Goal: Task Accomplishment & Management: Manage account settings

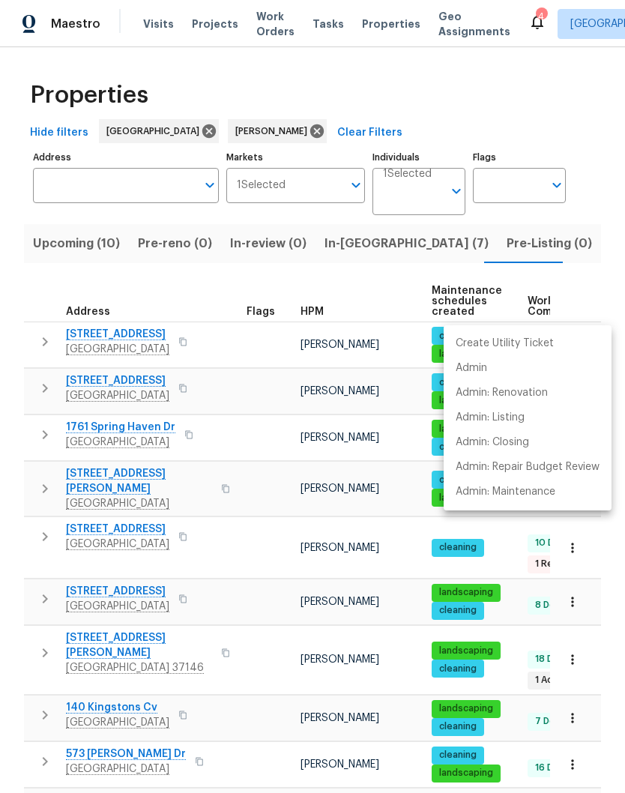
scroll to position [4, 0]
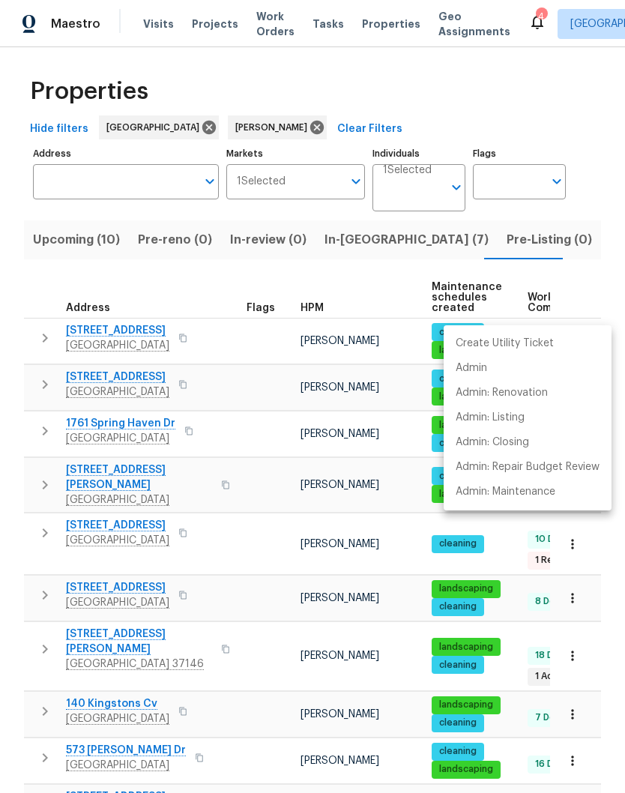
click at [251, 409] on div at bounding box center [312, 396] width 625 height 793
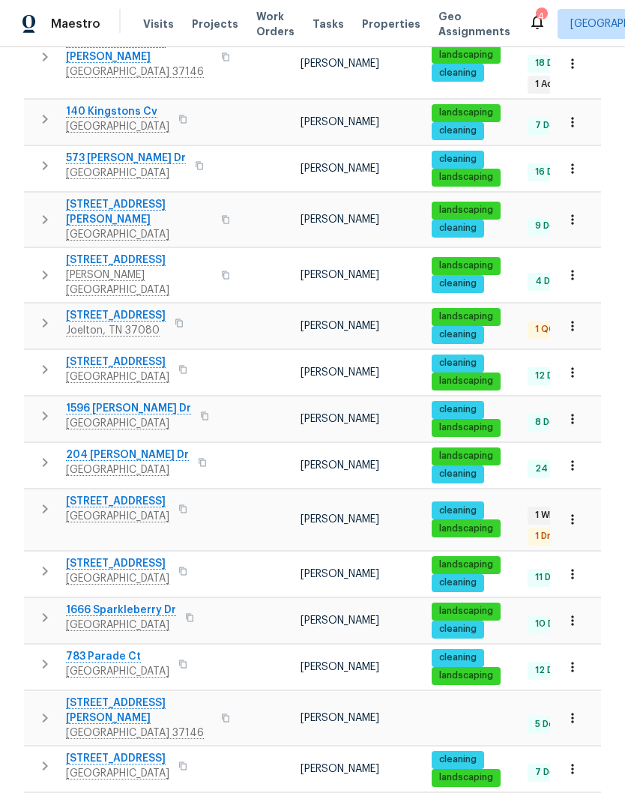
scroll to position [595, 0]
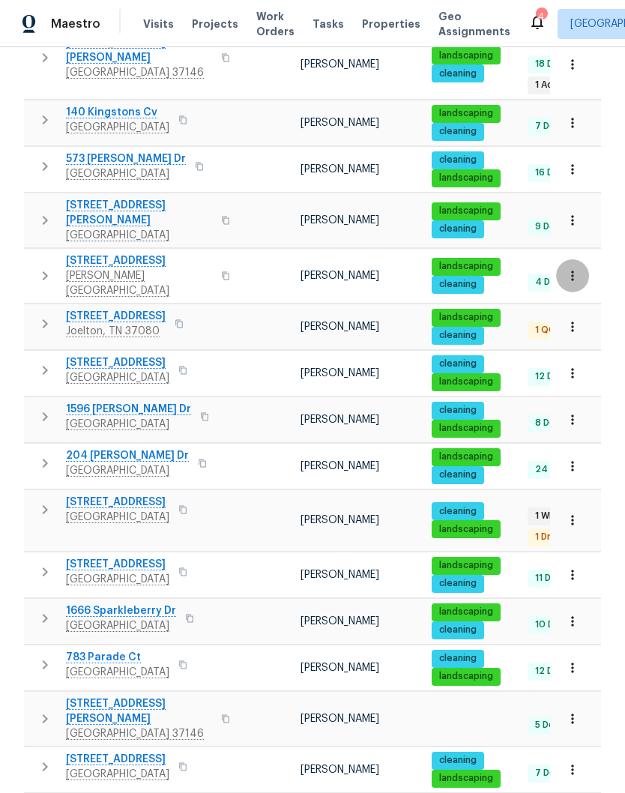
click at [579, 268] on icon "button" at bounding box center [572, 275] width 15 height 15
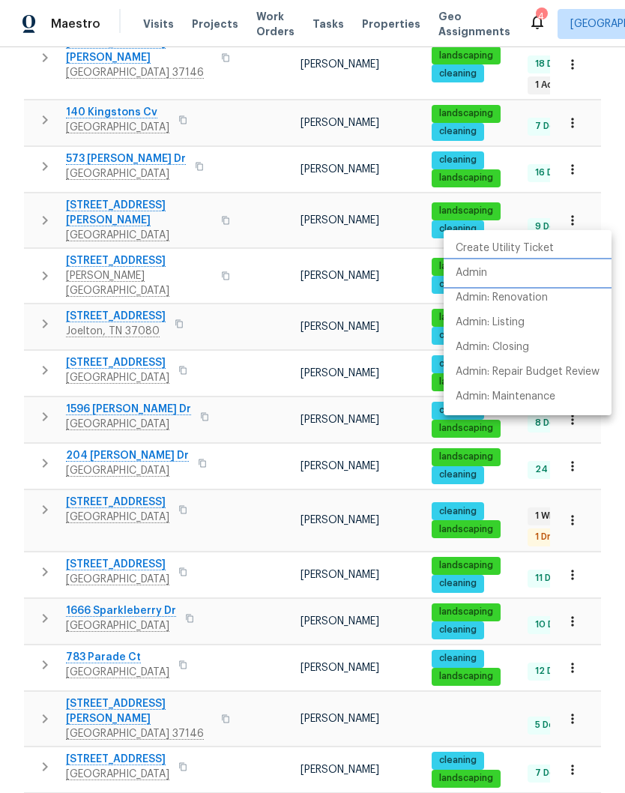
click at [485, 274] on p "Admin" at bounding box center [471, 273] width 31 height 16
click at [257, 220] on div at bounding box center [312, 396] width 625 height 793
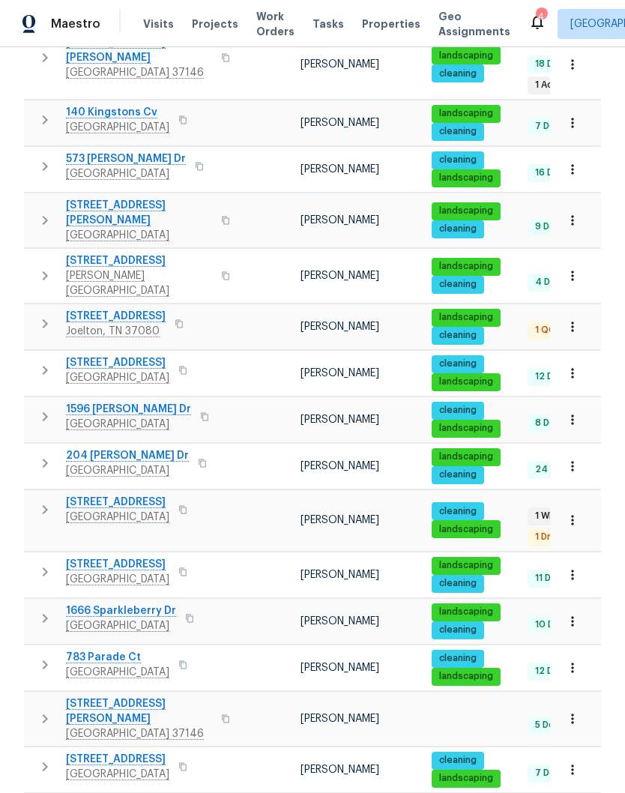
click at [136, 253] on span "3624 Prestwicke Pl" at bounding box center [139, 260] width 146 height 15
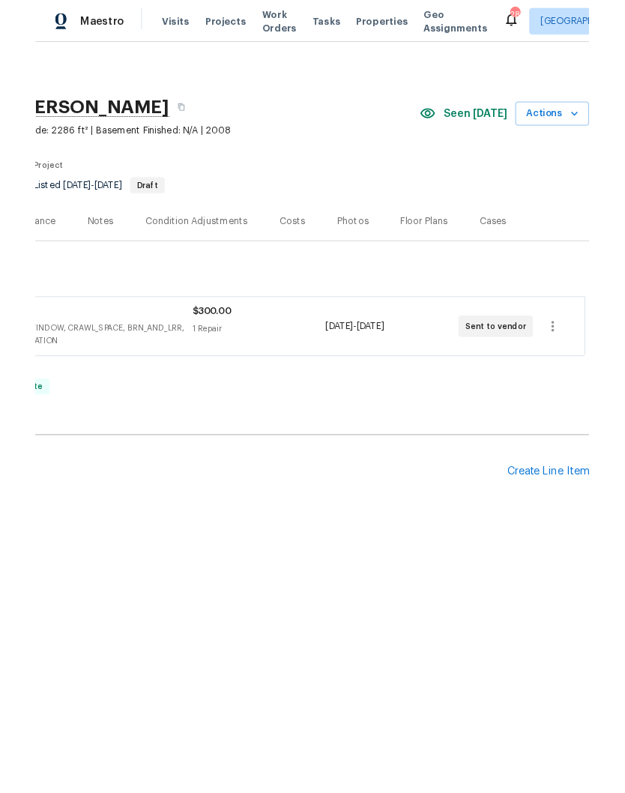
scroll to position [0, 222]
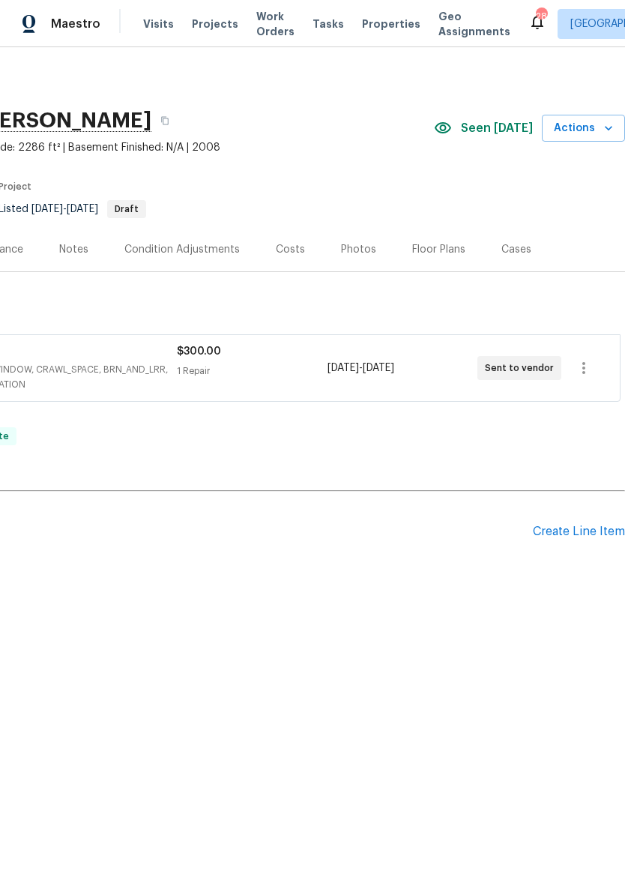
click at [587, 534] on div "Create Line Item" at bounding box center [579, 532] width 92 height 14
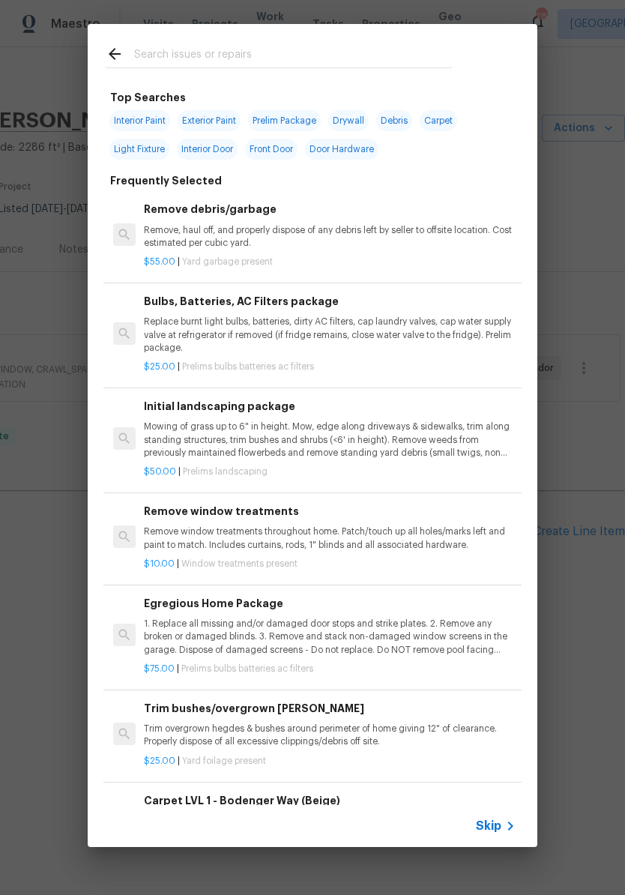
click at [272, 53] on input "text" at bounding box center [293, 56] width 318 height 22
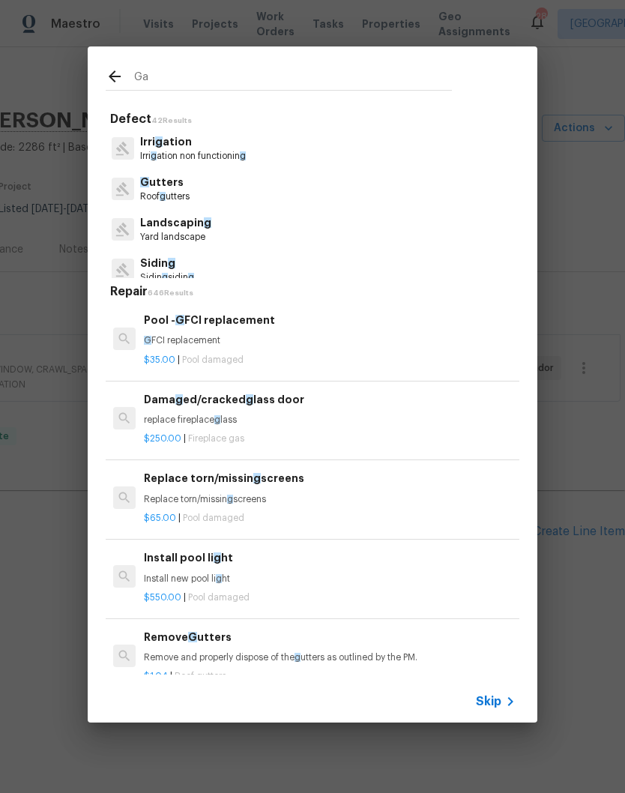
type input "Gas"
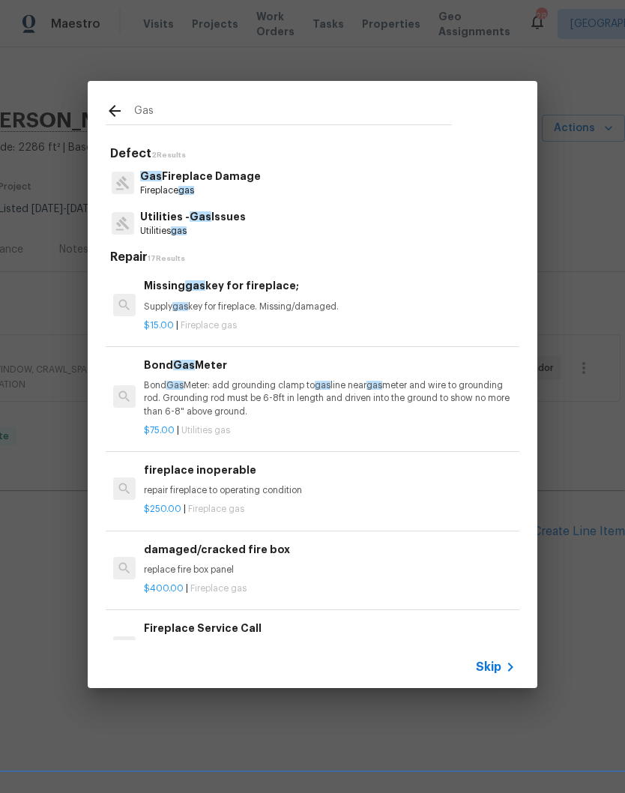
click at [232, 220] on p "Utilities - Gas Issues" at bounding box center [193, 217] width 106 height 16
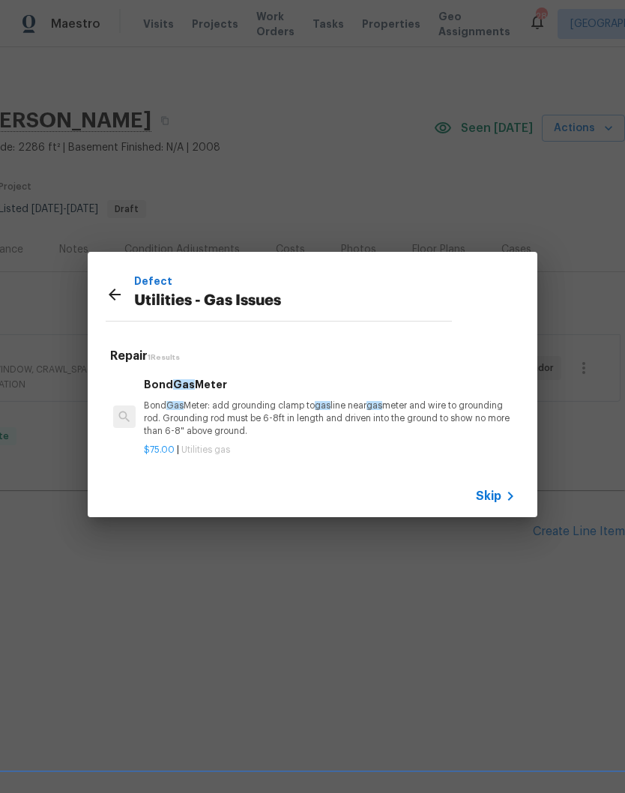
click at [256, 418] on p "Bond Gas Meter: add grounding clamp to gas line near gas meter and wire to grou…" at bounding box center [330, 418] width 372 height 38
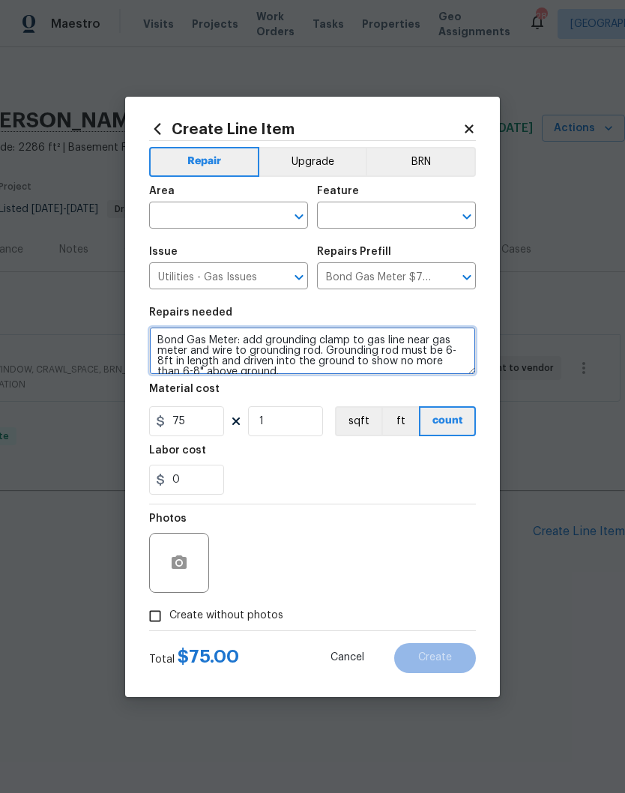
click at [165, 342] on textarea "Bond Gas Meter: add grounding clamp to gas line near gas meter and wire to grou…" at bounding box center [312, 351] width 327 height 48
click at [164, 342] on textarea "Bond Gas Meter: add grounding clamp to gas line near gas meter and wire to grou…" at bounding box center [312, 351] width 327 height 48
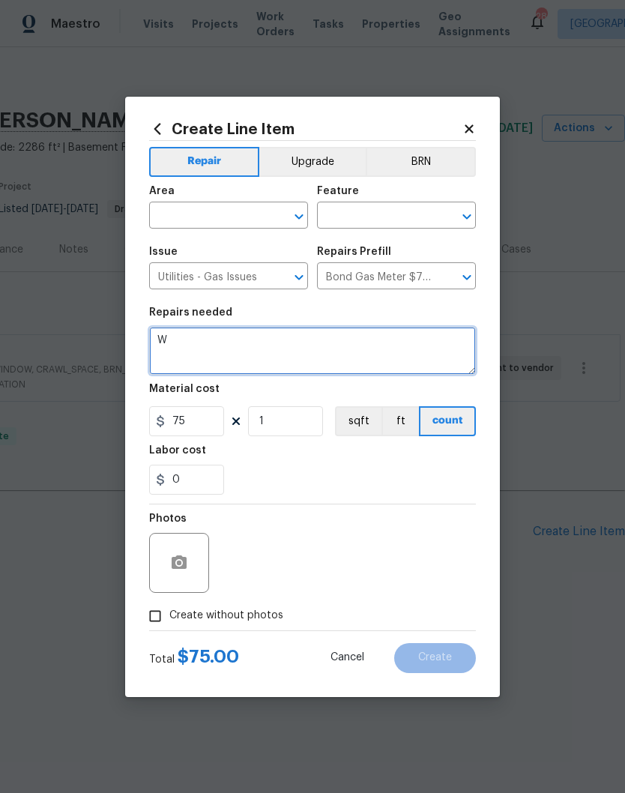
scroll to position [0, 0]
type textarea "Wait for Gas company"
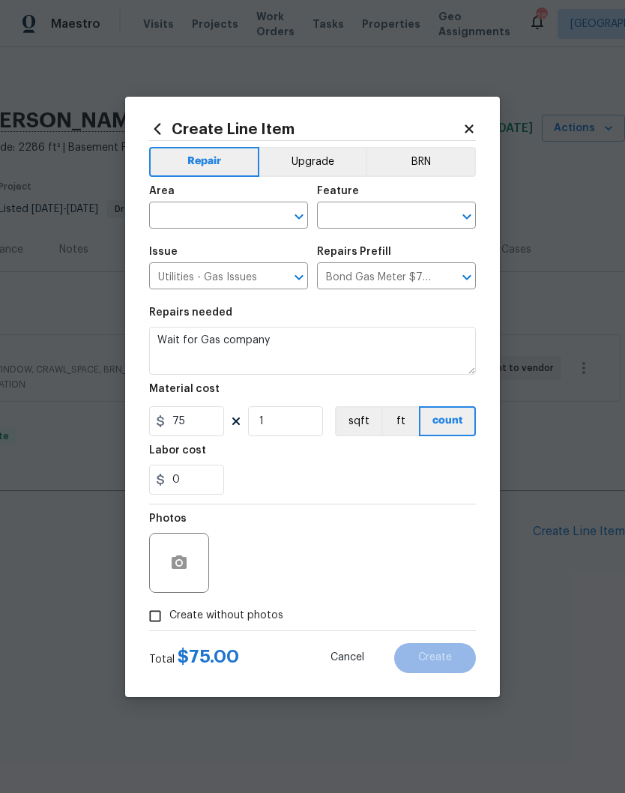
click at [259, 208] on input "text" at bounding box center [207, 216] width 117 height 23
click at [238, 271] on li "Exterior Overall" at bounding box center [228, 274] width 159 height 25
type input "Exterior Overall"
click at [403, 215] on input "text" at bounding box center [375, 216] width 117 height 23
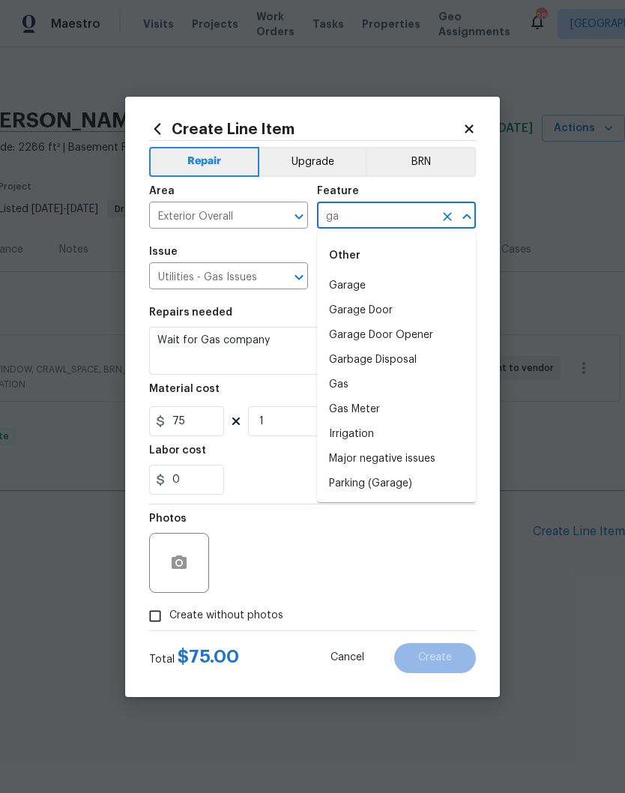
type input "g"
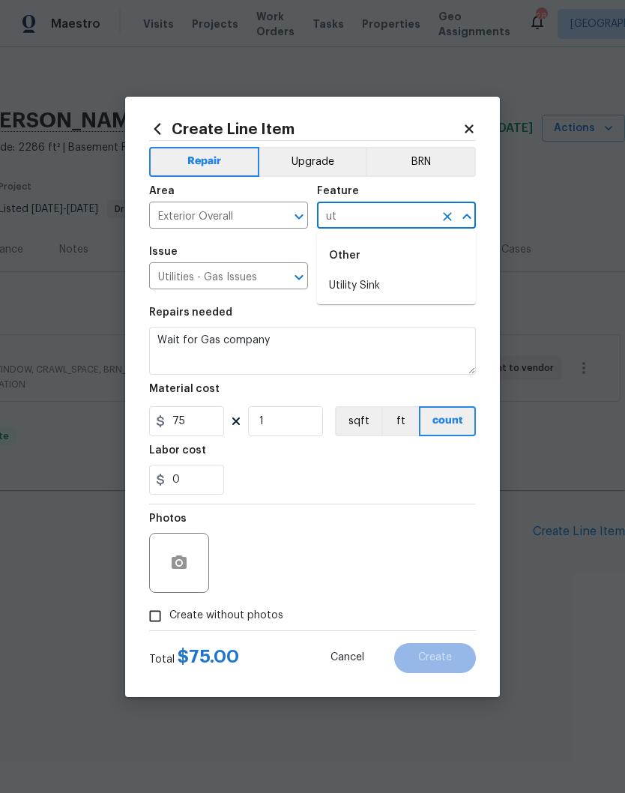
type input "u"
type input "gas"
click at [295, 344] on textarea "Wait for Gas company" at bounding box center [312, 351] width 327 height 48
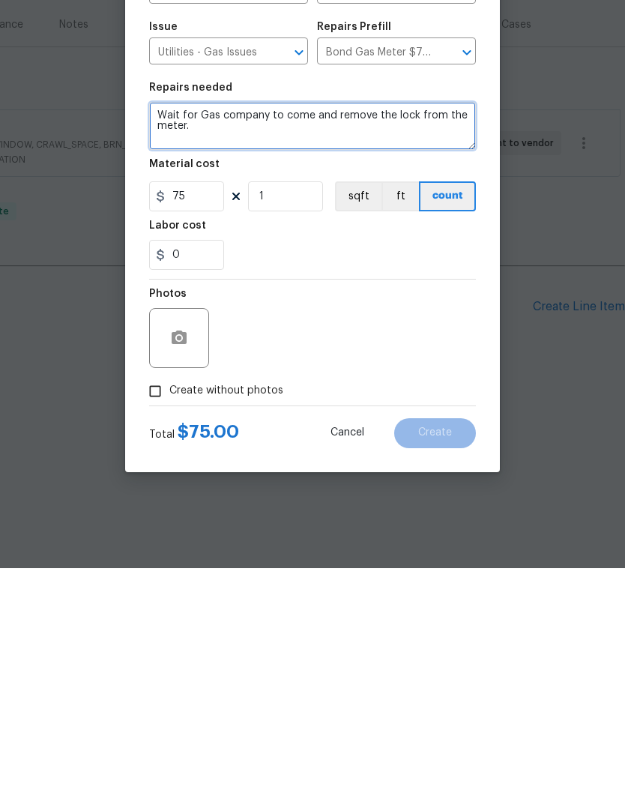
type textarea "Wait for Gas company to come and remove the lock from the meter."
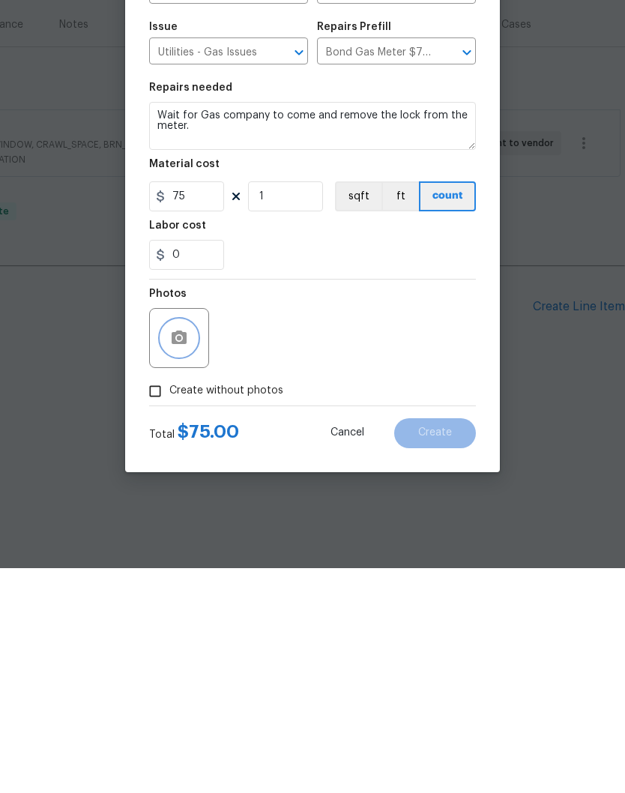
click at [187, 554] on icon "button" at bounding box center [179, 563] width 18 height 18
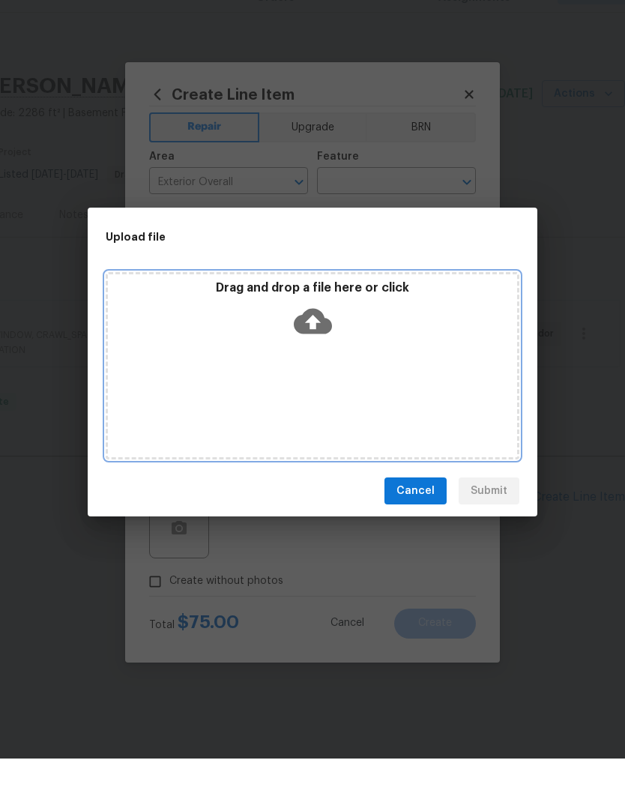
click at [360, 369] on div "Drag and drop a file here or click" at bounding box center [313, 399] width 414 height 187
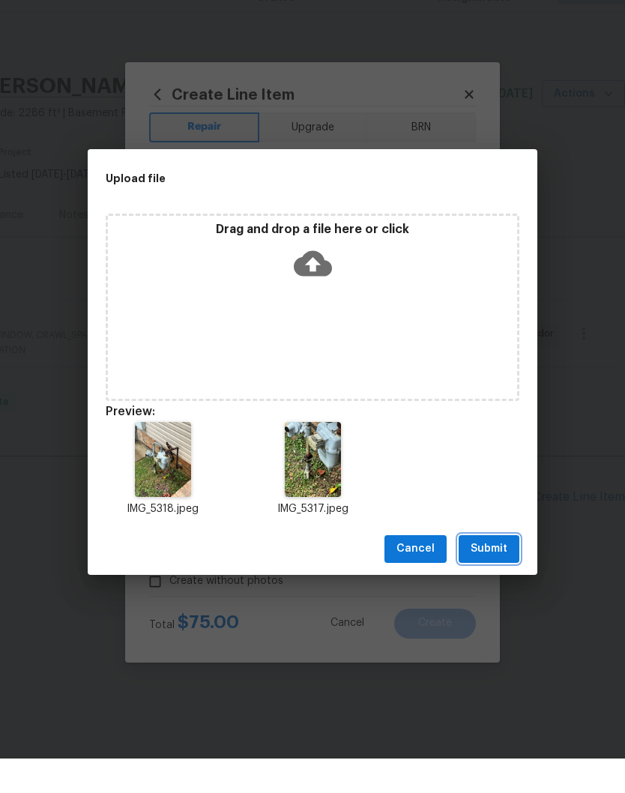
click at [491, 574] on span "Submit" at bounding box center [489, 583] width 37 height 19
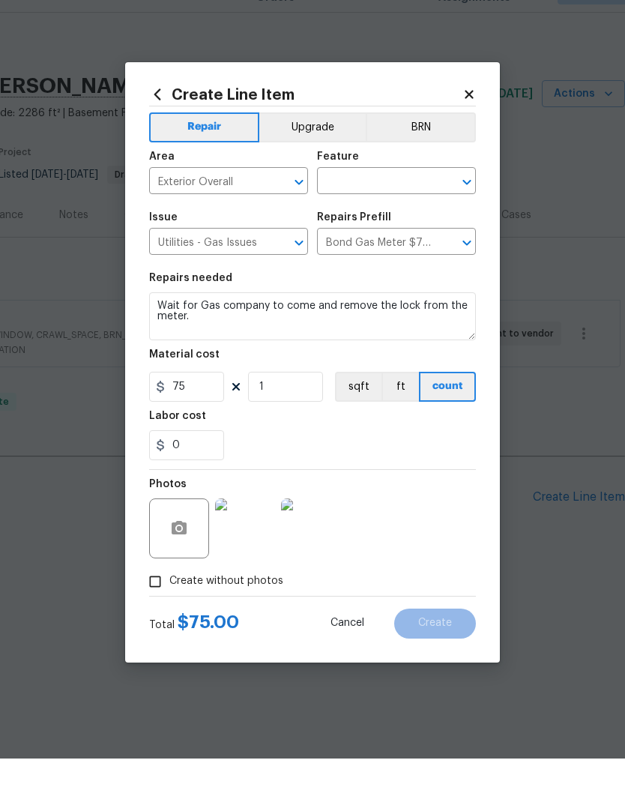
click at [396, 205] on input "text" at bounding box center [375, 216] width 117 height 23
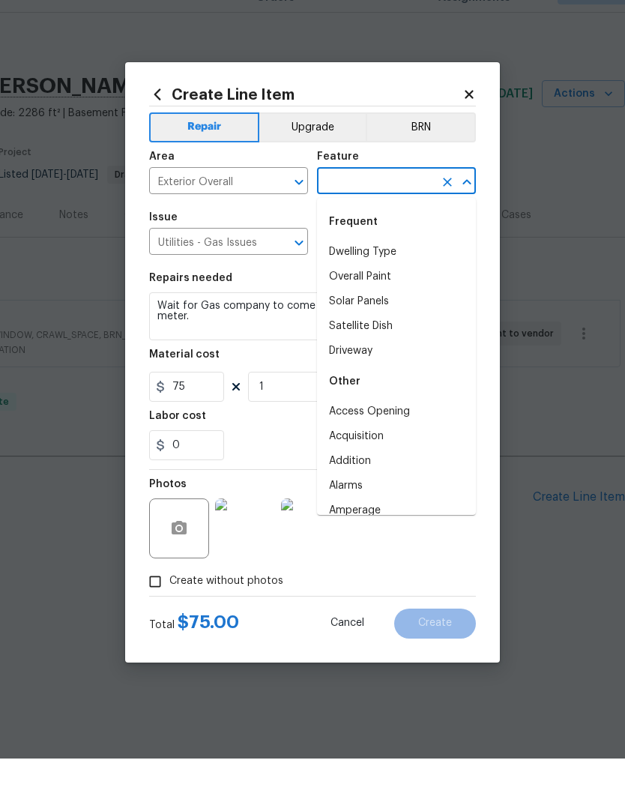
scroll to position [0, 0]
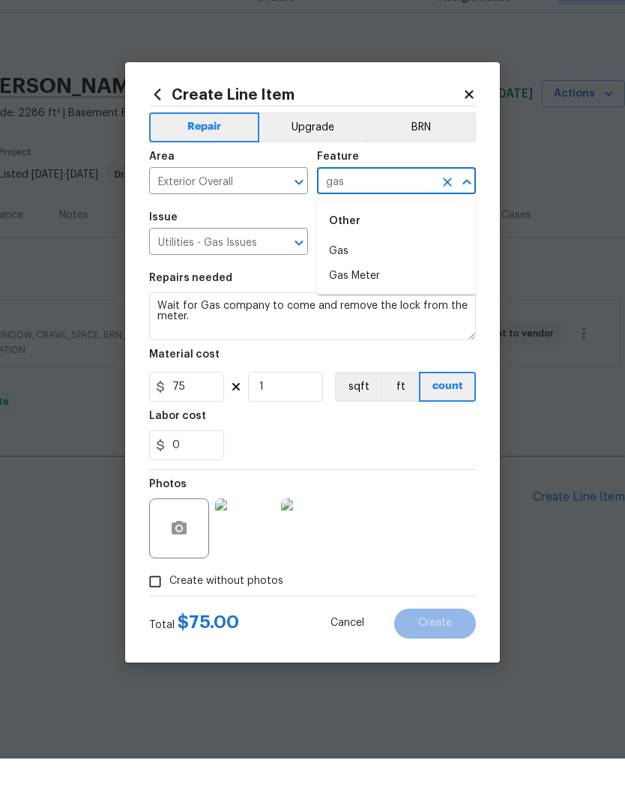
click at [347, 274] on li "Gas" at bounding box center [396, 286] width 159 height 25
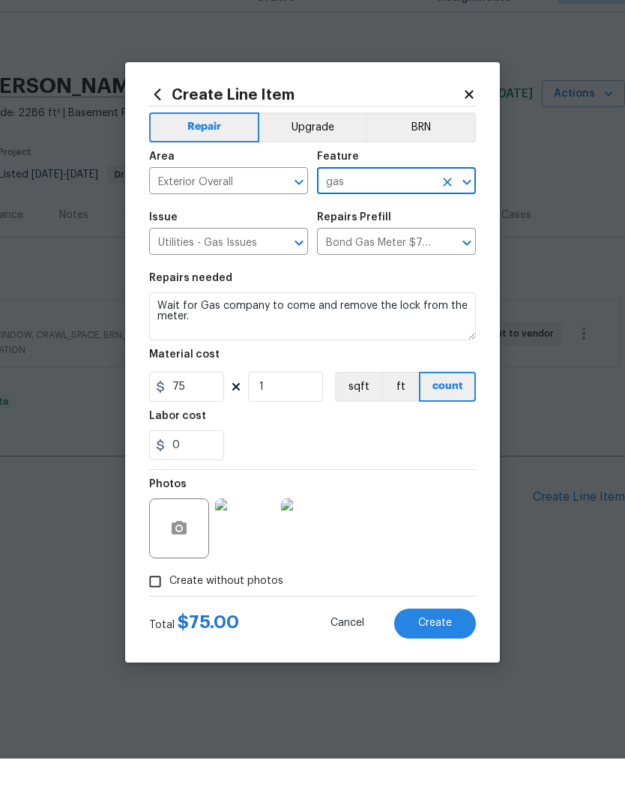
type input "Gas"
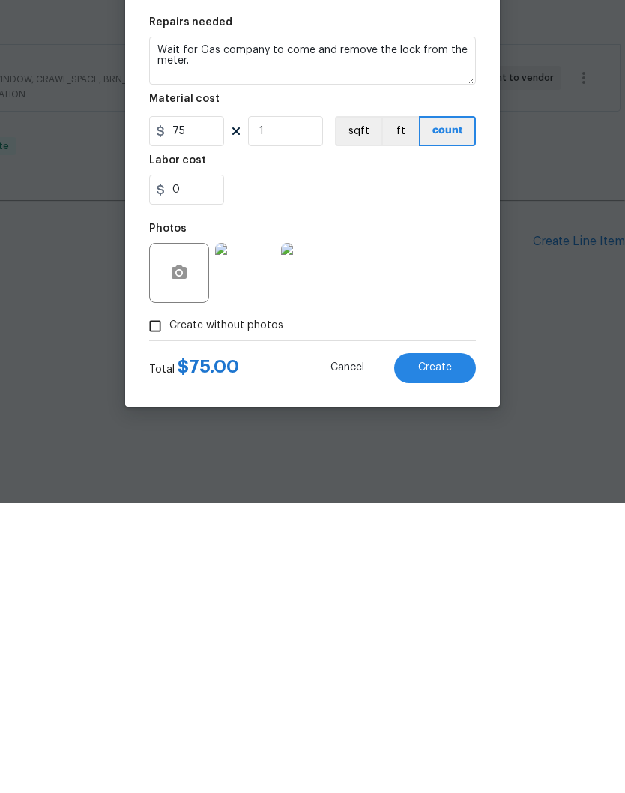
click at [443, 652] on span "Create" at bounding box center [435, 657] width 34 height 11
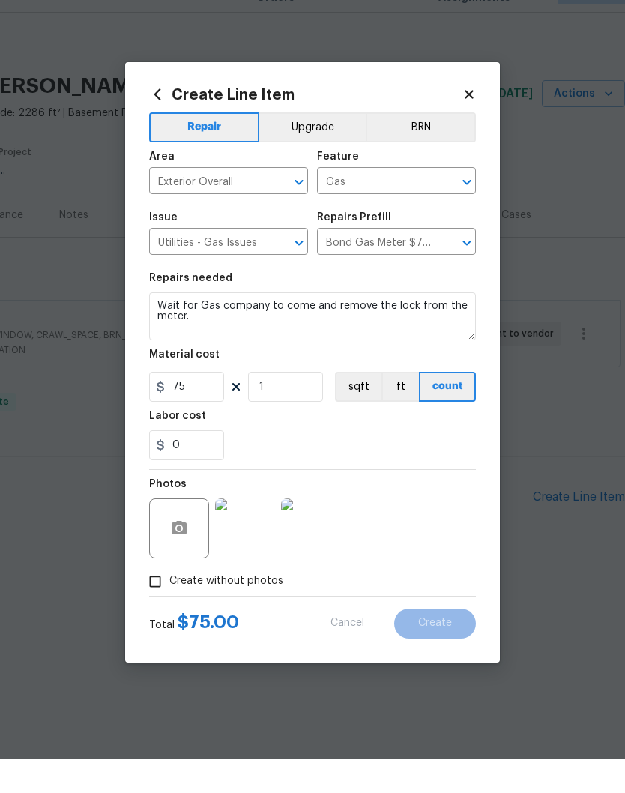
type input "0"
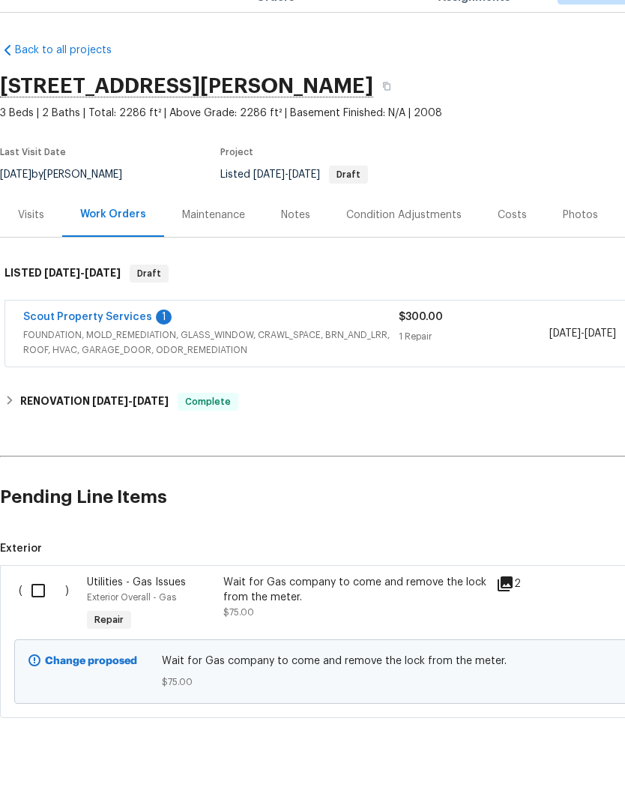
scroll to position [0, 0]
click at [40, 609] on input "checkbox" at bounding box center [43, 624] width 43 height 31
checkbox input "true"
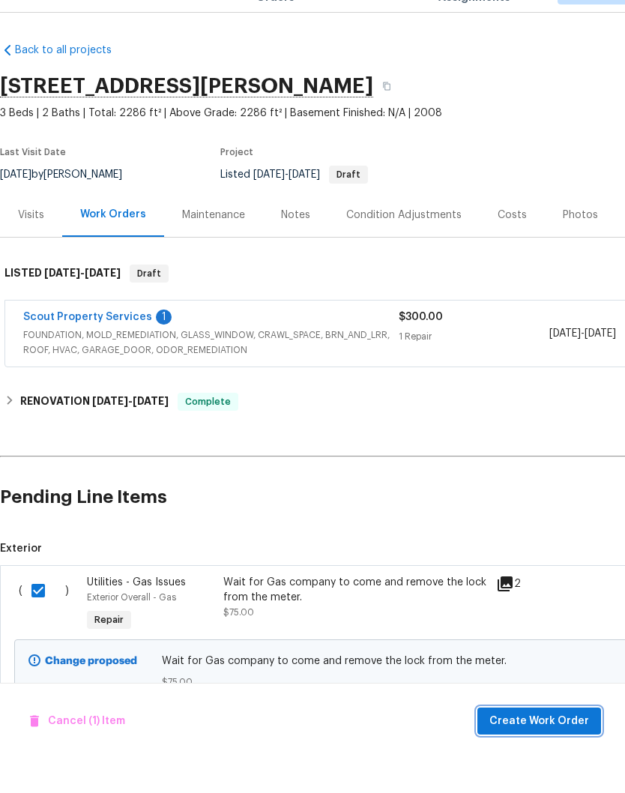
click at [552, 746] on span "Create Work Order" at bounding box center [539, 755] width 100 height 19
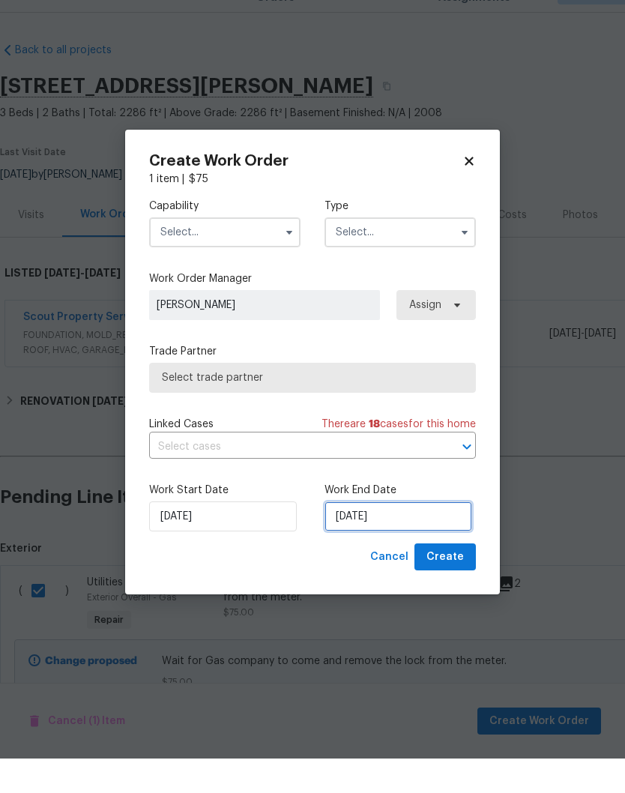
click at [412, 536] on input "[DATE]" at bounding box center [398, 551] width 148 height 30
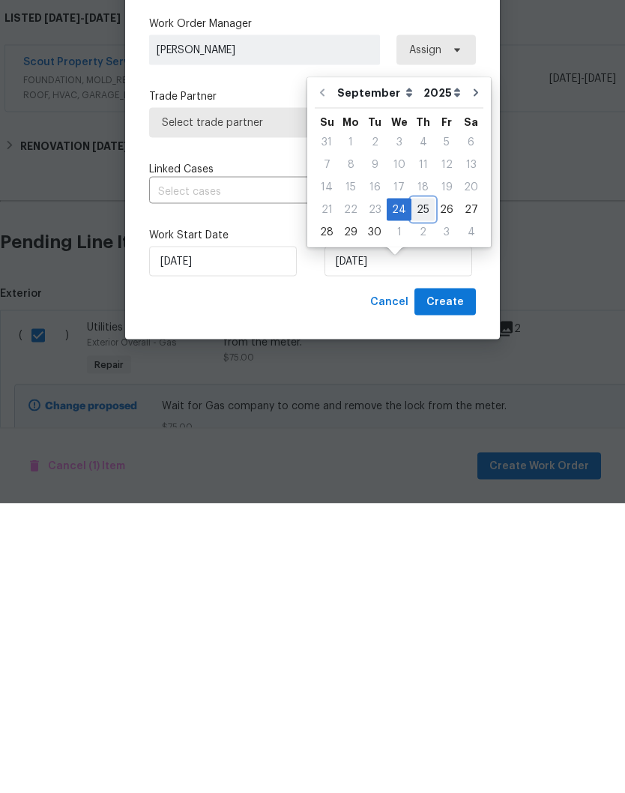
click at [420, 489] on div "25" at bounding box center [422, 499] width 23 height 21
type input "9/25/2025"
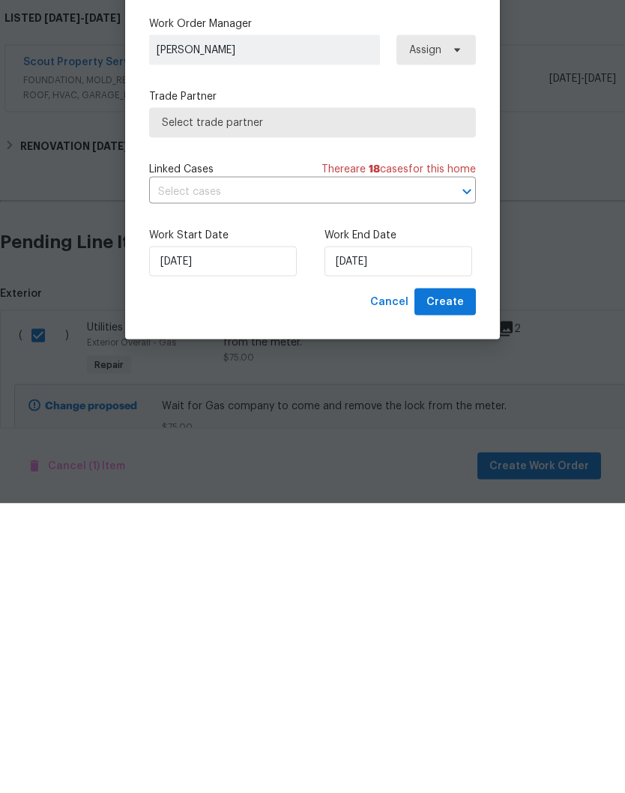
scroll to position [62, 0]
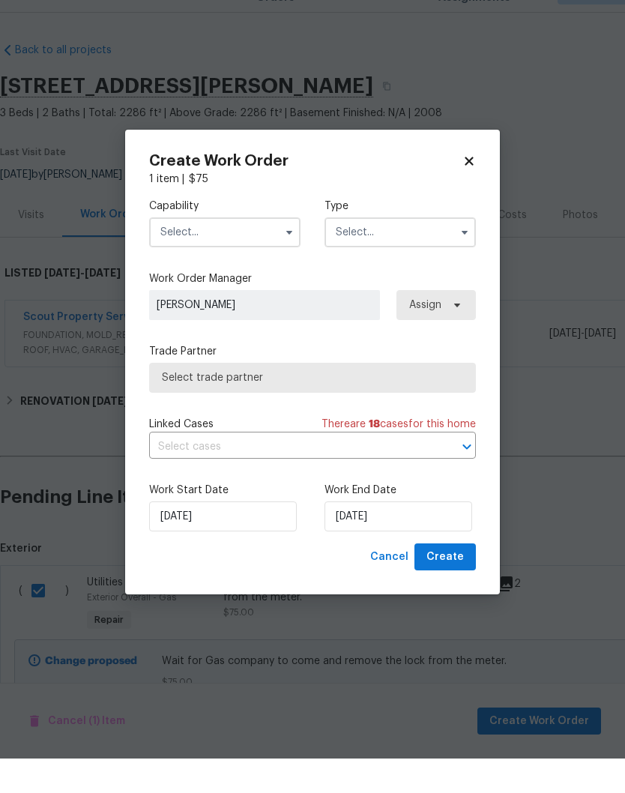
click at [273, 252] on input "text" at bounding box center [224, 267] width 151 height 30
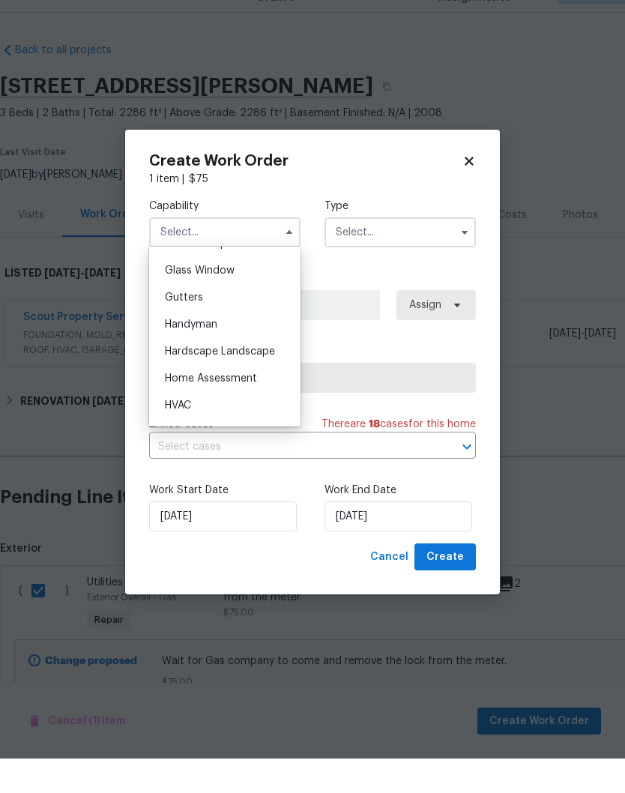
scroll to position [771, 0]
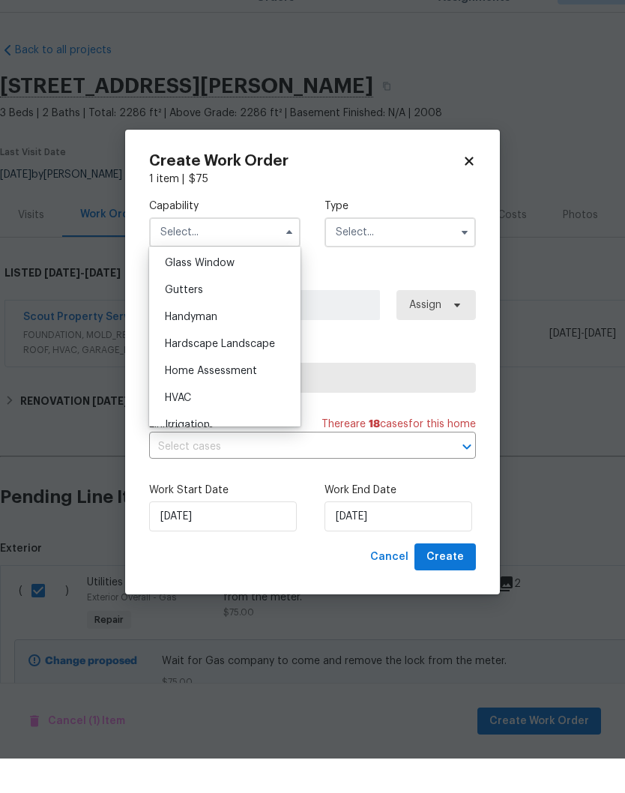
click at [217, 346] on span "Handyman" at bounding box center [191, 351] width 52 height 10
type input "Handyman"
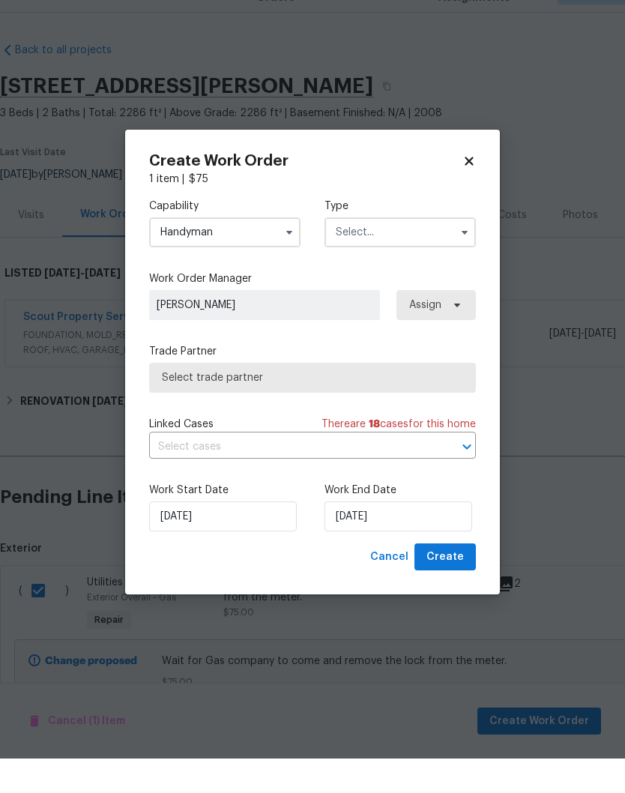
click at [401, 252] on input "text" at bounding box center [399, 267] width 151 height 30
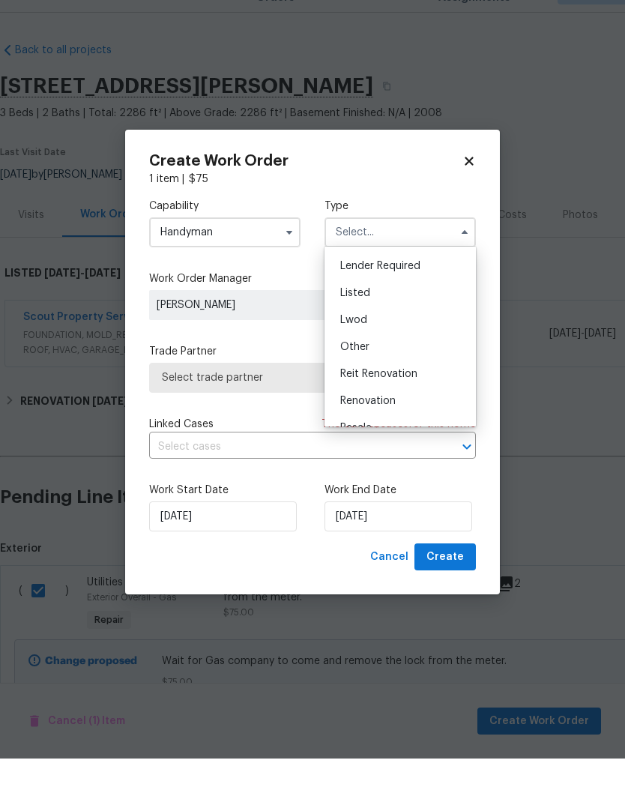
scroll to position [108, 0]
click at [365, 320] on span "Listed" at bounding box center [355, 325] width 30 height 10
type input "Listed"
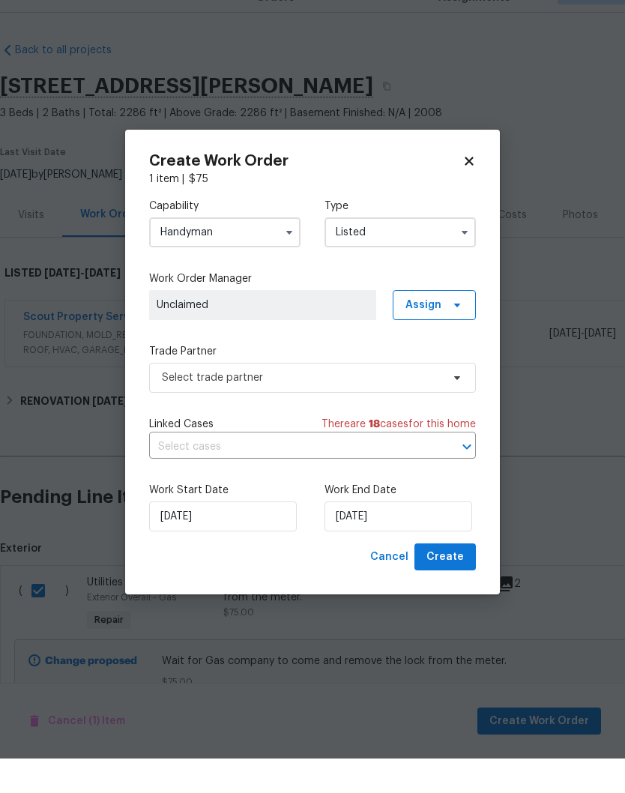
scroll to position [0, 0]
click at [459, 333] on icon at bounding box center [457, 339] width 12 height 12
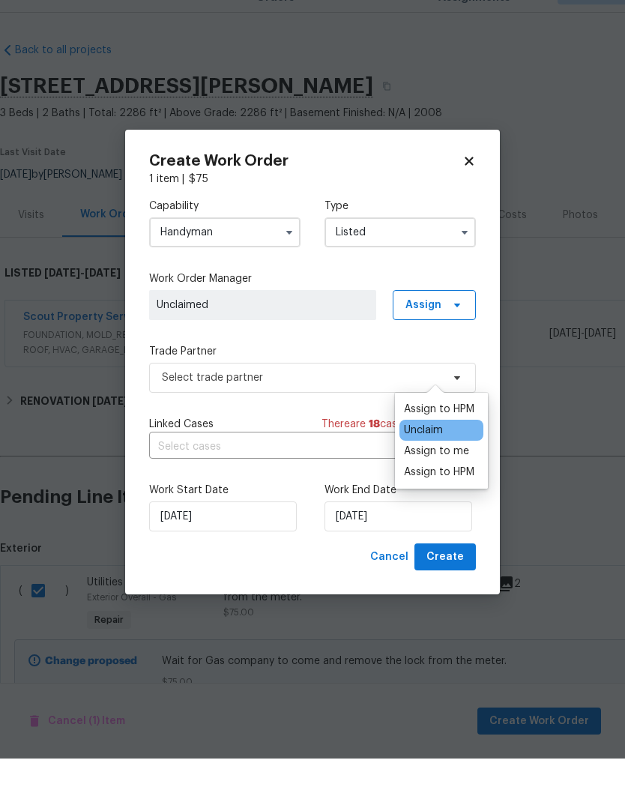
click at [459, 478] on div "Assign to me" at bounding box center [436, 485] width 65 height 15
click at [318, 332] on span "[PERSON_NAME]" at bounding box center [263, 339] width 212 height 15
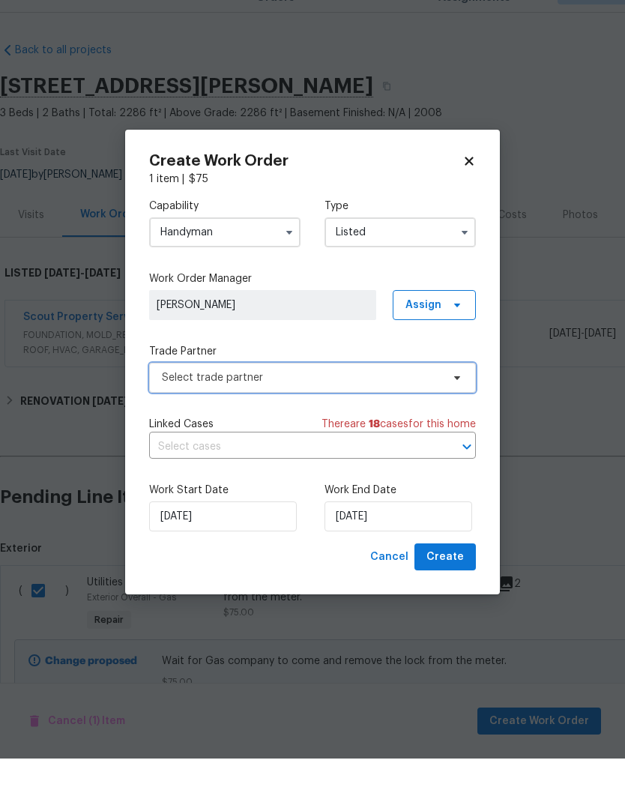
click at [457, 406] on icon at bounding box center [457, 412] width 12 height 12
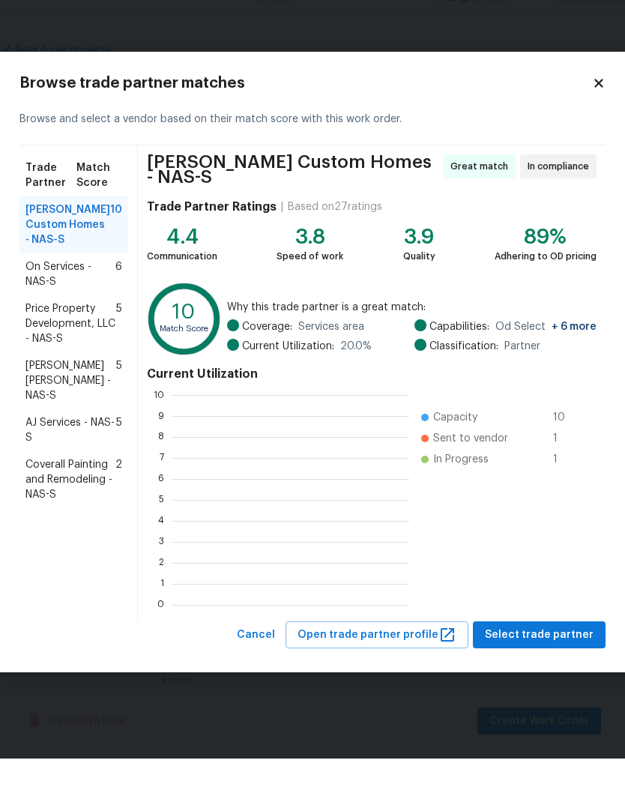
scroll to position [1, 1]
click at [598, 111] on icon at bounding box center [598, 117] width 13 height 13
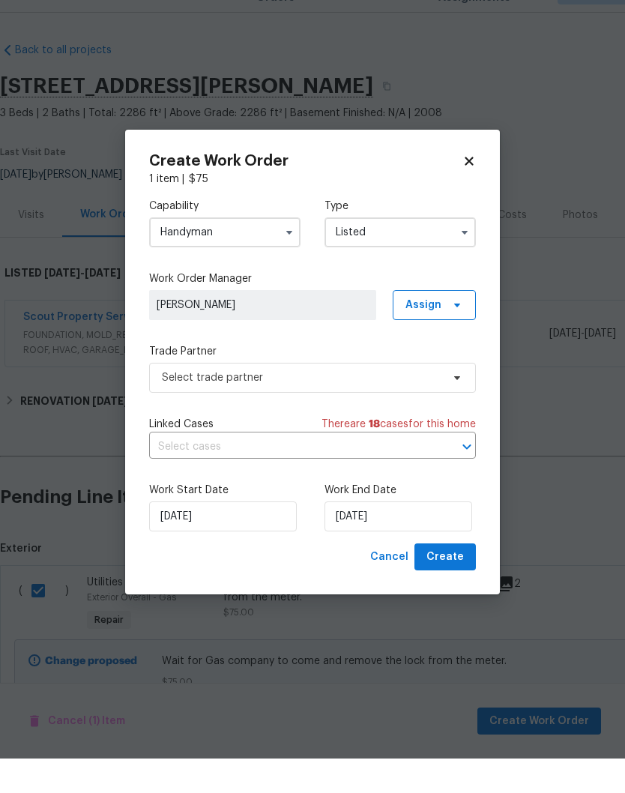
click at [290, 258] on button "button" at bounding box center [289, 267] width 18 height 18
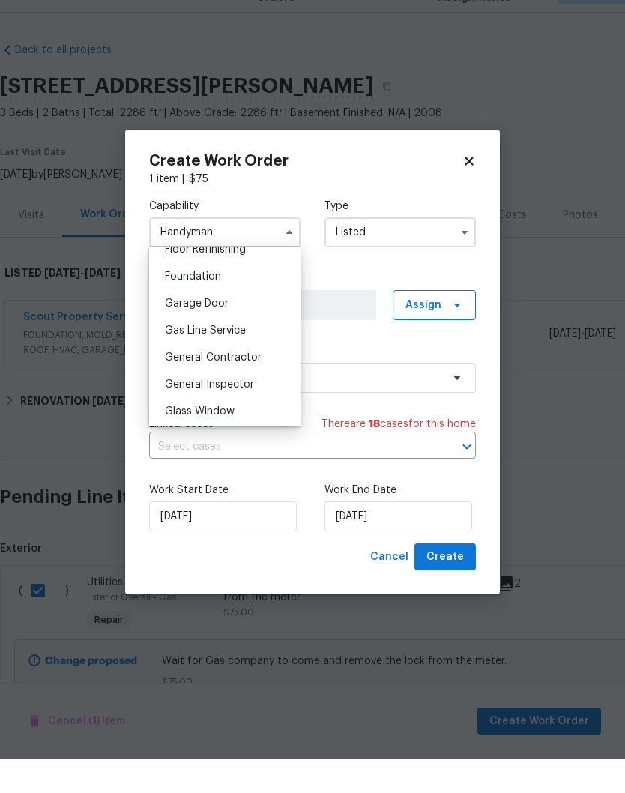
scroll to position [622, 0]
click at [238, 387] on span "General Contractor" at bounding box center [213, 392] width 97 height 10
type input "General Contractor"
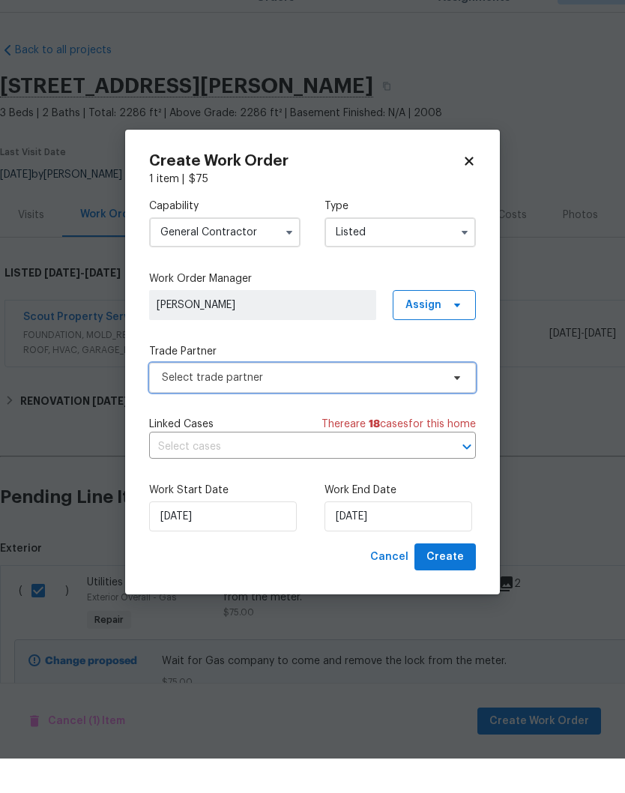
click at [459, 406] on icon at bounding box center [457, 412] width 12 height 12
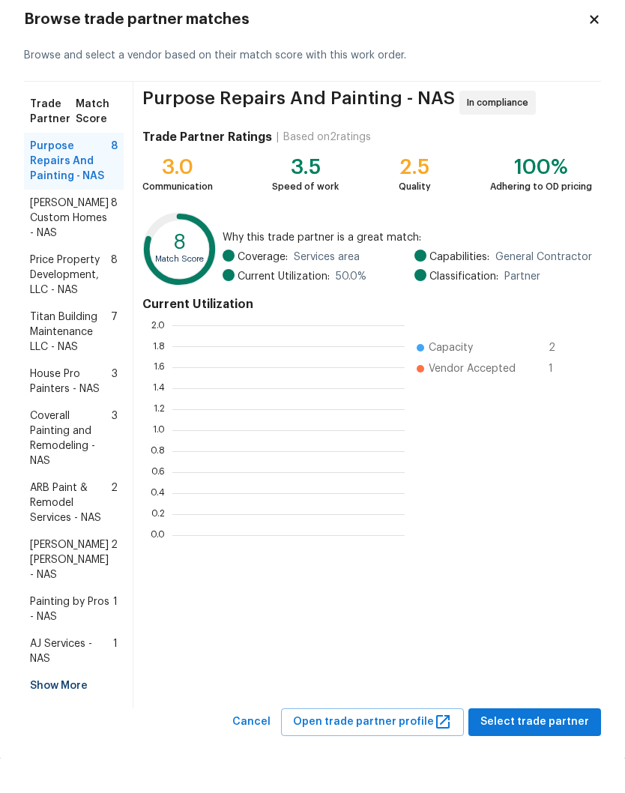
scroll to position [1, 1]
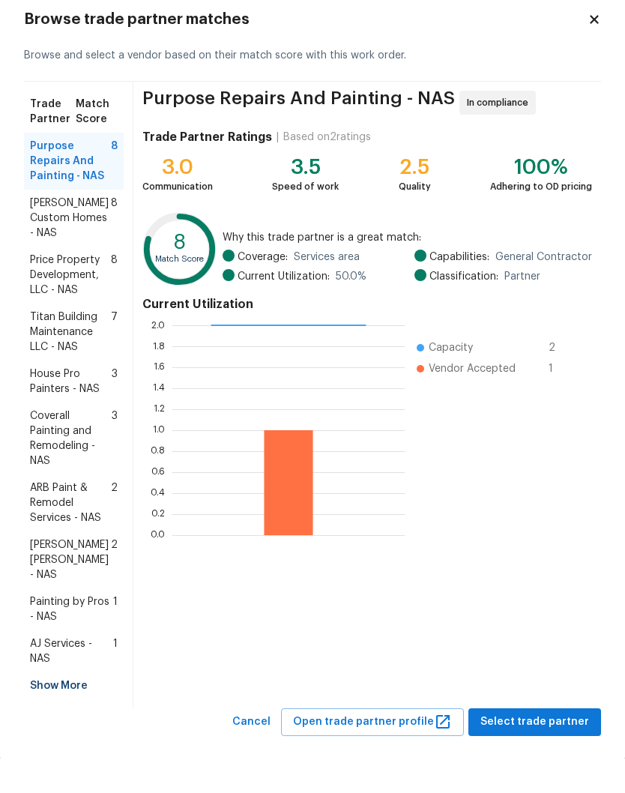
click at [89, 344] on span "Titan Building Maintenance LLC - NAS" at bounding box center [70, 366] width 81 height 45
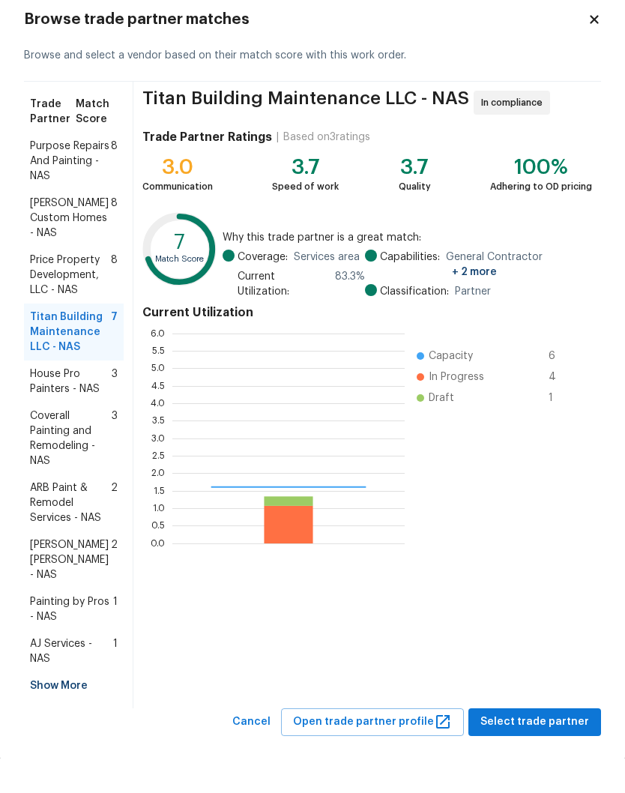
scroll to position [210, 232]
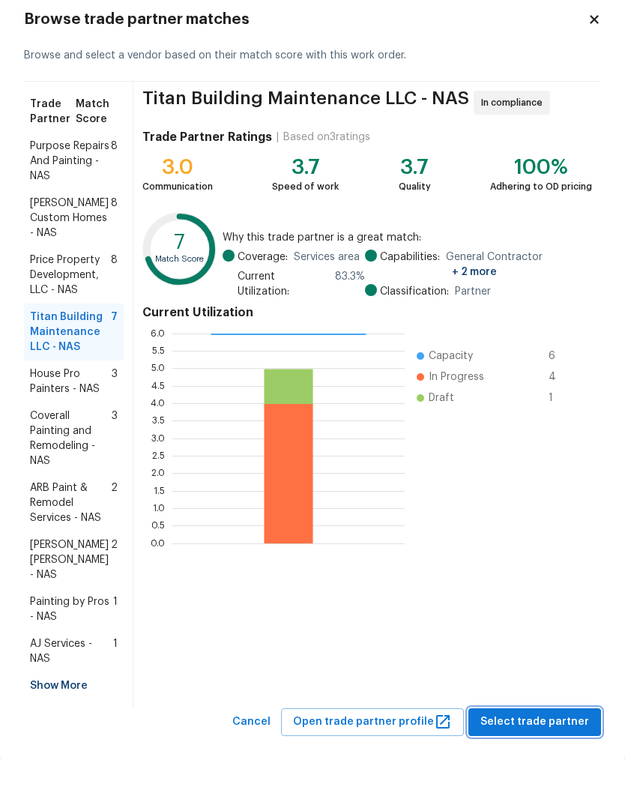
click at [540, 747] on span "Select trade partner" at bounding box center [534, 756] width 109 height 19
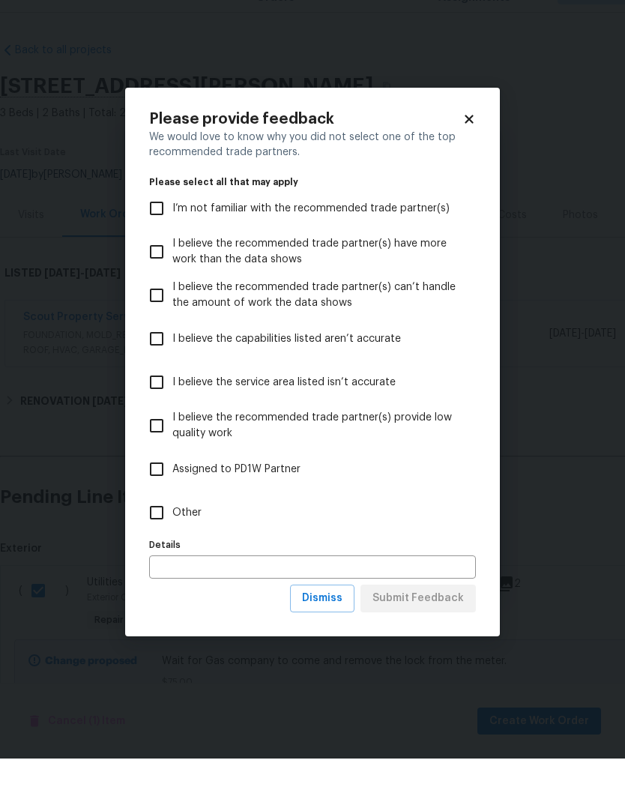
click at [163, 531] on input "Other" at bounding box center [156, 546] width 31 height 31
checkbox input "true"
click at [426, 623] on span "Submit Feedback" at bounding box center [417, 632] width 91 height 19
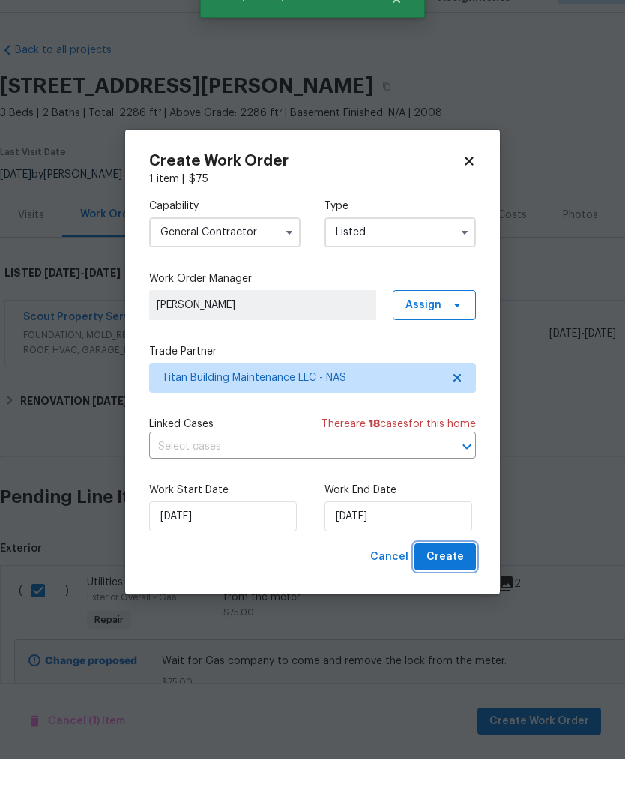
click at [453, 582] on span "Create" at bounding box center [444, 591] width 37 height 19
checkbox input "false"
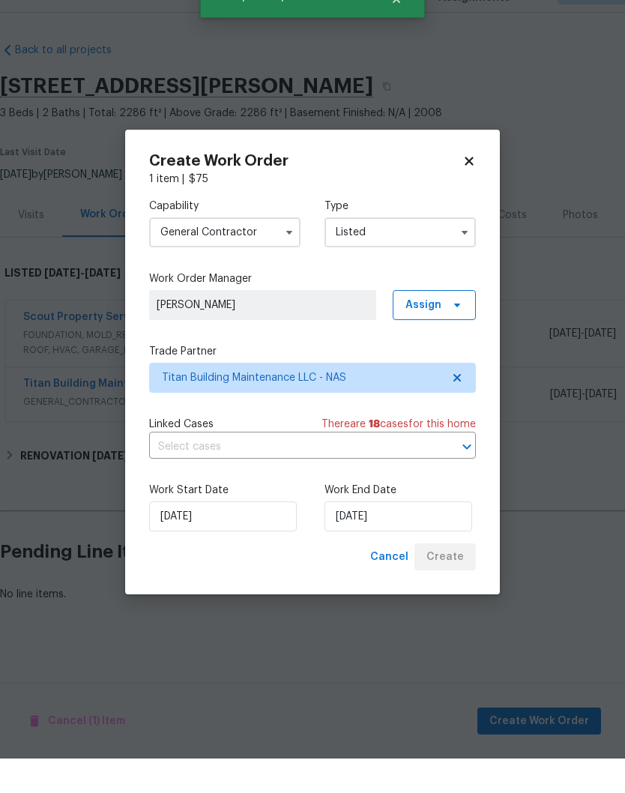
scroll to position [0, 0]
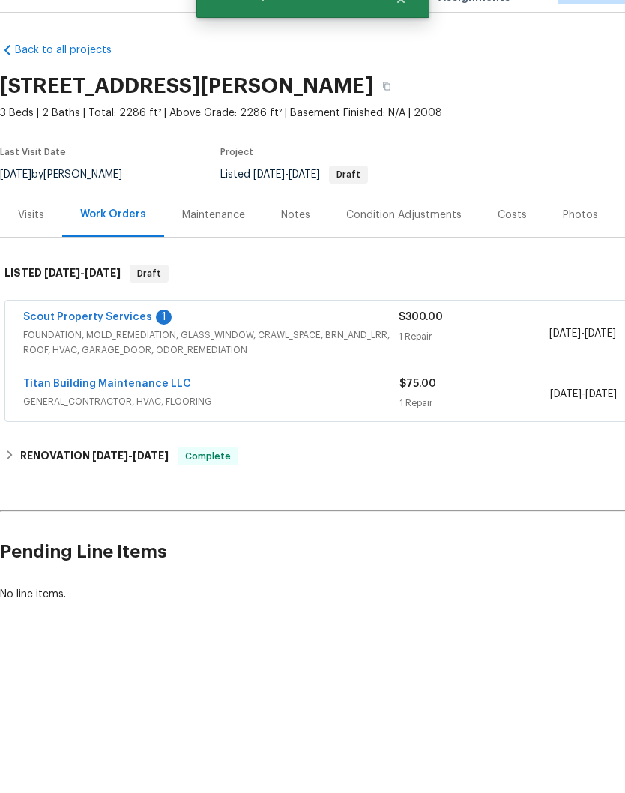
click at [112, 413] on link "Titan Building Maintenance LLC" at bounding box center [107, 418] width 168 height 10
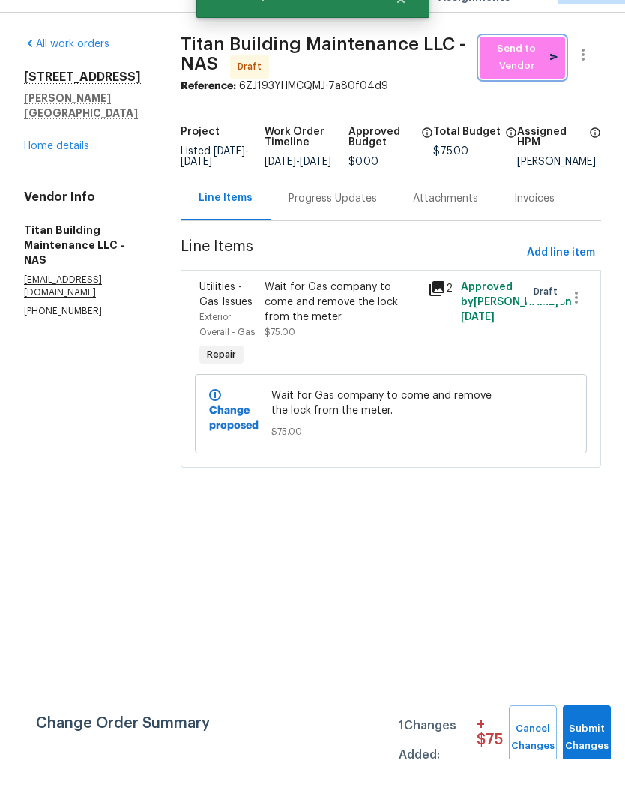
click at [528, 75] on span "Send to Vendor" at bounding box center [522, 92] width 70 height 34
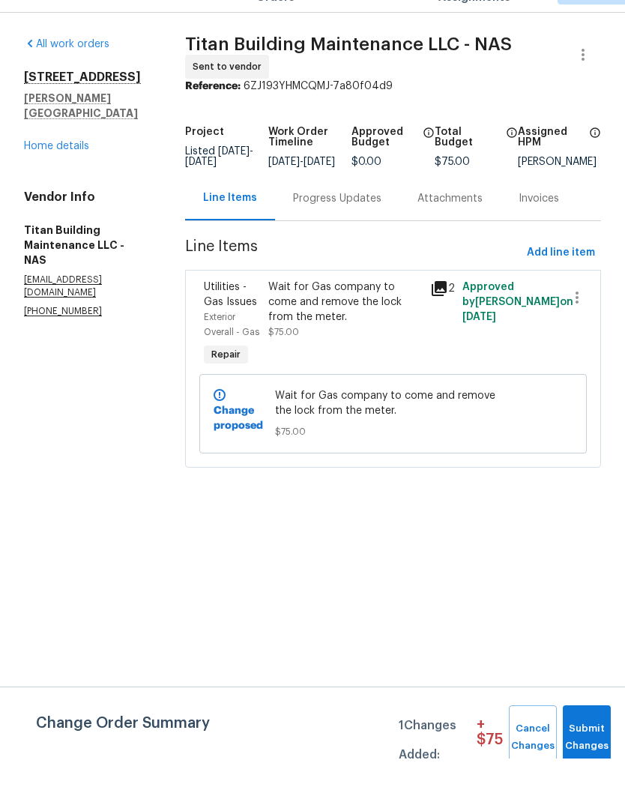
click at [342, 226] on div "Progress Updates" at bounding box center [337, 233] width 88 height 15
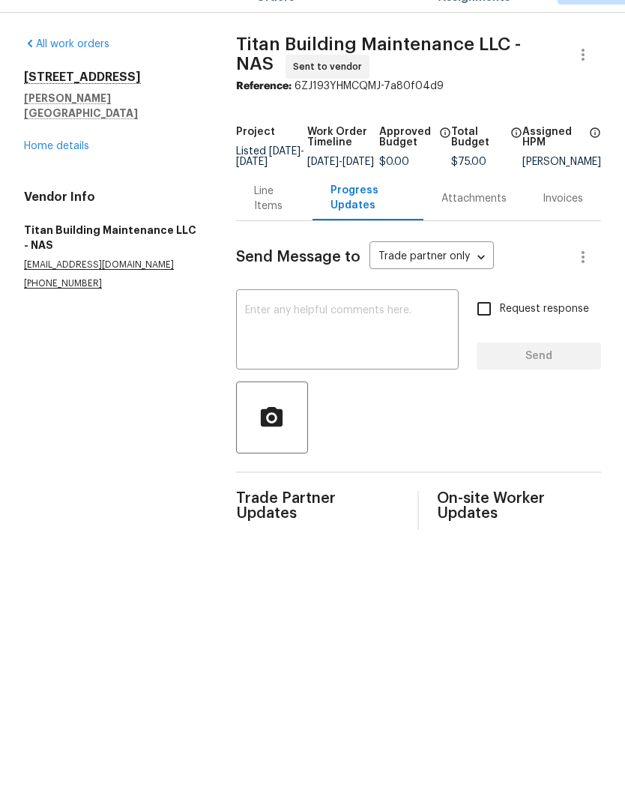
click at [312, 339] on textarea at bounding box center [347, 365] width 205 height 52
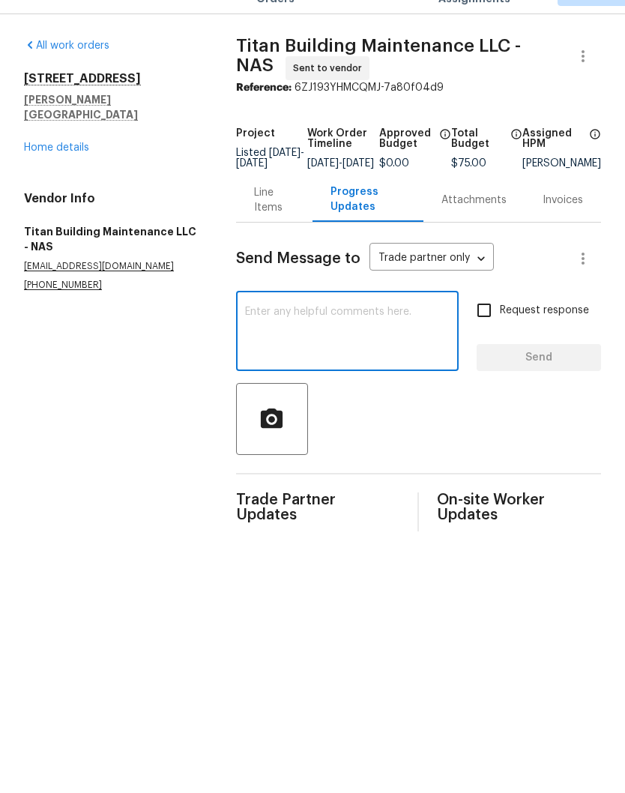
click at [274, 339] on textarea at bounding box center [347, 365] width 205 height 52
paste textarea "SP wants someone to stay in the property at the time of tech arrival. Tried for…"
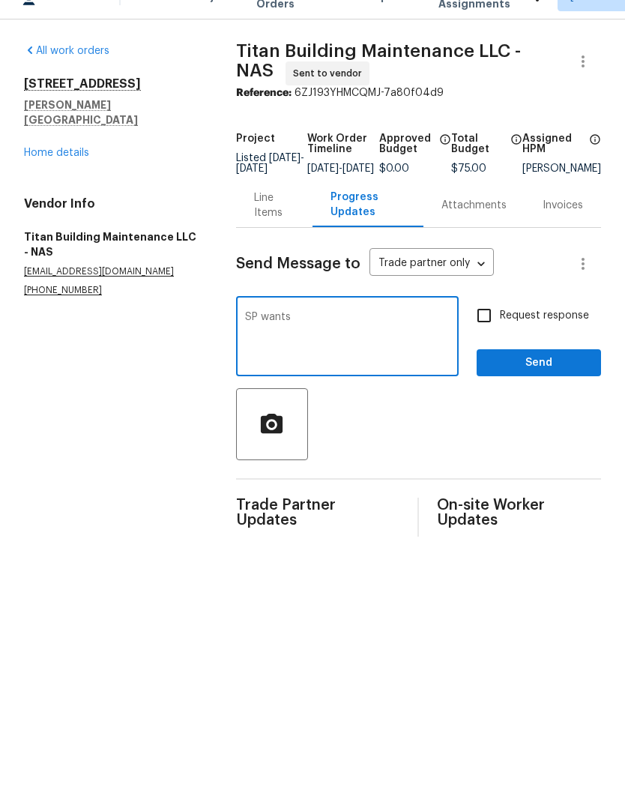
type textarea "SP"
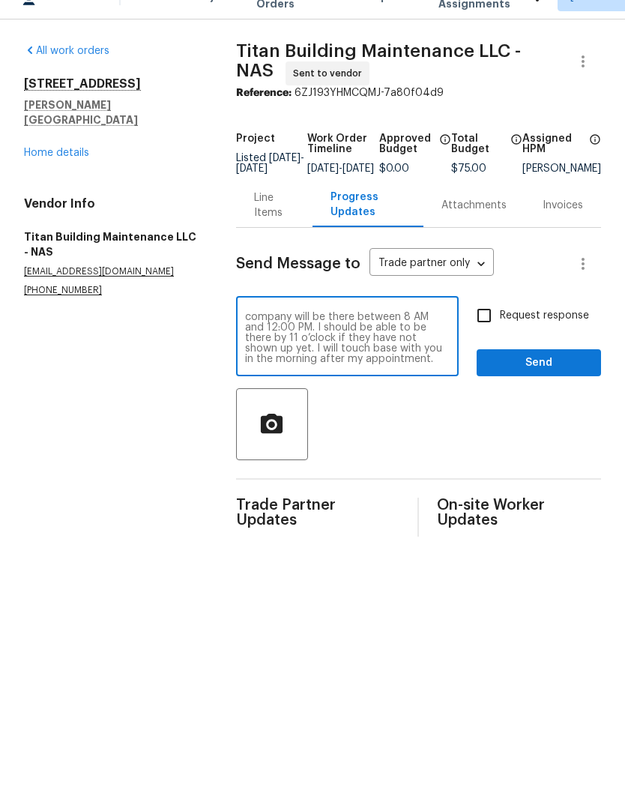
scroll to position [10, 0]
type textarea "Hi Scott, thank you! The gas company will be there between 8 AM and 12:00 PM. I…"
click at [539, 381] on span "Send" at bounding box center [539, 390] width 100 height 19
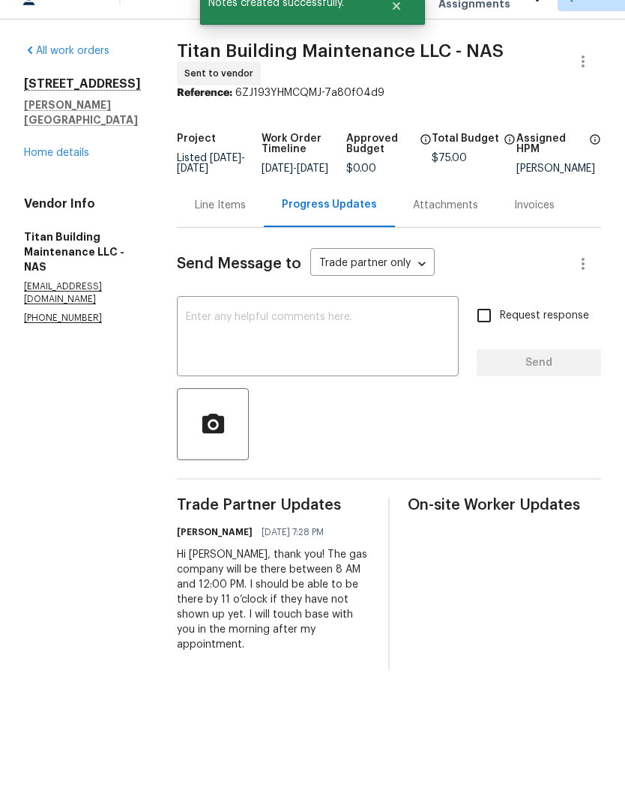
scroll to position [0, 0]
click at [68, 175] on link "Home details" at bounding box center [56, 180] width 65 height 10
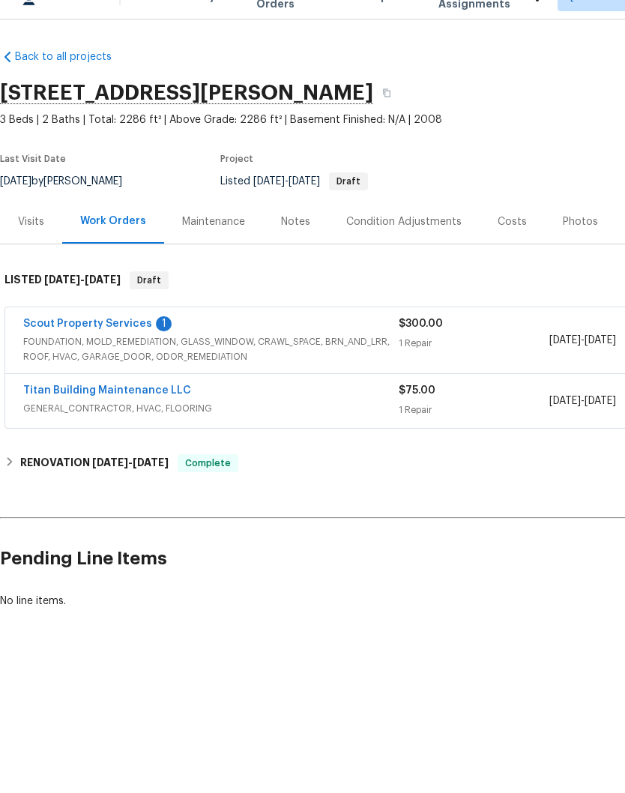
click at [298, 242] on div "Notes" at bounding box center [295, 249] width 29 height 15
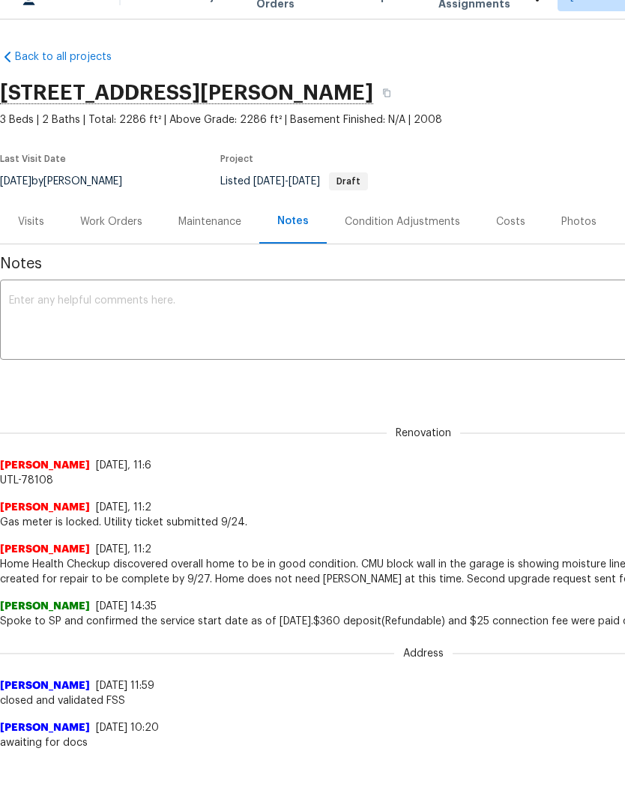
click at [210, 323] on textarea at bounding box center [423, 349] width 829 height 52
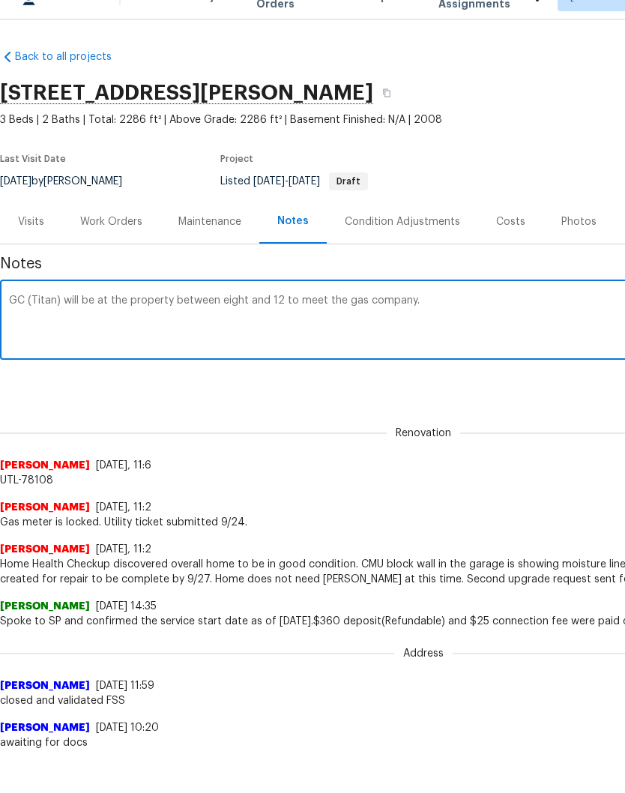
click at [240, 323] on textarea "GC (Titan) will be at the property between eight and 12 to meet the gas company." at bounding box center [423, 349] width 829 height 52
click at [278, 323] on textarea "GC (Titan) will be at the property between 8:00 and 12 to meet the gas company." at bounding box center [423, 349] width 829 height 52
click at [449, 323] on textarea "GC (Titan) will be at the property between 8:00 and 12:00 to meet the gas compa…" at bounding box center [423, 349] width 829 height 52
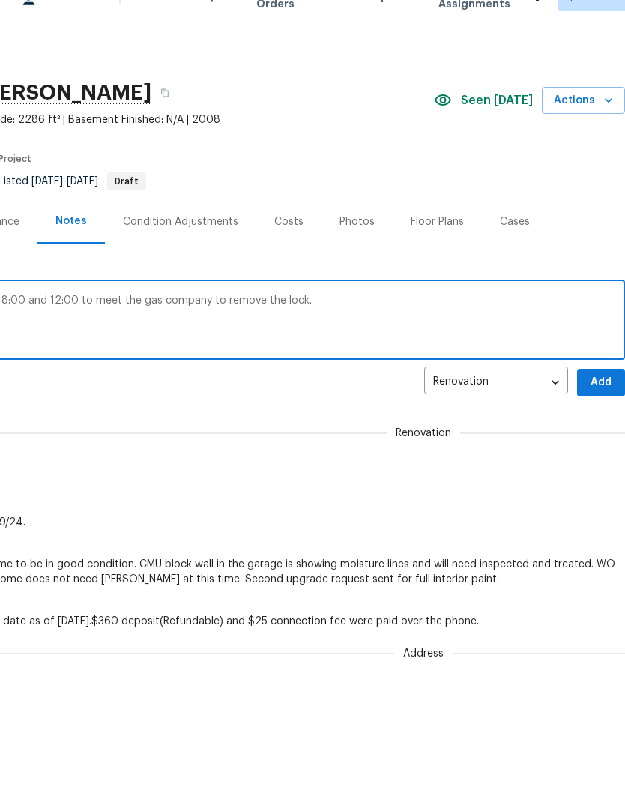
scroll to position [0, 222]
type textarea "GC (Titan) will be at the property between 8:00 and 12:00 to meet the gas compa…"
click at [598, 401] on span "Add" at bounding box center [601, 410] width 24 height 19
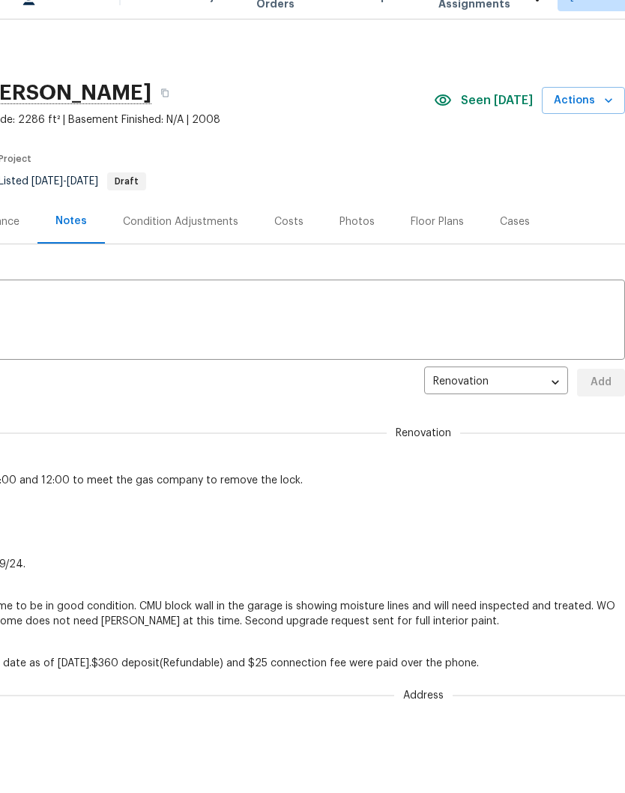
click at [351, 242] on div "Photos" at bounding box center [356, 249] width 35 height 15
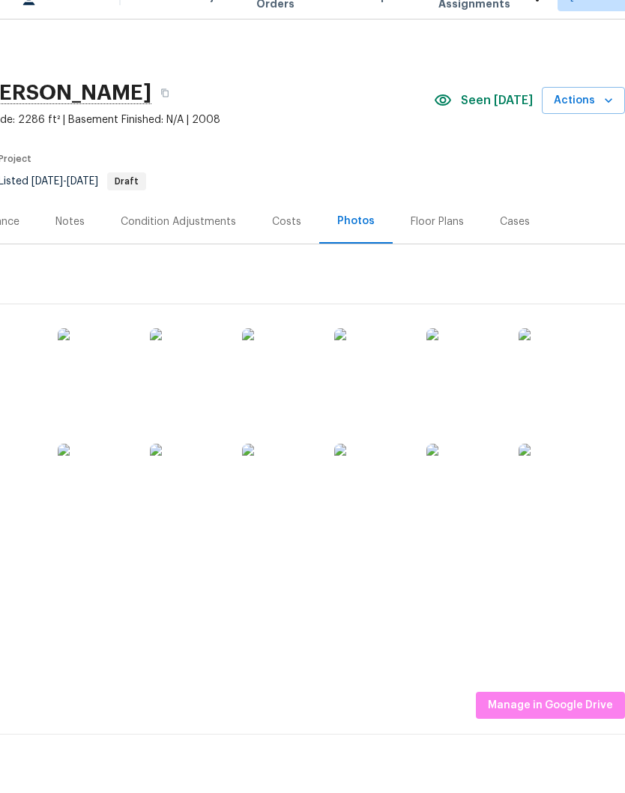
click at [104, 375] on img at bounding box center [95, 393] width 75 height 75
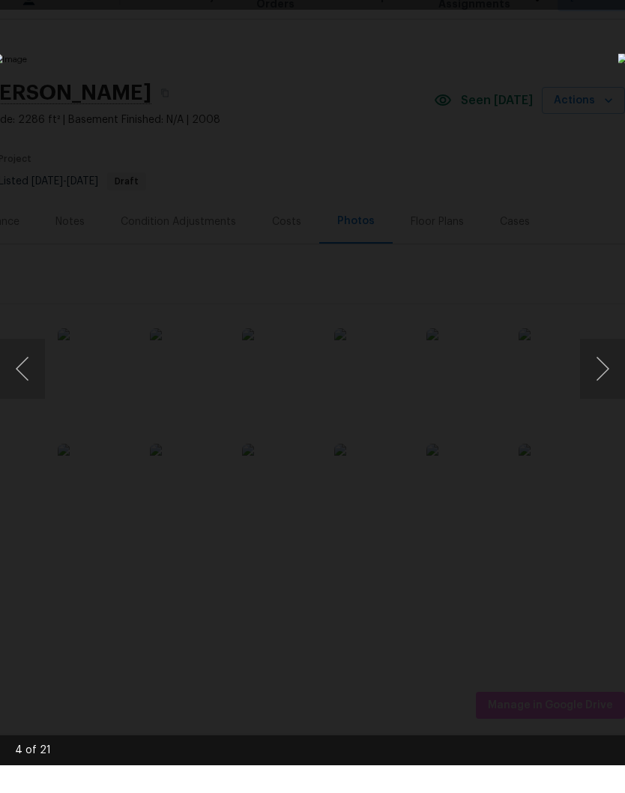
click at [607, 376] on button "Next image" at bounding box center [602, 396] width 45 height 60
click at [604, 377] on button "Next image" at bounding box center [602, 396] width 45 height 60
click at [607, 373] on button "Next image" at bounding box center [602, 396] width 45 height 60
click at [606, 378] on button "Next image" at bounding box center [602, 396] width 45 height 60
click at [607, 378] on button "Next image" at bounding box center [602, 396] width 45 height 60
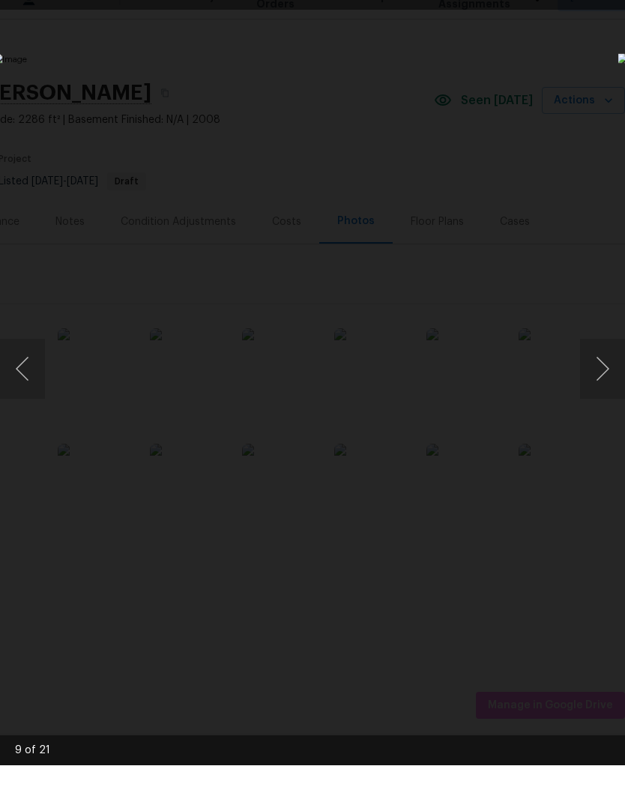
click at [605, 378] on button "Next image" at bounding box center [602, 396] width 45 height 60
click at [604, 379] on button "Next image" at bounding box center [602, 396] width 45 height 60
click at [605, 378] on button "Next image" at bounding box center [602, 396] width 45 height 60
click at [605, 379] on button "Next image" at bounding box center [602, 396] width 45 height 60
click at [604, 381] on button "Next image" at bounding box center [602, 396] width 45 height 60
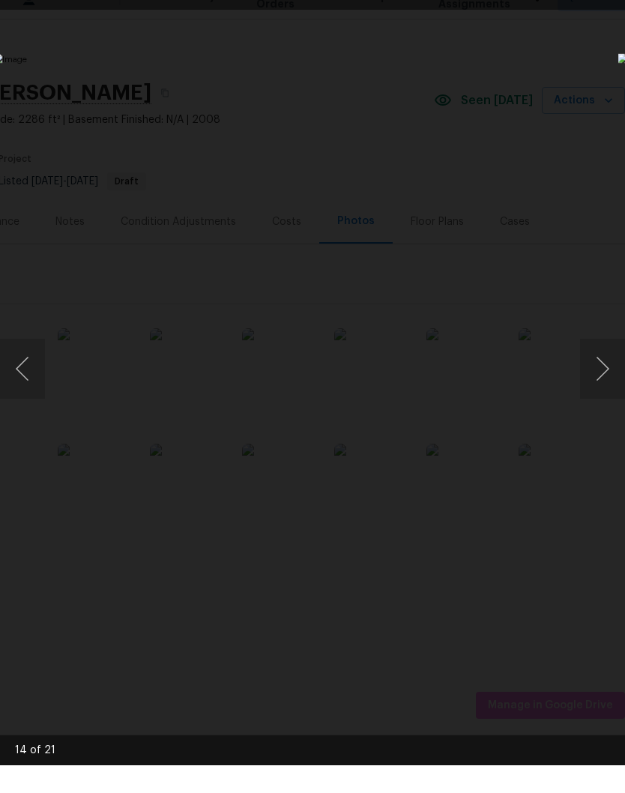
click at [607, 379] on button "Next image" at bounding box center [602, 396] width 45 height 60
click at [605, 381] on button "Next image" at bounding box center [602, 396] width 45 height 60
click at [603, 372] on button "Next image" at bounding box center [602, 396] width 45 height 60
click at [598, 374] on button "Next image" at bounding box center [602, 396] width 45 height 60
click at [606, 378] on button "Next image" at bounding box center [602, 396] width 45 height 60
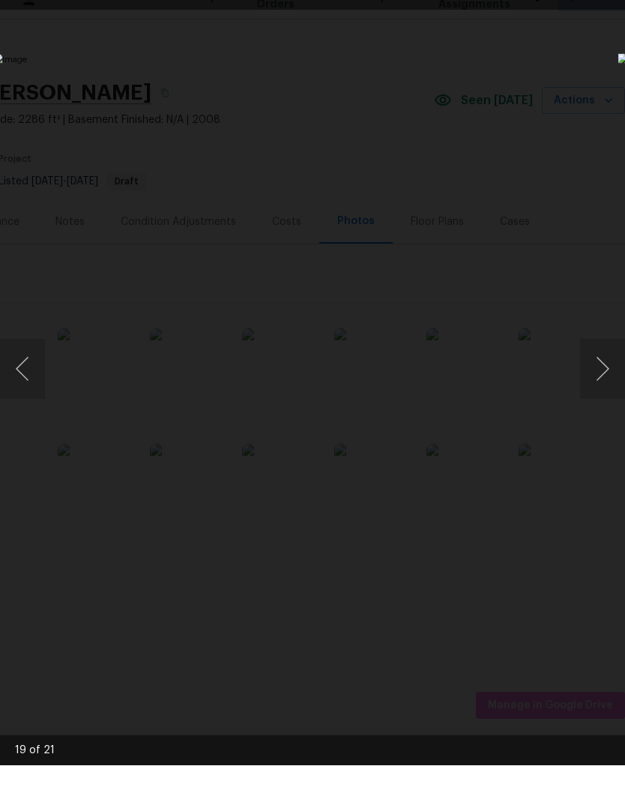
click at [603, 375] on button "Next image" at bounding box center [602, 396] width 45 height 60
click at [605, 379] on button "Next image" at bounding box center [602, 396] width 45 height 60
click at [606, 376] on button "Next image" at bounding box center [602, 396] width 45 height 60
click at [608, 373] on button "Next image" at bounding box center [602, 396] width 45 height 60
click at [603, 381] on button "Next image" at bounding box center [602, 396] width 45 height 60
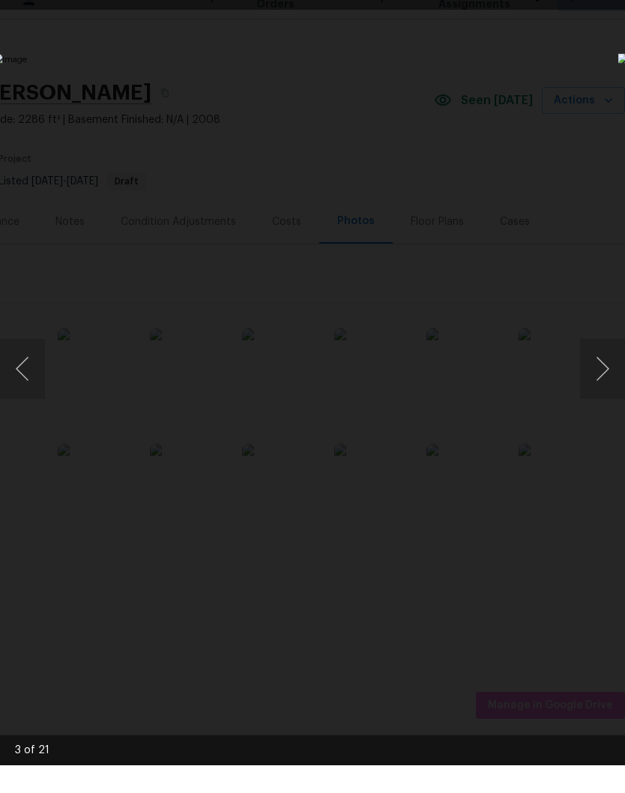
click at [603, 377] on button "Next image" at bounding box center [602, 396] width 45 height 60
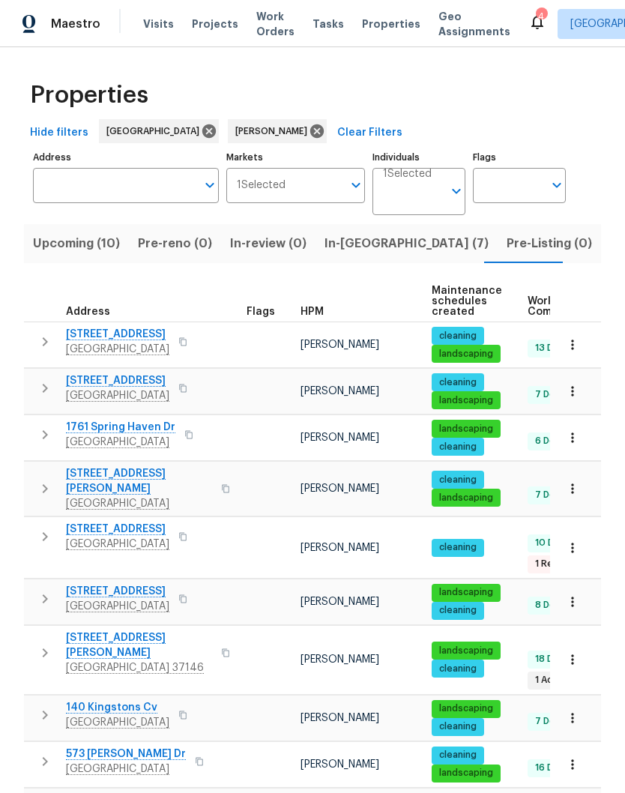
click at [339, 233] on span "In-reno (7)" at bounding box center [406, 243] width 164 height 21
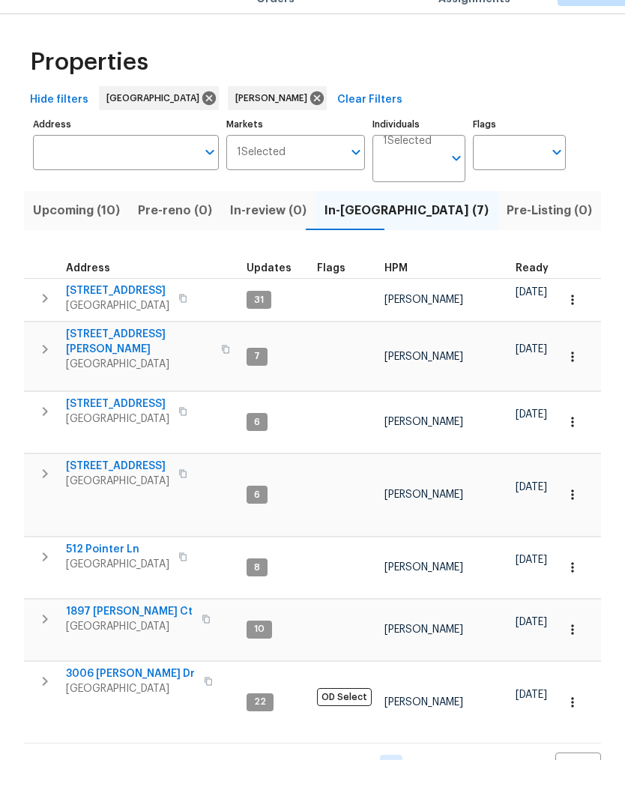
scroll to position [33, 0]
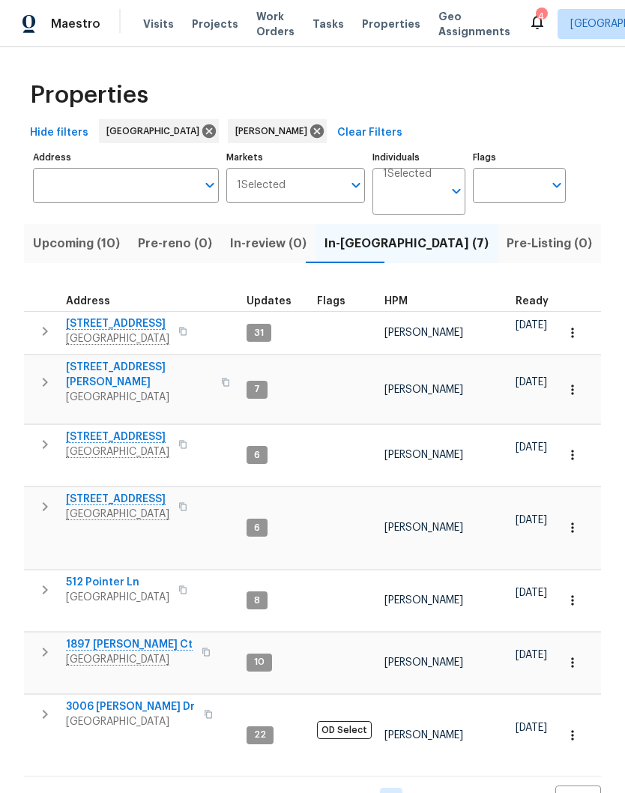
click at [107, 316] on span "[STREET_ADDRESS]" at bounding box center [117, 323] width 103 height 15
click at [118, 316] on span "[STREET_ADDRESS]" at bounding box center [117, 323] width 103 height 15
click at [128, 360] on span "1201 Elisha Ct" at bounding box center [139, 375] width 146 height 30
click at [350, 781] on div "Properties Hide filters Nashville Cynthia Upshaw Clear Filters Address Address …" at bounding box center [312, 442] width 625 height 790
click at [115, 360] on span "1201 Elisha Ct" at bounding box center [139, 375] width 146 height 30
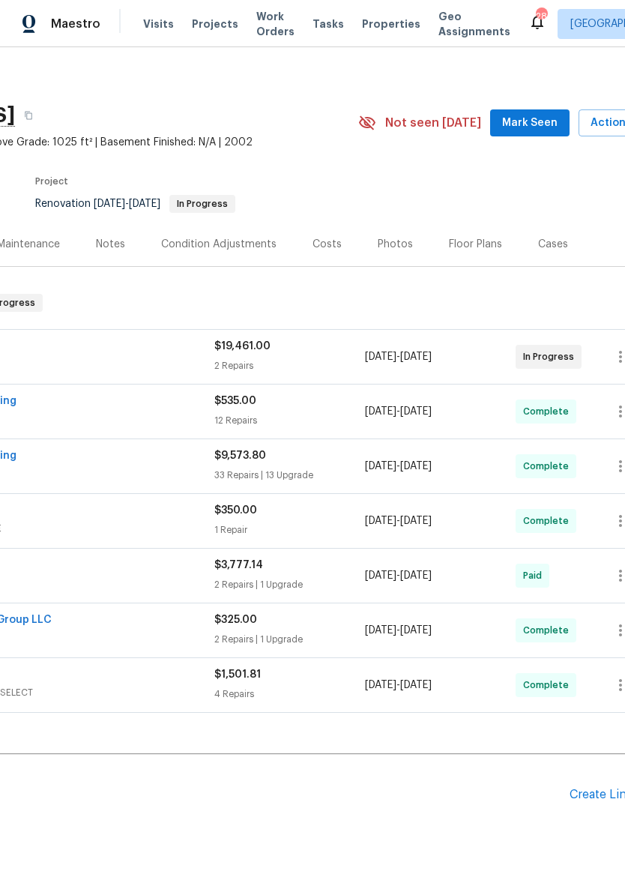
scroll to position [6, 185]
click at [540, 121] on span "Mark Seen" at bounding box center [529, 122] width 55 height 19
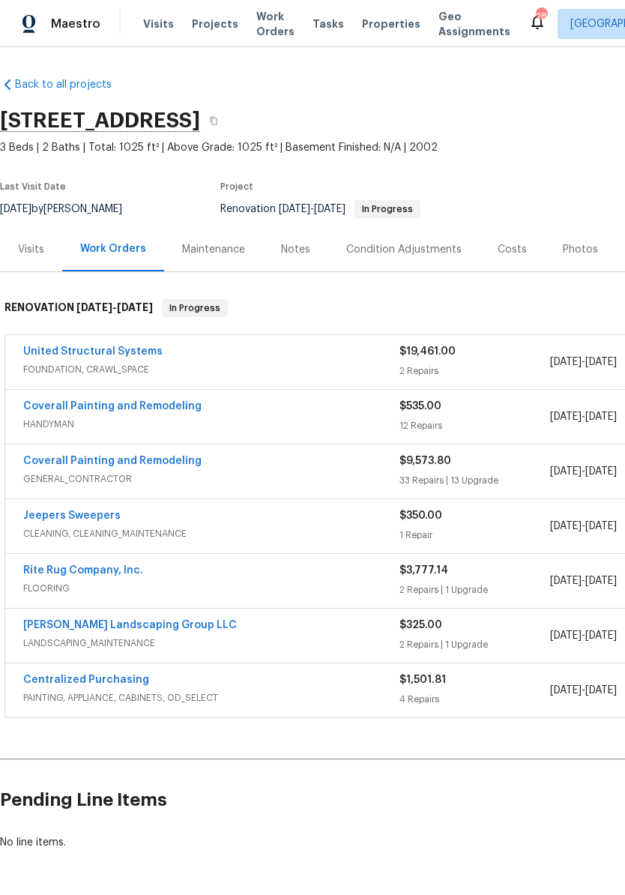
scroll to position [0, 0]
click at [114, 351] on link "United Structural Systems" at bounding box center [92, 351] width 139 height 10
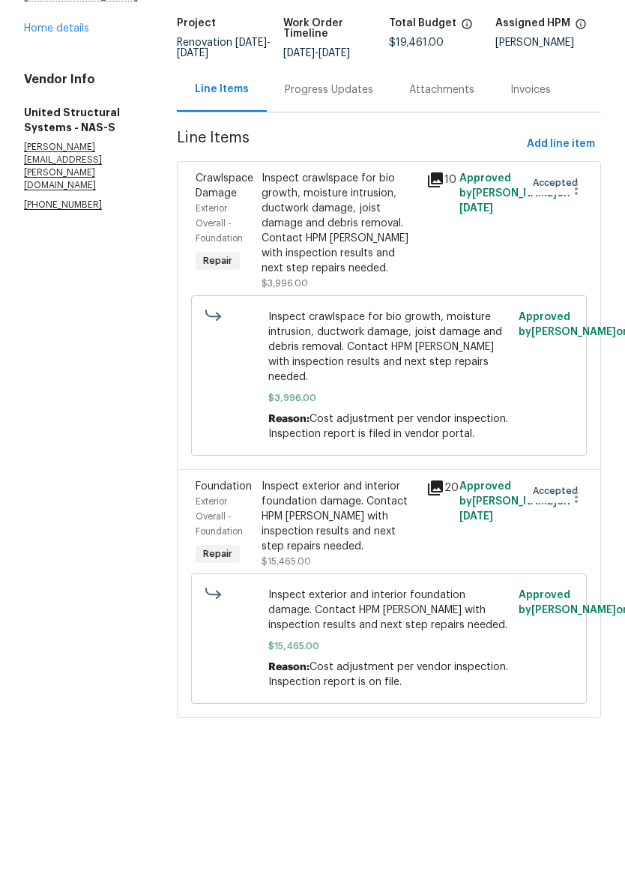
click at [79, 160] on link "Home details" at bounding box center [56, 165] width 65 height 10
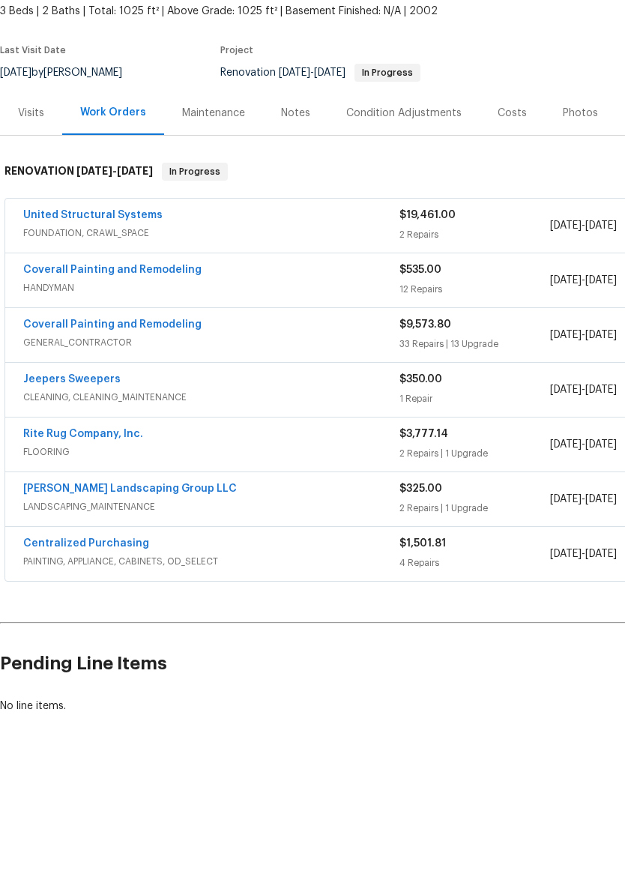
click at [300, 242] on div "Notes" at bounding box center [295, 249] width 29 height 15
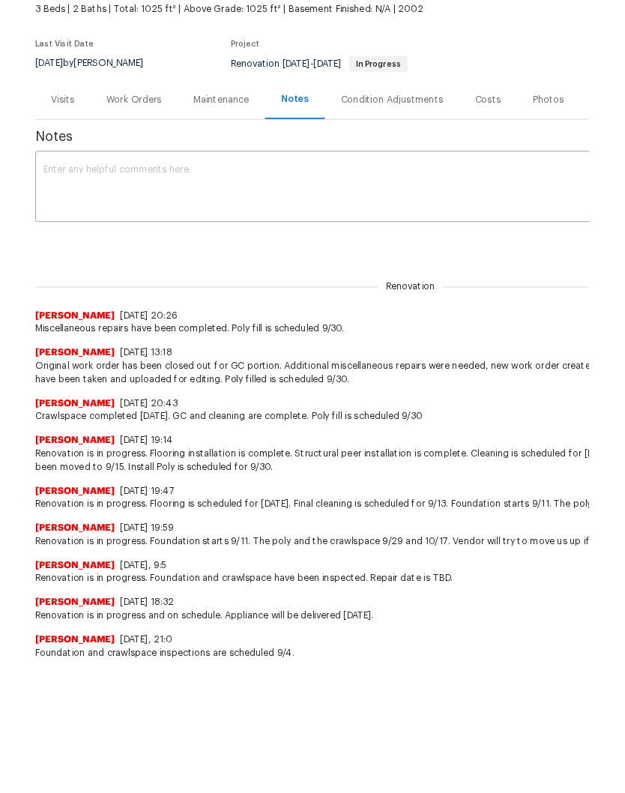
scroll to position [34, 0]
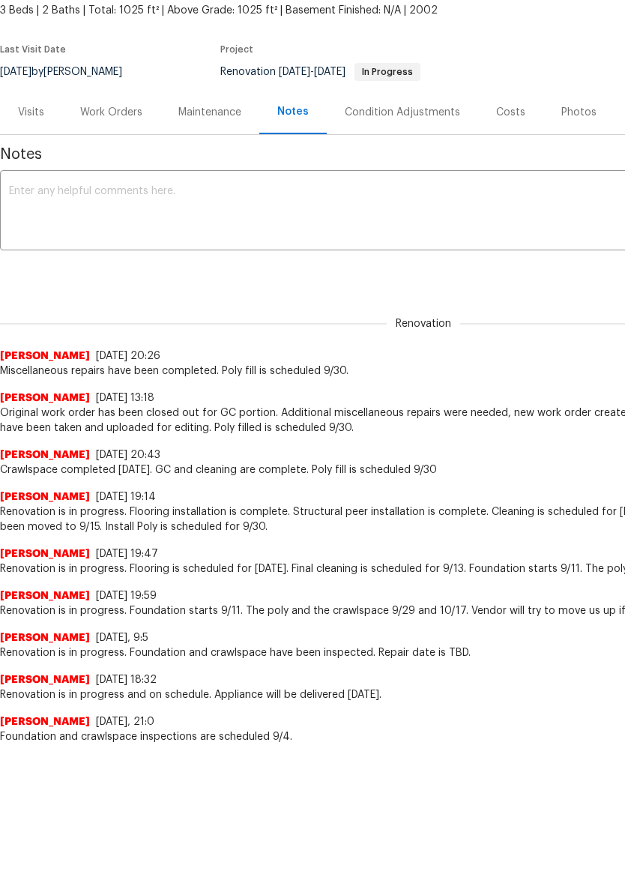
click at [305, 289] on textarea at bounding box center [423, 315] width 829 height 52
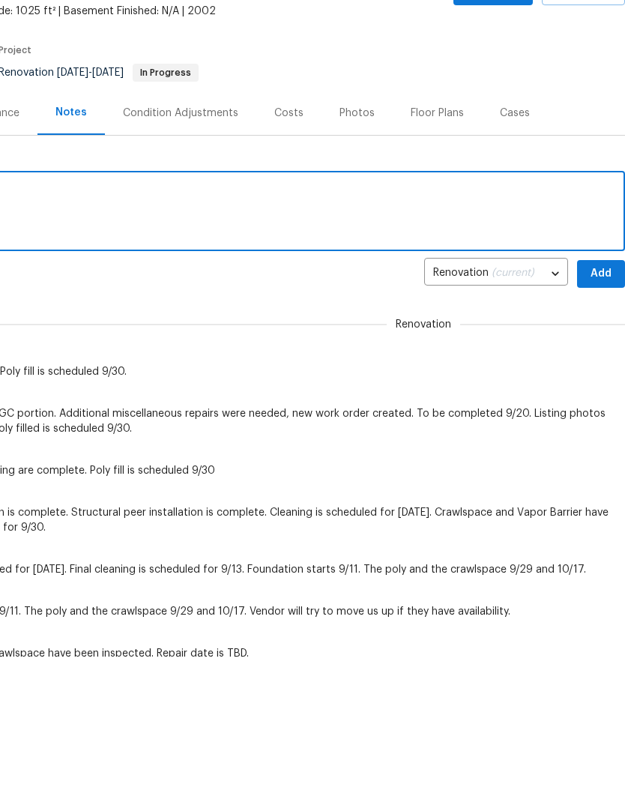
scroll to position [0, 222]
type textarea "Polly fill is scheduled 9/30."
click at [597, 366] on span "Add" at bounding box center [601, 375] width 24 height 19
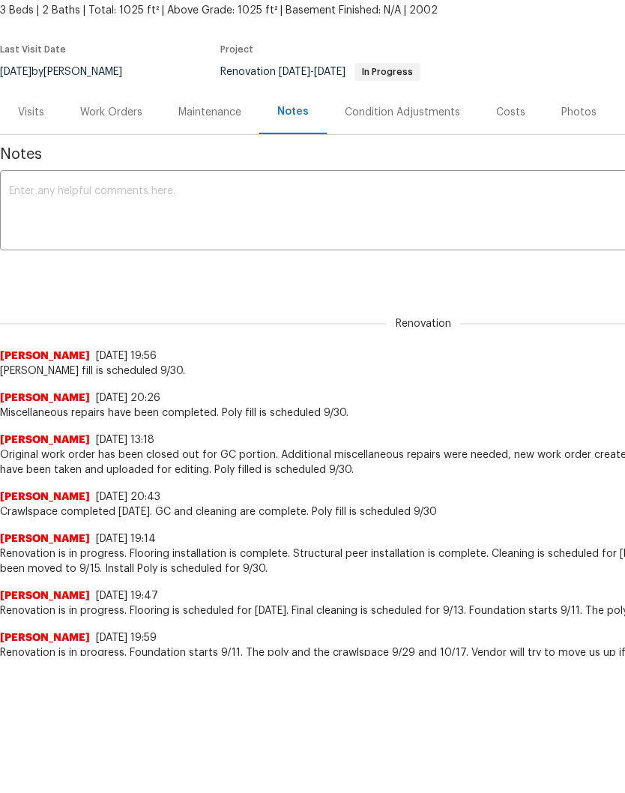
scroll to position [0, 0]
click at [121, 140] on div "Work Orders" at bounding box center [111, 147] width 62 height 15
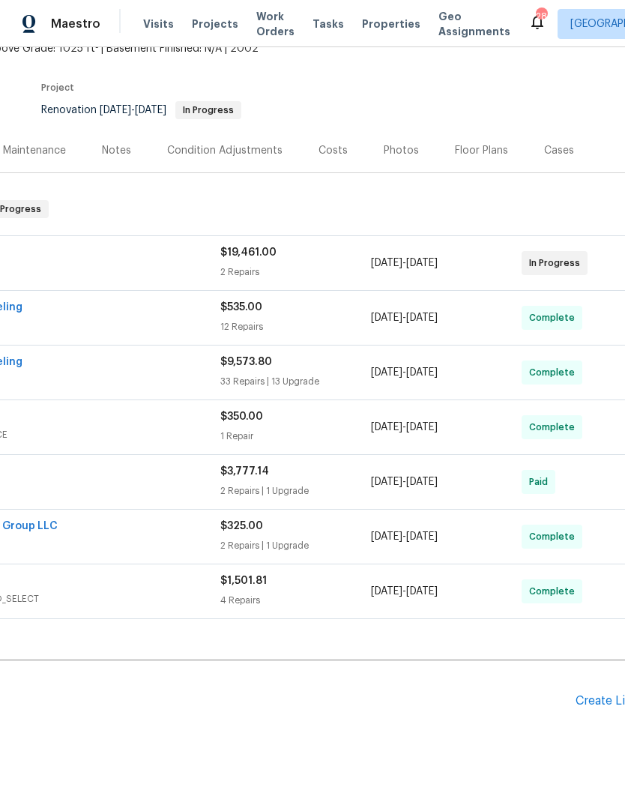
scroll to position [94, 199]
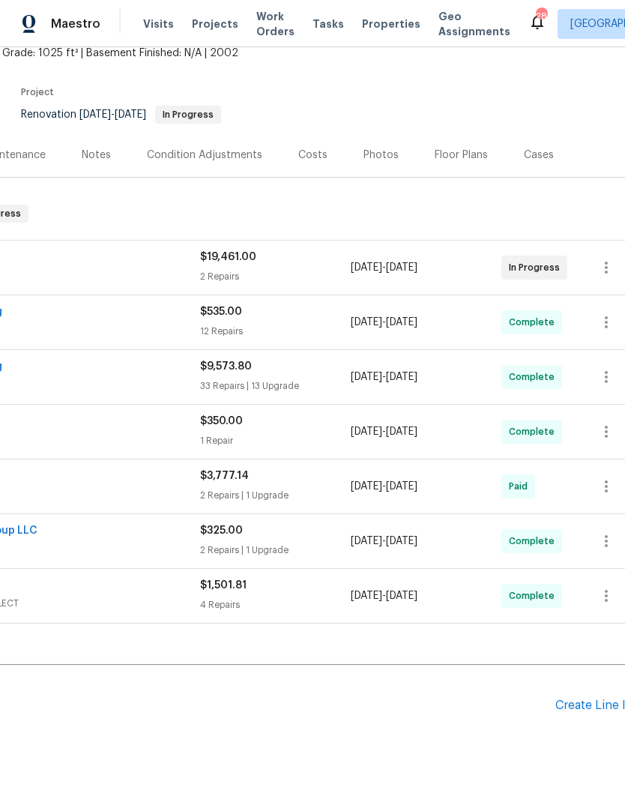
click at [587, 698] on div "Create Line Item" at bounding box center [601, 705] width 92 height 14
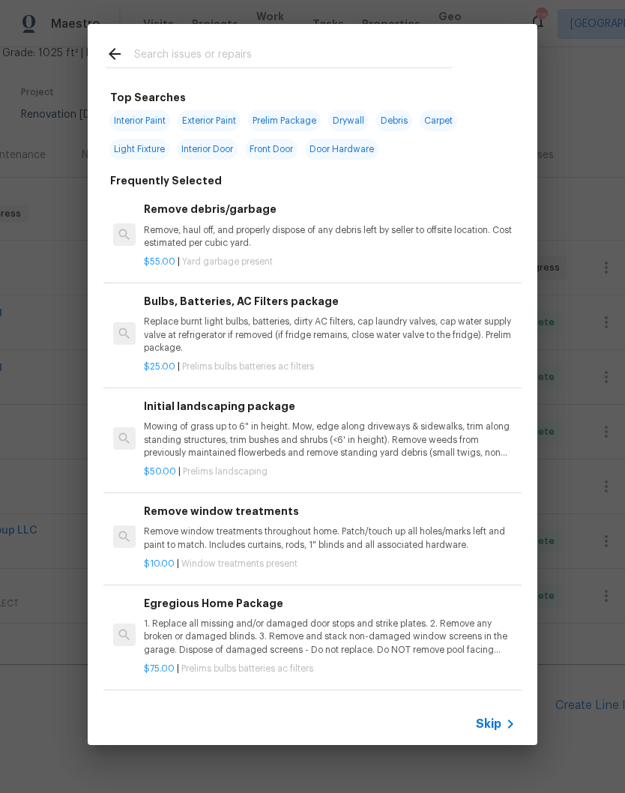
click at [265, 45] on input "text" at bounding box center [293, 56] width 318 height 22
type input "Land"
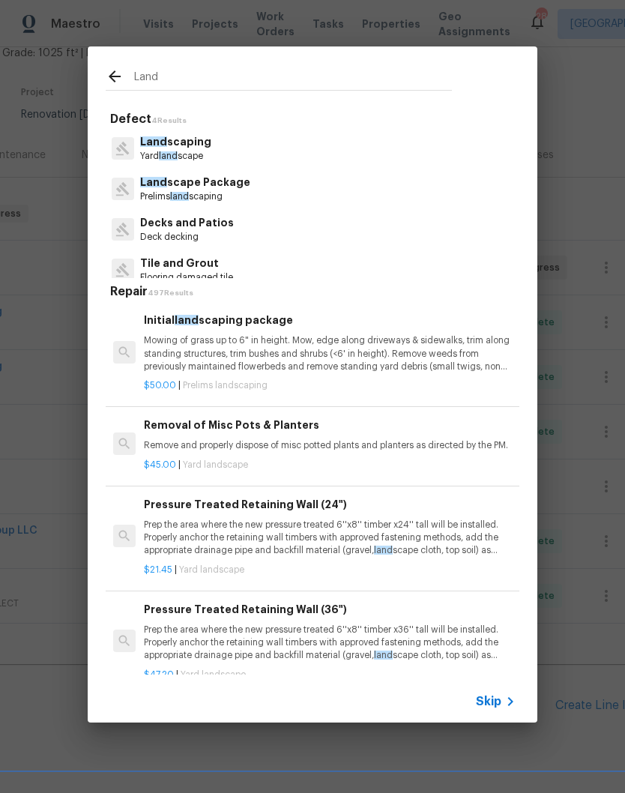
click at [238, 352] on p "Mowing of grass up to 6" in height. Mow, edge along driveways & sidewalks, trim…" at bounding box center [330, 353] width 372 height 38
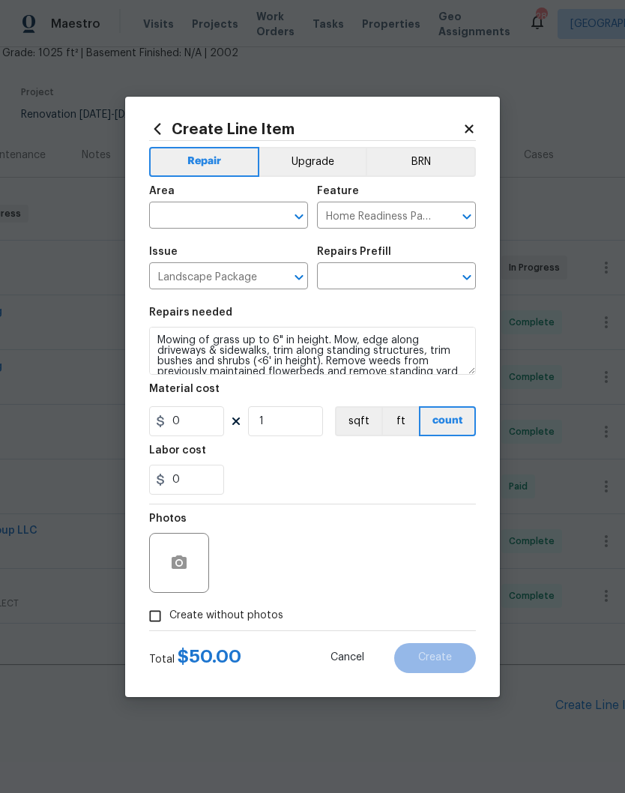
type input "Initial landscaping package $50.00"
click at [209, 427] on input "50" at bounding box center [186, 421] width 75 height 30
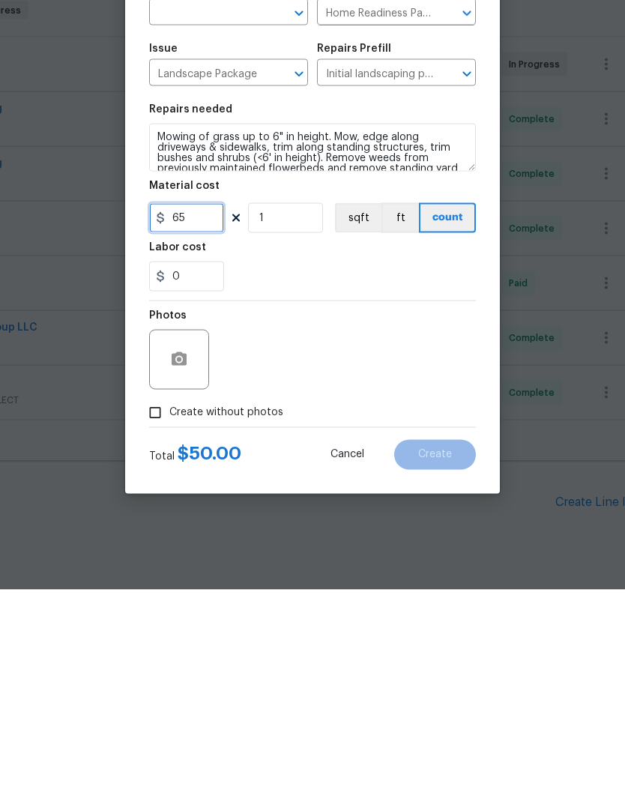
type input "65"
click at [190, 545] on button "button" at bounding box center [179, 563] width 36 height 36
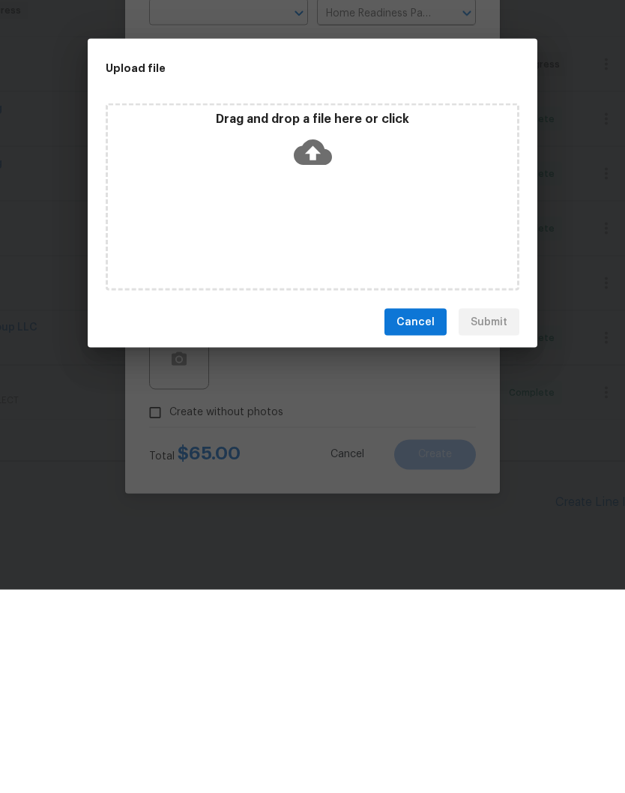
scroll to position [62, 0]
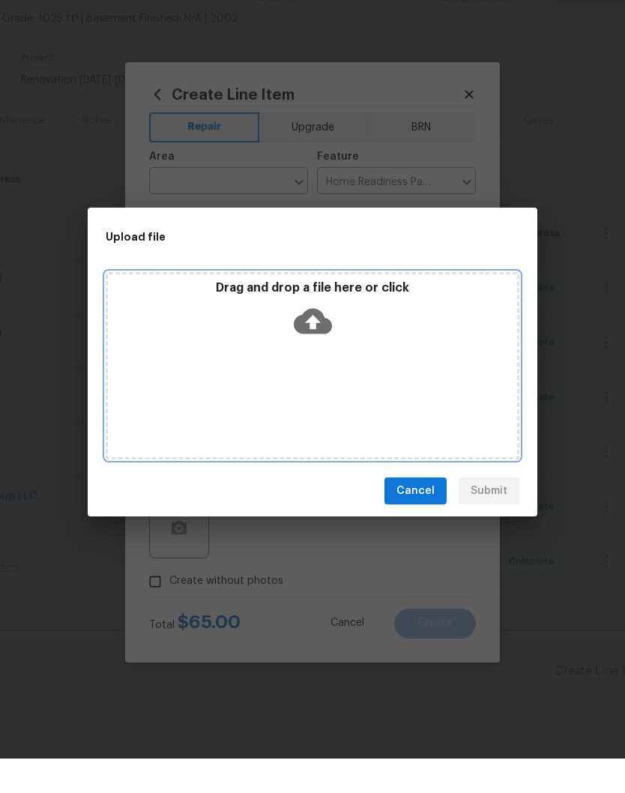
click at [375, 368] on div "Drag and drop a file here or click" at bounding box center [313, 399] width 414 height 187
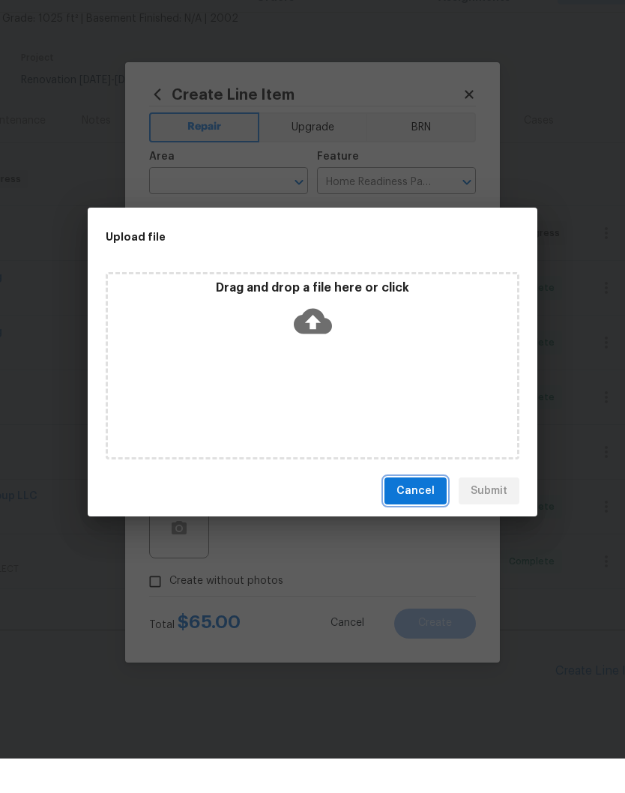
click at [418, 516] on span "Cancel" at bounding box center [415, 525] width 38 height 19
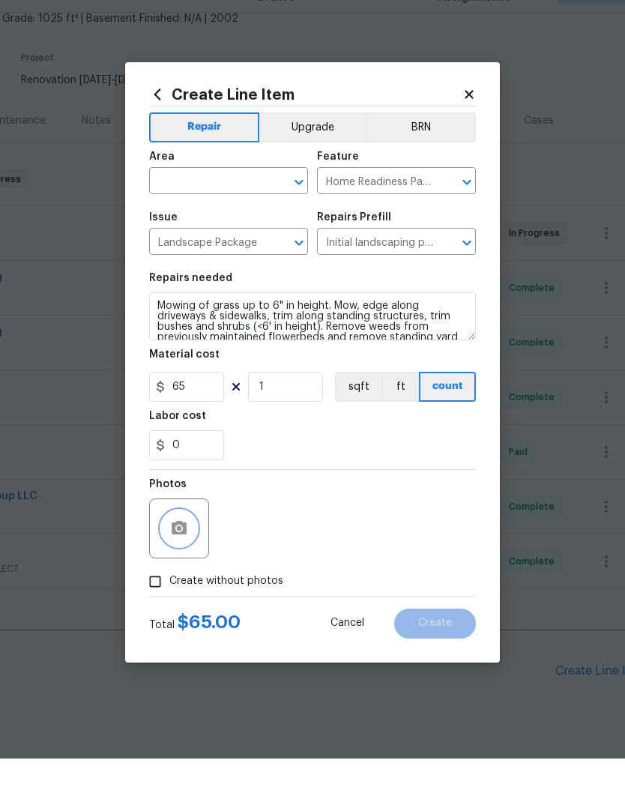
scroll to position [0, 0]
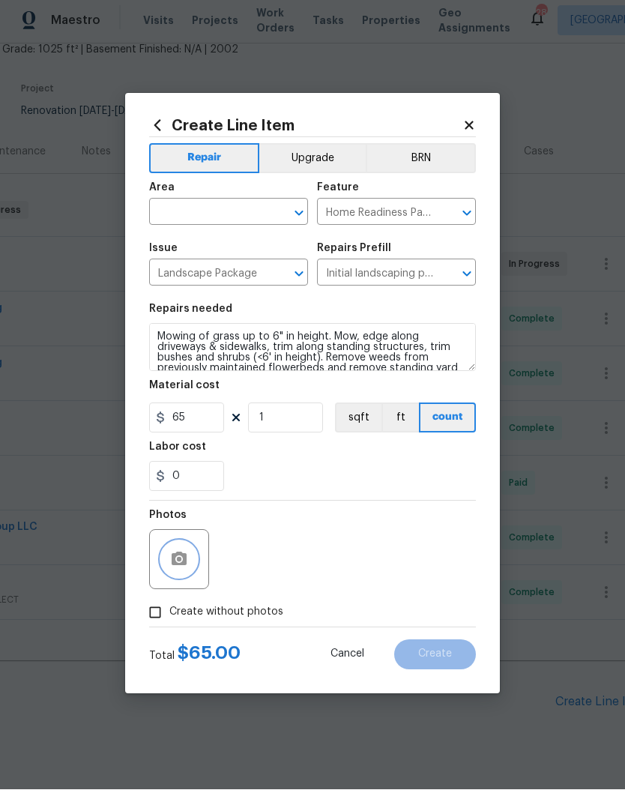
click at [188, 564] on button "button" at bounding box center [179, 563] width 36 height 36
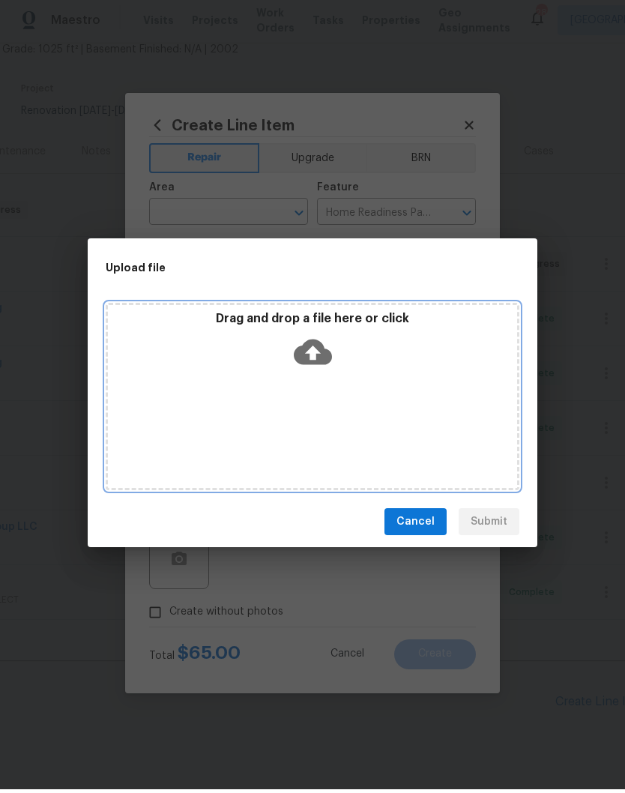
click at [311, 393] on div "Drag and drop a file here or click" at bounding box center [313, 399] width 414 height 187
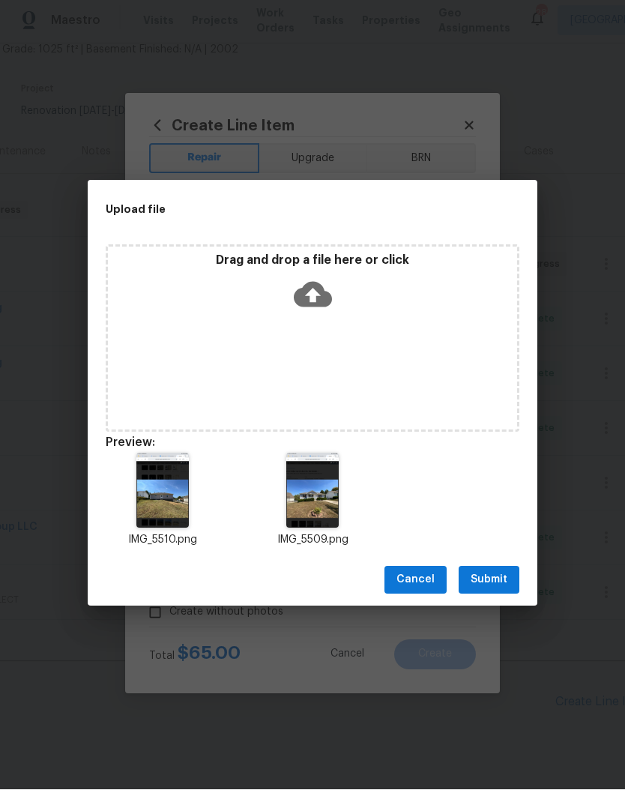
click at [495, 579] on span "Submit" at bounding box center [489, 583] width 37 height 19
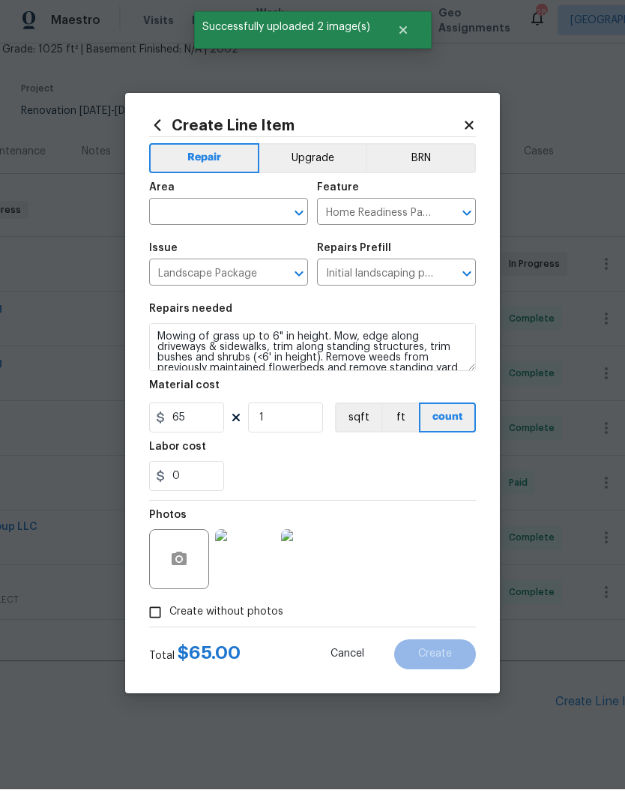
click at [256, 215] on input "text" at bounding box center [207, 216] width 117 height 23
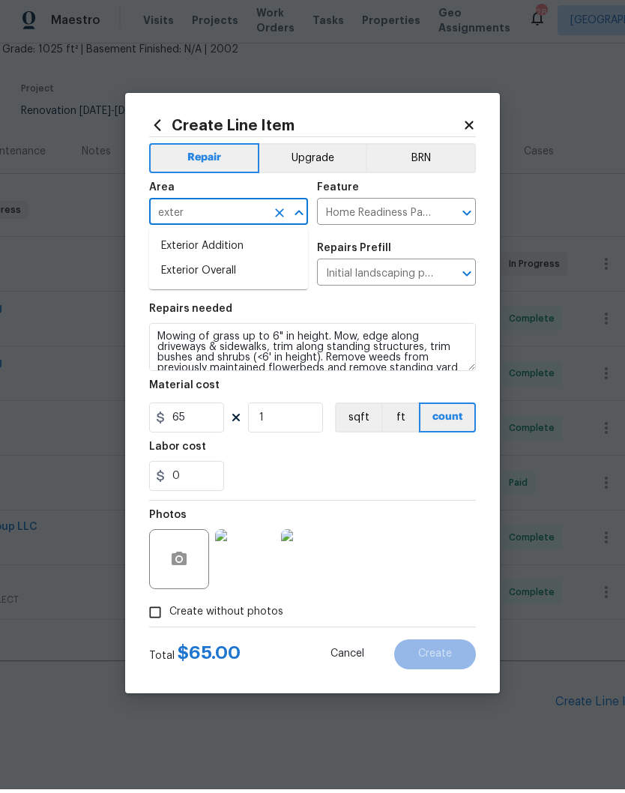
click at [236, 274] on li "Exterior Overall" at bounding box center [228, 274] width 159 height 25
type input "Exterior Overall"
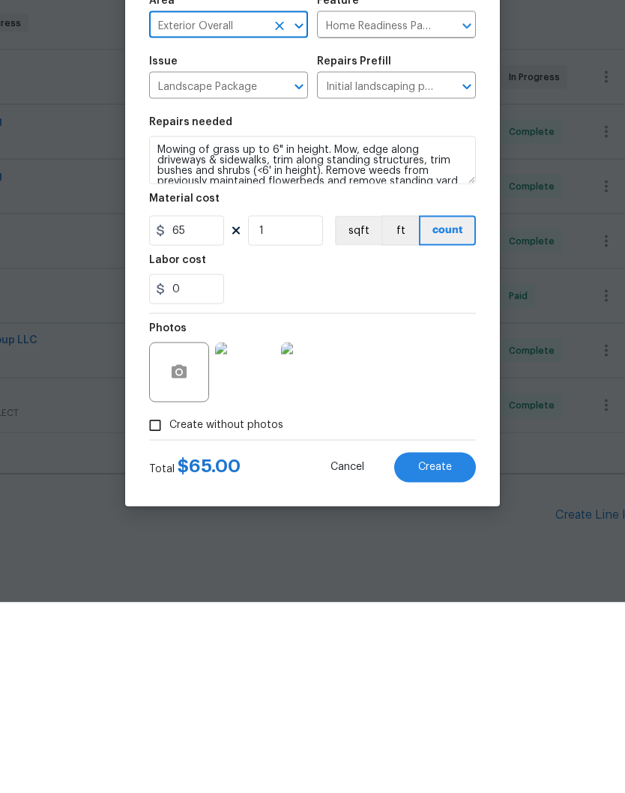
click at [453, 643] on button "Create" at bounding box center [435, 658] width 82 height 30
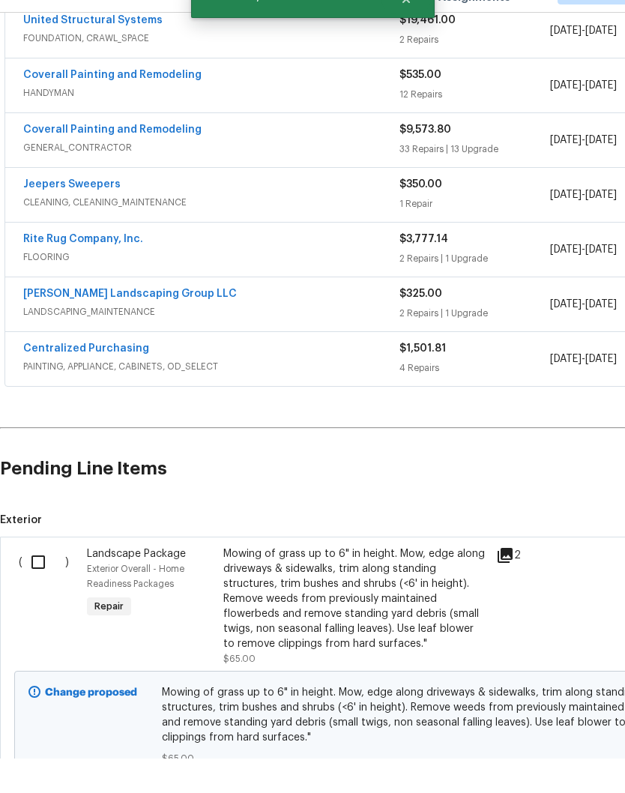
scroll to position [297, 0]
click at [47, 581] on input "checkbox" at bounding box center [43, 596] width 43 height 31
checkbox input "true"
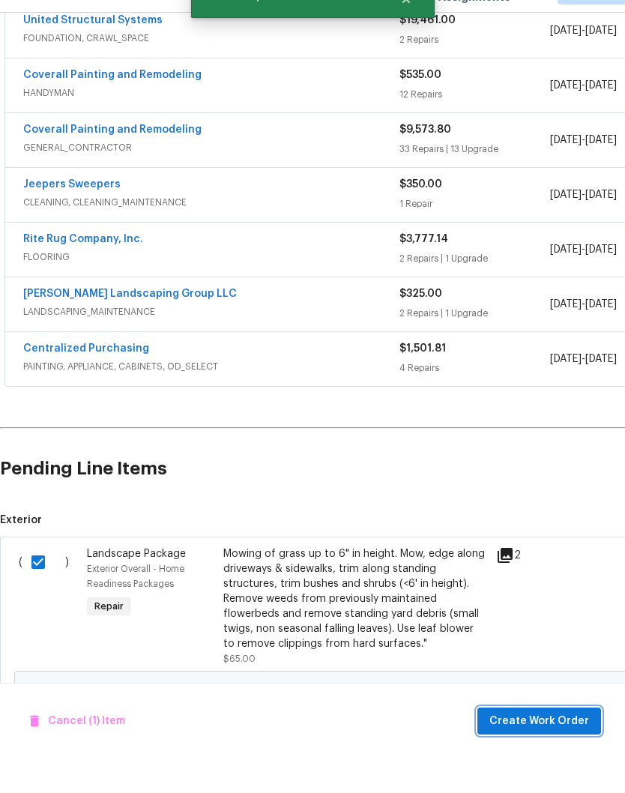
click at [564, 746] on span "Create Work Order" at bounding box center [539, 755] width 100 height 19
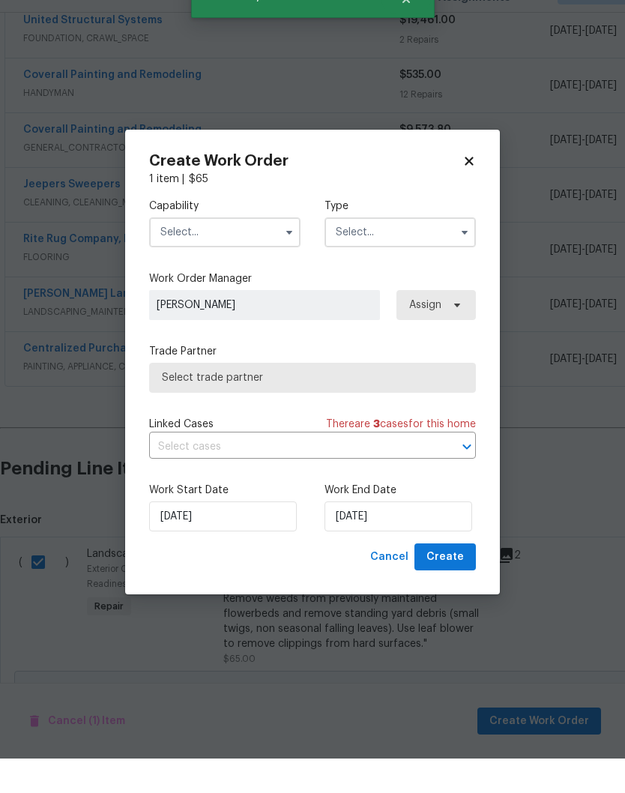
click at [263, 252] on input "text" at bounding box center [224, 267] width 151 height 30
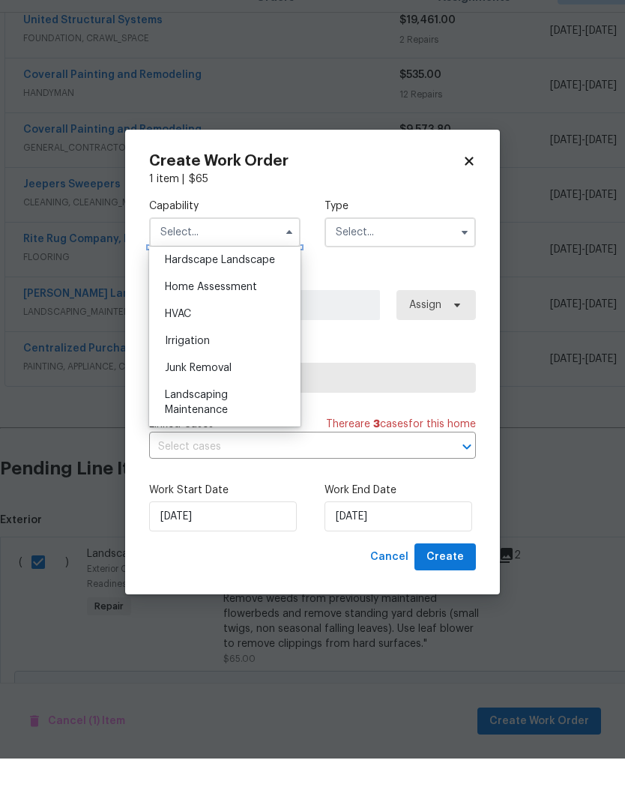
scroll to position [859, 0]
click at [221, 412] on div "Landscaping Maintenance" at bounding box center [225, 433] width 144 height 42
type input "Landscaping Maintenance"
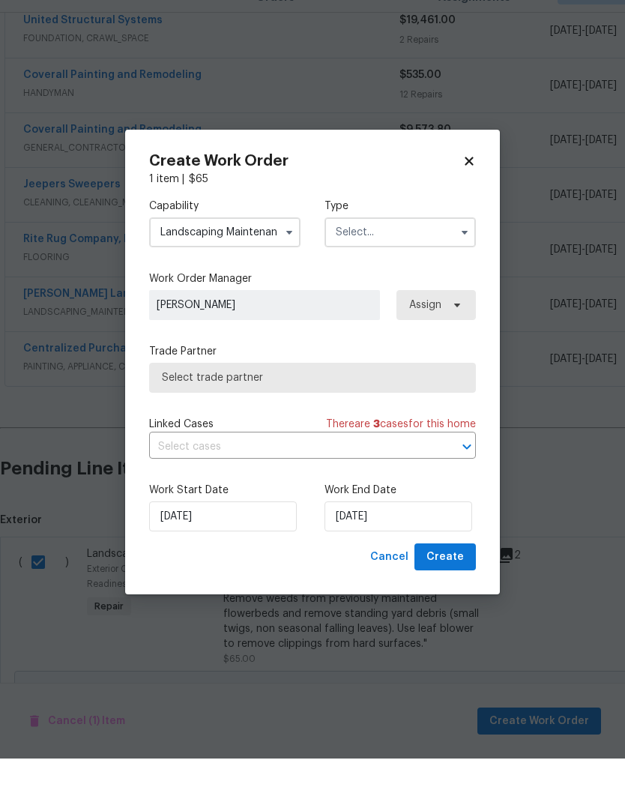
click at [422, 252] on input "text" at bounding box center [399, 267] width 151 height 30
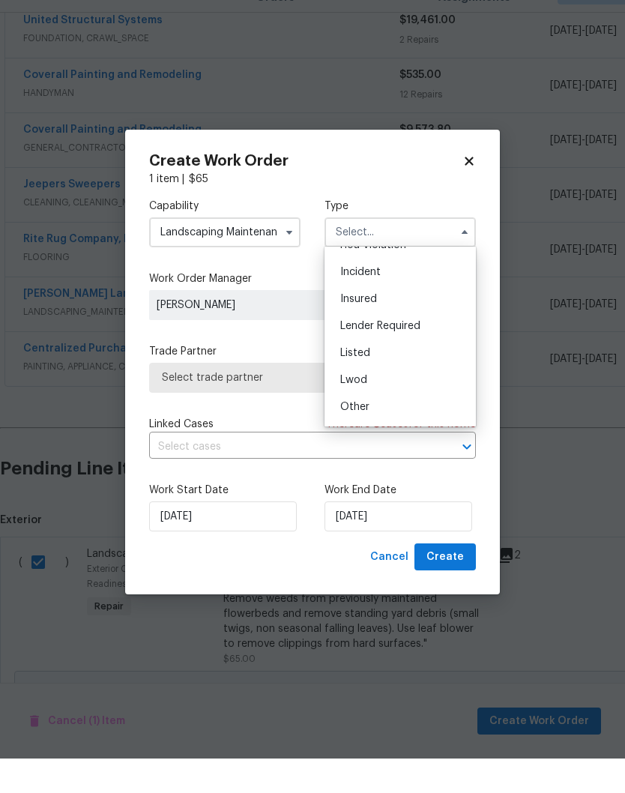
scroll to position [132, 0]
click at [393, 404] on span "Renovation" at bounding box center [367, 409] width 55 height 10
type input "Renovation"
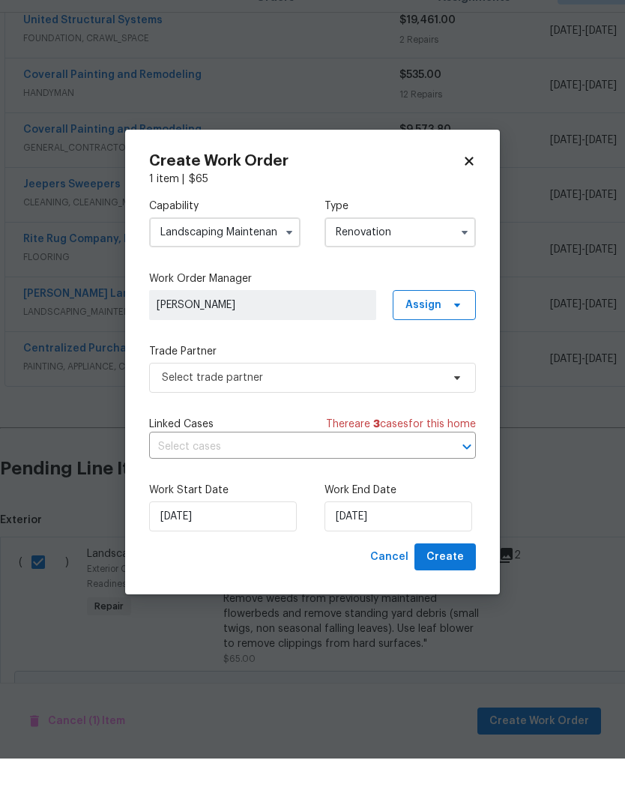
scroll to position [0, 0]
click at [459, 406] on icon at bounding box center [457, 412] width 12 height 12
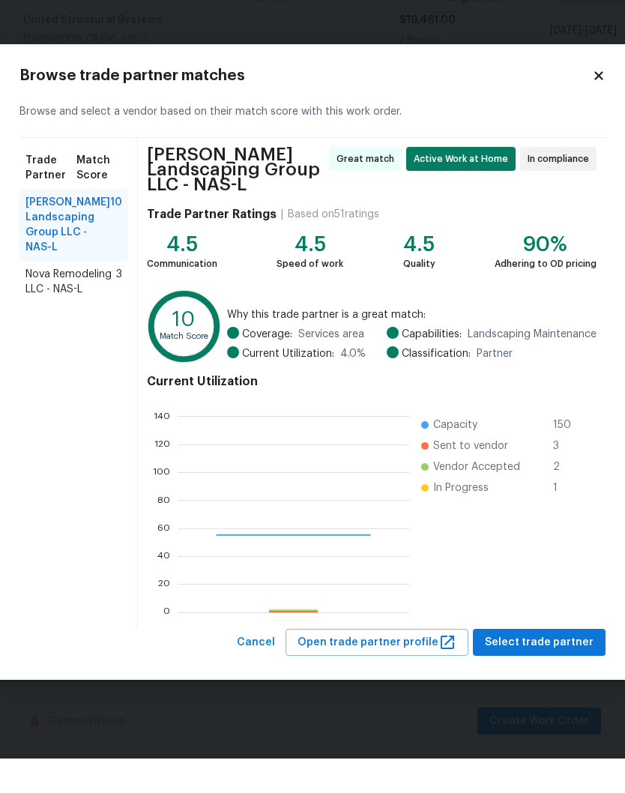
scroll to position [210, 232]
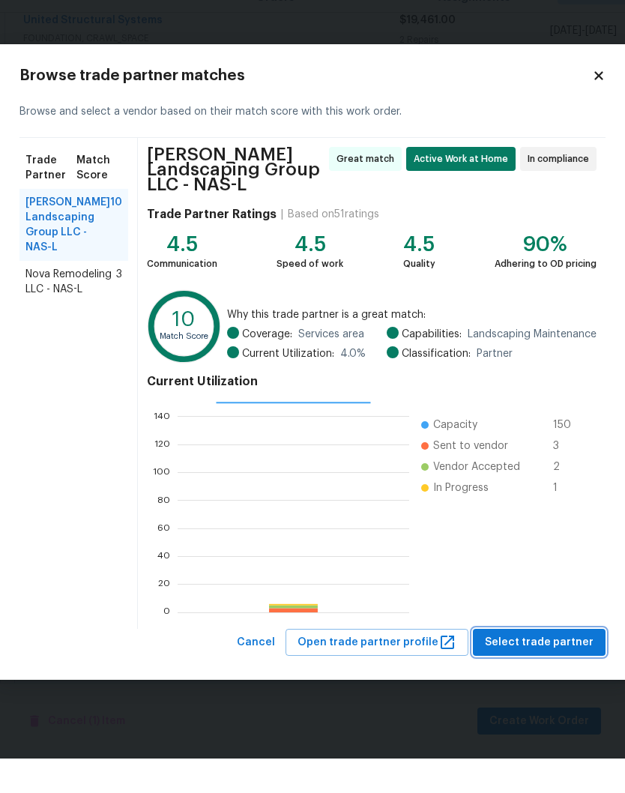
click at [543, 668] on span "Select trade partner" at bounding box center [539, 677] width 109 height 19
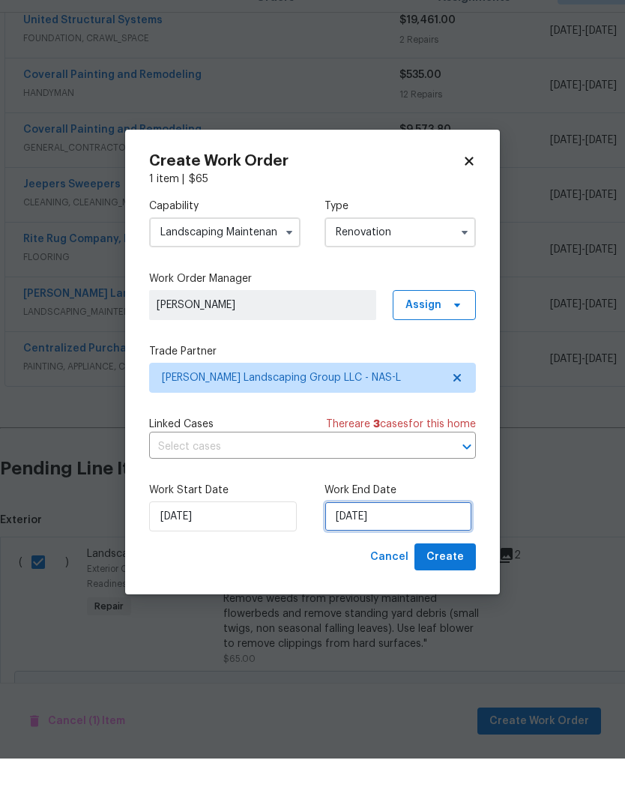
click at [423, 536] on input "[DATE]" at bounding box center [398, 551] width 148 height 30
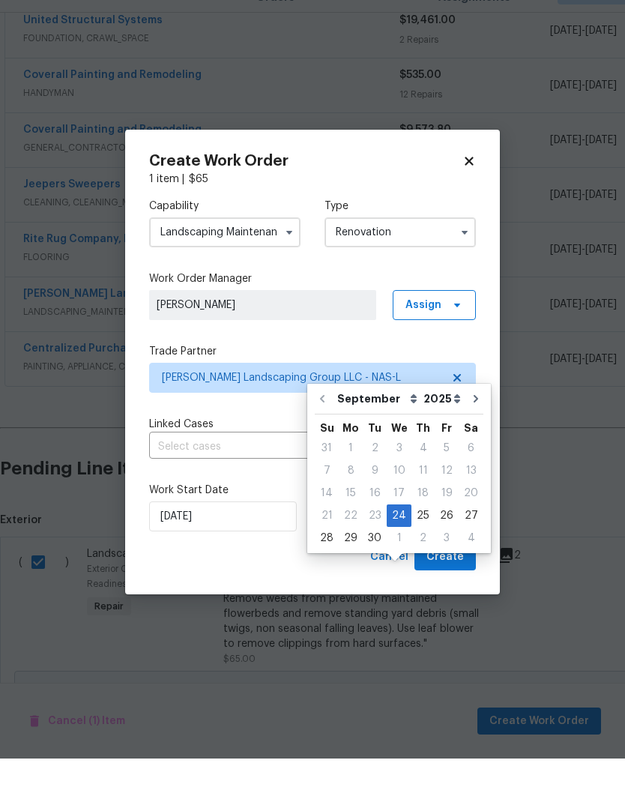
scroll to position [62, 0]
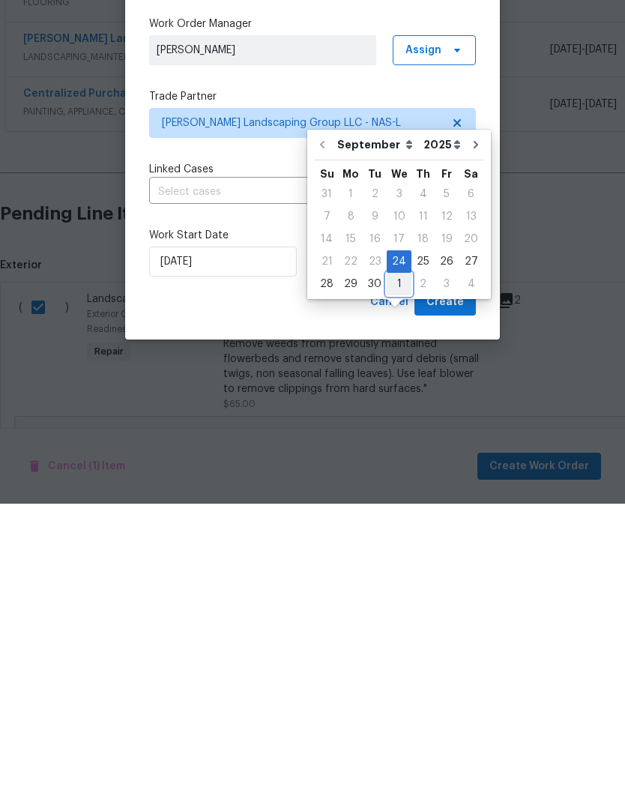
click at [402, 563] on div "1" at bounding box center [399, 573] width 25 height 21
type input "[DATE]"
select select "9"
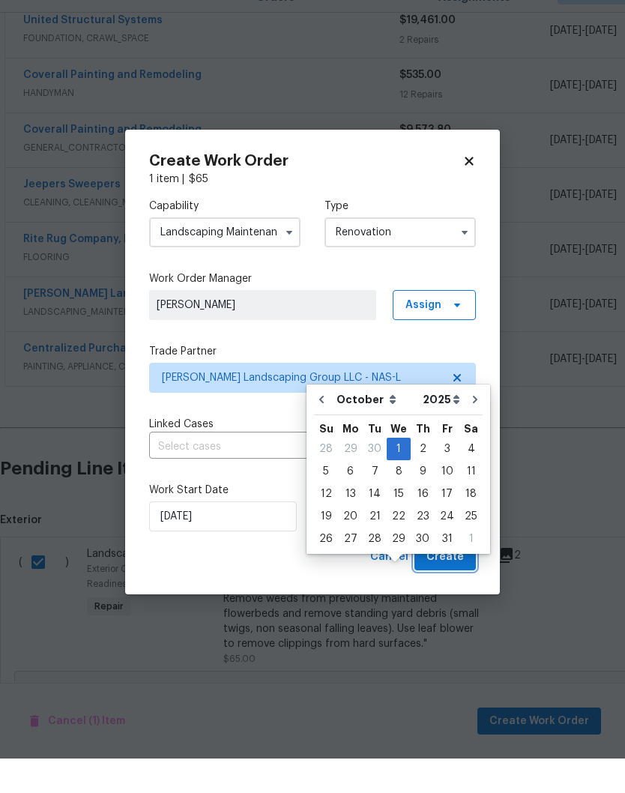
click at [454, 582] on span "Create" at bounding box center [444, 591] width 37 height 19
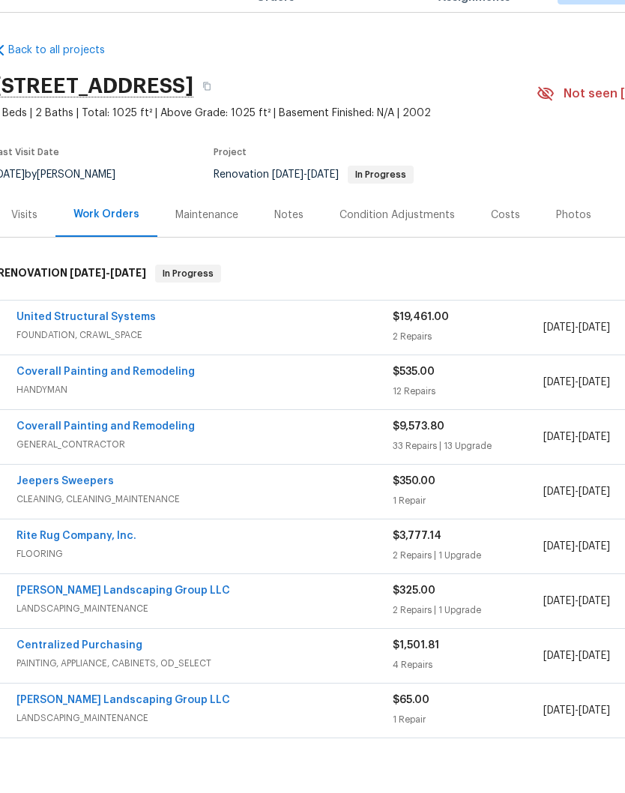
scroll to position [0, 5]
click at [131, 729] on link "[PERSON_NAME] Landscaping Group LLC" at bounding box center [125, 734] width 214 height 10
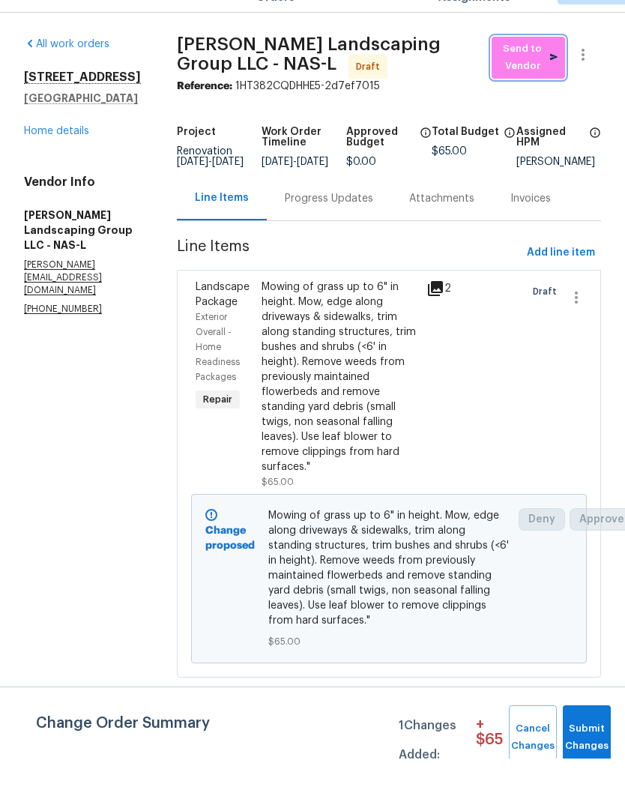
click at [521, 75] on span "Send to Vendor" at bounding box center [528, 92] width 58 height 34
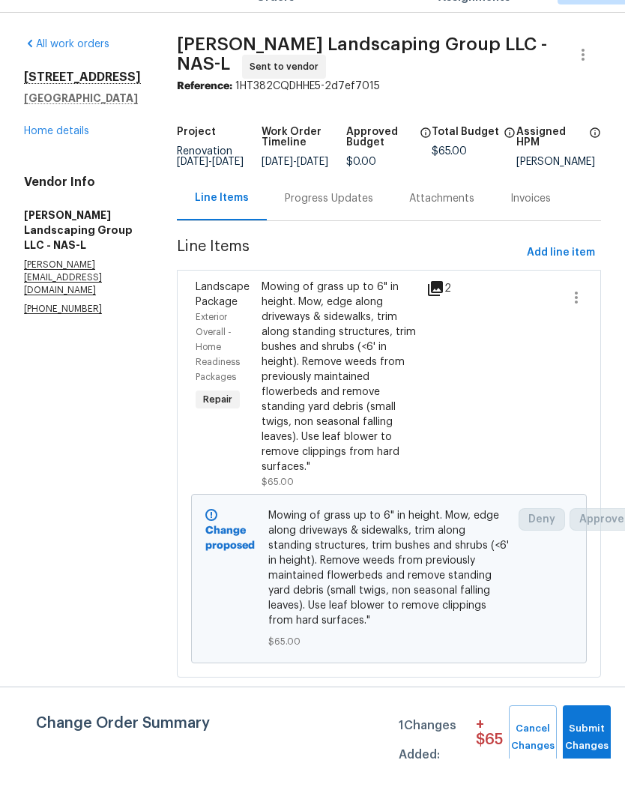
click at [373, 226] on div "Progress Updates" at bounding box center [329, 233] width 88 height 15
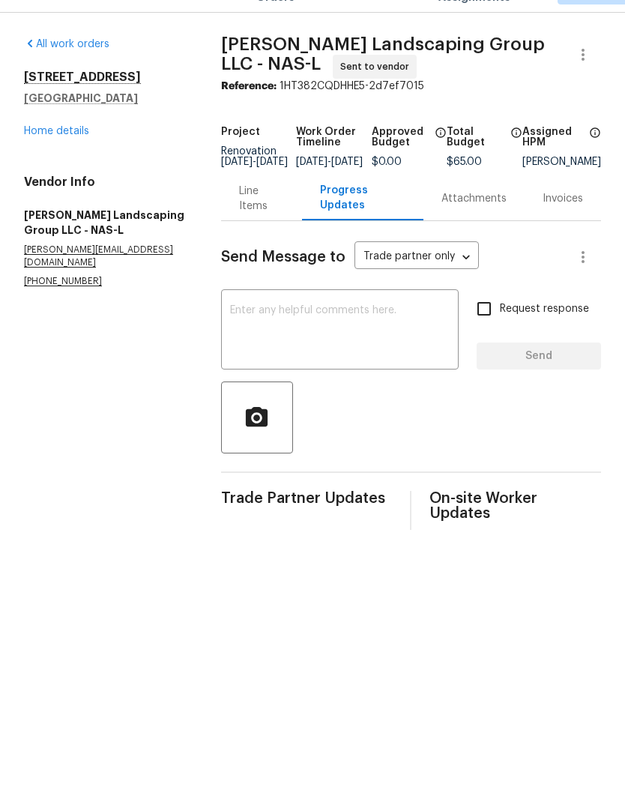
click at [357, 339] on textarea at bounding box center [340, 365] width 220 height 52
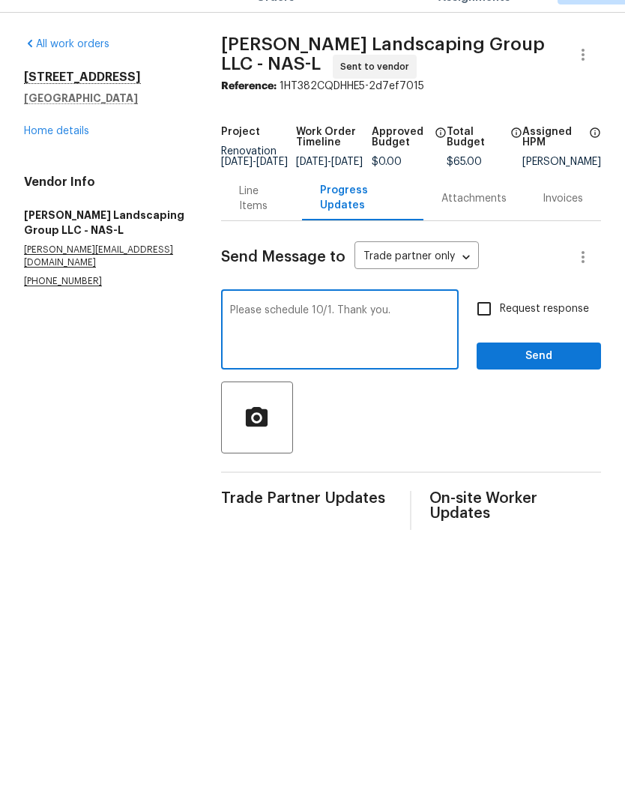
type textarea "Please schedule 10/1. Thank you."
click at [558, 381] on span "Send" at bounding box center [539, 390] width 100 height 19
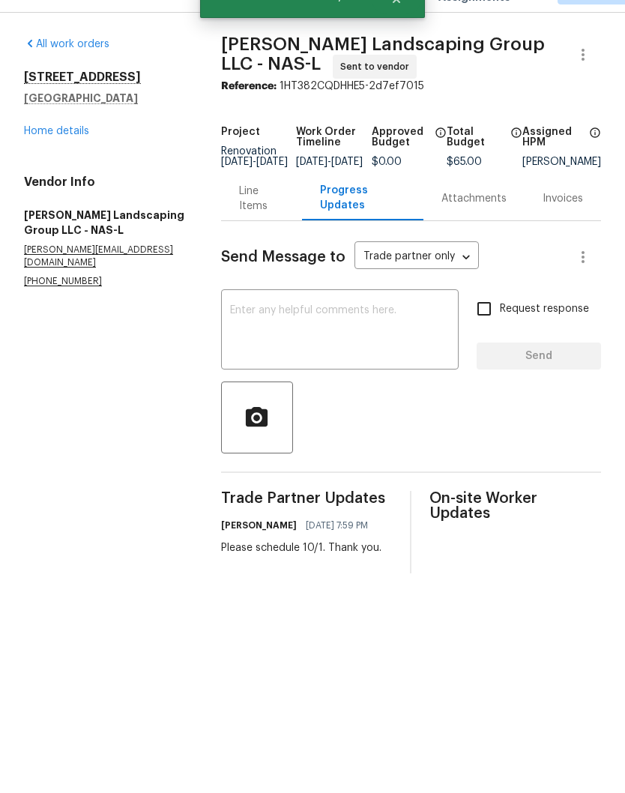
click at [279, 339] on textarea at bounding box center [340, 365] width 220 height 52
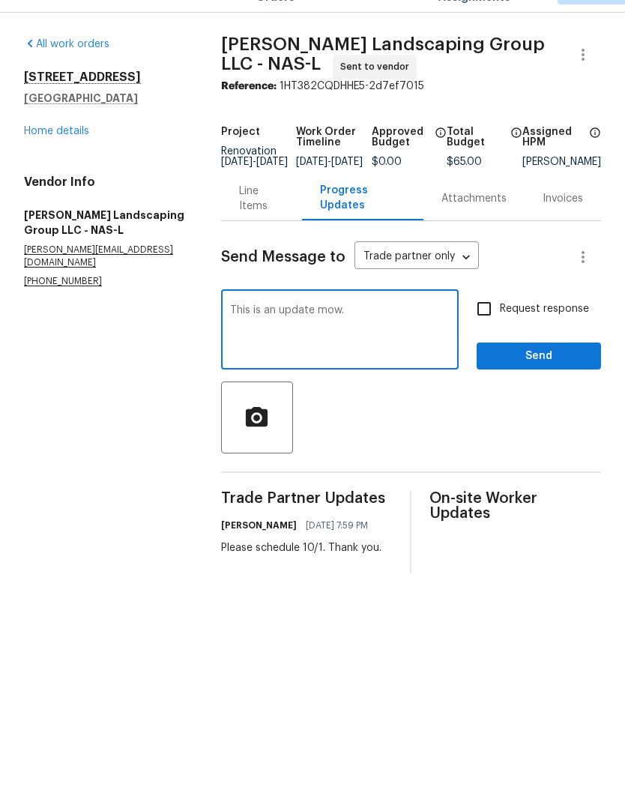
type textarea "This is an update mow."
click at [540, 381] on span "Send" at bounding box center [539, 390] width 100 height 19
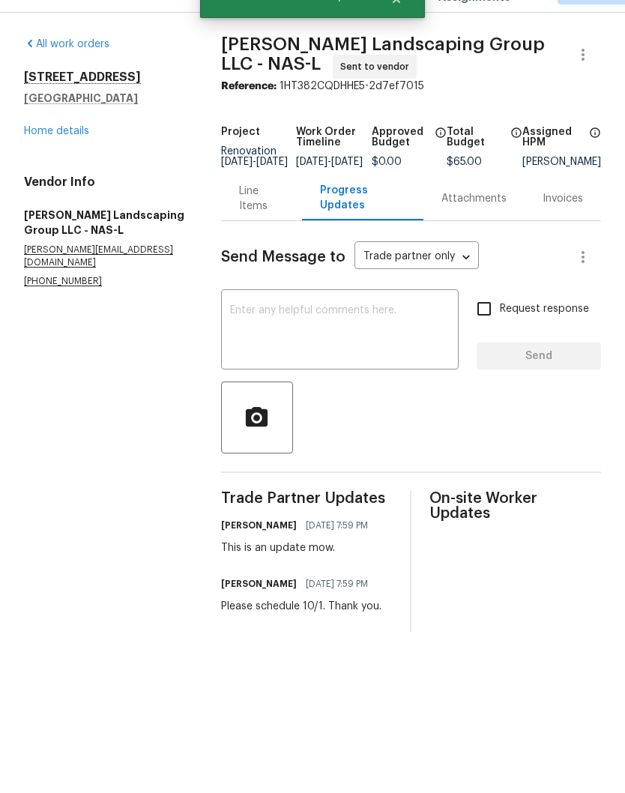
click at [70, 160] on link "Home details" at bounding box center [56, 165] width 65 height 10
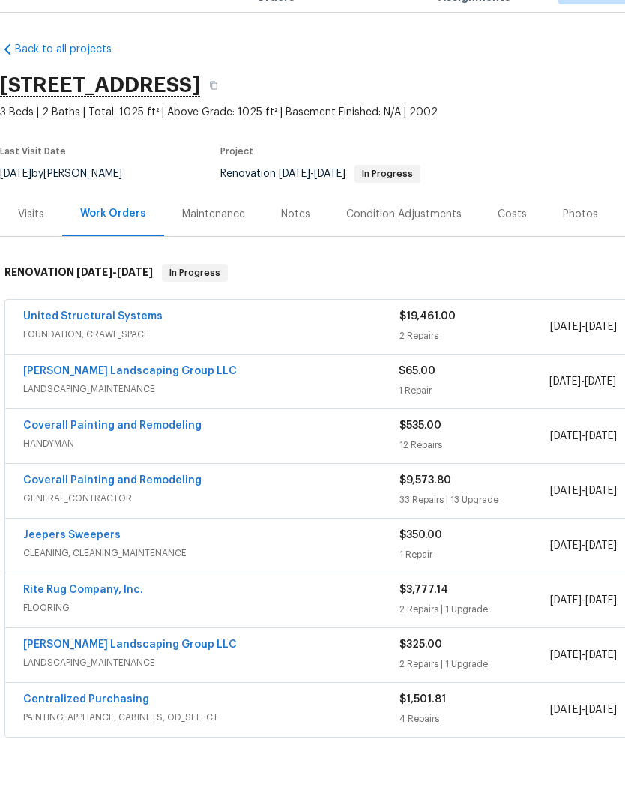
scroll to position [1, 0]
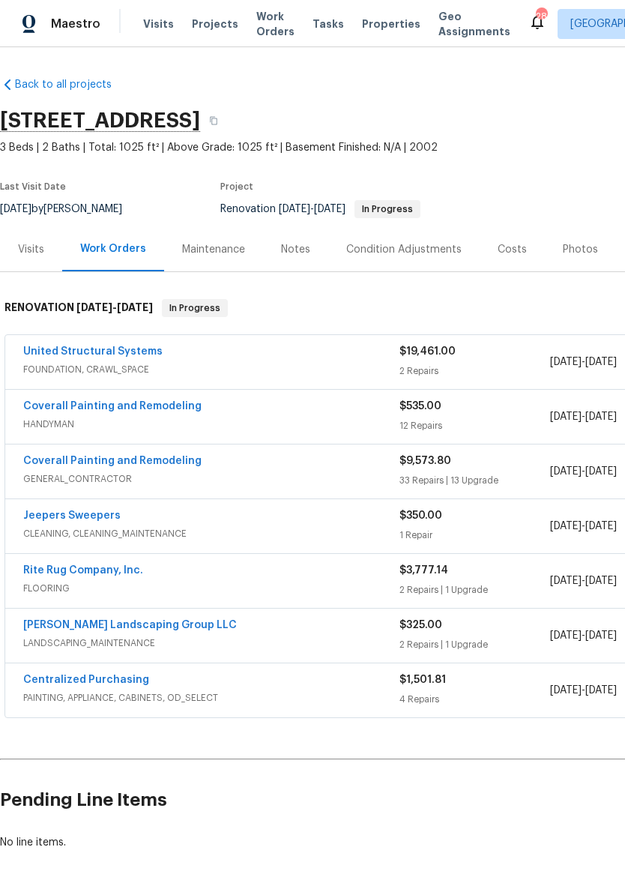
click at [578, 250] on div "Photos" at bounding box center [580, 249] width 35 height 15
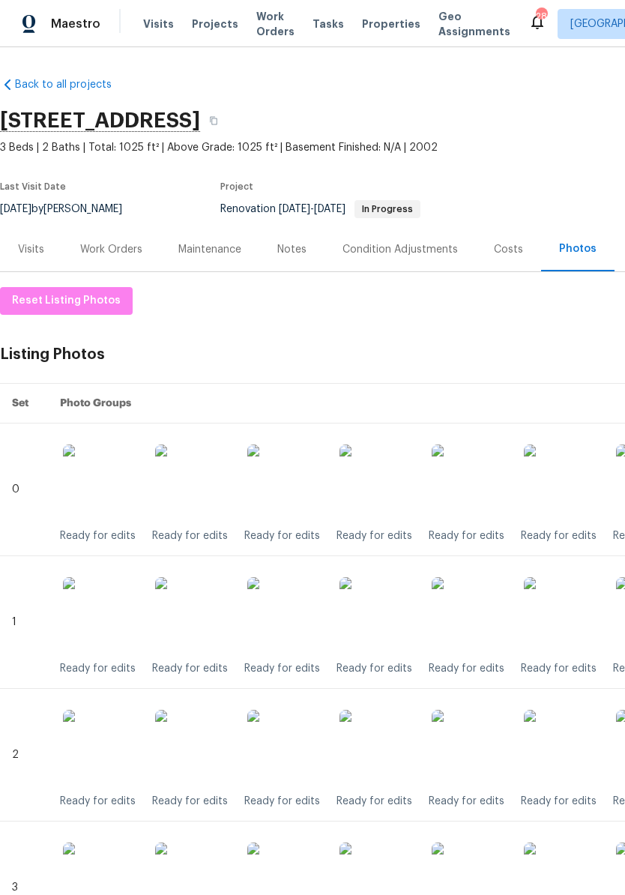
click at [396, 485] on img at bounding box center [376, 481] width 75 height 75
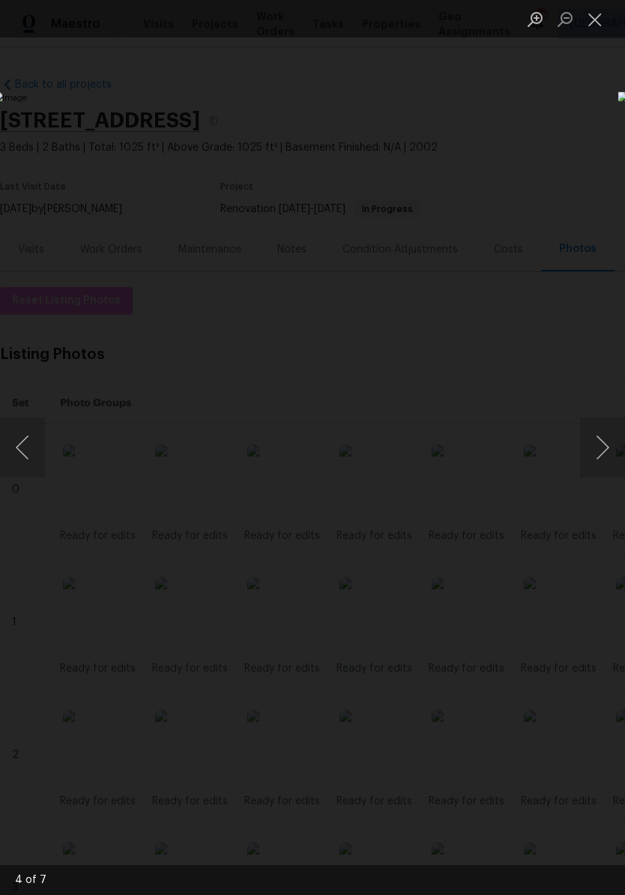
click at [530, 118] on div "Lightbox" at bounding box center [312, 447] width 625 height 895
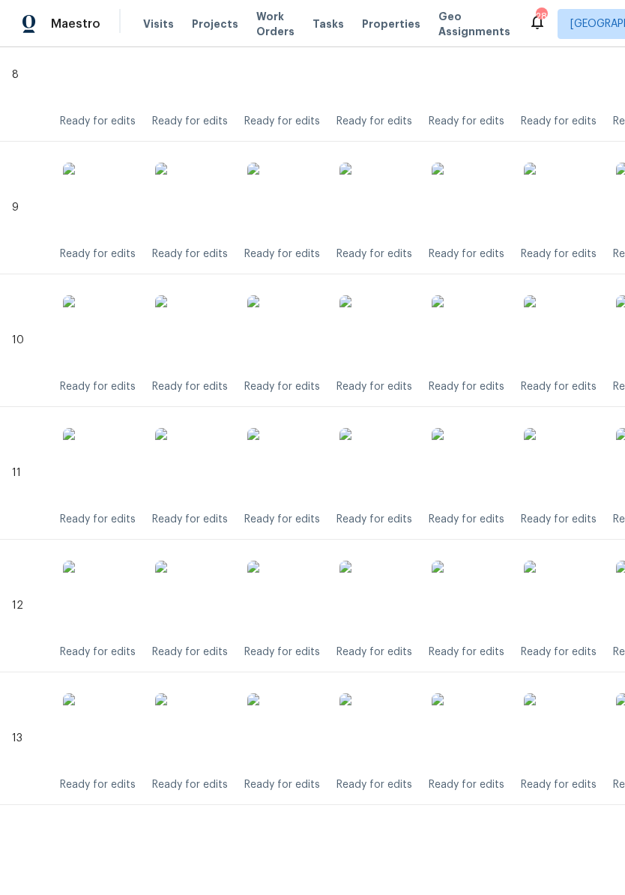
scroll to position [1475, 0]
click at [389, 618] on img at bounding box center [376, 598] width 75 height 75
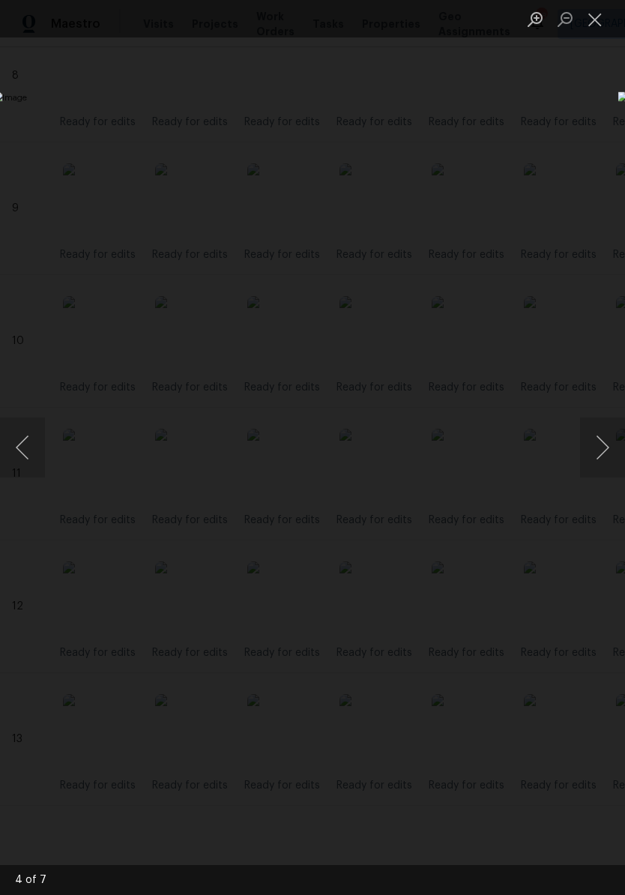
click at [598, 19] on button "Close lightbox" at bounding box center [595, 19] width 30 height 26
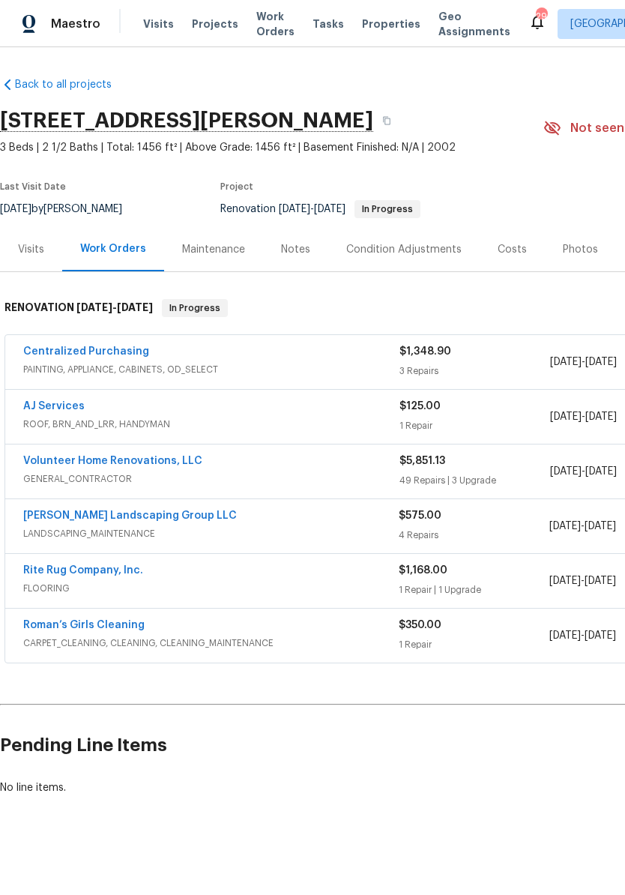
click at [122, 574] on link "Rite Rug Company, Inc." at bounding box center [83, 570] width 120 height 10
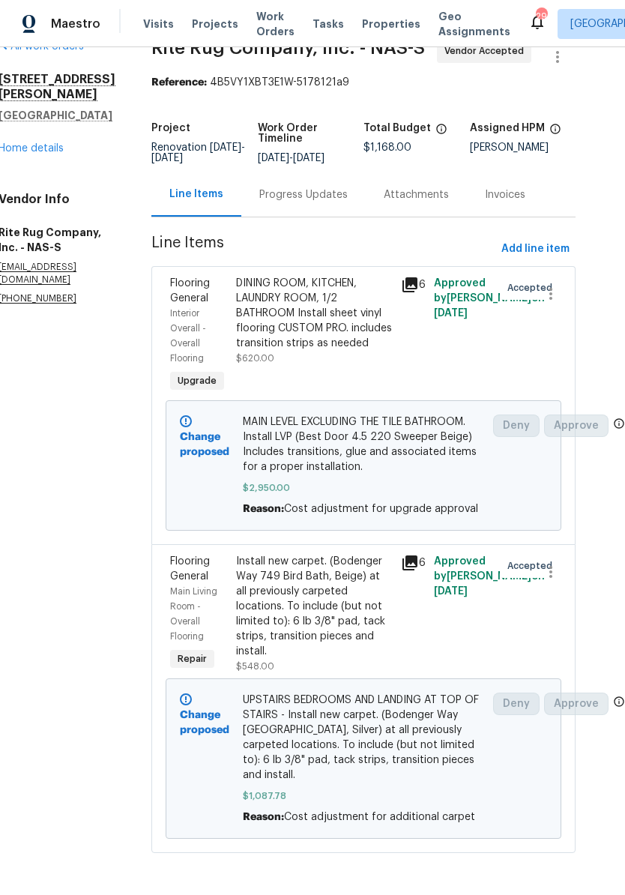
scroll to position [70, 25]
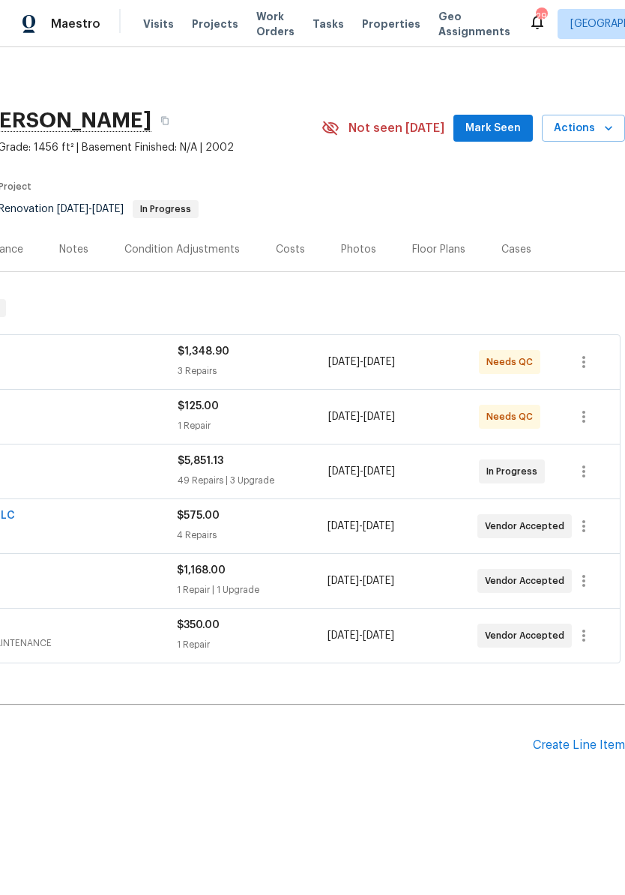
scroll to position [0, 222]
click at [503, 130] on span "Mark Seen" at bounding box center [492, 128] width 55 height 19
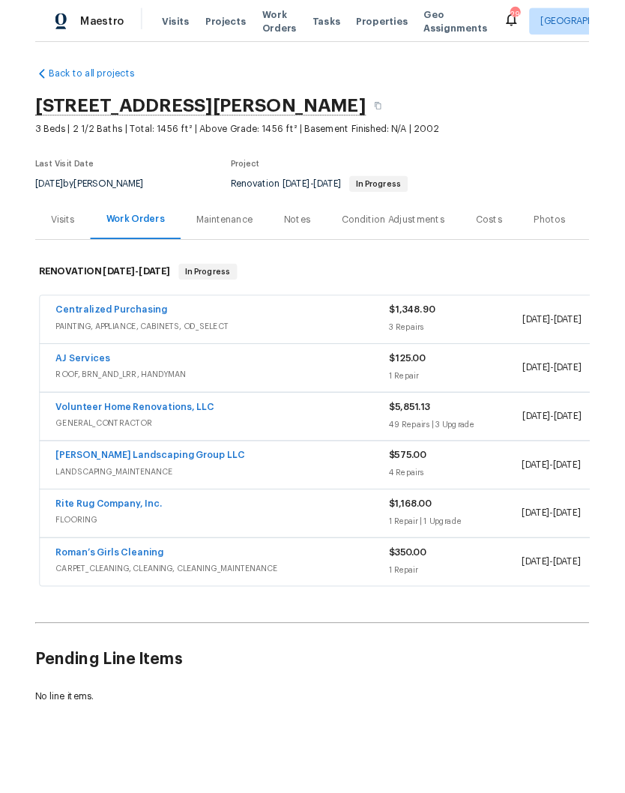
scroll to position [1, 0]
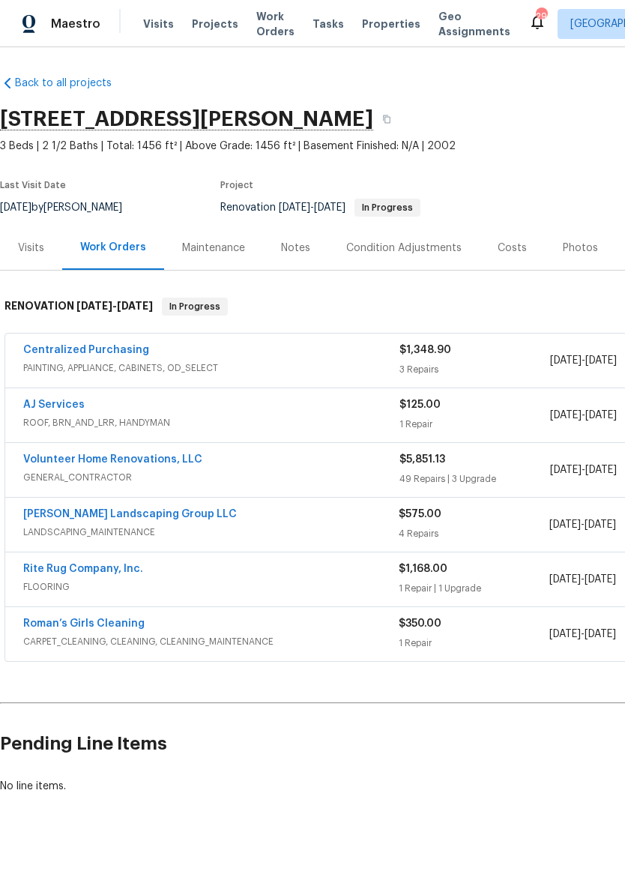
click at [72, 408] on link "AJ Services" at bounding box center [53, 404] width 61 height 10
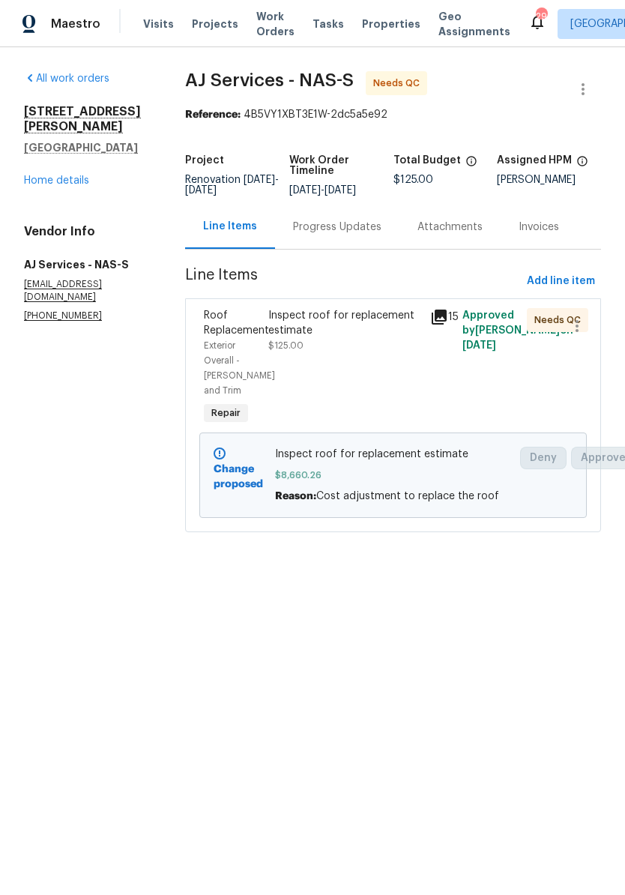
click at [80, 175] on link "Home details" at bounding box center [56, 180] width 65 height 10
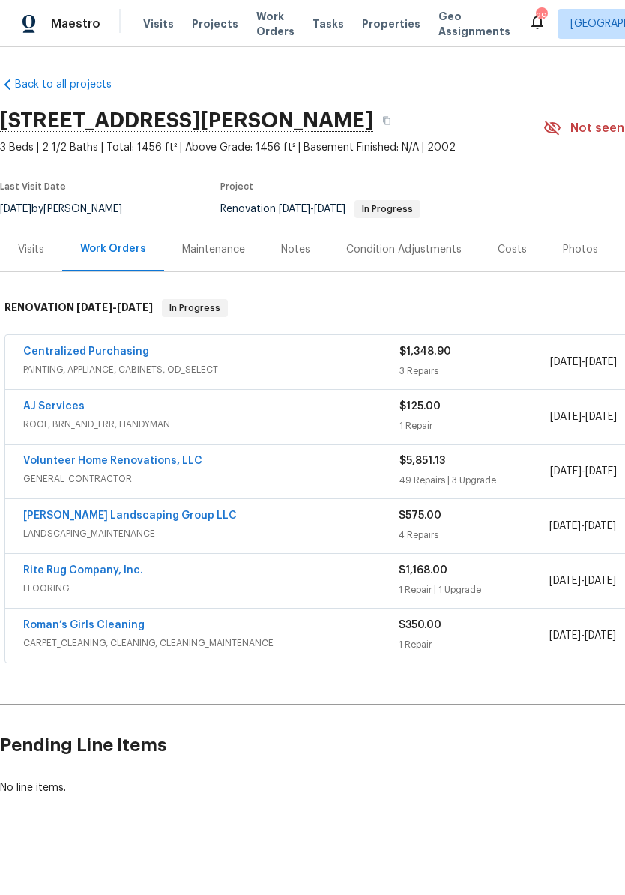
click at [136, 572] on link "Rite Rug Company, Inc." at bounding box center [83, 570] width 120 height 10
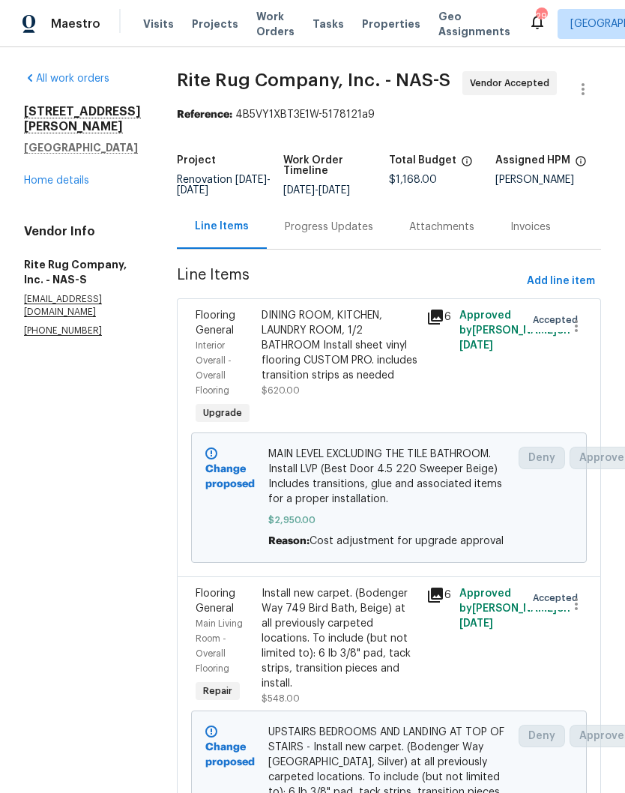
click at [79, 175] on link "Home details" at bounding box center [56, 180] width 65 height 10
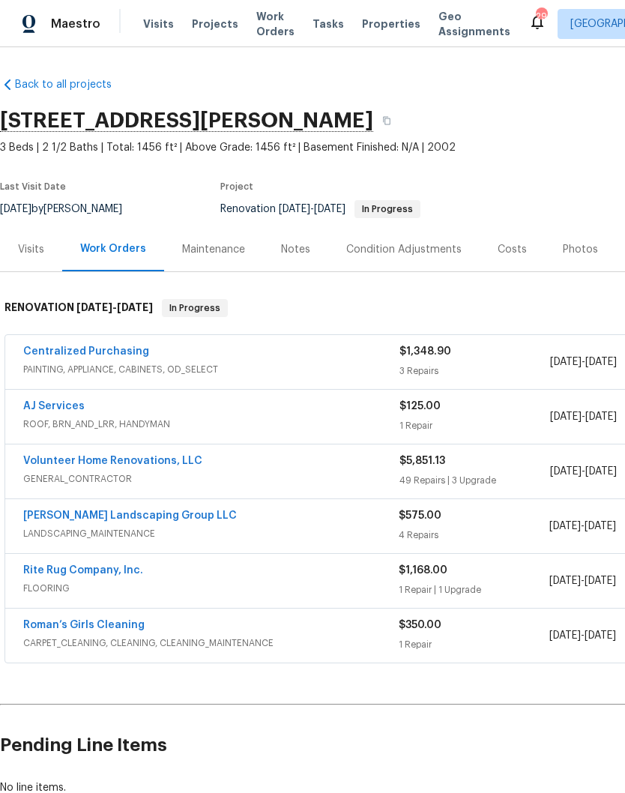
click at [510, 250] on div "Costs" at bounding box center [512, 249] width 29 height 15
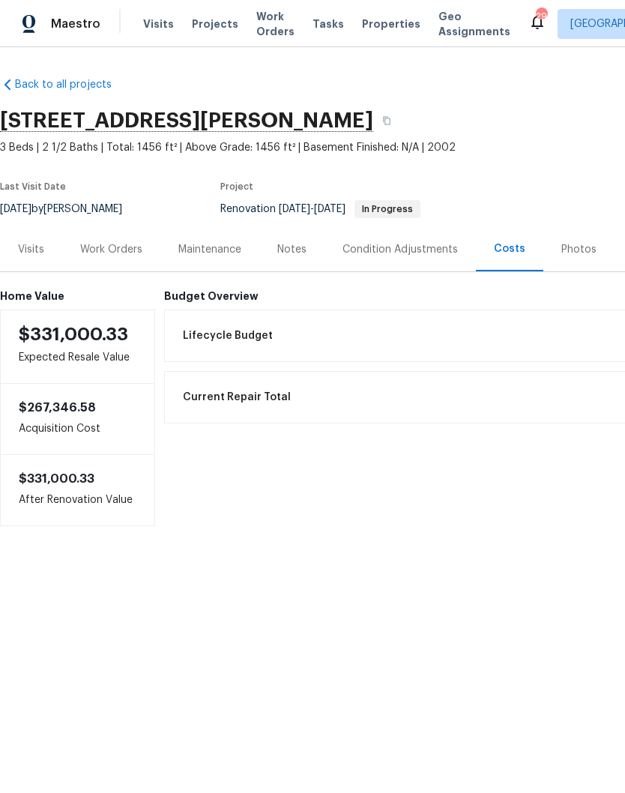
click at [122, 248] on div "Work Orders" at bounding box center [111, 249] width 62 height 15
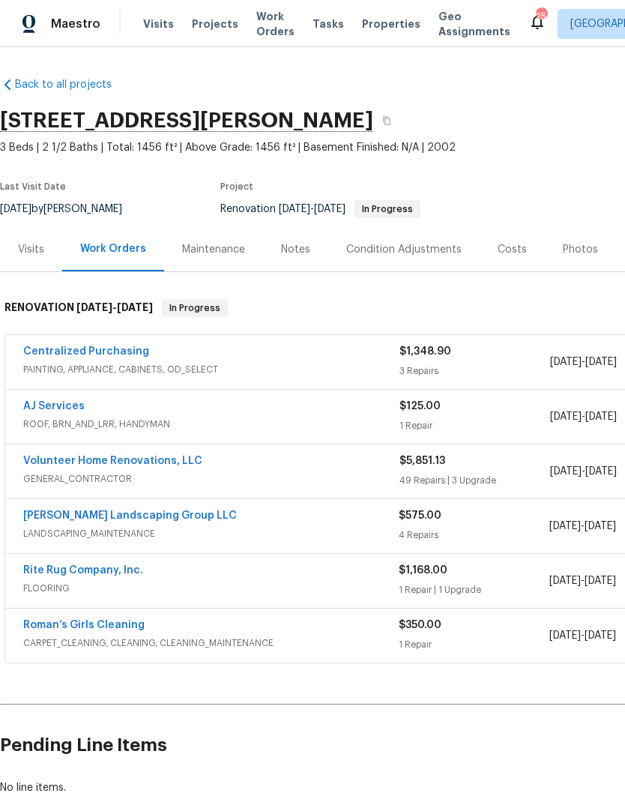
click at [138, 462] on link "Volunteer Home Renovations, LLC" at bounding box center [112, 461] width 179 height 10
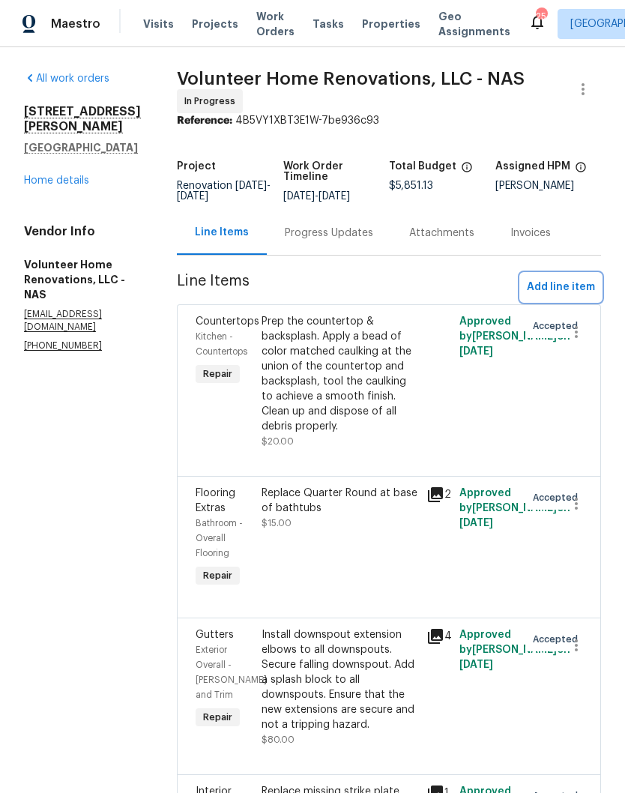
click at [558, 297] on span "Add line item" at bounding box center [561, 287] width 68 height 19
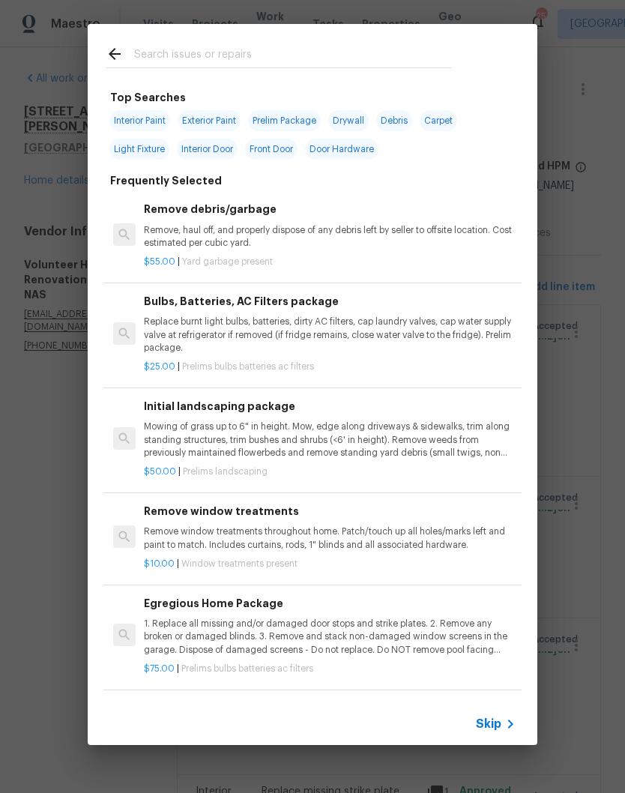
click at [316, 50] on input "text" at bounding box center [293, 56] width 318 height 22
type input "Cabin"
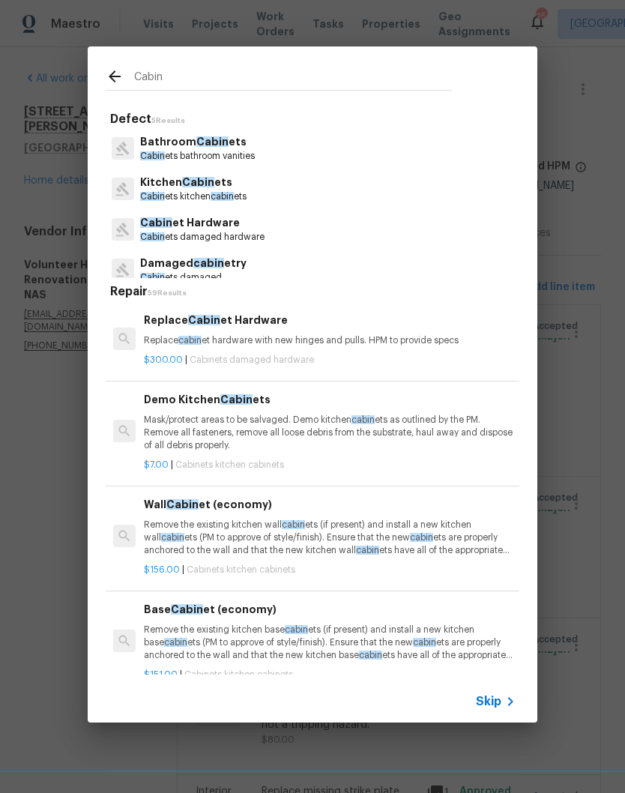
click at [228, 190] on p "Cabin ets kitchen cabin ets" at bounding box center [193, 196] width 106 height 13
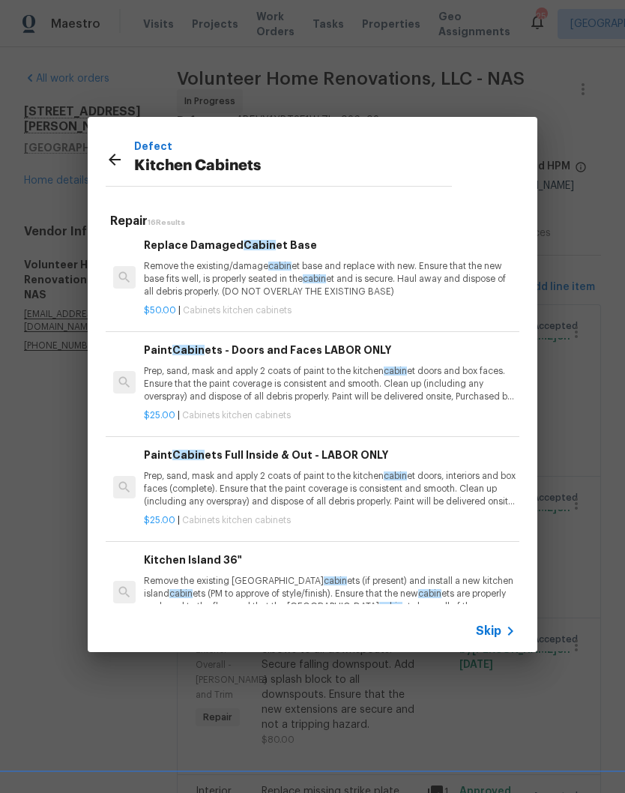
scroll to position [937, 0]
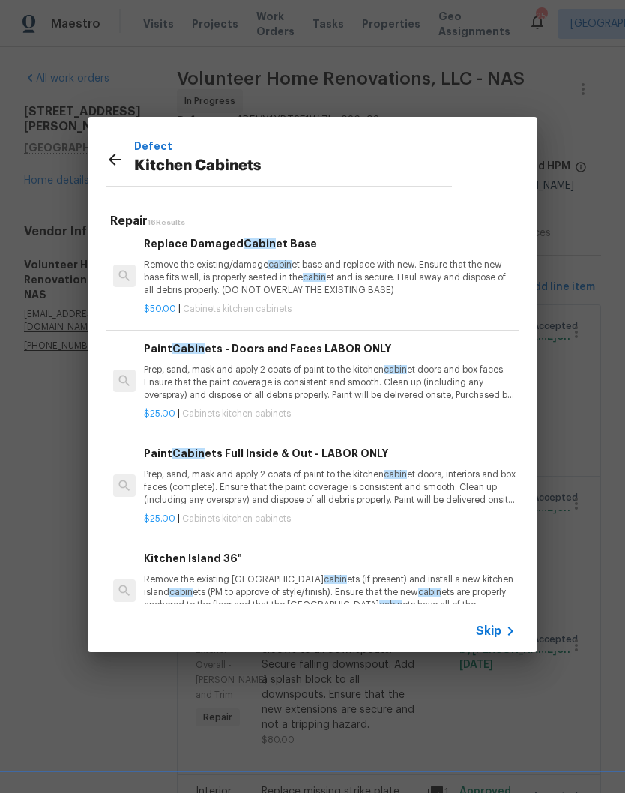
click at [318, 468] on p "Prep, sand, mask and apply 2 coats of paint to the kitchen cabin et doors, inte…" at bounding box center [330, 487] width 372 height 38
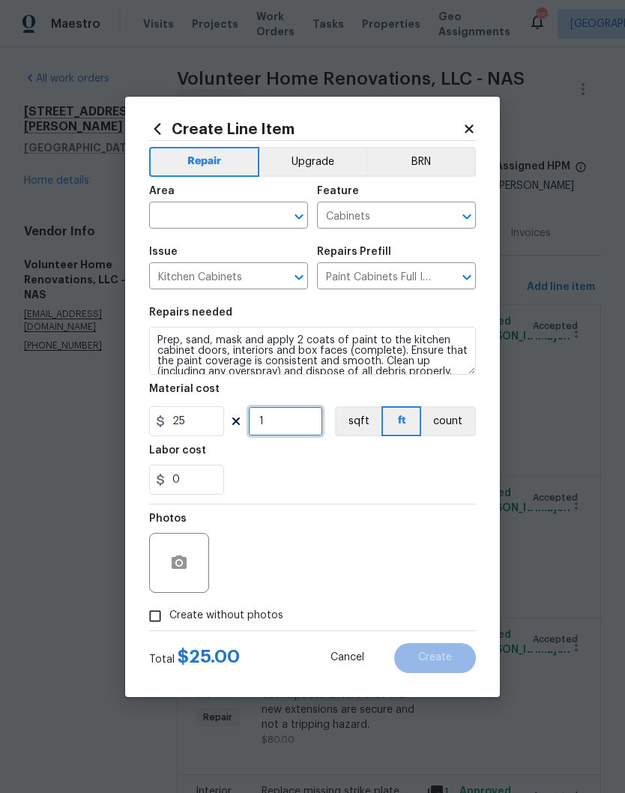
click at [302, 426] on input "1" at bounding box center [285, 421] width 75 height 30
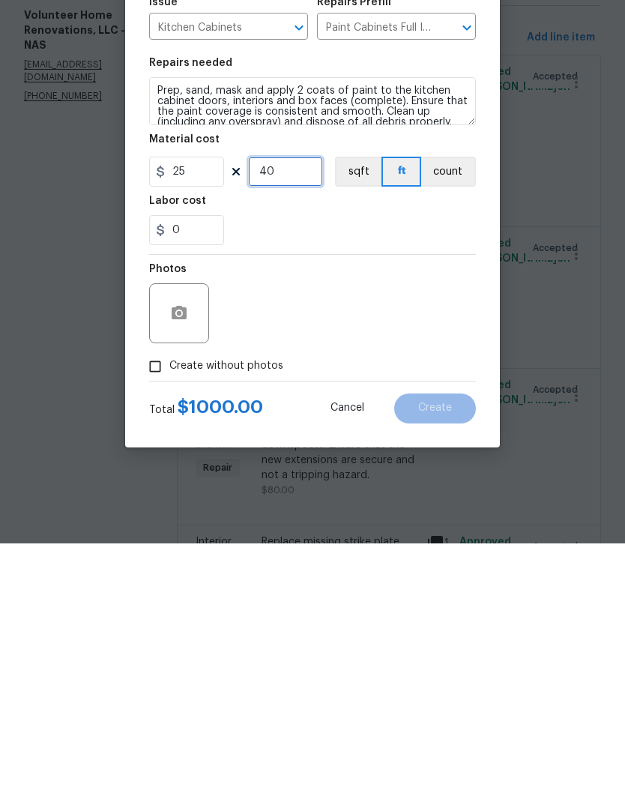
type input "40"
click at [193, 545] on button "button" at bounding box center [179, 563] width 36 height 36
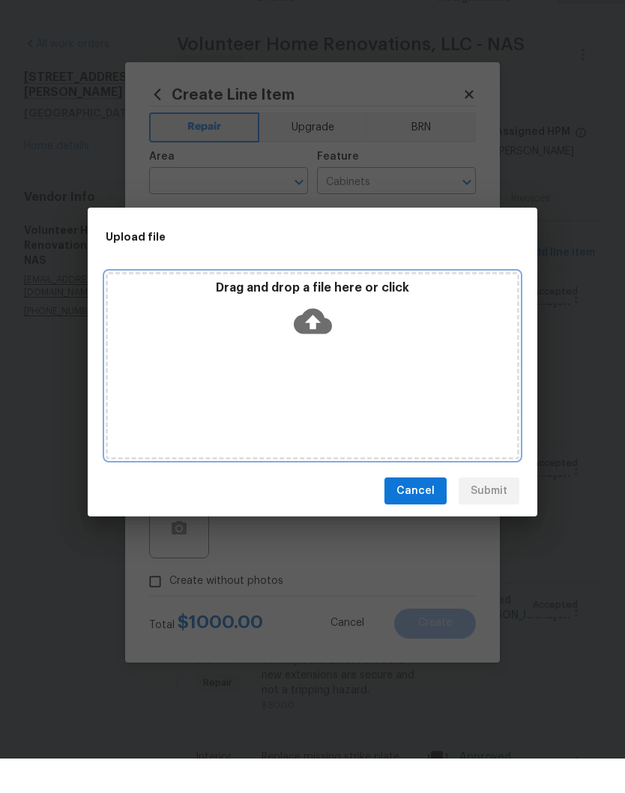
click at [318, 369] on div "Drag and drop a file here or click" at bounding box center [313, 399] width 414 height 187
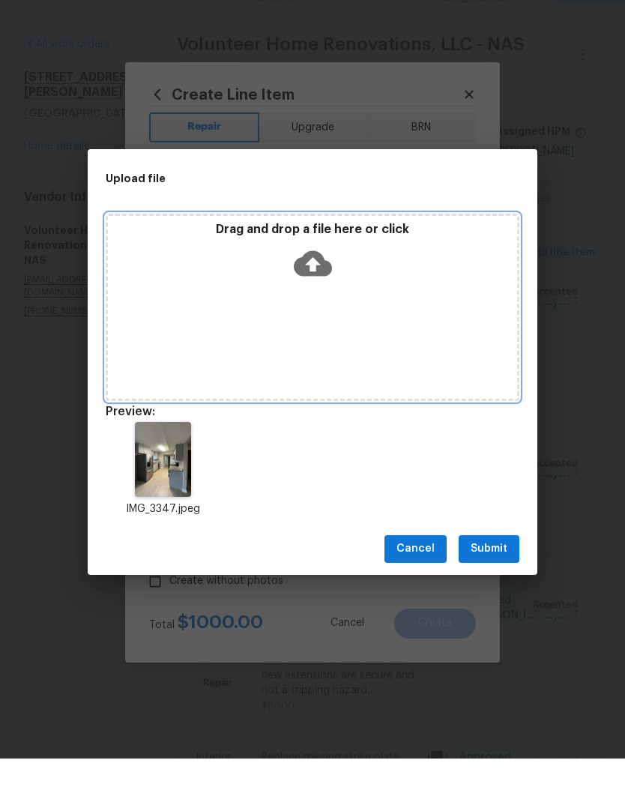
click at [409, 276] on div "Drag and drop a file here or click" at bounding box center [312, 288] width 409 height 64
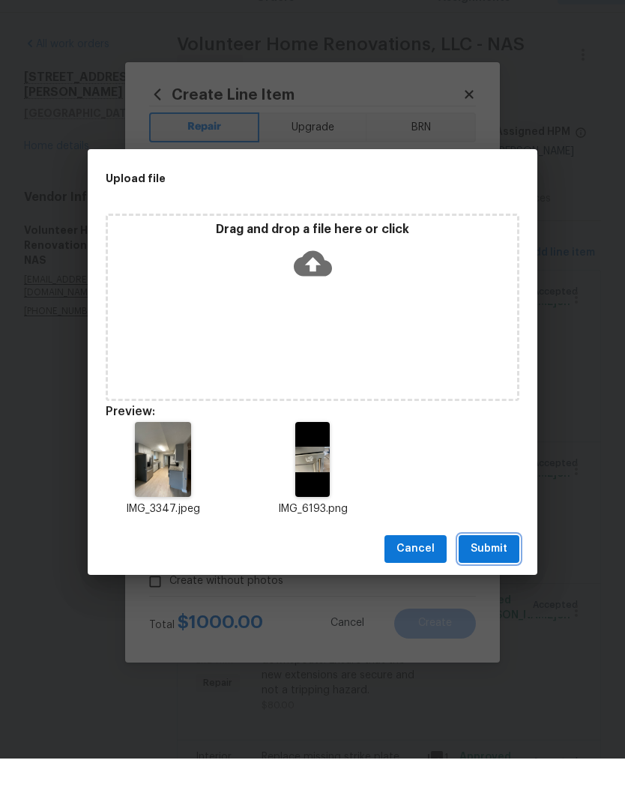
click at [498, 574] on span "Submit" at bounding box center [489, 583] width 37 height 19
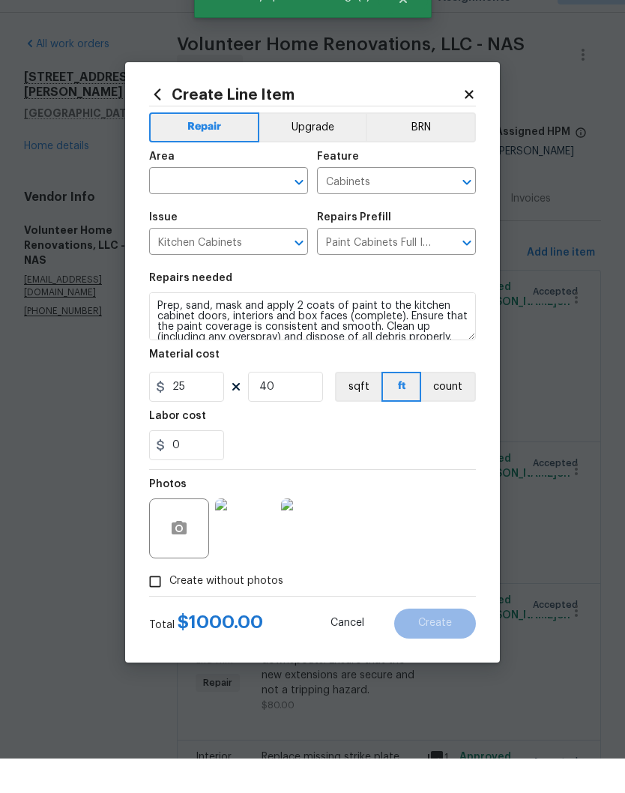
click at [320, 533] on img at bounding box center [311, 563] width 60 height 60
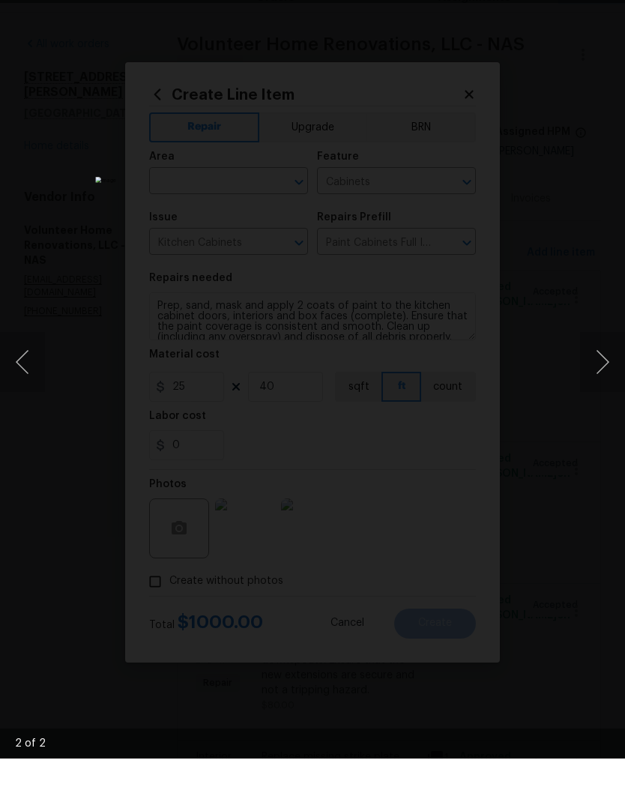
scroll to position [61, 0]
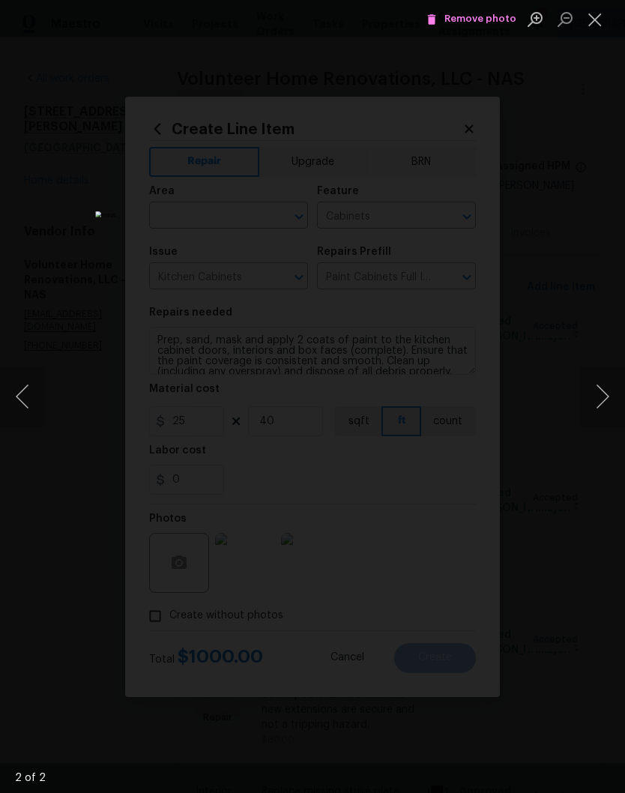
click at [596, 22] on button "Close lightbox" at bounding box center [595, 19] width 30 height 26
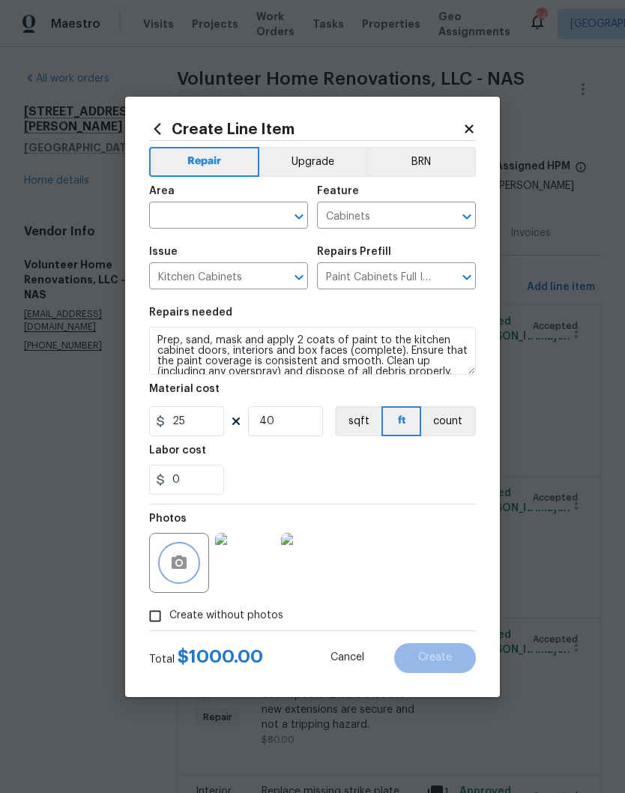
click at [193, 571] on button "button" at bounding box center [179, 563] width 36 height 36
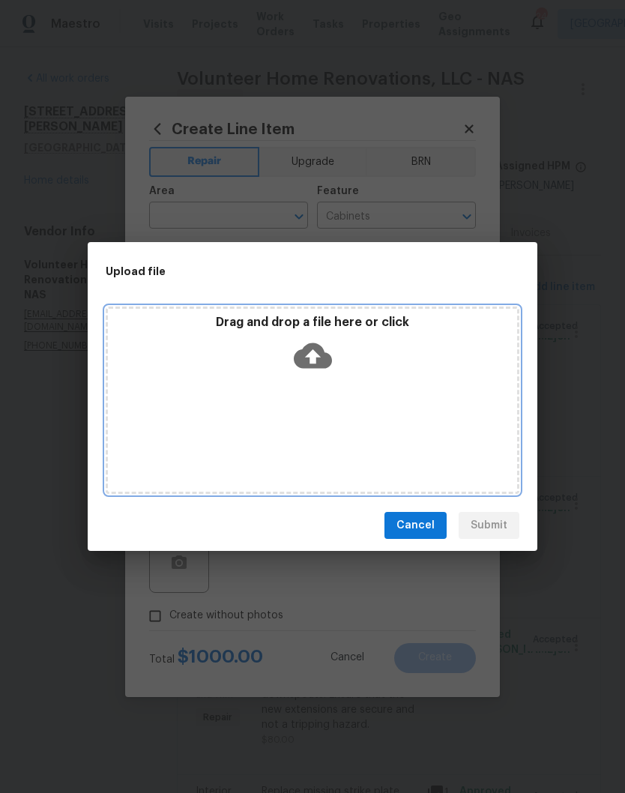
click at [390, 390] on div "Drag and drop a file here or click" at bounding box center [313, 399] width 414 height 187
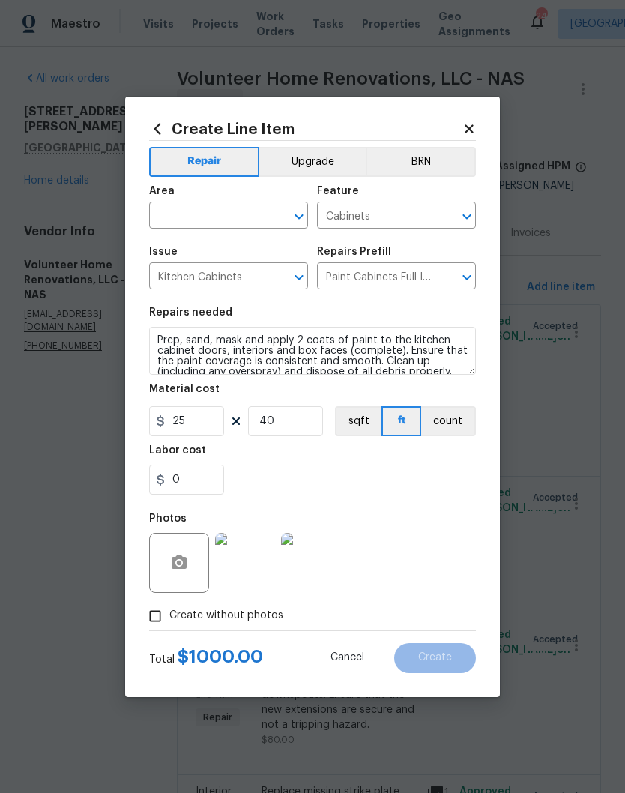
scroll to position [61, 0]
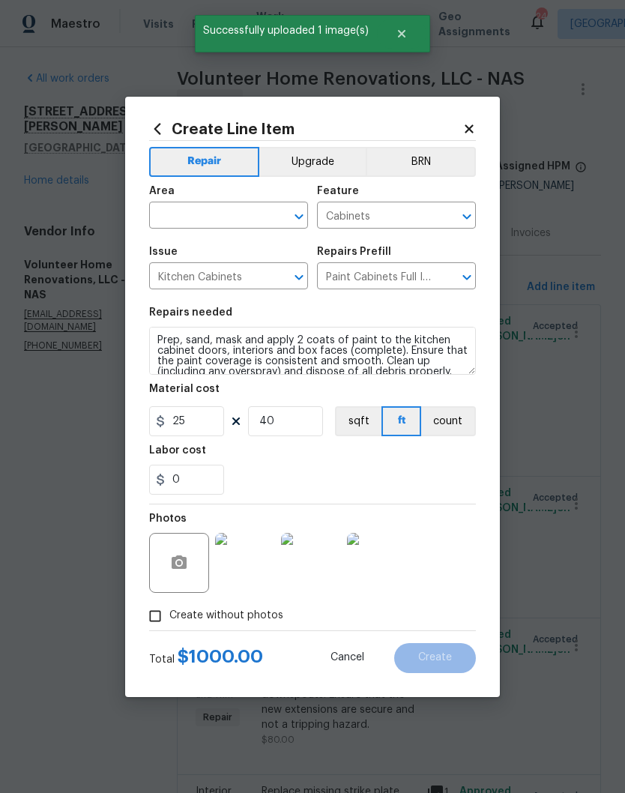
click at [190, 562] on button "button" at bounding box center [179, 563] width 36 height 36
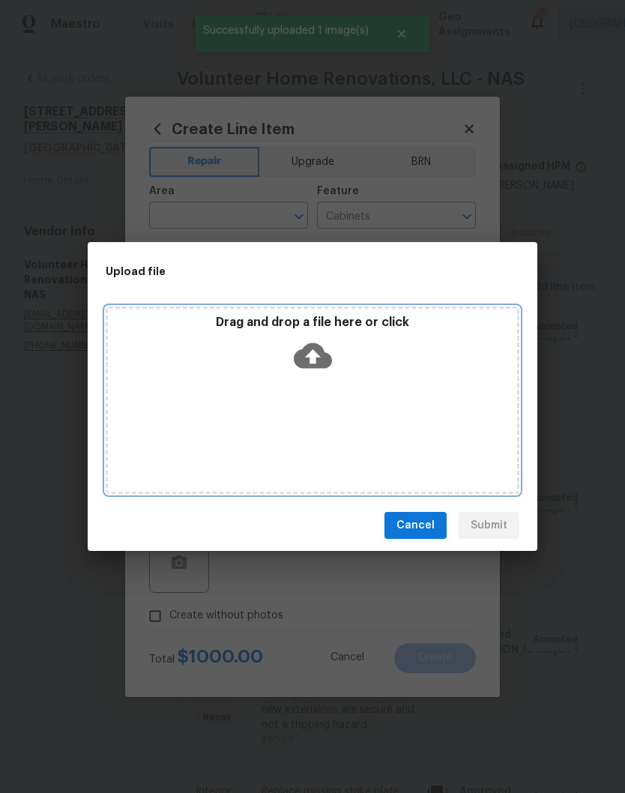
click at [393, 373] on div "Drag and drop a file here or click" at bounding box center [312, 347] width 409 height 64
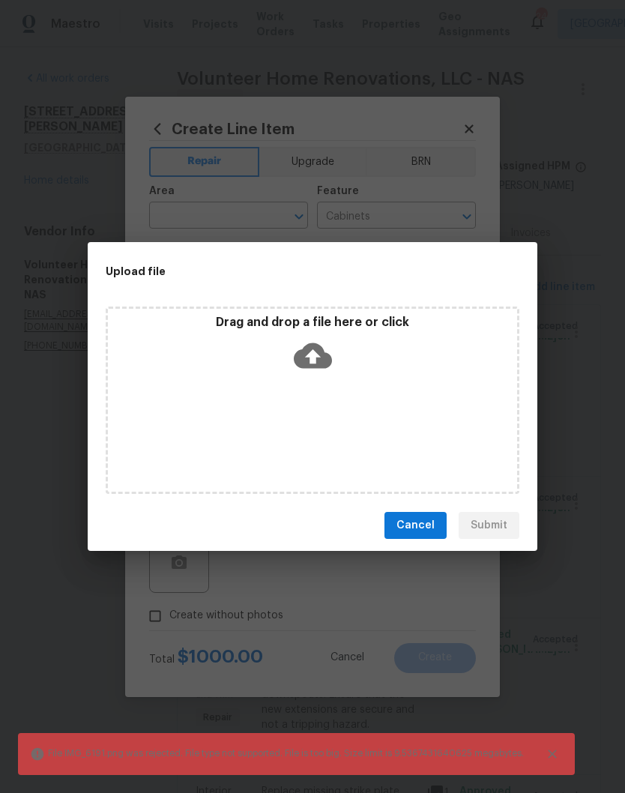
click at [432, 509] on div "Cancel Submit" at bounding box center [313, 526] width 450 height 52
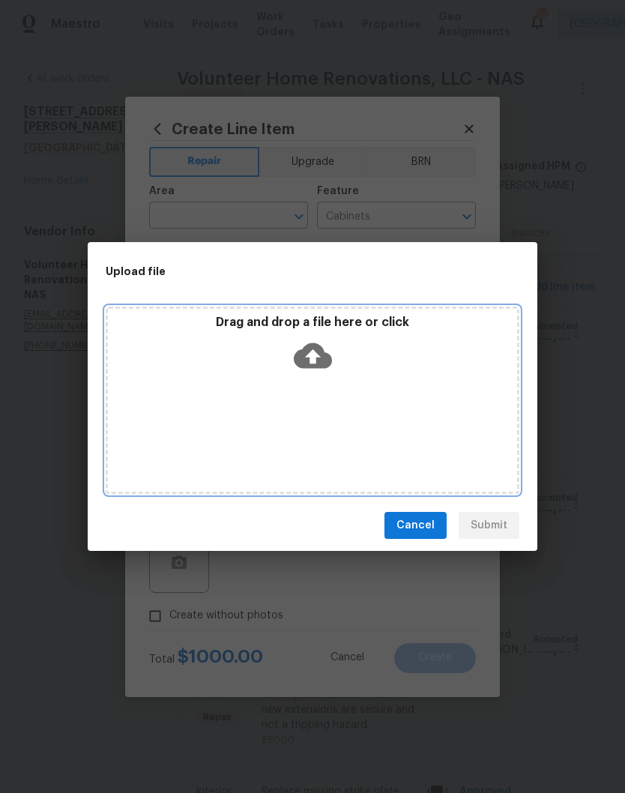
click at [357, 387] on div "Drag and drop a file here or click" at bounding box center [313, 399] width 414 height 187
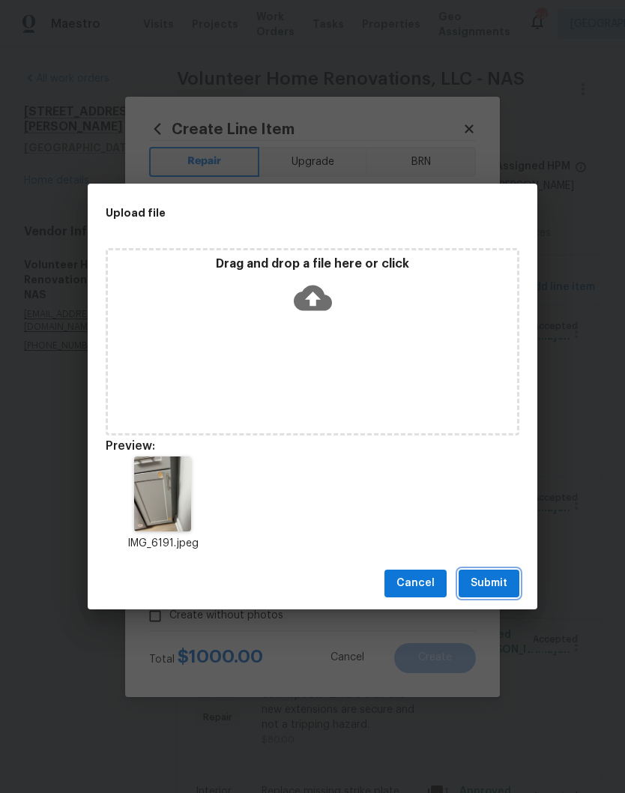
click at [501, 586] on span "Submit" at bounding box center [489, 583] width 37 height 19
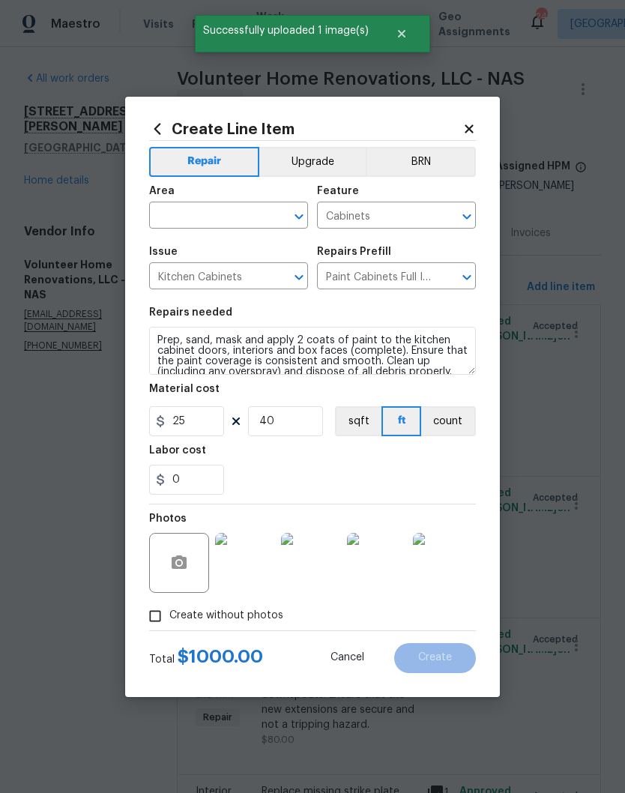
click at [253, 573] on img at bounding box center [245, 563] width 60 height 60
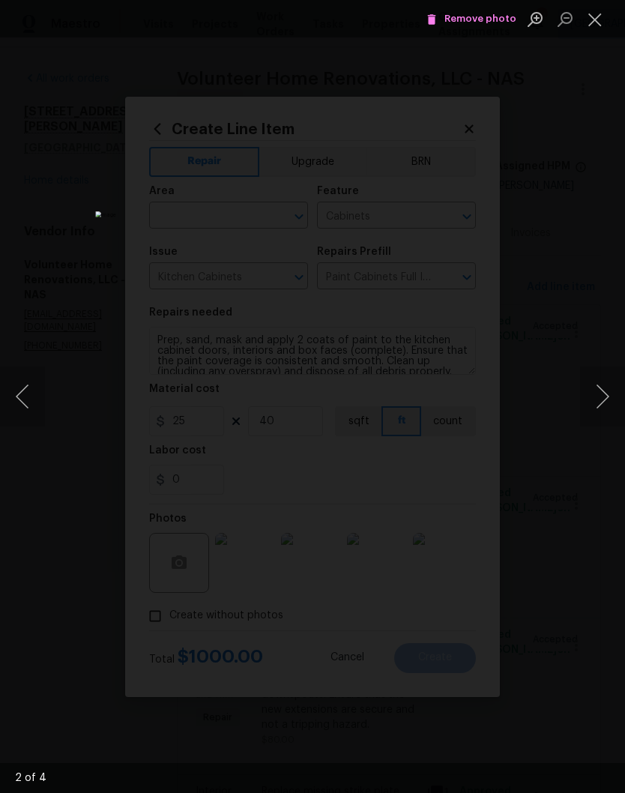
click at [599, 398] on button "Next image" at bounding box center [602, 396] width 45 height 60
click at [595, 396] on button "Next image" at bounding box center [602, 396] width 45 height 60
click at [601, 407] on button "Next image" at bounding box center [602, 396] width 45 height 60
click at [600, 22] on button "Close lightbox" at bounding box center [595, 19] width 30 height 26
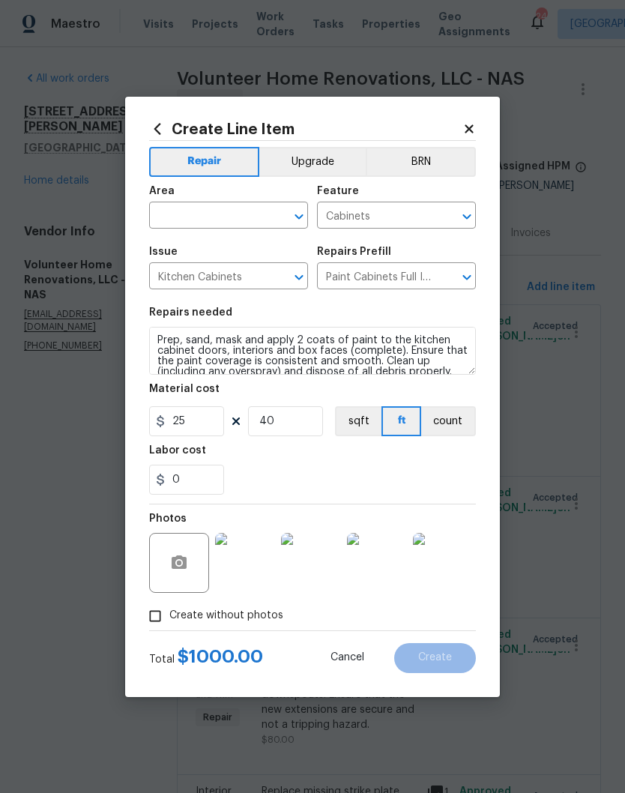
click at [236, 215] on input "text" at bounding box center [207, 216] width 117 height 23
click at [199, 299] on li "Kitchen" at bounding box center [228, 311] width 159 height 25
type input "Kitchen"
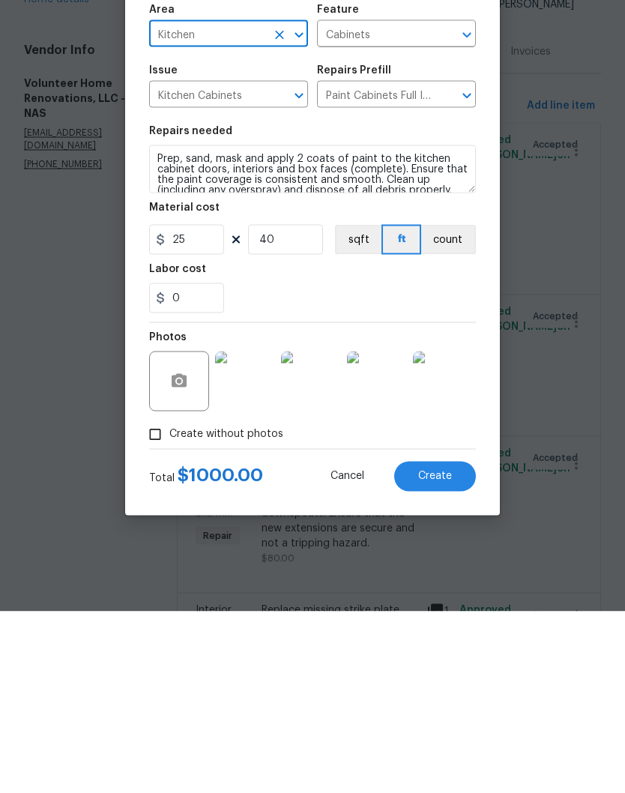
click at [447, 652] on span "Create" at bounding box center [435, 657] width 34 height 11
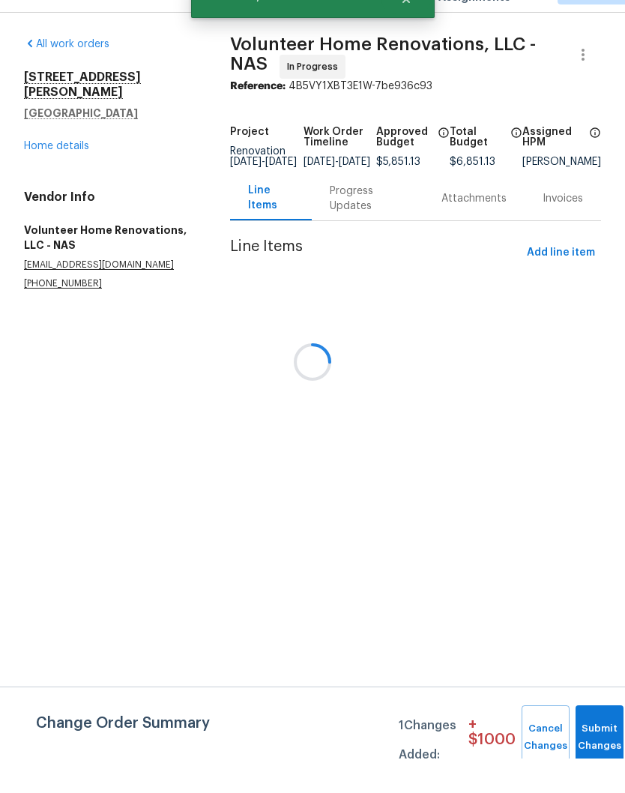
scroll to position [0, 0]
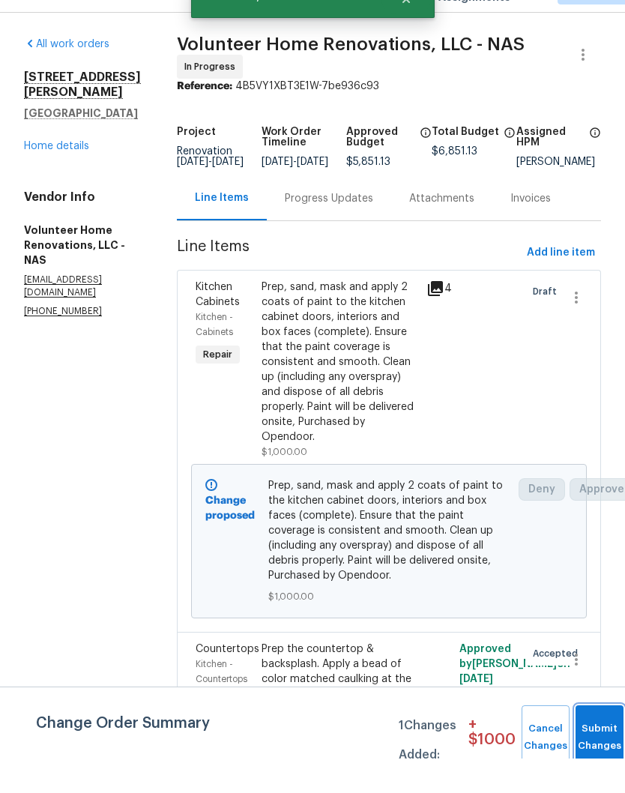
click at [596, 755] on span "Submit Changes" at bounding box center [599, 772] width 33 height 34
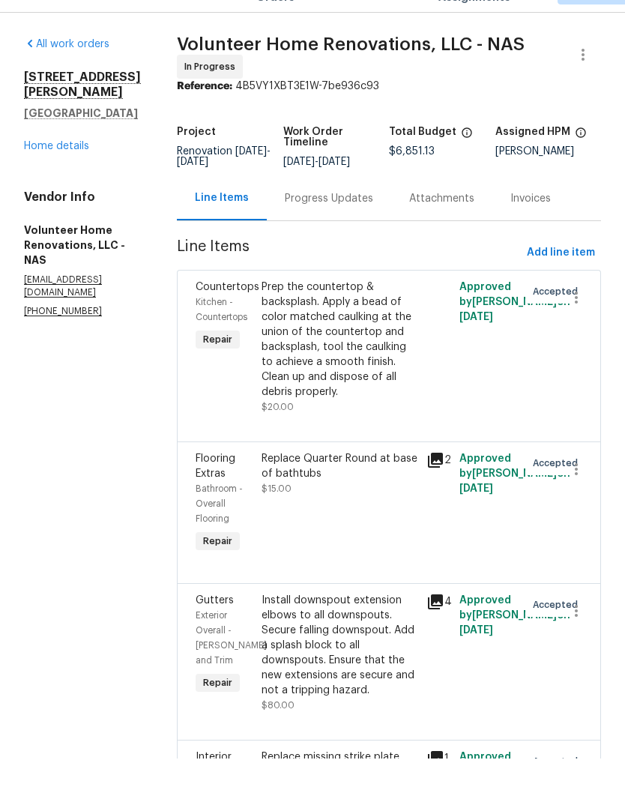
click at [70, 175] on link "Home details" at bounding box center [56, 180] width 65 height 10
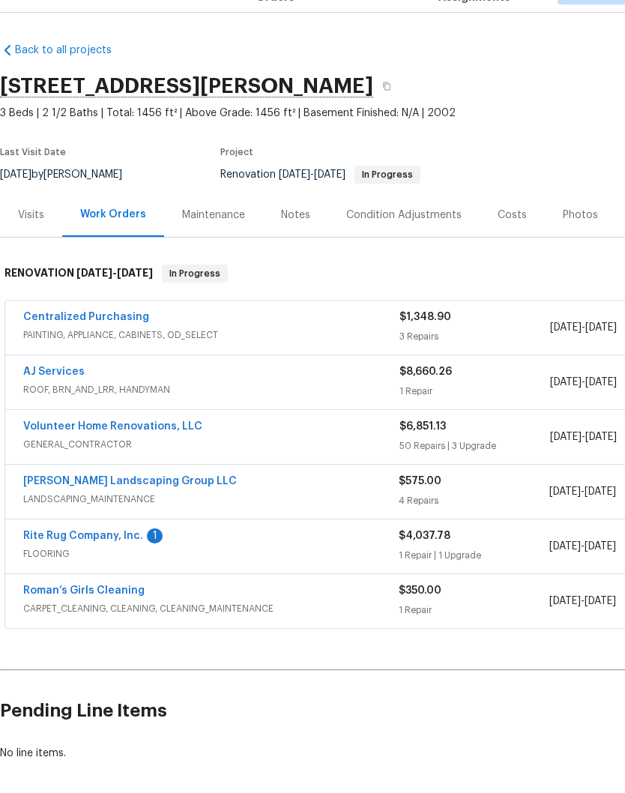
click at [512, 242] on div "Costs" at bounding box center [512, 249] width 29 height 15
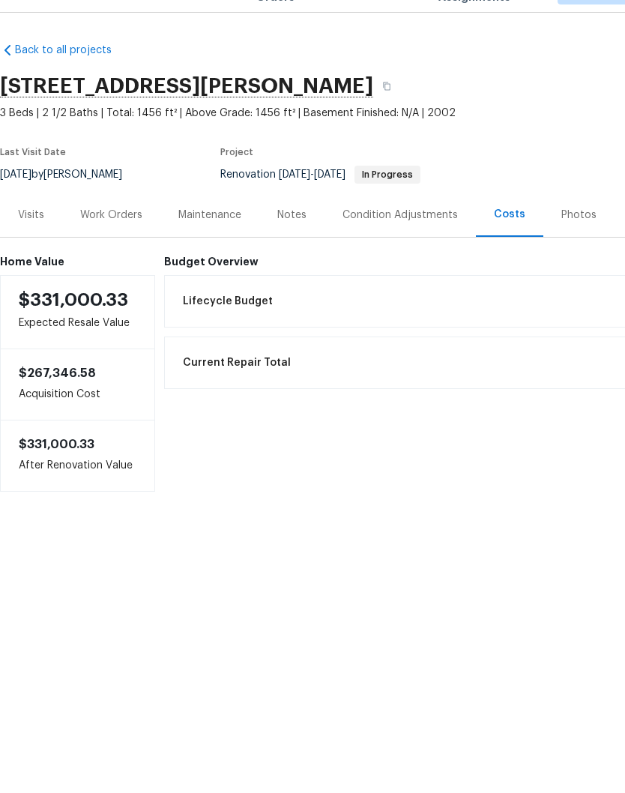
click at [120, 242] on div "Work Orders" at bounding box center [111, 249] width 62 height 15
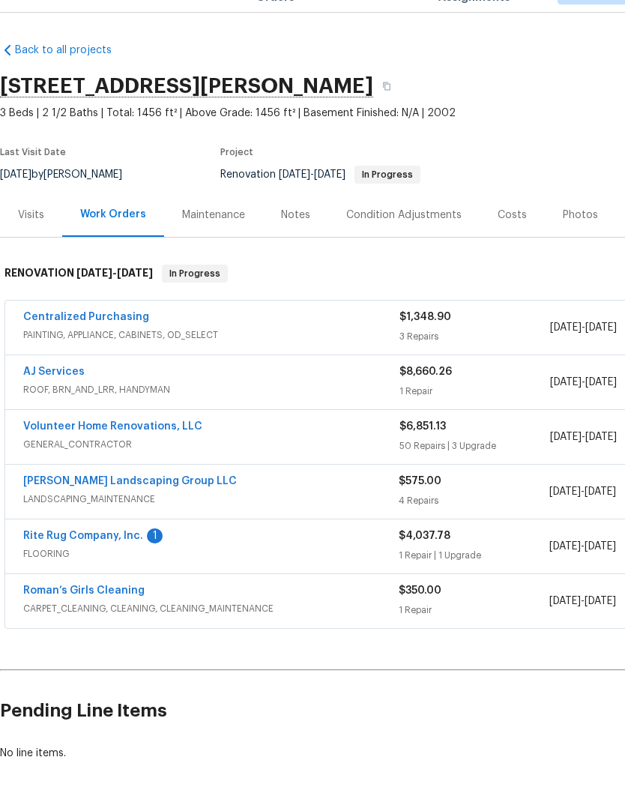
click at [114, 565] on link "Rite Rug Company, Inc." at bounding box center [83, 570] width 120 height 10
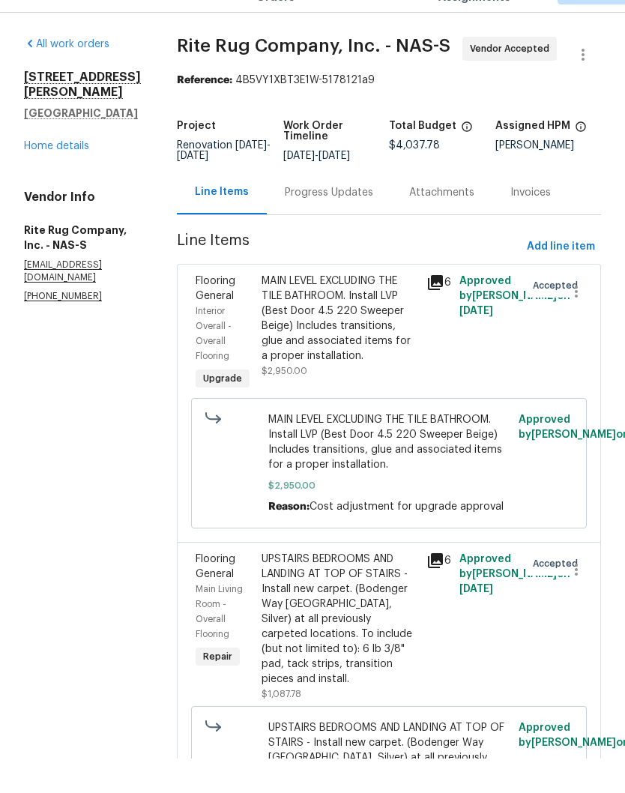
click at [368, 220] on div "Progress Updates" at bounding box center [329, 227] width 124 height 44
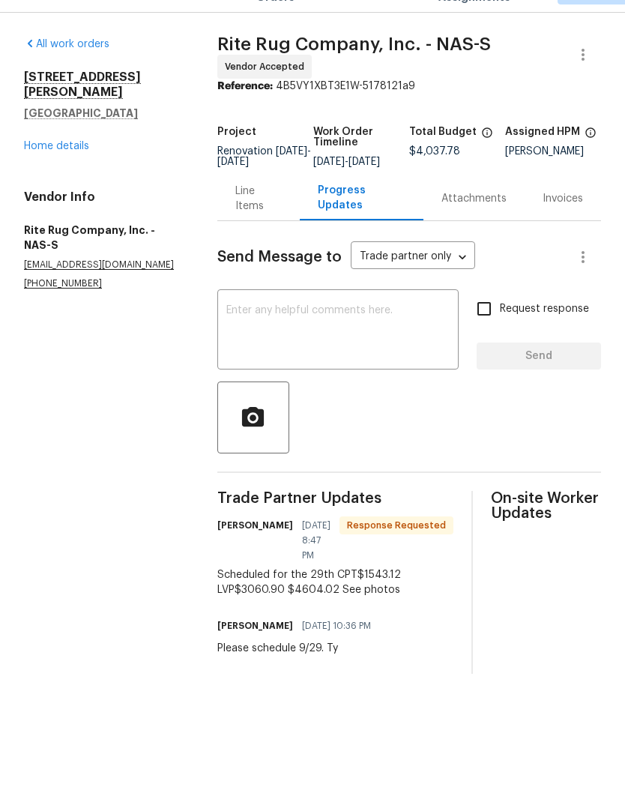
click at [259, 218] on div "Line Items" at bounding box center [258, 233] width 47 height 30
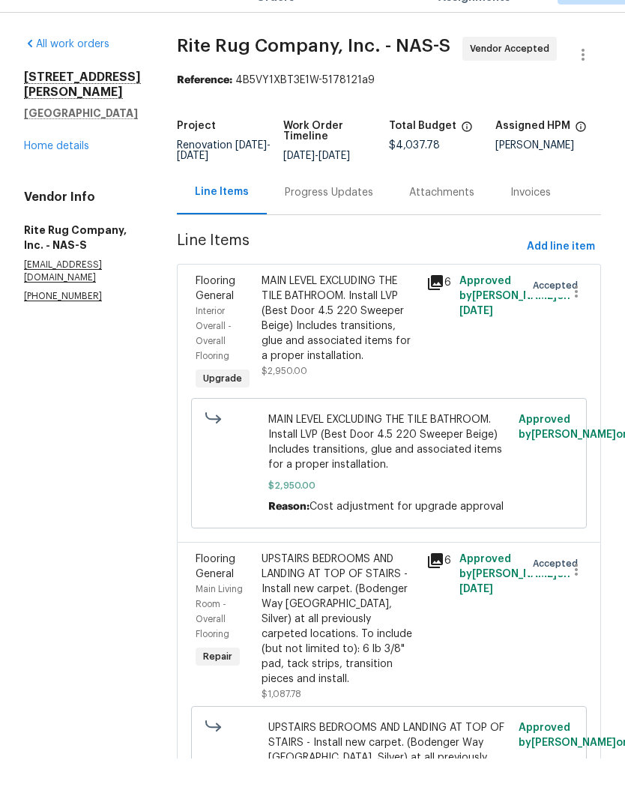
click at [372, 220] on div "Progress Updates" at bounding box center [329, 227] width 88 height 15
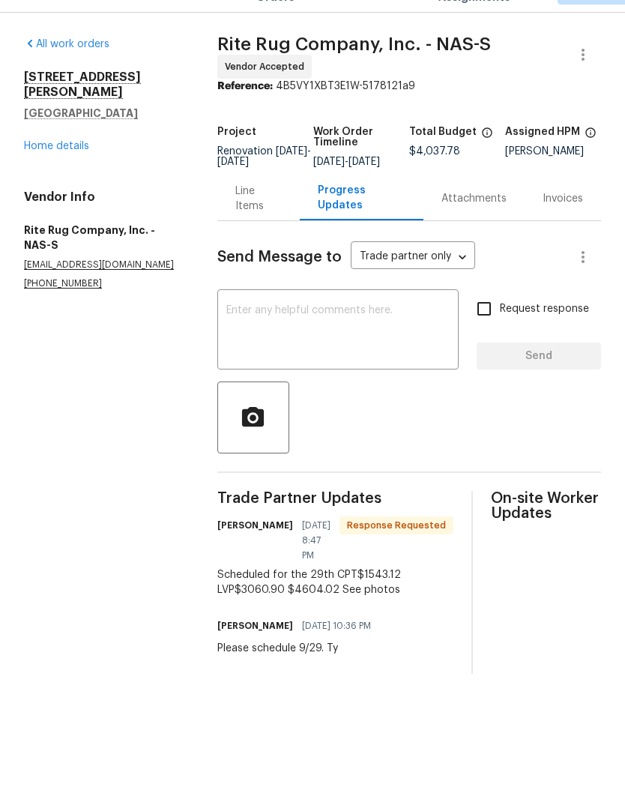
click at [267, 218] on div "Line Items" at bounding box center [258, 233] width 47 height 30
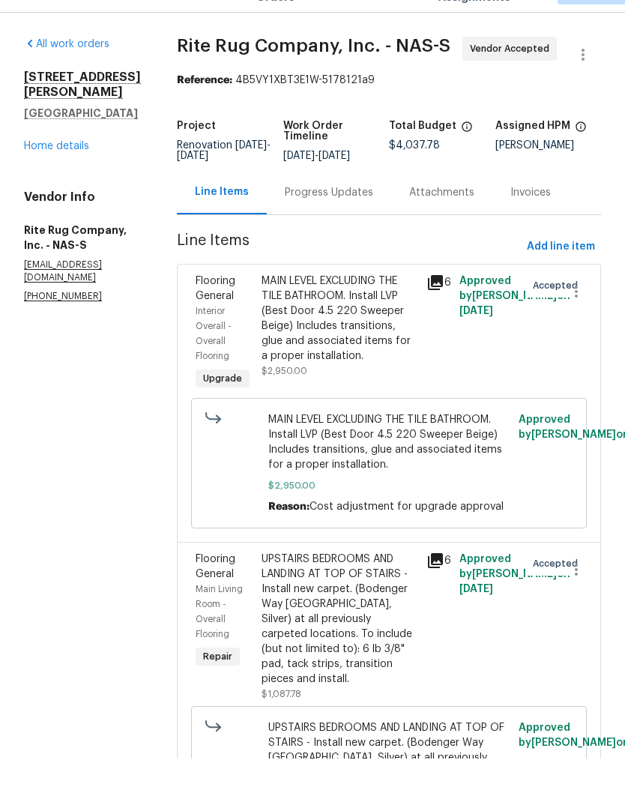
click at [375, 308] on div "MAIN LEVEL EXCLUDING THE TILE BATHROOM. Install LVP (Best Door 4.5 220 Sweeper …" at bounding box center [340, 353] width 156 height 90
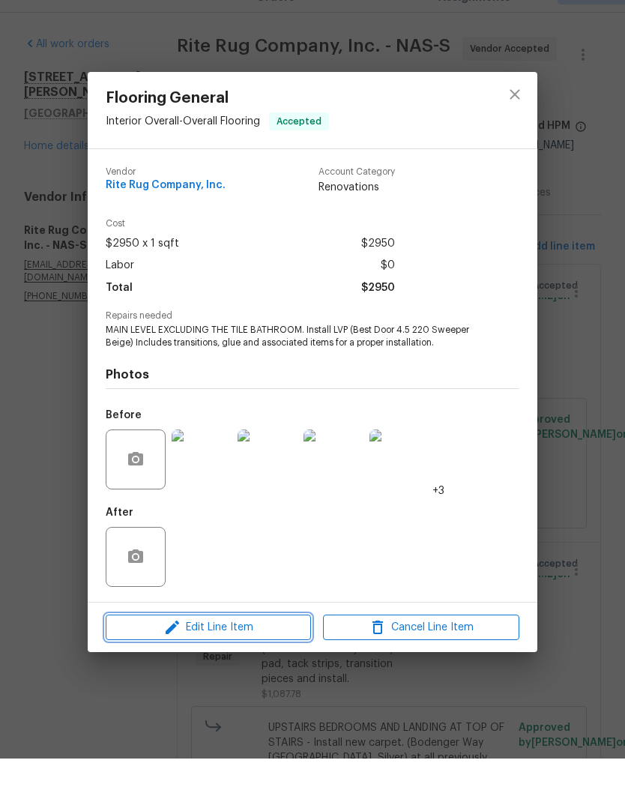
click at [276, 653] on span "Edit Line Item" at bounding box center [208, 662] width 196 height 19
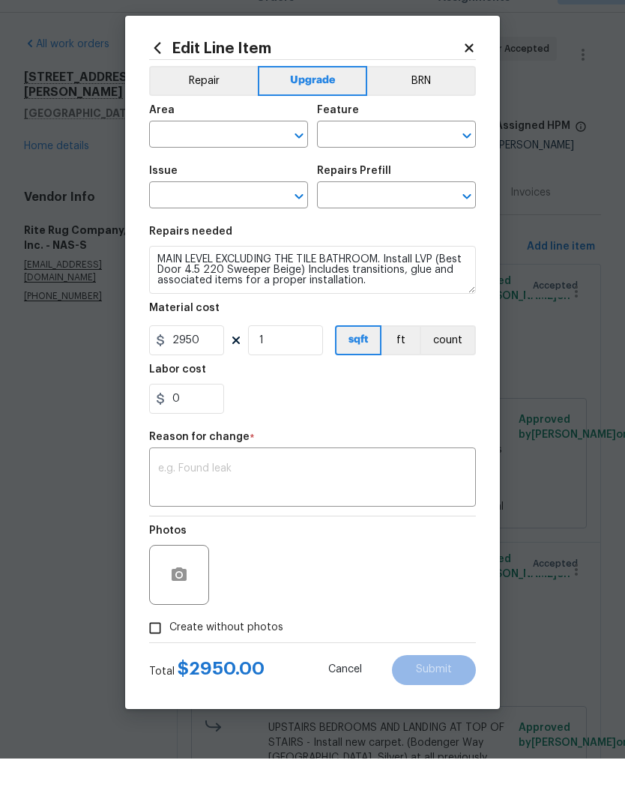
type input "Interior Overall"
type input "Overall Flooring"
type input "Flooring General"
type input "Vinyl Plank LVL 2 - Best Door 4.5 (Beige) $3.69"
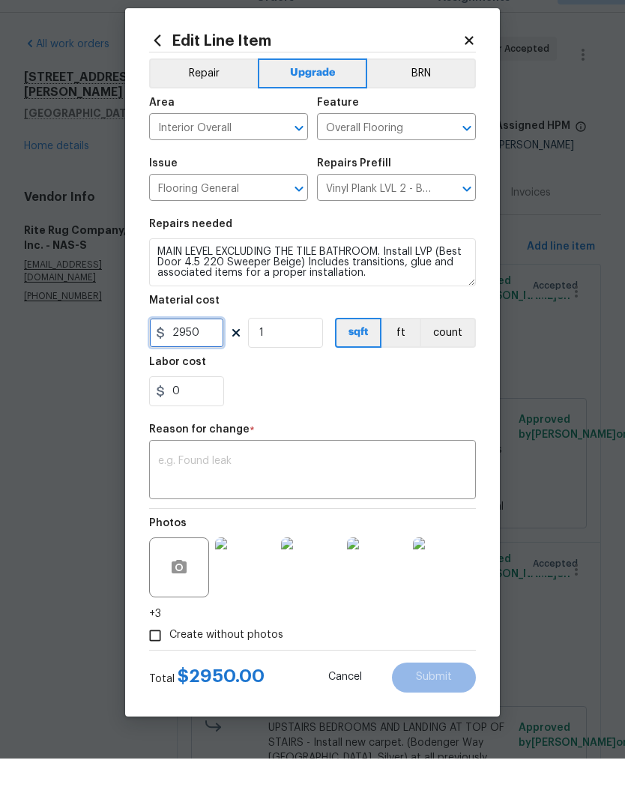
click at [216, 352] on input "2950" at bounding box center [186, 367] width 75 height 30
click at [229, 490] on textarea at bounding box center [312, 505] width 309 height 31
type input "3060.9"
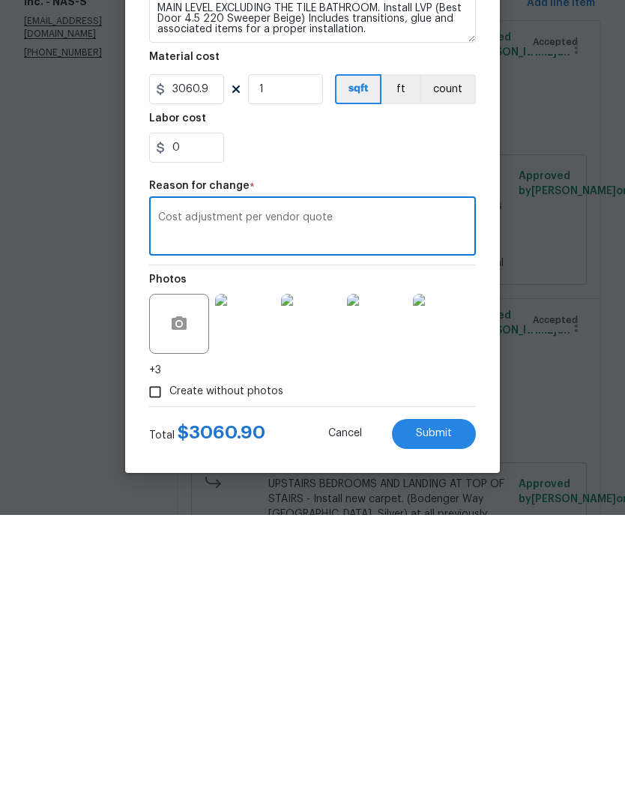
type textarea "Cost adjustment per vendor quote"
click at [443, 706] on span "Submit" at bounding box center [434, 711] width 36 height 11
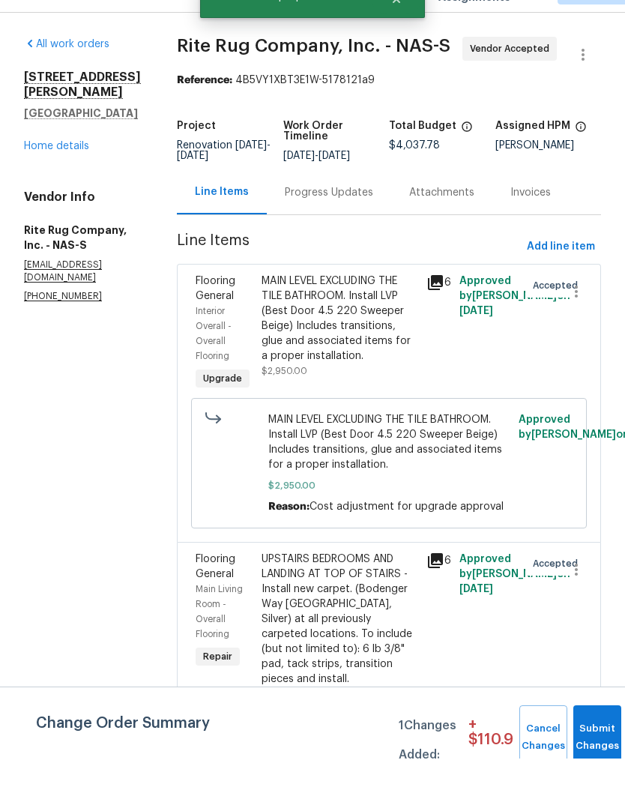
scroll to position [61, 0]
click at [374, 205] on div "Progress Updates" at bounding box center [329, 227] width 124 height 44
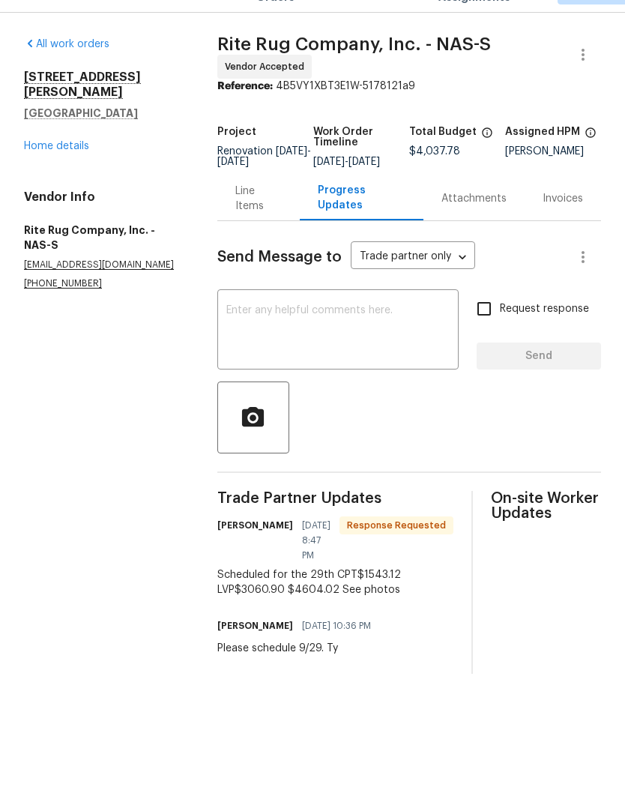
click at [253, 218] on div "Line Items" at bounding box center [258, 233] width 47 height 30
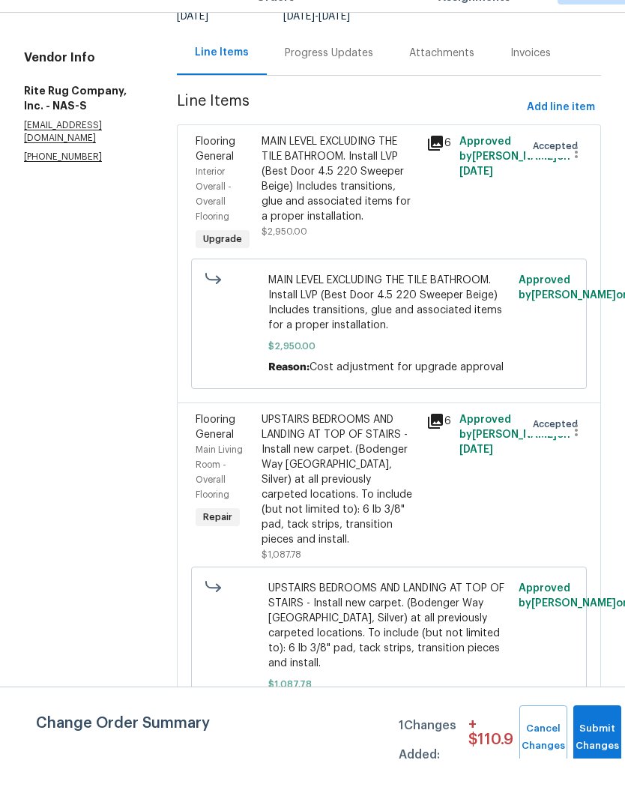
scroll to position [139, 0]
click at [333, 459] on div "UPSTAIRS BEDROOMS AND LANDING AT TOP OF STAIRS - Install new carpet. (Bodenger …" at bounding box center [340, 514] width 156 height 135
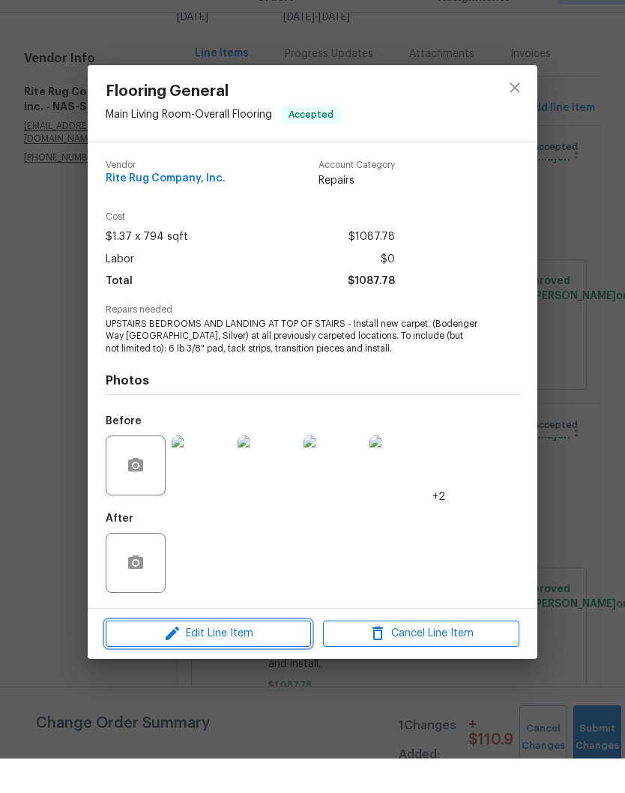
click at [265, 659] on span "Edit Line Item" at bounding box center [208, 668] width 196 height 19
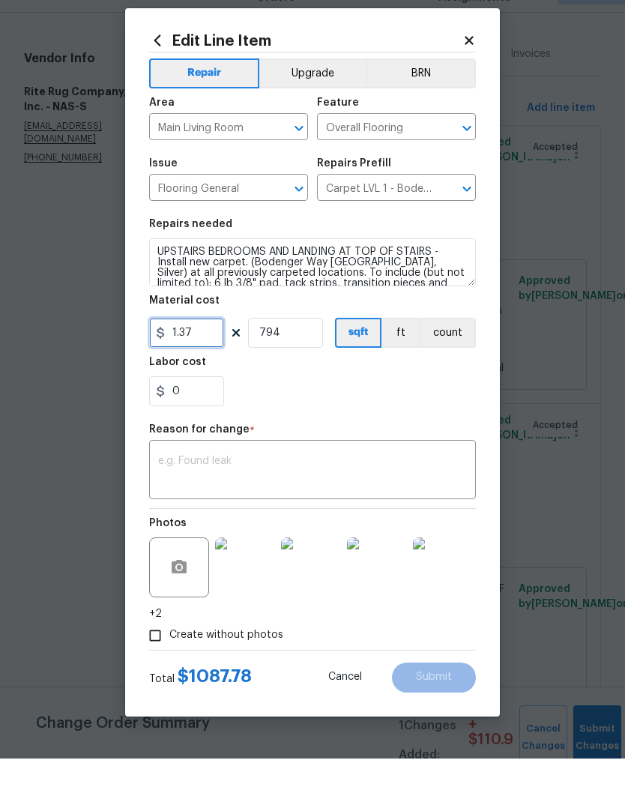
click at [215, 352] on input "1.37" at bounding box center [186, 367] width 75 height 30
type input "1543.12"
click at [307, 352] on input "794" at bounding box center [285, 367] width 75 height 30
type input "1"
click at [292, 490] on textarea at bounding box center [312, 505] width 309 height 31
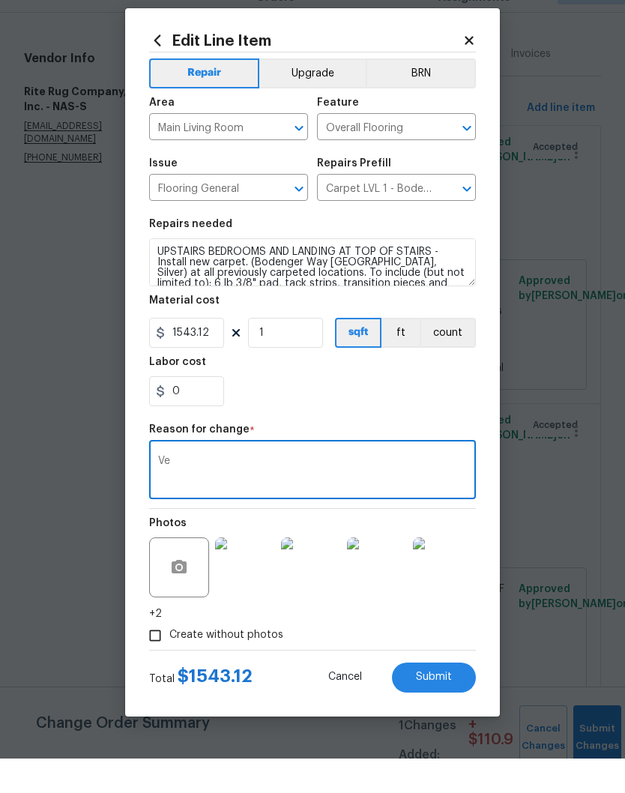
type textarea "V"
click at [184, 490] on textarea "Cost per vendor measure" at bounding box center [312, 505] width 309 height 31
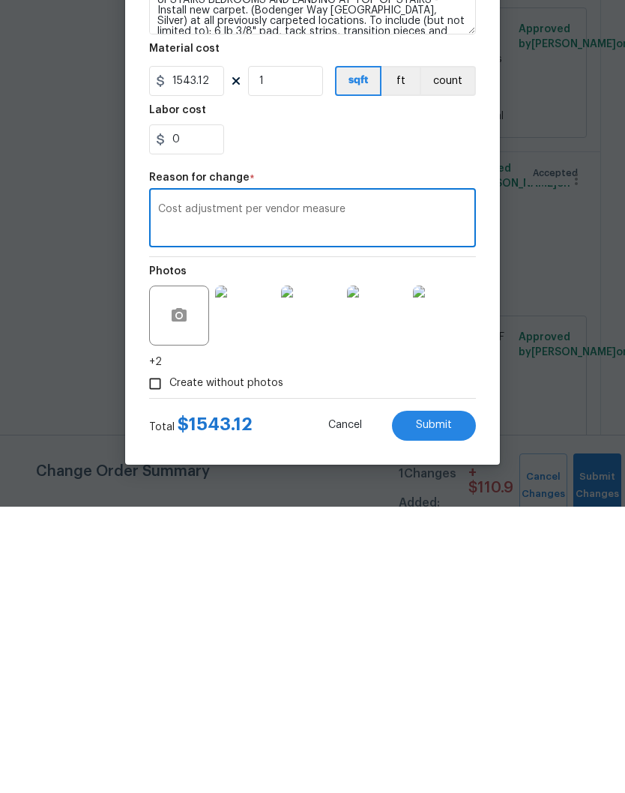
type textarea "Cost adjustment per vendor measure"
click at [449, 706] on span "Submit" at bounding box center [434, 711] width 36 height 11
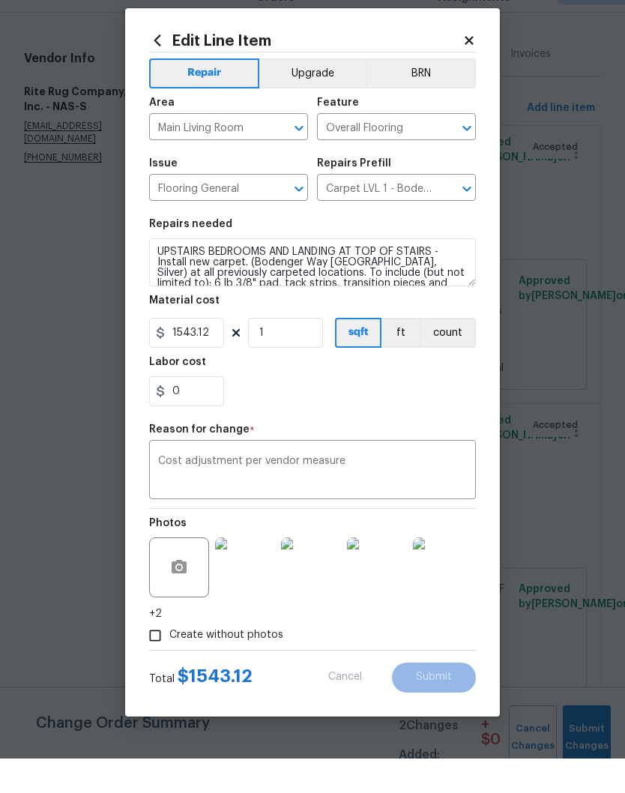
type input "794"
type input "1.37"
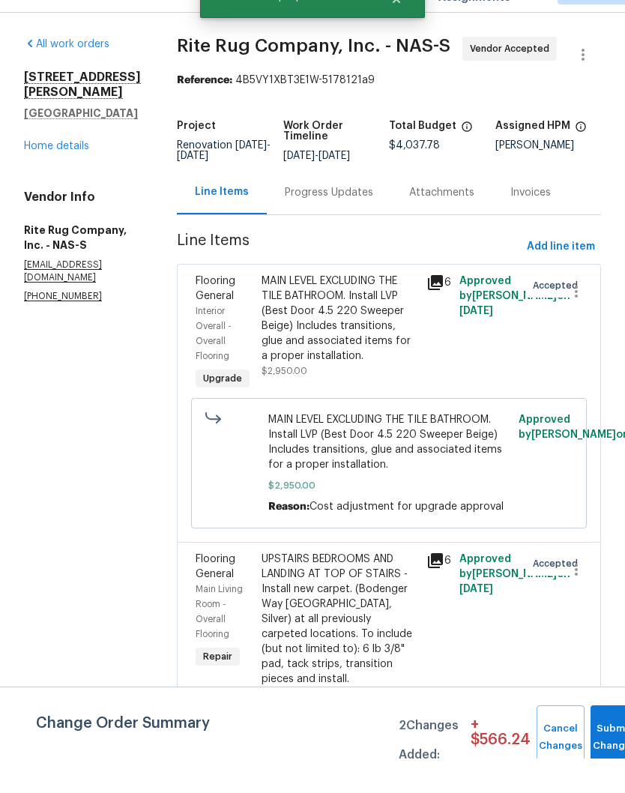
scroll to position [0, 0]
click at [369, 220] on div "Progress Updates" at bounding box center [329, 227] width 88 height 15
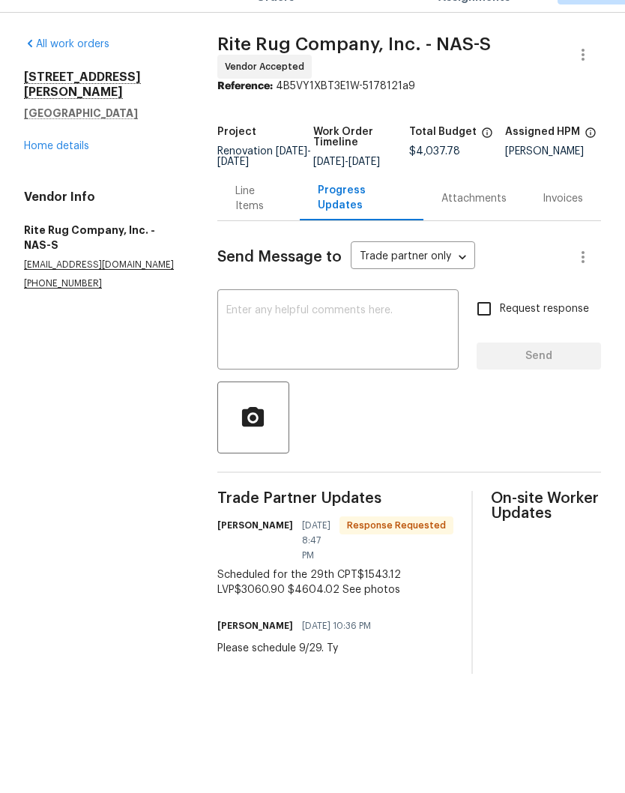
click at [258, 218] on div "Line Items" at bounding box center [258, 233] width 47 height 30
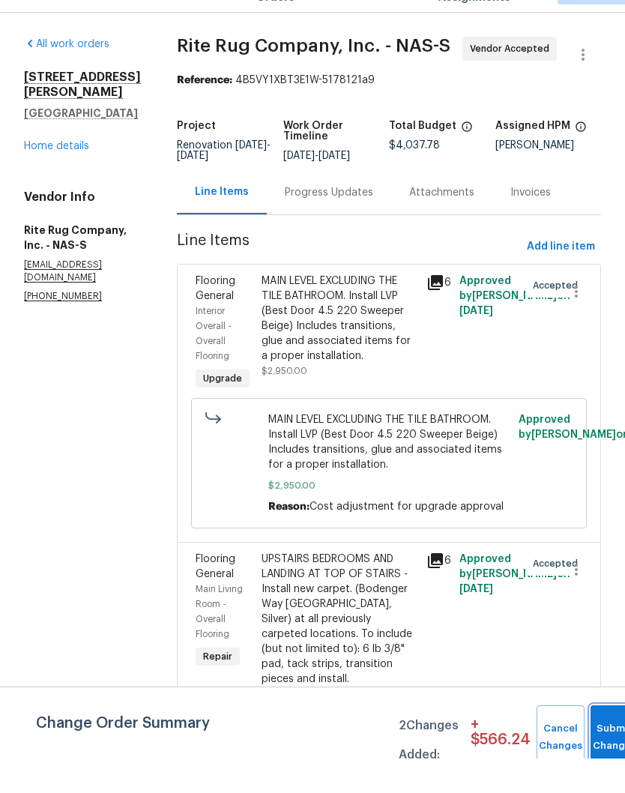
click at [606, 740] on button "Submit Changes" at bounding box center [615, 772] width 48 height 64
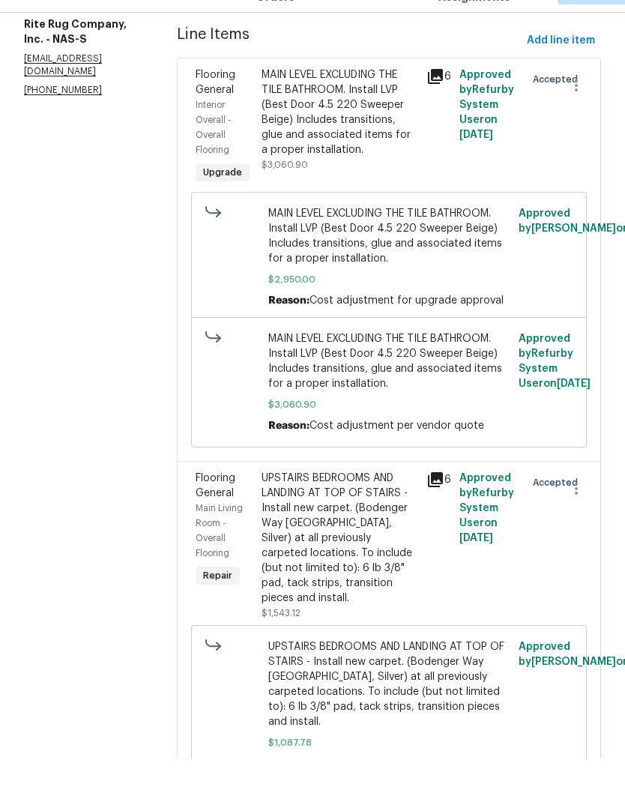
scroll to position [24, 0]
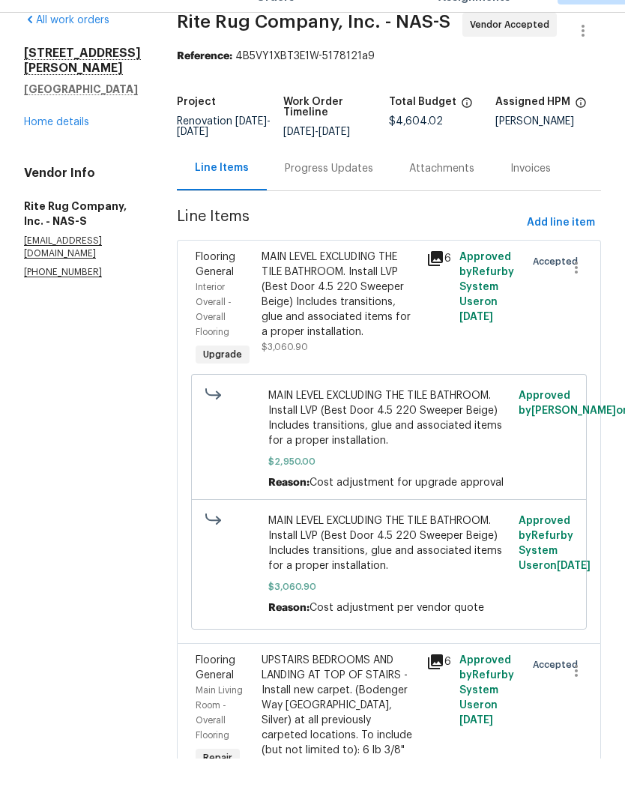
click at [345, 196] on div "Progress Updates" at bounding box center [329, 203] width 88 height 15
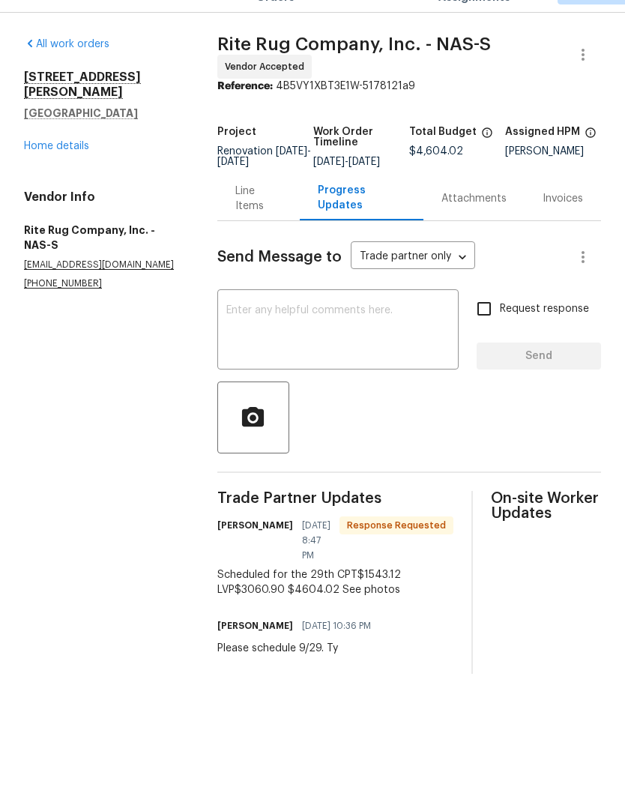
click at [260, 218] on div "Line Items" at bounding box center [258, 233] width 47 height 30
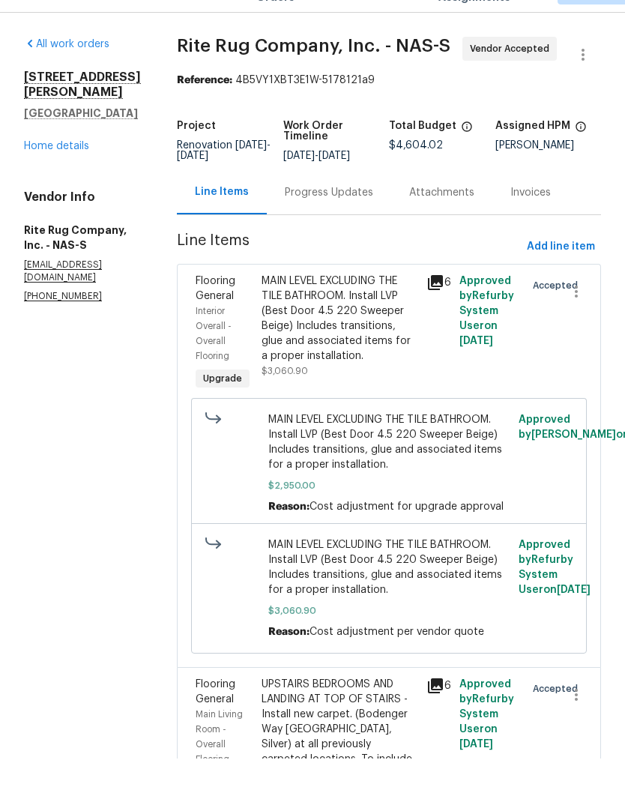
click at [74, 175] on link "Home details" at bounding box center [56, 180] width 65 height 10
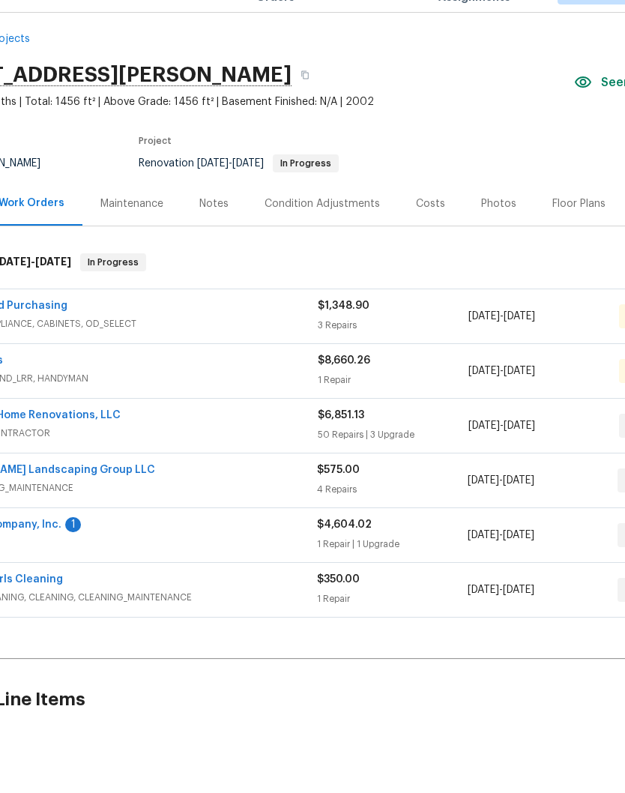
scroll to position [10, 82]
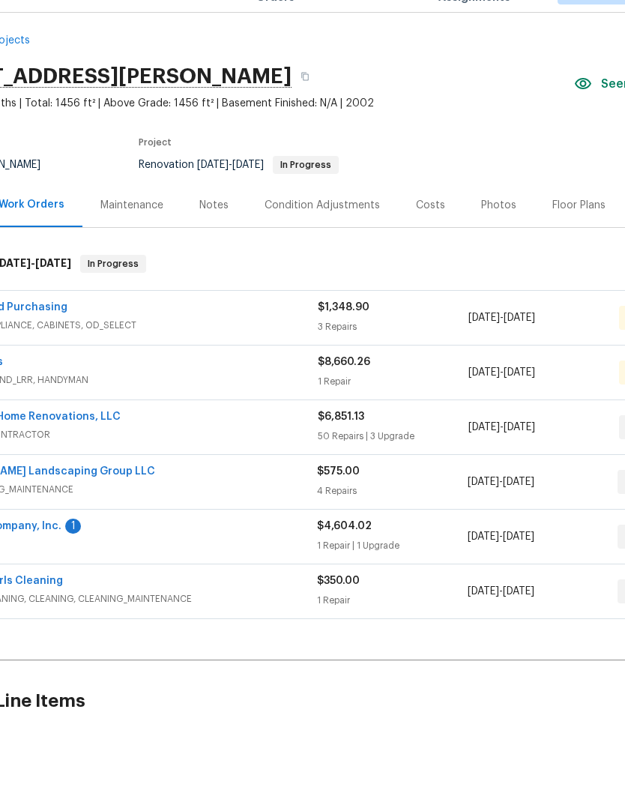
click at [40, 555] on link "Rite Rug Company, Inc." at bounding box center [2, 560] width 120 height 10
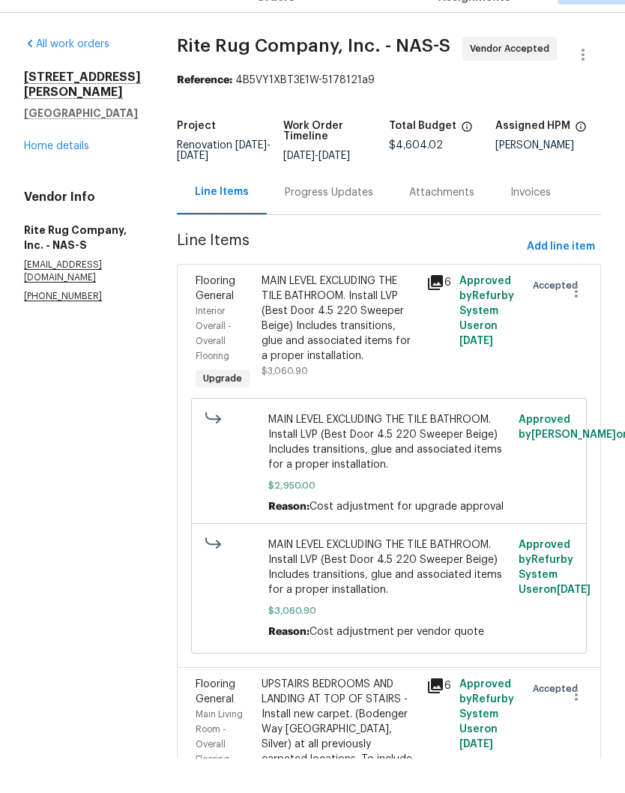
click at [369, 217] on div "Progress Updates" at bounding box center [329, 227] width 124 height 44
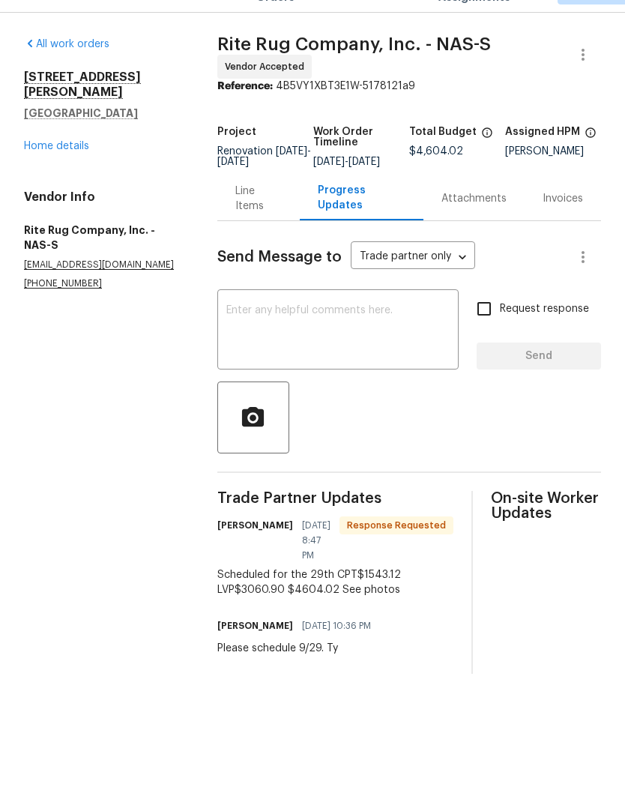
click at [82, 175] on link "Home details" at bounding box center [56, 180] width 65 height 10
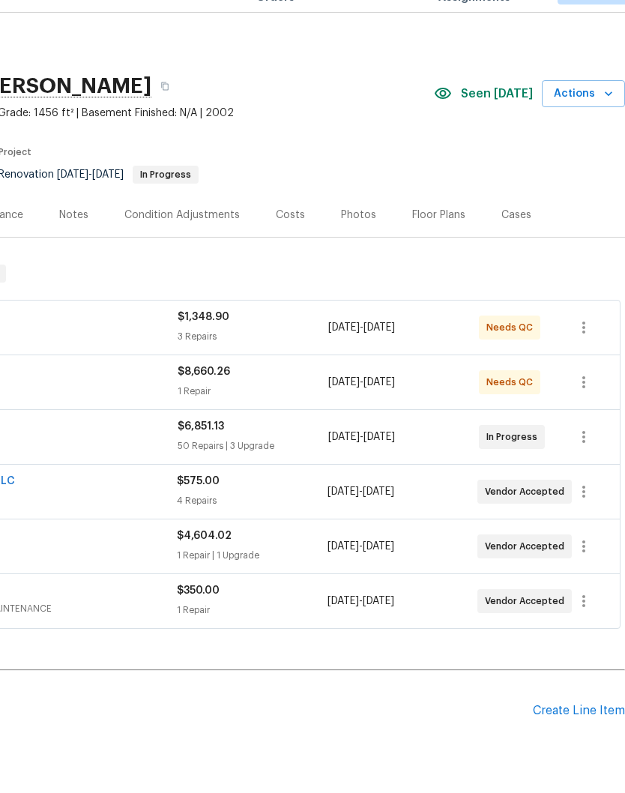
scroll to position [0, 222]
click at [296, 242] on div "Costs" at bounding box center [290, 249] width 29 height 15
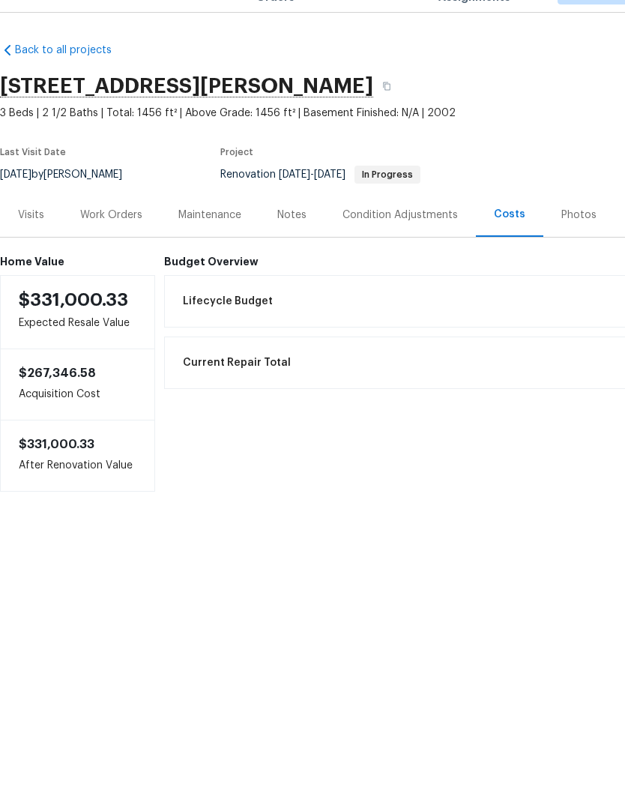
click at [127, 242] on div "Work Orders" at bounding box center [111, 249] width 62 height 15
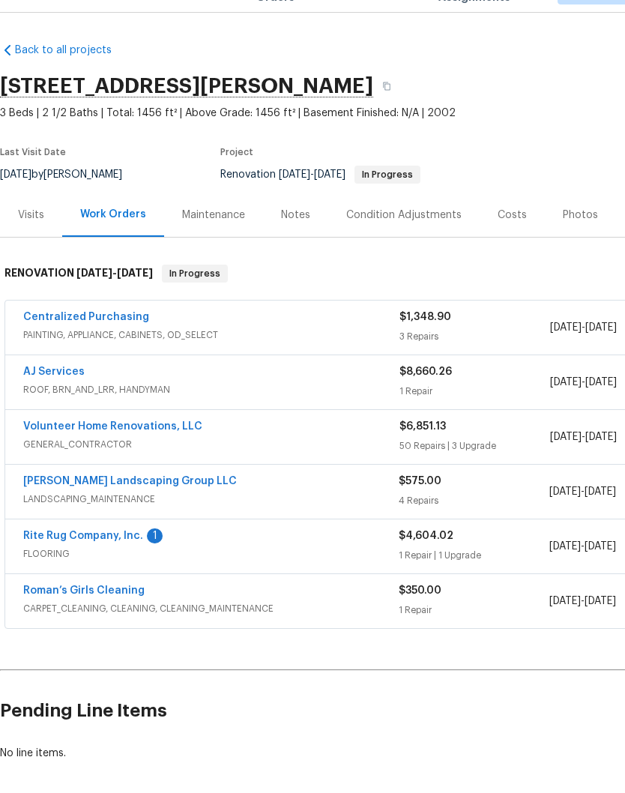
click at [303, 242] on div "Notes" at bounding box center [295, 249] width 29 height 15
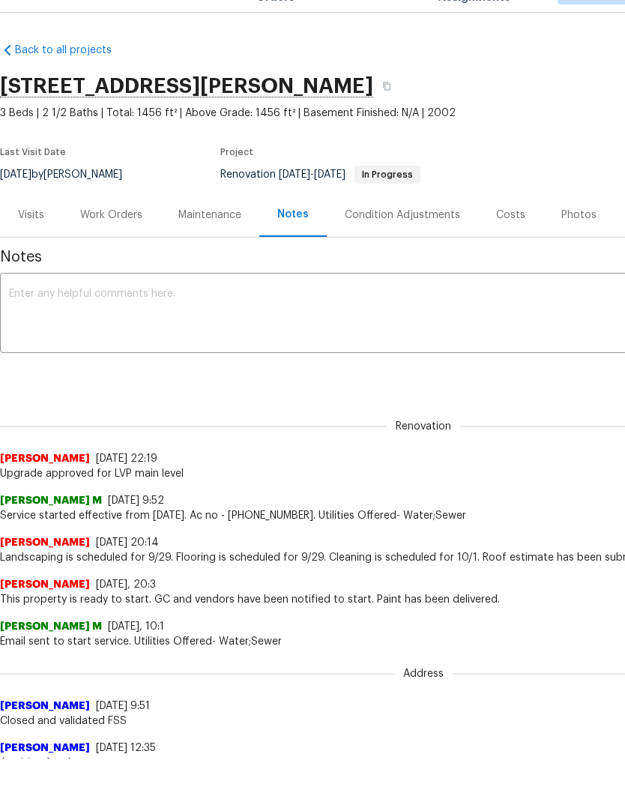
click at [152, 323] on textarea at bounding box center [423, 349] width 829 height 52
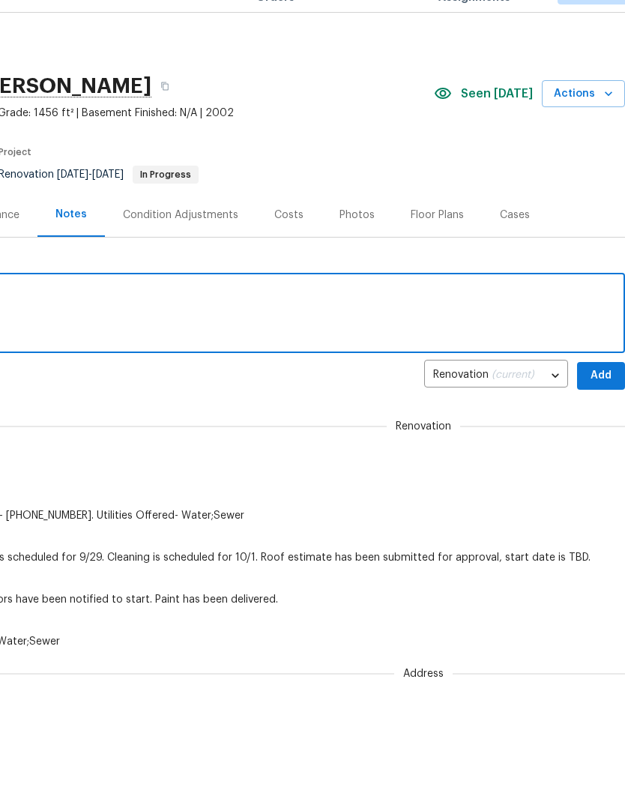
scroll to position [0, 222]
type textarea "Renovation are in progress an on schedule"
click at [604, 401] on span "Add" at bounding box center [601, 410] width 24 height 19
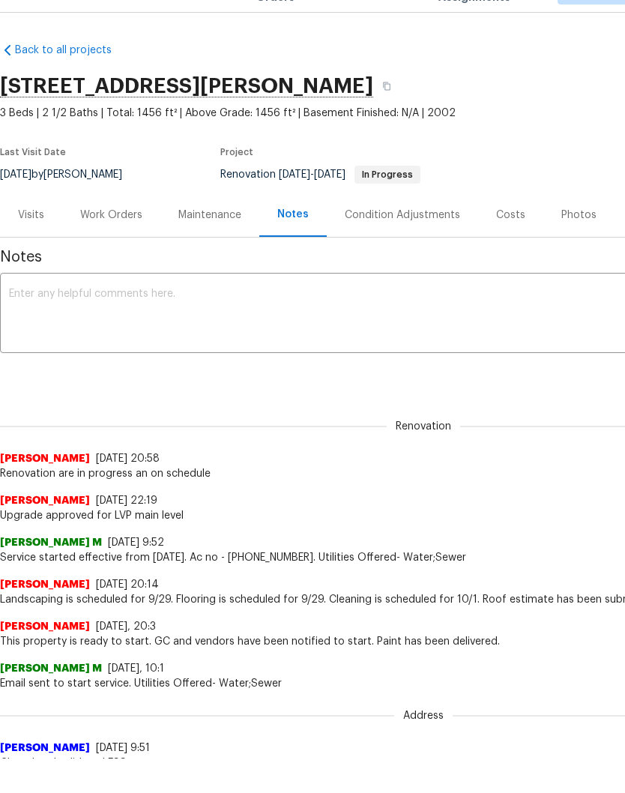
scroll to position [0, 0]
click at [121, 242] on div "Work Orders" at bounding box center [111, 249] width 62 height 15
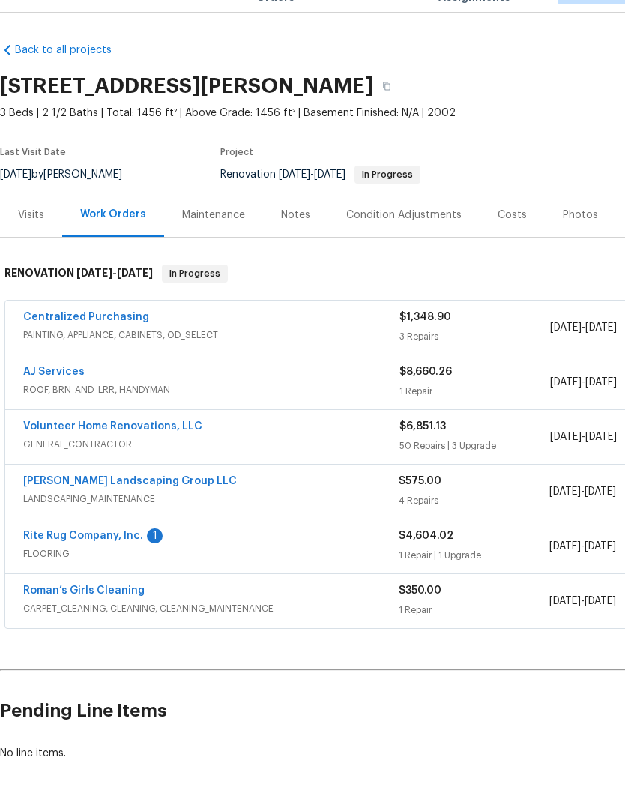
click at [154, 456] on link "Volunteer Home Renovations, LLC" at bounding box center [112, 461] width 179 height 10
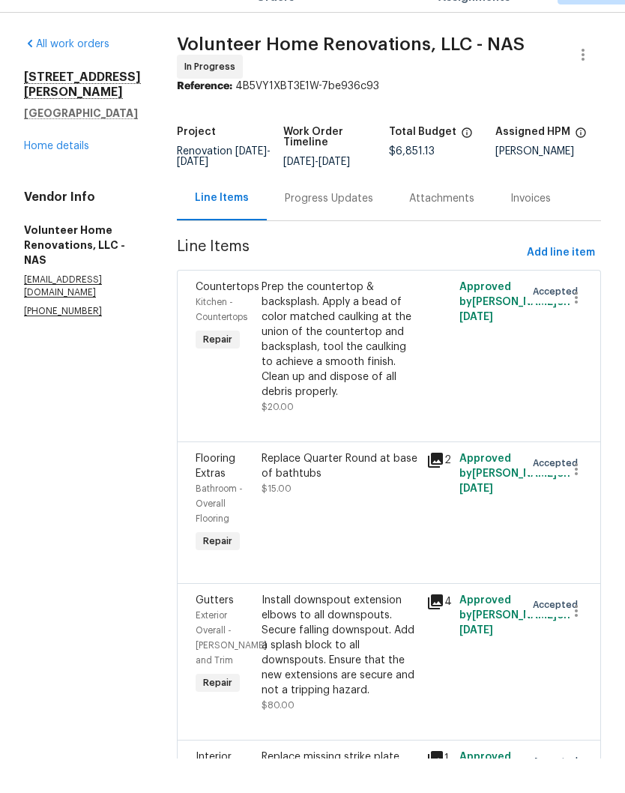
click at [362, 226] on div "Progress Updates" at bounding box center [329, 233] width 88 height 15
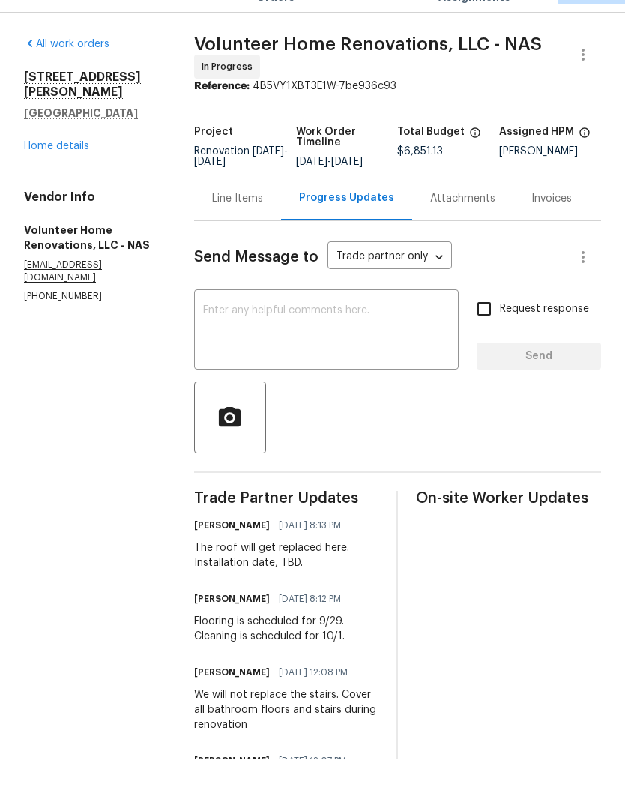
click at [356, 339] on textarea at bounding box center [326, 365] width 247 height 52
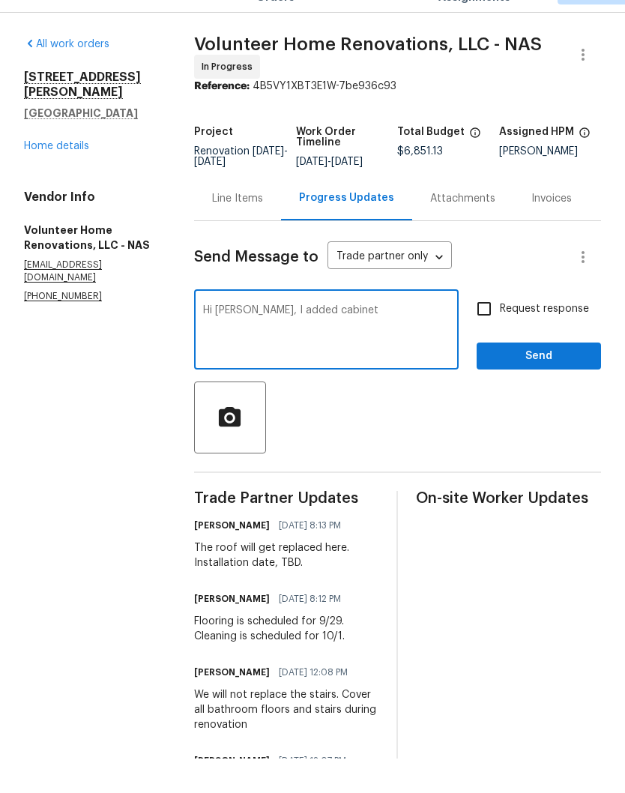
click at [321, 339] on textarea "Hi Sean, I added cabinet" at bounding box center [326, 365] width 247 height 52
click at [430, 339] on textarea "Hi Sean, I added kitchen cabinet" at bounding box center [326, 365] width 247 height 52
type textarea "Hi [PERSON_NAME], I added kitchen cabinet paint to the Work Order. Txs!"
click at [548, 381] on span "Send" at bounding box center [539, 390] width 100 height 19
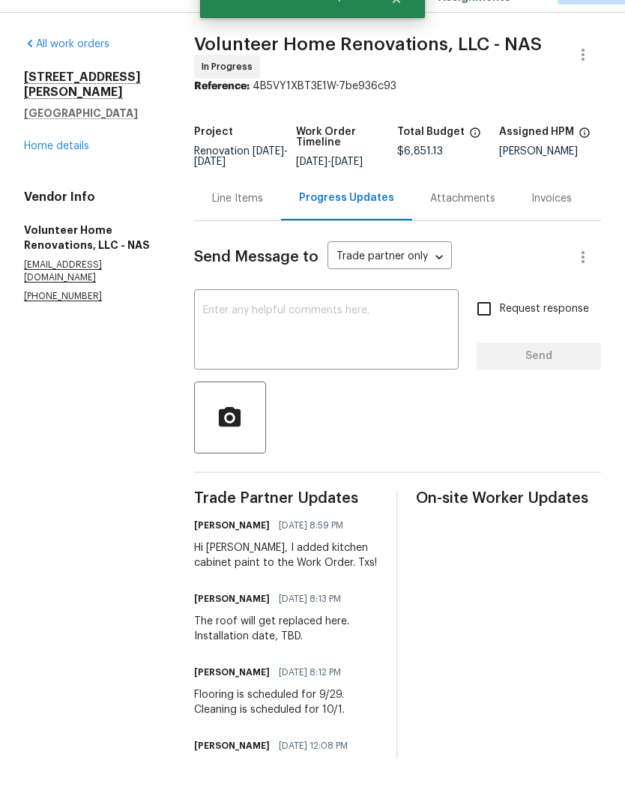
click at [76, 175] on link "Home details" at bounding box center [56, 180] width 65 height 10
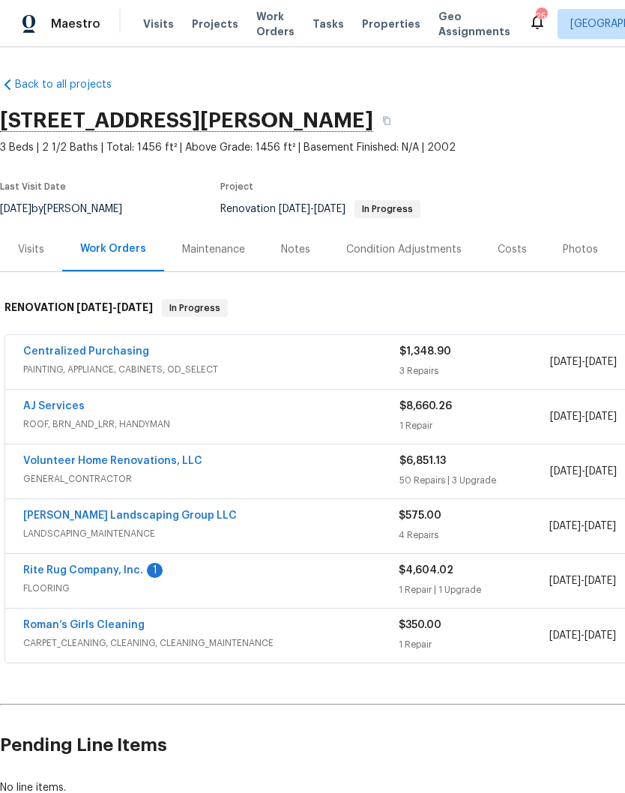
click at [72, 409] on link "AJ Services" at bounding box center [53, 406] width 61 height 10
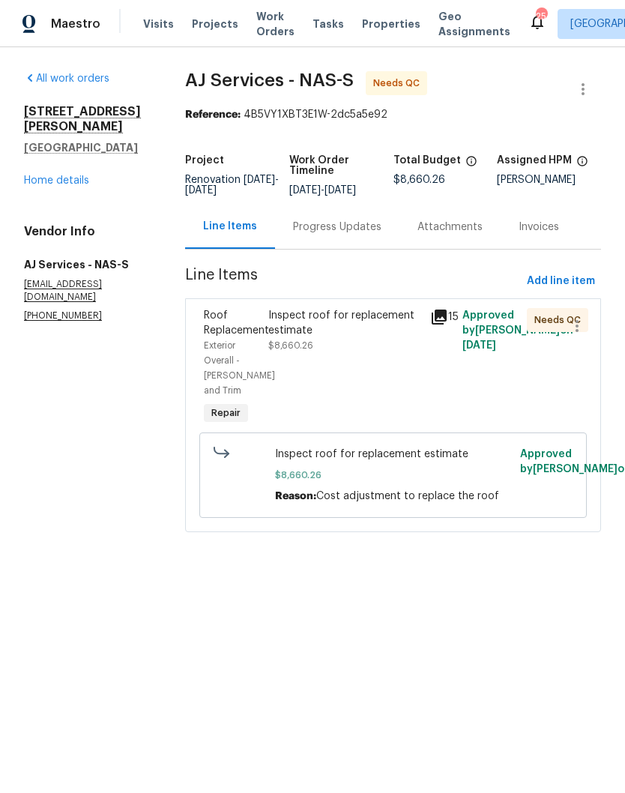
click at [357, 235] on div "Progress Updates" at bounding box center [337, 227] width 88 height 15
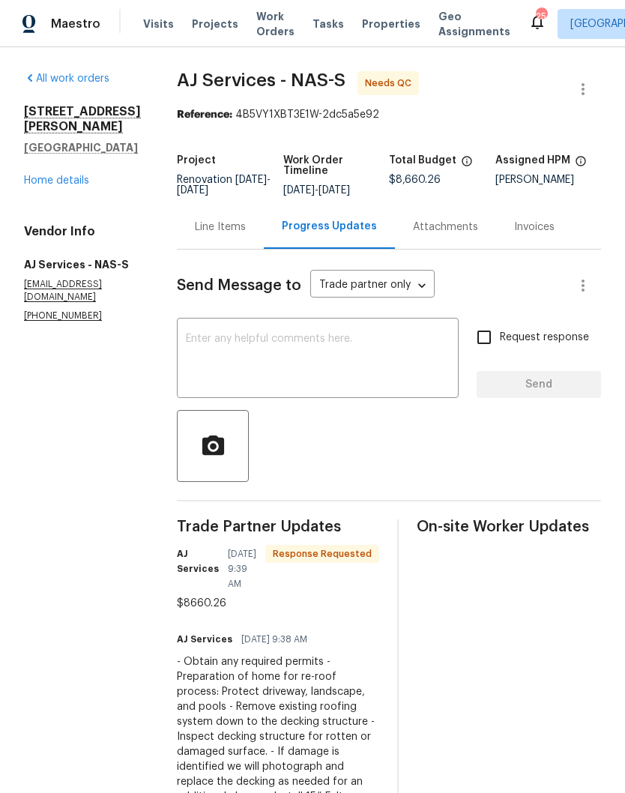
click at [307, 352] on textarea at bounding box center [318, 359] width 264 height 52
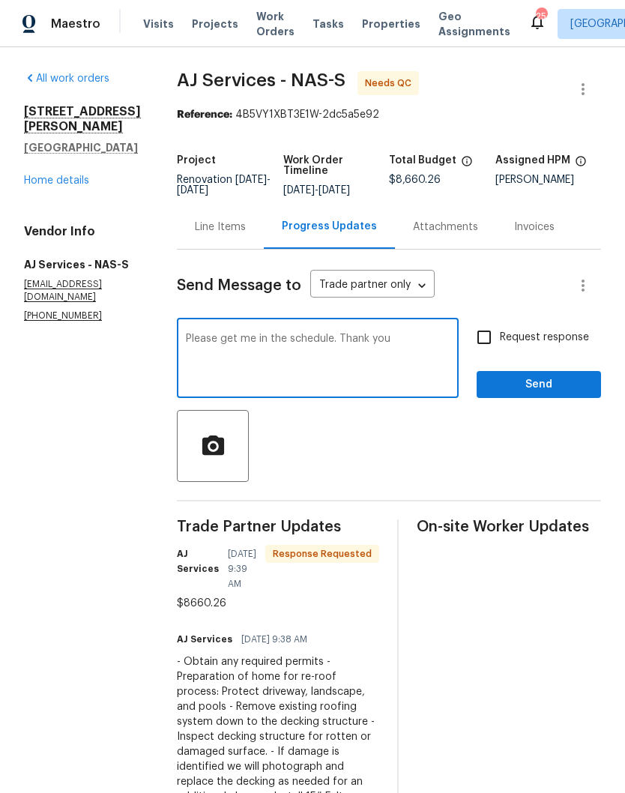
type textarea "Please get me in the schedule. Thank you"
click at [546, 391] on span "Send" at bounding box center [539, 384] width 100 height 19
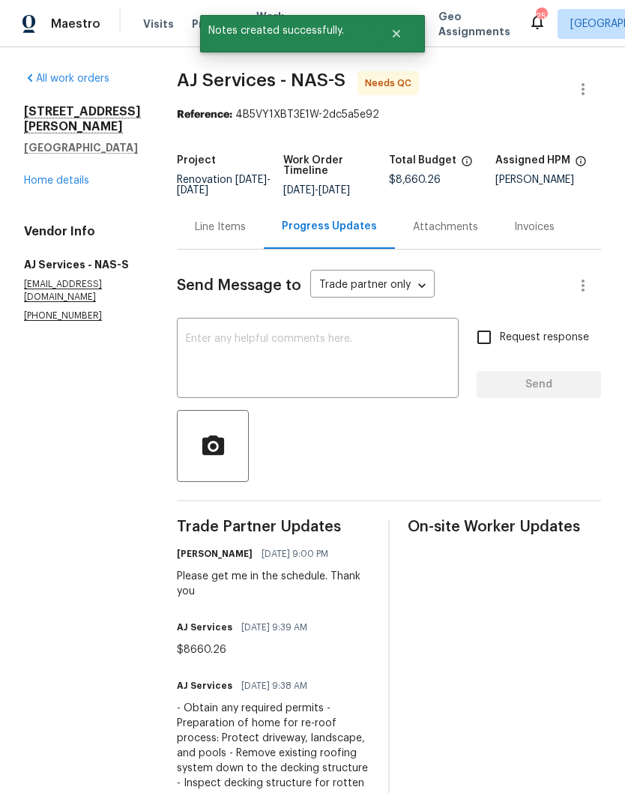
click at [76, 175] on link "Home details" at bounding box center [56, 180] width 65 height 10
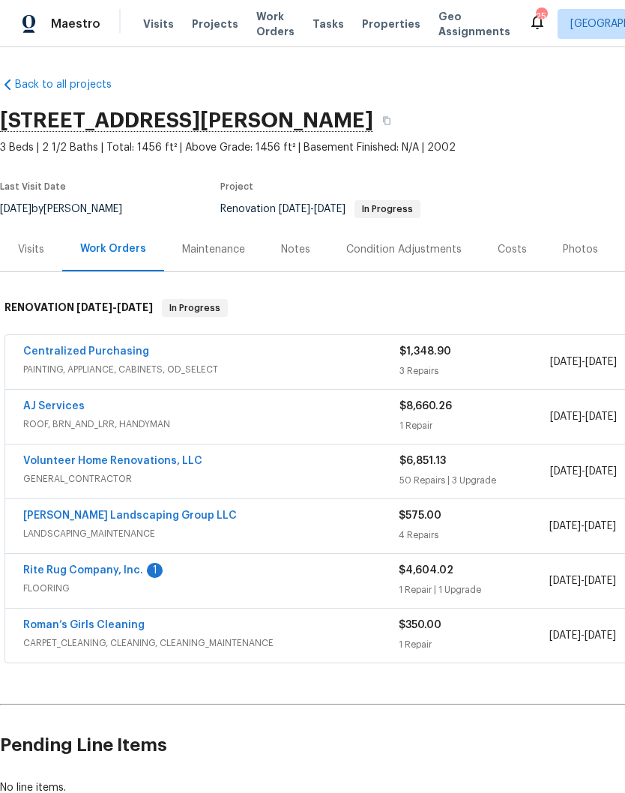
click at [116, 573] on link "Rite Rug Company, Inc." at bounding box center [83, 570] width 120 height 10
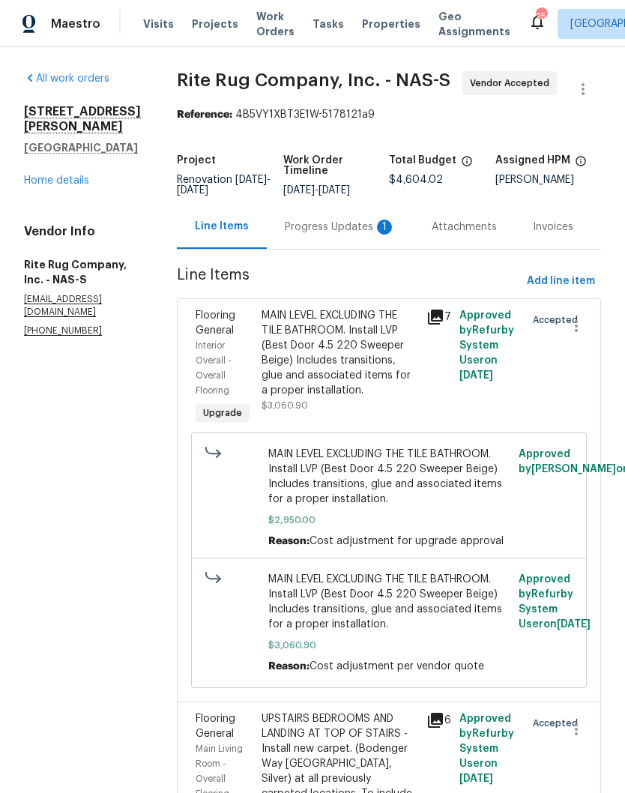
click at [338, 235] on div "Progress Updates 1" at bounding box center [340, 227] width 111 height 15
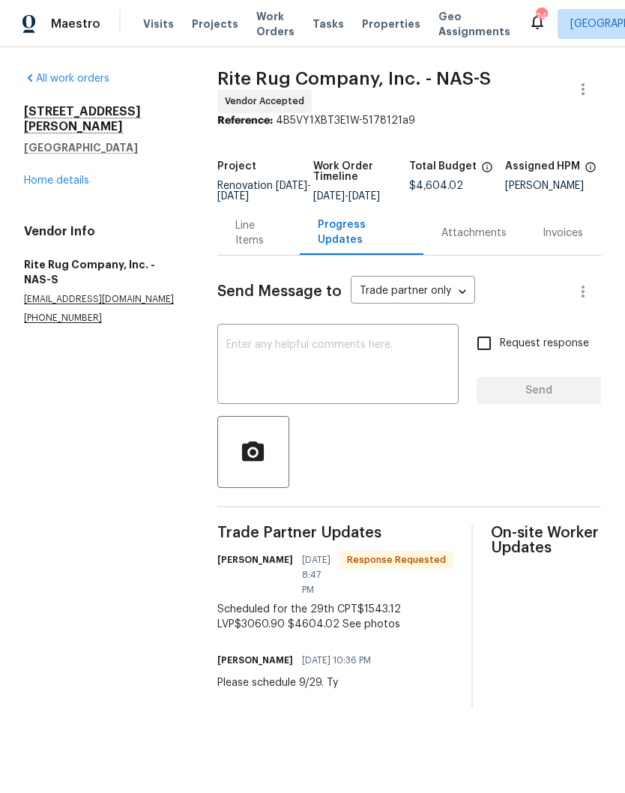
click at [73, 175] on link "Home details" at bounding box center [56, 180] width 65 height 10
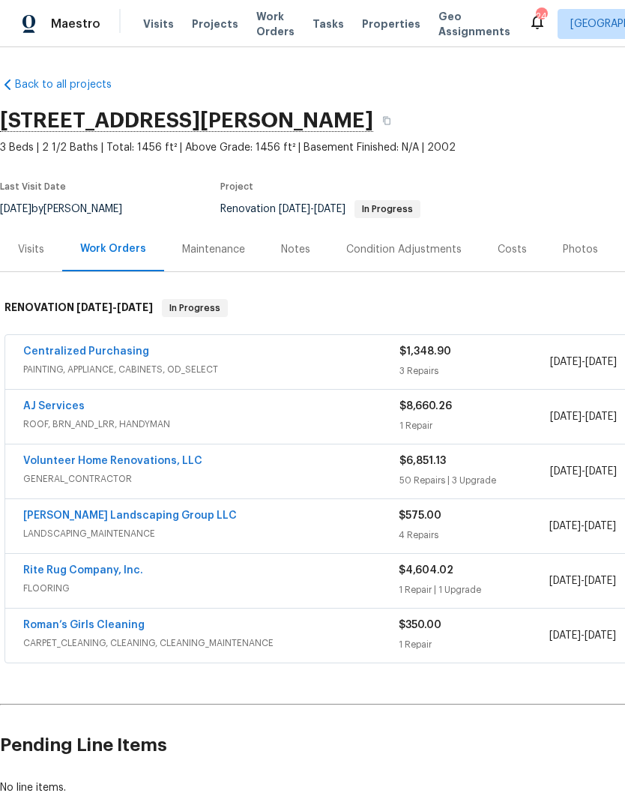
click at [118, 573] on link "Rite Rug Company, Inc." at bounding box center [83, 570] width 120 height 10
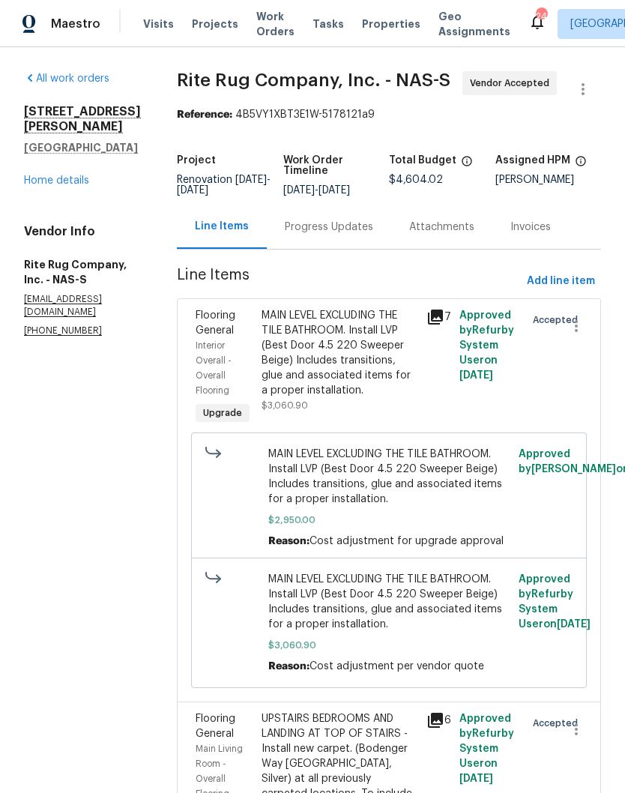
click at [80, 175] on link "Home details" at bounding box center [56, 180] width 65 height 10
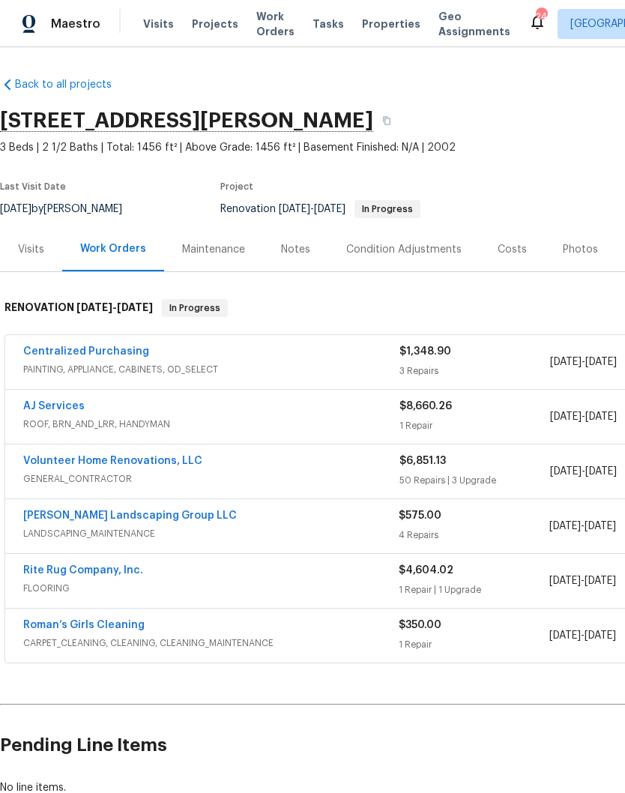
click at [508, 253] on div "Costs" at bounding box center [512, 249] width 29 height 15
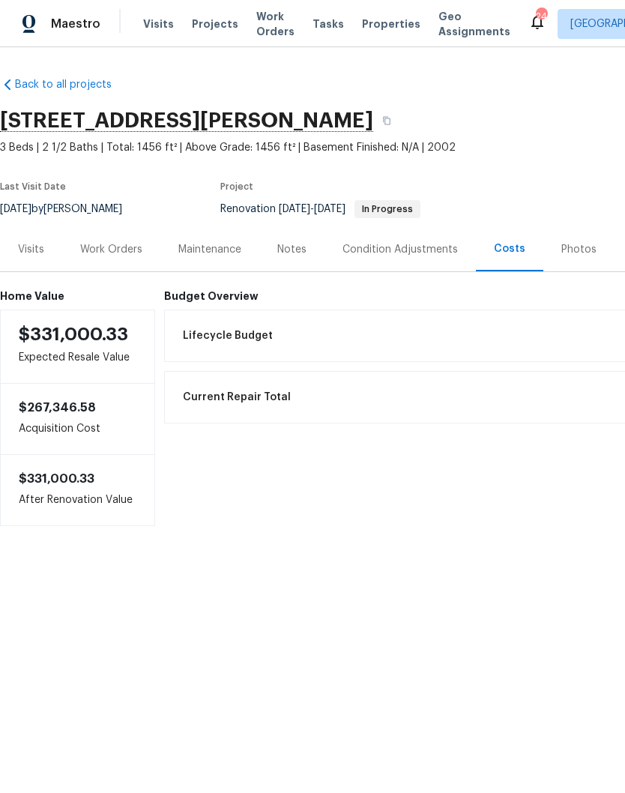
click at [133, 253] on div "Work Orders" at bounding box center [111, 249] width 62 height 15
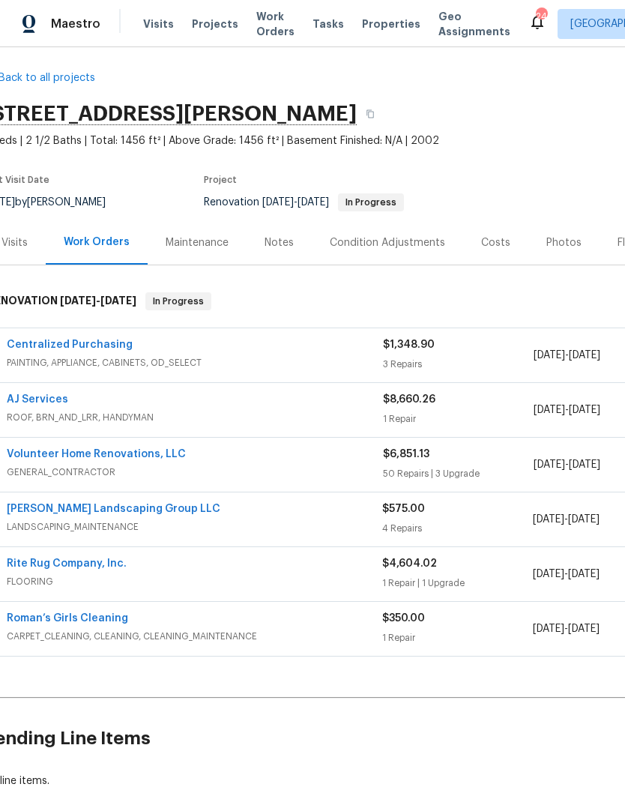
scroll to position [7, 24]
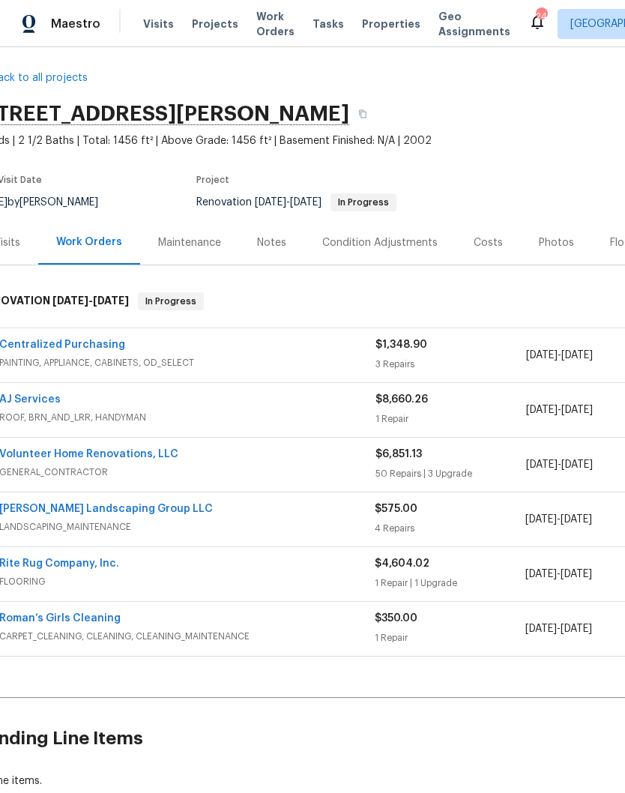
click at [104, 454] on link "Volunteer Home Renovations, LLC" at bounding box center [88, 454] width 179 height 10
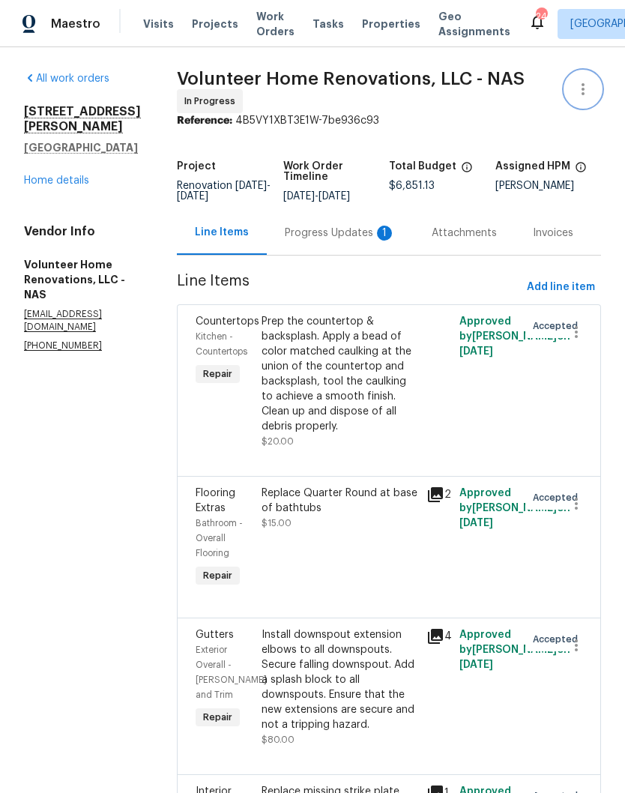
click at [585, 96] on icon "button" at bounding box center [583, 89] width 18 height 18
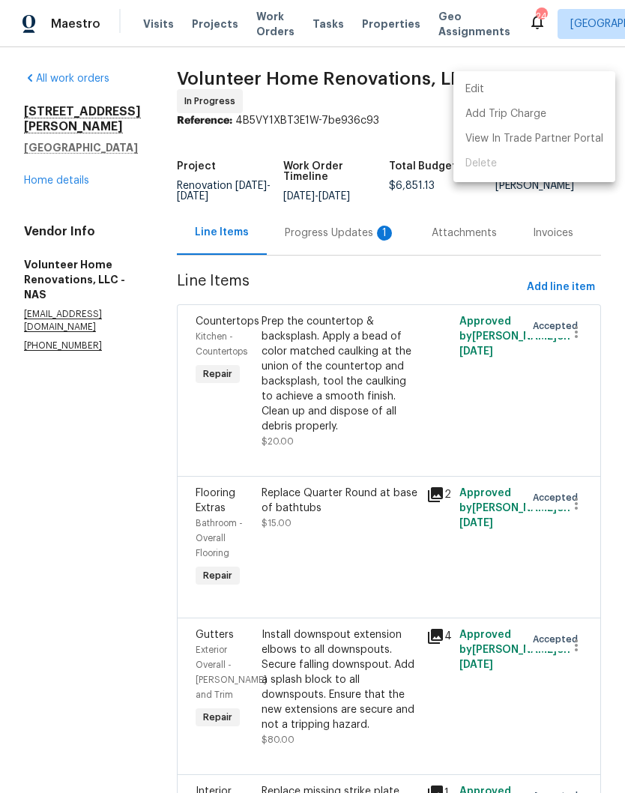
click at [491, 93] on li "Edit" at bounding box center [534, 89] width 162 height 25
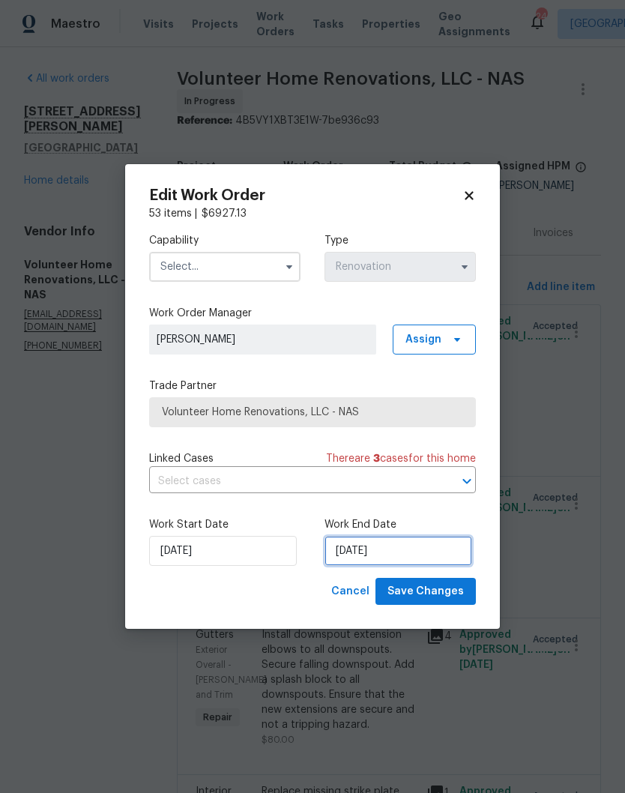
click at [405, 552] on input "[DATE]" at bounding box center [398, 551] width 148 height 30
select select "9"
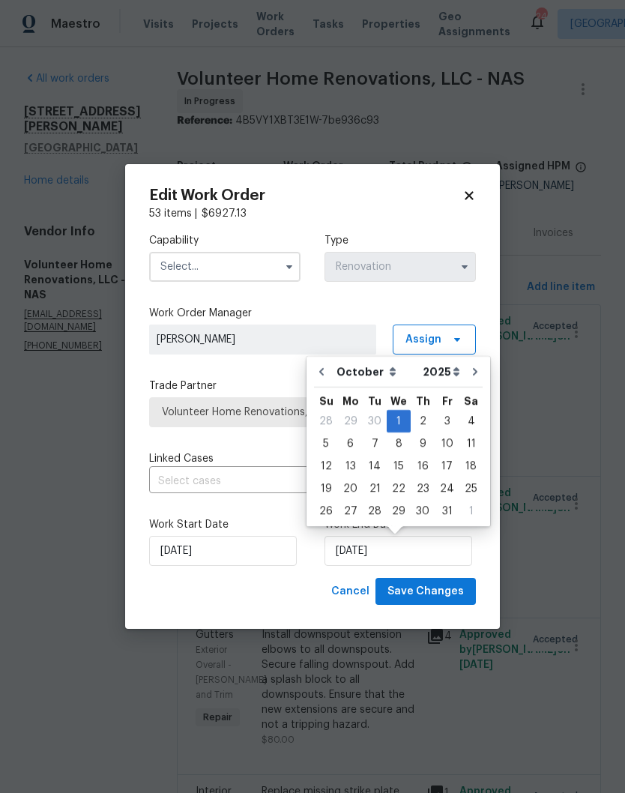
click at [472, 196] on icon at bounding box center [468, 195] width 13 height 13
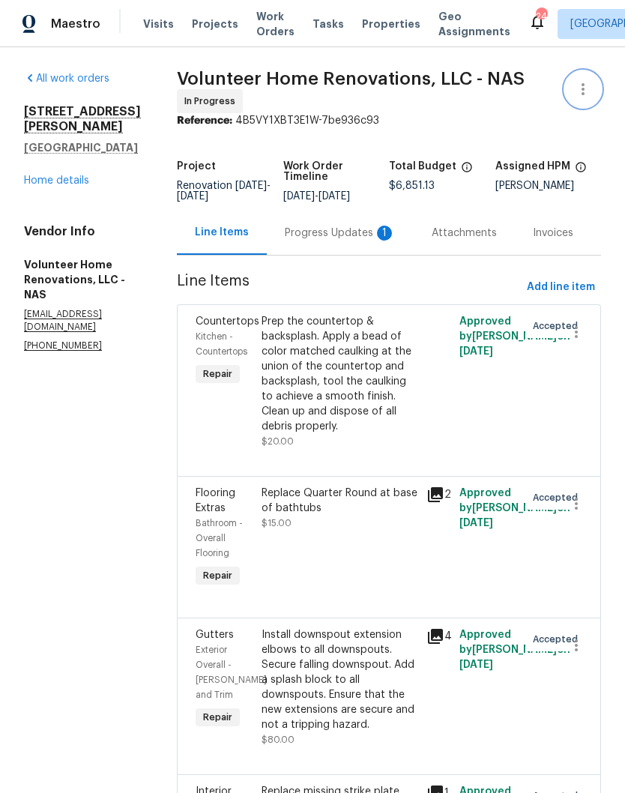
click at [585, 91] on icon "button" at bounding box center [583, 89] width 18 height 18
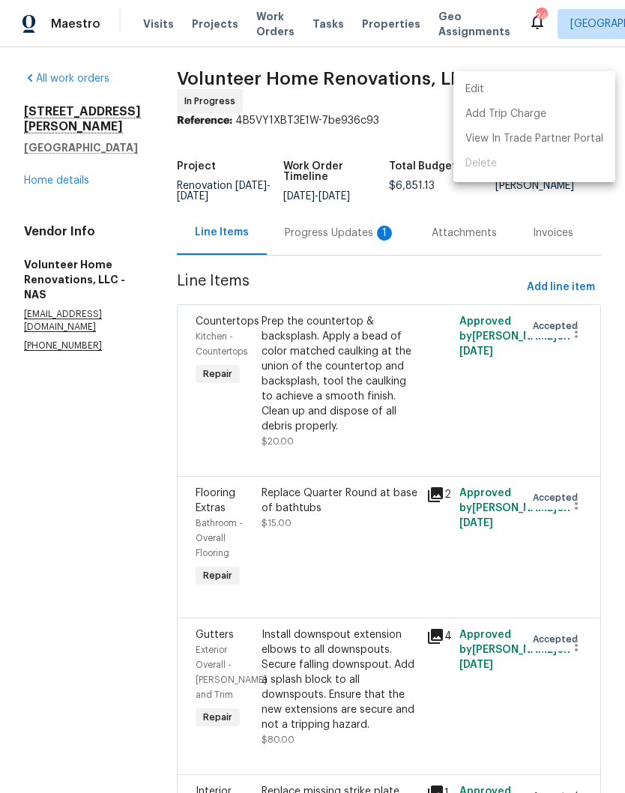
click at [507, 91] on li "Edit" at bounding box center [534, 89] width 162 height 25
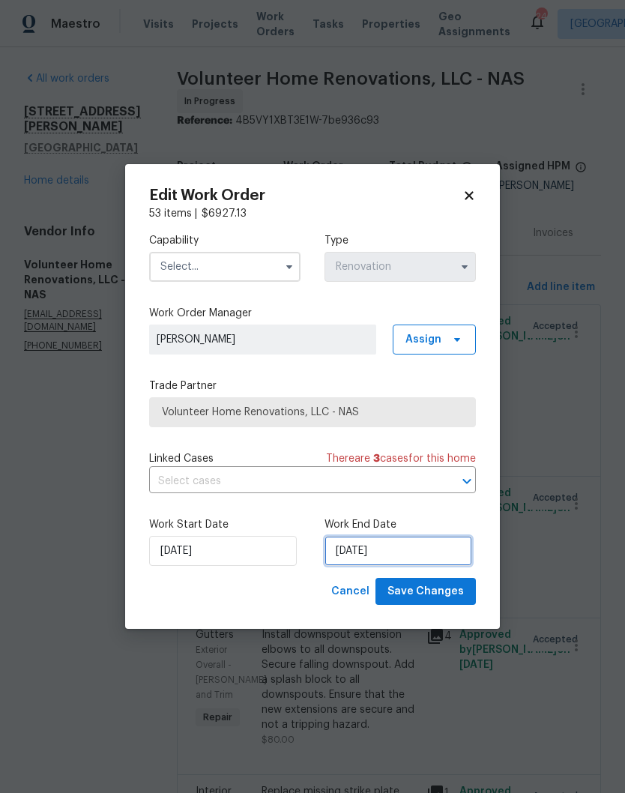
click at [411, 554] on input "[DATE]" at bounding box center [398, 551] width 148 height 30
select select "9"
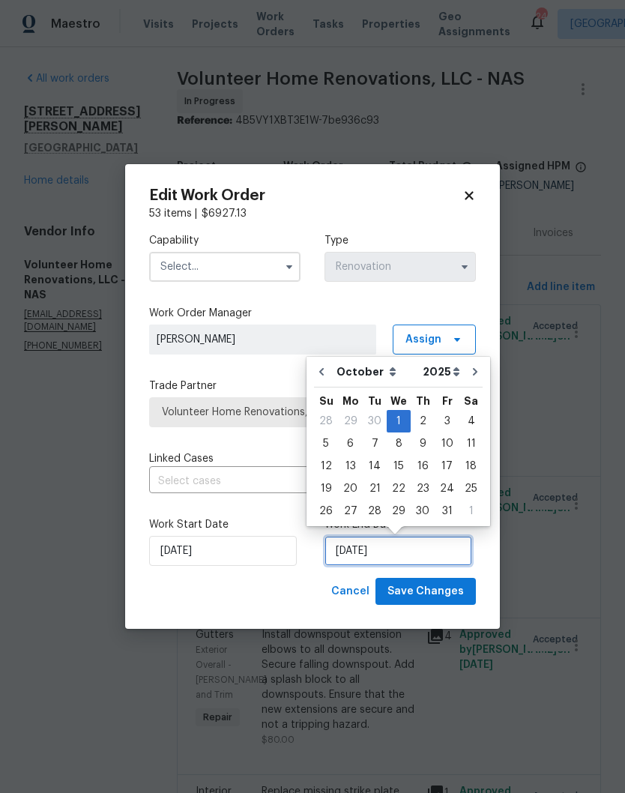
scroll to position [10, 0]
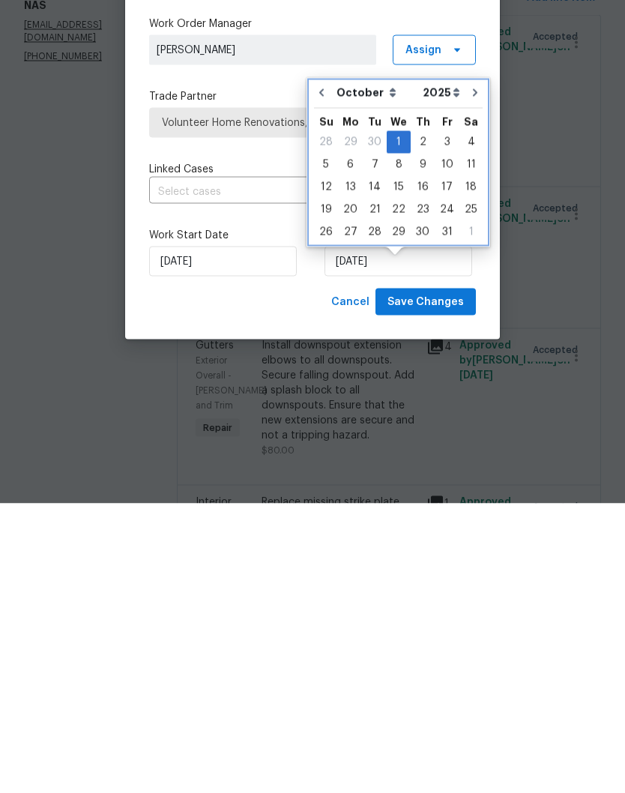
click at [324, 376] on icon "Go to previous month" at bounding box center [321, 382] width 12 height 12
type input "[DATE]"
select select "8"
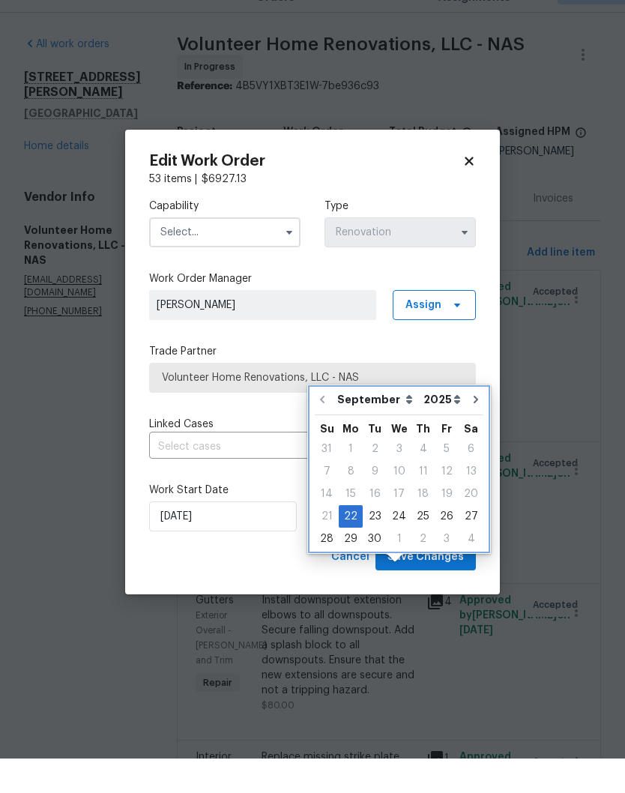
click at [471, 428] on icon "Go to next month" at bounding box center [476, 434] width 12 height 12
type input "[DATE]"
select select "9"
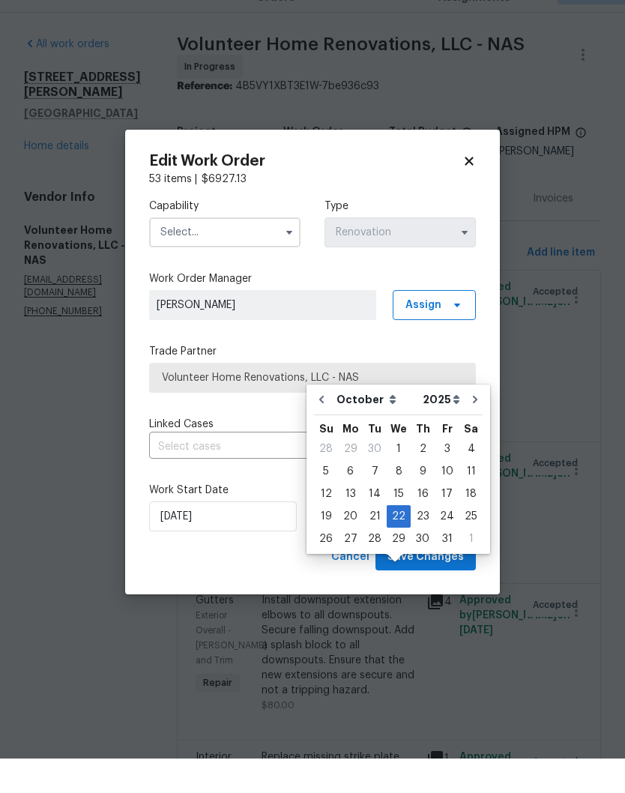
click at [473, 191] on icon at bounding box center [469, 195] width 8 height 8
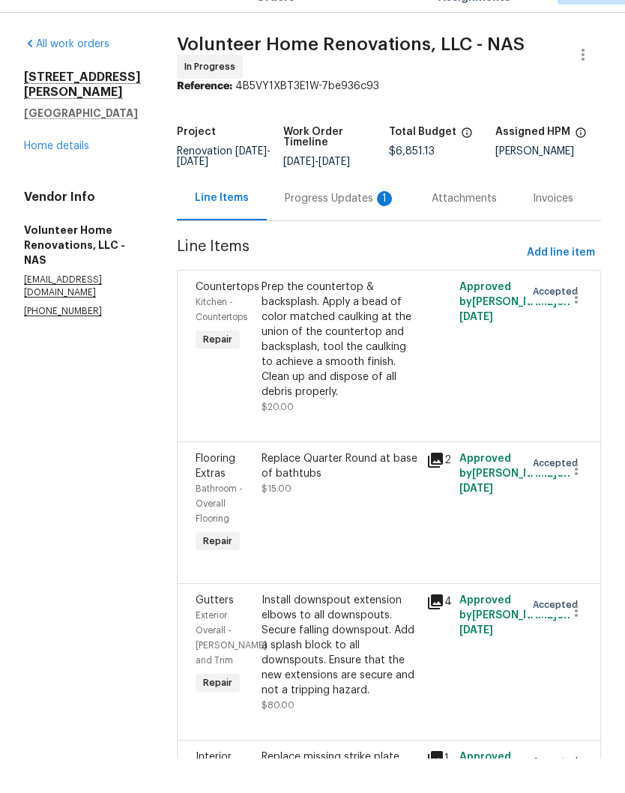
click at [56, 175] on link "Home details" at bounding box center [56, 180] width 65 height 10
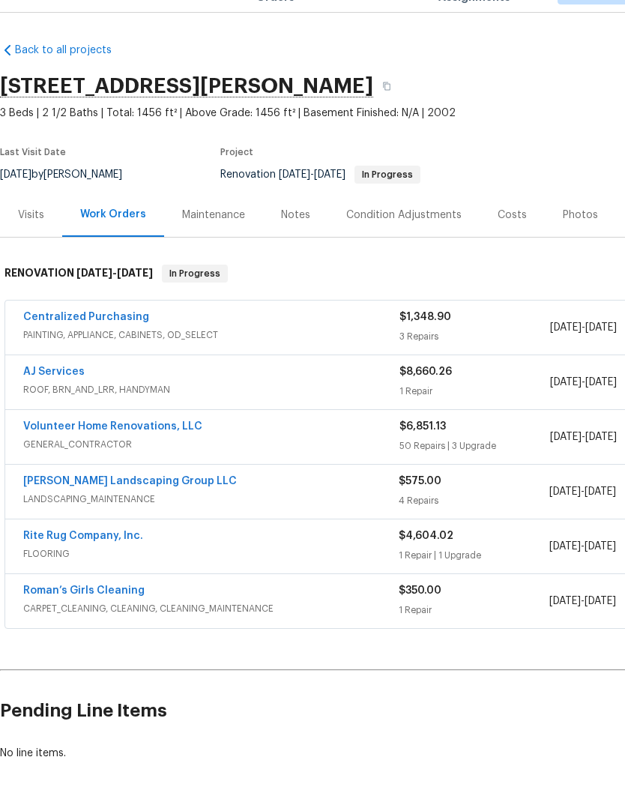
click at [518, 242] on div "Costs" at bounding box center [512, 249] width 29 height 15
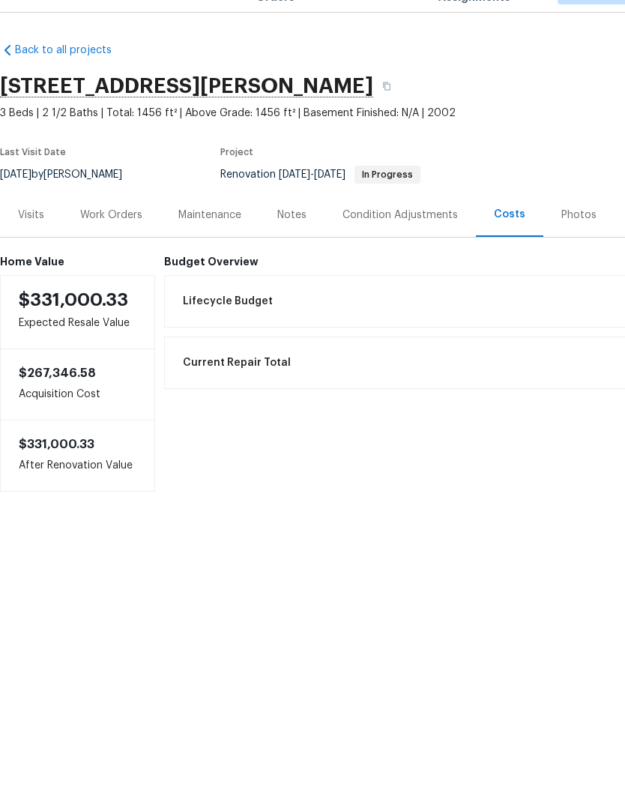
click at [121, 242] on div "Work Orders" at bounding box center [111, 249] width 62 height 15
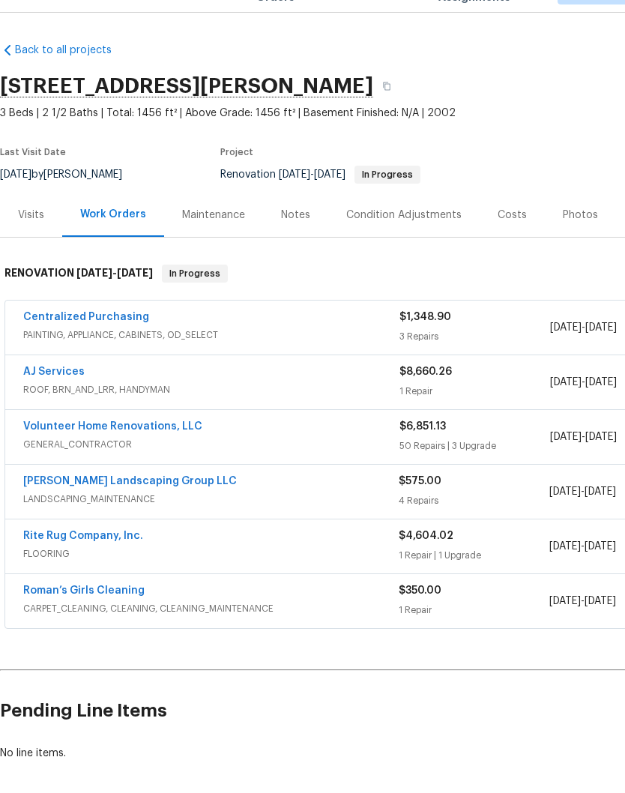
click at [108, 456] on link "Volunteer Home Renovations, LLC" at bounding box center [112, 461] width 179 height 10
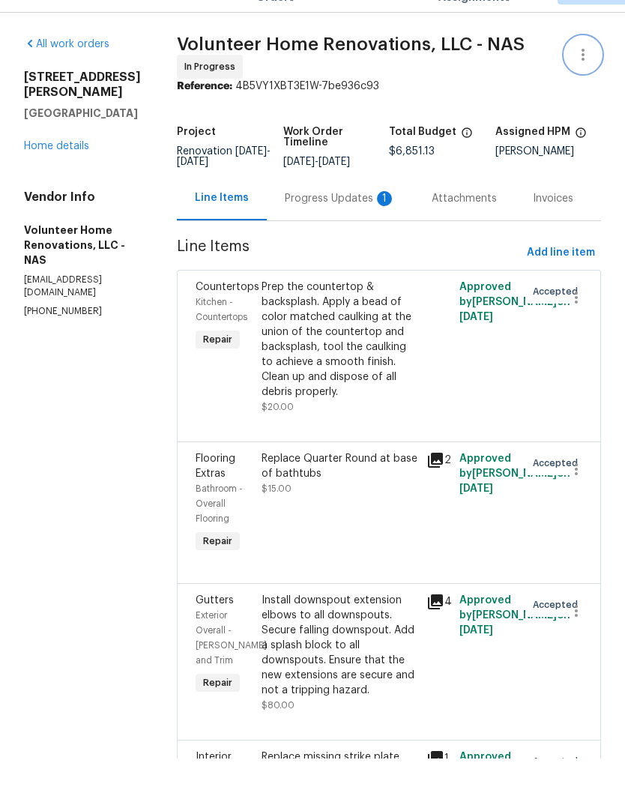
click at [585, 80] on icon "button" at bounding box center [583, 89] width 18 height 18
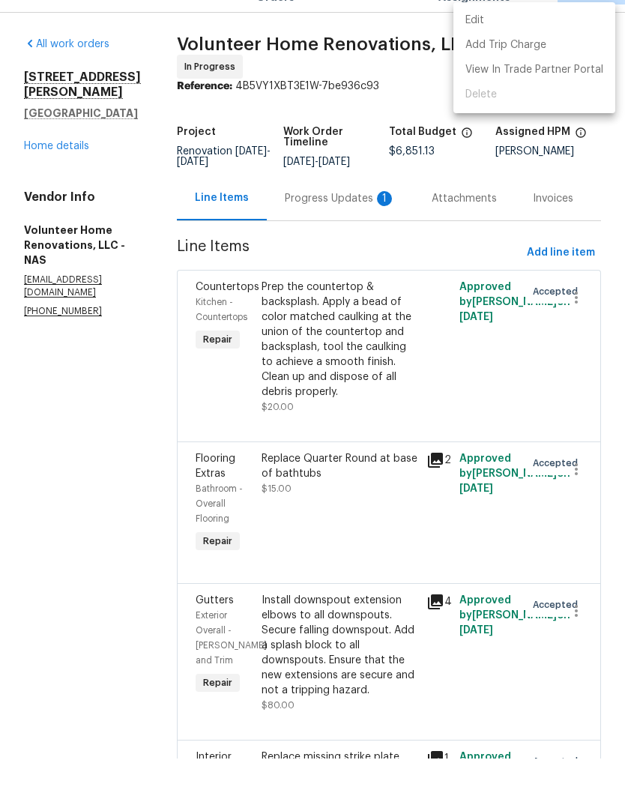
click at [495, 43] on li "Edit" at bounding box center [534, 55] width 162 height 25
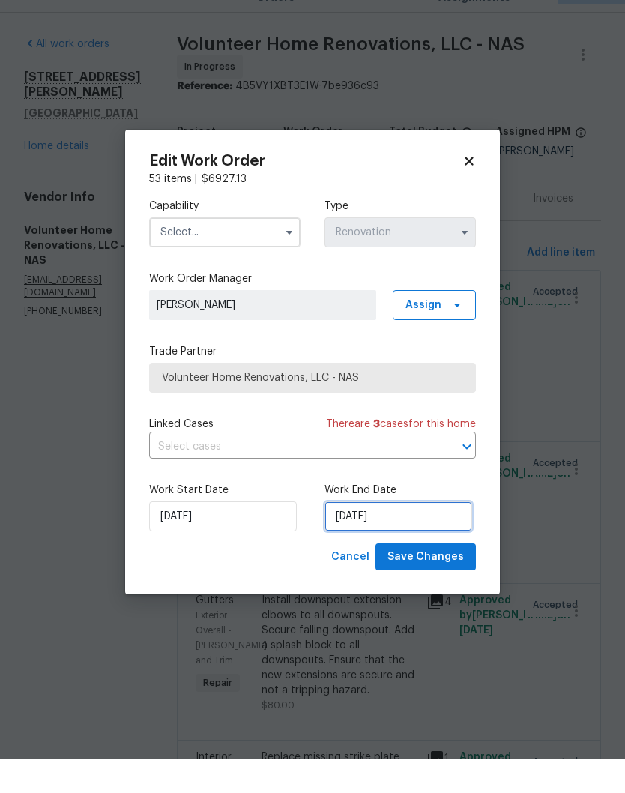
click at [420, 536] on input "[DATE]" at bounding box center [398, 551] width 148 height 30
select select "9"
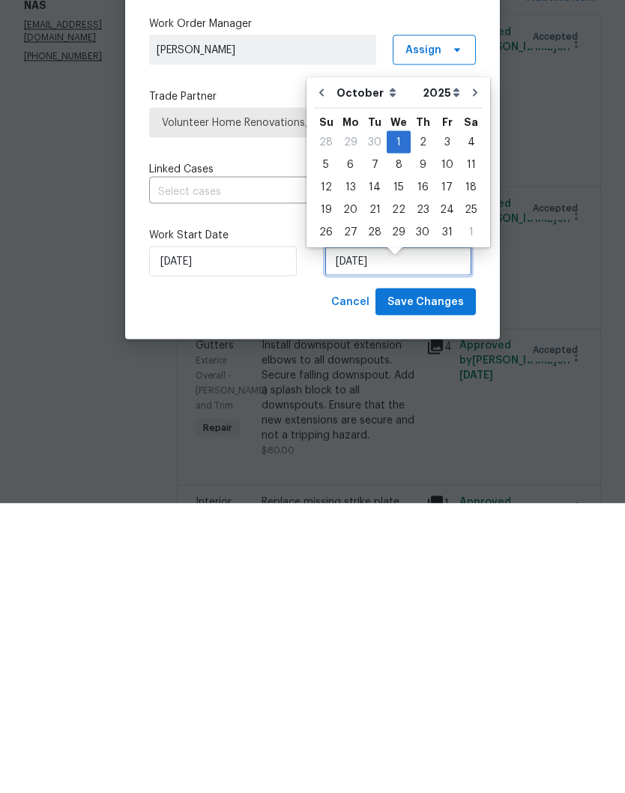
scroll to position [13, 0]
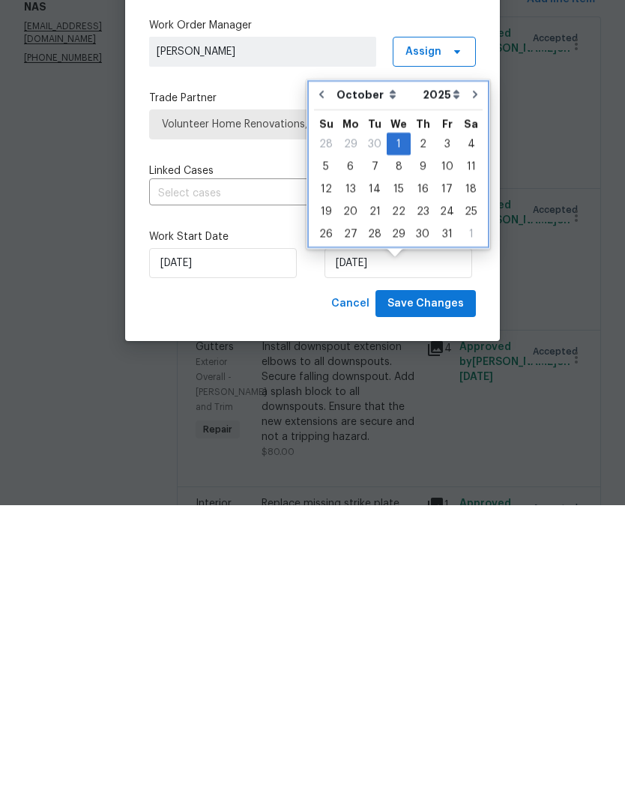
click at [322, 367] on button "Go to previous month" at bounding box center [321, 382] width 22 height 30
type input "[DATE]"
select select "8"
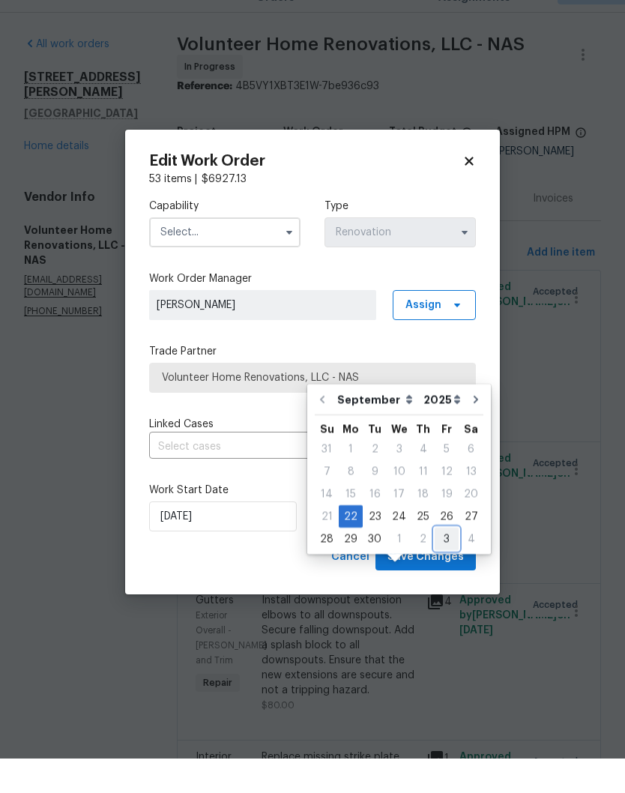
click at [442, 563] on div "3" at bounding box center [447, 573] width 24 height 21
type input "[DATE]"
select select "9"
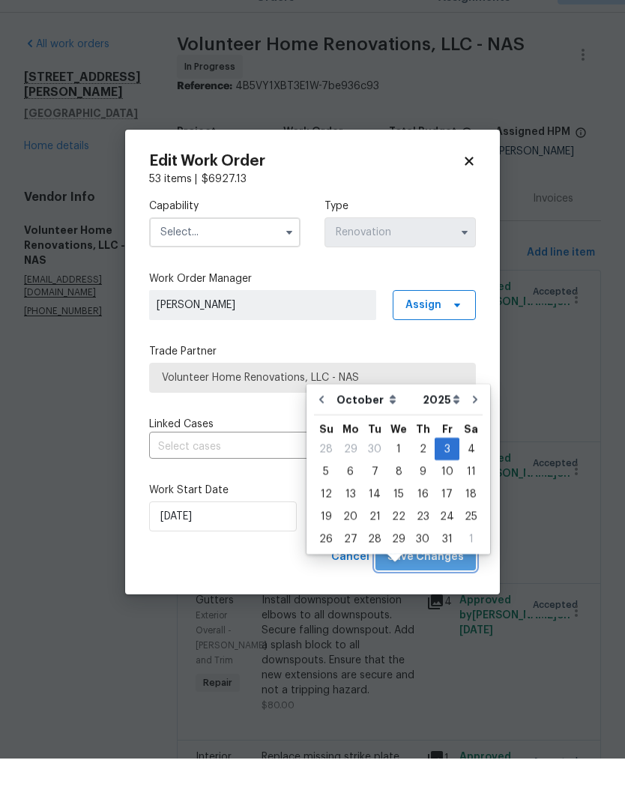
click at [438, 582] on span "Save Changes" at bounding box center [425, 591] width 76 height 19
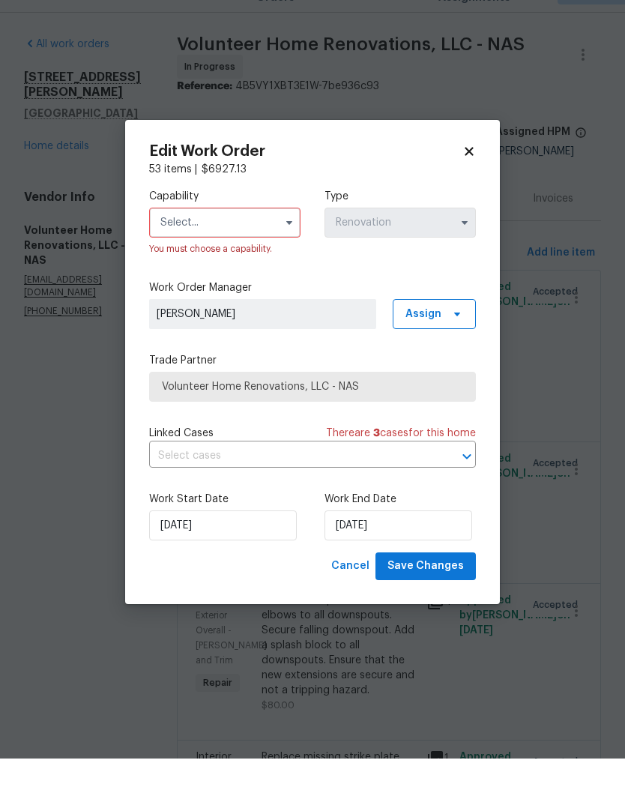
click at [253, 242] on input "text" at bounding box center [224, 257] width 151 height 30
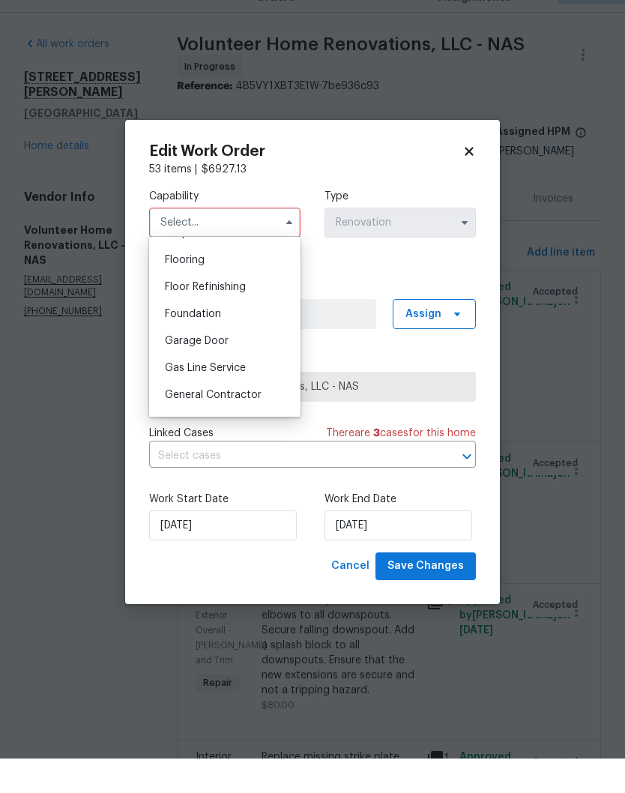
scroll to position [613, 0]
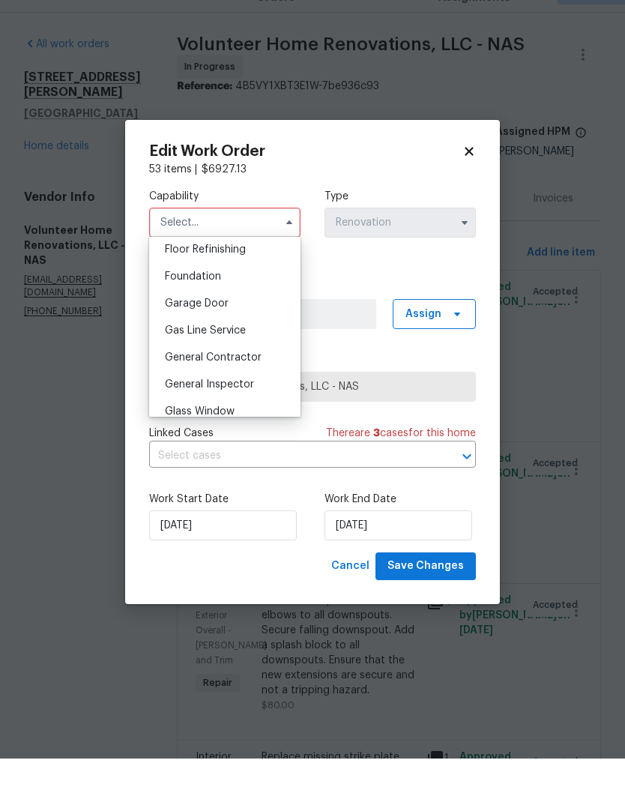
click at [244, 387] on span "General Contractor" at bounding box center [213, 392] width 97 height 10
type input "General Contractor"
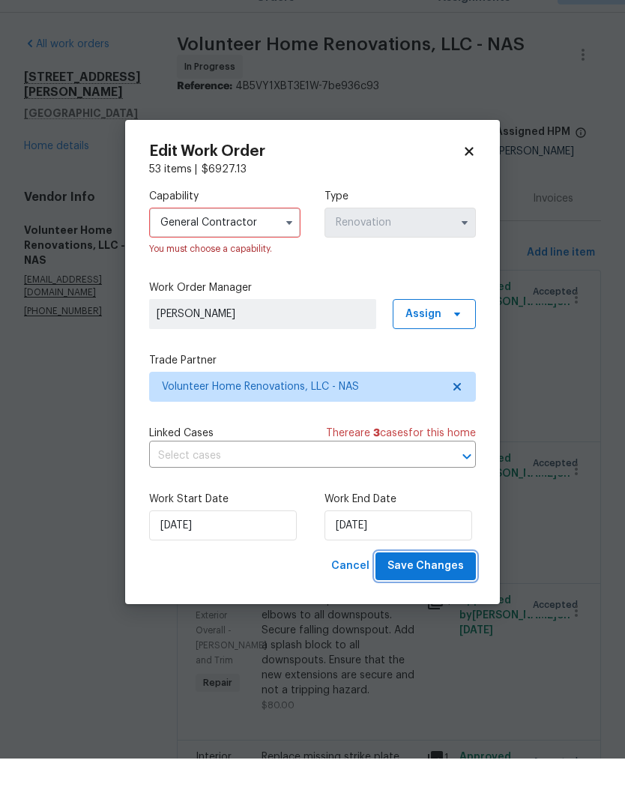
click at [446, 591] on span "Save Changes" at bounding box center [425, 600] width 76 height 19
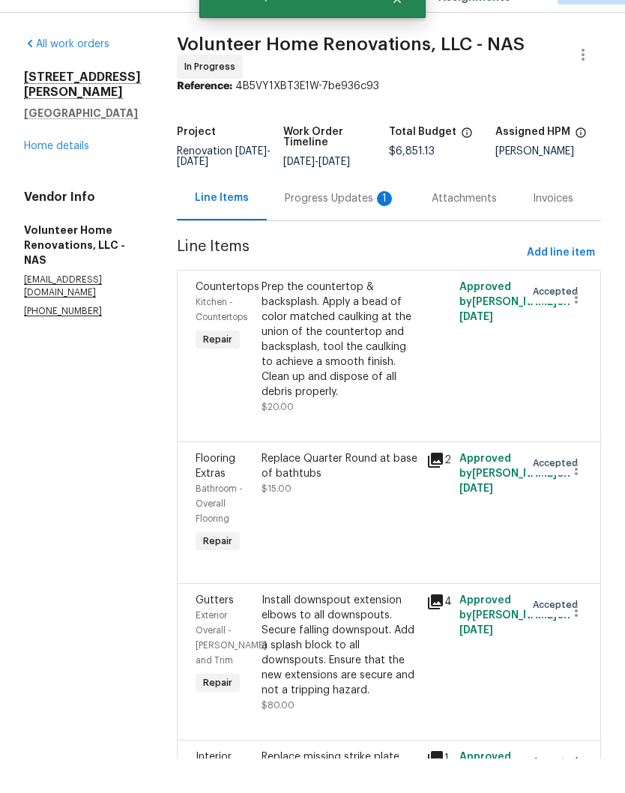
scroll to position [61, 0]
click at [348, 226] on div "Progress Updates 1" at bounding box center [340, 233] width 111 height 15
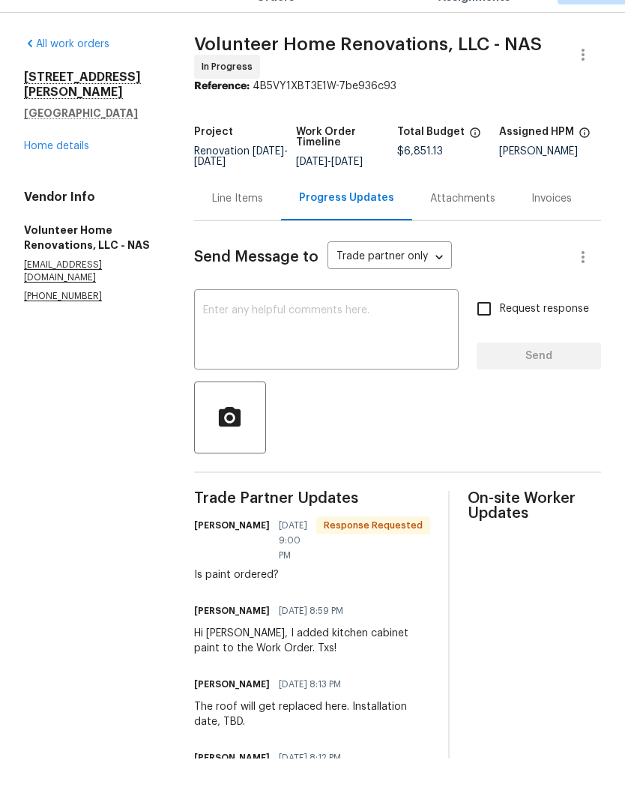
click at [295, 339] on textarea at bounding box center [326, 365] width 247 height 52
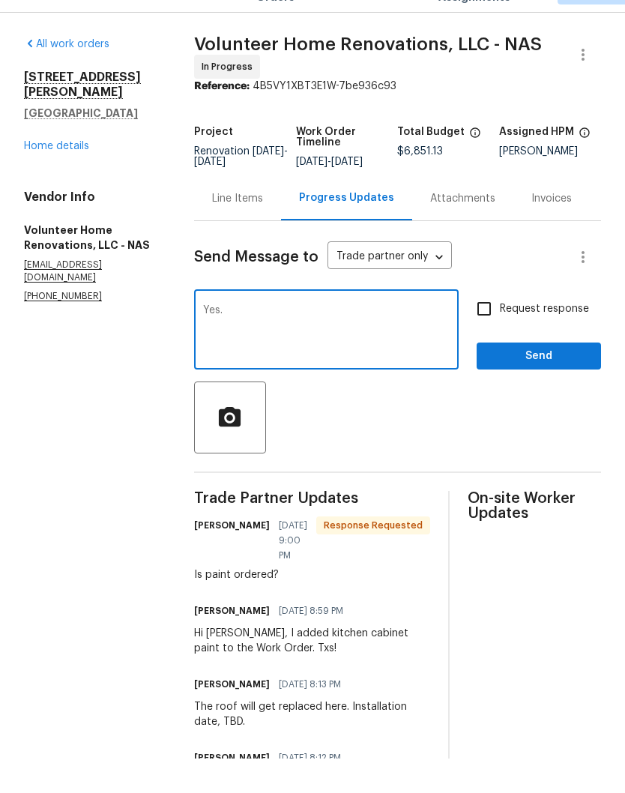
type textarea "Yes."
click at [548, 381] on span "Send" at bounding box center [539, 390] width 100 height 19
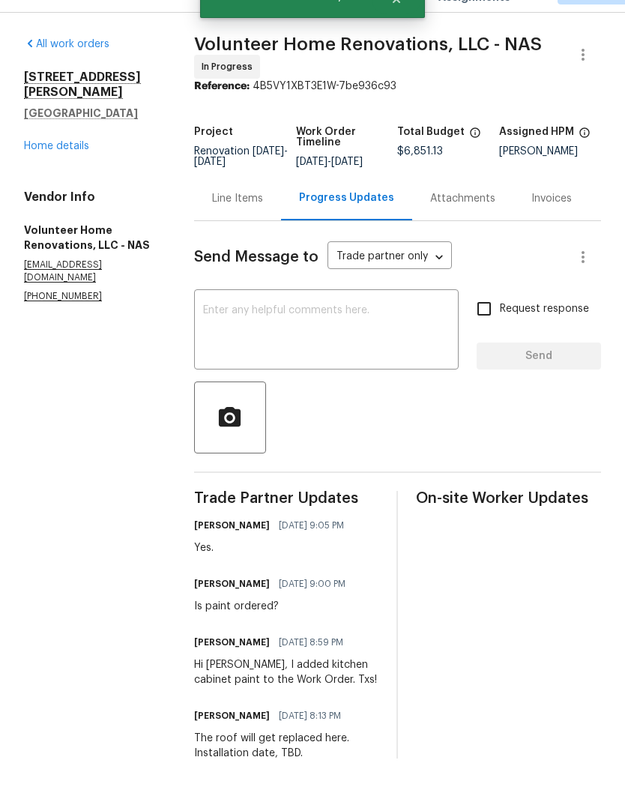
click at [351, 339] on textarea at bounding box center [326, 365] width 247 height 52
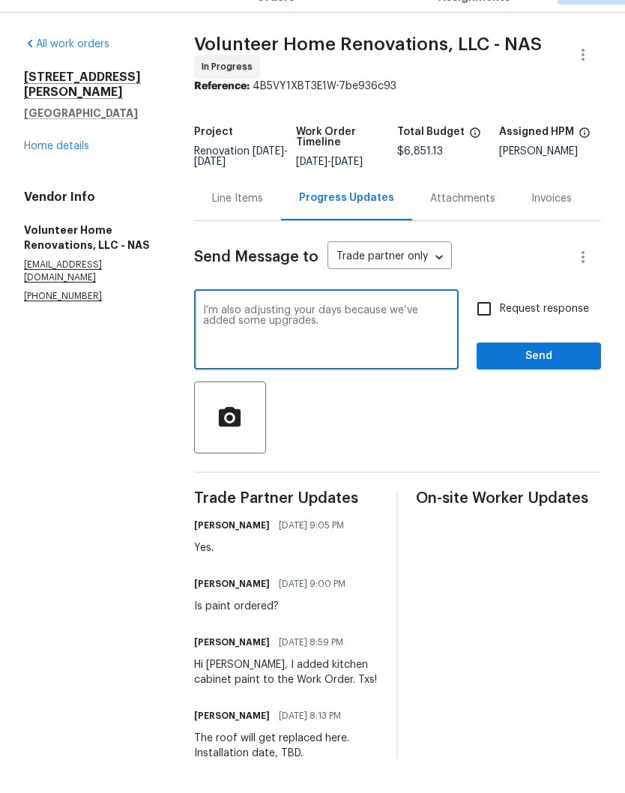
click at [354, 339] on textarea "I’m also adjusting your days because we’ve added some upgrades." at bounding box center [326, 365] width 247 height 52
click at [435, 339] on textarea "I’m also adjusting your completion days because we’ve added some upgrades." at bounding box center [326, 365] width 247 height 52
click at [334, 339] on textarea "I’m also adjusting your completion day to 10/3 because we’ve added some upgrade…" at bounding box center [326, 365] width 247 height 52
click at [386, 339] on textarea "I’m also adjusting your completion day to 10/3 because I’ve added some upgrades." at bounding box center [326, 365] width 247 height 52
click at [425, 339] on textarea "I’m also adjusting your completion day to 10/3 because I’ve added upgrades." at bounding box center [326, 365] width 247 height 52
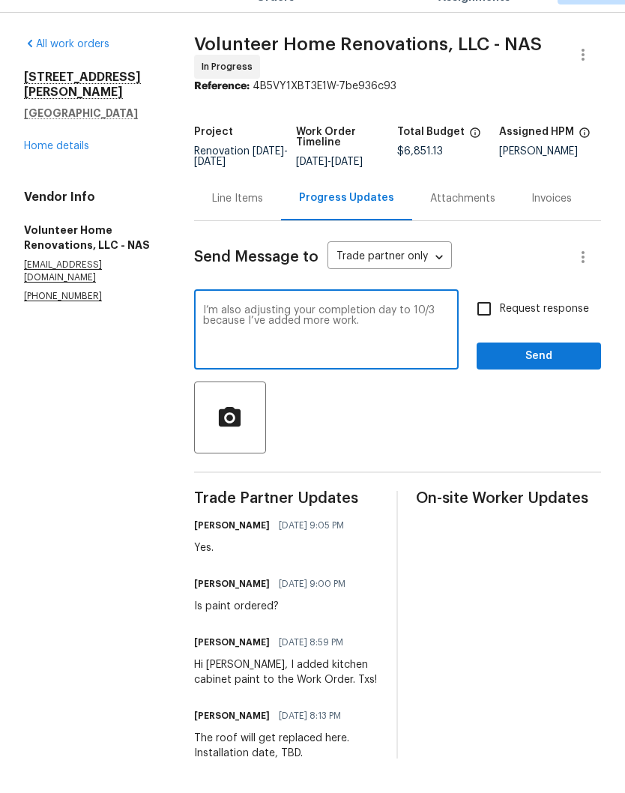
type textarea "I’m also adjusting your completion day to 10/3 because I’ve added more work."
click at [542, 381] on span "Send" at bounding box center [539, 390] width 100 height 19
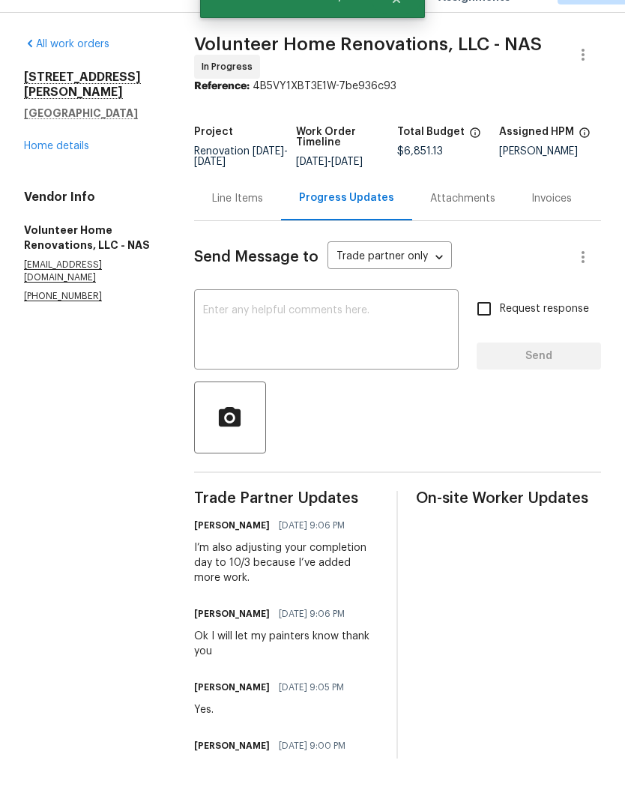
click at [309, 339] on textarea at bounding box center [326, 365] width 247 height 52
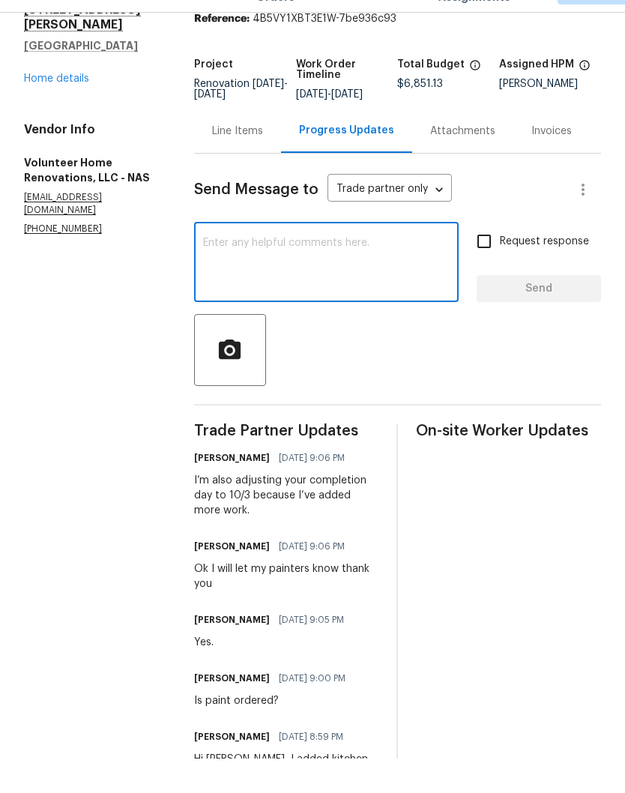
scroll to position [16, 0]
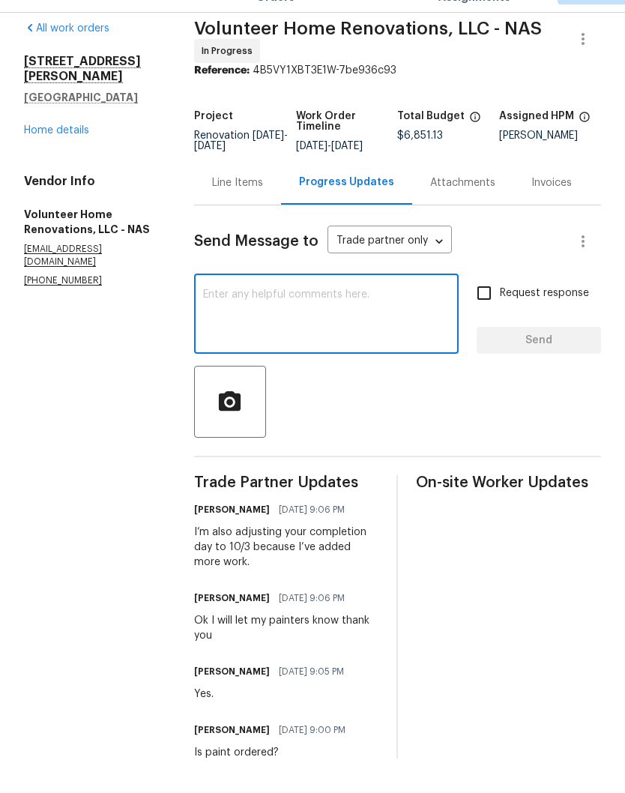
click at [75, 160] on link "Home details" at bounding box center [56, 165] width 65 height 10
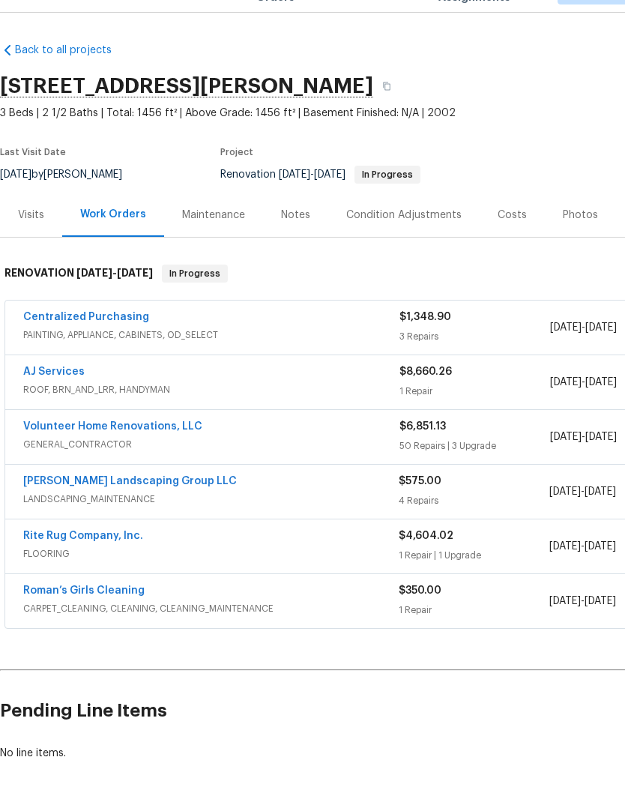
click at [25, 399] on span "AJ Services" at bounding box center [53, 406] width 61 height 15
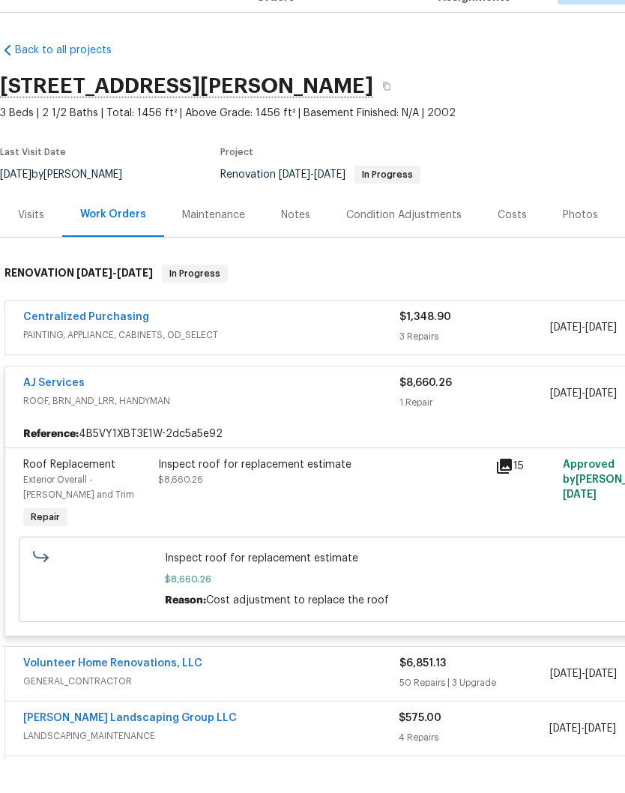
click at [55, 412] on link "AJ Services" at bounding box center [53, 417] width 61 height 10
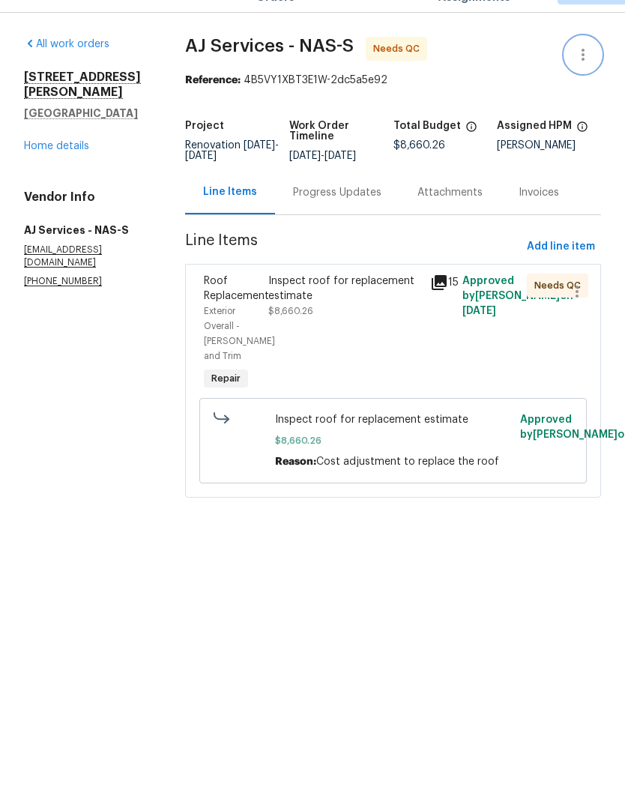
click at [587, 80] on icon "button" at bounding box center [583, 89] width 18 height 18
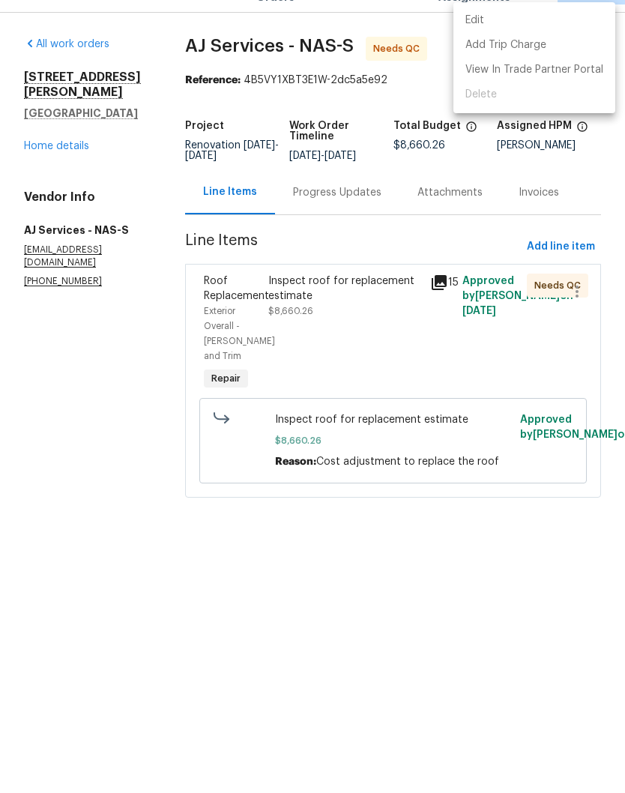
click at [506, 43] on li "Edit" at bounding box center [534, 55] width 162 height 25
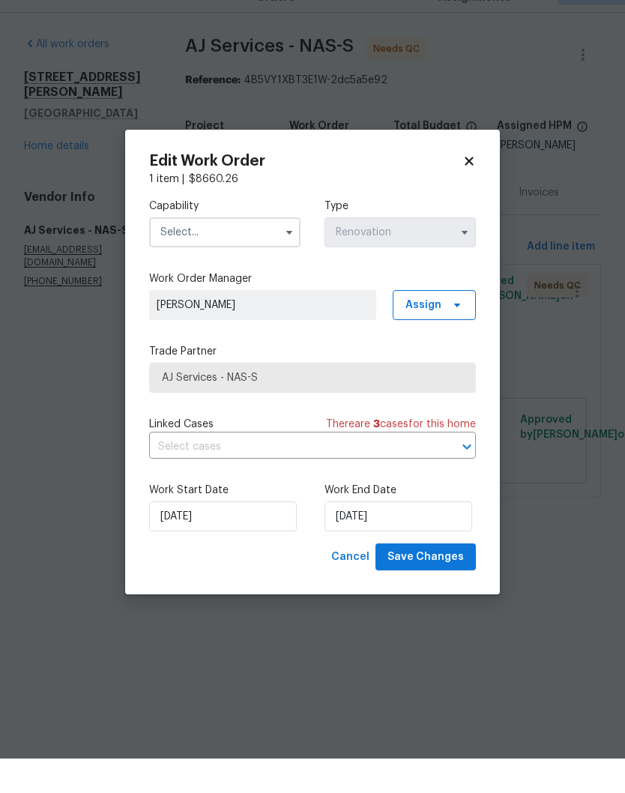
click at [271, 252] on input "text" at bounding box center [224, 267] width 151 height 30
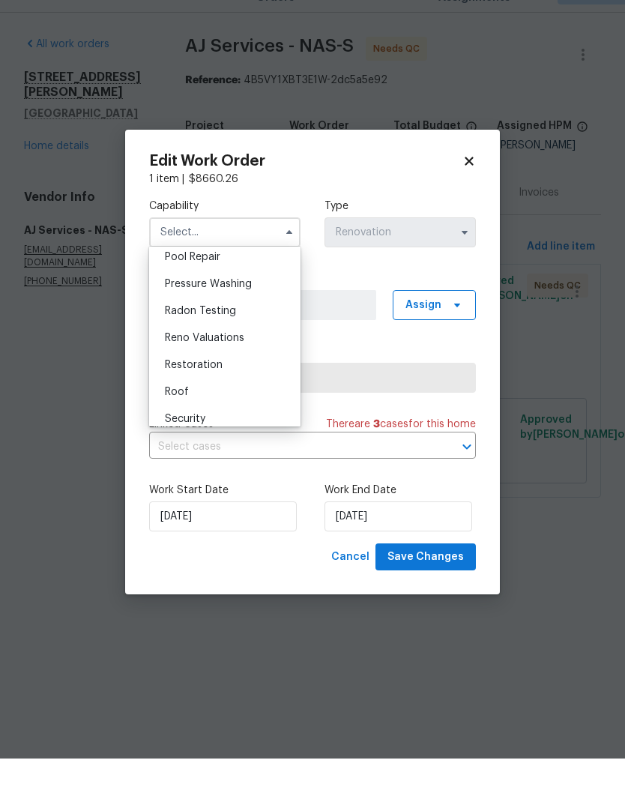
scroll to position [1451, 0]
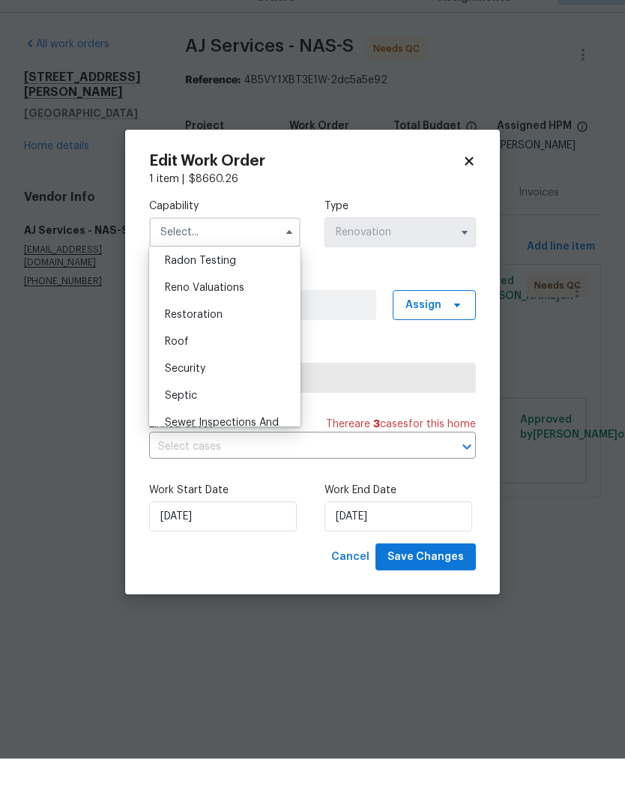
click at [187, 371] on span "Roof" at bounding box center [177, 376] width 24 height 10
type input "Roof"
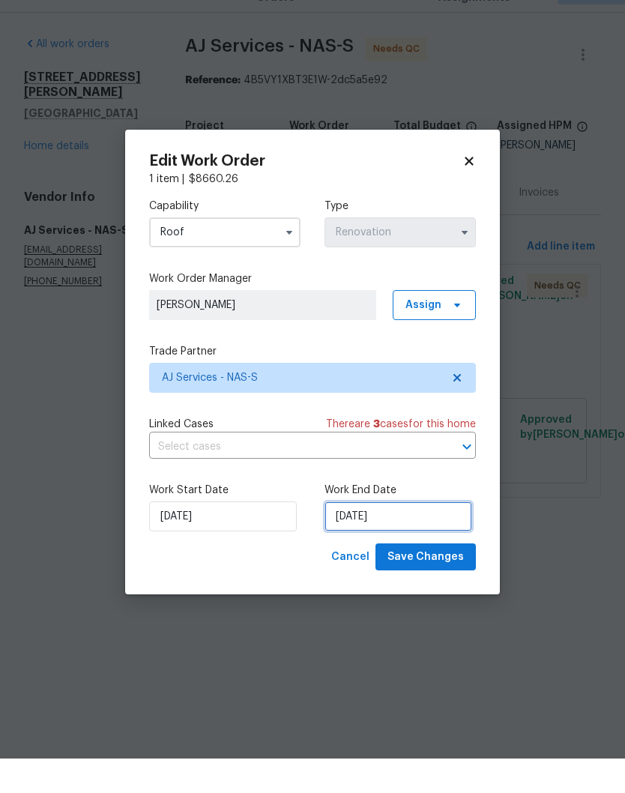
click at [416, 536] on input "10/1/2025" at bounding box center [398, 551] width 148 height 30
select select "9"
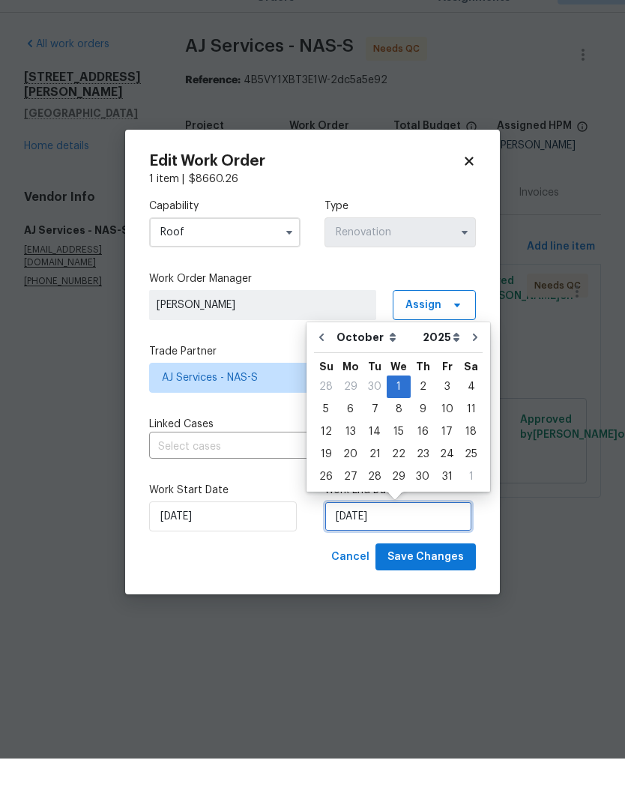
scroll to position [1, 0]
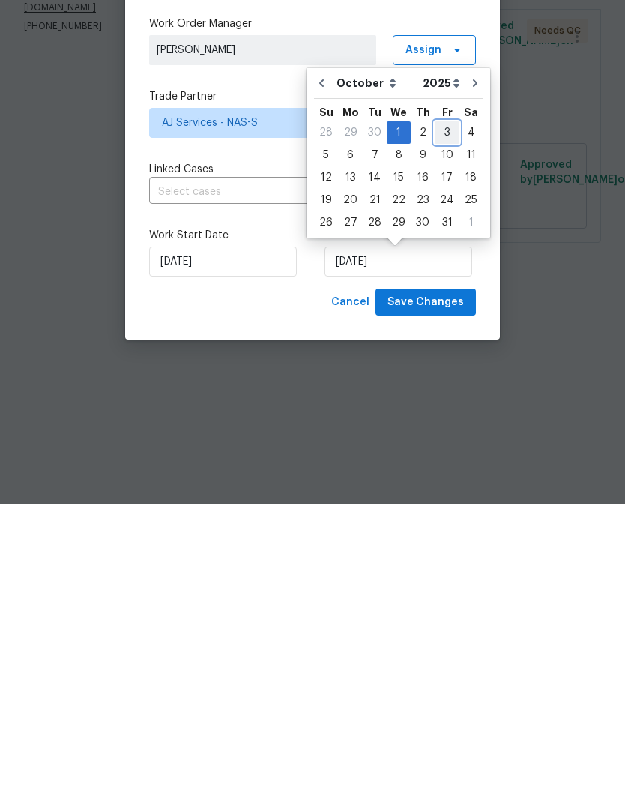
click at [450, 411] on div "3" at bounding box center [447, 421] width 25 height 21
type input "10/3/2025"
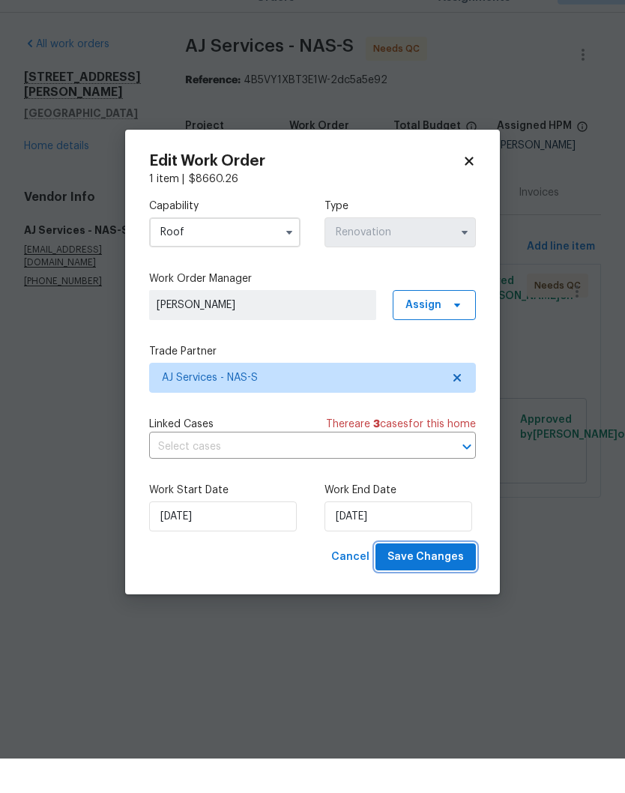
click at [443, 582] on span "Save Changes" at bounding box center [425, 591] width 76 height 19
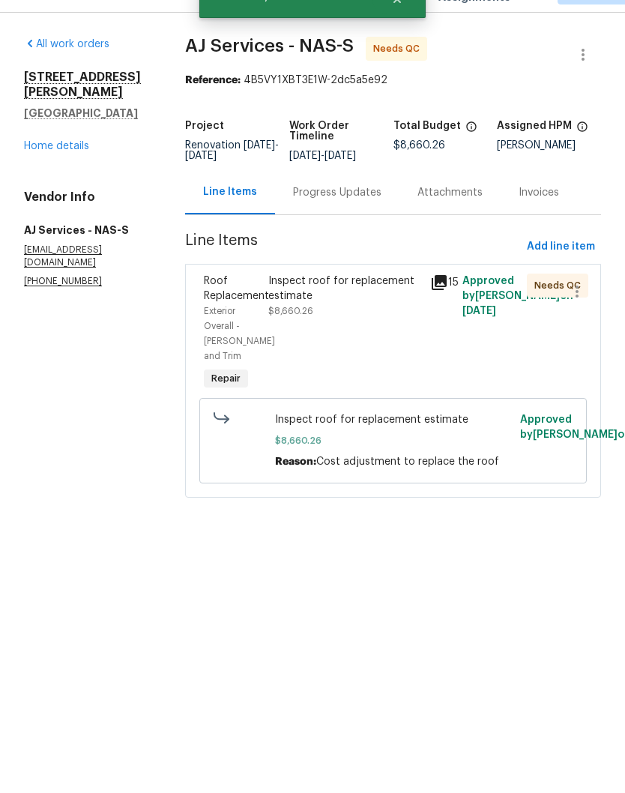
scroll to position [0, 0]
click at [70, 175] on link "Home details" at bounding box center [56, 180] width 65 height 10
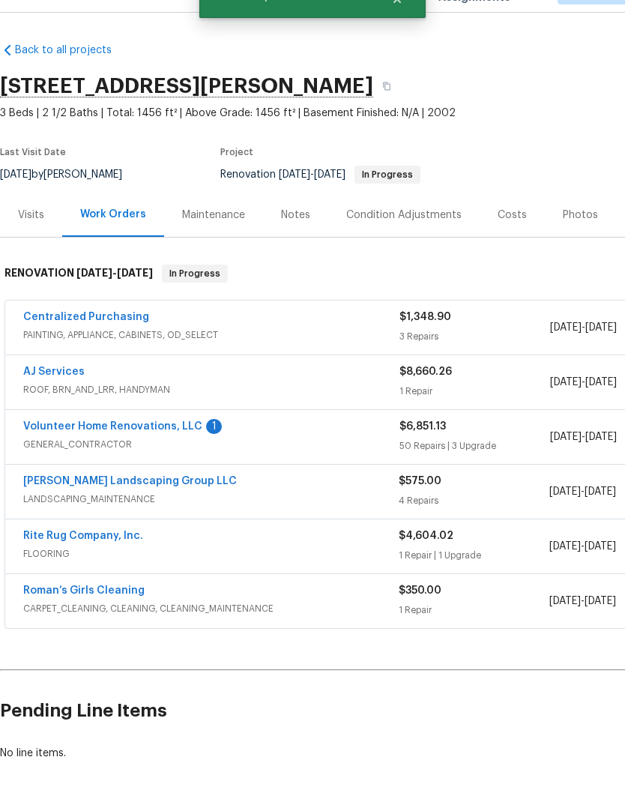
click at [133, 510] on link "[PERSON_NAME] Landscaping Group LLC" at bounding box center [130, 515] width 214 height 10
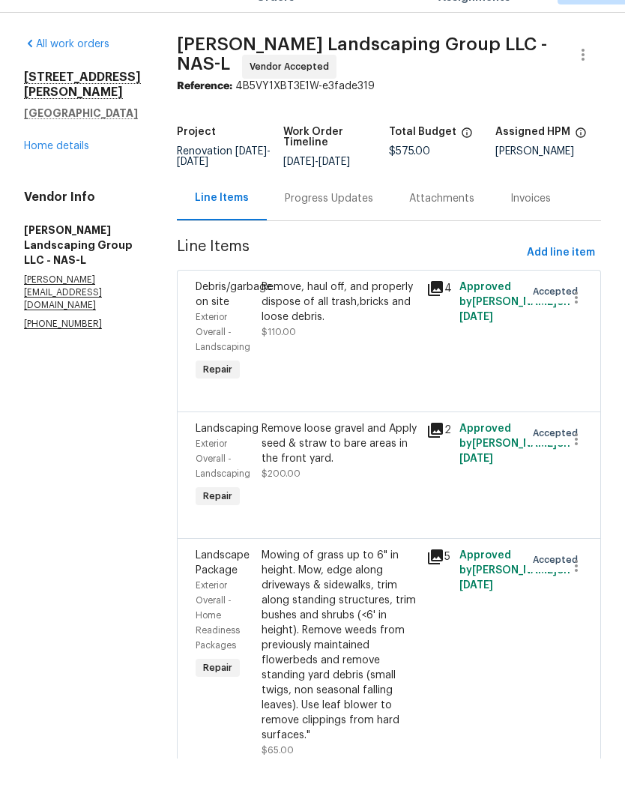
click at [373, 226] on div "Progress Updates" at bounding box center [329, 233] width 88 height 15
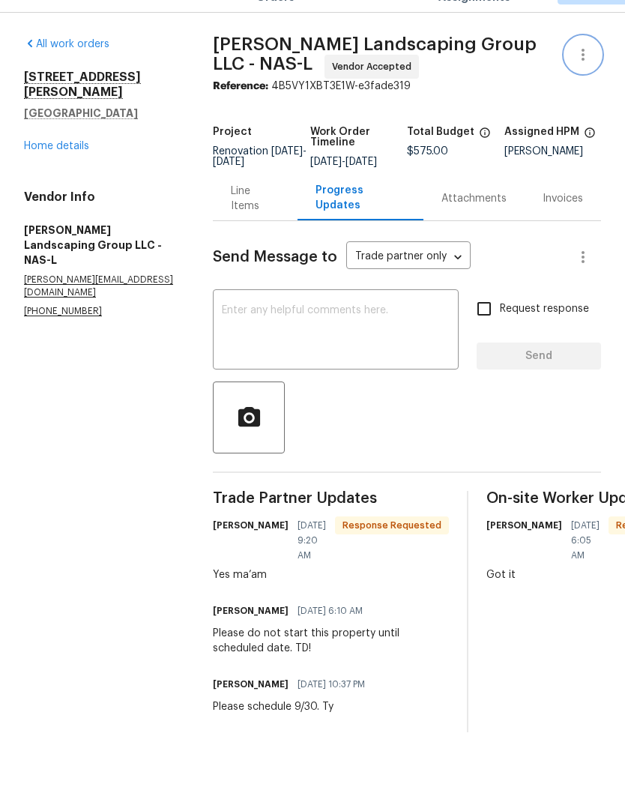
click at [587, 80] on icon "button" at bounding box center [583, 89] width 18 height 18
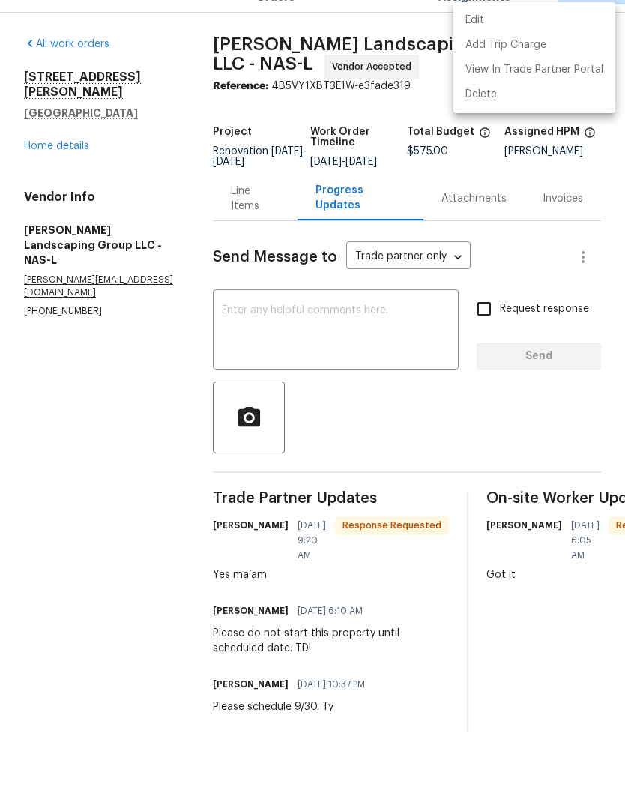
click at [501, 43] on li "Edit" at bounding box center [534, 55] width 162 height 25
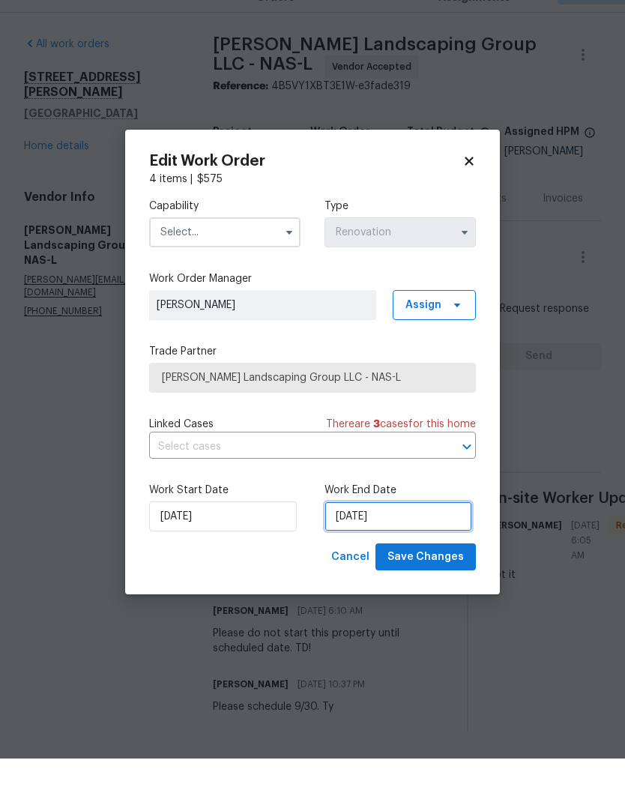
click at [405, 536] on input "10/1/2025" at bounding box center [398, 551] width 148 height 30
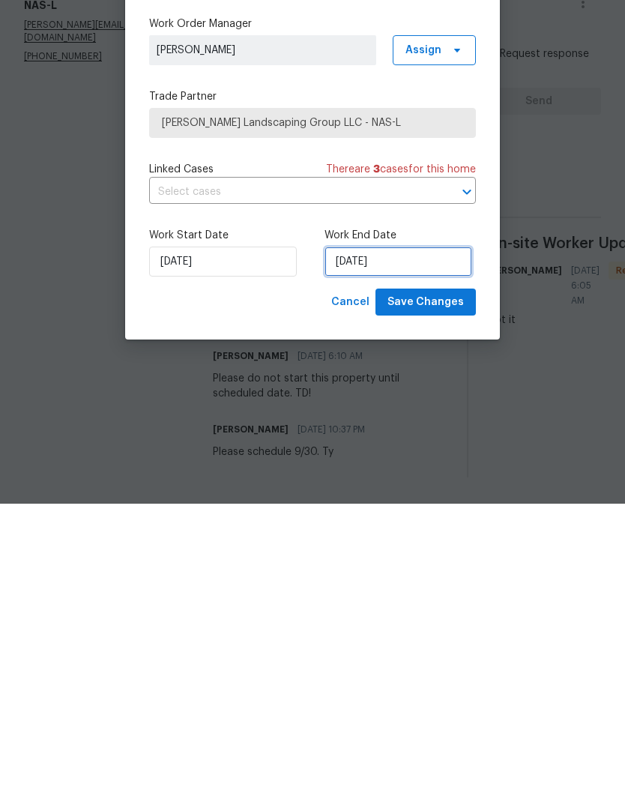
select select "9"
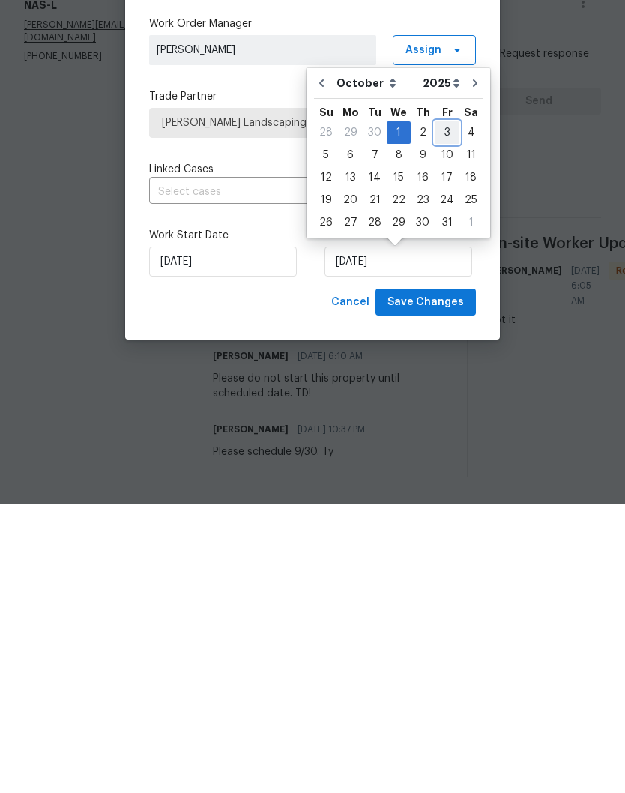
click at [449, 411] on div "3" at bounding box center [447, 421] width 25 height 21
type input "10/3/2025"
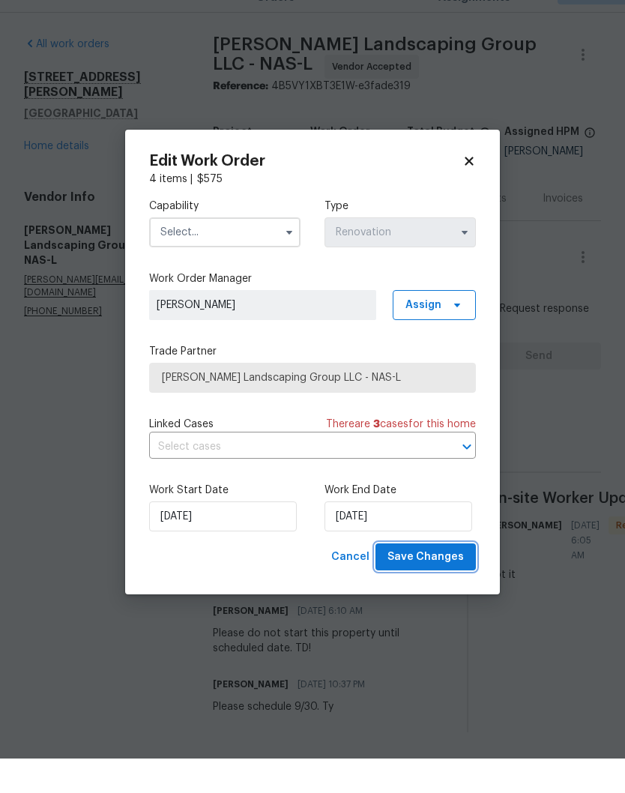
click at [442, 582] on span "Save Changes" at bounding box center [425, 591] width 76 height 19
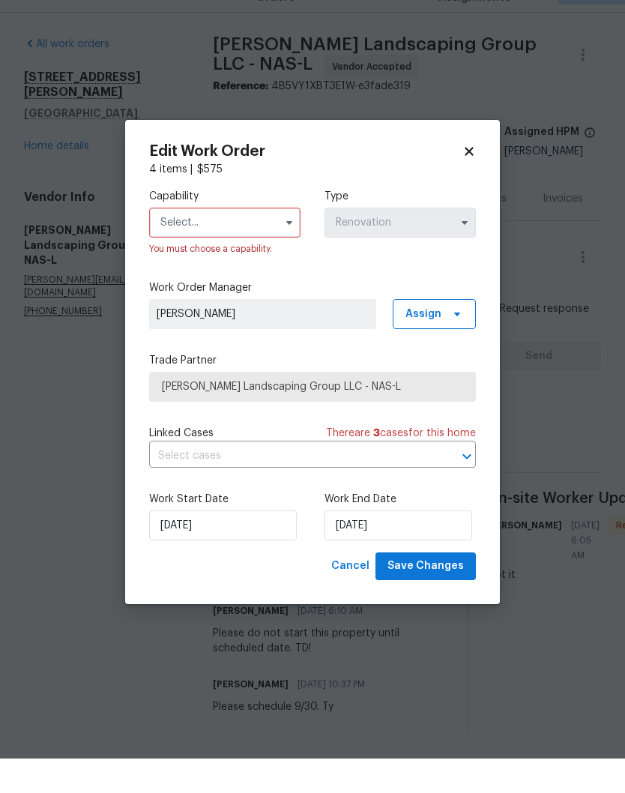
click at [277, 242] on input "text" at bounding box center [224, 257] width 151 height 30
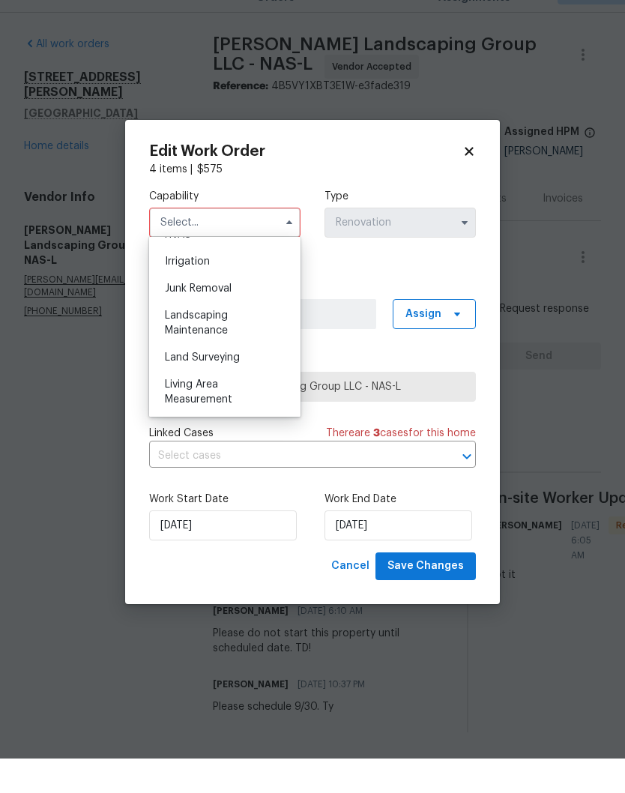
scroll to position [924, 0]
click at [224, 345] on span "Landscaping Maintenance" at bounding box center [196, 357] width 63 height 25
type input "Landscaping Maintenance"
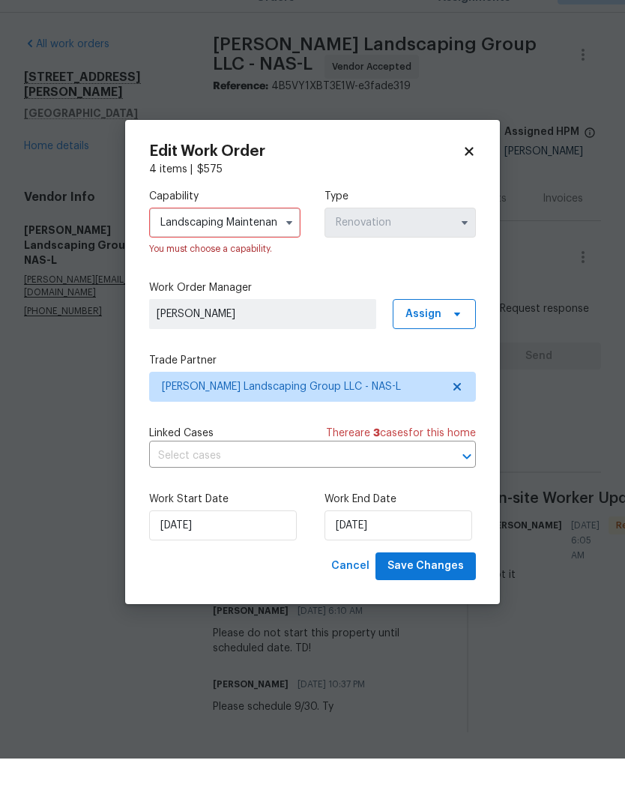
click at [437, 591] on span "Save Changes" at bounding box center [425, 600] width 76 height 19
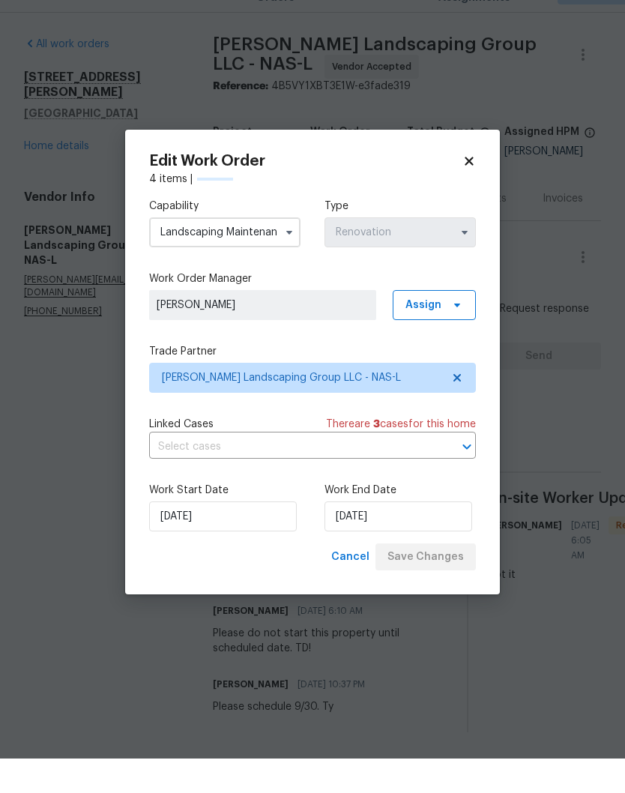
scroll to position [0, 0]
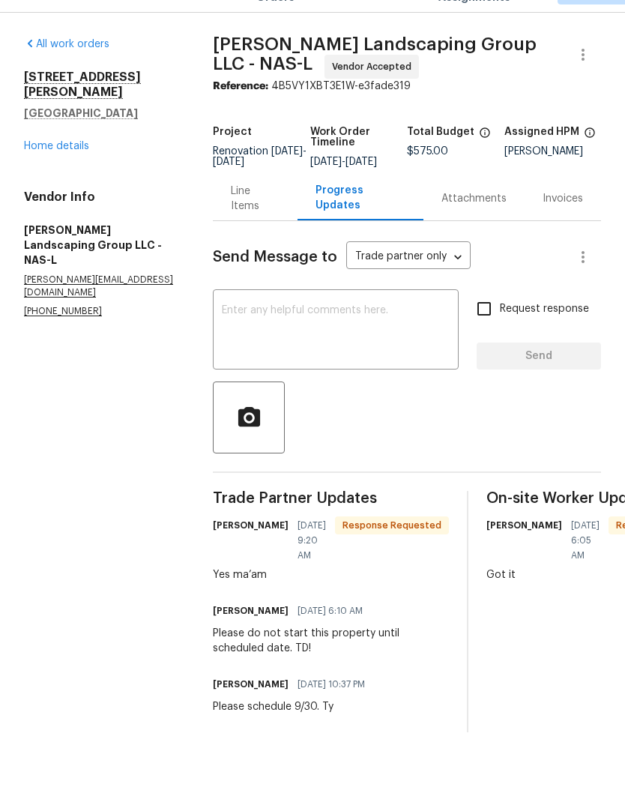
click at [323, 339] on textarea at bounding box center [336, 365] width 228 height 52
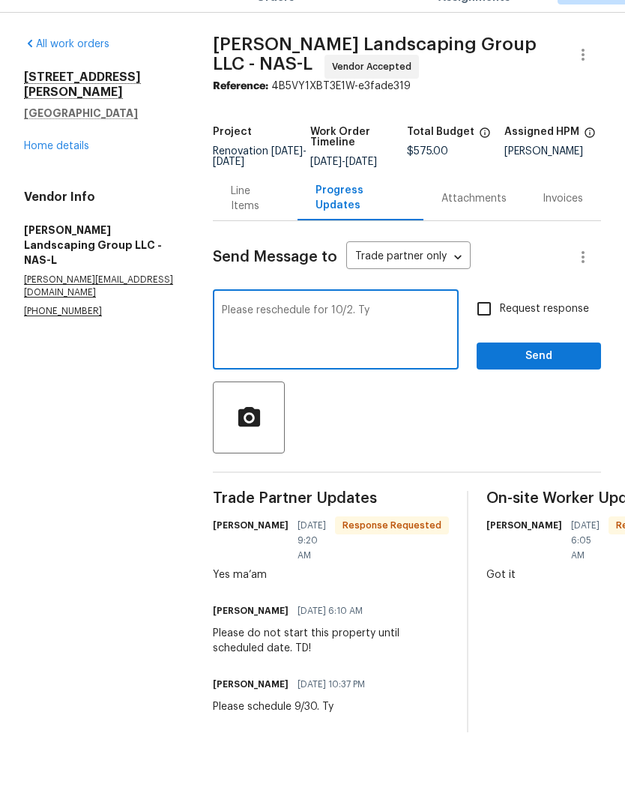
type textarea "Please reschedule for 10/2. Ty"
click at [546, 381] on span "Send" at bounding box center [539, 390] width 100 height 19
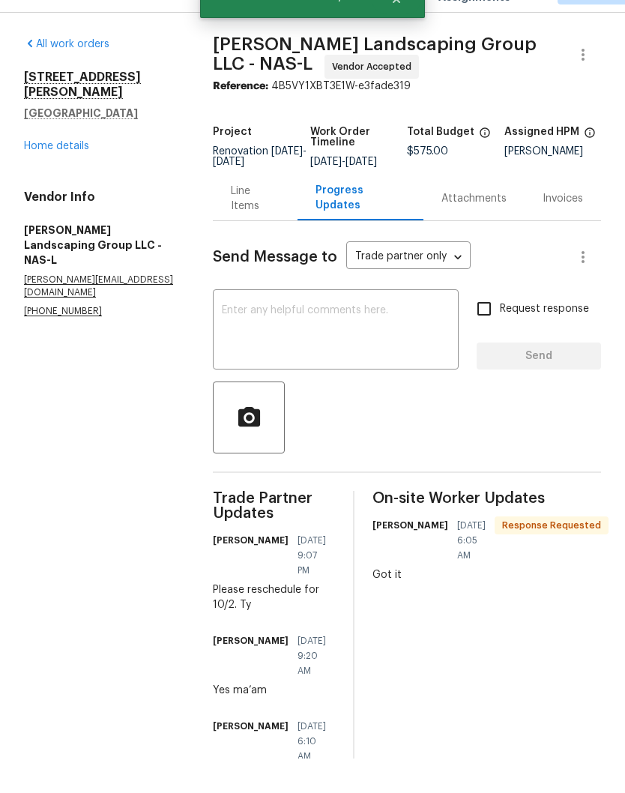
click at [74, 175] on link "Home details" at bounding box center [56, 180] width 65 height 10
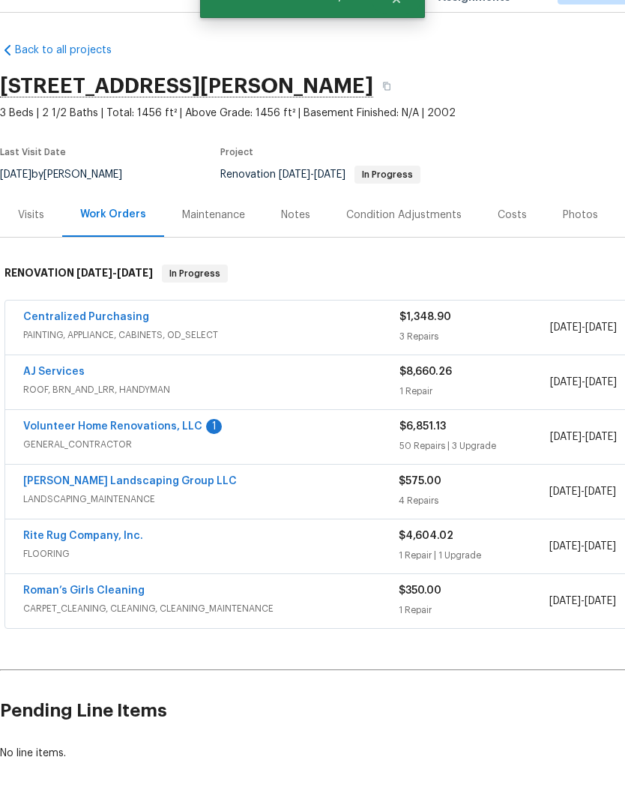
click at [167, 456] on link "Volunteer Home Renovations, LLC" at bounding box center [112, 461] width 179 height 10
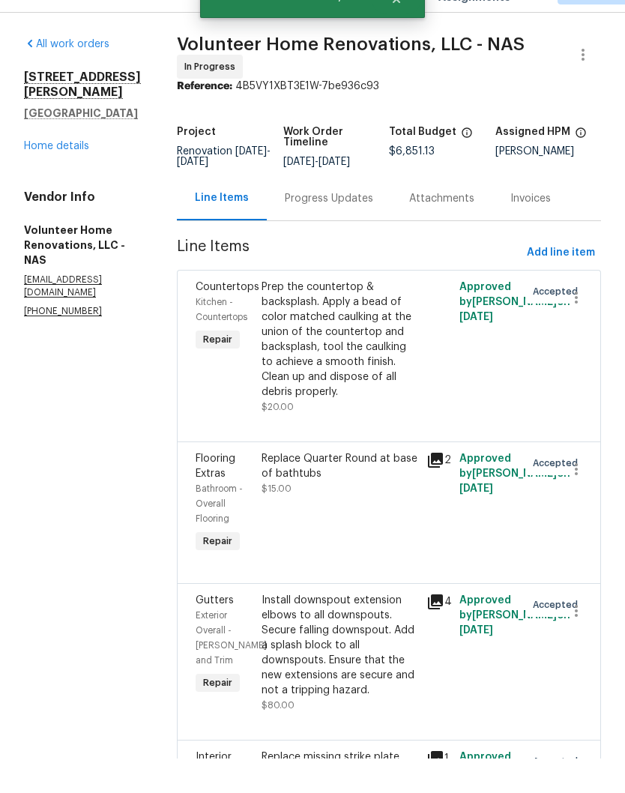
click at [368, 226] on div "Progress Updates" at bounding box center [329, 233] width 88 height 15
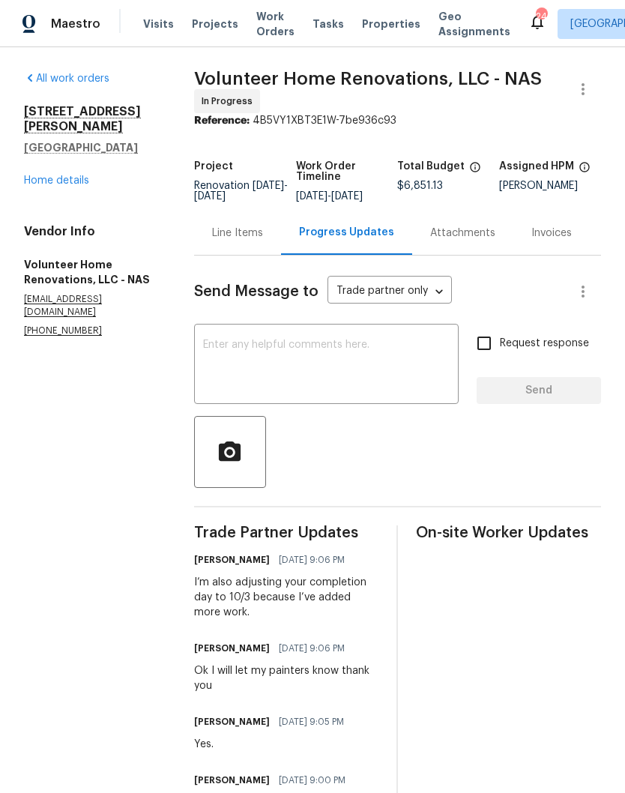
click at [73, 175] on link "Home details" at bounding box center [56, 180] width 65 height 10
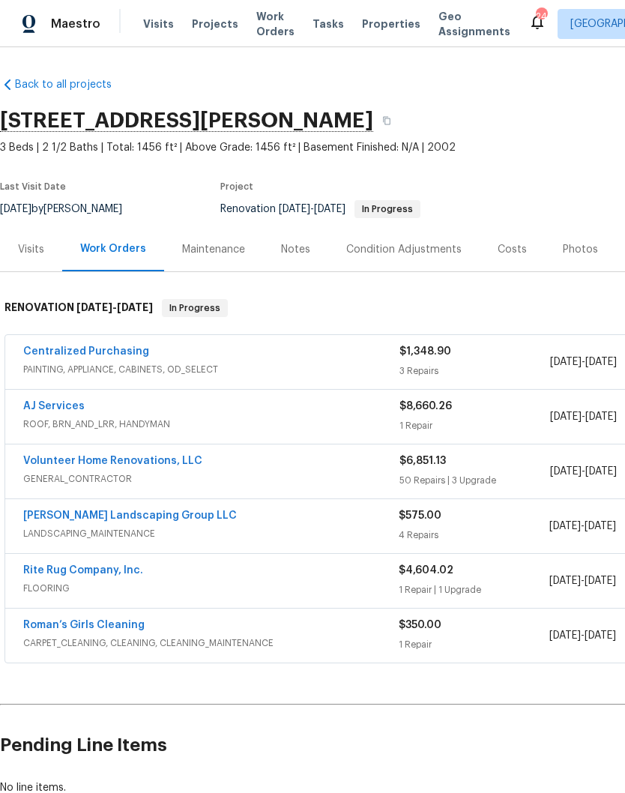
click at [102, 572] on link "Rite Rug Company, Inc." at bounding box center [83, 570] width 120 height 10
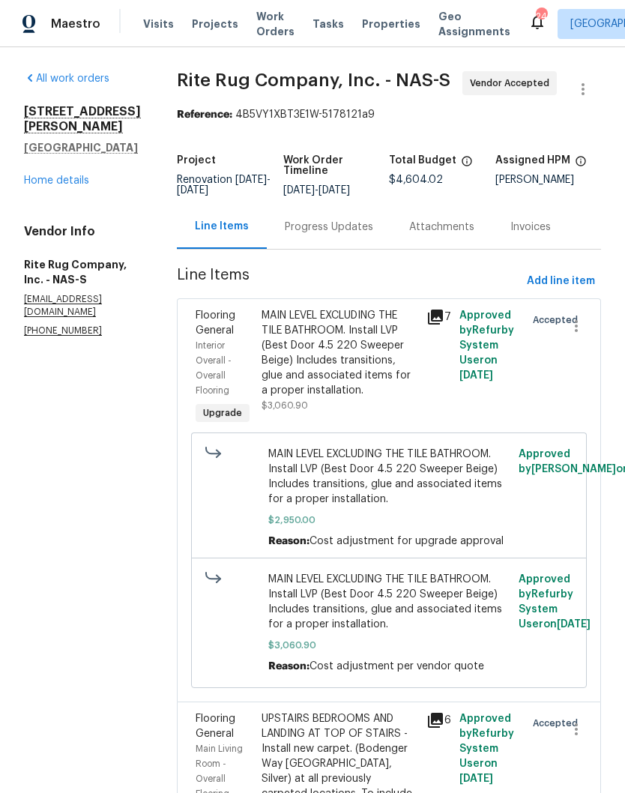
click at [368, 235] on div "Progress Updates" at bounding box center [329, 227] width 88 height 15
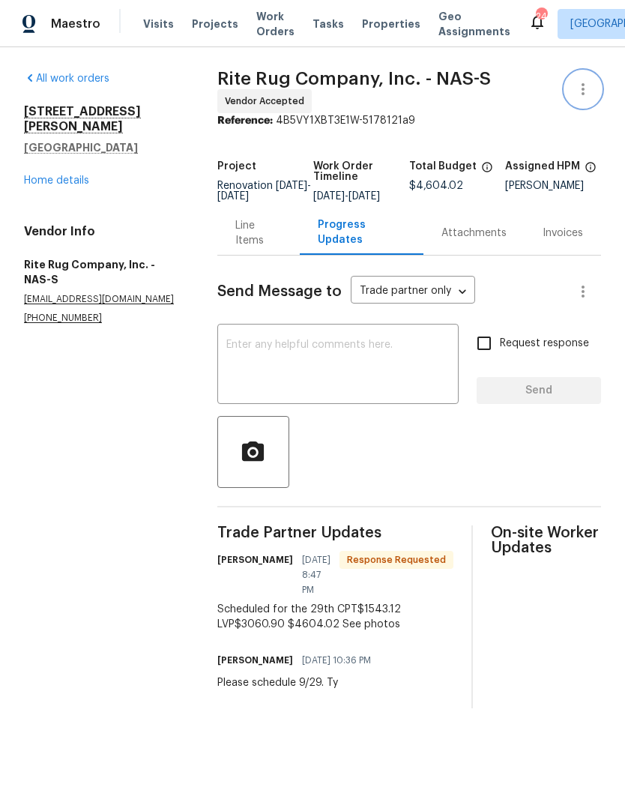
click at [586, 93] on icon "button" at bounding box center [583, 89] width 18 height 18
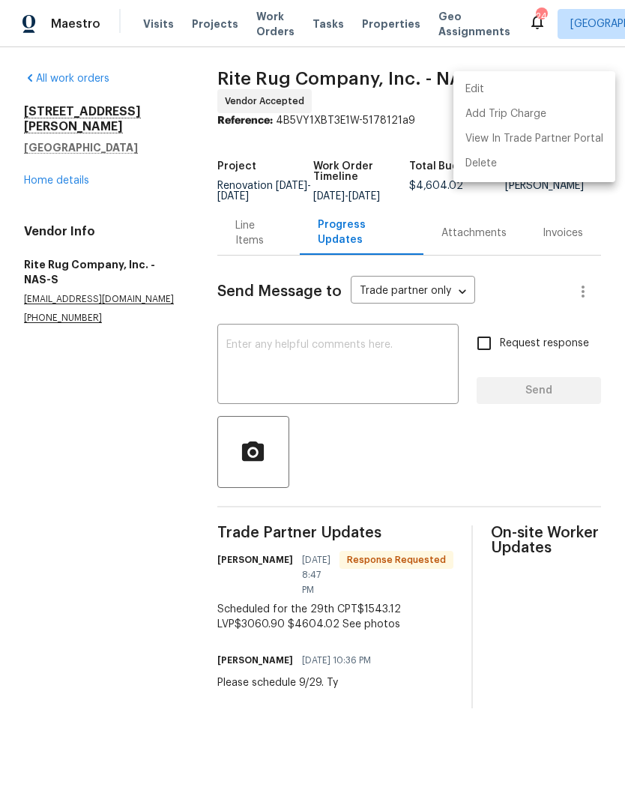
click at [521, 91] on li "Edit" at bounding box center [534, 89] width 162 height 25
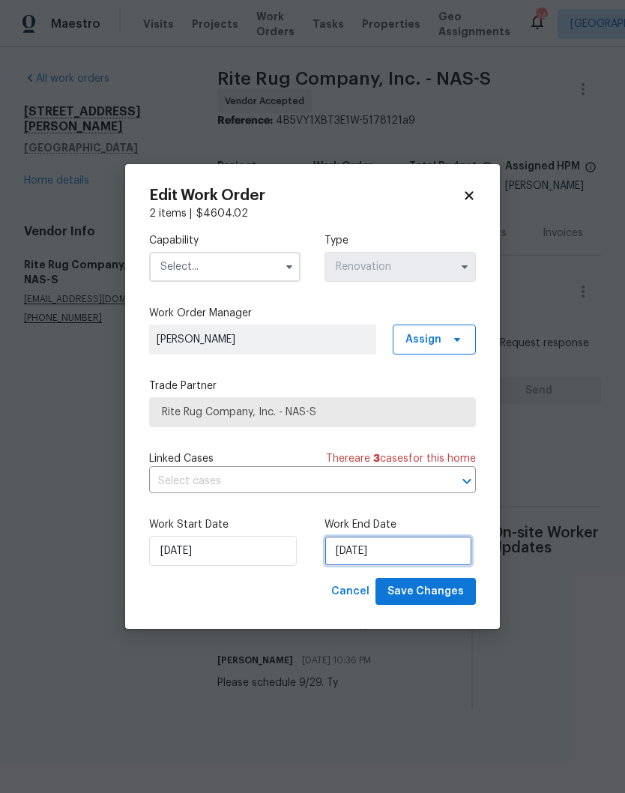
click at [417, 550] on input "[DATE]" at bounding box center [398, 551] width 148 height 30
select select "9"
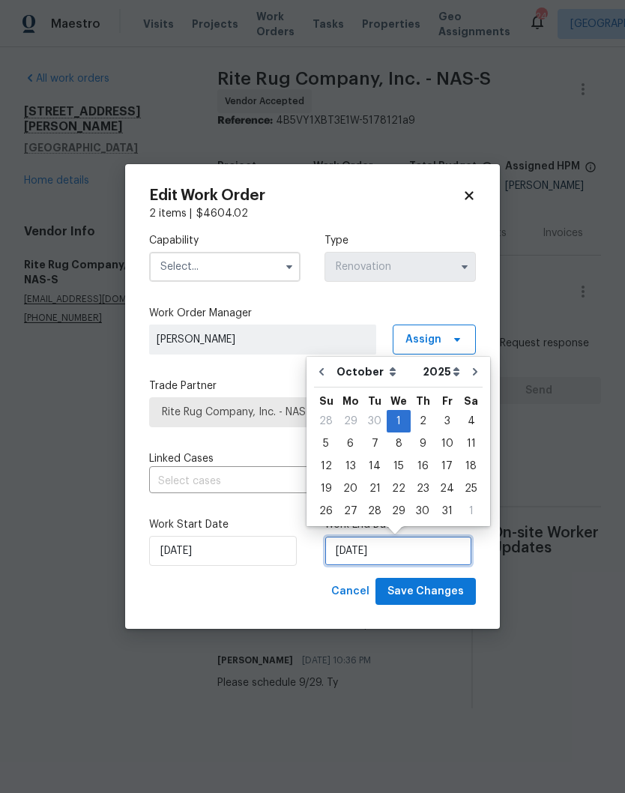
scroll to position [1, 0]
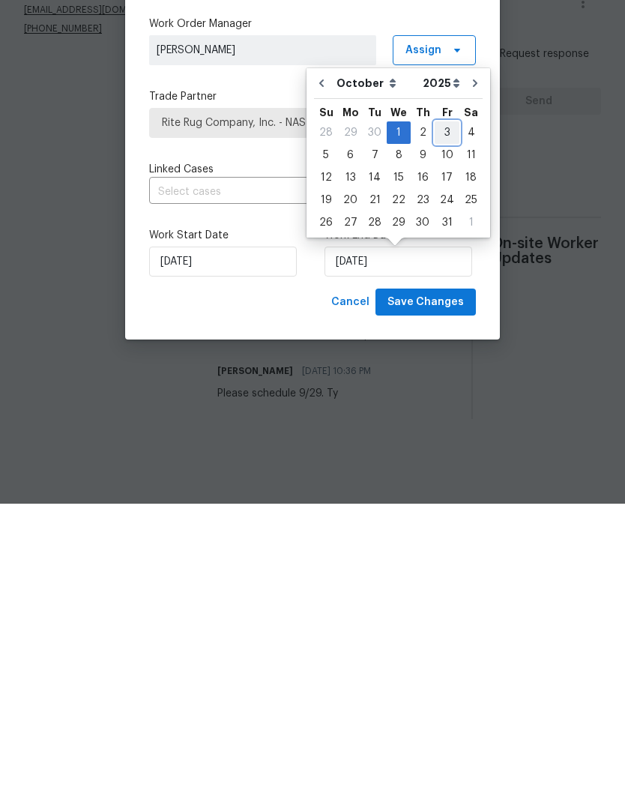
click at [448, 411] on div "3" at bounding box center [447, 421] width 25 height 21
type input "[DATE]"
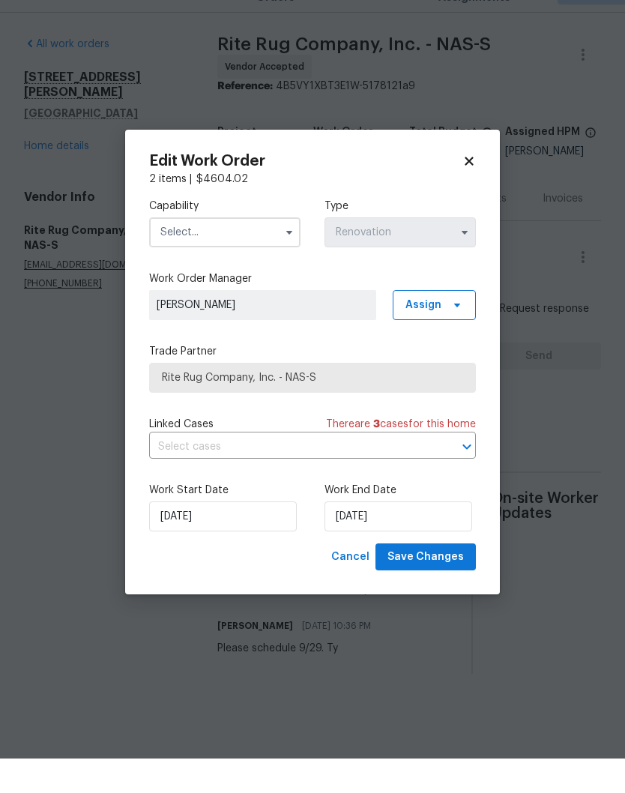
click at [262, 252] on input "text" at bounding box center [224, 267] width 151 height 30
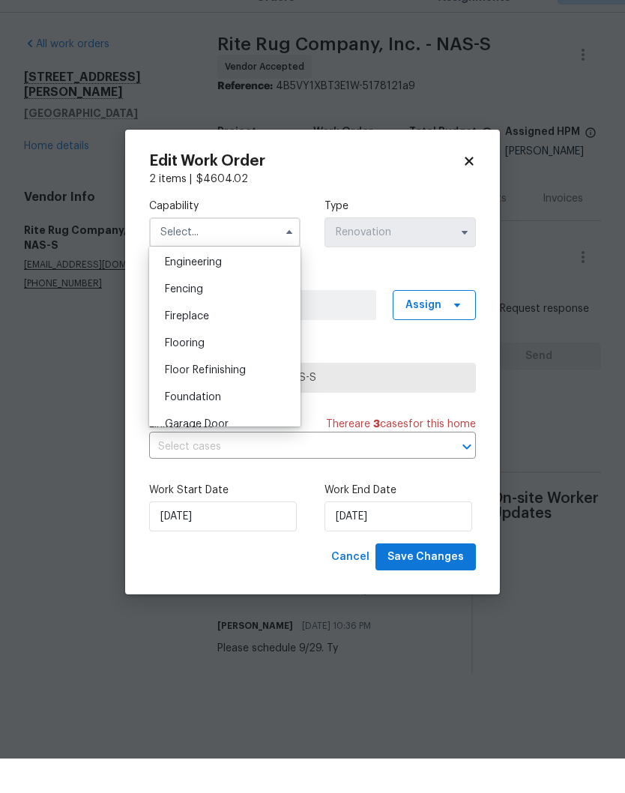
scroll to position [525, 0]
click at [208, 341] on div "Flooring" at bounding box center [225, 354] width 144 height 27
type input "Flooring"
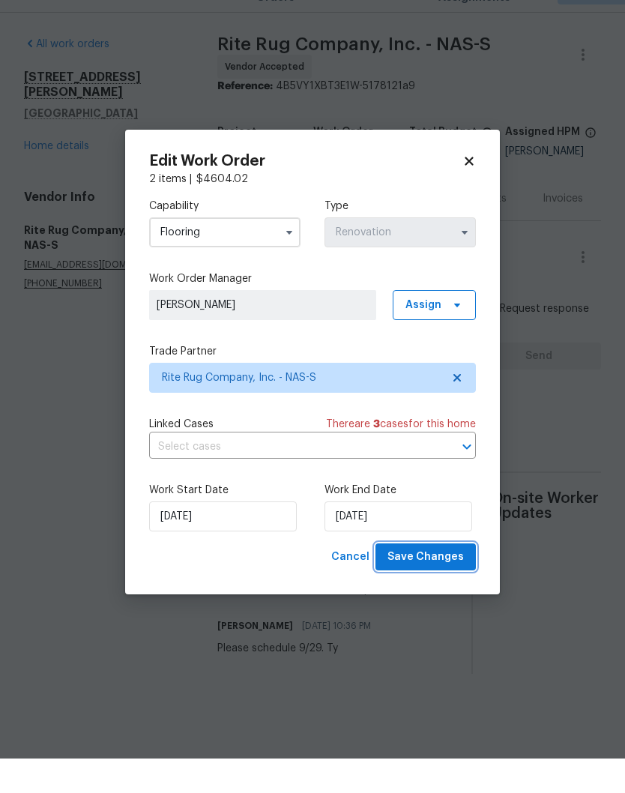
click at [441, 582] on span "Save Changes" at bounding box center [425, 591] width 76 height 19
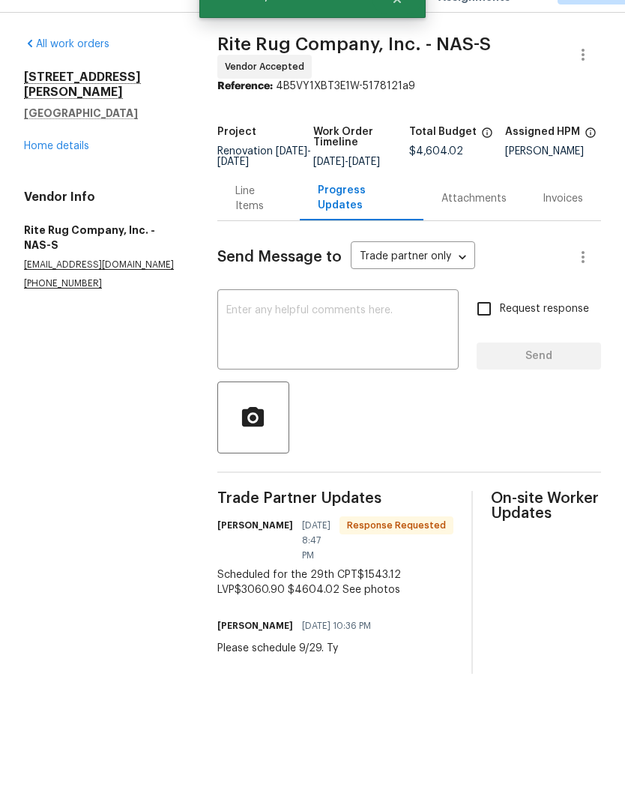
click at [358, 339] on textarea at bounding box center [338, 365] width 224 height 52
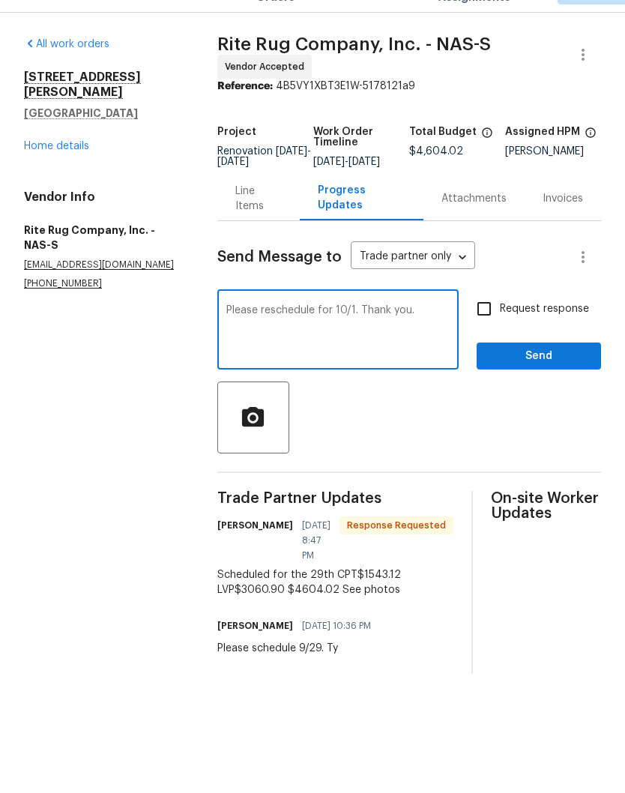
type textarea "Please reschedule for 10/1. Thank you."
click at [557, 381] on span "Send" at bounding box center [539, 390] width 100 height 19
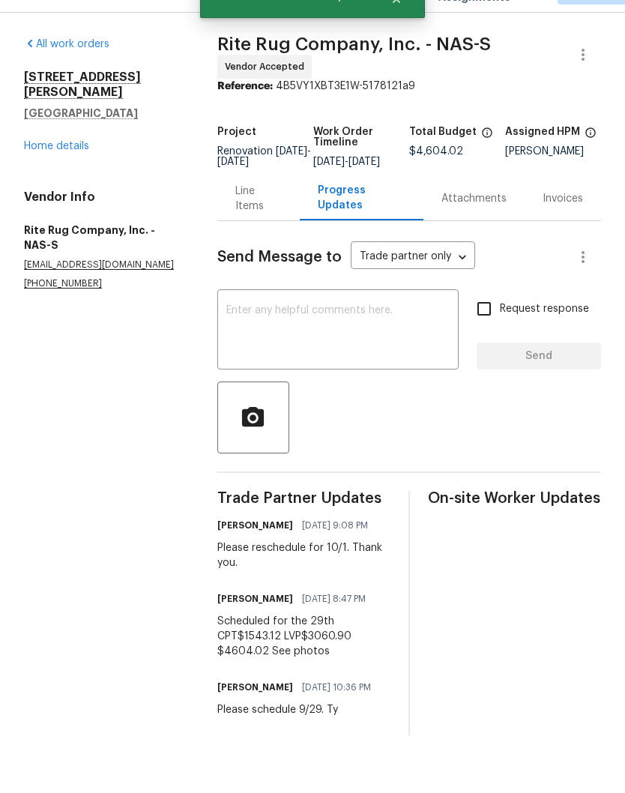
click at [79, 175] on link "Home details" at bounding box center [56, 180] width 65 height 10
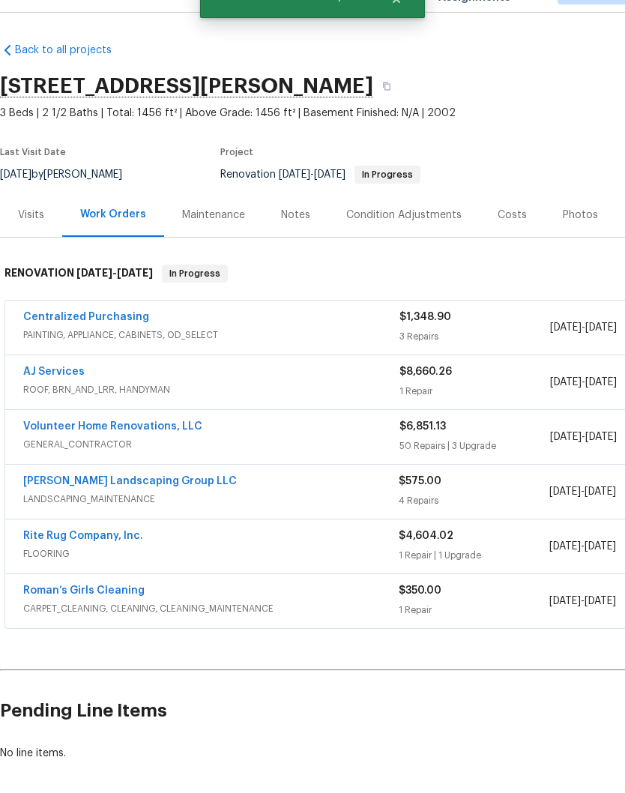
click at [121, 620] on link "Roman’s Girls Cleaning" at bounding box center [83, 625] width 121 height 10
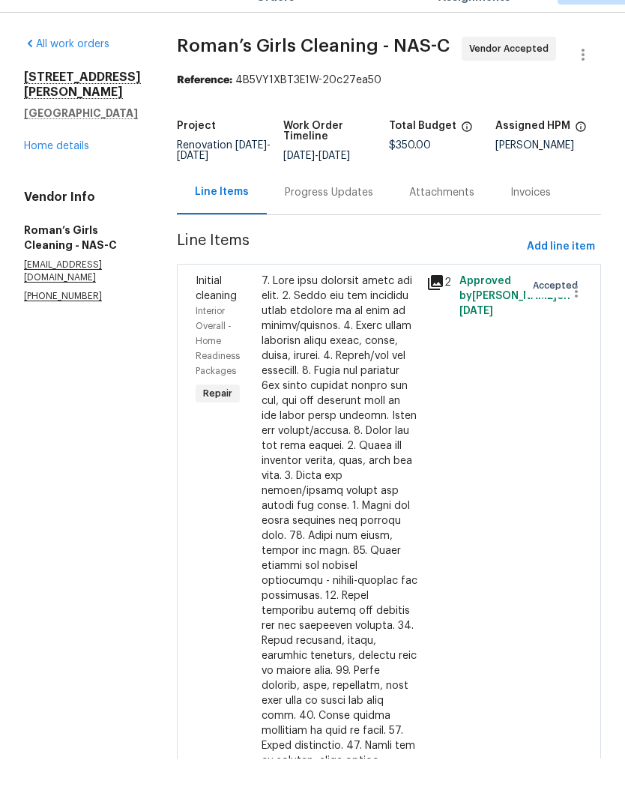
click at [373, 220] on div "Progress Updates" at bounding box center [329, 227] width 88 height 15
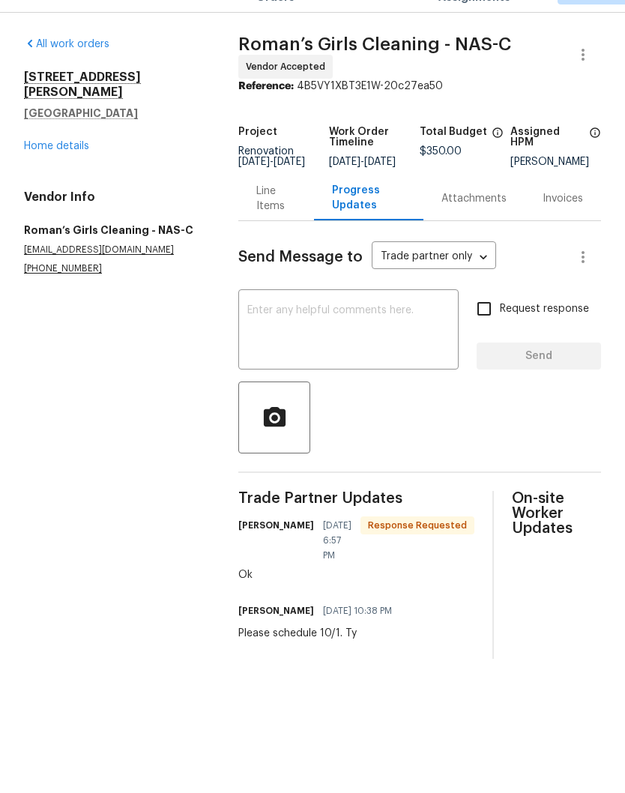
click at [365, 339] on textarea at bounding box center [348, 365] width 202 height 52
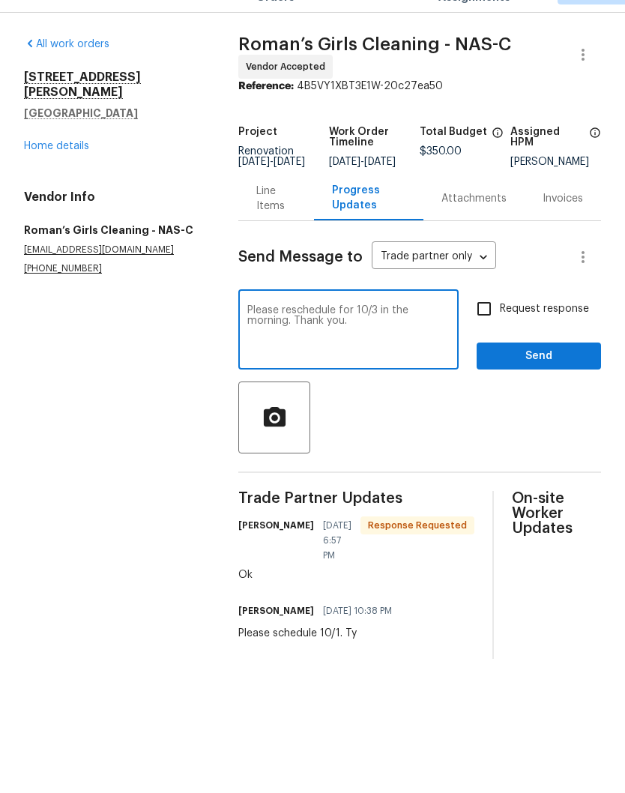
type textarea "Please reschedule for 10/3 in the morning. Thank you."
click at [555, 381] on span "Send" at bounding box center [539, 390] width 100 height 19
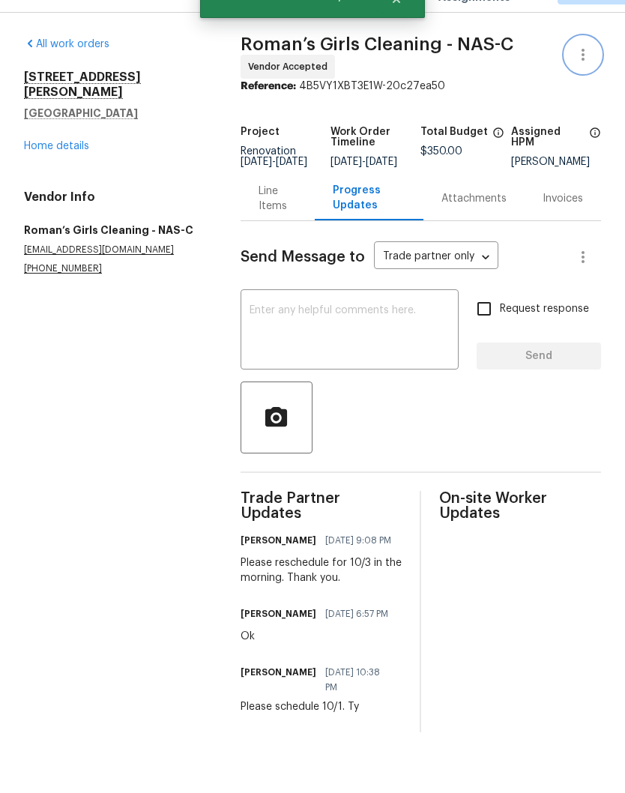
click at [588, 80] on icon "button" at bounding box center [583, 89] width 18 height 18
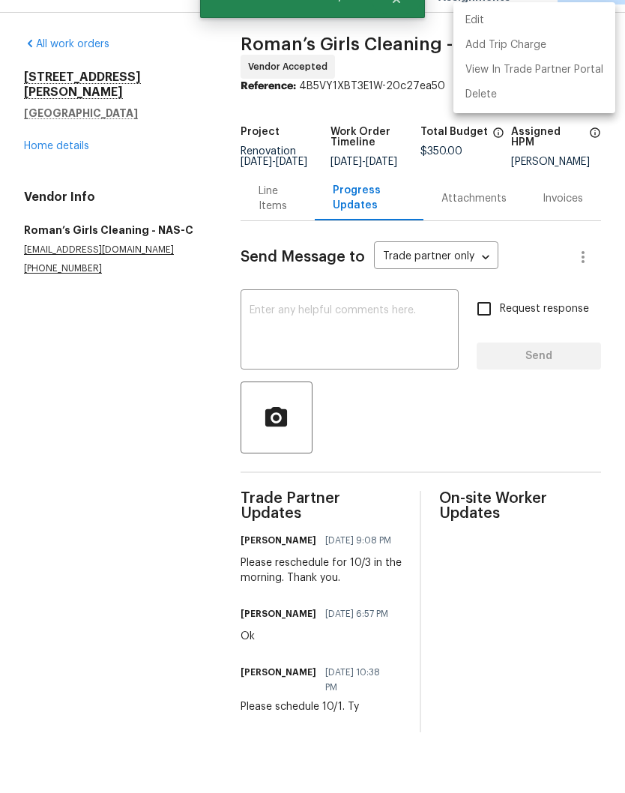
click at [507, 43] on li "Edit" at bounding box center [534, 55] width 162 height 25
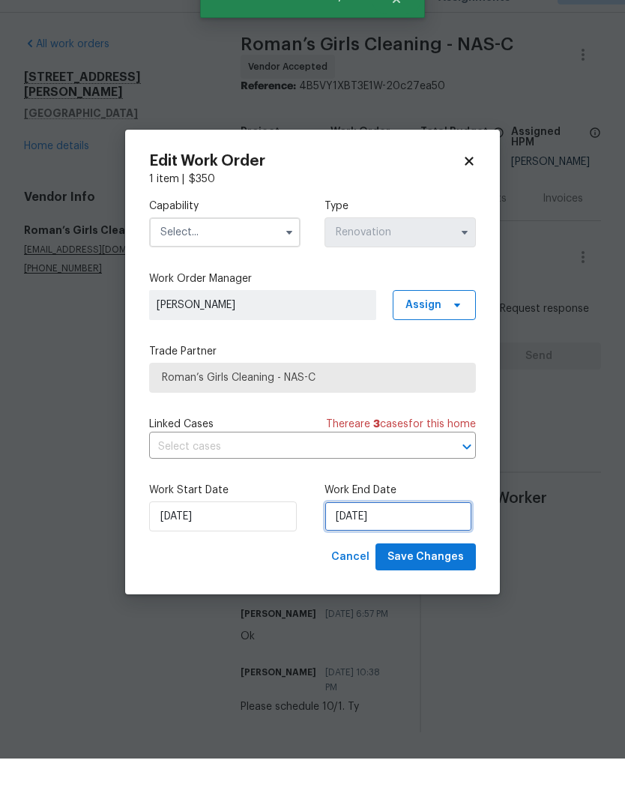
click at [402, 536] on input "[DATE]" at bounding box center [398, 551] width 148 height 30
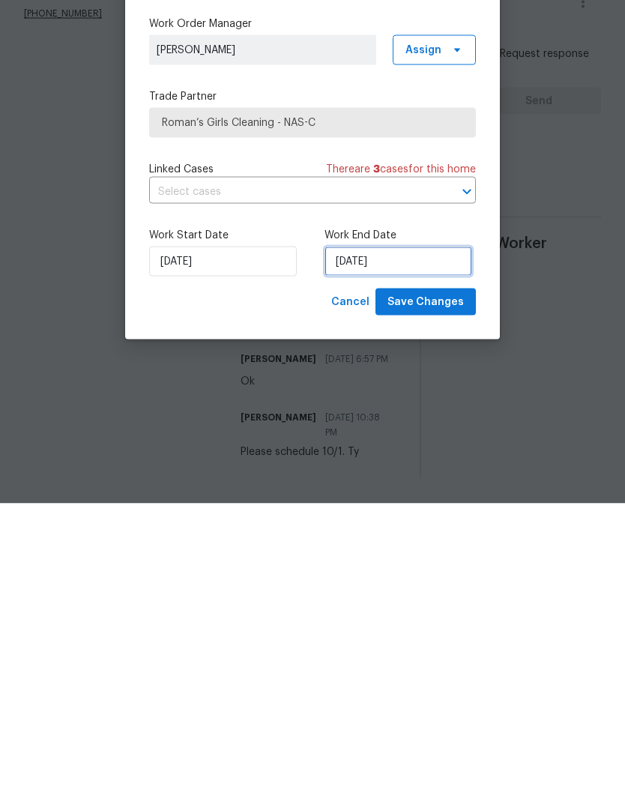
select select "9"
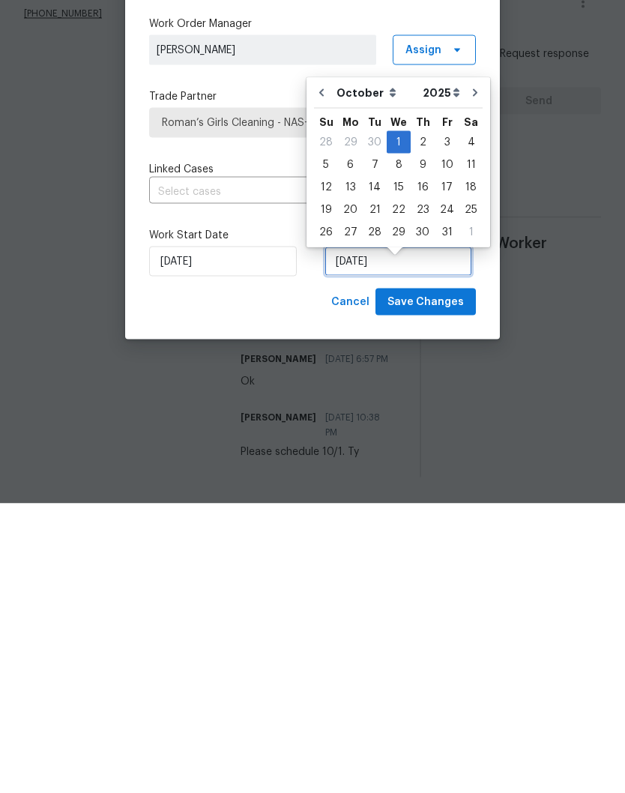
scroll to position [13, 0]
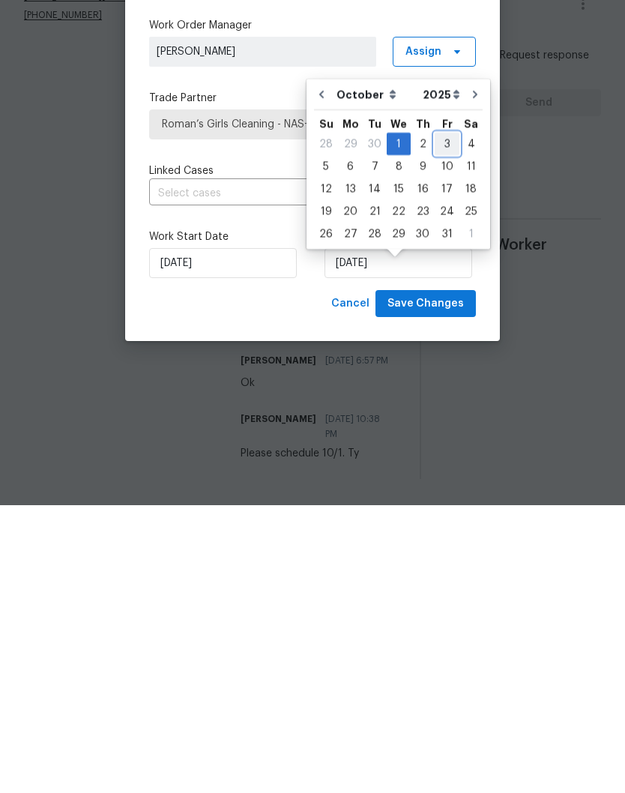
click at [445, 421] on div "3" at bounding box center [447, 431] width 25 height 21
type input "[DATE]"
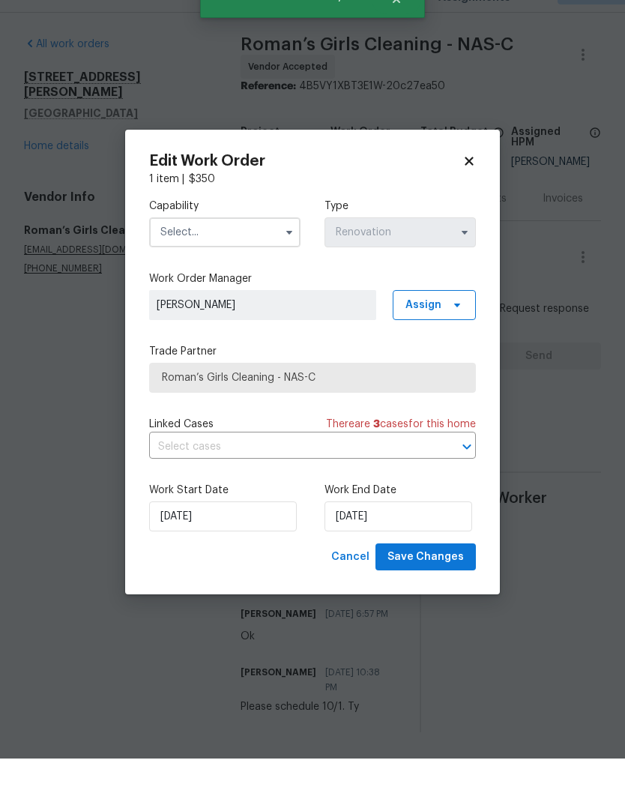
click at [226, 252] on input "text" at bounding box center [224, 267] width 151 height 30
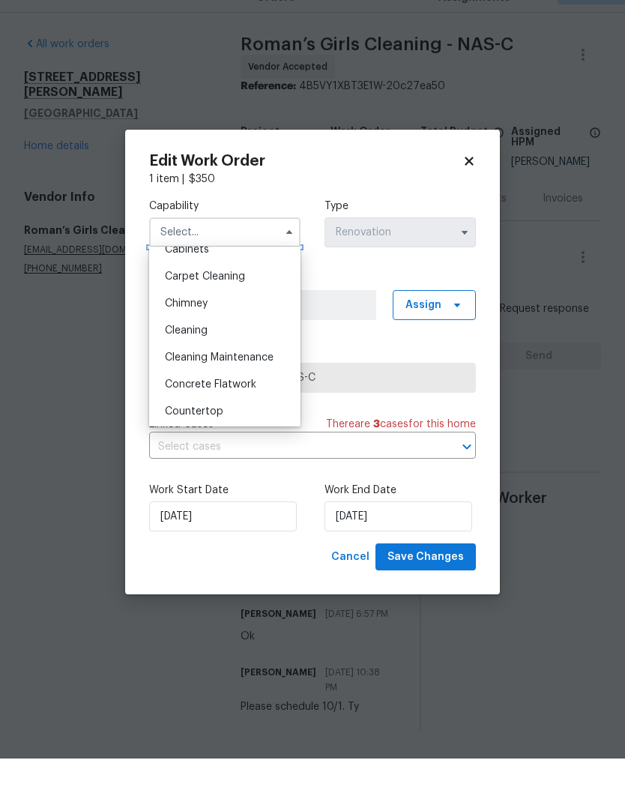
scroll to position [159, 0]
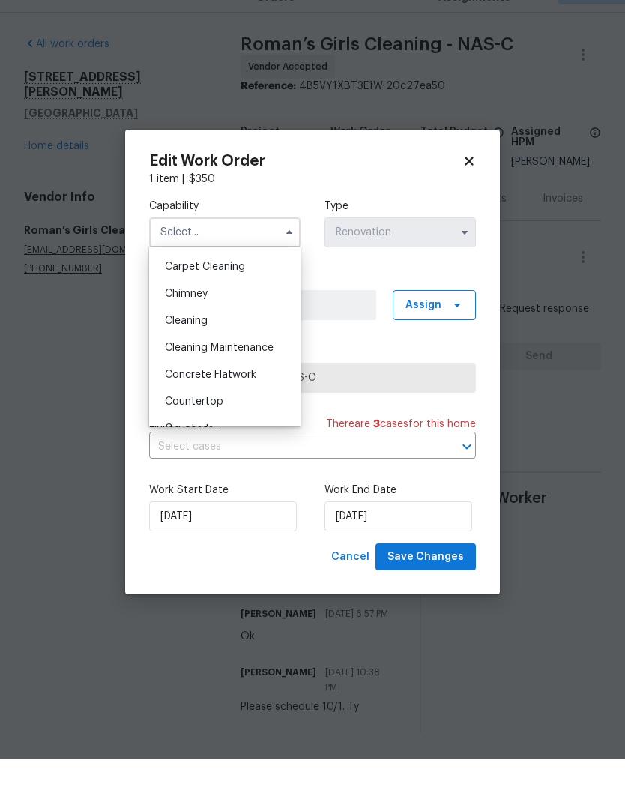
click at [205, 350] on span "Cleaning" at bounding box center [186, 355] width 43 height 10
type input "Cleaning"
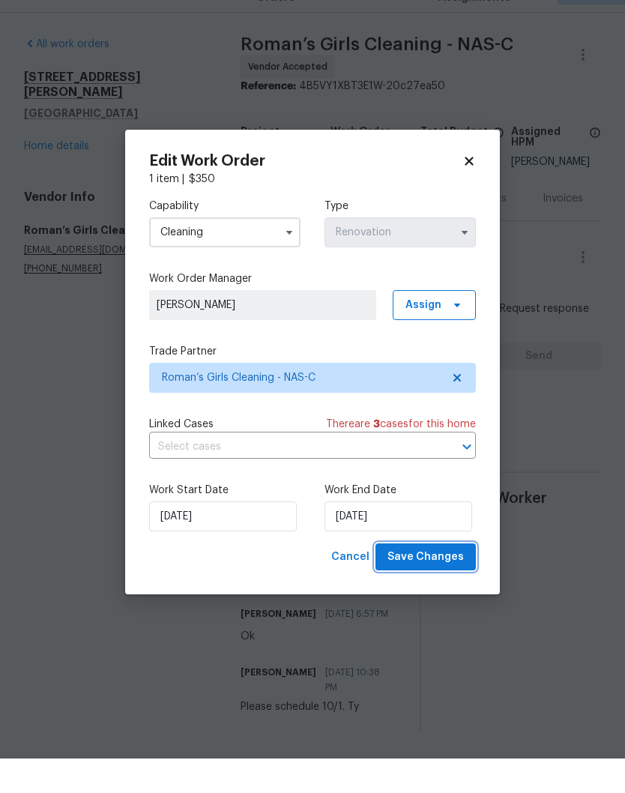
click at [445, 582] on span "Save Changes" at bounding box center [425, 591] width 76 height 19
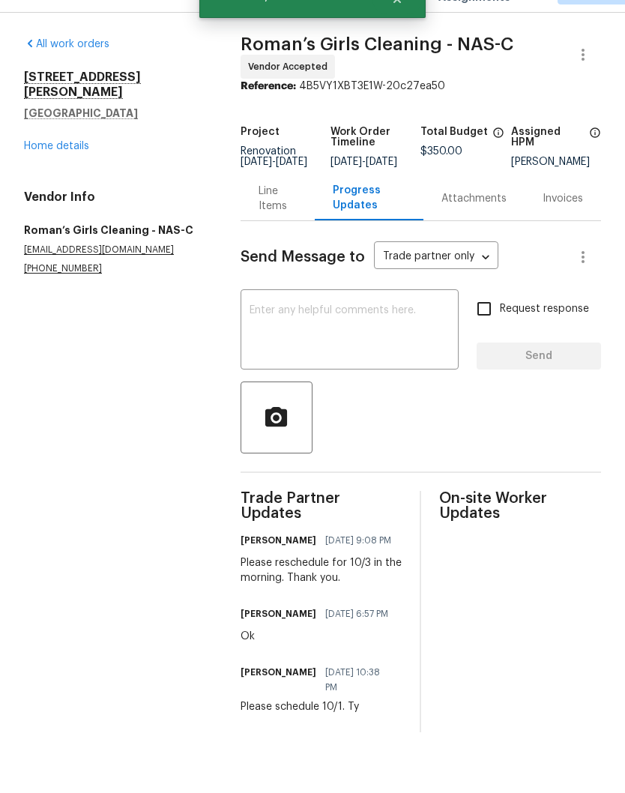
click at [73, 175] on link "Home details" at bounding box center [56, 180] width 65 height 10
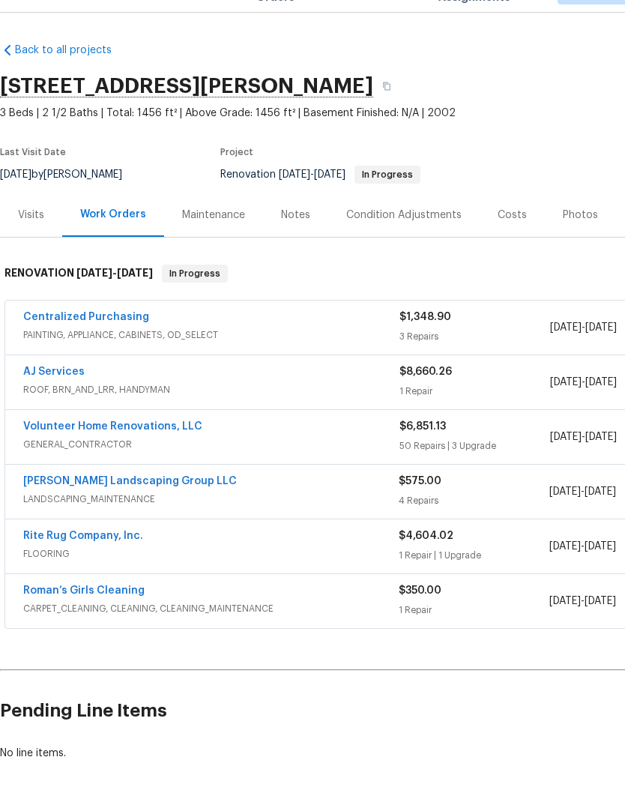
click at [122, 565] on link "Rite Rug Company, Inc." at bounding box center [83, 570] width 120 height 10
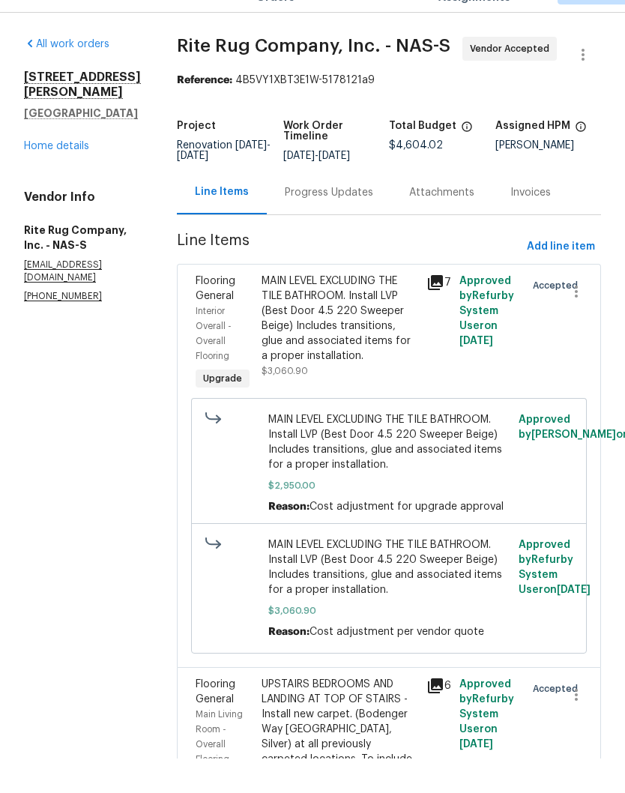
click at [373, 220] on div "Progress Updates" at bounding box center [329, 227] width 88 height 15
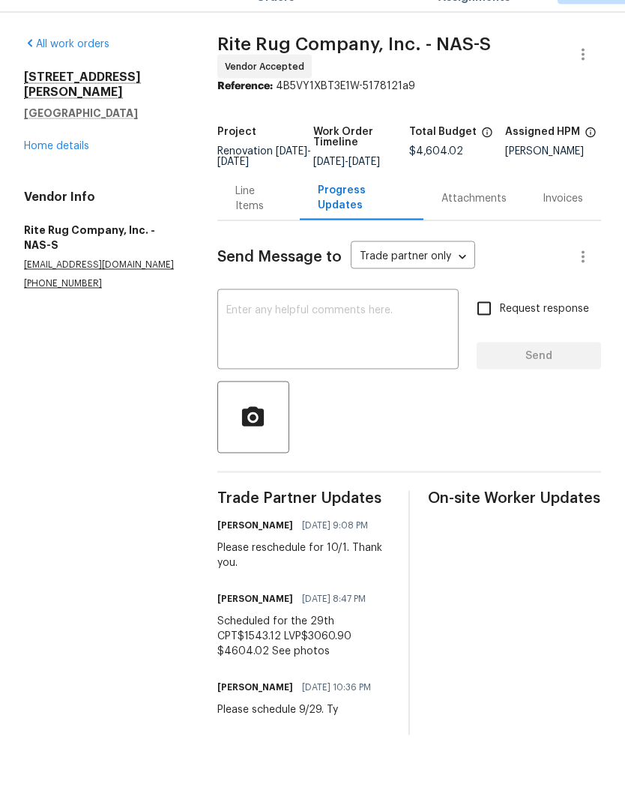
click at [82, 175] on link "Home details" at bounding box center [56, 180] width 65 height 10
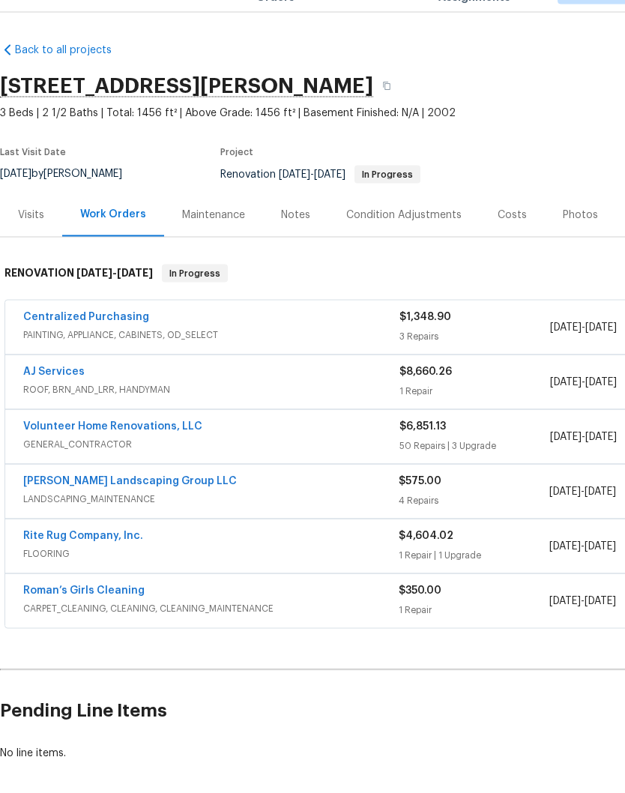
click at [137, 456] on link "Volunteer Home Renovations, LLC" at bounding box center [112, 461] width 179 height 10
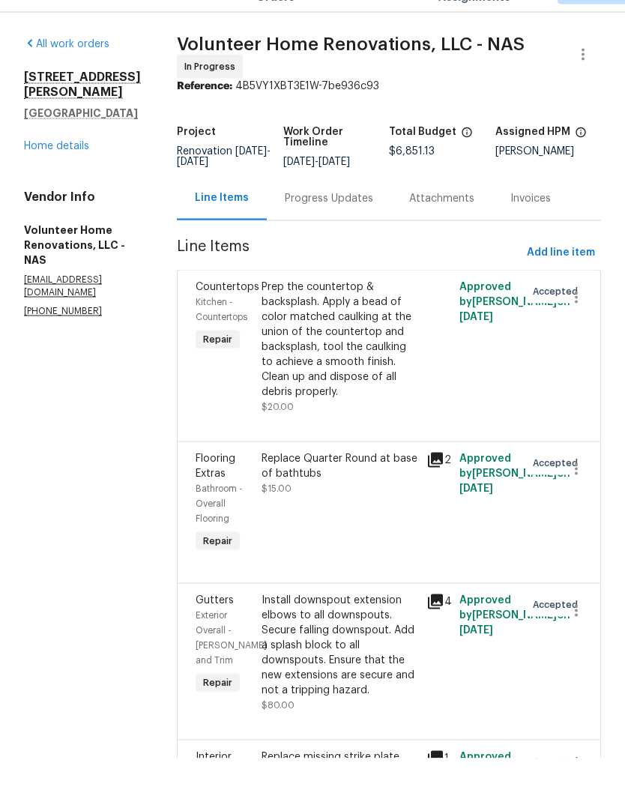
click at [361, 226] on div "Progress Updates" at bounding box center [329, 233] width 88 height 15
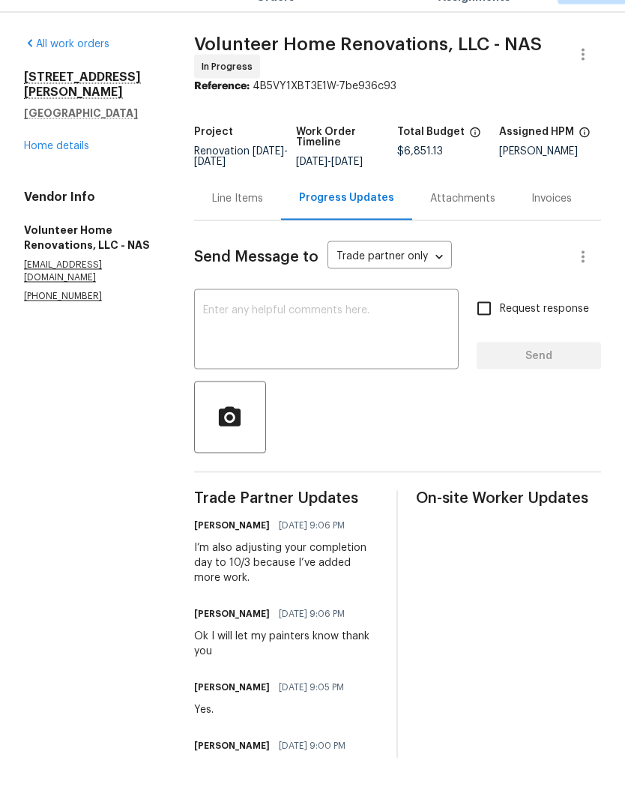
click at [316, 339] on textarea at bounding box center [326, 365] width 247 height 52
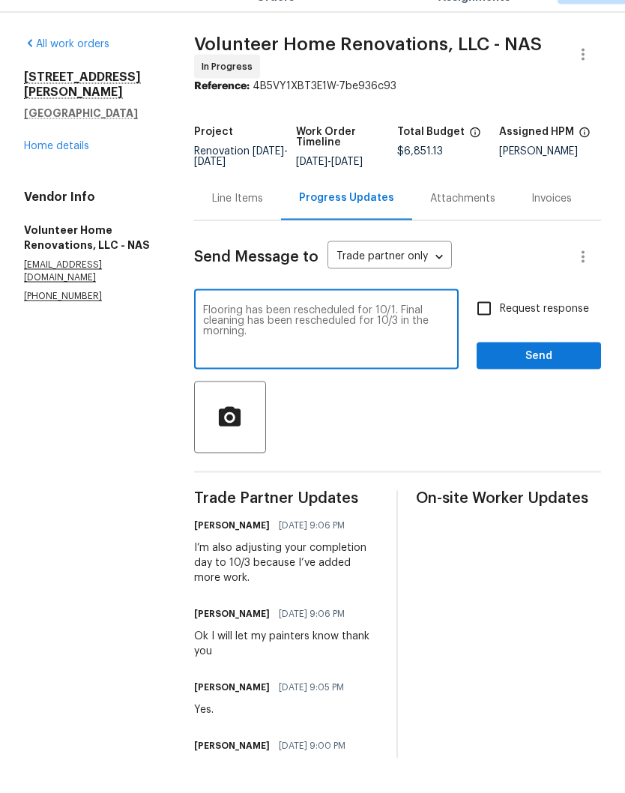
click at [447, 339] on textarea "Flooring has been rescheduled for 10/1. Final cleaning has been rescheduled for…" at bounding box center [326, 365] width 247 height 52
click at [395, 358] on textarea "Flooring has been rescheduled for 10/1. Landscaping has been rescheduled for 10…" at bounding box center [326, 365] width 247 height 52
type textarea "Flooring has been rescheduled for 10/1. Landscaping has been rescheduled for 10…"
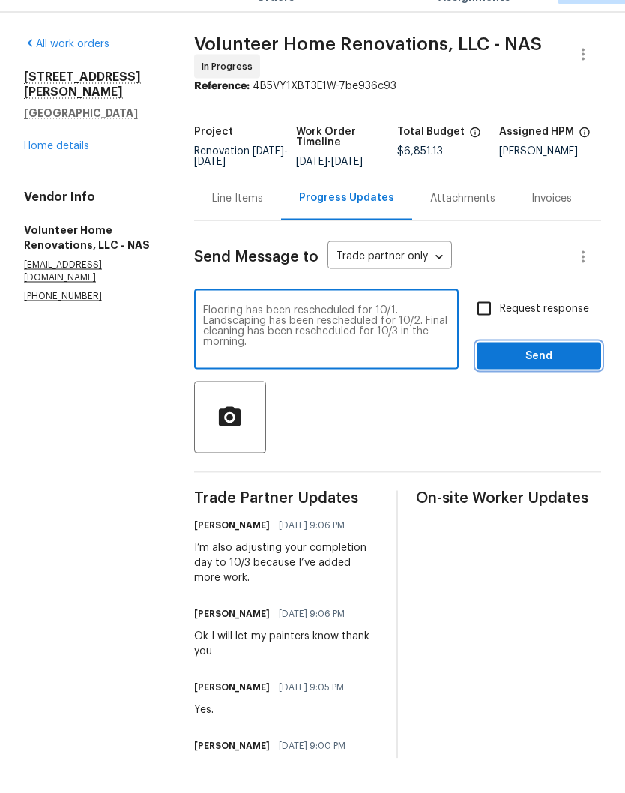
click at [555, 381] on span "Send" at bounding box center [539, 390] width 100 height 19
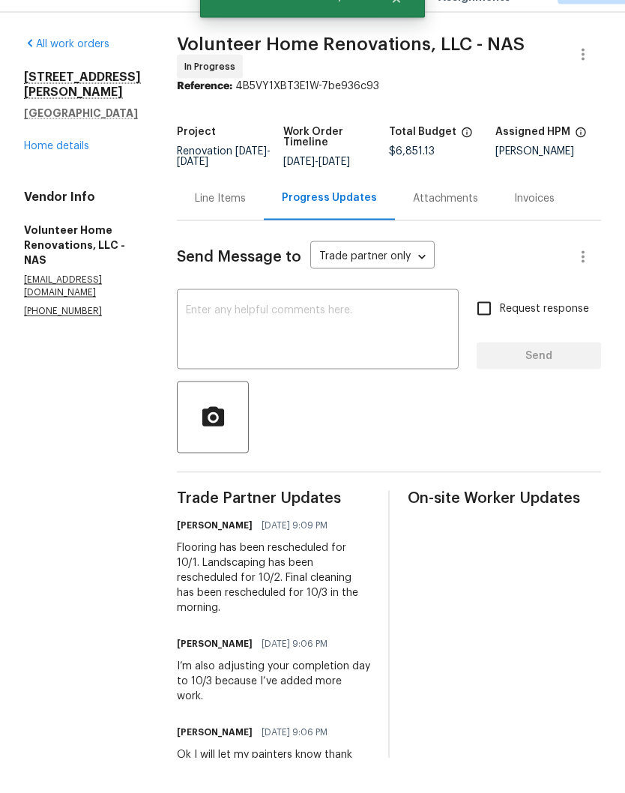
click at [391, 339] on textarea at bounding box center [318, 365] width 264 height 52
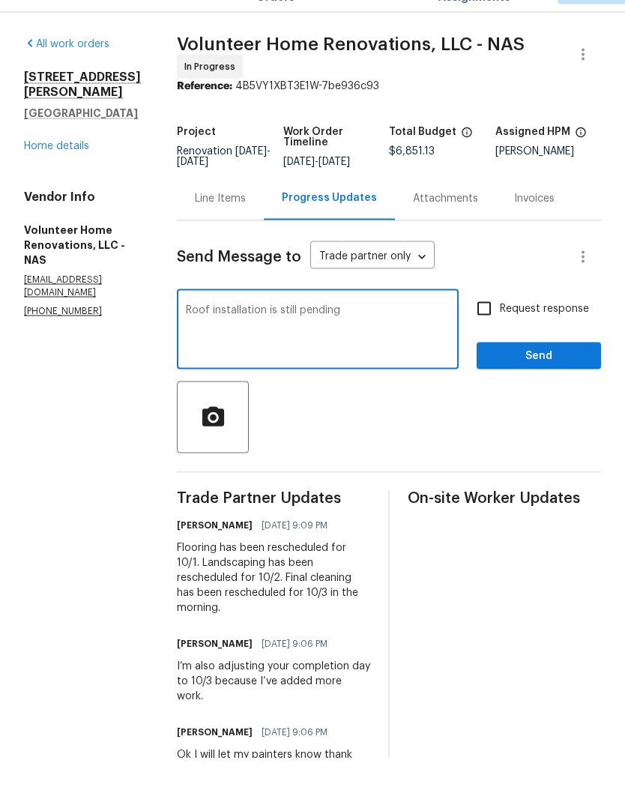
click at [349, 339] on textarea "Roof installation is still pending" at bounding box center [318, 365] width 264 height 52
click at [327, 339] on textarea "Roof installation is still pending" at bounding box center [318, 365] width 264 height 52
click at [320, 339] on textarea "Roof installation is still pending" at bounding box center [318, 365] width 264 height 52
click at [371, 339] on textarea "Roof installation date is still pending" at bounding box center [318, 365] width 264 height 52
type textarea "Roof installation date is still pending"
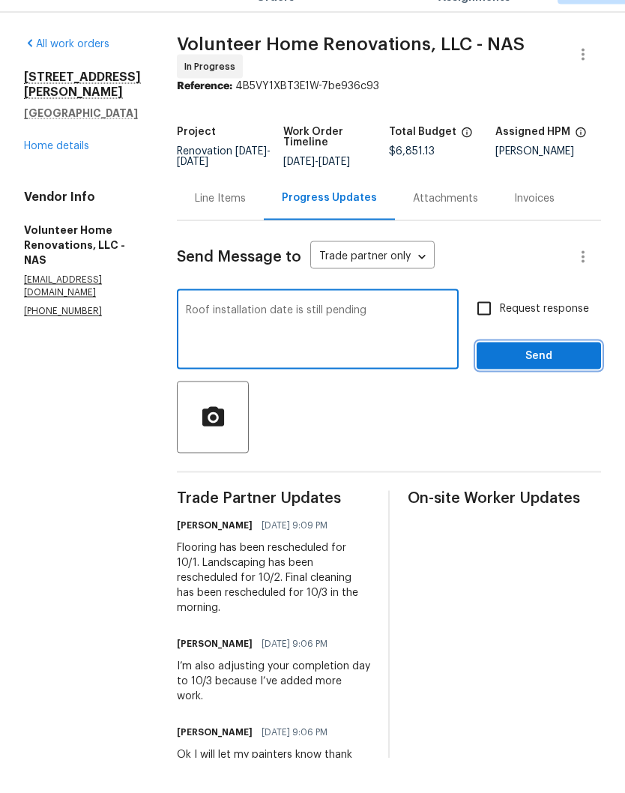
click at [579, 381] on span "Send" at bounding box center [539, 390] width 100 height 19
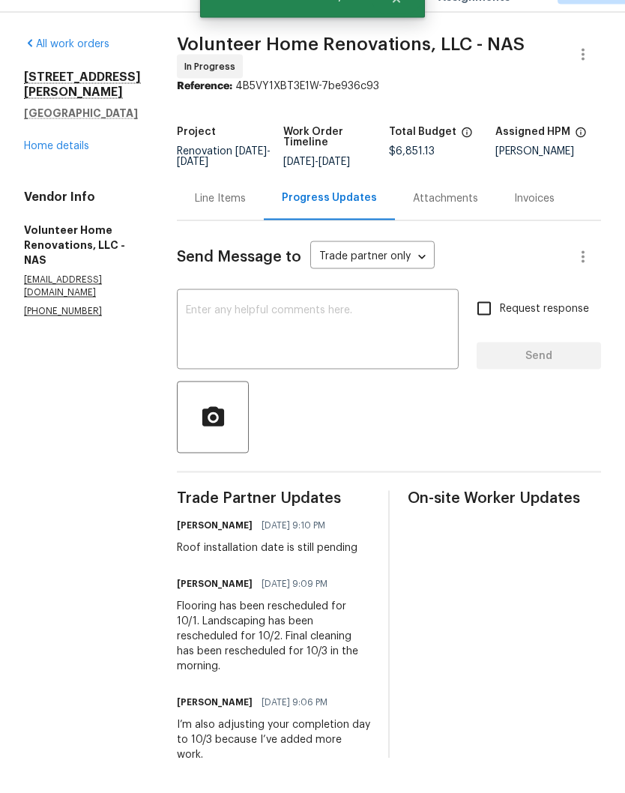
click at [75, 175] on link "Home details" at bounding box center [56, 180] width 65 height 10
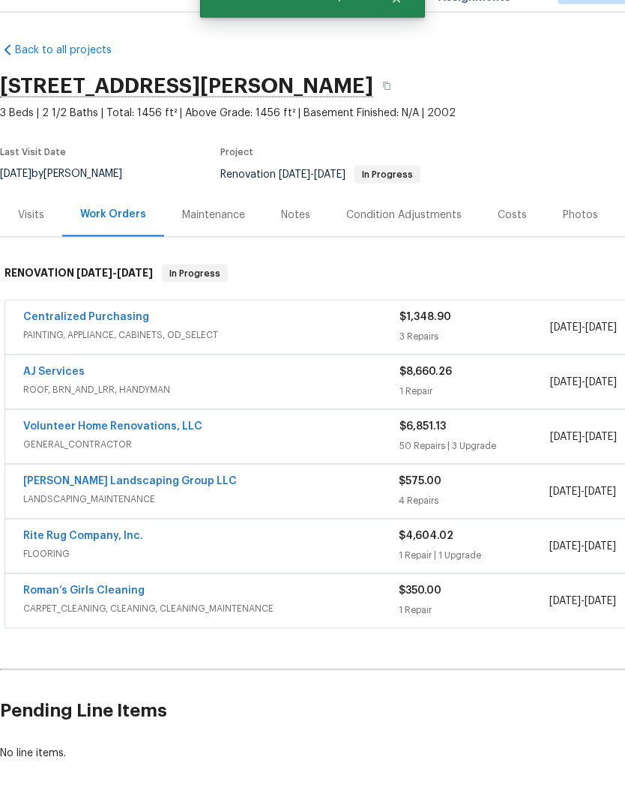
click at [296, 242] on div "Notes" at bounding box center [295, 249] width 29 height 15
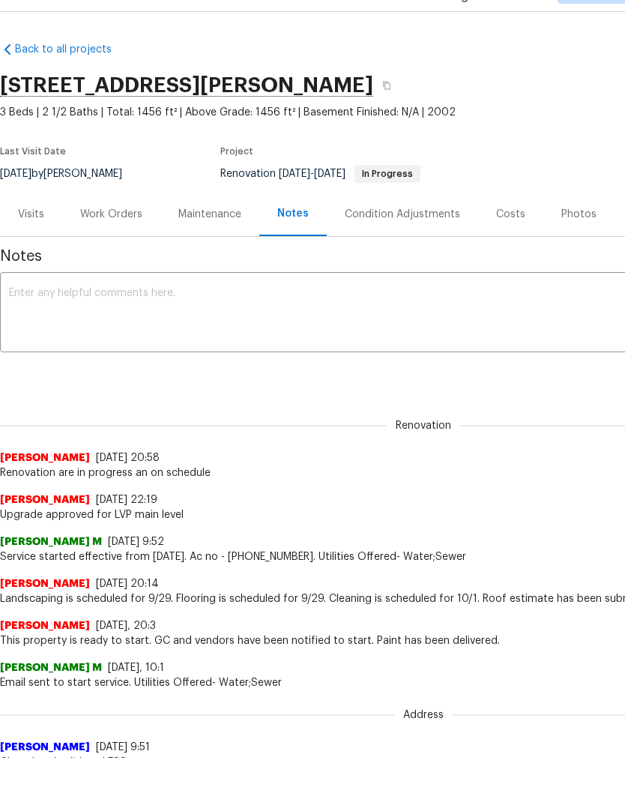
click at [243, 323] on textarea at bounding box center [423, 349] width 829 height 52
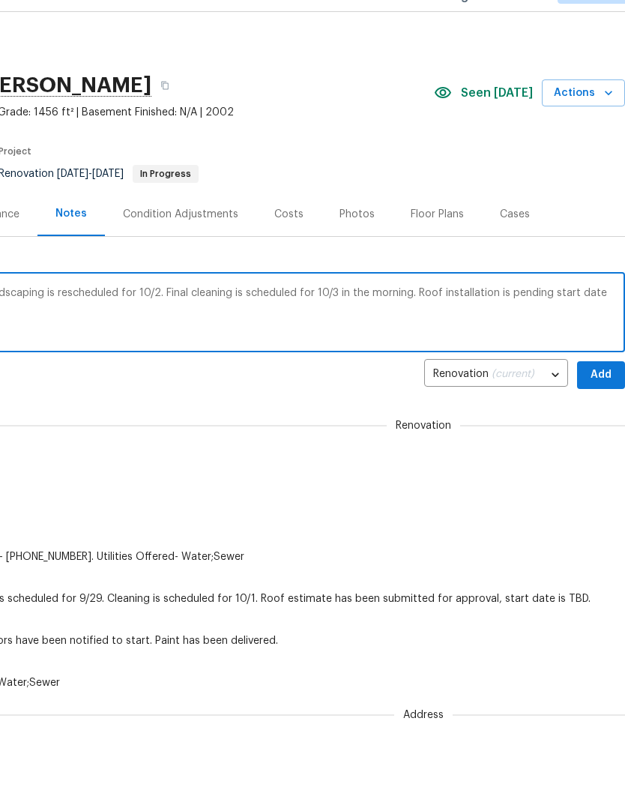
scroll to position [0, 222]
type textarea "Flooring has been rescheduled to 10/1. Landscaping is rescheduled for 10/2. Fin…"
click at [605, 401] on span "Add" at bounding box center [601, 410] width 24 height 19
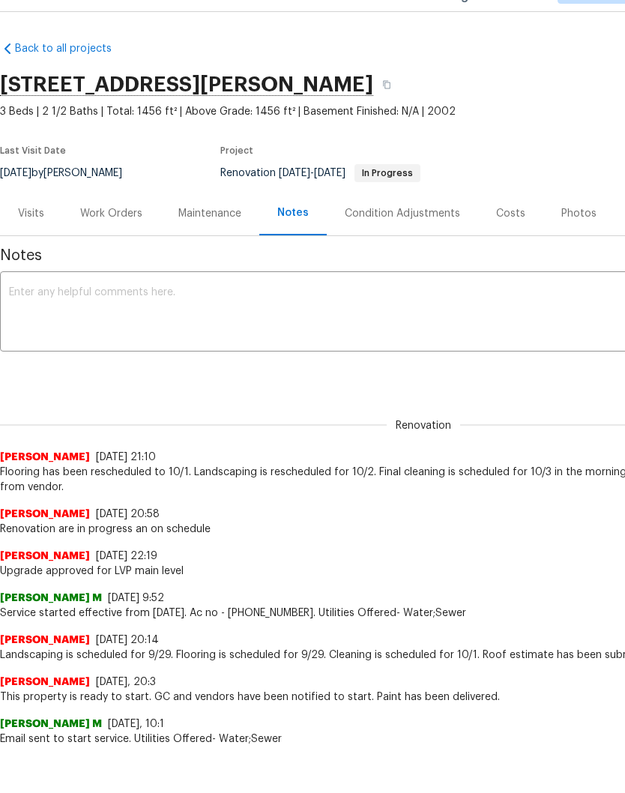
scroll to position [1, 0]
click at [124, 241] on div "Work Orders" at bounding box center [111, 248] width 62 height 15
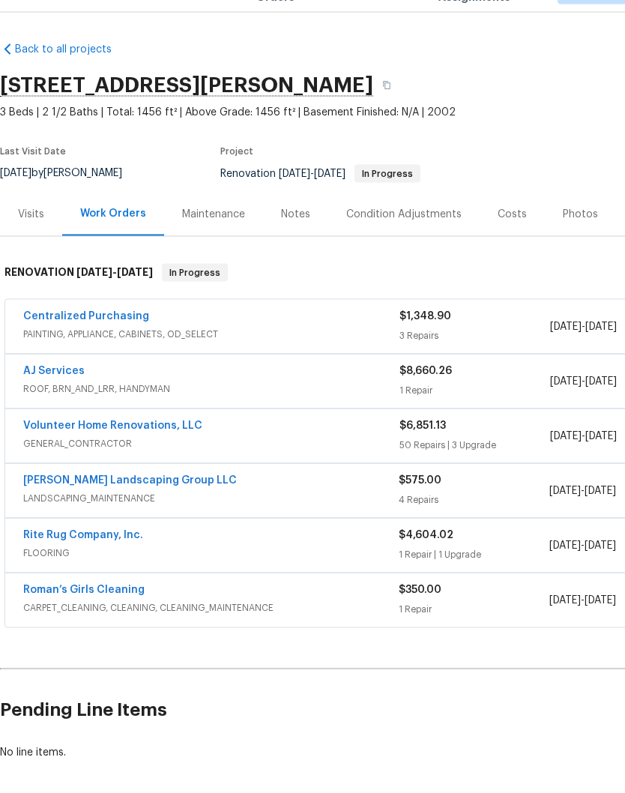
click at [130, 455] on link "Volunteer Home Renovations, LLC" at bounding box center [112, 460] width 179 height 10
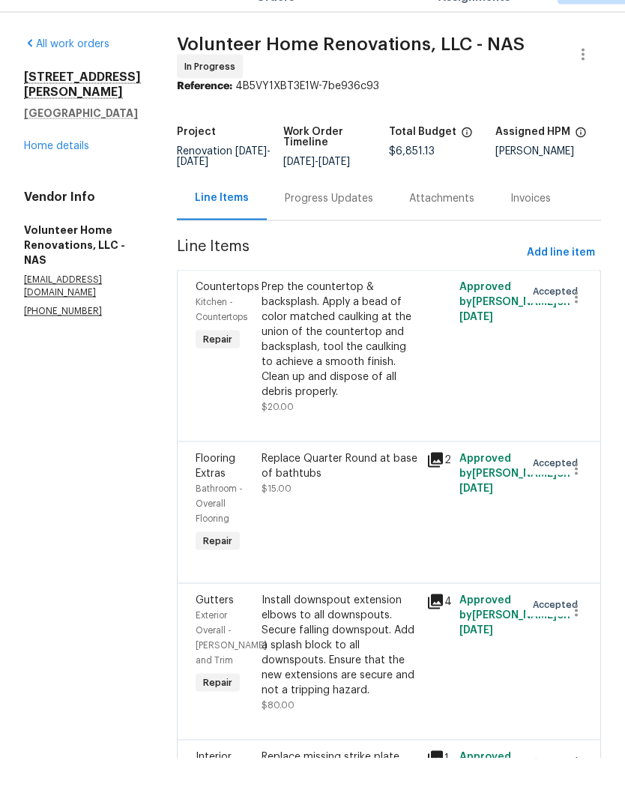
click at [369, 226] on div "Progress Updates" at bounding box center [329, 233] width 88 height 15
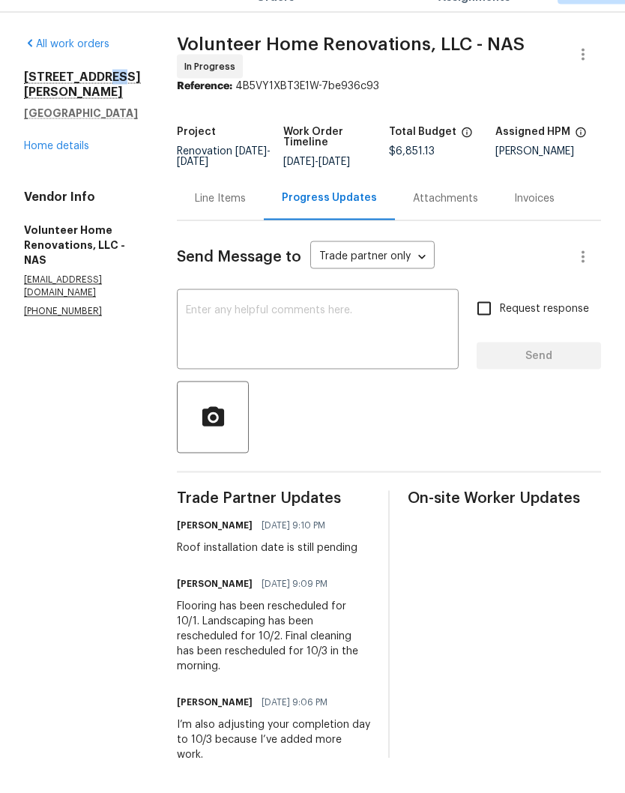
click at [141, 147] on div "All work orders 1201 Elisha Ct La Vergne, TN 37086 Home details Vendor Info Vol…" at bounding box center [82, 211] width 117 height 281
click at [84, 175] on link "Home details" at bounding box center [56, 180] width 65 height 10
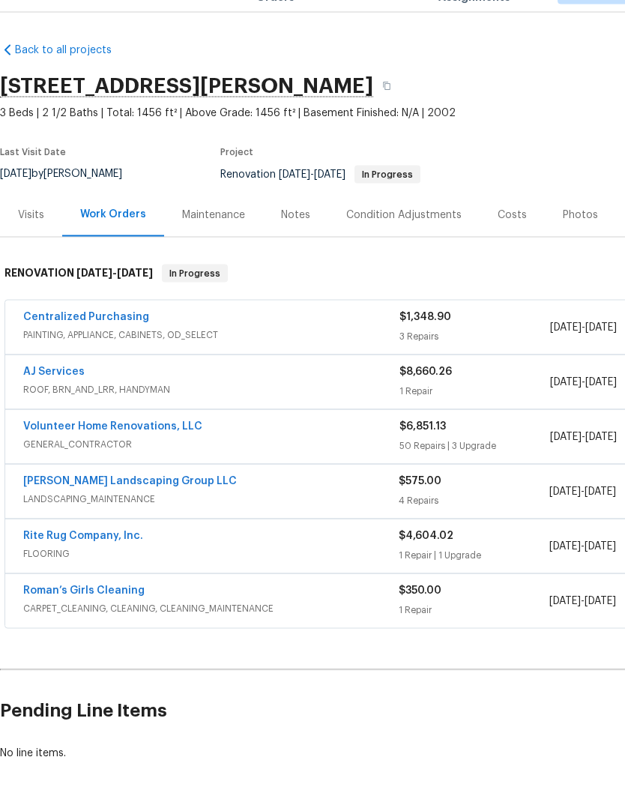
click at [61, 401] on link "AJ Services" at bounding box center [53, 406] width 61 height 10
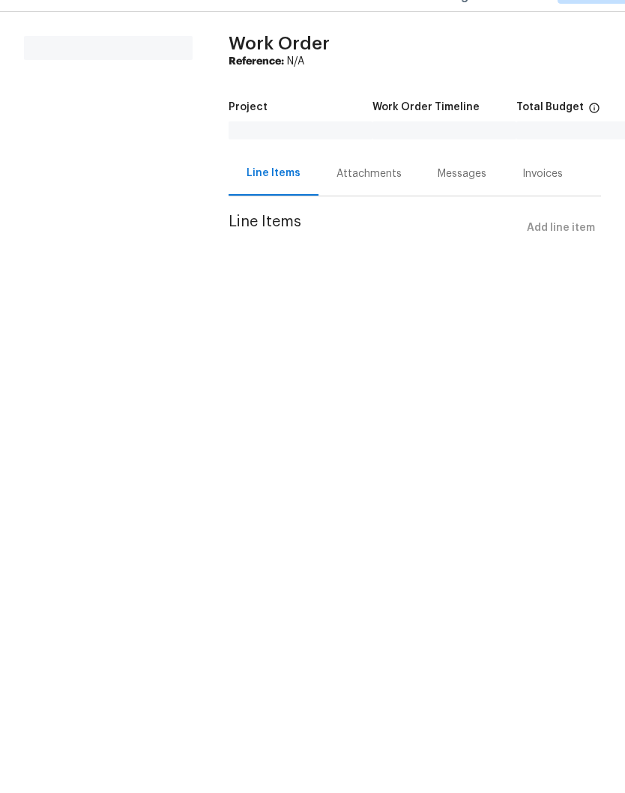
scroll to position [1, 0]
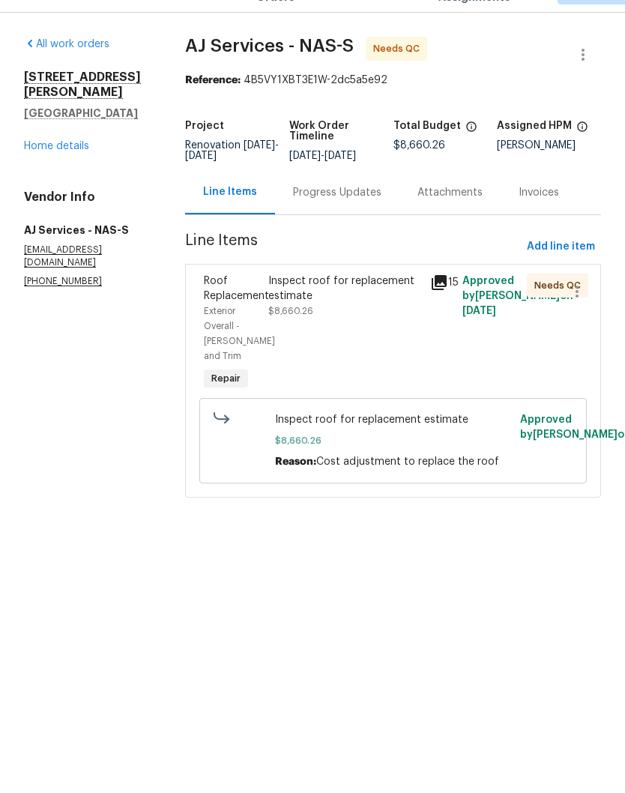
click at [355, 220] on div "Progress Updates" at bounding box center [337, 227] width 88 height 15
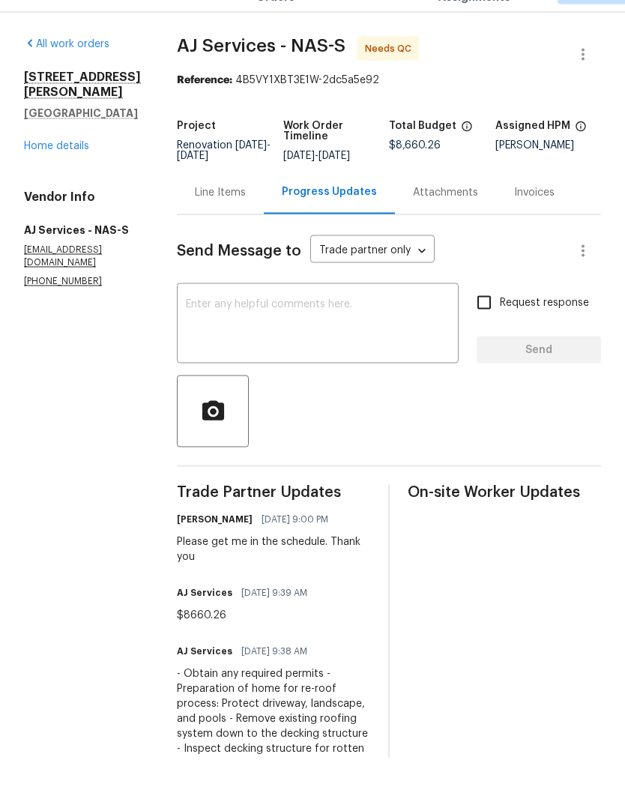
click at [68, 175] on link "Home details" at bounding box center [56, 180] width 65 height 10
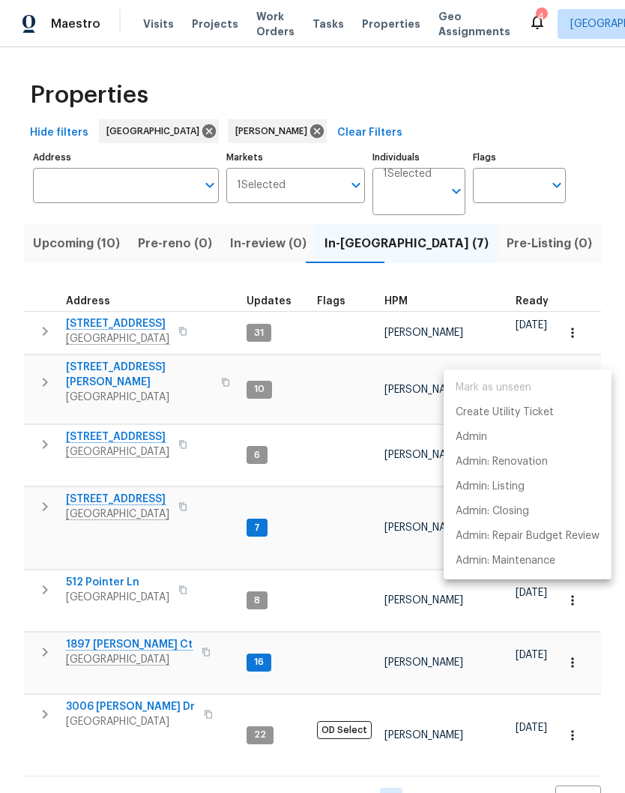
scroll to position [33, 0]
click at [482, 436] on p "Admin" at bounding box center [471, 437] width 31 height 16
click at [211, 426] on div at bounding box center [312, 396] width 625 height 793
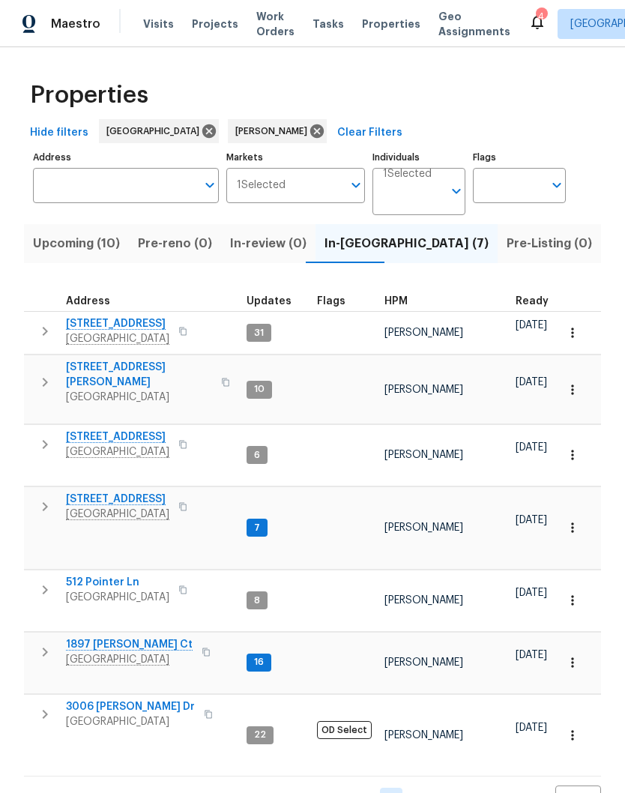
click at [125, 429] on span "[STREET_ADDRESS]" at bounding box center [117, 436] width 103 height 15
click at [155, 492] on span "[STREET_ADDRESS]" at bounding box center [117, 499] width 103 height 15
click at [121, 590] on span "[GEOGRAPHIC_DATA]" at bounding box center [117, 597] width 103 height 15
click at [130, 637] on span "1897 [PERSON_NAME] Ct" at bounding box center [129, 644] width 127 height 15
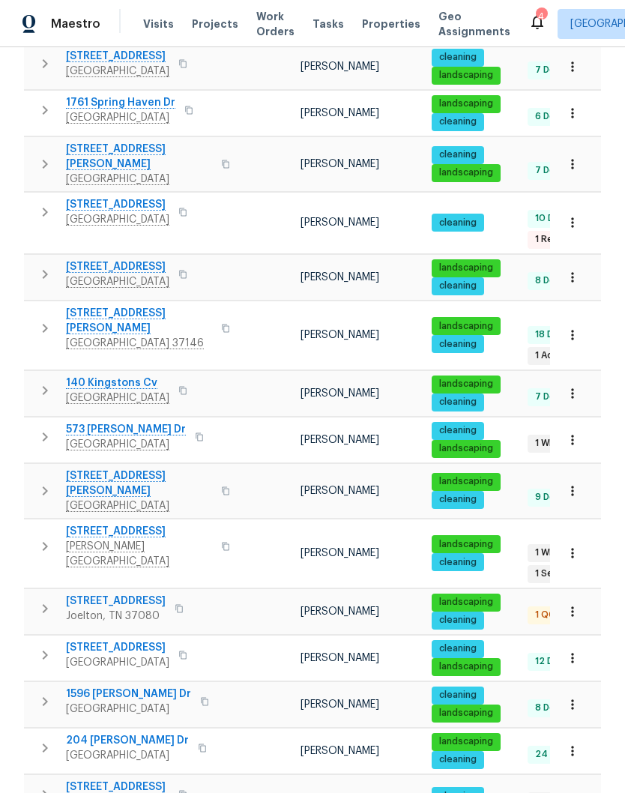
scroll to position [341, 0]
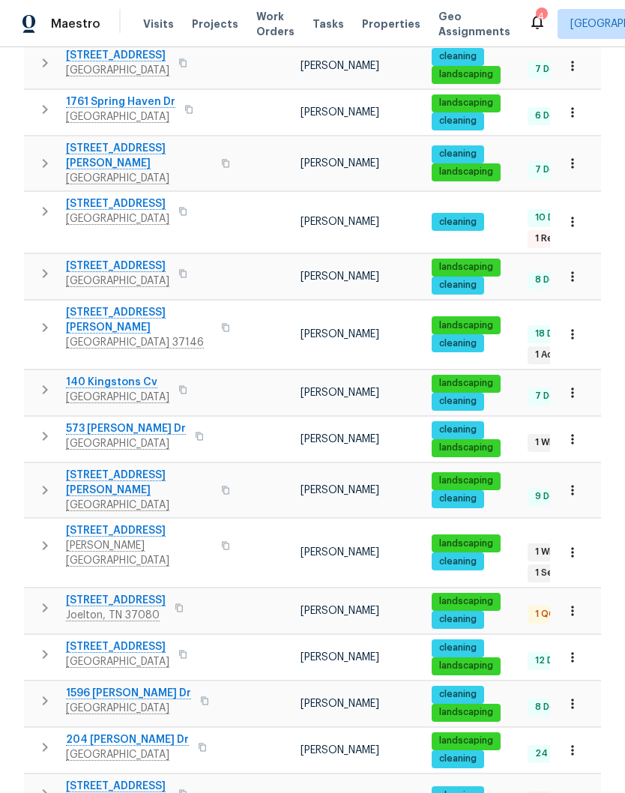
click at [135, 523] on span "[STREET_ADDRESS]" at bounding box center [139, 530] width 146 height 15
click at [129, 523] on span "[STREET_ADDRESS]" at bounding box center [139, 530] width 146 height 15
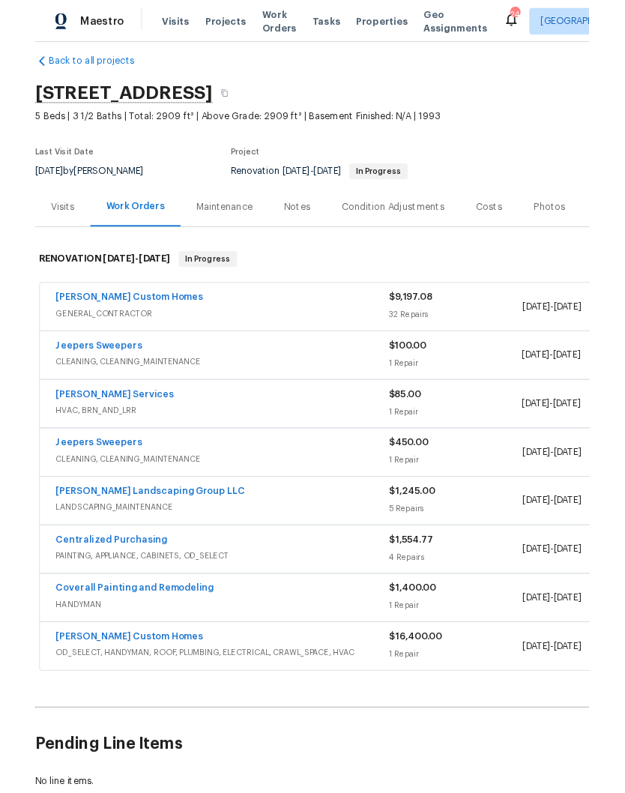
scroll to position [16, 0]
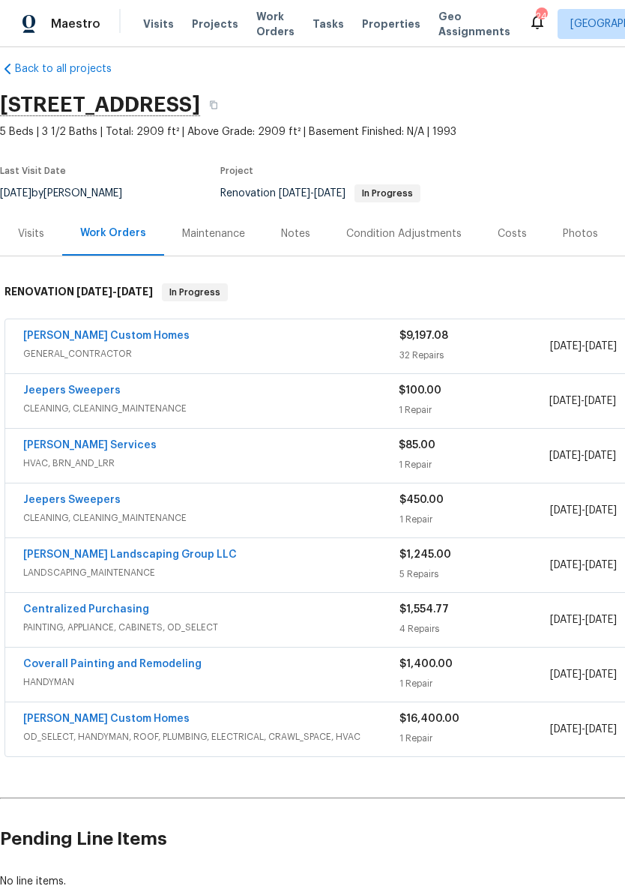
click at [91, 392] on link "Jeepers Sweepers" at bounding box center [71, 390] width 97 height 10
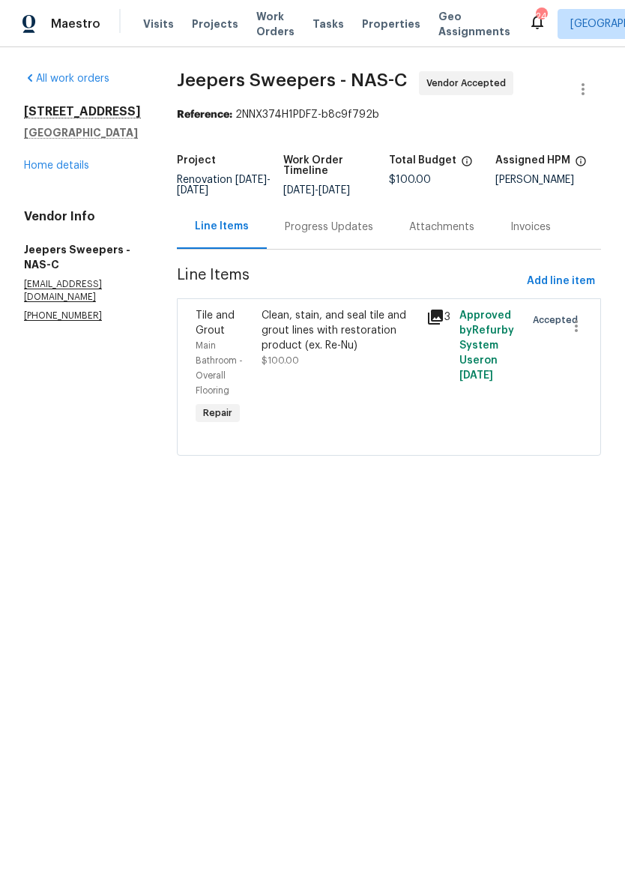
click at [371, 235] on div "Progress Updates" at bounding box center [329, 227] width 88 height 15
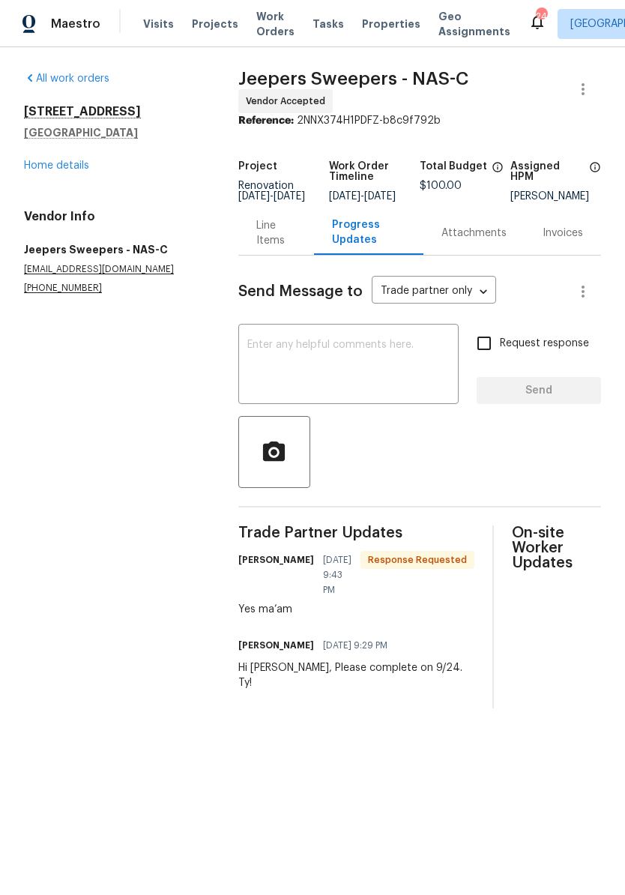
click at [352, 355] on textarea at bounding box center [348, 365] width 202 height 52
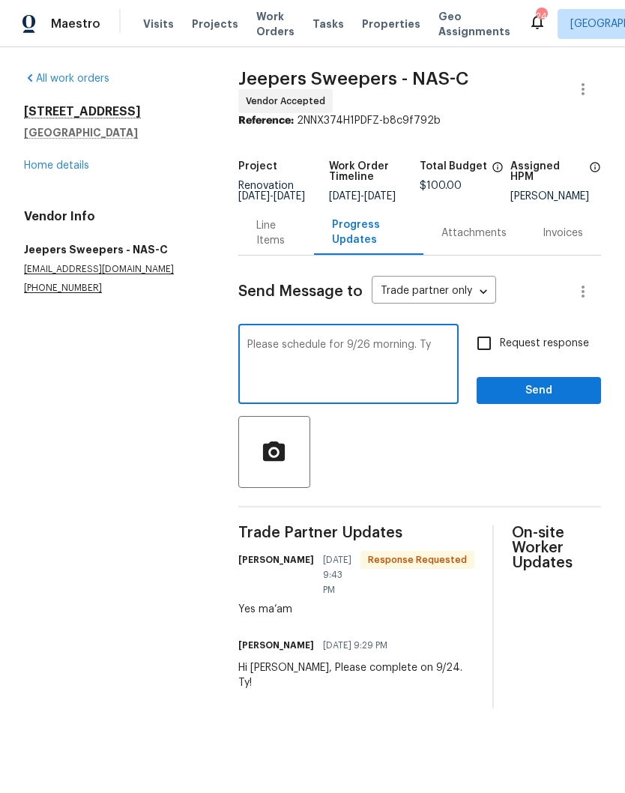
type textarea "Please schedule for 9/26 morning. Ty"
click at [545, 399] on span "Send" at bounding box center [539, 390] width 100 height 19
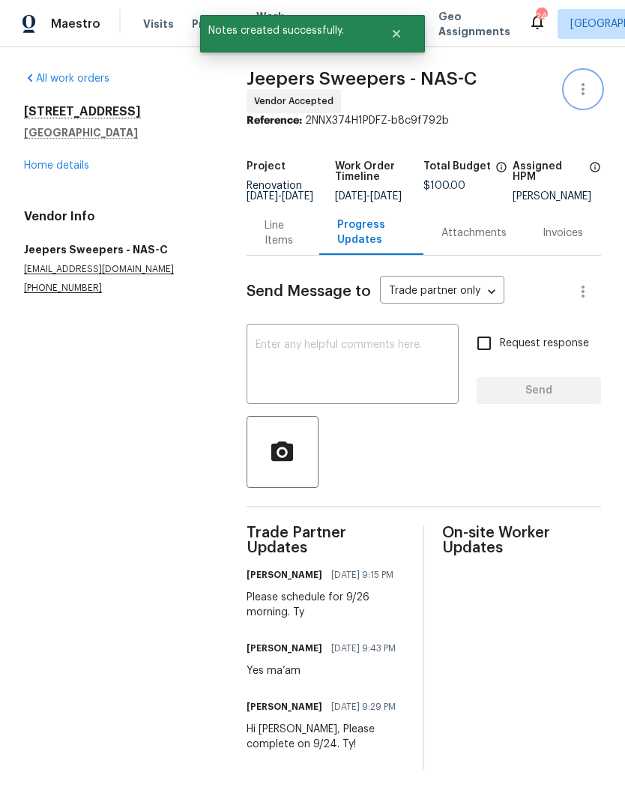
click at [583, 93] on icon "button" at bounding box center [583, 89] width 3 height 12
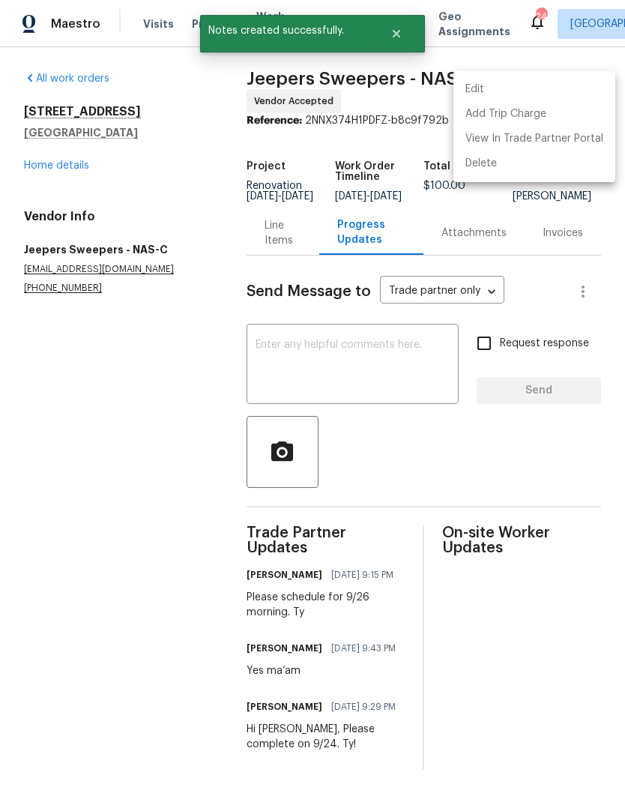
click at [510, 88] on li "Edit" at bounding box center [534, 89] width 162 height 25
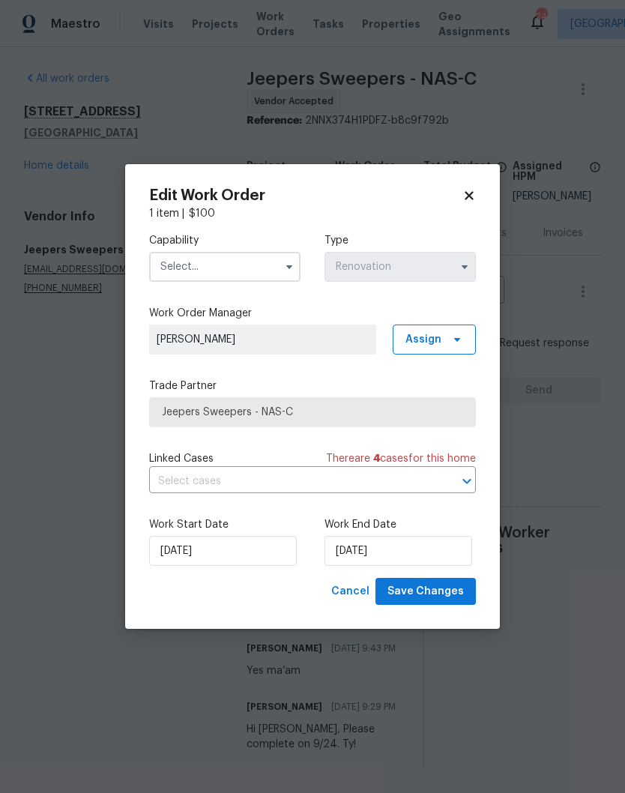
click at [267, 265] on input "text" at bounding box center [224, 267] width 151 height 30
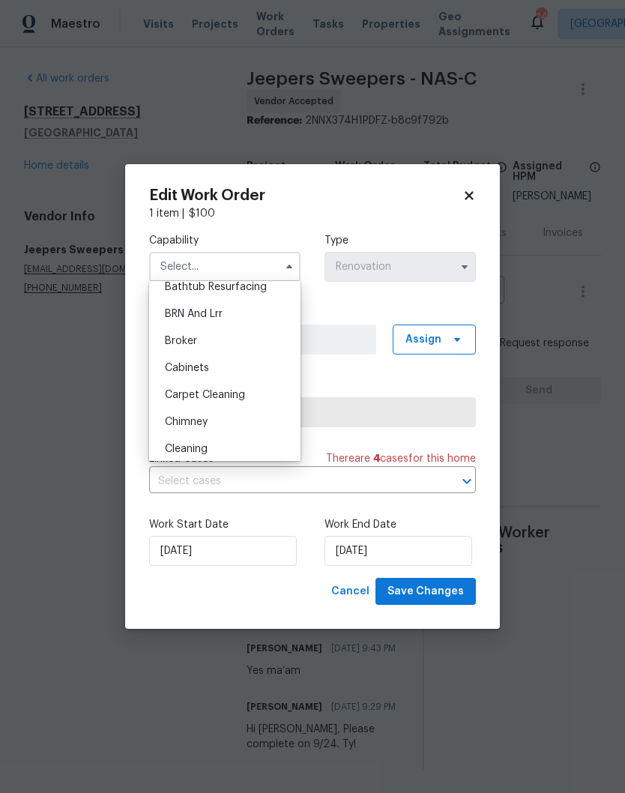
scroll to position [136, 0]
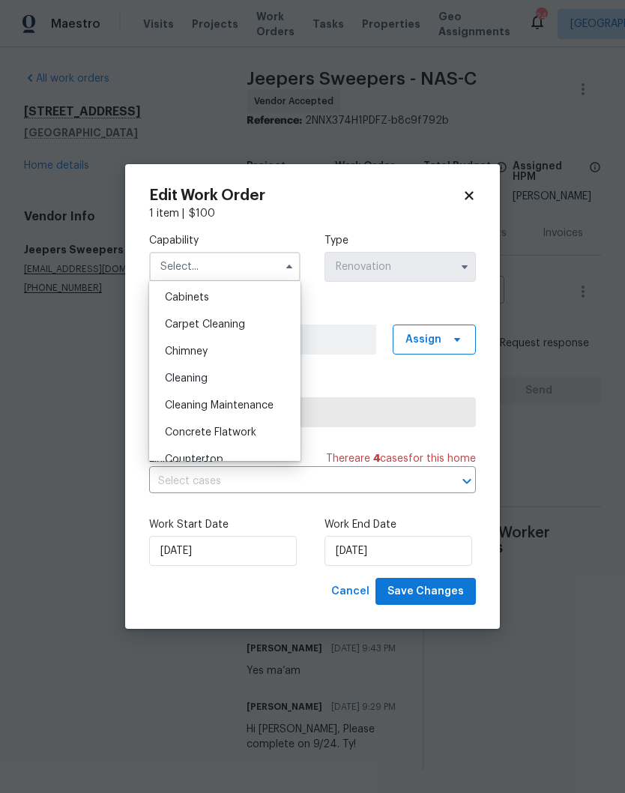
click at [200, 381] on span "Cleaning" at bounding box center [186, 378] width 43 height 10
type input "Cleaning"
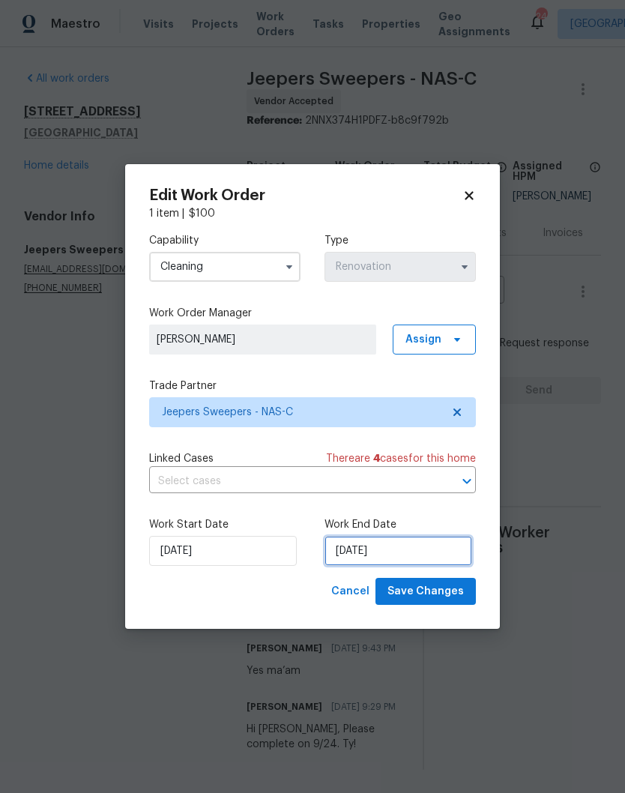
click at [413, 552] on input "[DATE]" at bounding box center [398, 551] width 148 height 30
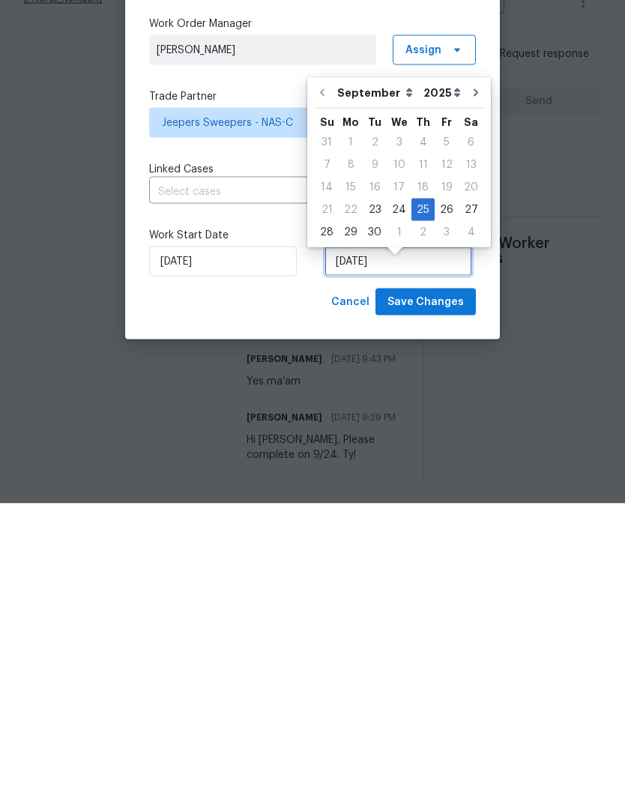
scroll to position [13, 0]
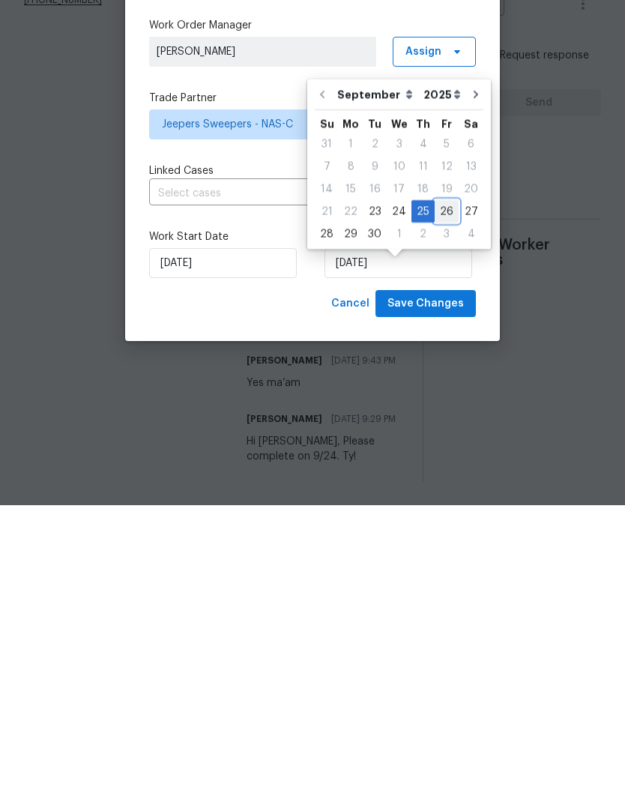
click at [441, 489] on div "26" at bounding box center [447, 499] width 24 height 21
type input "[DATE]"
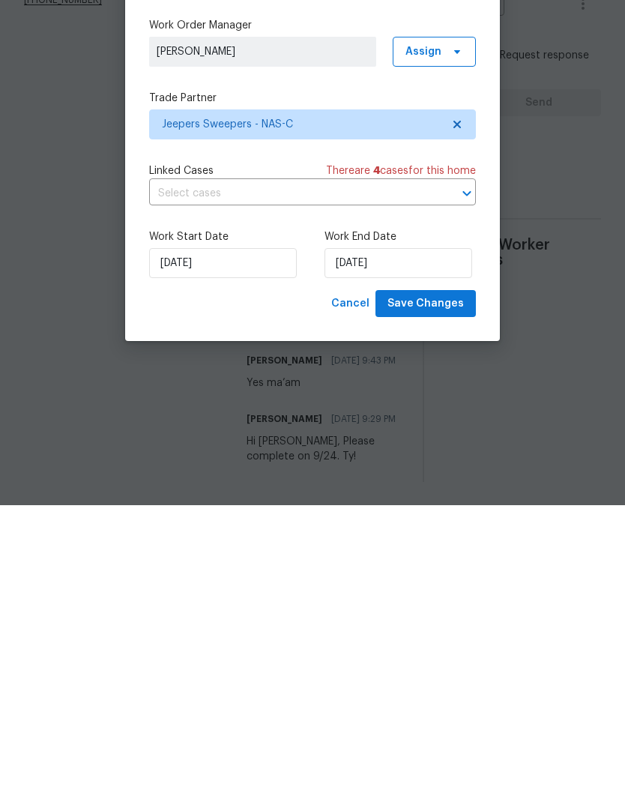
scroll to position [57, 0]
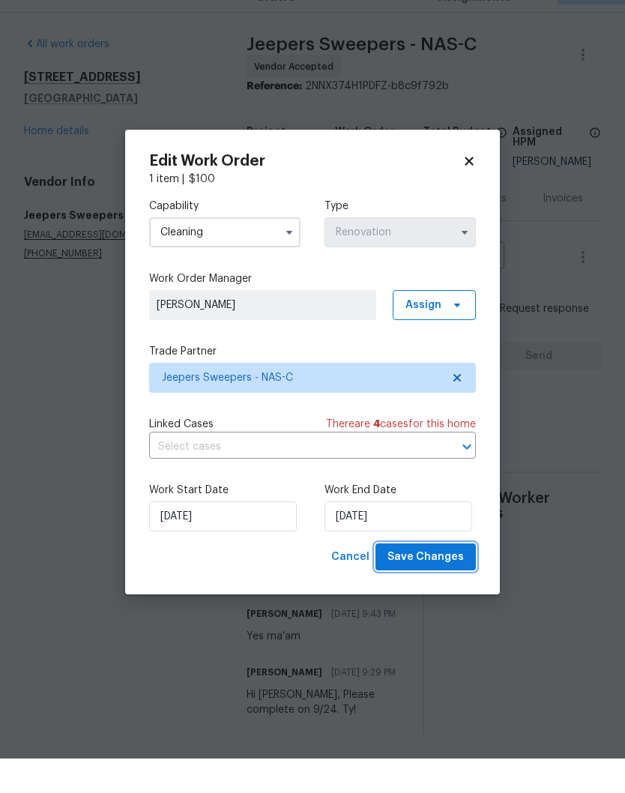
click at [427, 582] on span "Save Changes" at bounding box center [425, 591] width 76 height 19
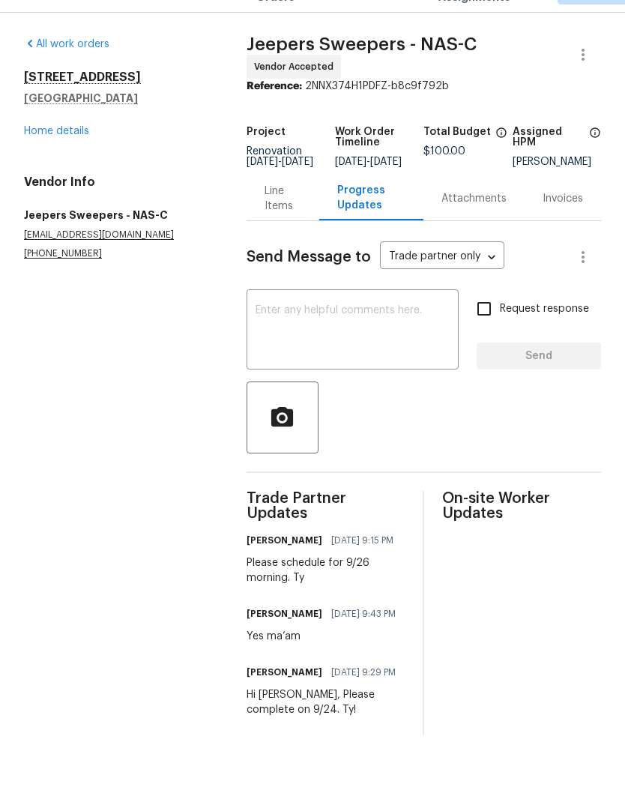
click at [70, 160] on link "Home details" at bounding box center [56, 165] width 65 height 10
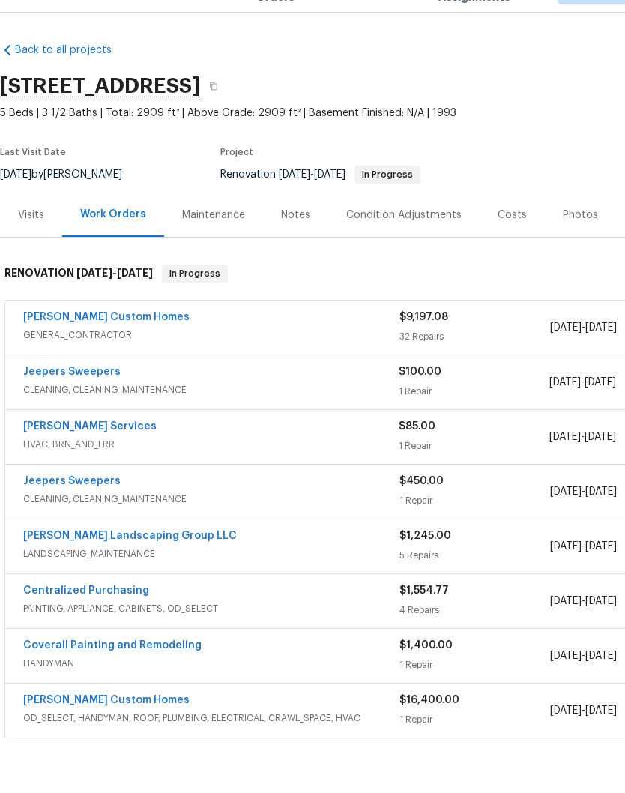
click at [111, 346] on link "[PERSON_NAME] Custom Homes" at bounding box center [106, 351] width 166 height 10
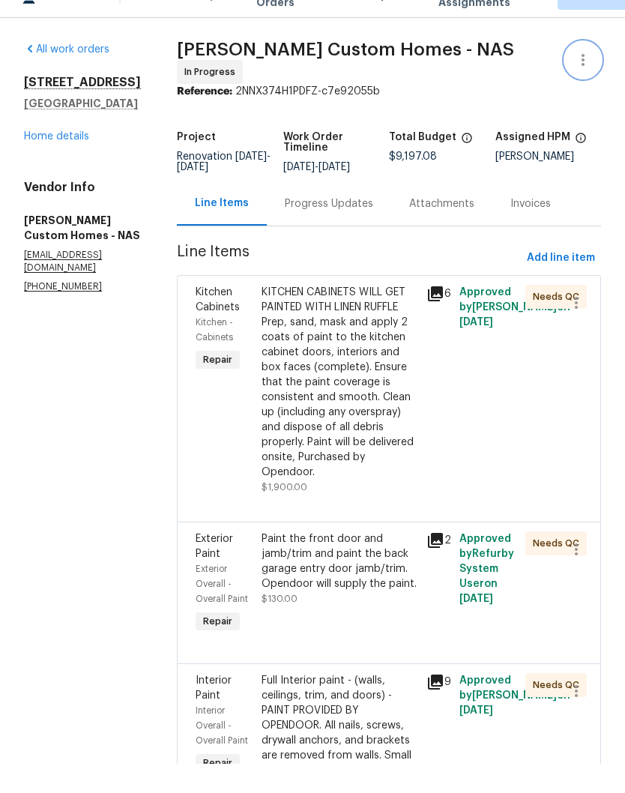
click at [586, 80] on icon "button" at bounding box center [583, 89] width 18 height 18
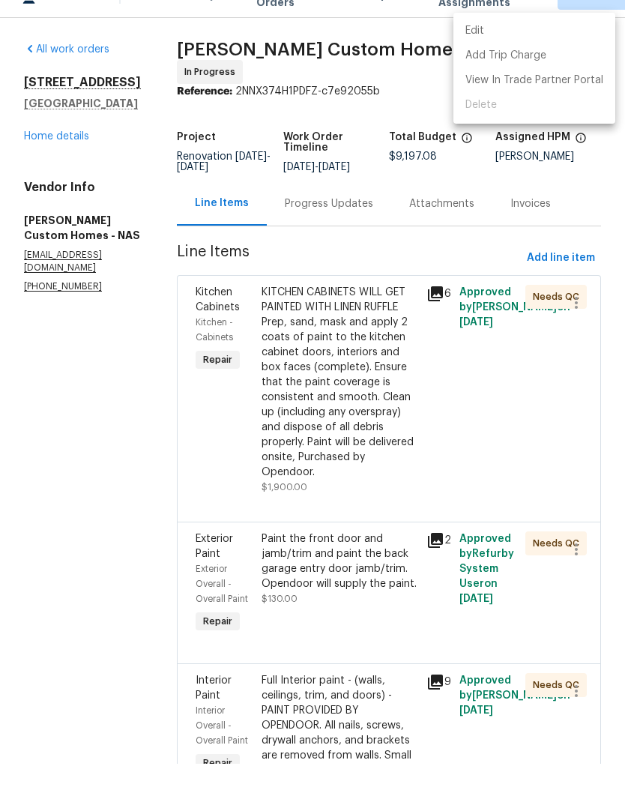
click at [502, 48] on li "Edit" at bounding box center [534, 60] width 162 height 25
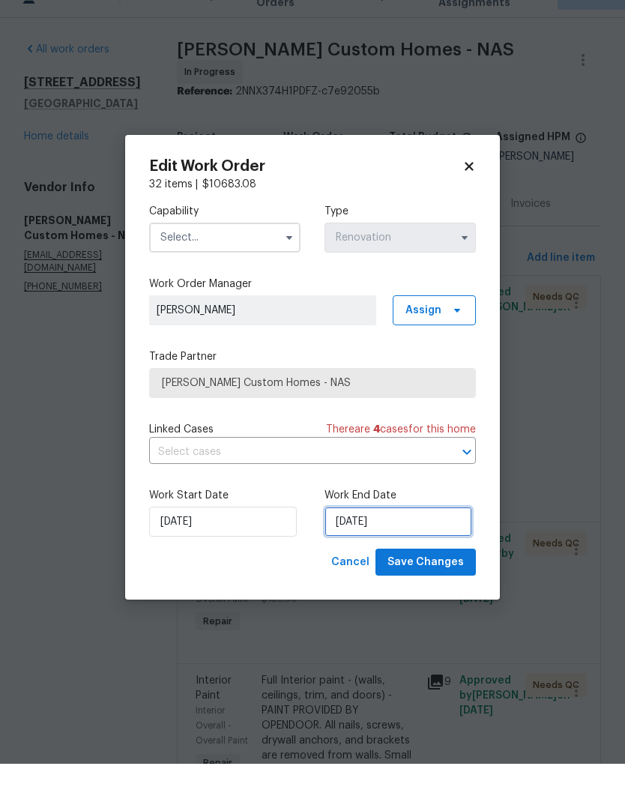
click at [407, 536] on input "9/25/2025" at bounding box center [398, 551] width 148 height 30
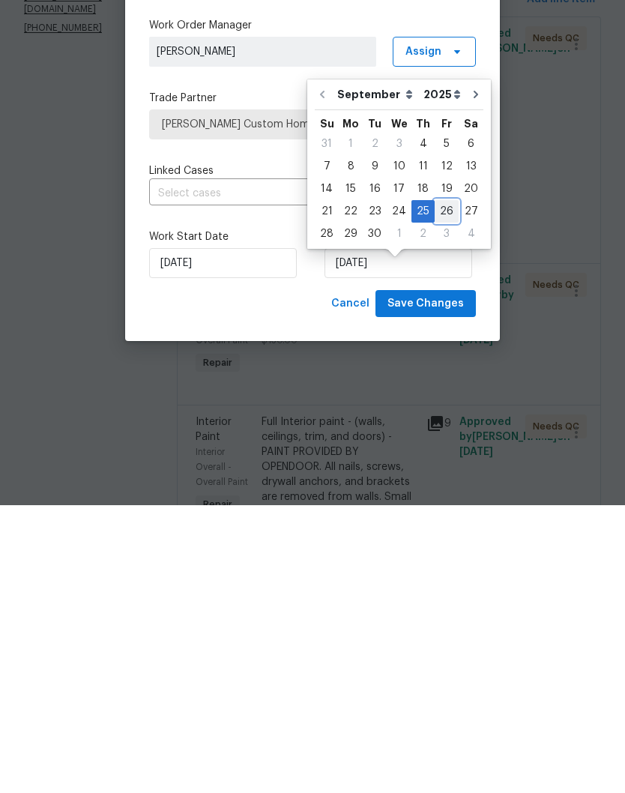
click at [443, 489] on div "26" at bounding box center [447, 499] width 24 height 21
type input "9/26/2025"
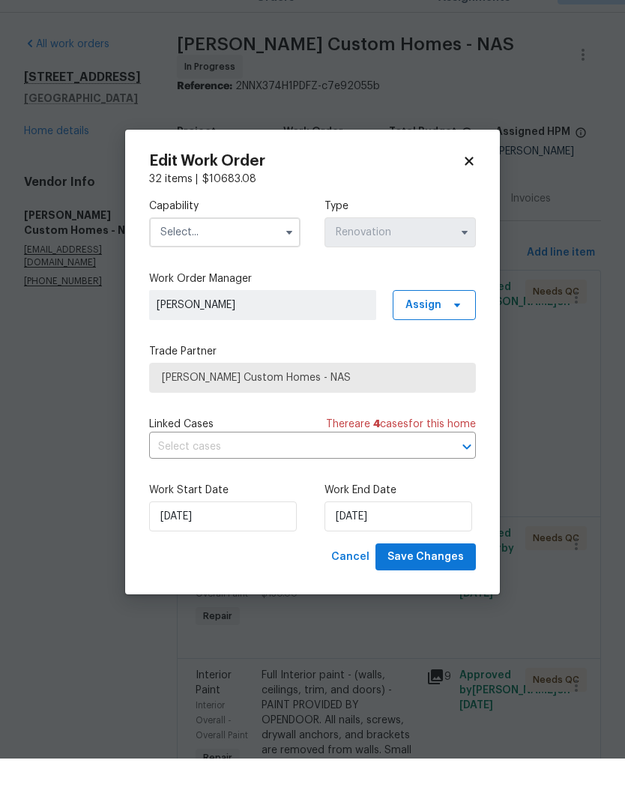
click at [268, 252] on input "text" at bounding box center [224, 267] width 151 height 30
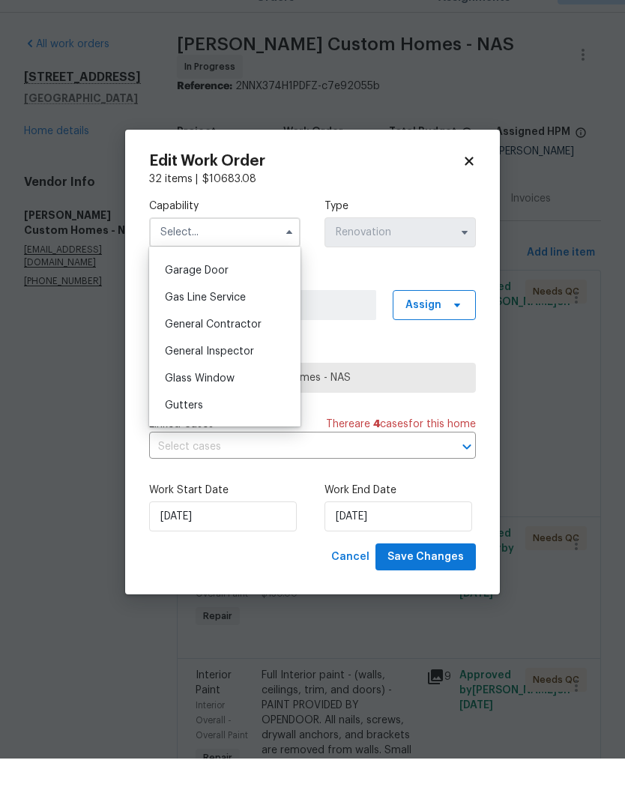
scroll to position [665, 0]
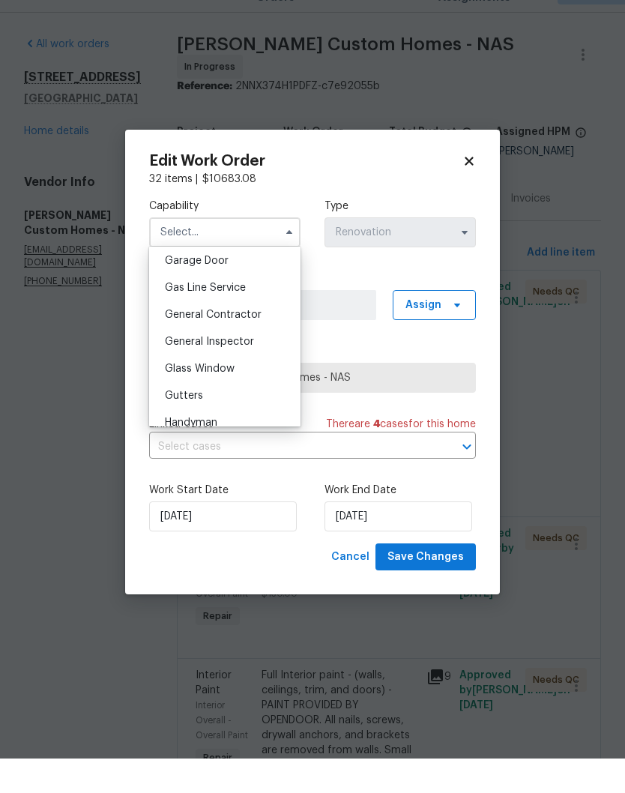
click at [473, 191] on icon at bounding box center [469, 195] width 8 height 8
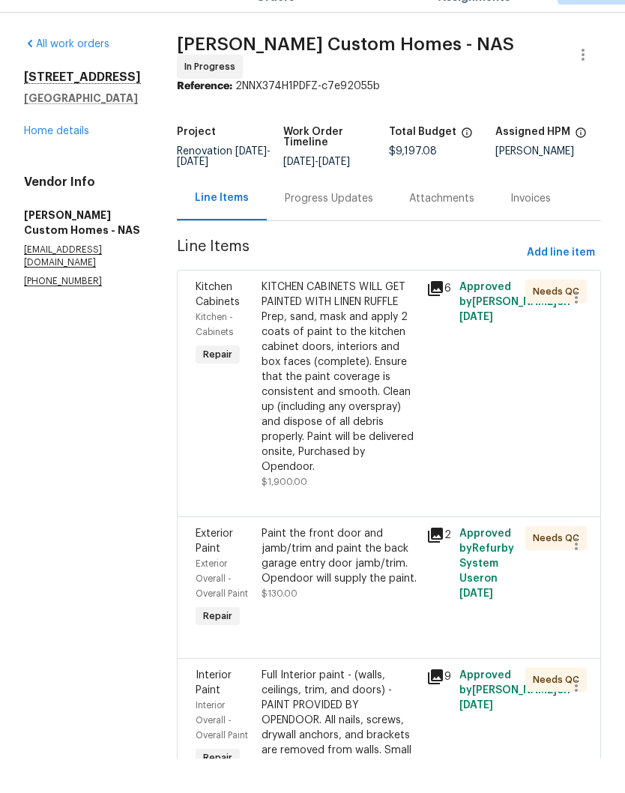
scroll to position [0, 0]
click at [71, 160] on link "Home details" at bounding box center [56, 165] width 65 height 10
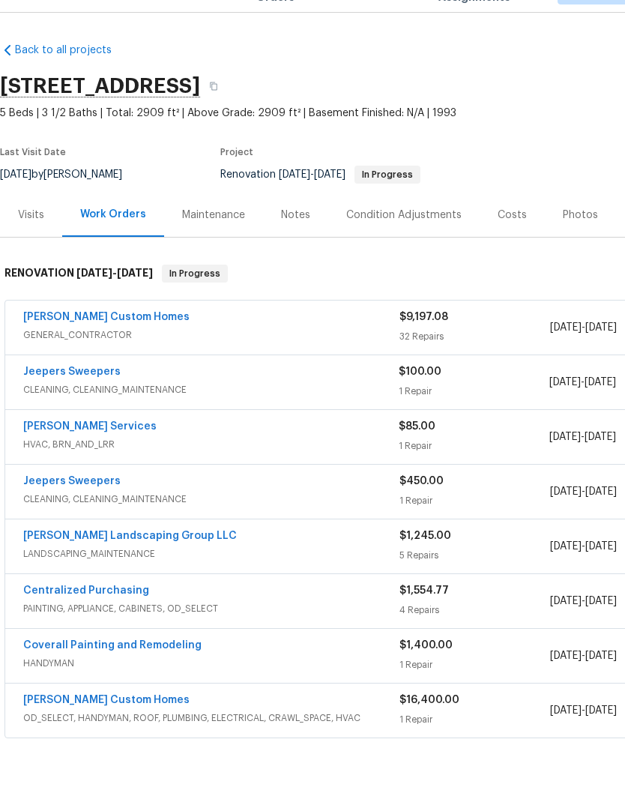
click at [299, 242] on div "Notes" at bounding box center [295, 249] width 29 height 15
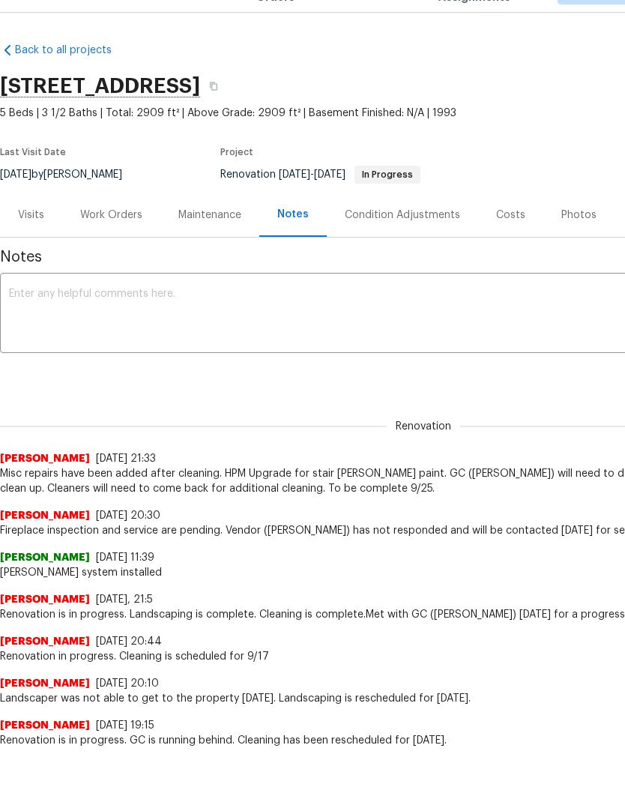
click at [207, 323] on textarea at bounding box center [423, 349] width 829 height 52
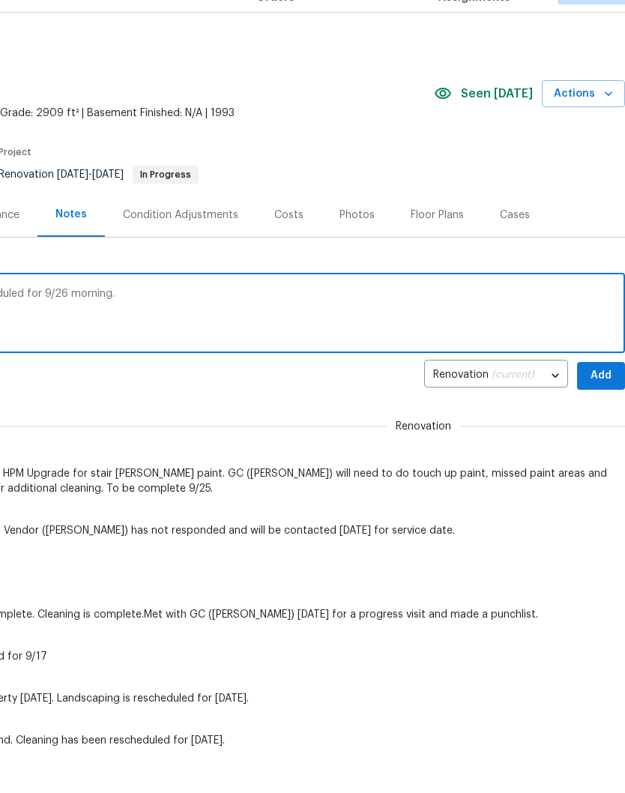
scroll to position [0, 222]
type textarea "Renovation is in progress. Cleaning is scheduled for 9/26 morning."
click at [598, 401] on span "Add" at bounding box center [601, 410] width 24 height 19
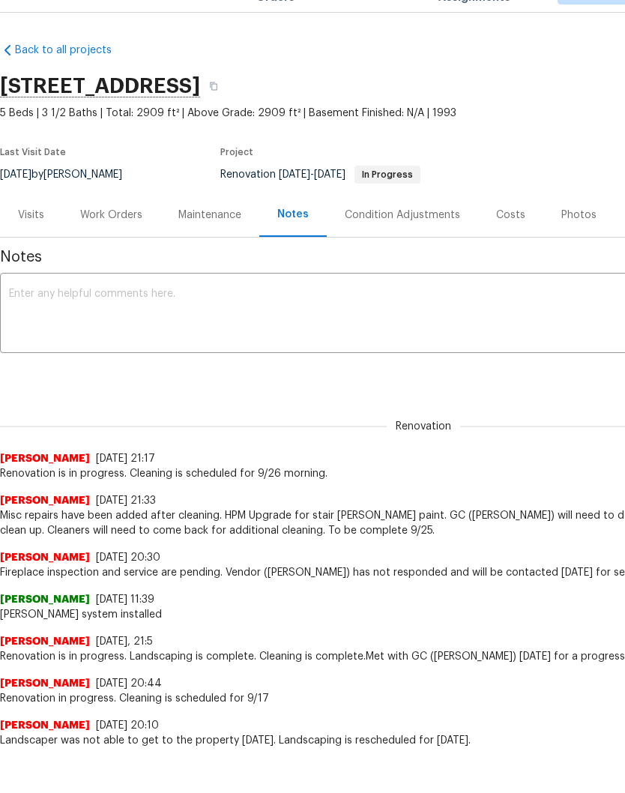
scroll to position [0, 0]
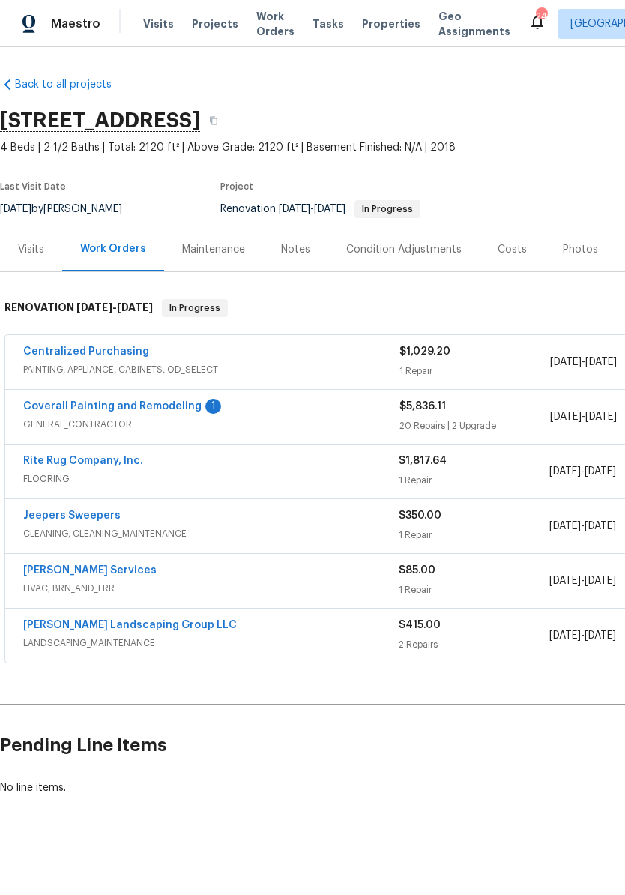
click at [162, 407] on link "Coverall Painting and Remodeling" at bounding box center [112, 406] width 178 height 10
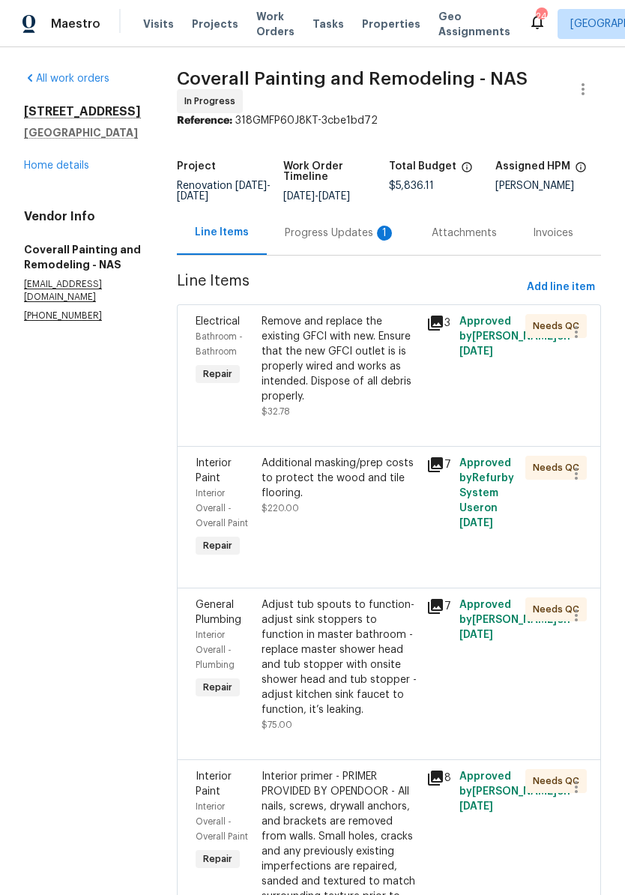
click at [373, 241] on div "Progress Updates 1" at bounding box center [340, 233] width 111 height 15
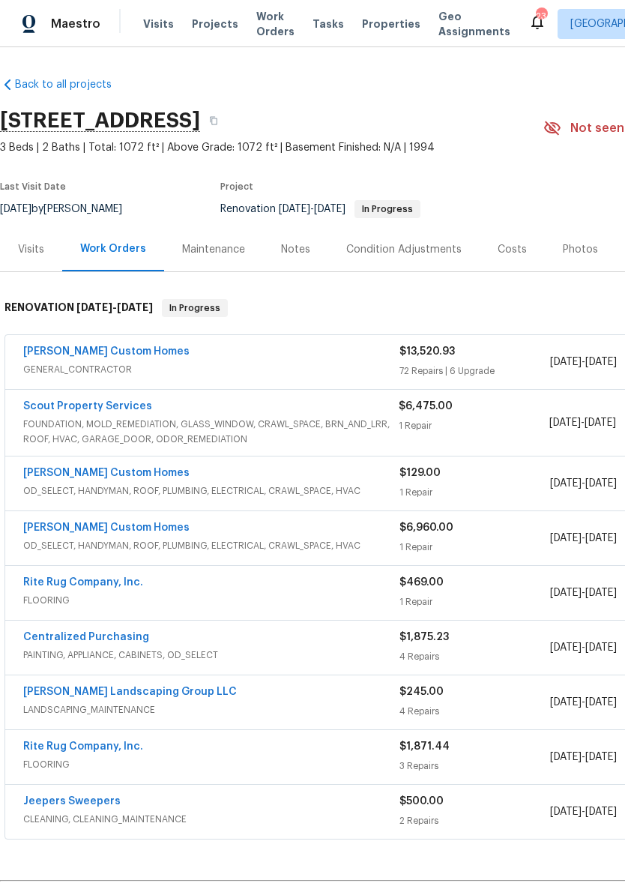
click at [111, 352] on link "[PERSON_NAME] Custom Homes" at bounding box center [106, 351] width 166 height 10
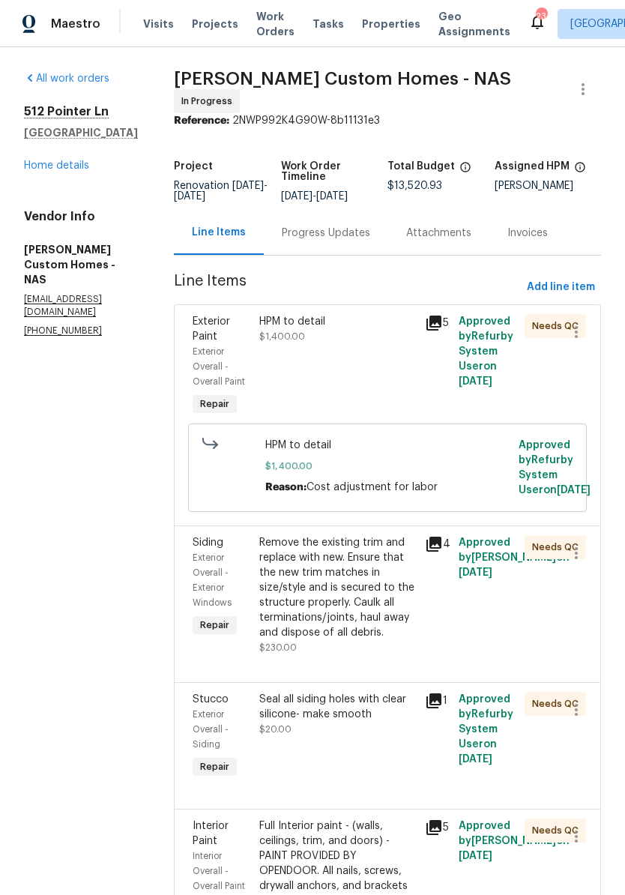
click at [365, 241] on div "Progress Updates" at bounding box center [326, 233] width 88 height 15
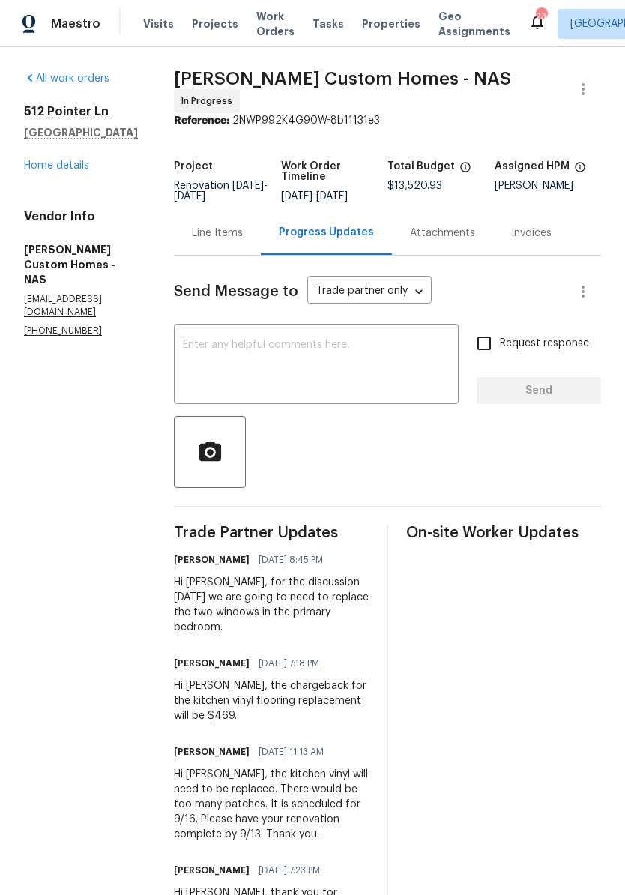
click at [335, 351] on textarea at bounding box center [316, 365] width 267 height 52
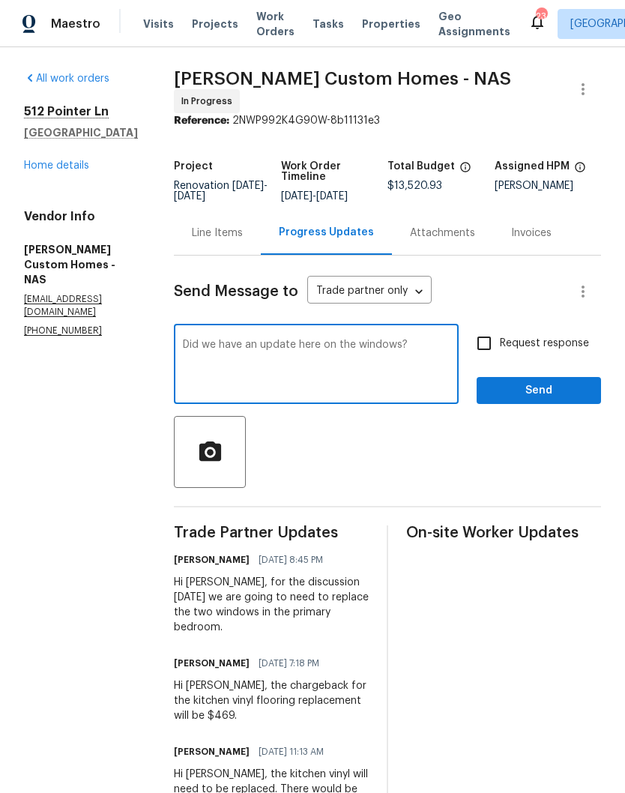
type textarea "Did we have an update here on the windows?"
click at [542, 393] on span "Send" at bounding box center [539, 390] width 100 height 19
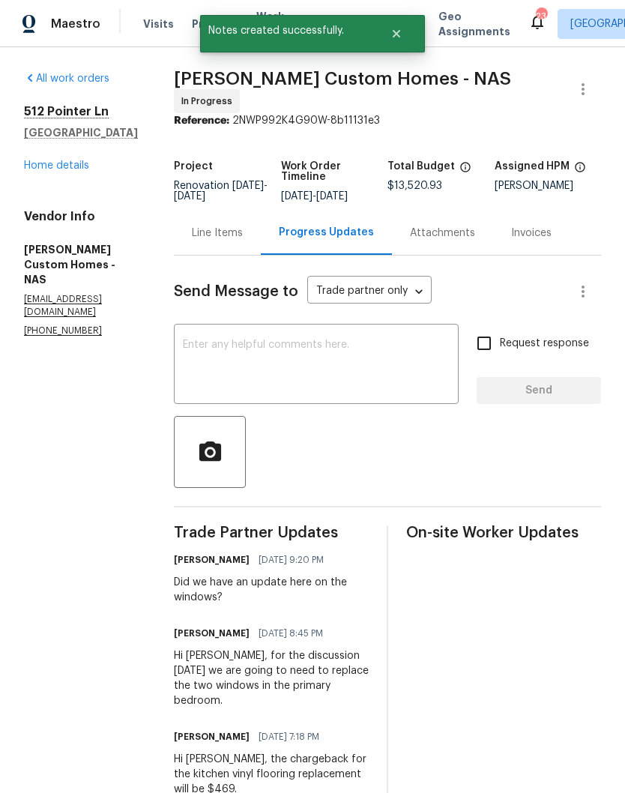
click at [74, 169] on link "Home details" at bounding box center [56, 165] width 65 height 10
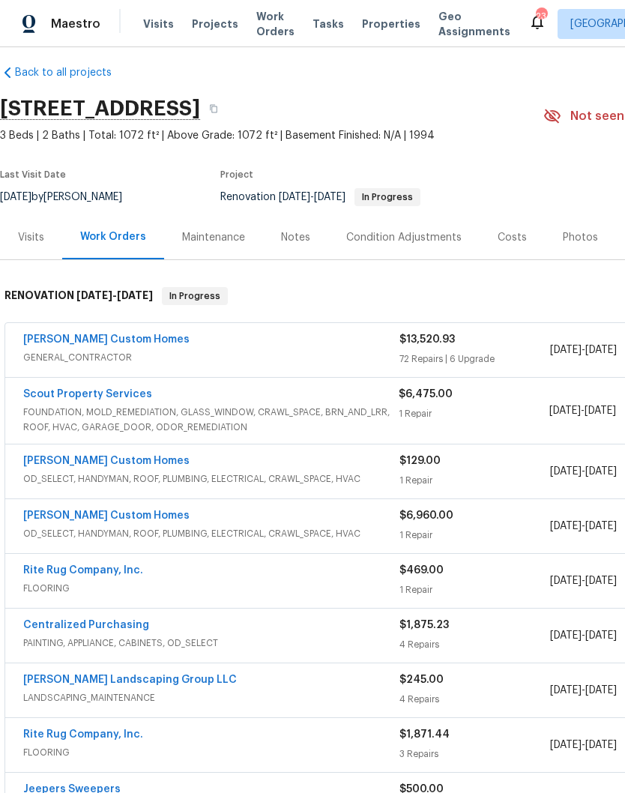
scroll to position [13, 0]
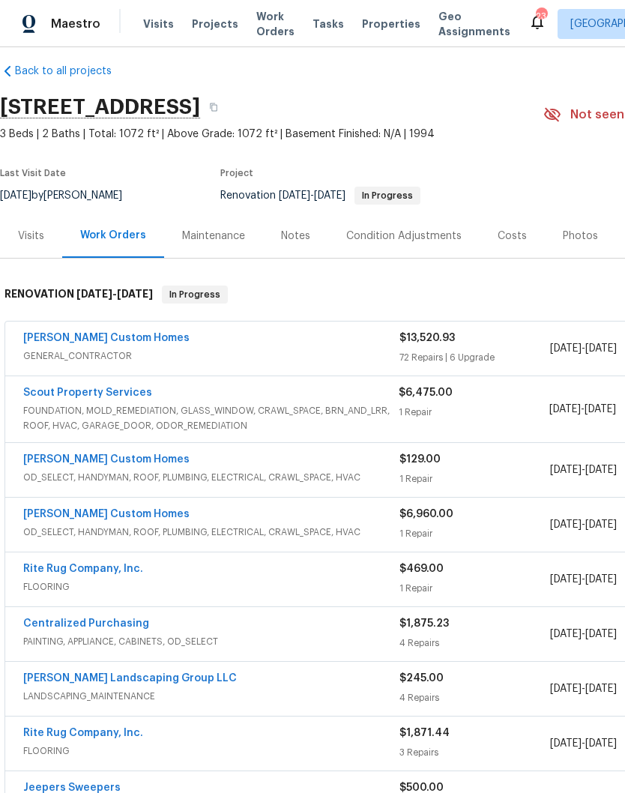
click at [154, 401] on div "Scout Property Services" at bounding box center [210, 394] width 375 height 18
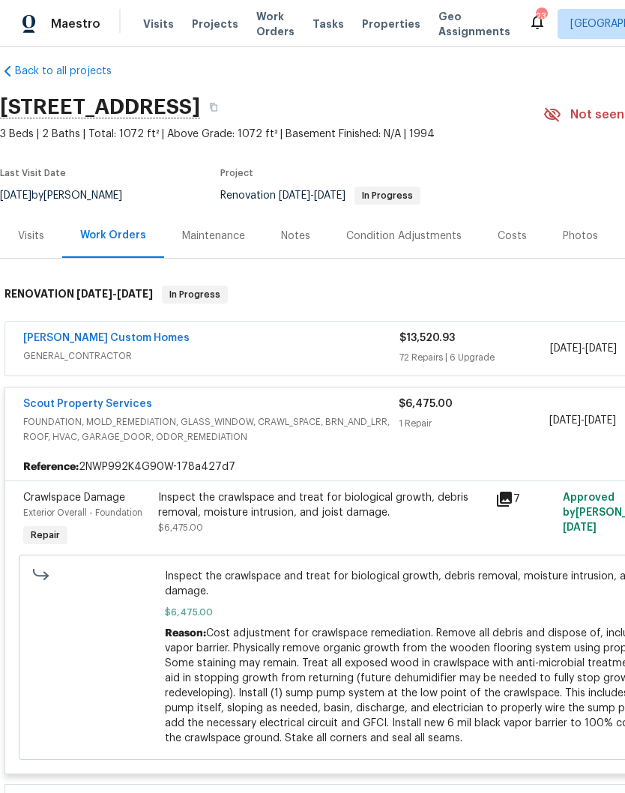
click at [128, 405] on link "Scout Property Services" at bounding box center [87, 404] width 129 height 10
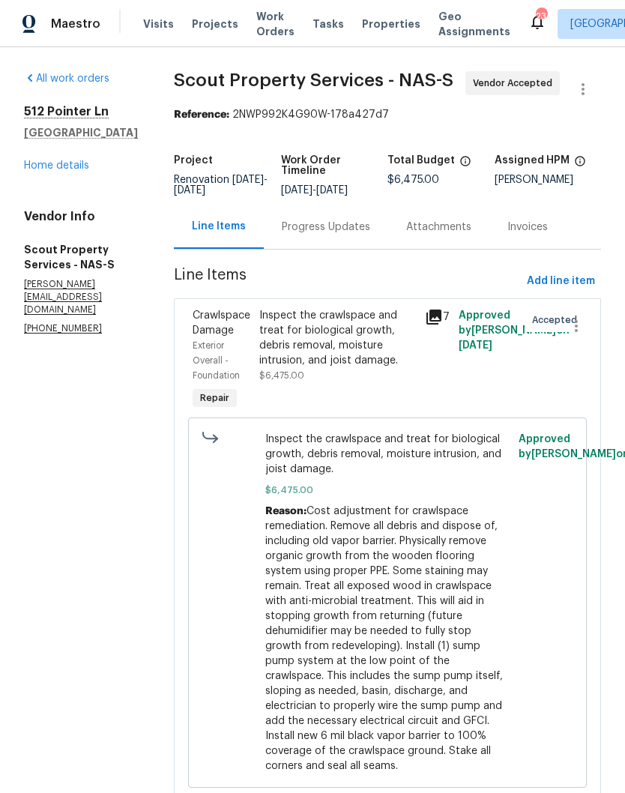
click at [301, 229] on div "Progress Updates" at bounding box center [326, 227] width 88 height 15
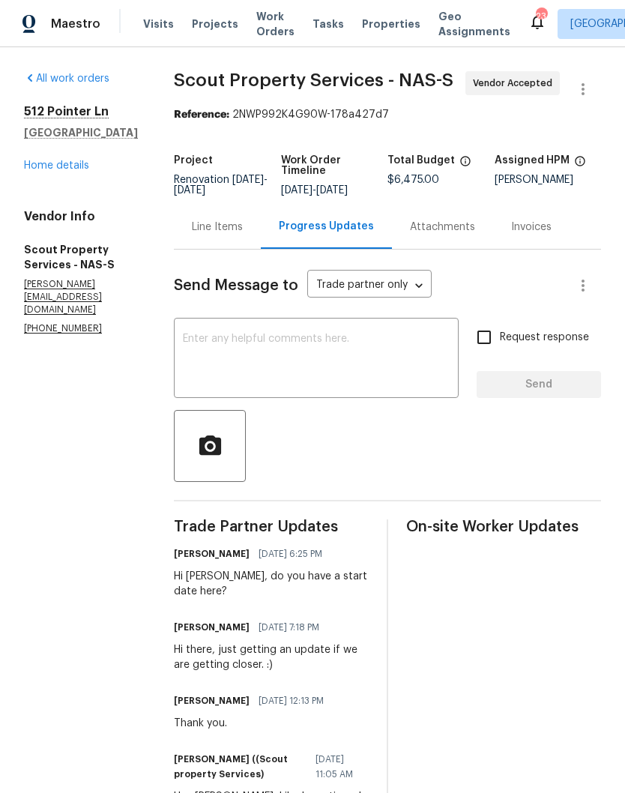
click at [308, 341] on textarea at bounding box center [316, 359] width 267 height 52
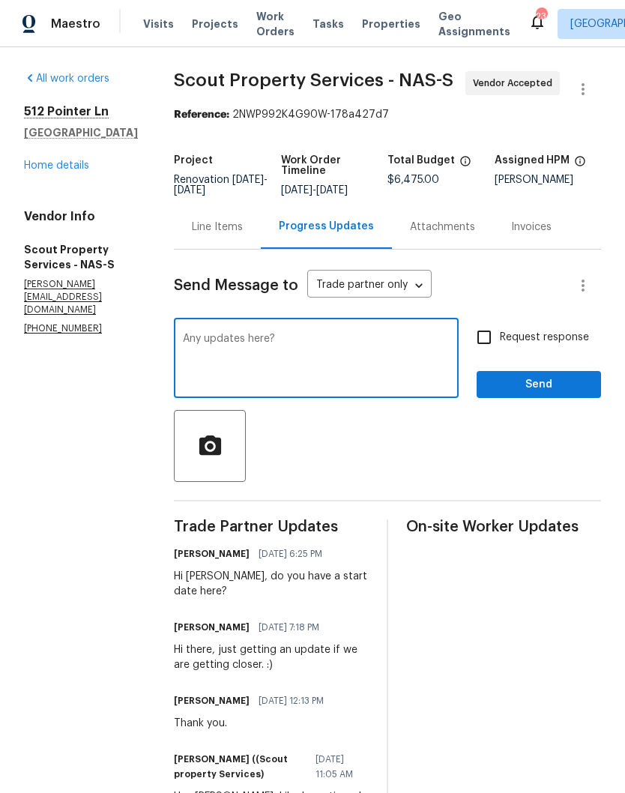
type textarea "Any updates here?"
click at [562, 380] on span "Send" at bounding box center [539, 384] width 100 height 19
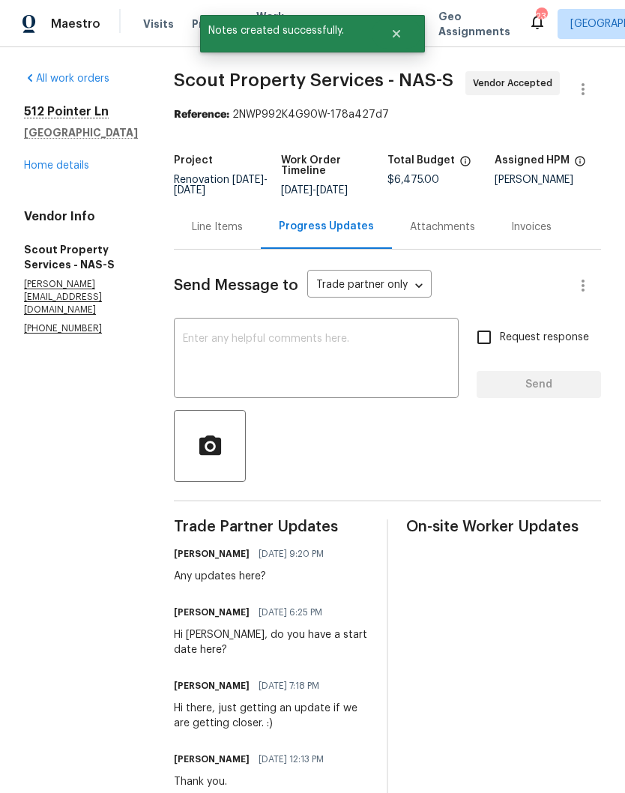
click at [46, 171] on link "Home details" at bounding box center [56, 165] width 65 height 10
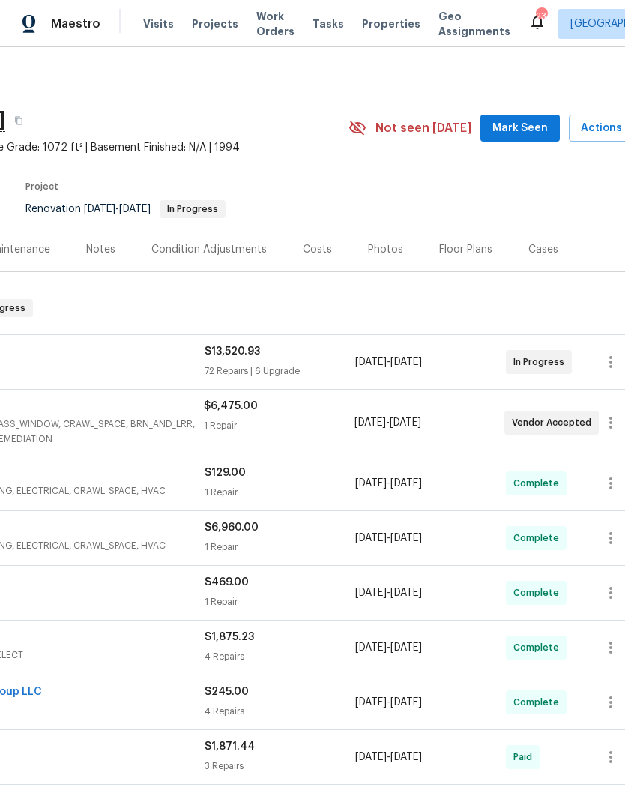
scroll to position [0, 203]
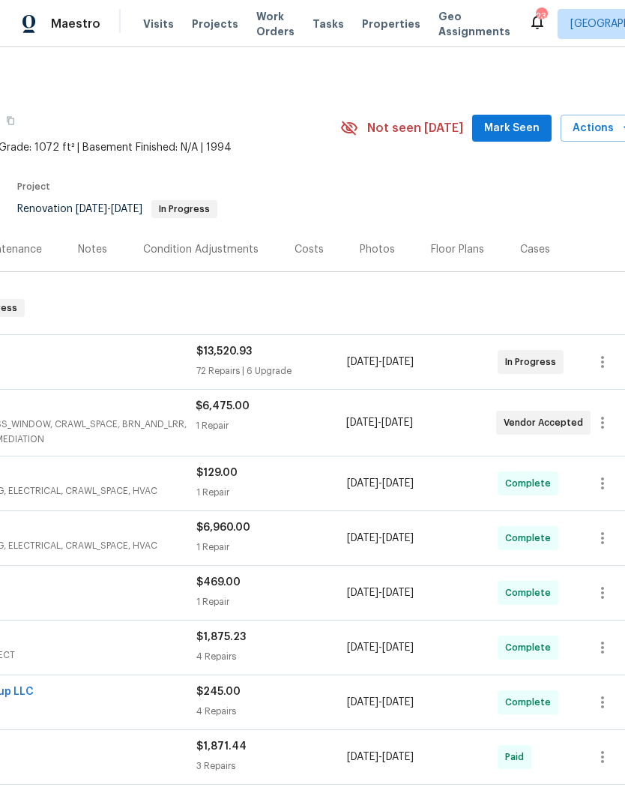
click at [525, 129] on span "Mark Seen" at bounding box center [511, 128] width 55 height 19
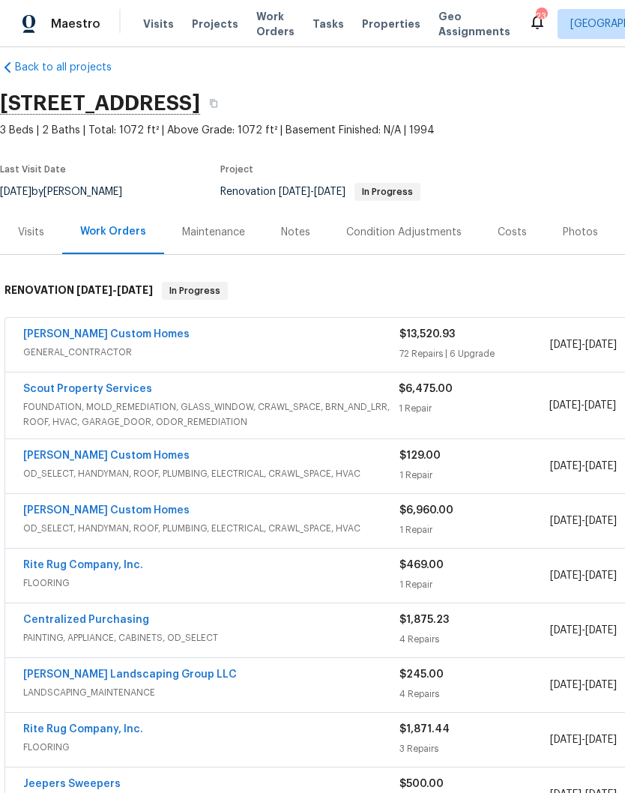
scroll to position [19, 0]
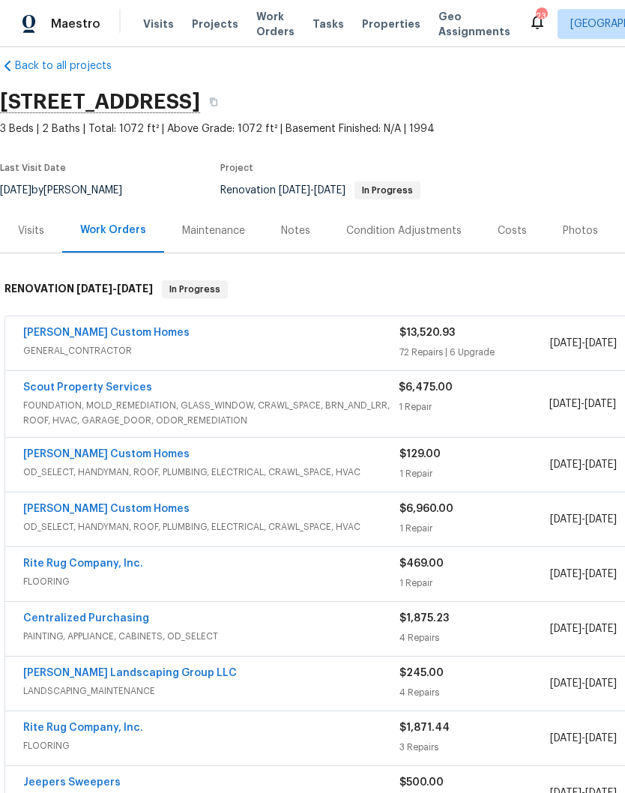
click at [103, 335] on link "[PERSON_NAME] Custom Homes" at bounding box center [106, 332] width 166 height 10
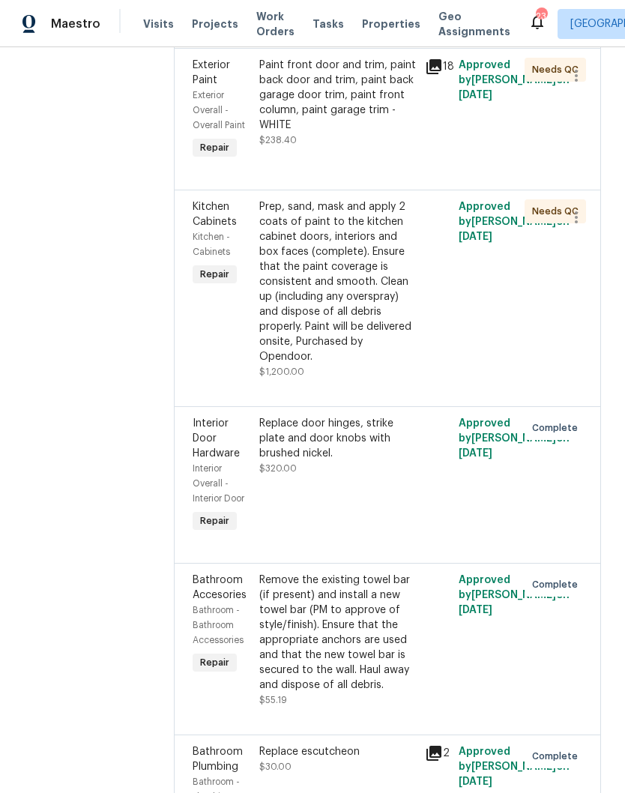
scroll to position [1606, 0]
click at [371, 132] on div "Paint front door and trim, paint back door and trim, paint back garage door tri…" at bounding box center [337, 94] width 157 height 75
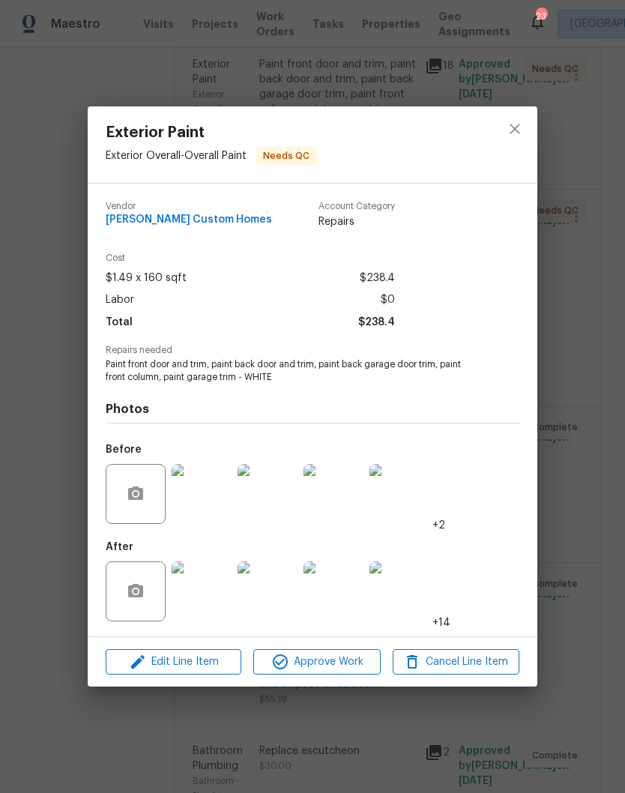
click at [222, 601] on img at bounding box center [202, 591] width 60 height 60
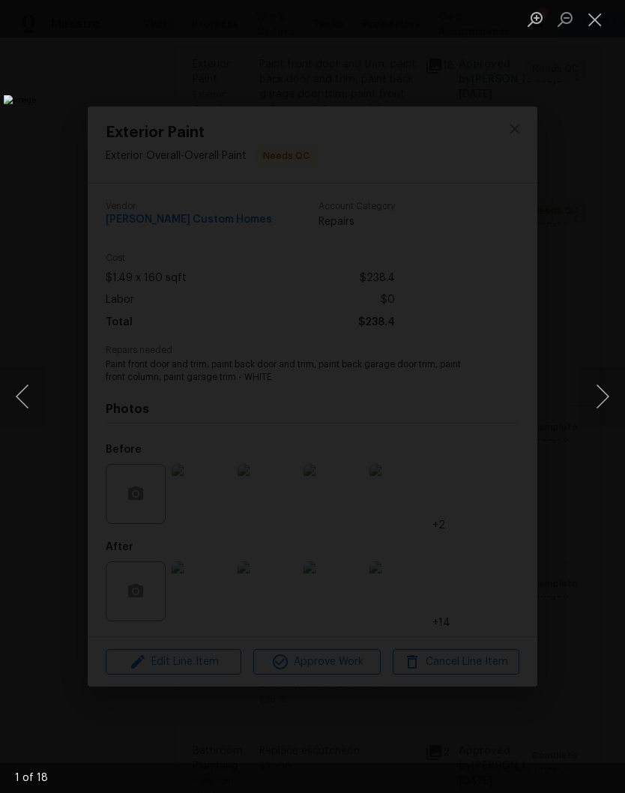
click at [214, 589] on div "Lightbox" at bounding box center [312, 396] width 625 height 793
click at [607, 404] on button "Next image" at bounding box center [602, 396] width 45 height 60
click at [606, 398] on button "Next image" at bounding box center [602, 396] width 45 height 60
click at [603, 404] on button "Next image" at bounding box center [602, 396] width 45 height 60
click at [605, 399] on button "Next image" at bounding box center [602, 396] width 45 height 60
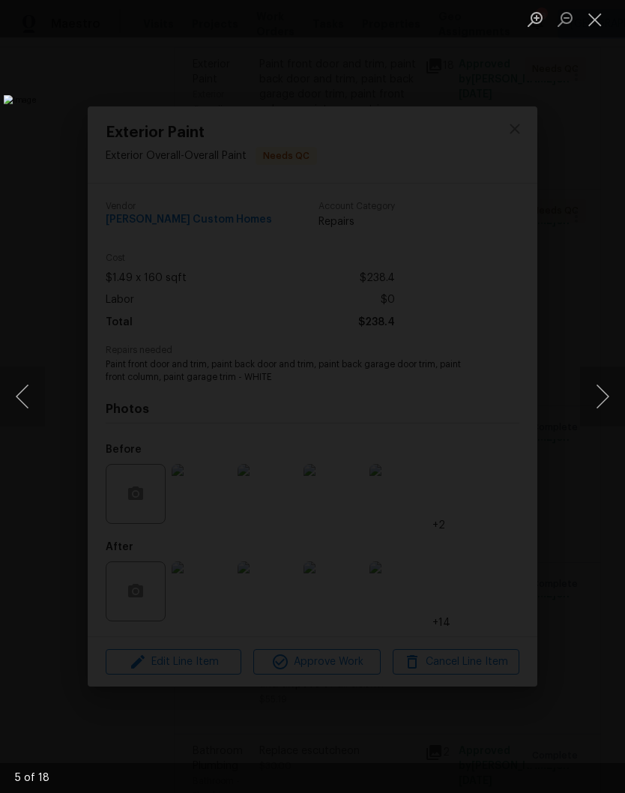
click at [606, 397] on button "Next image" at bounding box center [602, 396] width 45 height 60
click at [594, 28] on button "Close lightbox" at bounding box center [595, 19] width 30 height 26
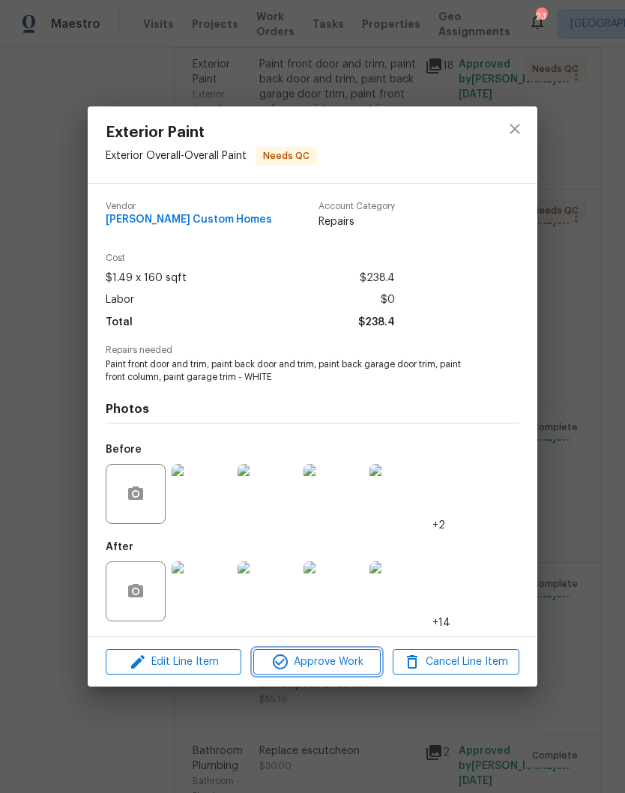
click at [348, 665] on span "Approve Work" at bounding box center [317, 662] width 118 height 19
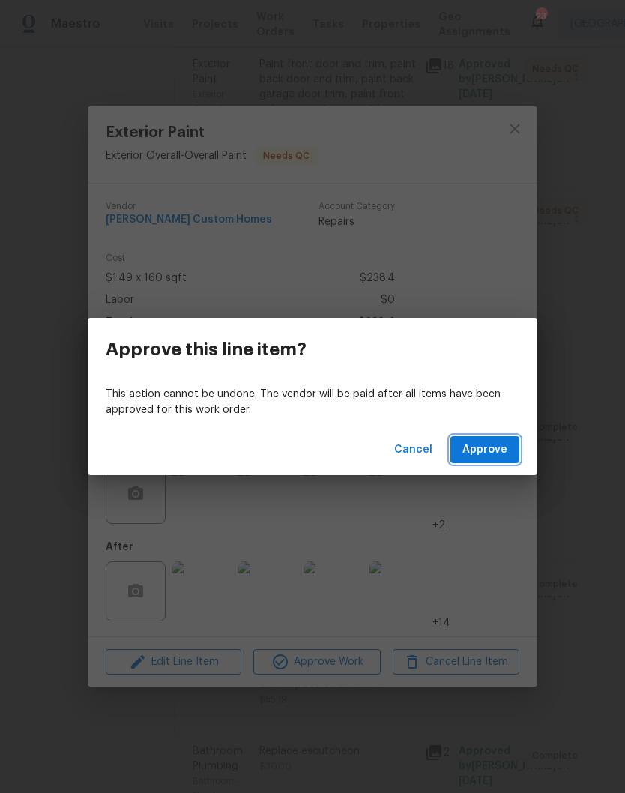
click at [498, 450] on span "Approve" at bounding box center [484, 450] width 45 height 19
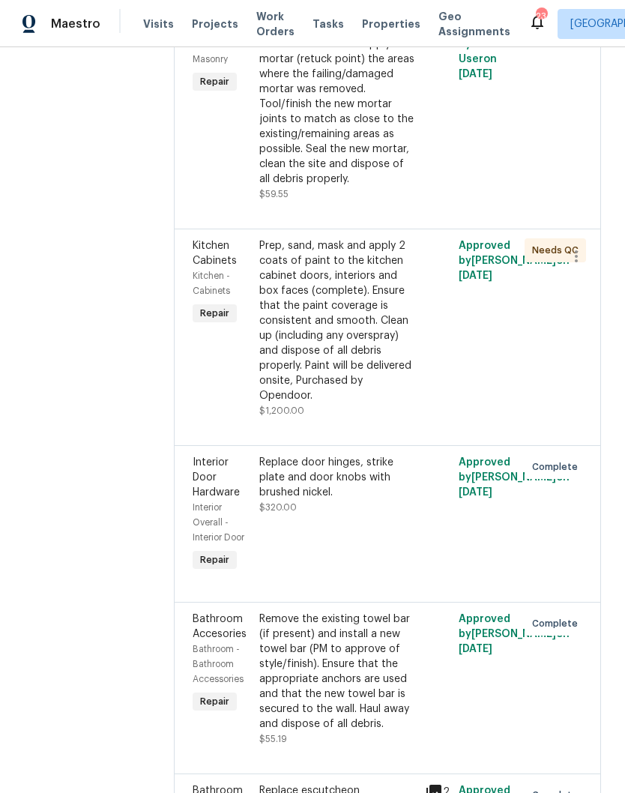
scroll to position [1421, 0]
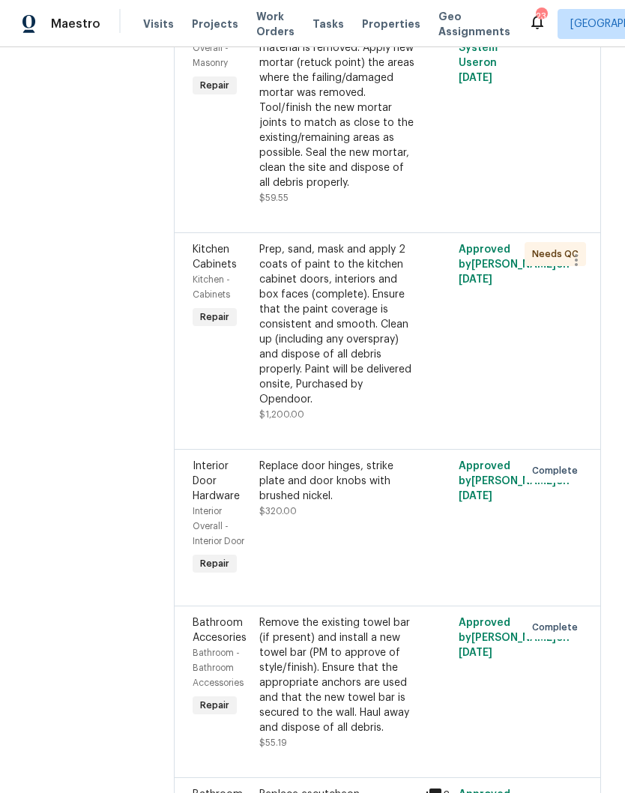
click at [369, 375] on div "Prep, sand, mask and apply 2 coats of paint to the kitchen cabinet doors, inter…" at bounding box center [337, 324] width 157 height 165
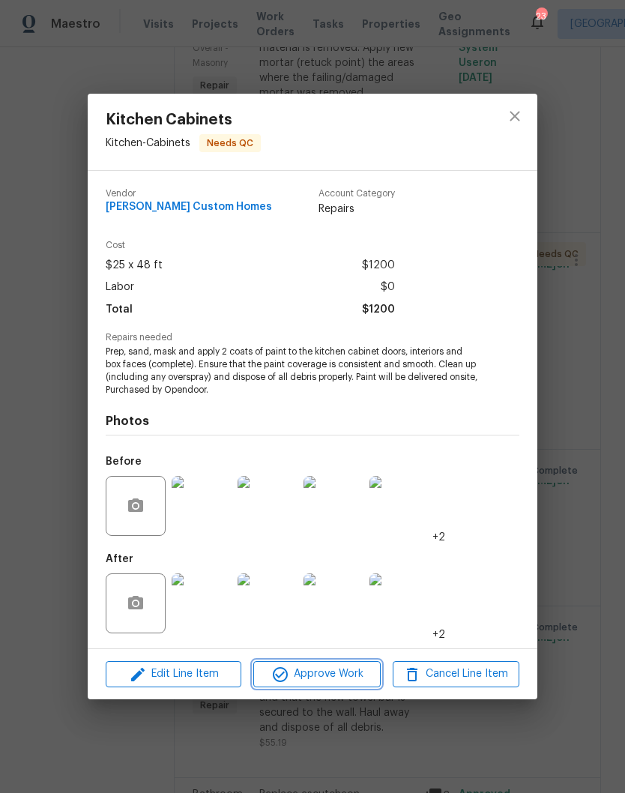
click at [338, 674] on span "Approve Work" at bounding box center [317, 674] width 118 height 19
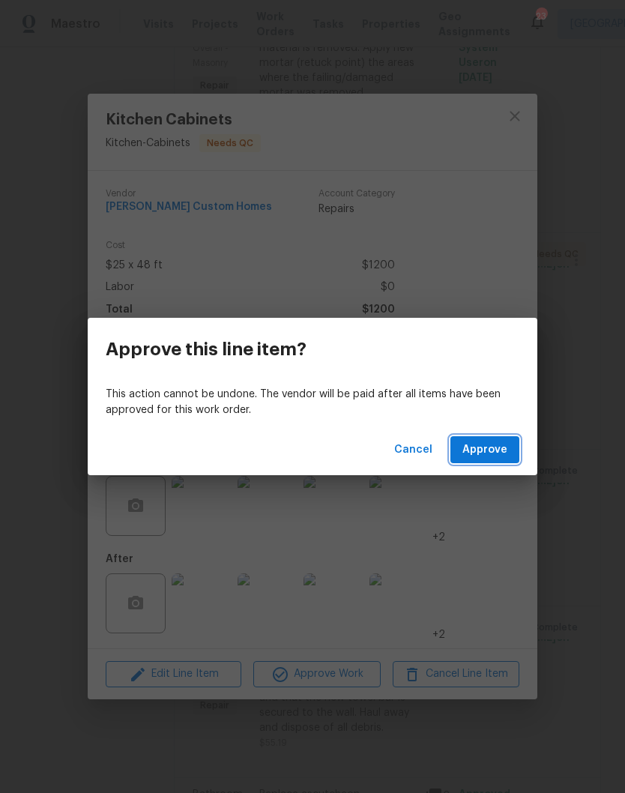
click at [494, 445] on span "Approve" at bounding box center [484, 450] width 45 height 19
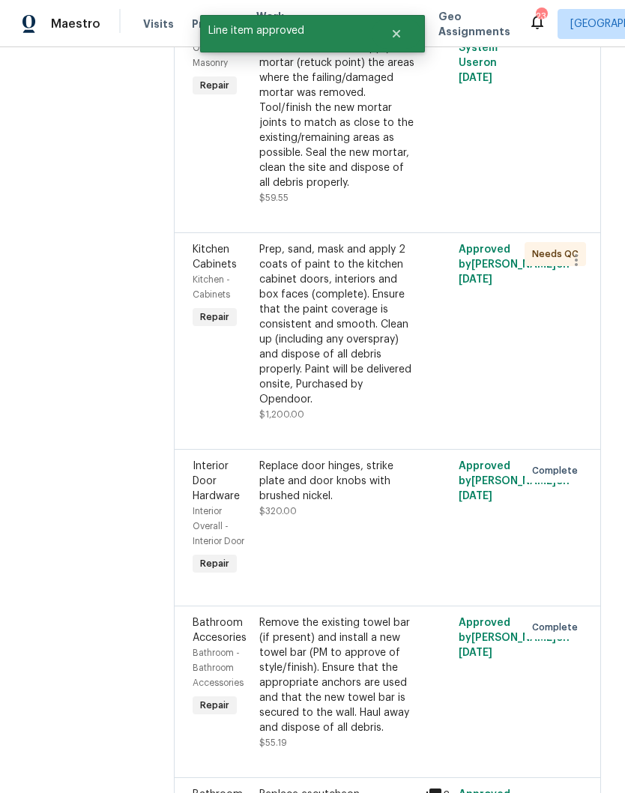
scroll to position [0, 0]
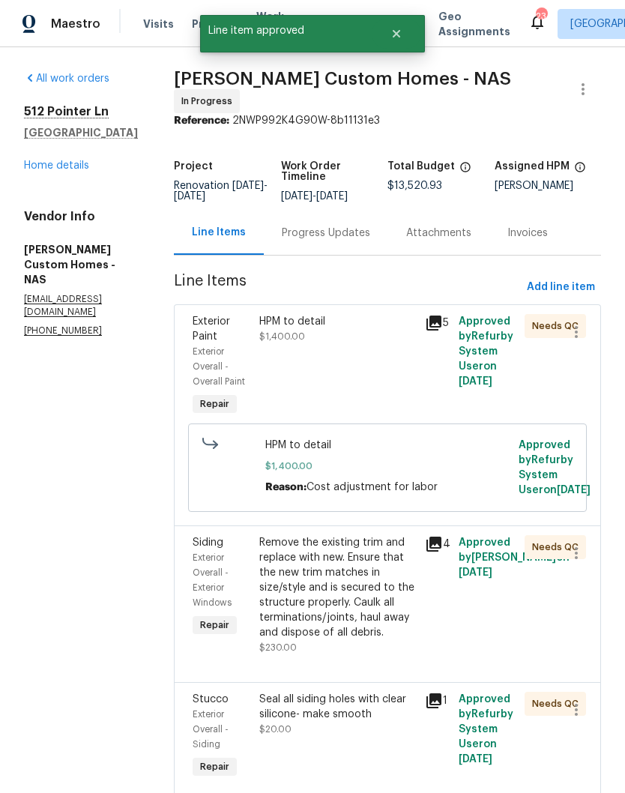
click at [79, 166] on link "Home details" at bounding box center [56, 165] width 65 height 10
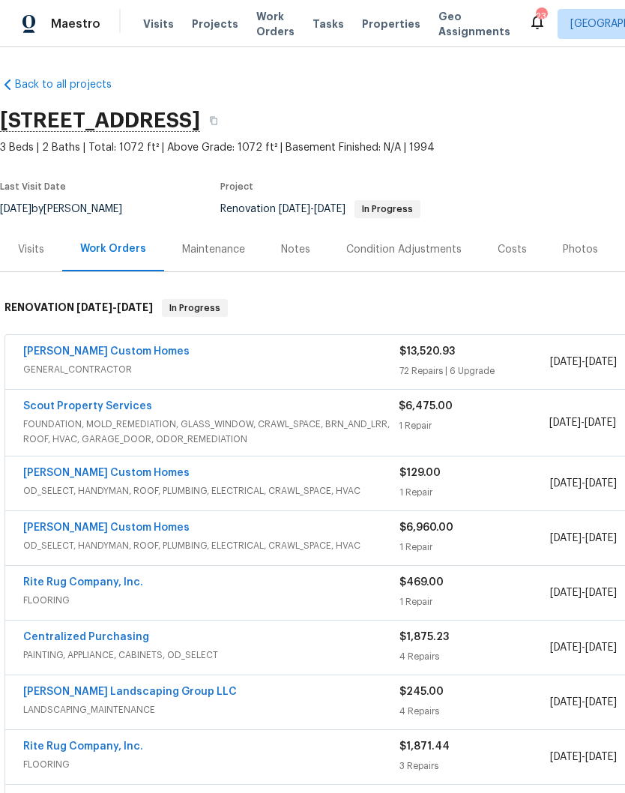
click at [302, 250] on div "Notes" at bounding box center [295, 249] width 29 height 15
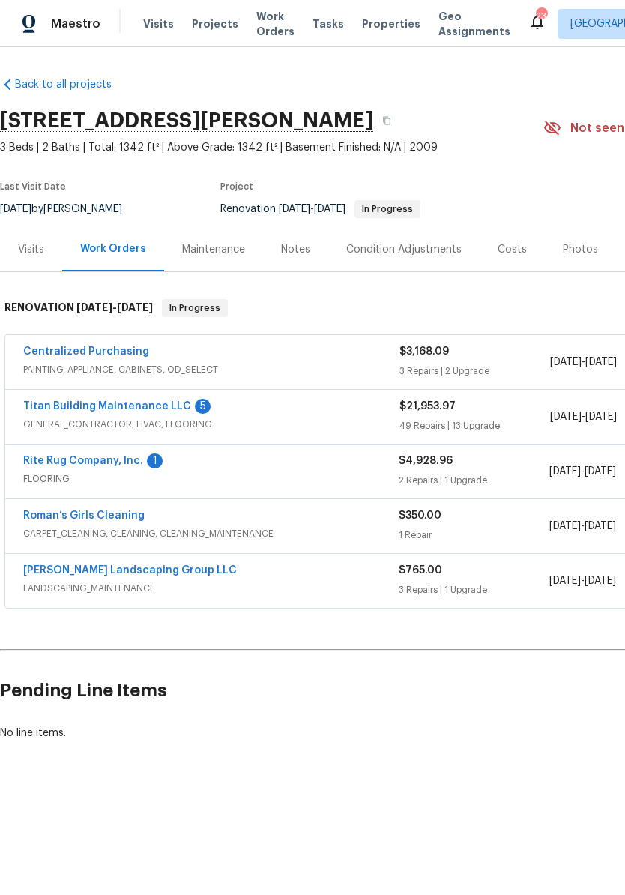
click at [156, 406] on link "Titan Building Maintenance LLC" at bounding box center [107, 406] width 168 height 10
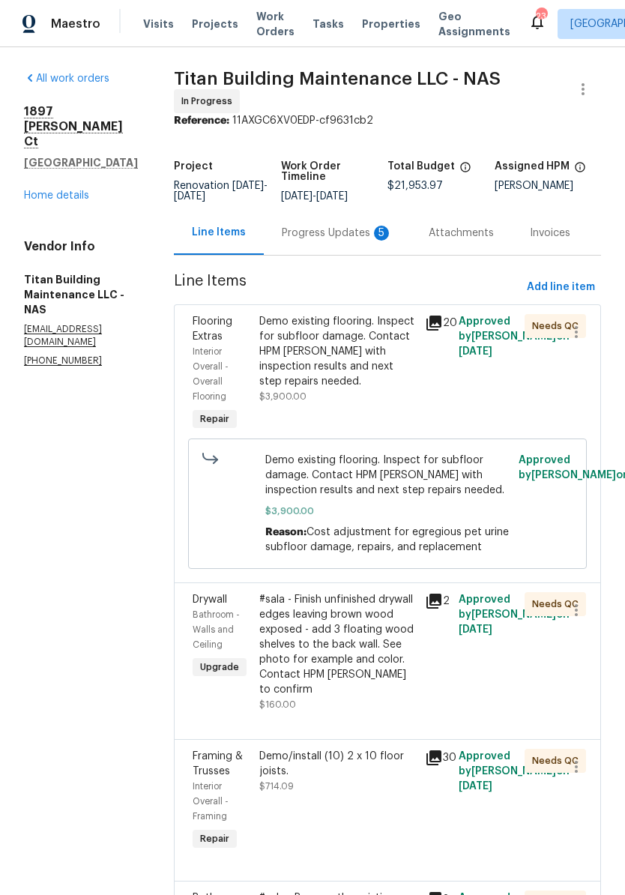
click at [333, 232] on div "Progress Updates 5" at bounding box center [337, 233] width 111 height 15
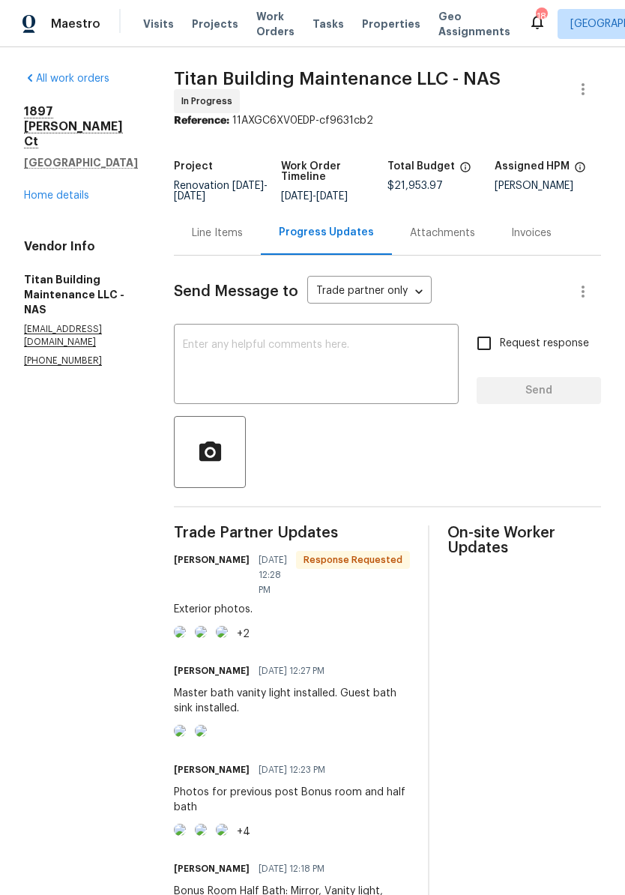
click at [207, 229] on div "Line Items" at bounding box center [217, 233] width 51 height 15
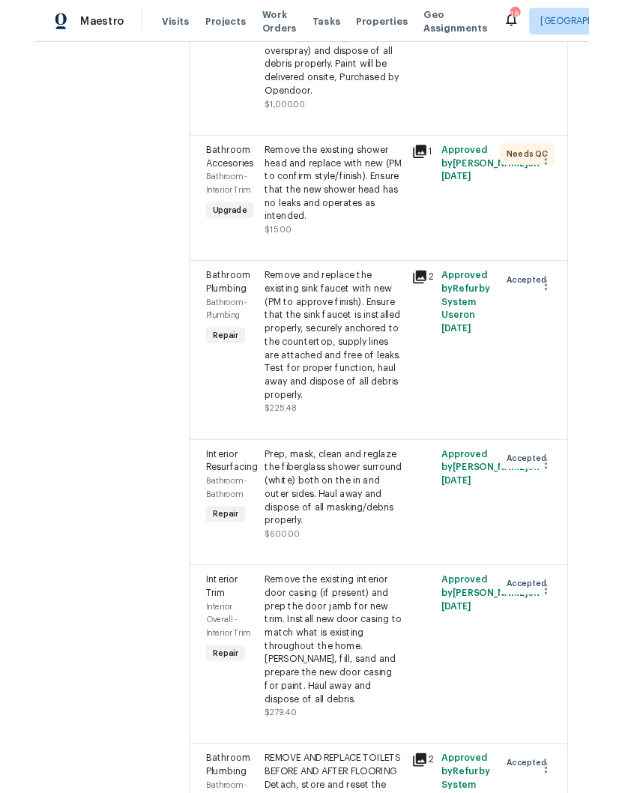
scroll to position [1774, 0]
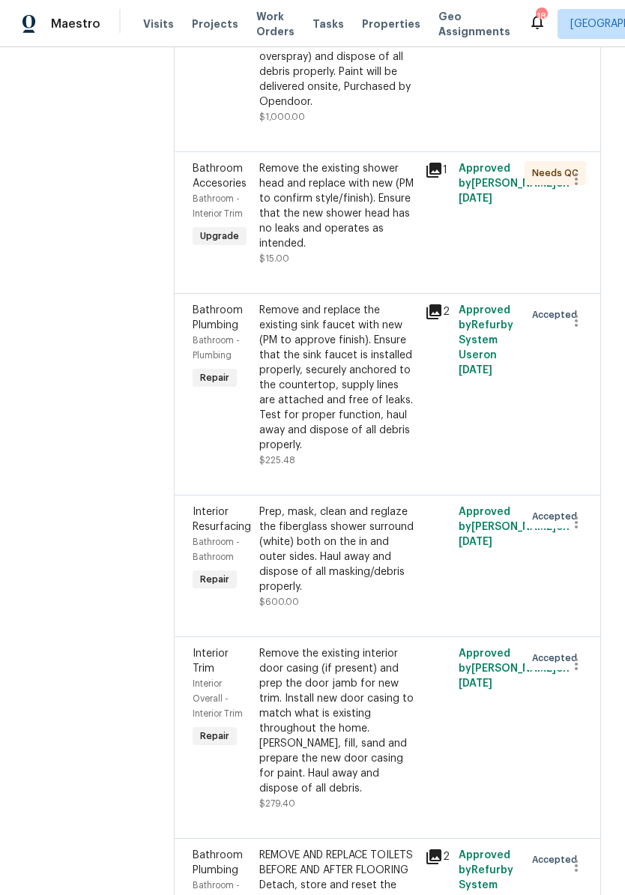
click at [342, 303] on div "Remove and replace the existing sink faucet with new (PM to approve finish). En…" at bounding box center [337, 378] width 157 height 150
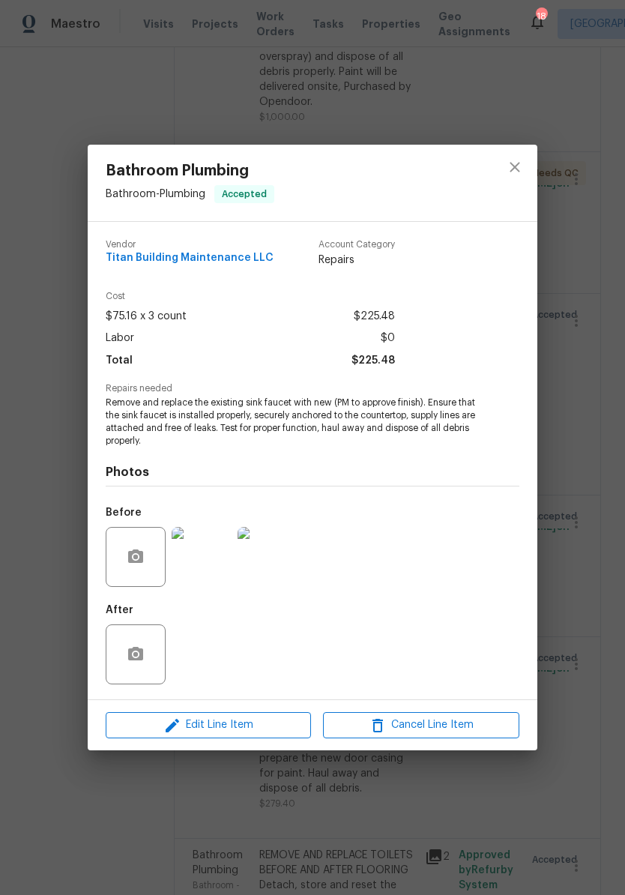
click at [273, 725] on span "Edit Line Item" at bounding box center [208, 725] width 196 height 19
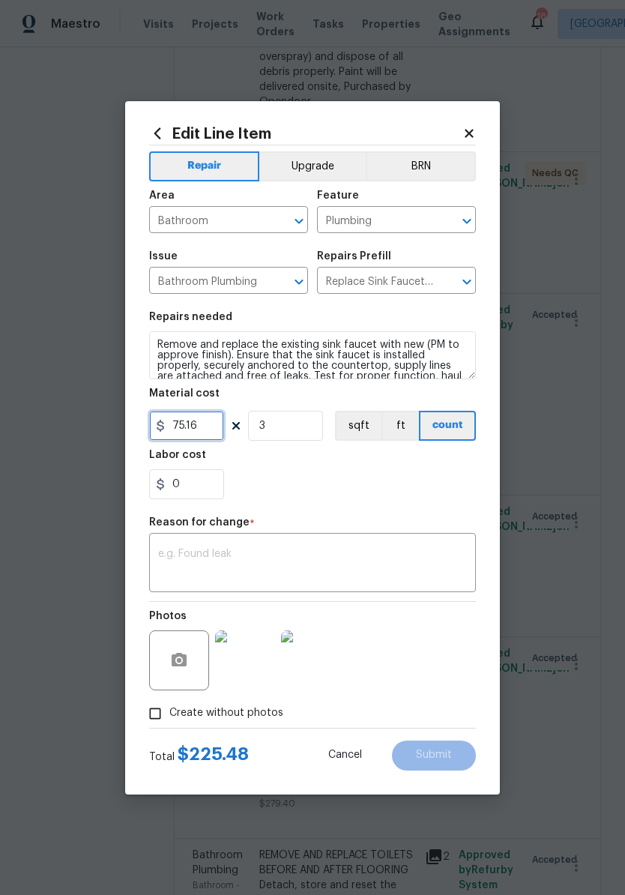
click at [220, 424] on input "75.16" at bounding box center [186, 426] width 75 height 30
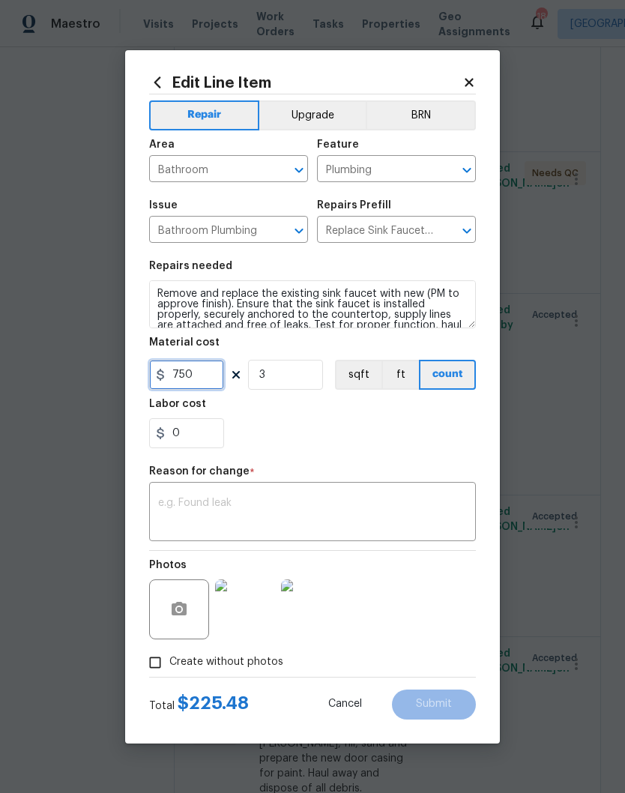
type input "750"
click at [299, 377] on input "3" at bounding box center [285, 375] width 75 height 30
type input "1"
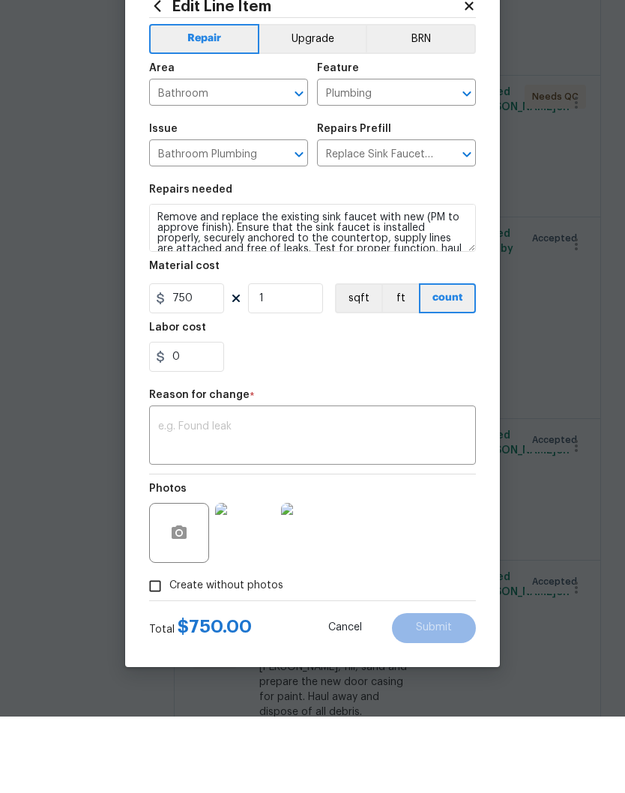
click at [292, 498] on textarea at bounding box center [312, 513] width 309 height 31
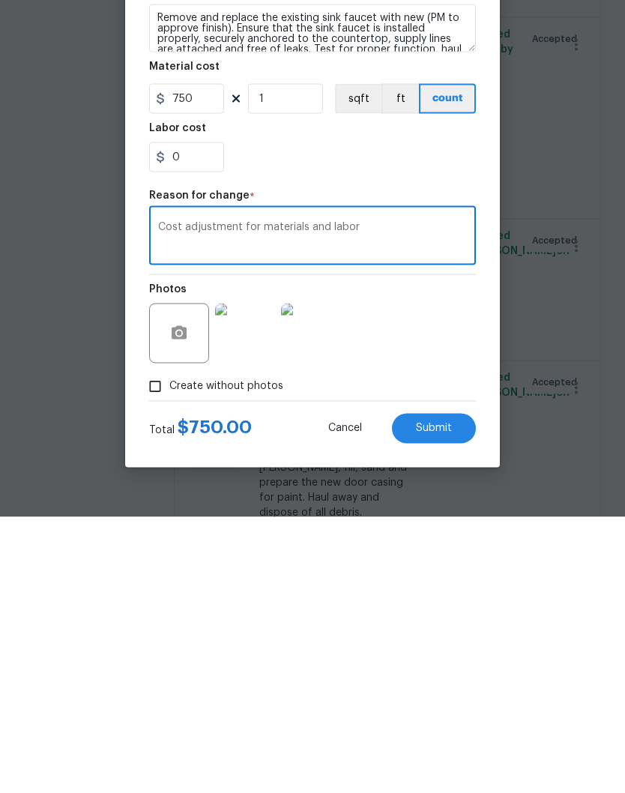
type textarea "Cost adjustment for materials and labor"
click at [443, 698] on span "Submit" at bounding box center [434, 703] width 36 height 11
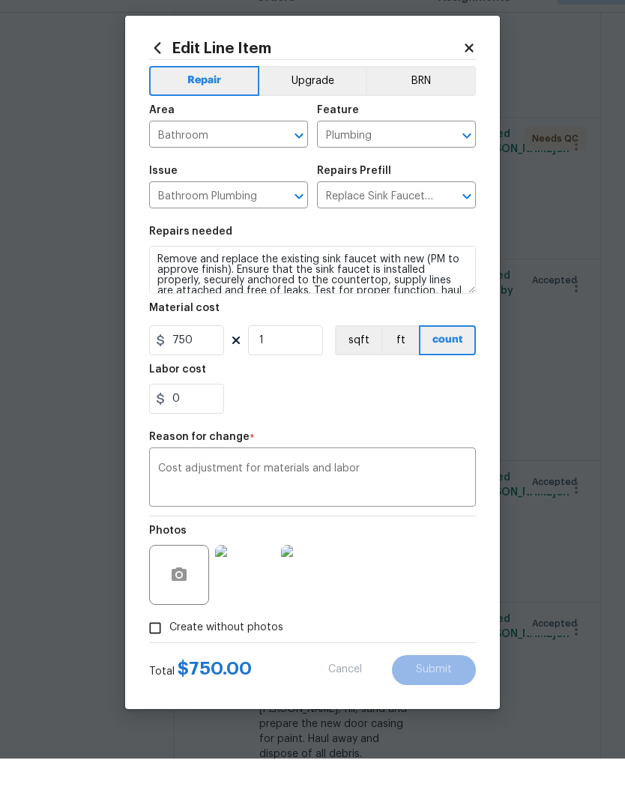
type input "3"
type input "75.16"
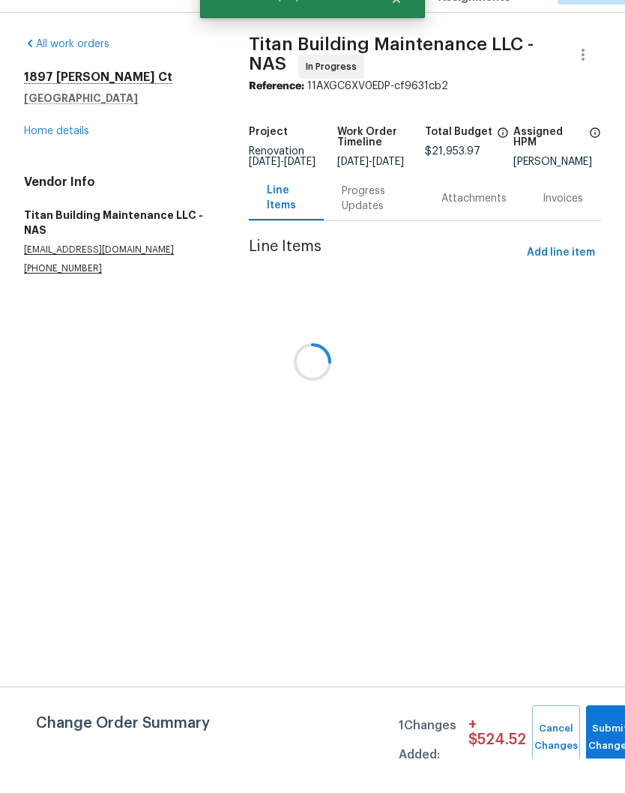
scroll to position [0, 0]
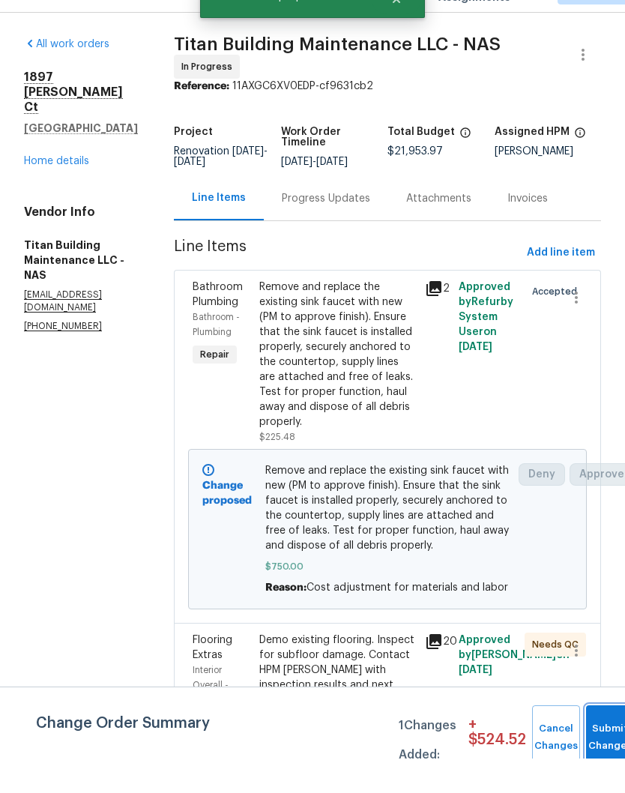
click at [611, 755] on span "Submit Changes" at bounding box center [610, 772] width 33 height 34
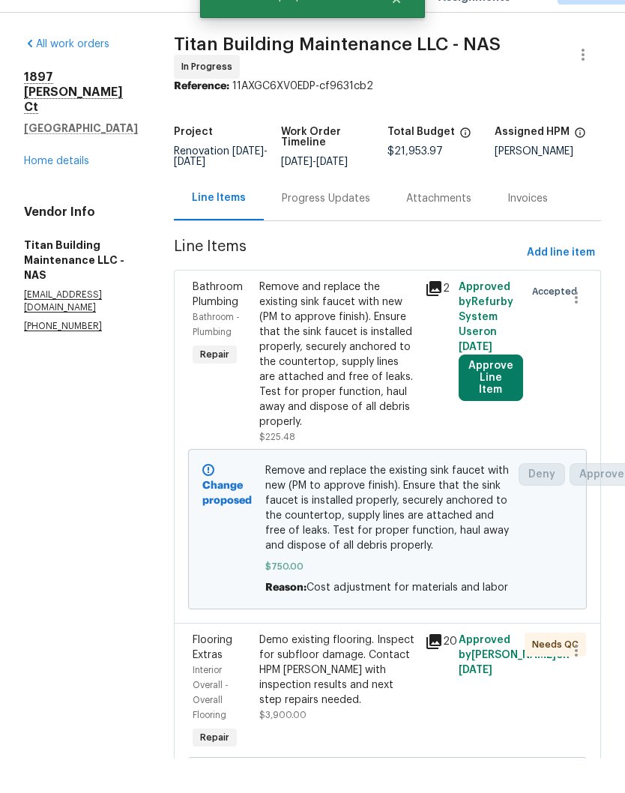
click at [321, 226] on div "Progress Updates" at bounding box center [326, 233] width 88 height 15
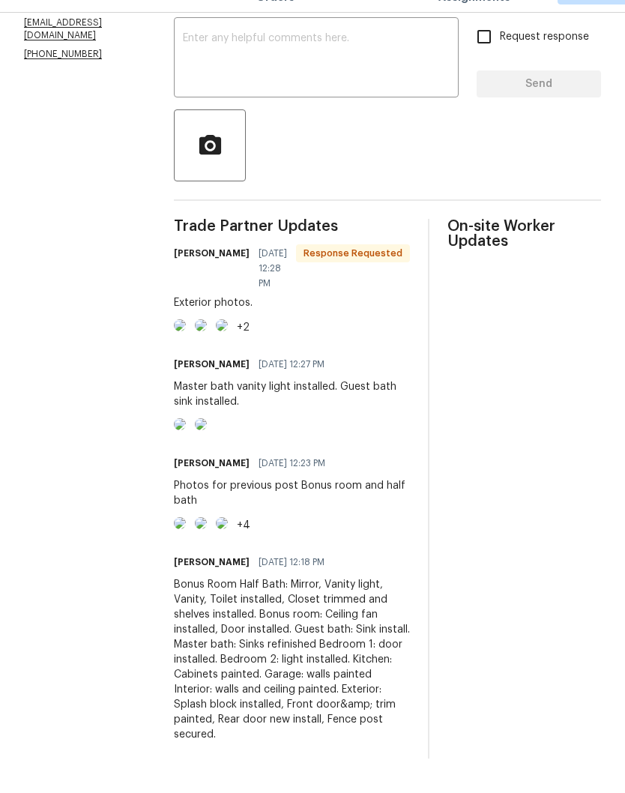
scroll to position [171, 0]
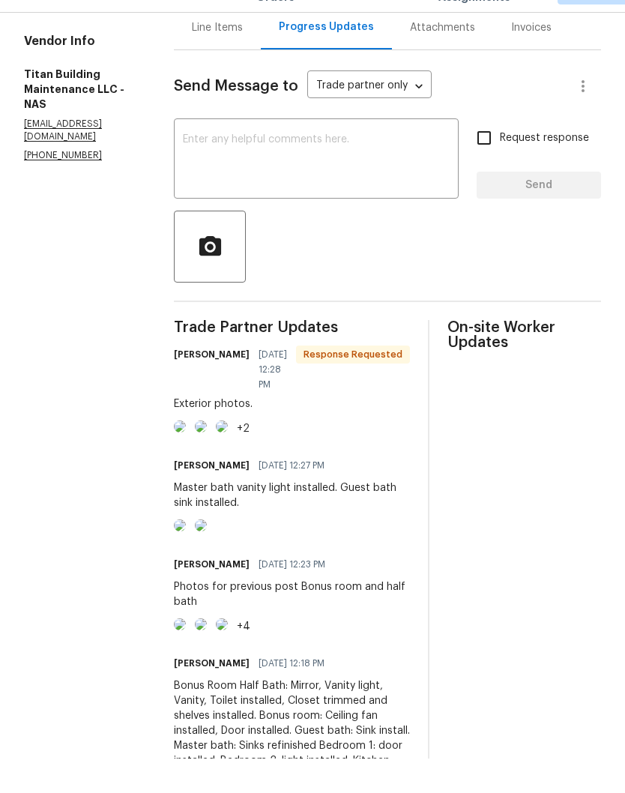
click at [272, 169] on textarea at bounding box center [316, 195] width 267 height 52
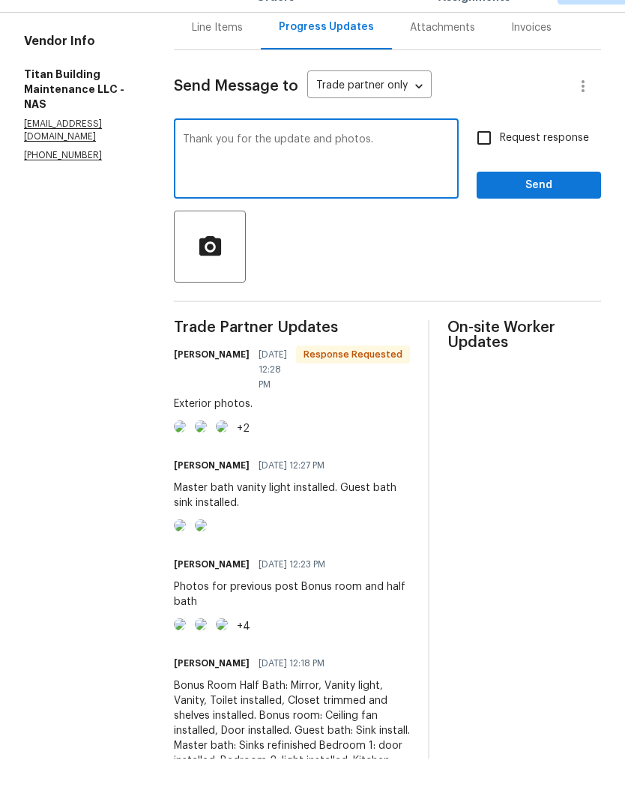
type textarea "Thank you for the update and photos."
click at [533, 211] on span "Send" at bounding box center [539, 220] width 100 height 19
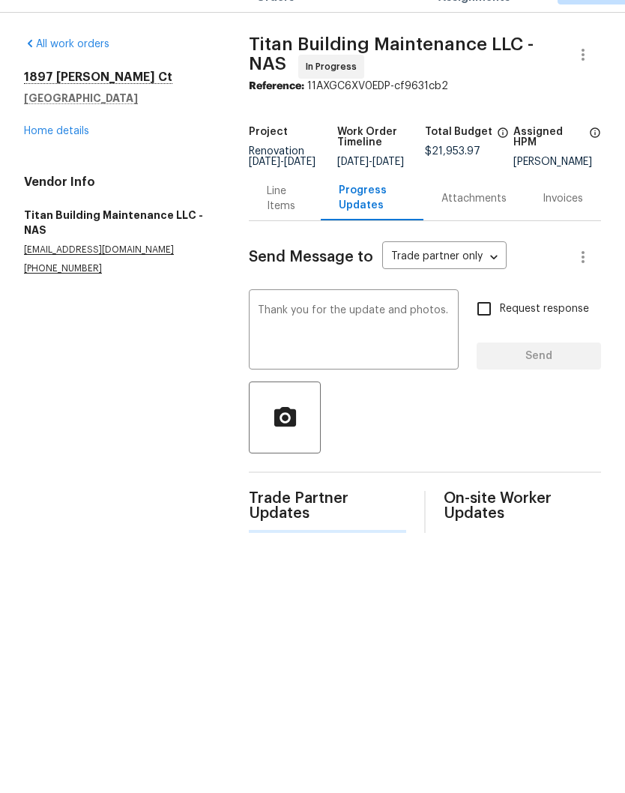
scroll to position [0, 0]
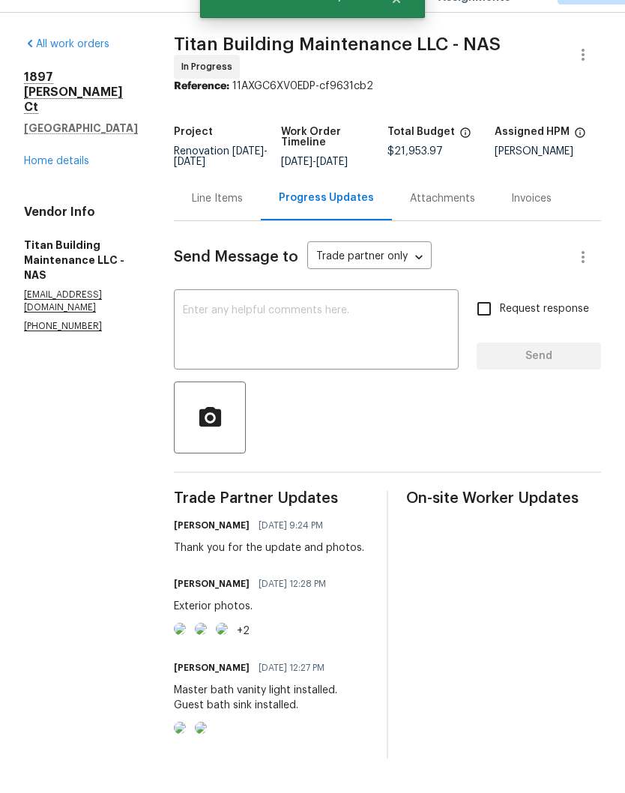
click at [343, 339] on textarea at bounding box center [316, 365] width 267 height 52
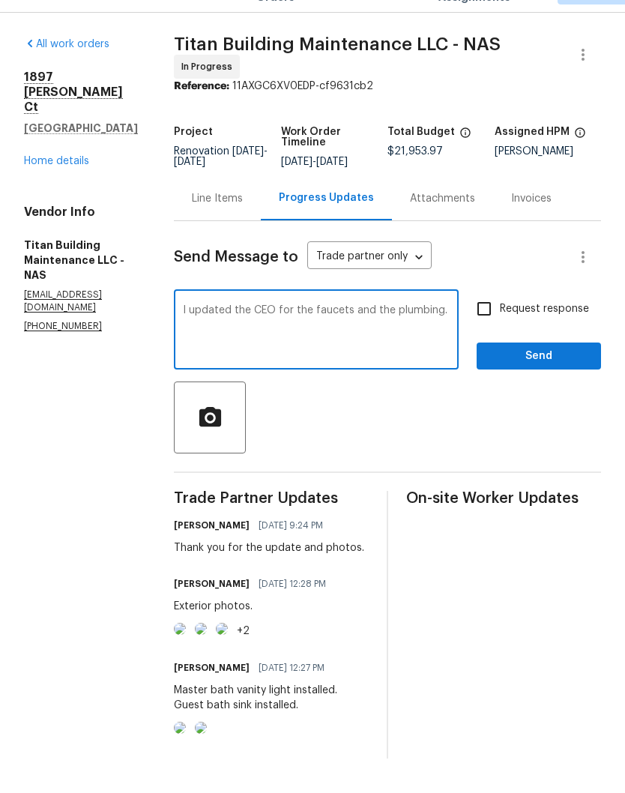
click at [258, 339] on textarea "I updated the CEO for the faucets and the plumbing." at bounding box center [316, 365] width 267 height 52
click at [292, 339] on textarea "I updated the CO for the faucets and the plumbing." at bounding box center [316, 365] width 267 height 52
click at [232, 339] on textarea "I updated the CO for the bathroom faucets and the plumbing." at bounding box center [316, 365] width 267 height 52
type textarea "I updated your CO for the bathroom faucets and the plumbing."
click at [552, 381] on span "Send" at bounding box center [539, 390] width 100 height 19
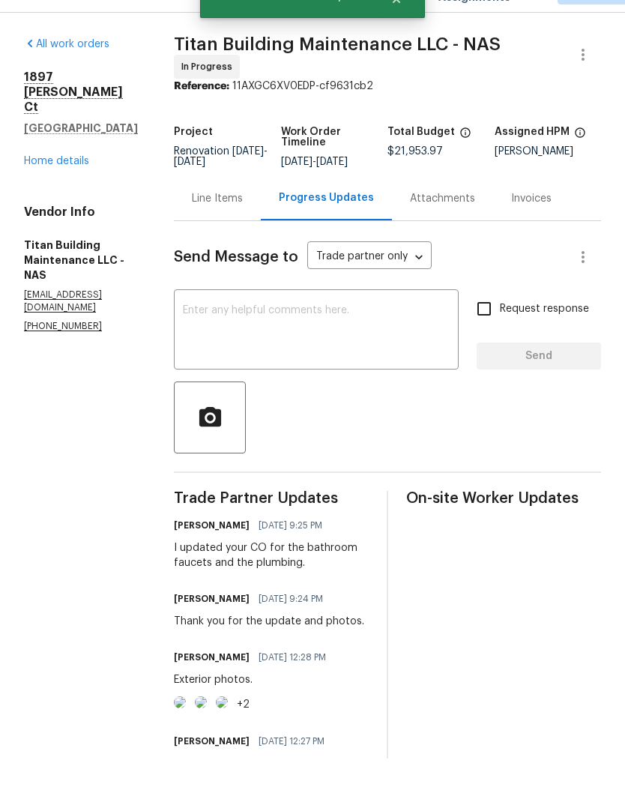
click at [65, 190] on link "Home details" at bounding box center [56, 195] width 65 height 10
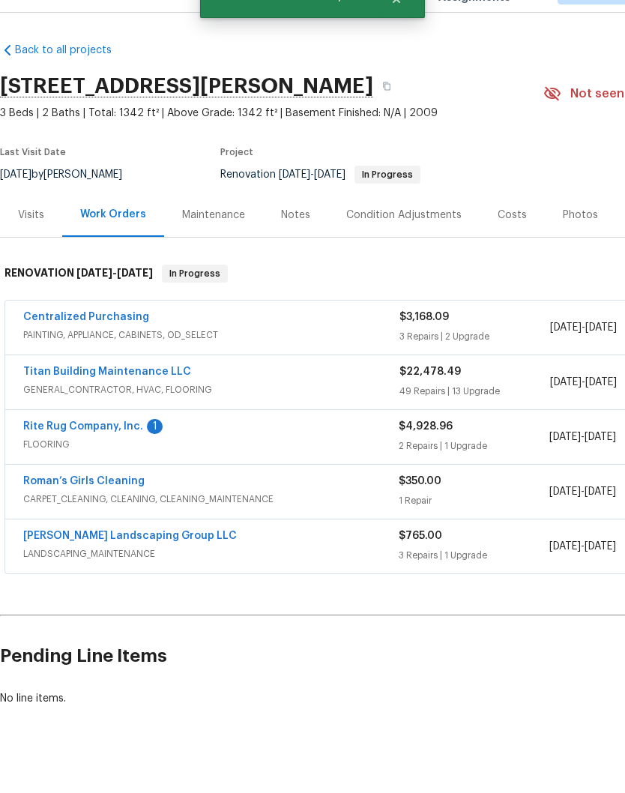
click at [113, 456] on link "Rite Rug Company, Inc." at bounding box center [83, 461] width 120 height 10
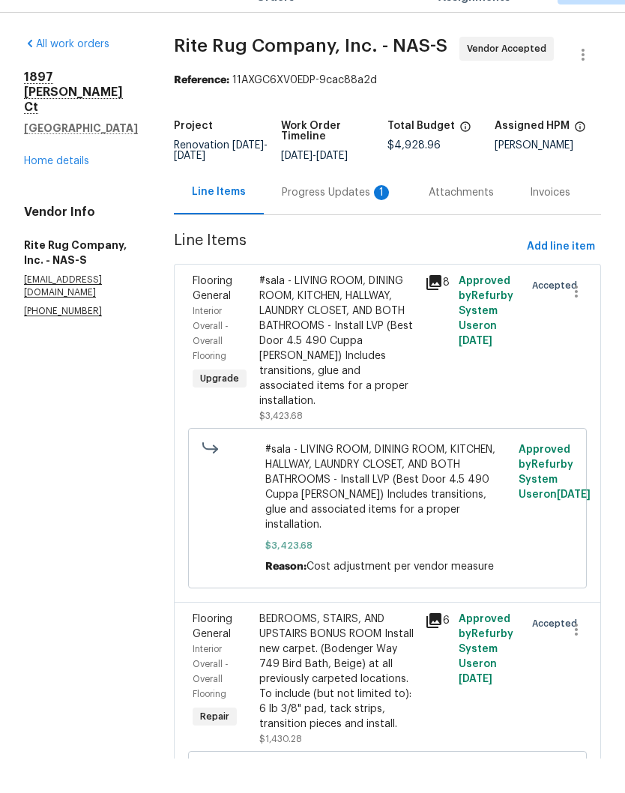
click at [333, 220] on div "Progress Updates 1" at bounding box center [337, 227] width 111 height 15
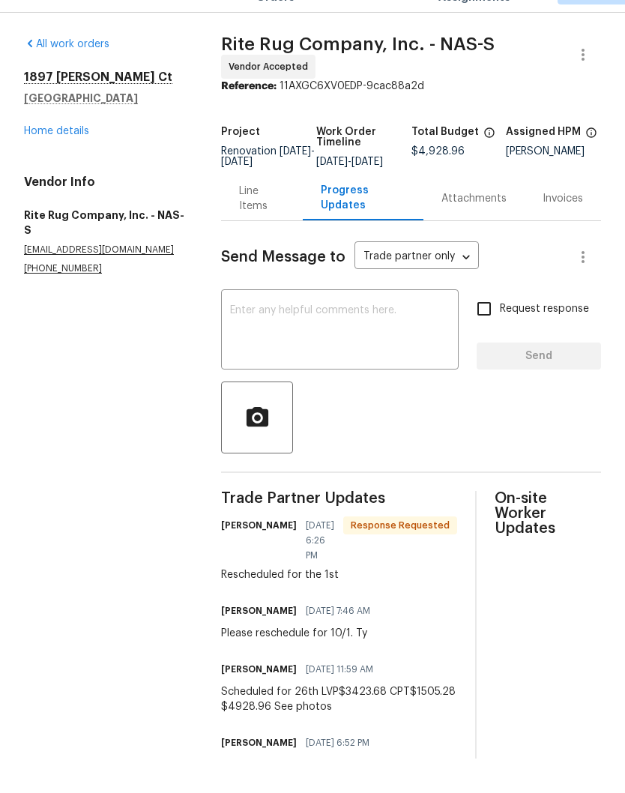
click at [304, 339] on textarea at bounding box center [340, 365] width 220 height 52
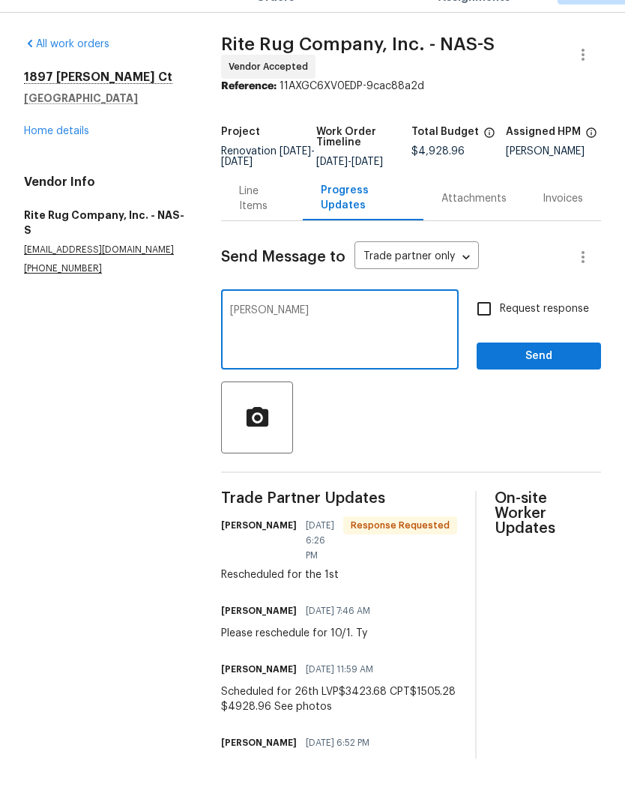
type textarea "Ty"
click at [543, 381] on span "Send" at bounding box center [539, 390] width 100 height 19
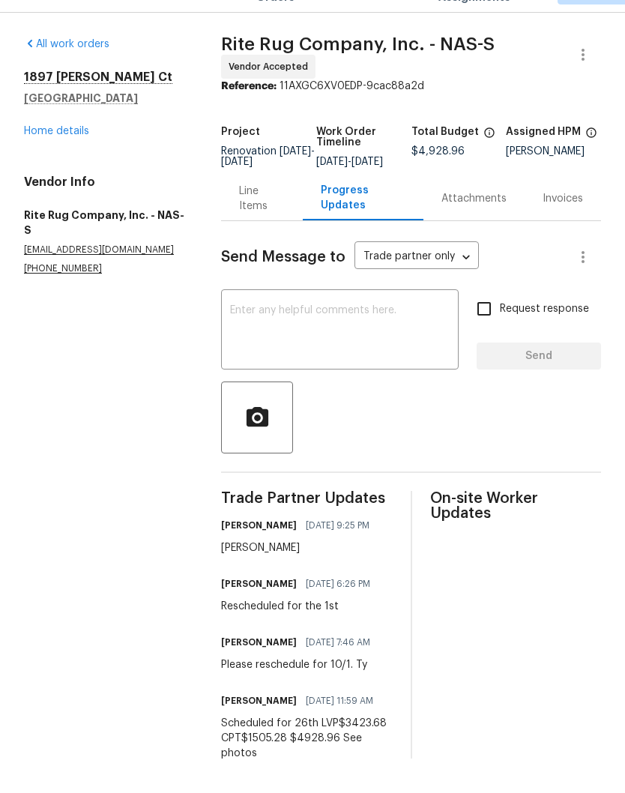
click at [73, 160] on link "Home details" at bounding box center [56, 165] width 65 height 10
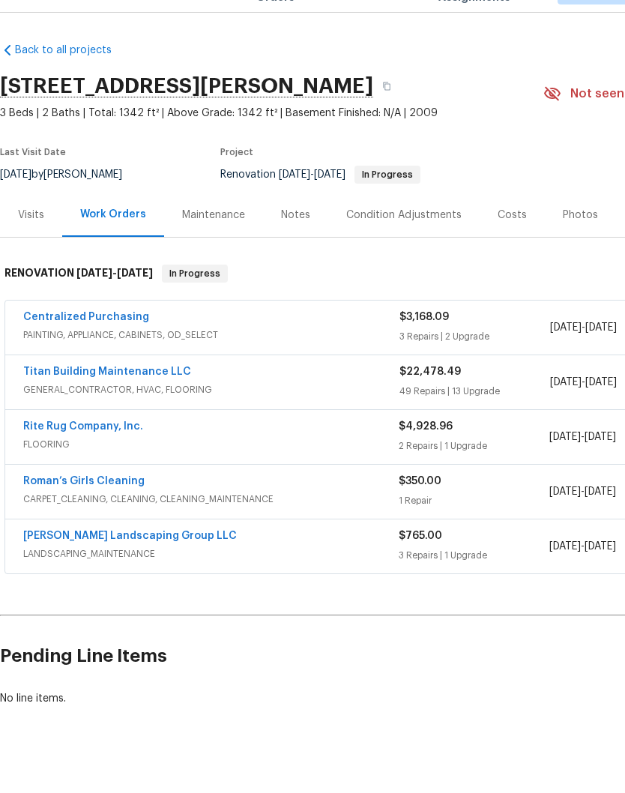
click at [151, 401] on link "Titan Building Maintenance LLC" at bounding box center [107, 406] width 168 height 10
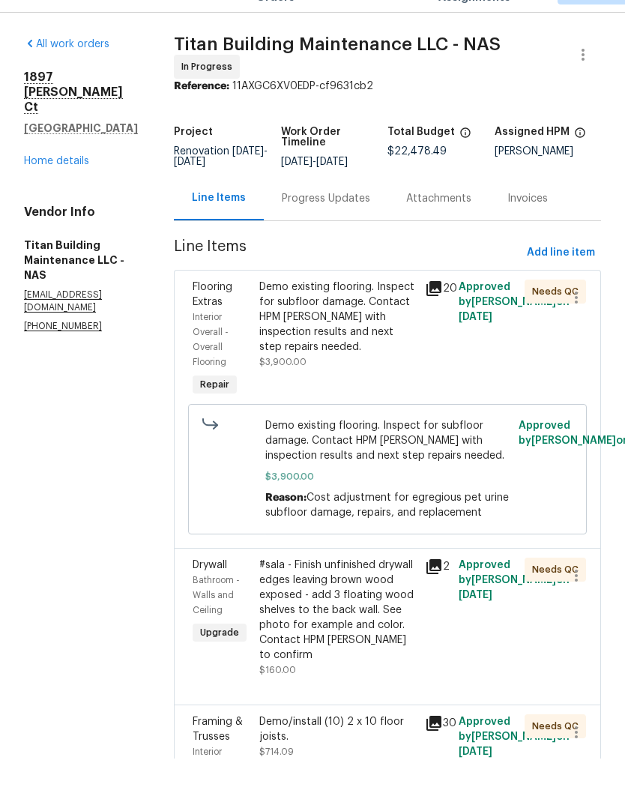
click at [324, 226] on div "Progress Updates" at bounding box center [326, 233] width 88 height 15
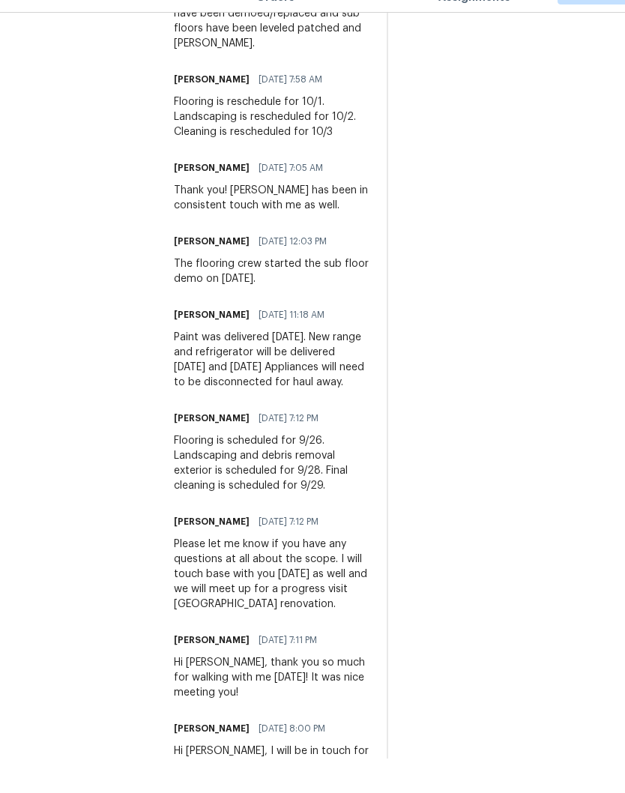
scroll to position [1858, 0]
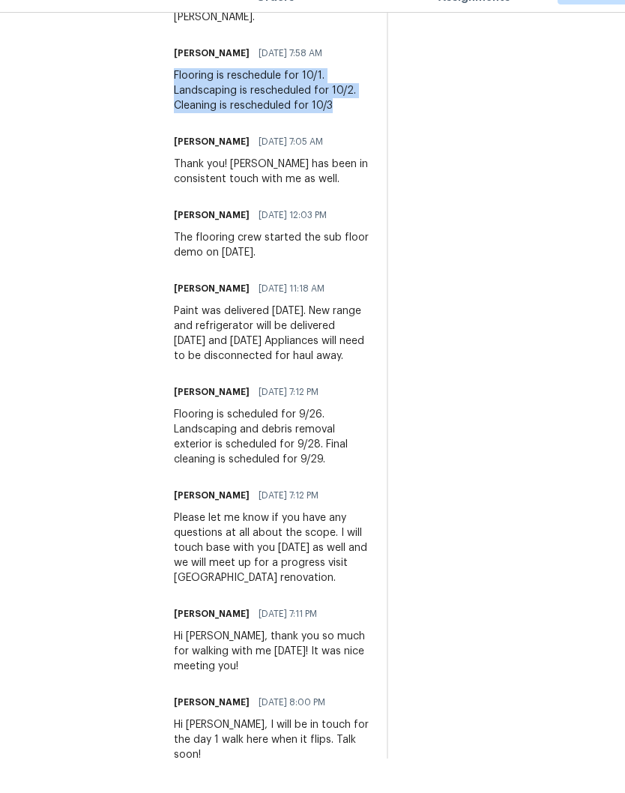
copy div "Flooring is reschedule for 10/1. Landscaping is rescheduled for 10/2. Cleaning …"
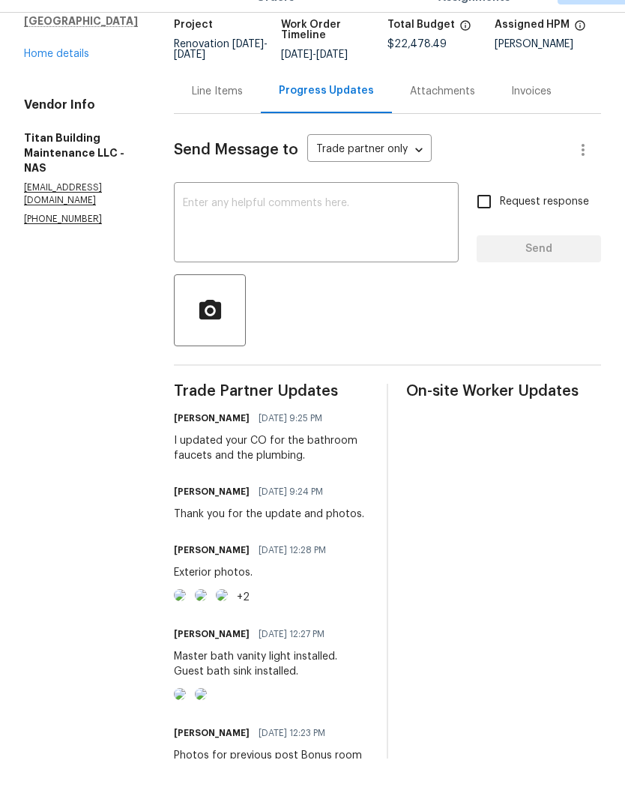
scroll to position [105, 0]
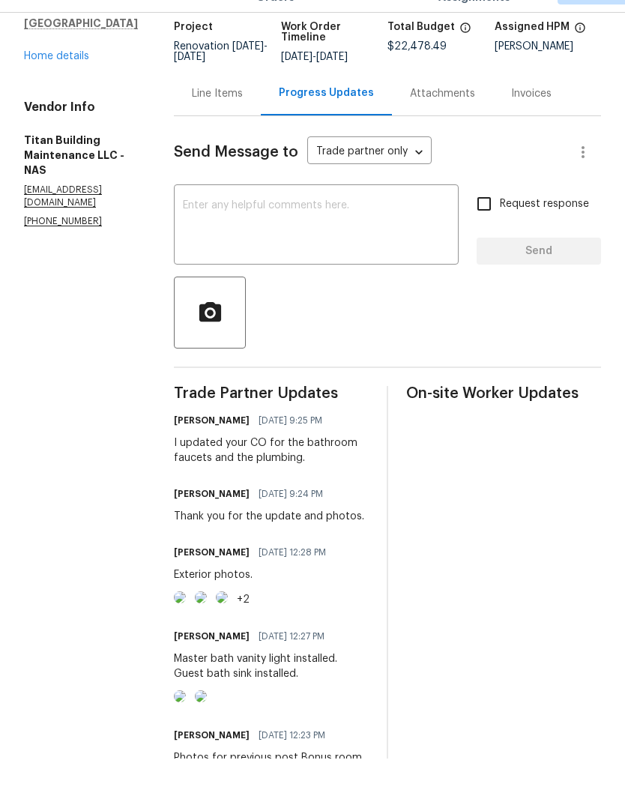
click at [202, 235] on textarea at bounding box center [316, 261] width 267 height 52
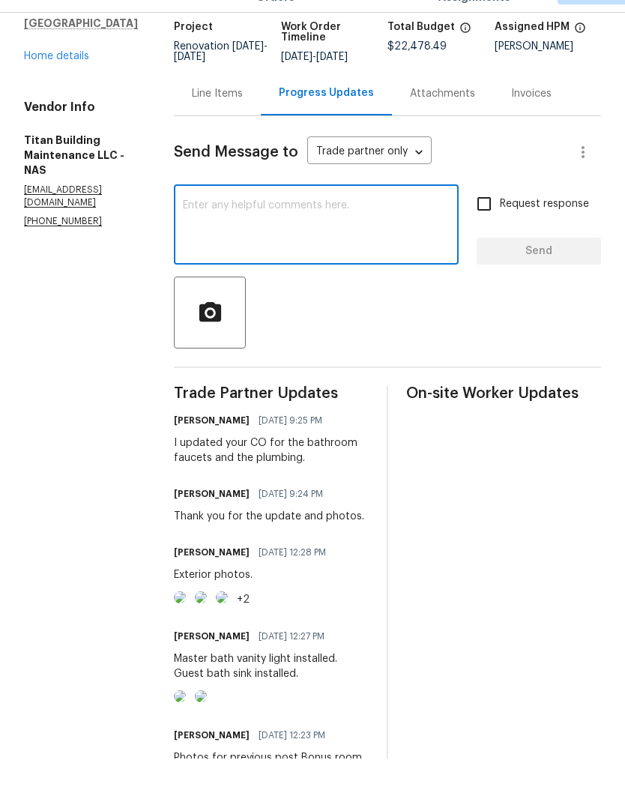
click at [190, 235] on textarea at bounding box center [316, 261] width 267 height 52
click at [186, 235] on textarea at bounding box center [316, 261] width 267 height 52
paste textarea "Flooring is reschedule for 10/1. Landscaping is rescheduled for 10/2. Cleaning …"
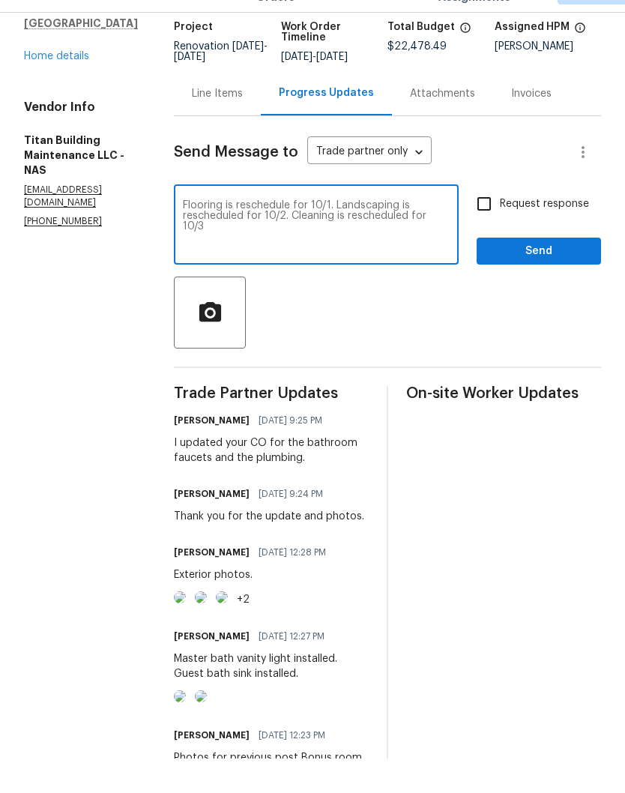
click at [271, 235] on textarea "Flooring is reschedule for 10/1. Landscaping is rescheduled for 10/2. Cleaning …" at bounding box center [316, 261] width 267 height 52
type textarea "Flooring is scheduled for 10/1. Landscaping is rescheduled for 10/2. Cleaning i…"
click at [515, 277] on span "Send" at bounding box center [539, 286] width 100 height 19
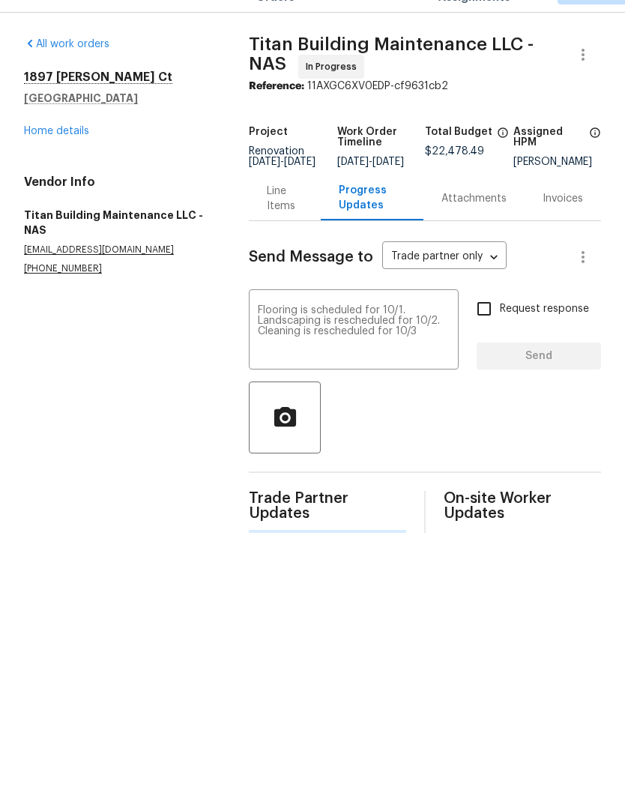
scroll to position [0, 0]
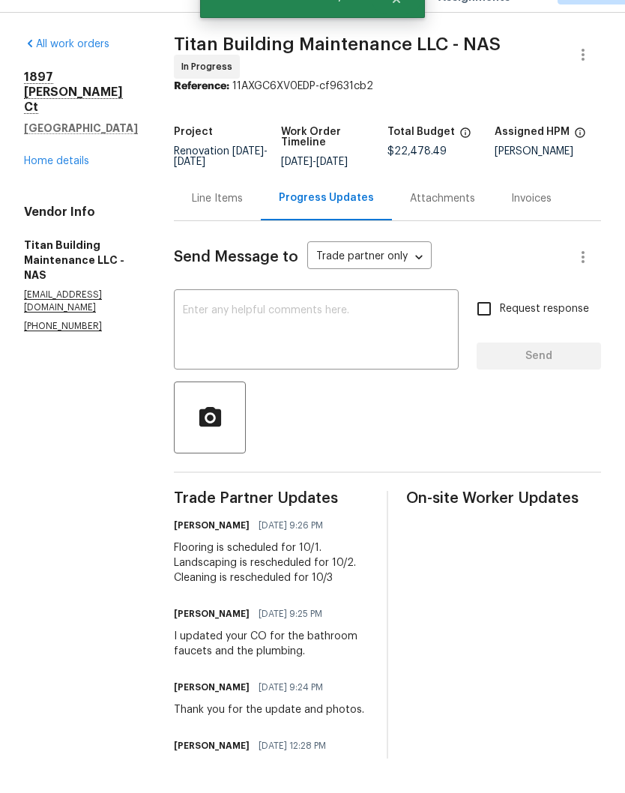
click at [67, 190] on link "Home details" at bounding box center [56, 195] width 65 height 10
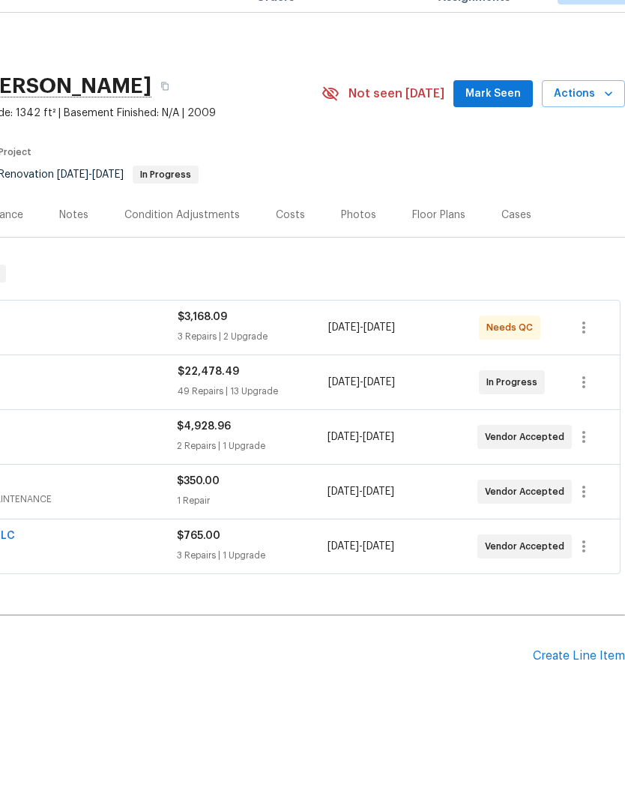
scroll to position [0, 222]
click at [498, 119] on span "Mark Seen" at bounding box center [492, 128] width 55 height 19
click at [74, 242] on div "Notes" at bounding box center [73, 249] width 29 height 15
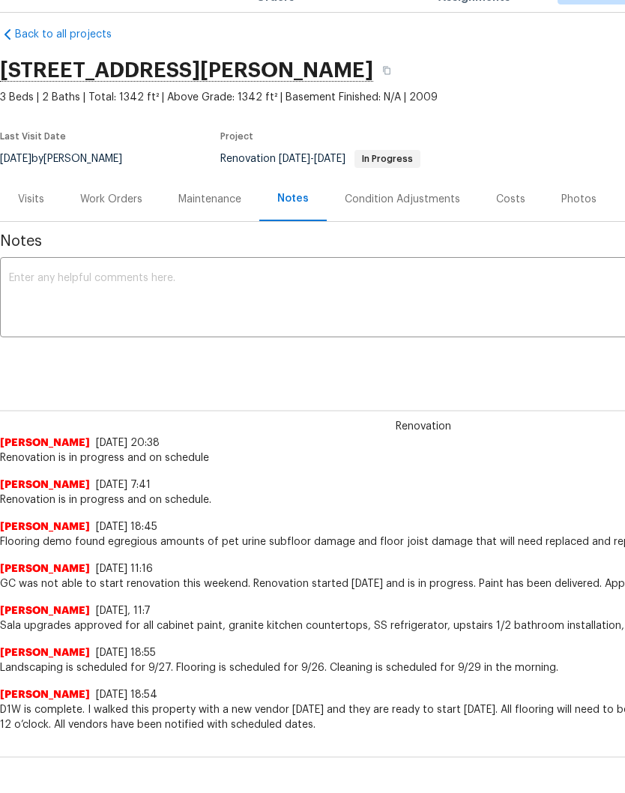
scroll to position [16, 0]
click at [270, 307] on textarea at bounding box center [423, 333] width 829 height 52
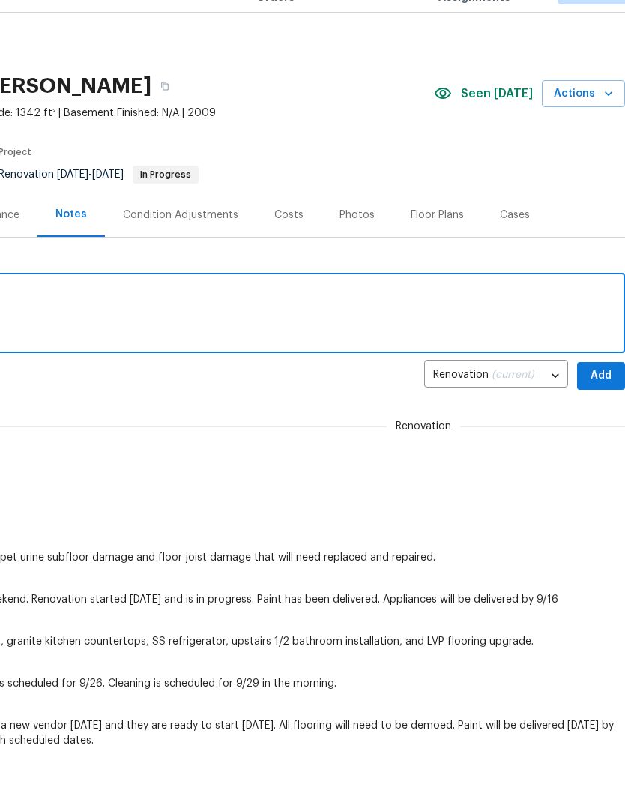
scroll to position [0, 222]
type textarea "Renovation is in progress and on schedule"
click at [601, 401] on span "Add" at bounding box center [601, 410] width 24 height 19
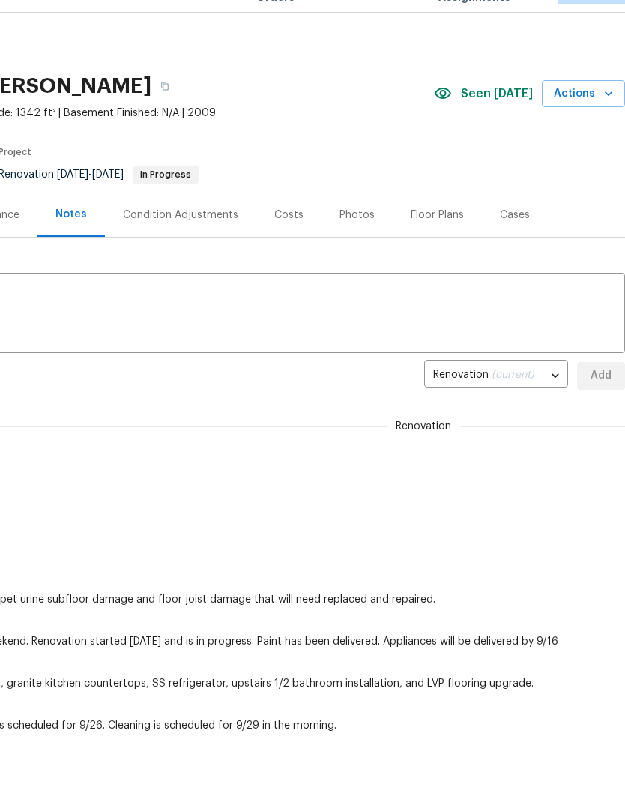
click at [294, 242] on div "Costs" at bounding box center [288, 249] width 29 height 15
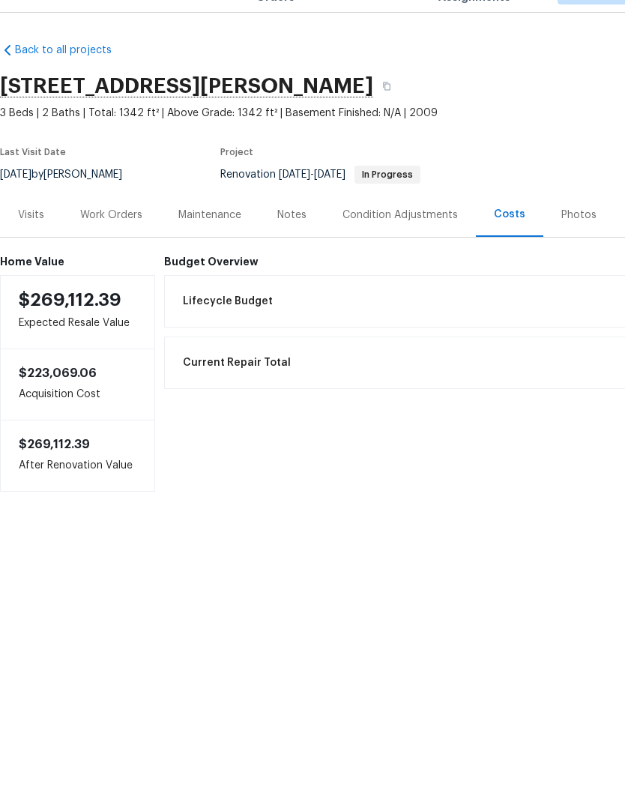
click at [121, 242] on div "Work Orders" at bounding box center [111, 249] width 62 height 15
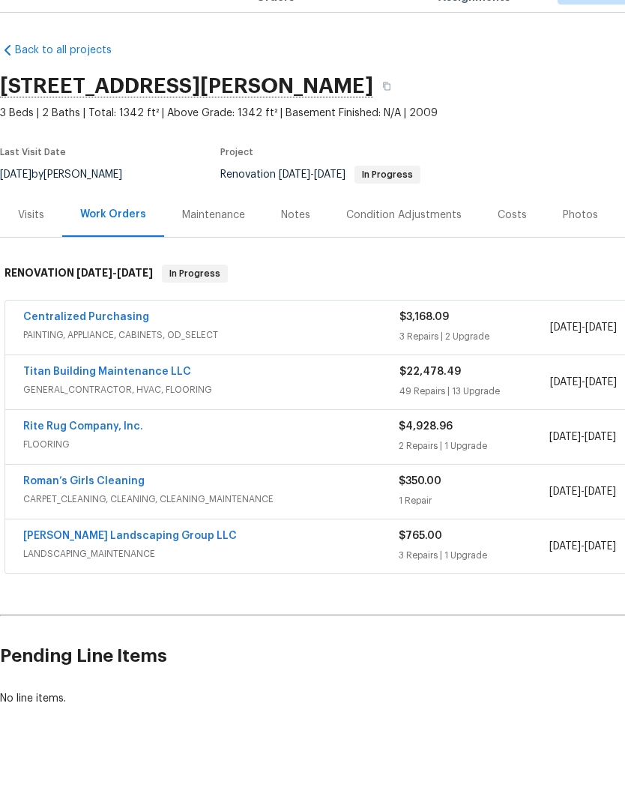
click at [145, 401] on link "Titan Building Maintenance LLC" at bounding box center [107, 406] width 168 height 10
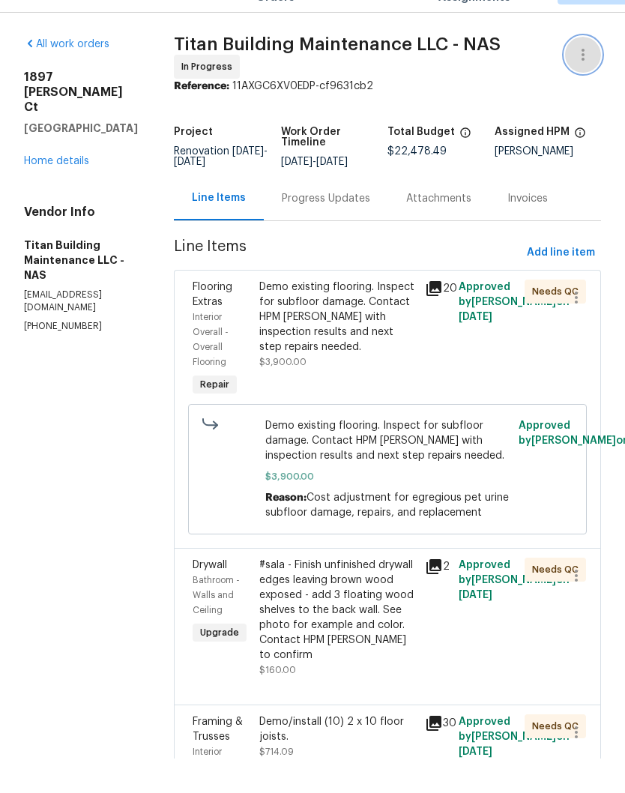
click at [588, 80] on icon "button" at bounding box center [583, 89] width 18 height 18
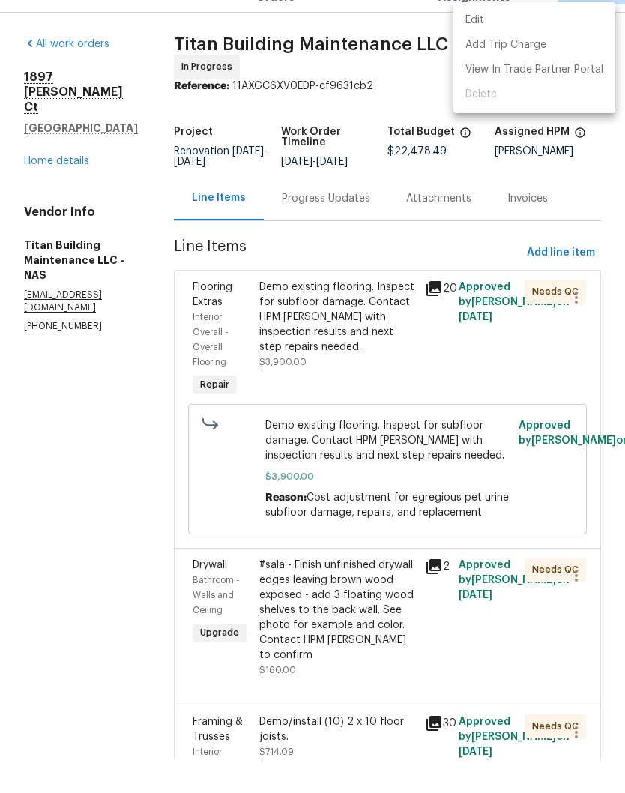
click at [508, 43] on li "Edit" at bounding box center [534, 55] width 162 height 25
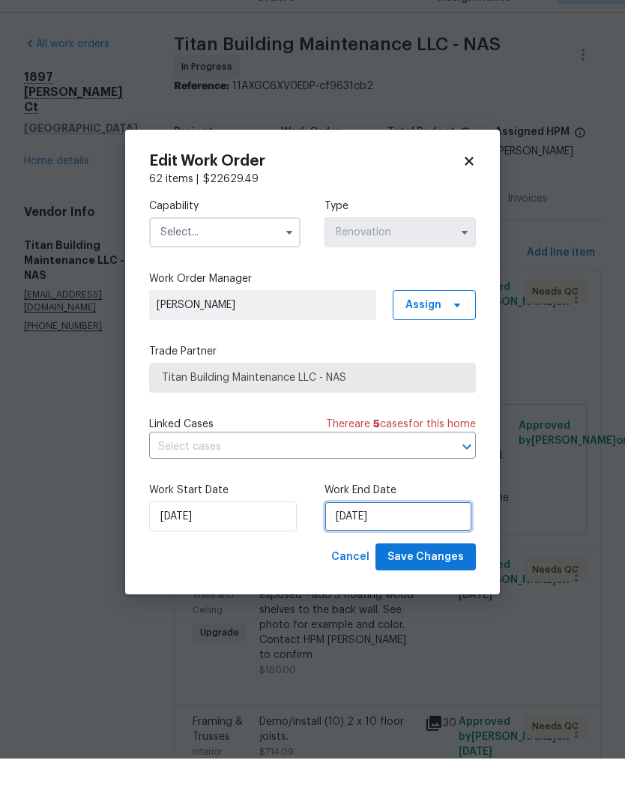
click at [432, 536] on input "10/3/2025" at bounding box center [398, 551] width 148 height 30
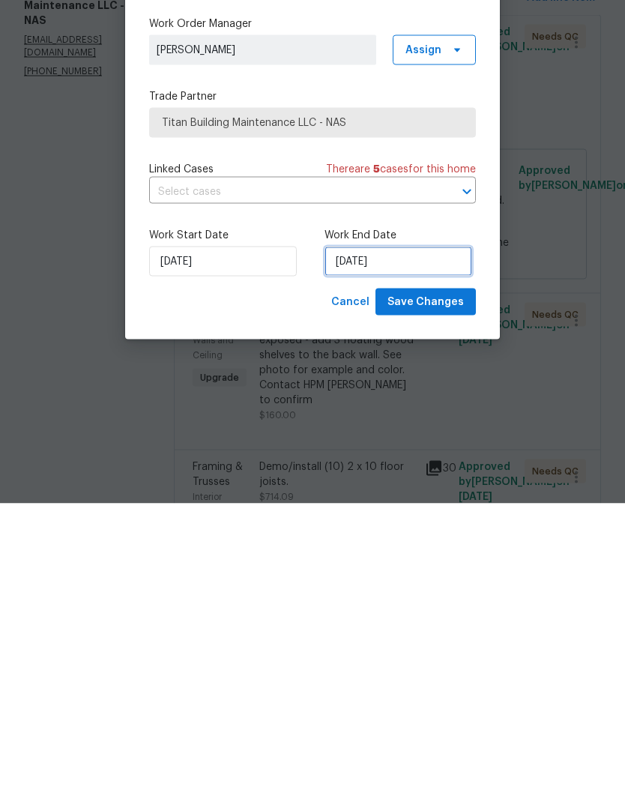
select select "9"
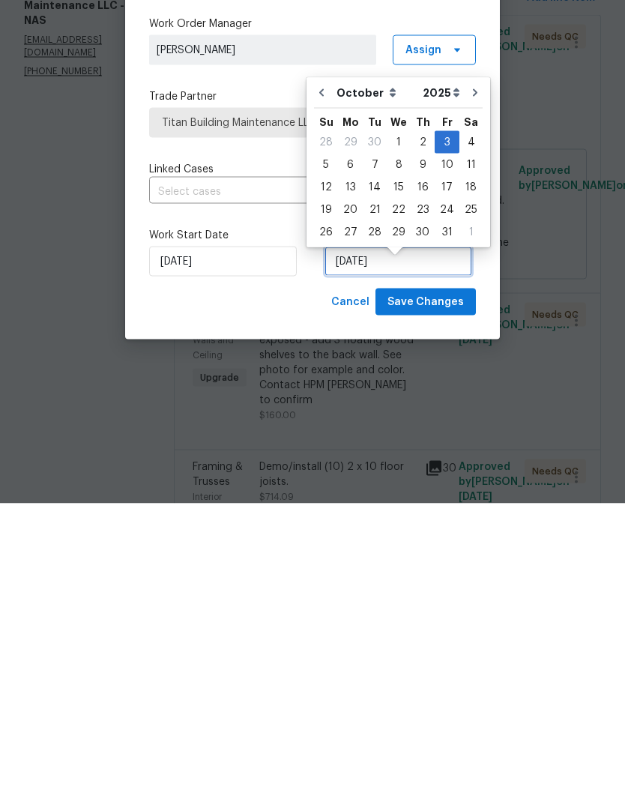
scroll to position [13, 0]
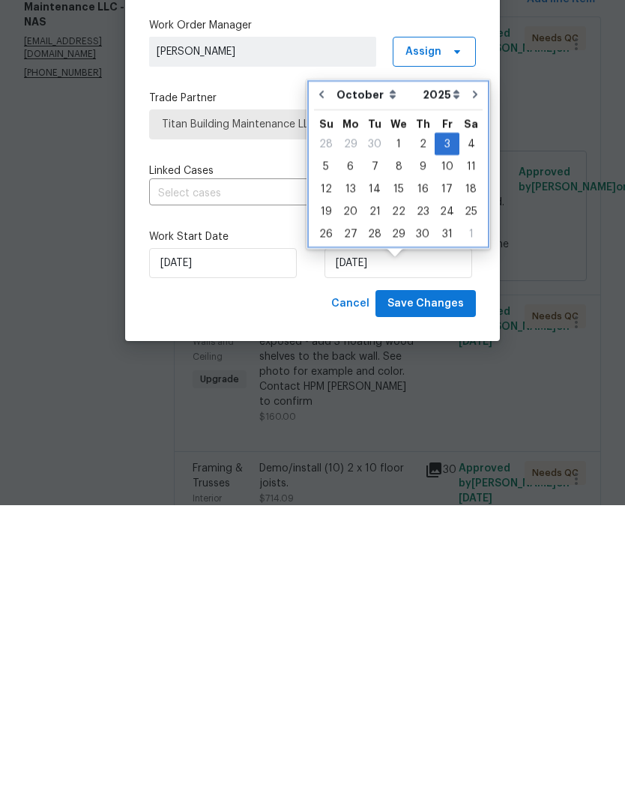
click at [327, 376] on icon "Go to previous month" at bounding box center [321, 382] width 12 height 12
type input "9/12/2025"
select select "8"
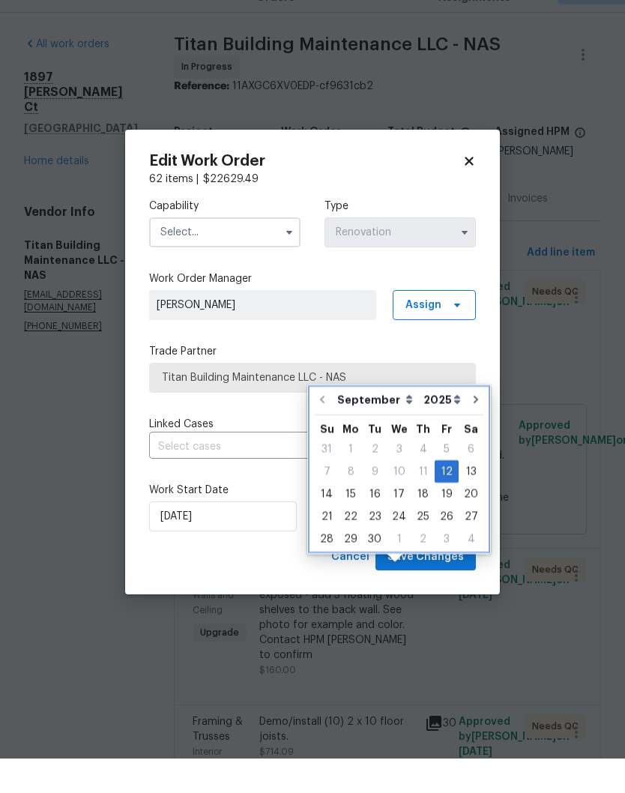
click at [474, 428] on icon "Go to next month" at bounding box center [476, 434] width 12 height 12
type input "10/12/2025"
select select "9"
click at [324, 428] on icon "Go to previous month" at bounding box center [321, 434] width 12 height 12
type input "9/12/2025"
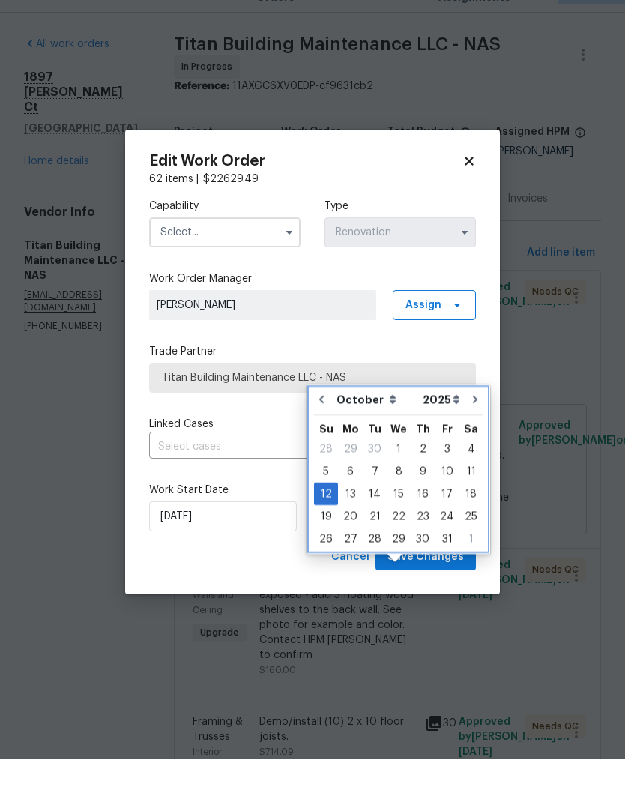
select select "8"
click at [471, 428] on icon "Go to next month" at bounding box center [476, 434] width 12 height 12
type input "10/12/2025"
select select "9"
click at [469, 189] on icon at bounding box center [468, 195] width 13 height 13
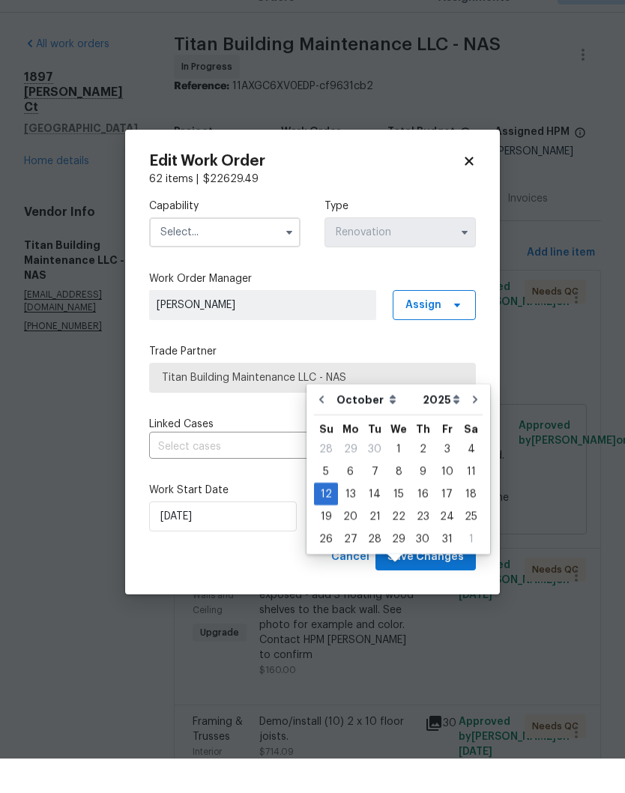
scroll to position [61, 0]
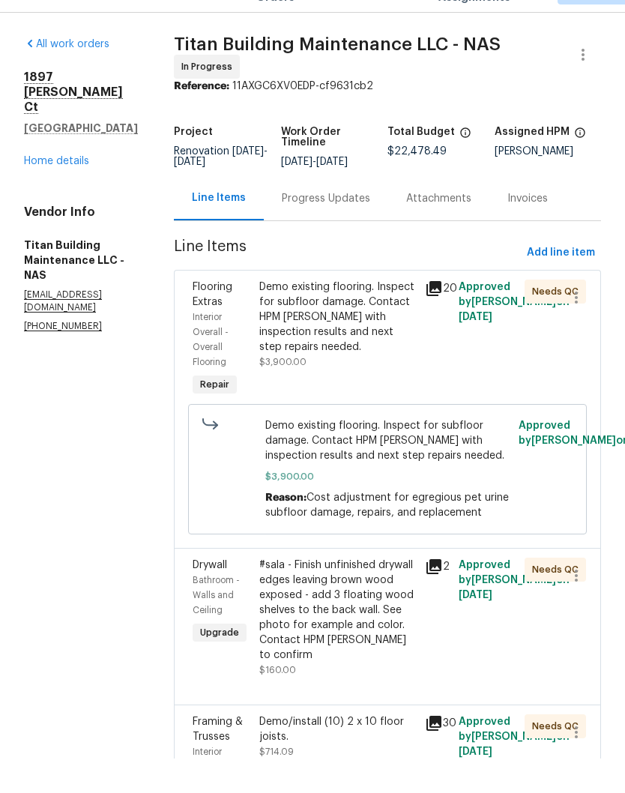
click at [334, 749] on div "Demo/install (10) 2 x 10 floor joists." at bounding box center [337, 764] width 157 height 30
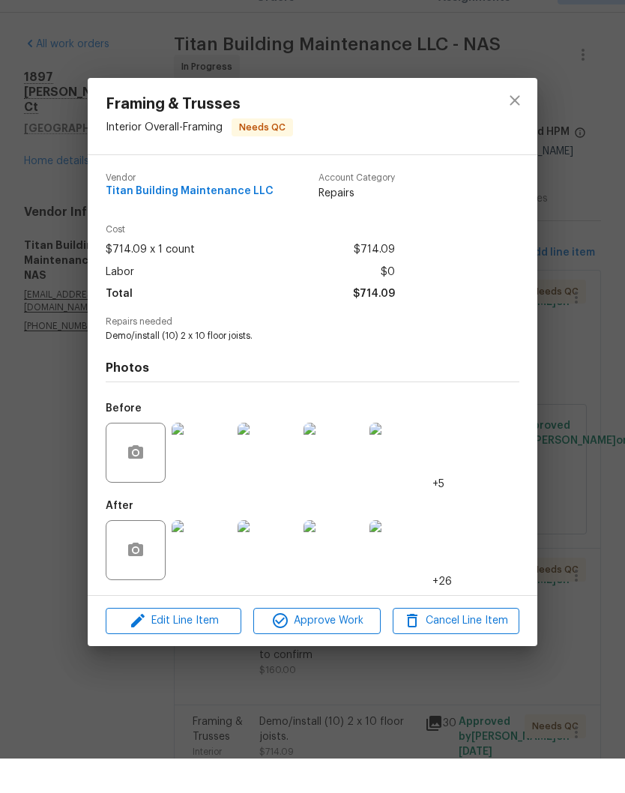
click at [210, 562] on img at bounding box center [202, 585] width 60 height 60
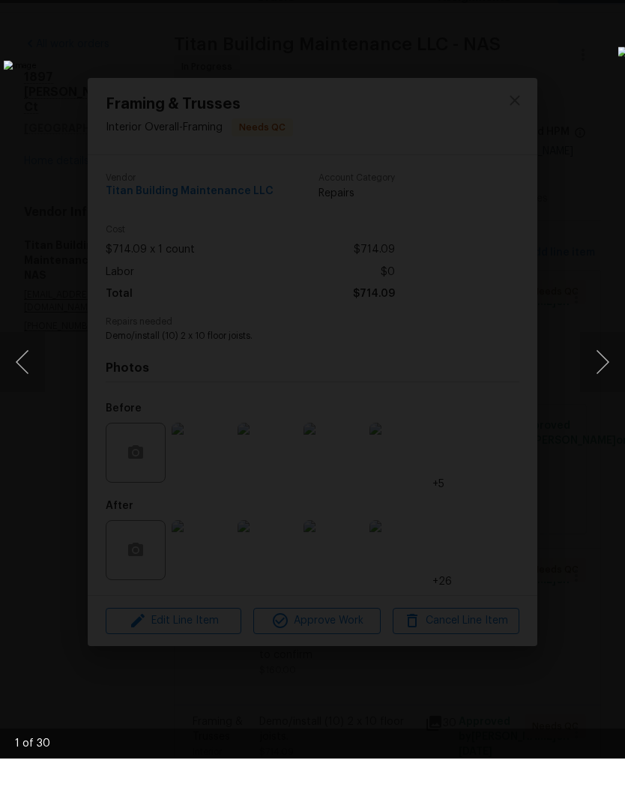
click at [610, 366] on button "Next image" at bounding box center [602, 396] width 45 height 60
click at [608, 370] on button "Next image" at bounding box center [602, 396] width 45 height 60
click at [591, 5] on div "Lightbox" at bounding box center [312, 396] width 625 height 793
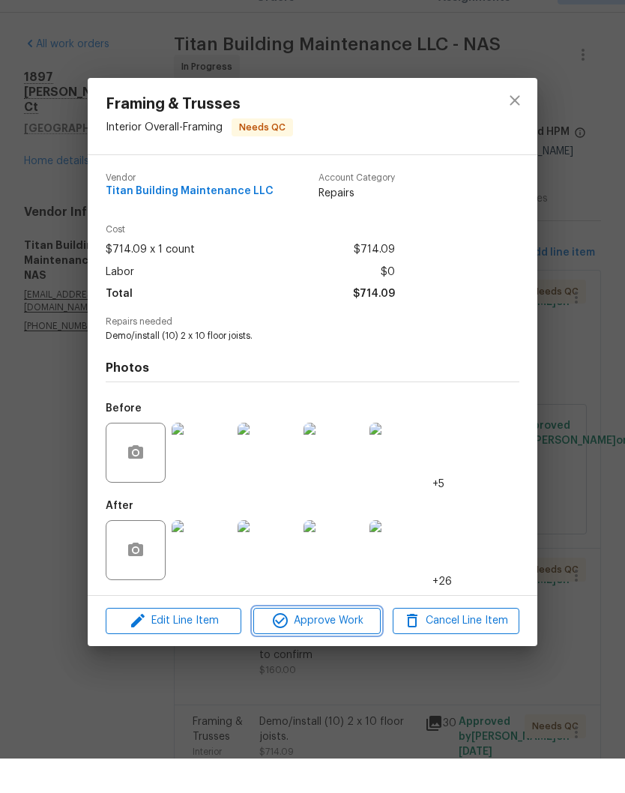
click at [351, 646] on span "Approve Work" at bounding box center [317, 655] width 118 height 19
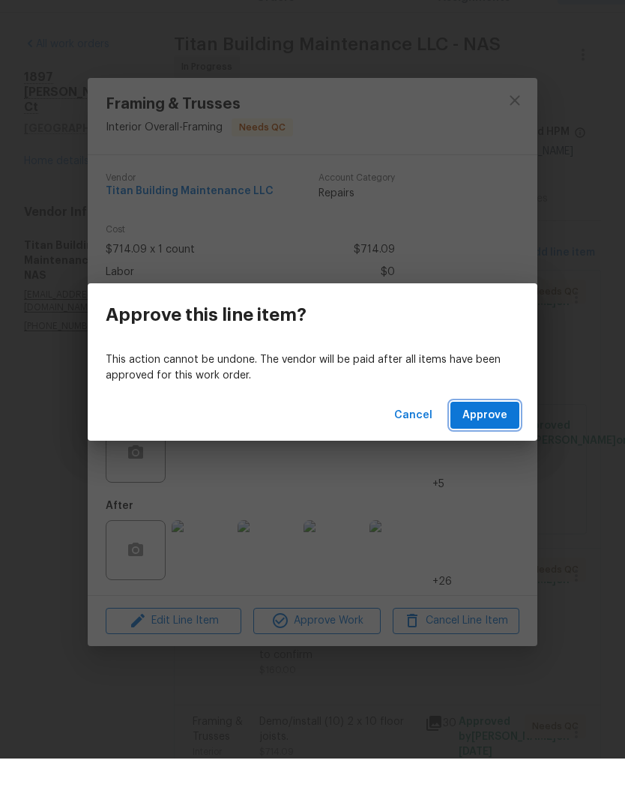
click at [492, 441] on span "Approve" at bounding box center [484, 450] width 45 height 19
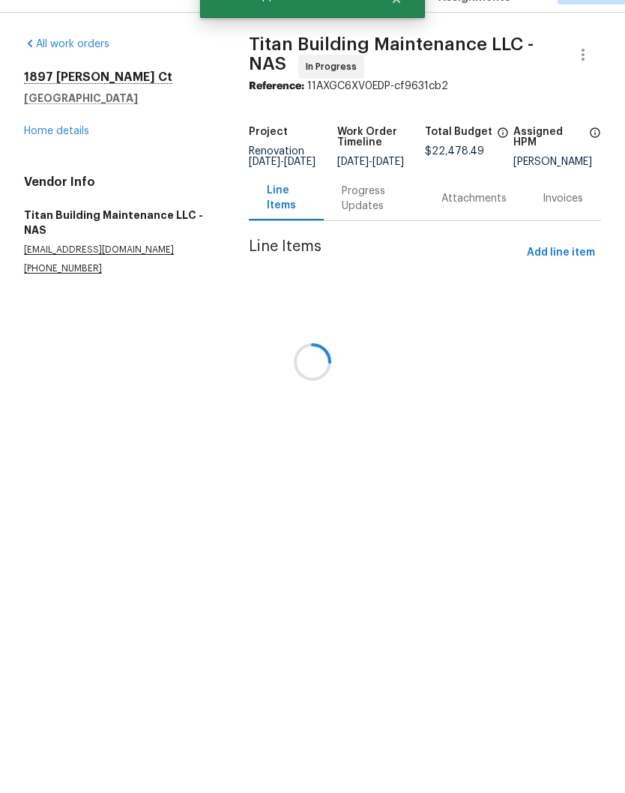
scroll to position [0, 0]
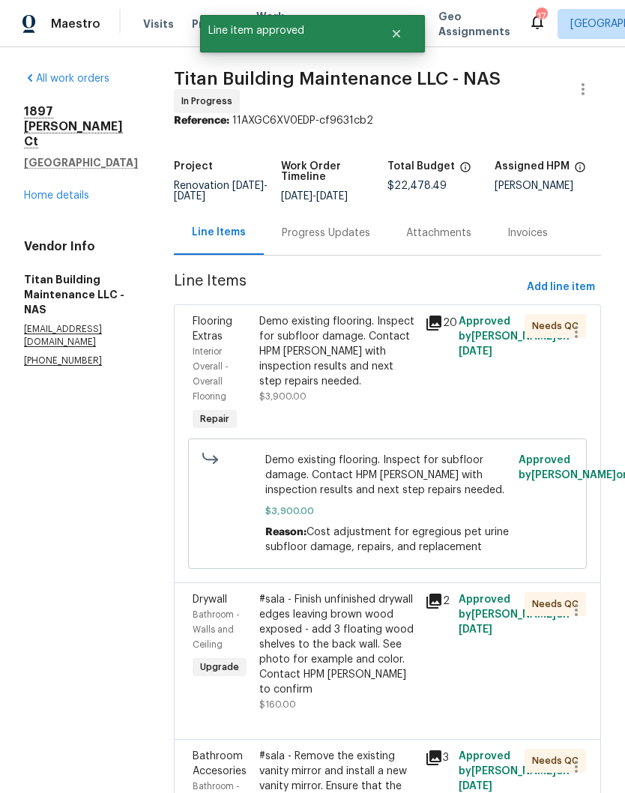
click at [370, 327] on div "Demo existing flooring. Inspect for subfloor damage. Contact HPM Cynthia with i…" at bounding box center [337, 351] width 157 height 75
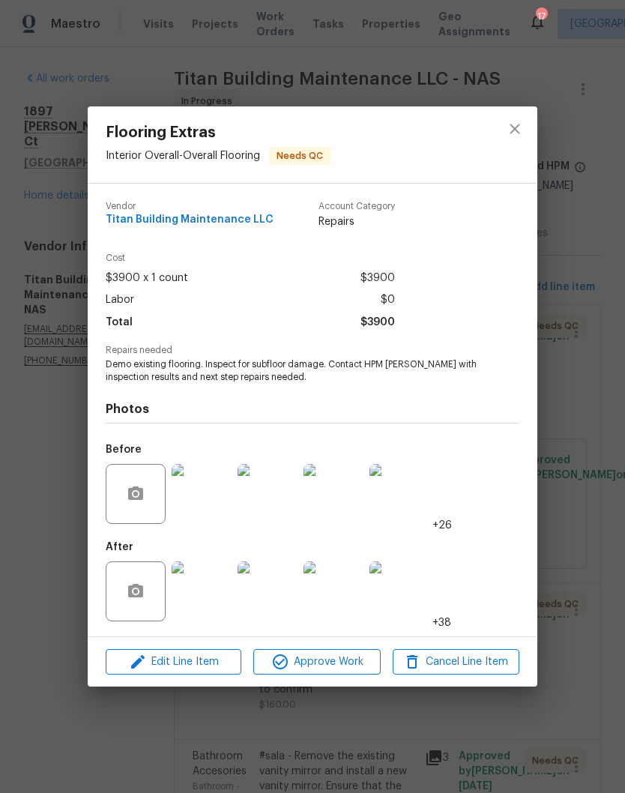
click at [211, 599] on img at bounding box center [202, 591] width 60 height 60
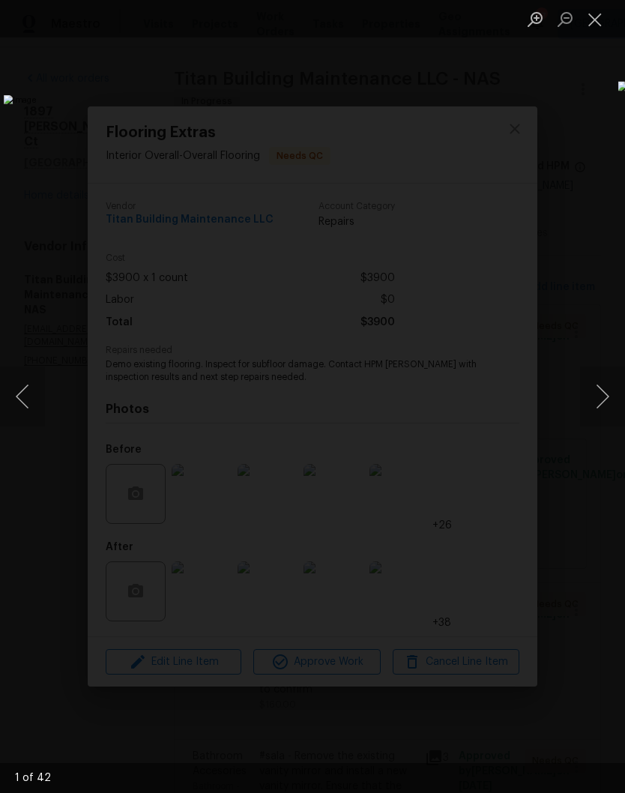
click at [612, 396] on button "Next image" at bounding box center [602, 396] width 45 height 60
click at [610, 399] on button "Next image" at bounding box center [602, 396] width 45 height 60
click at [603, 29] on button "Close lightbox" at bounding box center [595, 19] width 30 height 26
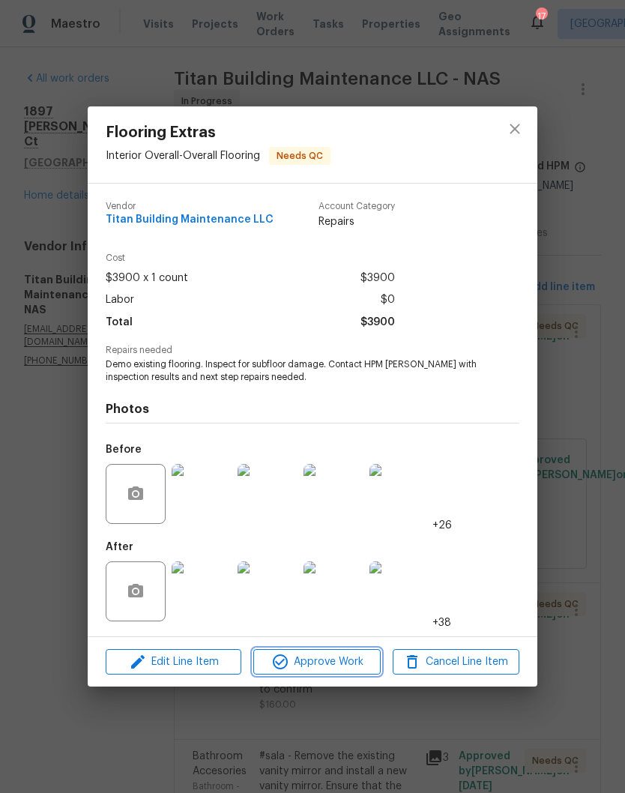
click at [352, 668] on span "Approve Work" at bounding box center [317, 662] width 118 height 19
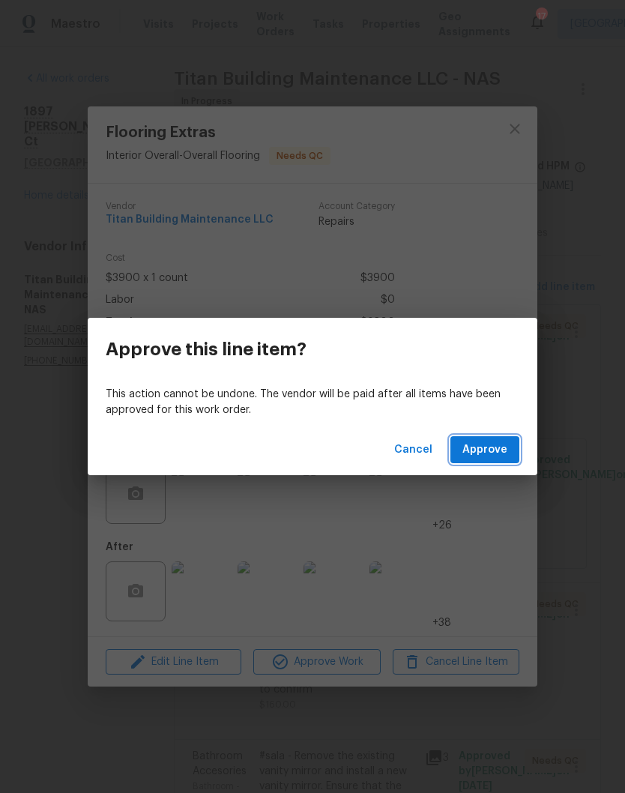
click at [496, 449] on span "Approve" at bounding box center [484, 450] width 45 height 19
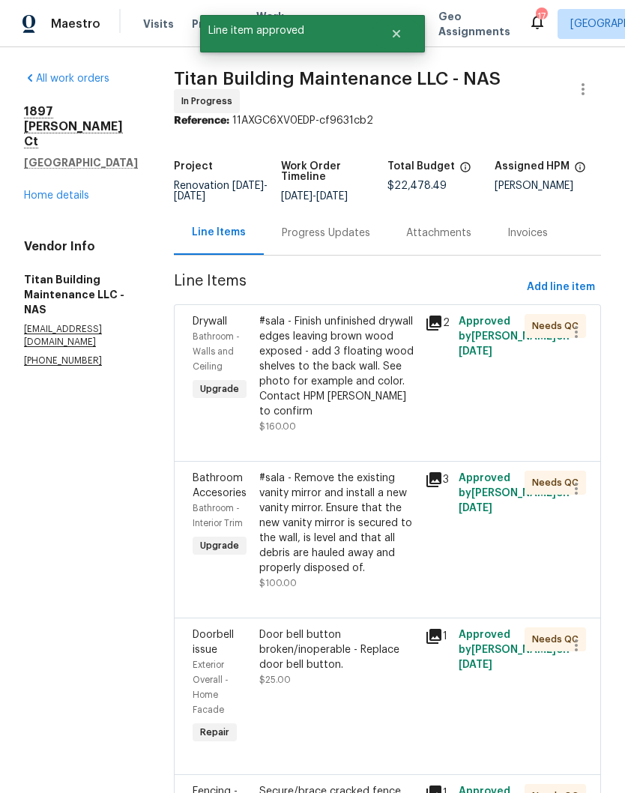
click at [382, 330] on div "#sala - Finish unfinished drywall edges leaving brown wood exposed - add 3 floa…" at bounding box center [337, 366] width 157 height 105
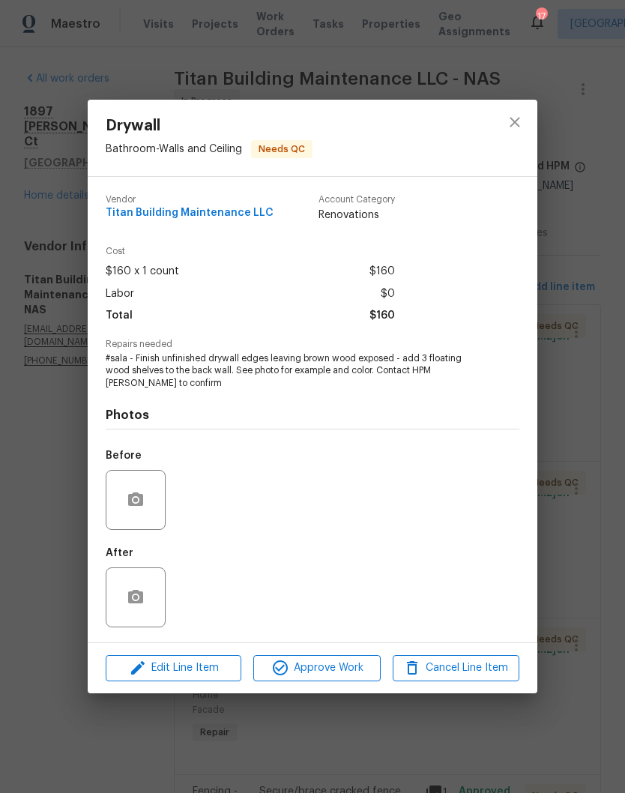
click at [211, 602] on img at bounding box center [202, 597] width 60 height 60
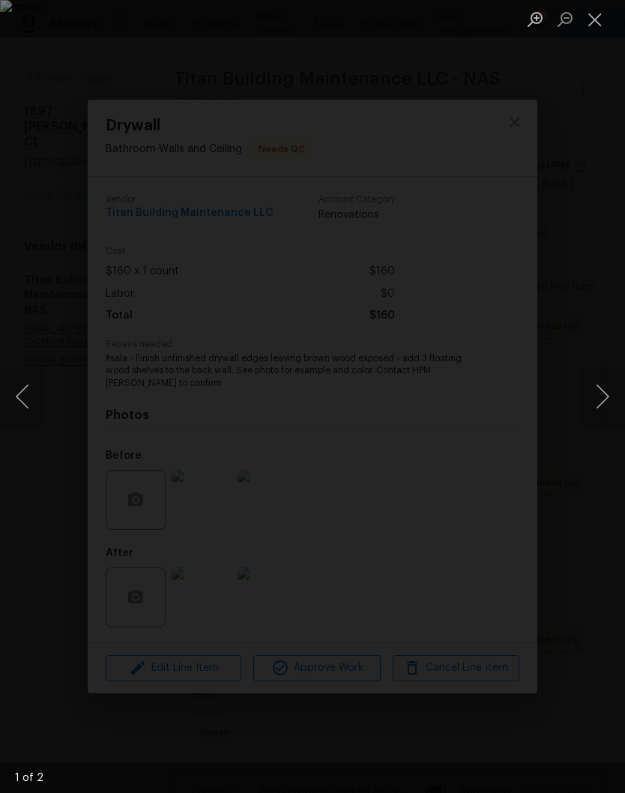
click at [607, 397] on button "Next image" at bounding box center [602, 396] width 45 height 60
click at [518, 122] on div "Lightbox" at bounding box center [312, 396] width 625 height 793
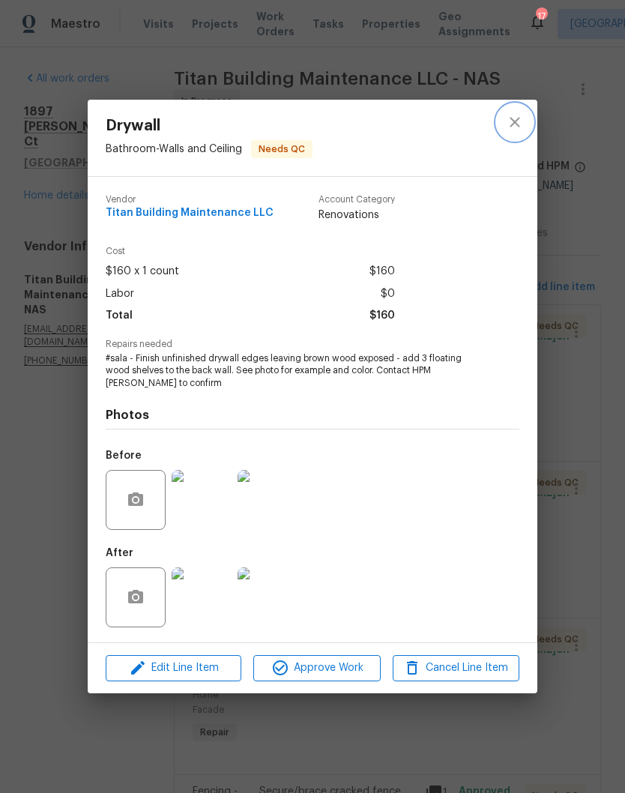
click at [516, 122] on icon "close" at bounding box center [515, 123] width 10 height 10
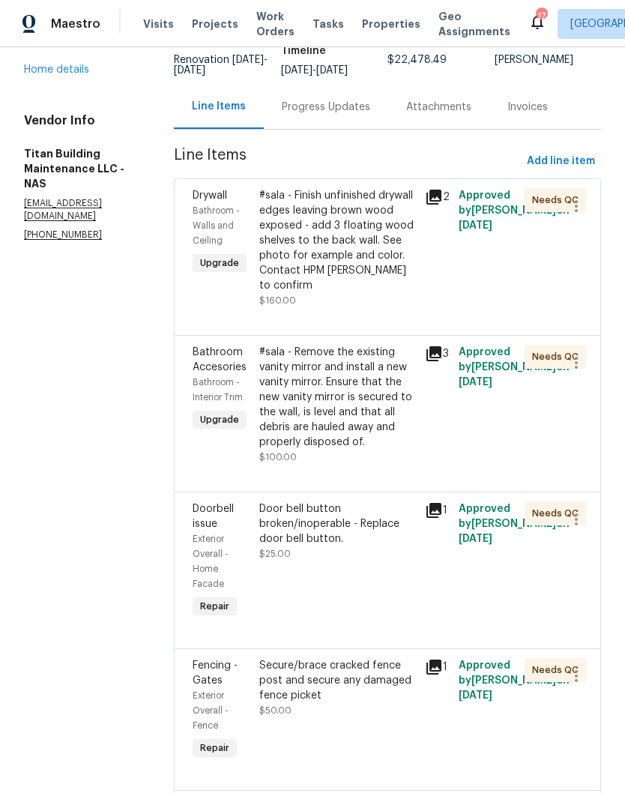
scroll to position [130, 0]
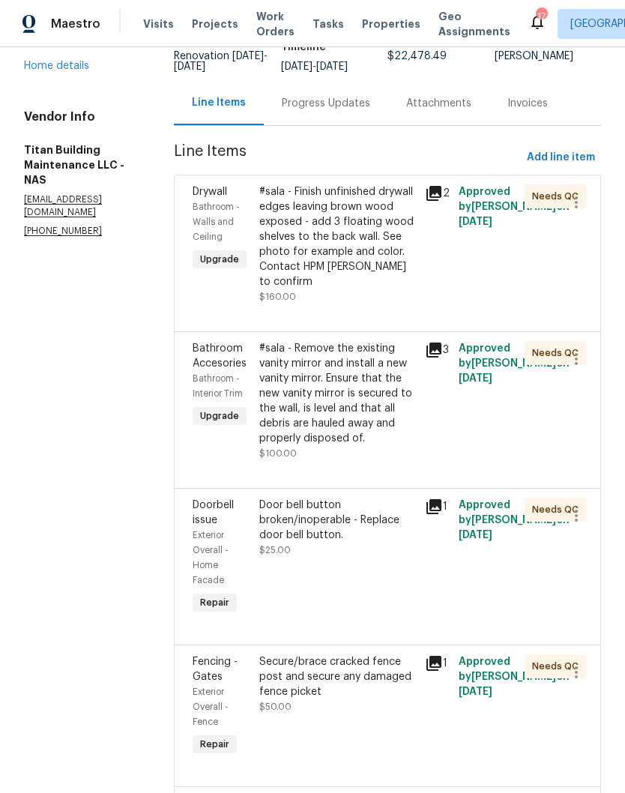
click at [378, 349] on div "#sala - Remove the existing vanity mirror and install a new vanity mirror. Ensu…" at bounding box center [337, 393] width 157 height 105
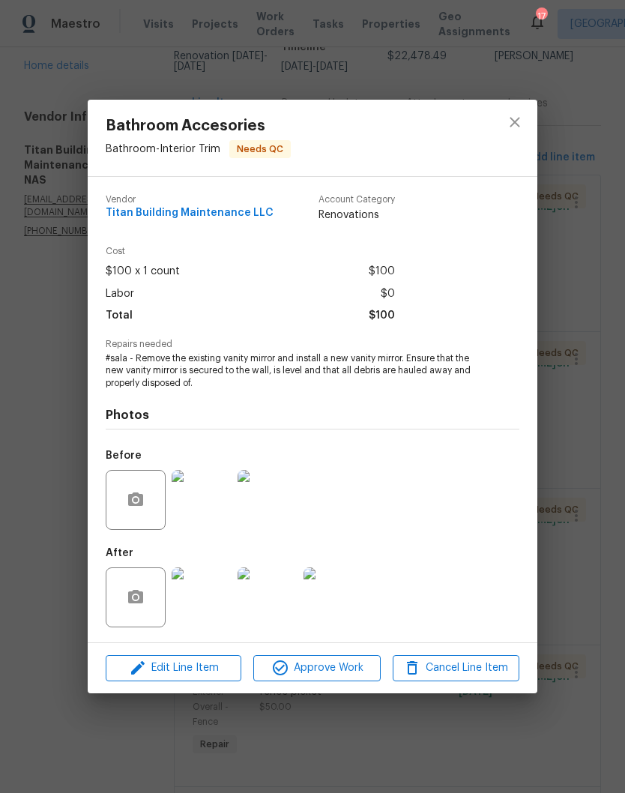
click at [211, 602] on img at bounding box center [202, 597] width 60 height 60
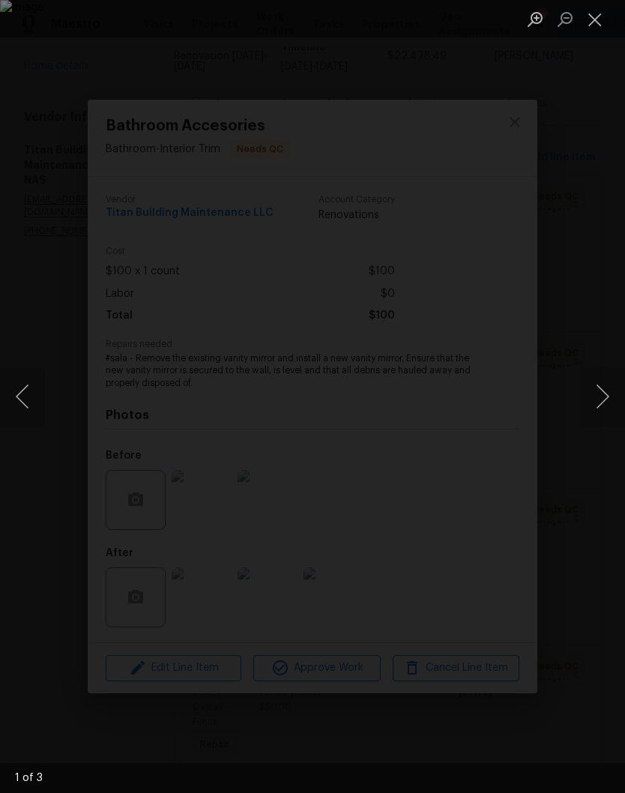
click at [601, 22] on button "Close lightbox" at bounding box center [595, 19] width 30 height 26
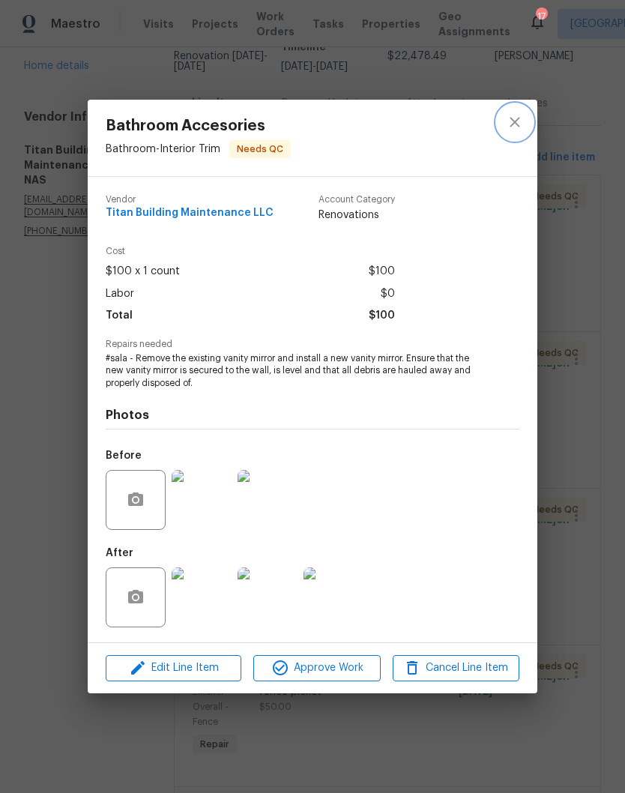
click at [522, 127] on icon "close" at bounding box center [515, 122] width 18 height 18
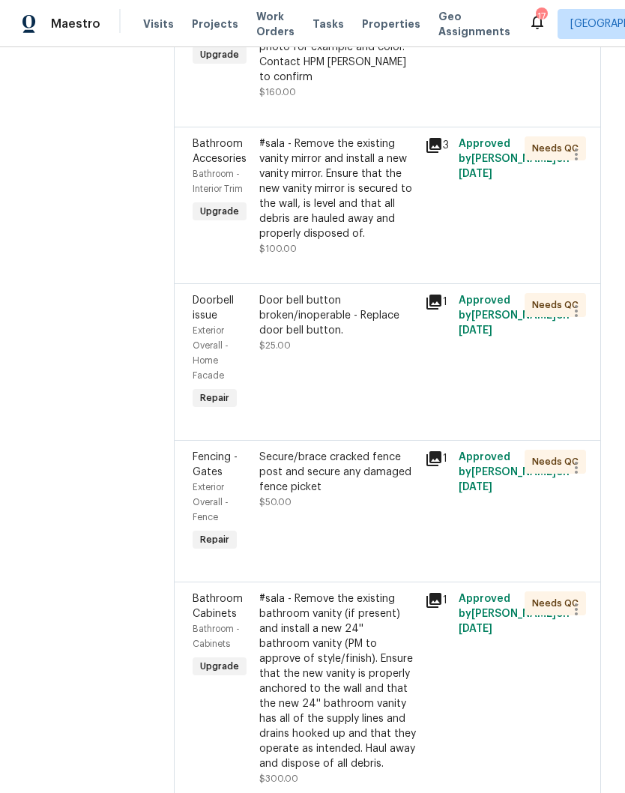
scroll to position [342, 0]
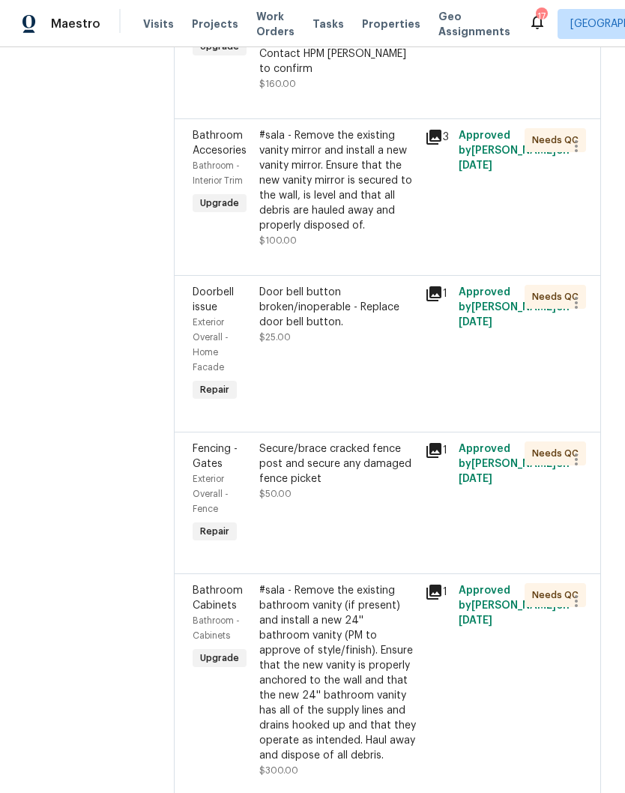
click at [380, 441] on div "Secure/brace cracked fence post and secure any damaged fence picket" at bounding box center [337, 463] width 157 height 45
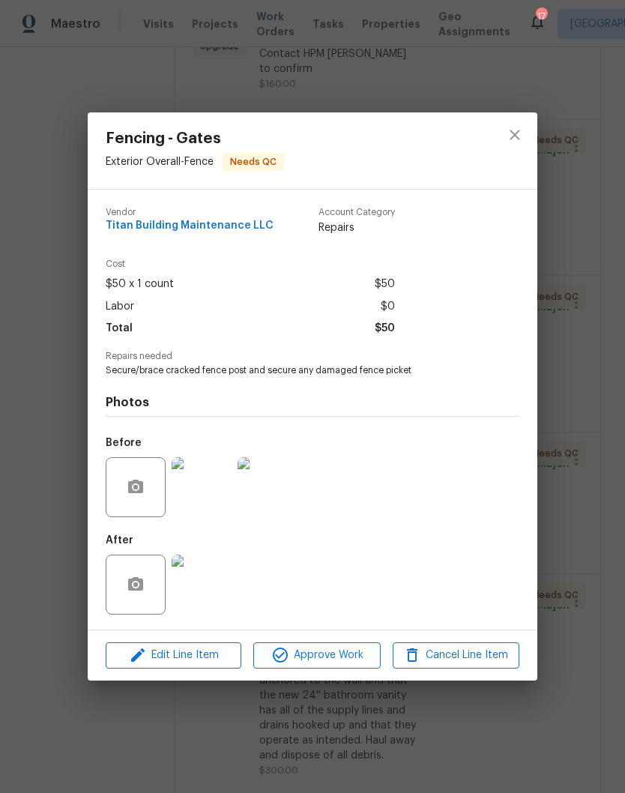
click at [212, 585] on img at bounding box center [202, 585] width 60 height 60
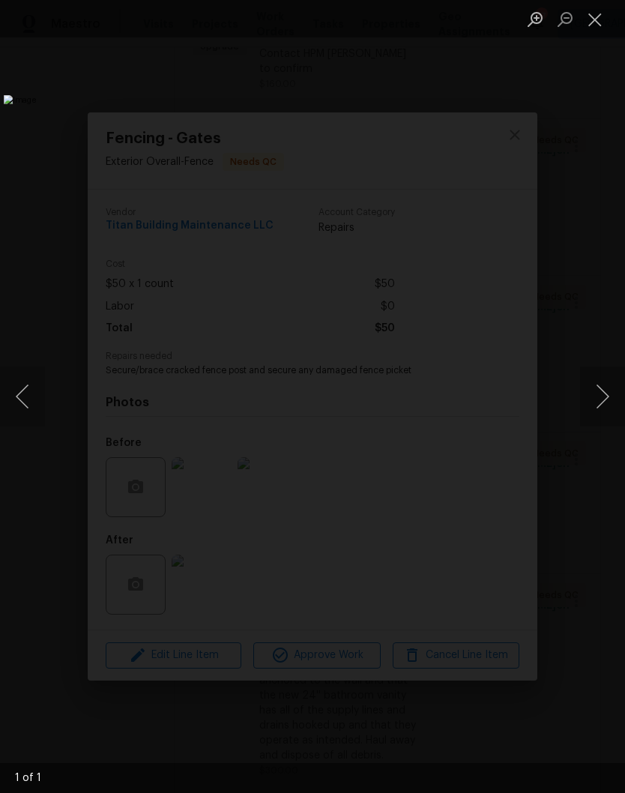
click at [592, 21] on button "Close lightbox" at bounding box center [595, 19] width 30 height 26
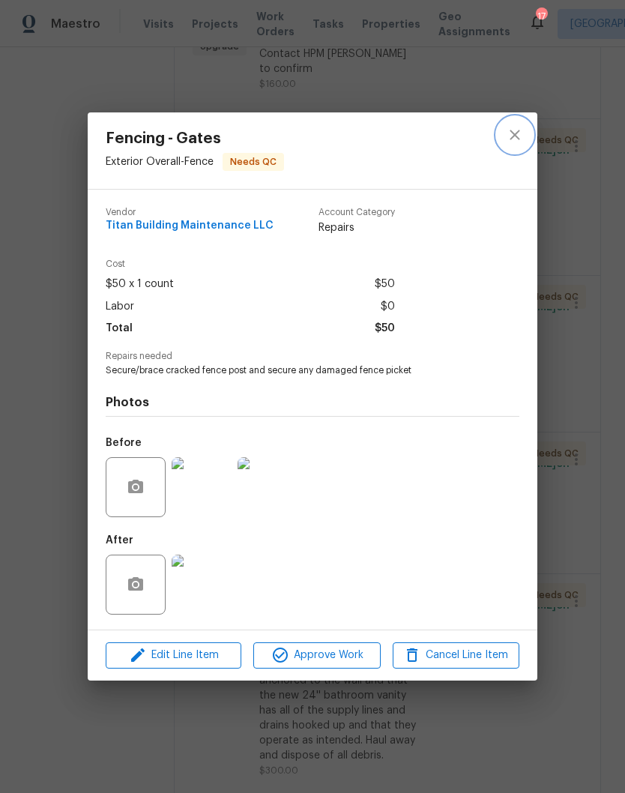
click at [516, 135] on icon "close" at bounding box center [515, 135] width 10 height 10
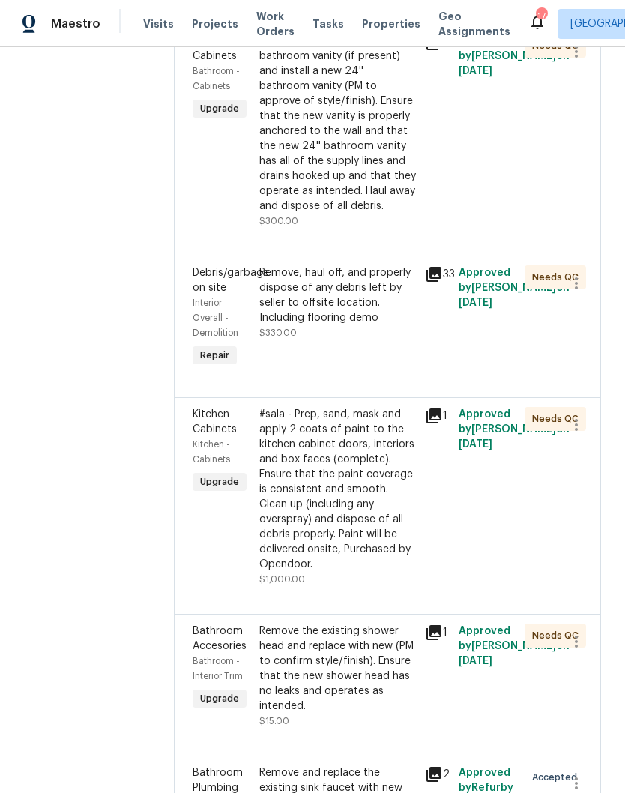
scroll to position [893, 0]
click at [377, 406] on div "#sala - Prep, sand, mask and apply 2 coats of paint to the kitchen cabinet door…" at bounding box center [337, 488] width 157 height 165
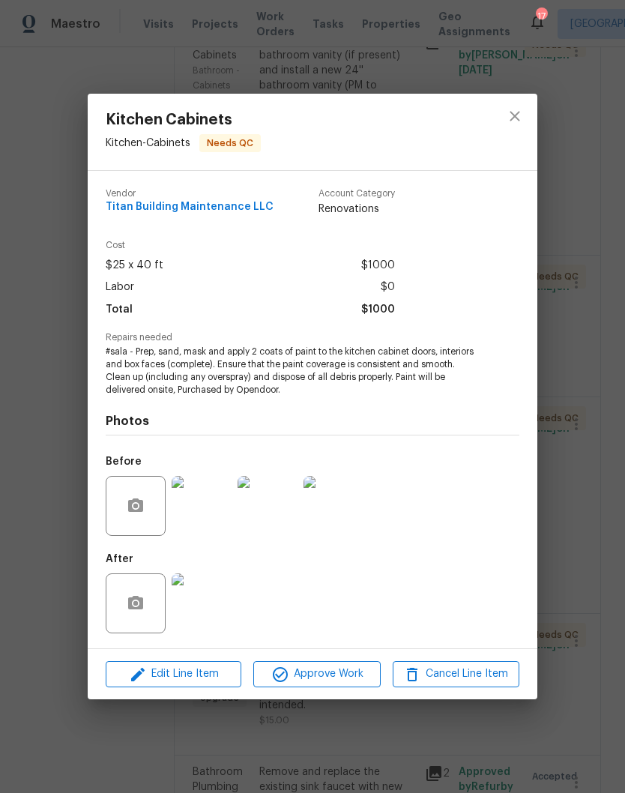
click at [209, 611] on img at bounding box center [202, 603] width 60 height 60
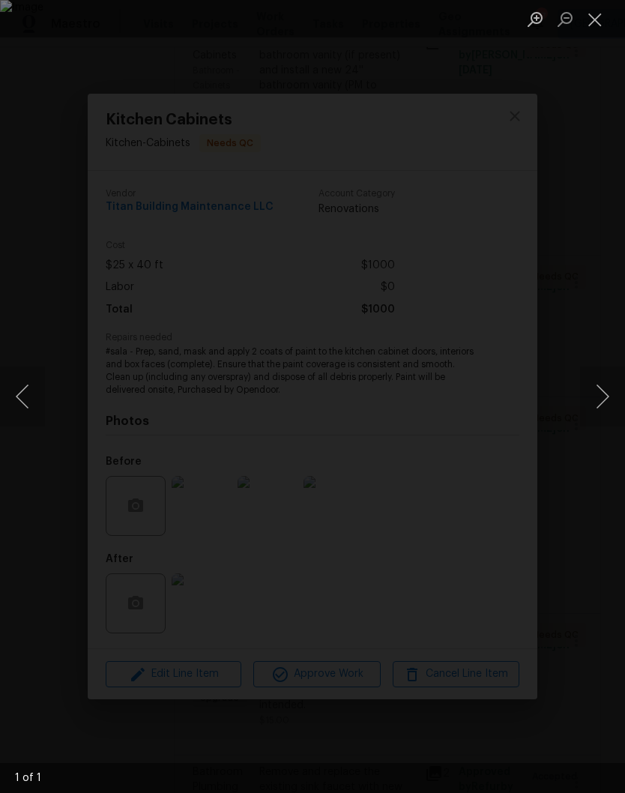
click at [608, 397] on button "Next image" at bounding box center [602, 396] width 45 height 60
click at [599, 396] on button "Next image" at bounding box center [602, 396] width 45 height 60
click at [599, 399] on button "Next image" at bounding box center [602, 396] width 45 height 60
click at [608, 391] on button "Next image" at bounding box center [602, 396] width 45 height 60
click at [597, 28] on button "Close lightbox" at bounding box center [595, 19] width 30 height 26
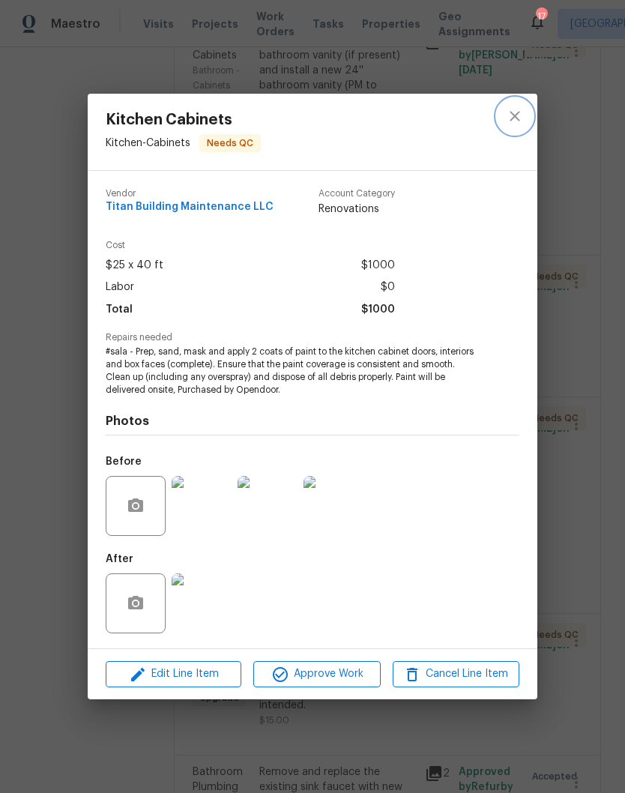
click at [516, 116] on icon "close" at bounding box center [515, 116] width 10 height 10
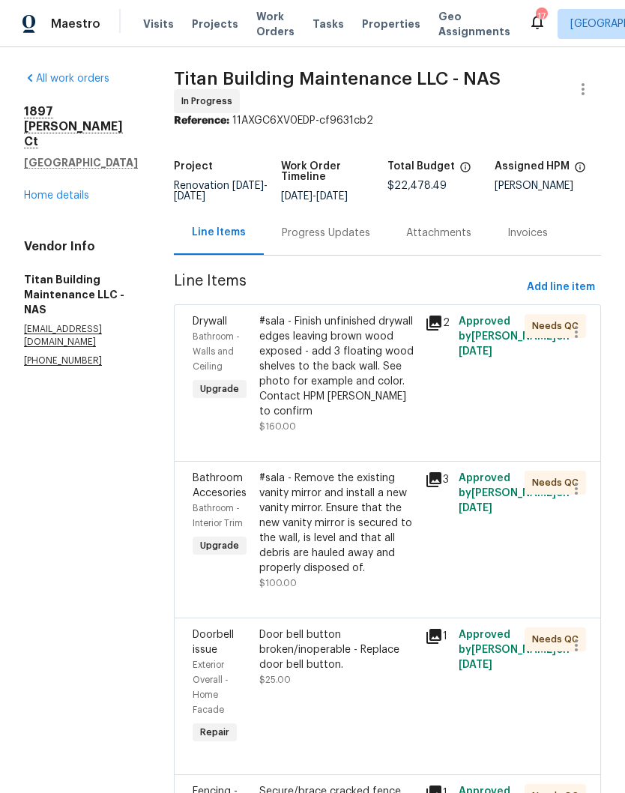
scroll to position [-2, 0]
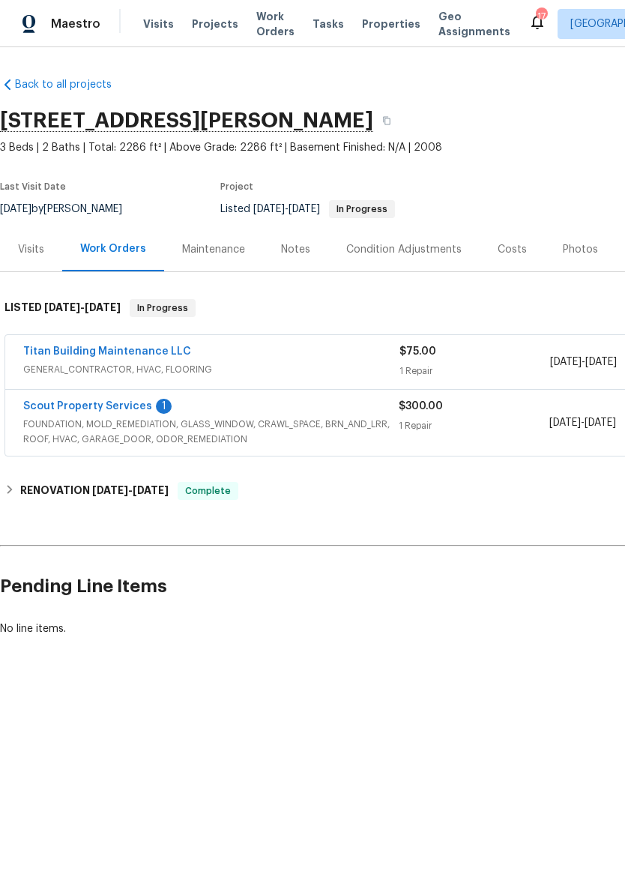
click at [133, 406] on link "Scout Property Services" at bounding box center [87, 406] width 129 height 10
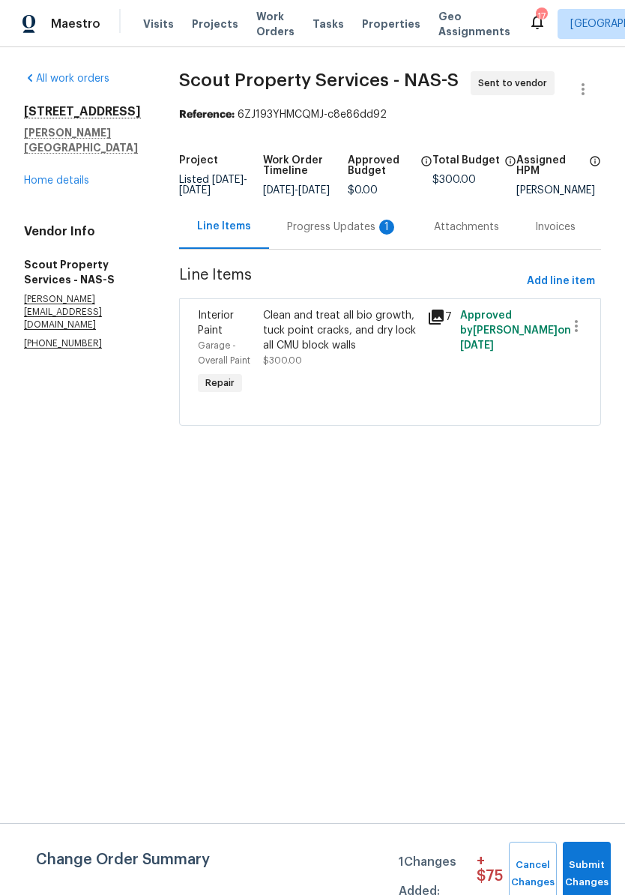
click at [356, 235] on div "Progress Updates 1" at bounding box center [342, 227] width 111 height 15
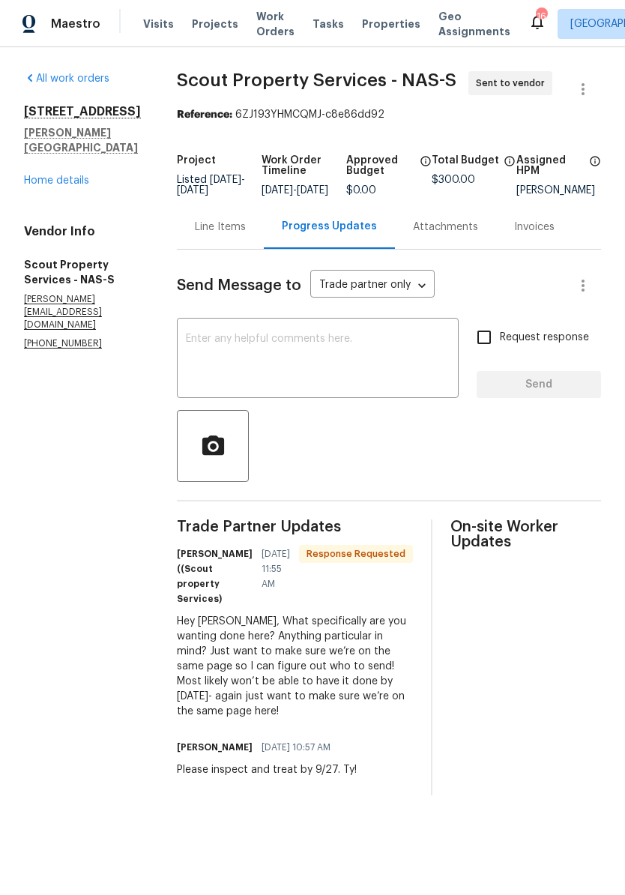
click at [281, 353] on textarea at bounding box center [318, 359] width 264 height 52
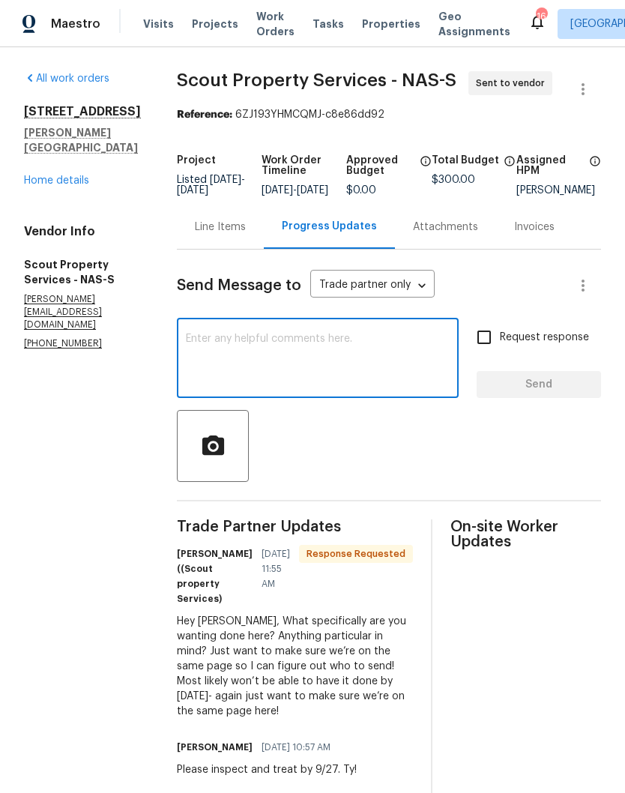
click at [195, 235] on div "Line Items" at bounding box center [220, 227] width 51 height 15
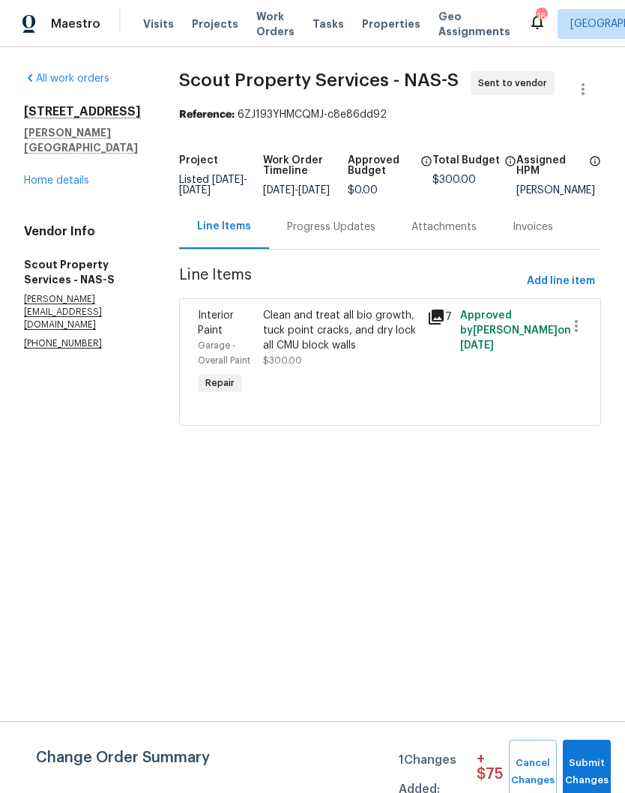
click at [339, 324] on div "Clean and treat all bio growth, tuck point cracks, and dry lock all CMU block w…" at bounding box center [340, 330] width 155 height 45
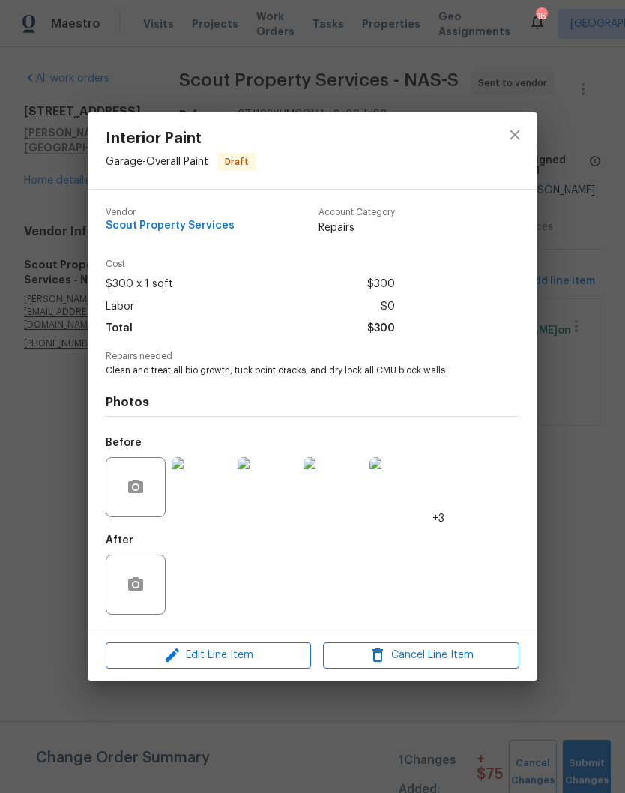
click at [211, 496] on img at bounding box center [202, 487] width 60 height 60
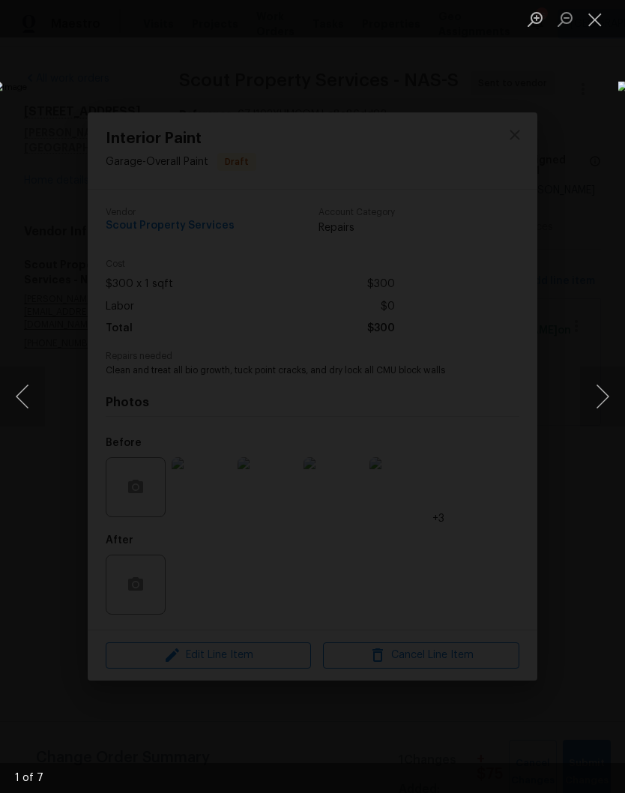
click at [598, 397] on button "Next image" at bounding box center [602, 396] width 45 height 60
click at [603, 395] on button "Next image" at bounding box center [602, 396] width 45 height 60
click at [608, 400] on button "Next image" at bounding box center [602, 396] width 45 height 60
click at [608, 402] on button "Next image" at bounding box center [602, 396] width 45 height 60
click at [604, 402] on button "Next image" at bounding box center [602, 396] width 45 height 60
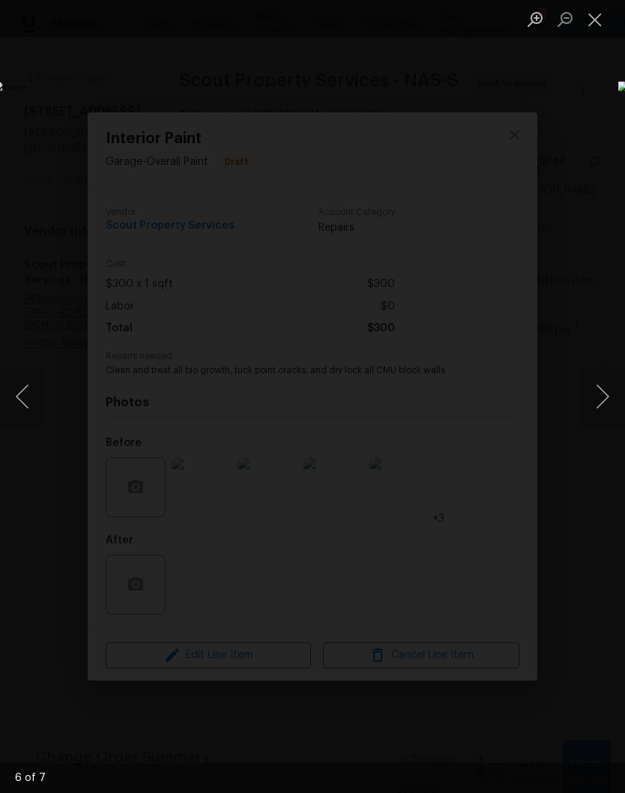
click at [609, 397] on button "Next image" at bounding box center [602, 396] width 45 height 60
click at [605, 404] on button "Next image" at bounding box center [602, 396] width 45 height 60
click at [592, 27] on button "Close lightbox" at bounding box center [595, 19] width 30 height 26
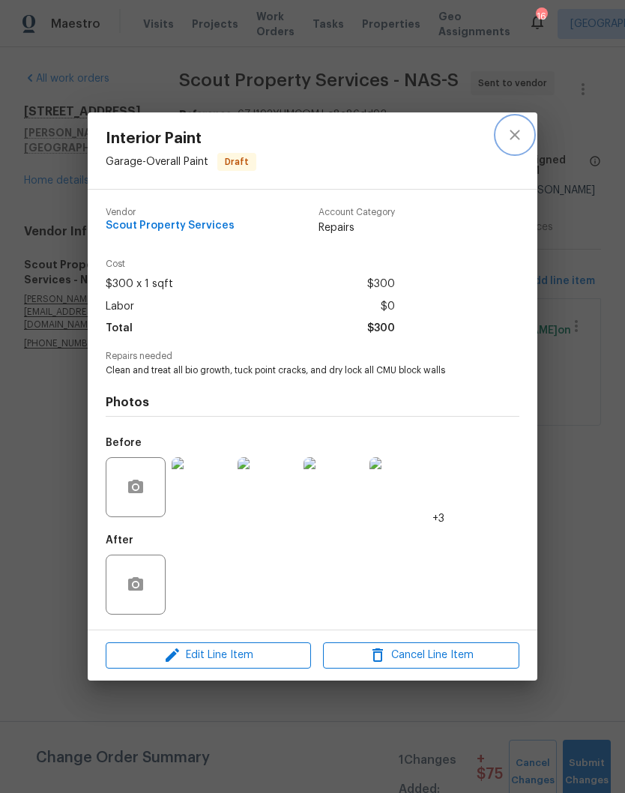
click at [525, 139] on button "close" at bounding box center [515, 135] width 36 height 36
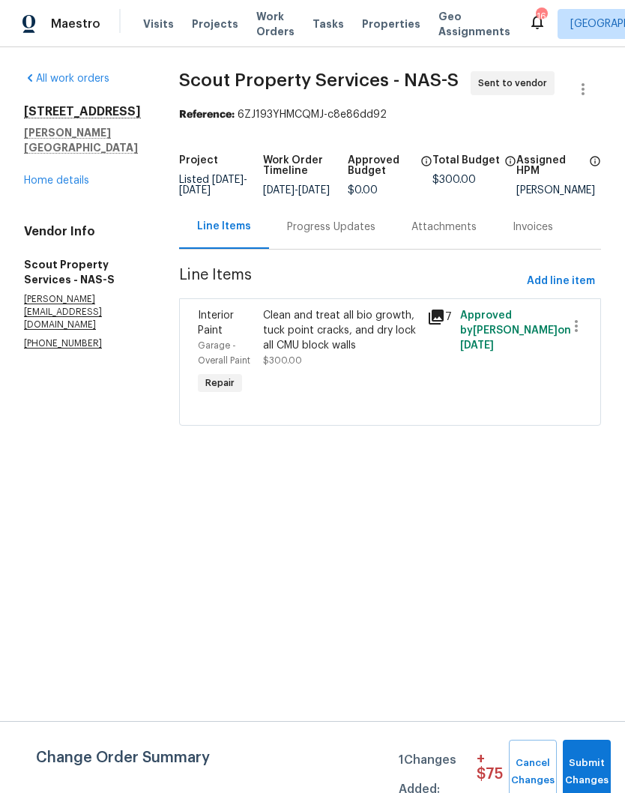
click at [332, 235] on div "Progress Updates" at bounding box center [331, 227] width 88 height 15
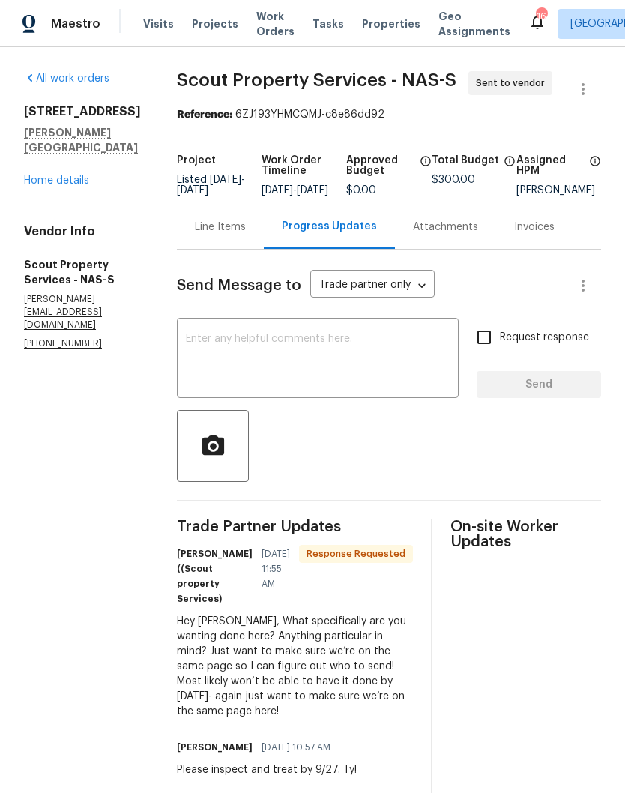
click at [288, 366] on textarea at bounding box center [318, 359] width 264 height 52
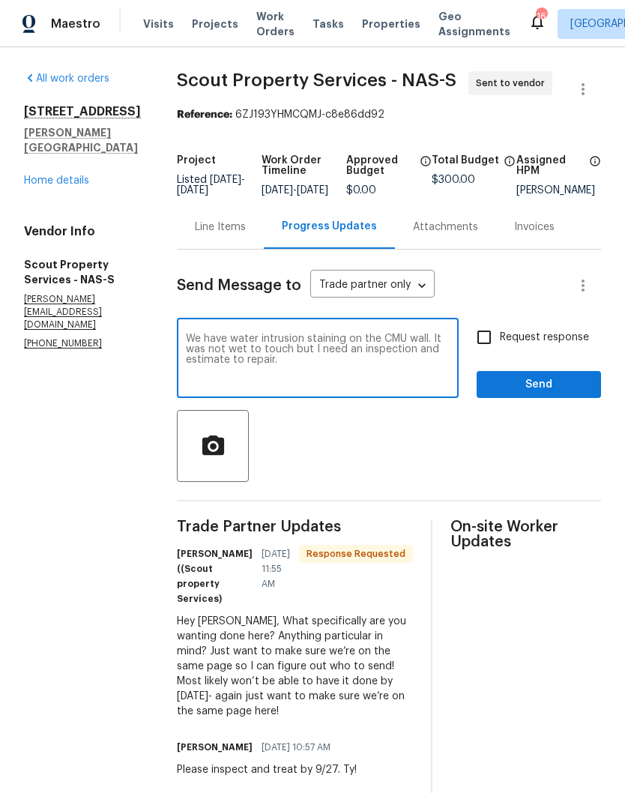
click at [199, 369] on textarea "We have water intrusion staining on the CMU wall. It was not wet to touch but I…" at bounding box center [318, 359] width 264 height 52
click at [201, 366] on textarea "We have water intrusion staining on the CMU wall. It was not wet to touch but I…" at bounding box center [318, 359] width 264 height 52
click at [198, 363] on textarea "We have water intrusion staining on the CMU wall. It was not wet to touch but I…" at bounding box center [318, 359] width 264 height 52
click at [229, 359] on textarea "We have water intrusion staining on the CMU wall. It was not wet to touch. but …" at bounding box center [318, 359] width 264 height 52
click at [439, 364] on textarea "We have water intrusion staining on the CMU wall. It was not wet to touch. I ne…" at bounding box center [318, 359] width 264 height 52
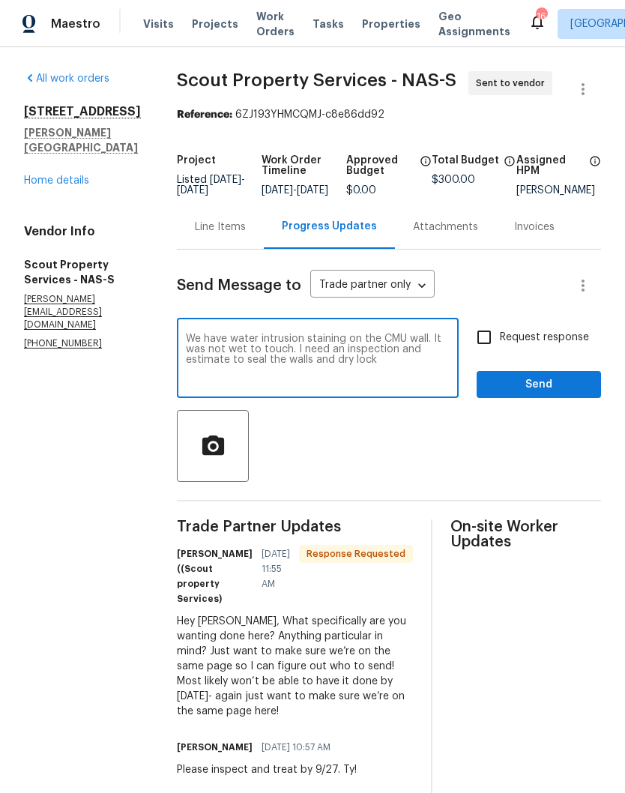
click at [405, 368] on textarea "We have water intrusion staining on the CMU wall. It was not wet to touch. I ne…" at bounding box center [318, 359] width 264 height 52
click at [390, 360] on textarea "We have water intrusion staining on the CMU wall. It was not wet to touch. I ne…" at bounding box center [318, 359] width 264 height 52
click at [299, 375] on textarea "We have water intrusion staining on the CMU wall. It was not wet to touch. I ne…" at bounding box center [318, 359] width 264 height 52
click at [244, 378] on textarea "We have water intrusion staining on the CMU wall. It was not wet to touch. I ne…" at bounding box center [318, 359] width 264 height 52
click at [249, 372] on textarea "We have water intrusion staining on the CMU wall. It was not wet to touch. I ne…" at bounding box center [318, 359] width 264 height 52
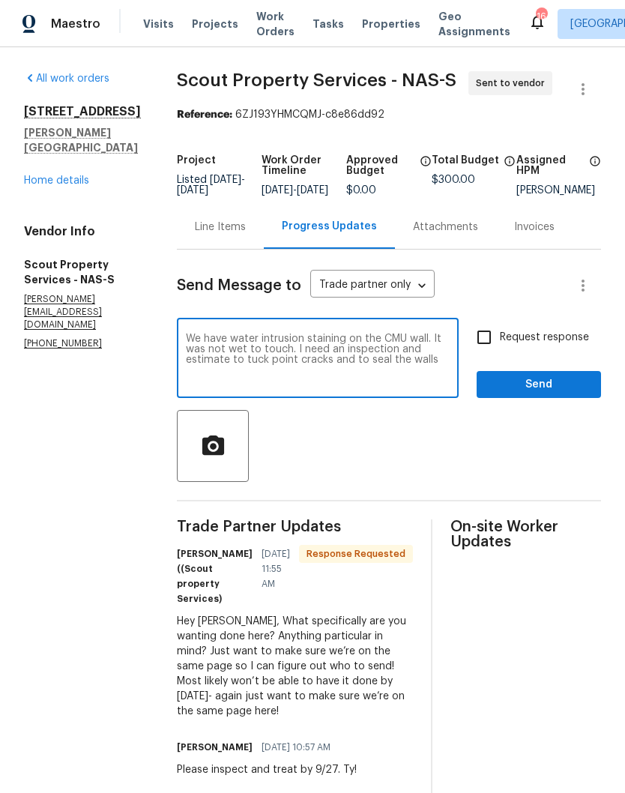
click at [250, 371] on textarea "We have water intrusion staining on the CMU wall. It was not wet to touch. I ne…" at bounding box center [318, 359] width 264 height 52
type textarea "We have water intrusion staining on the CMU wall. It was not wet to touch. I ne…"
click at [556, 390] on span "Send" at bounding box center [539, 384] width 100 height 19
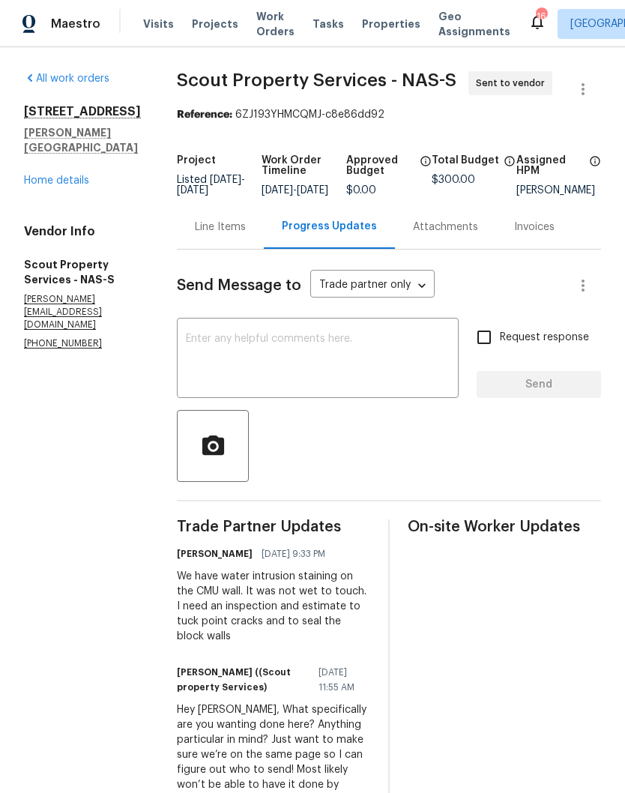
click at [259, 355] on textarea at bounding box center [318, 359] width 264 height 52
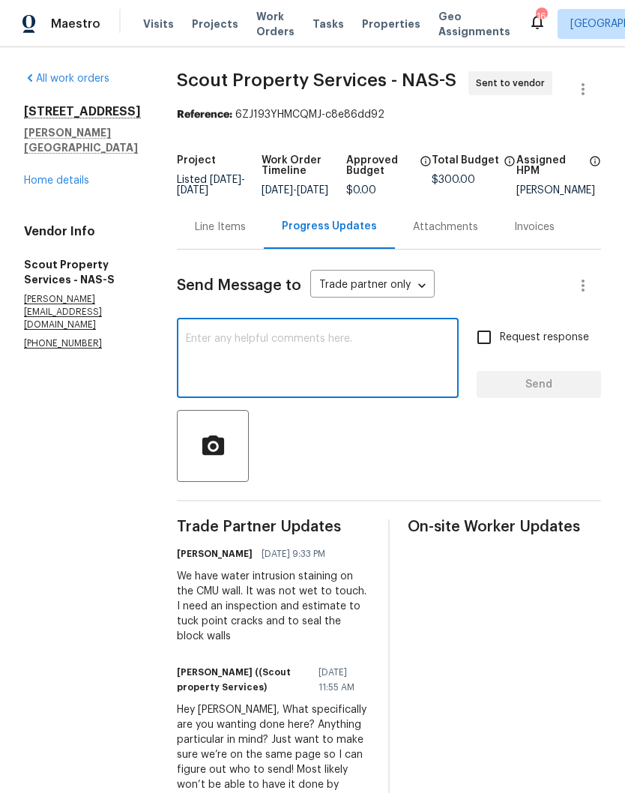
click at [71, 186] on link "Home details" at bounding box center [56, 180] width 65 height 10
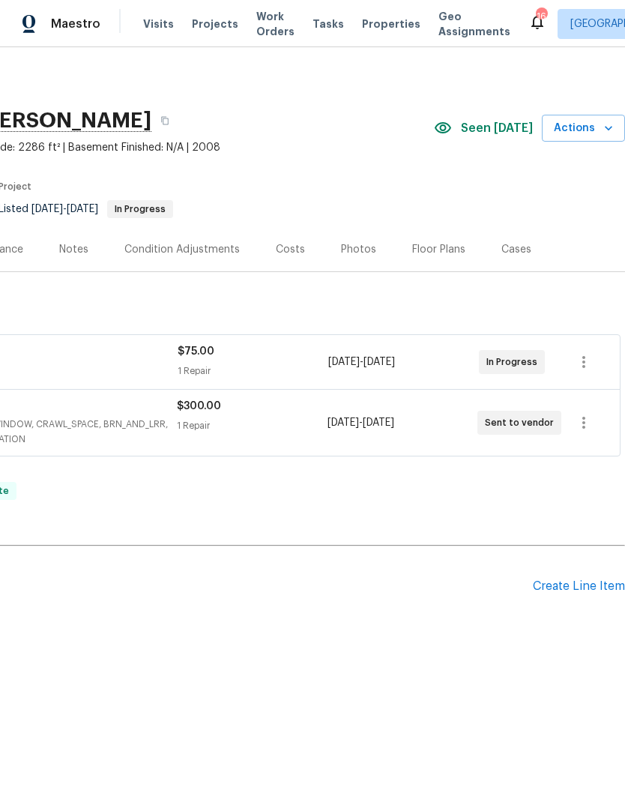
scroll to position [0, 222]
click at [585, 587] on div "Create Line Item" at bounding box center [579, 586] width 92 height 14
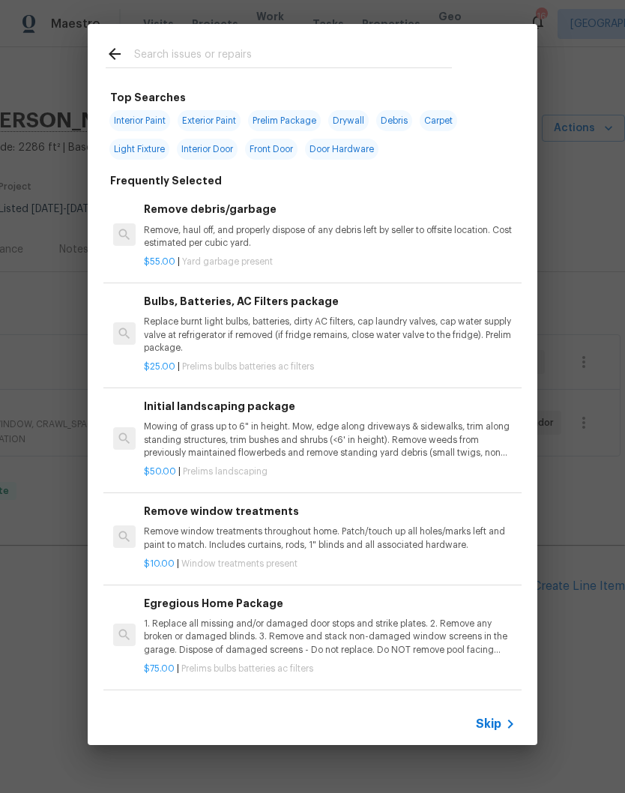
click at [265, 62] on input "text" at bounding box center [293, 56] width 318 height 22
type input "Pain"
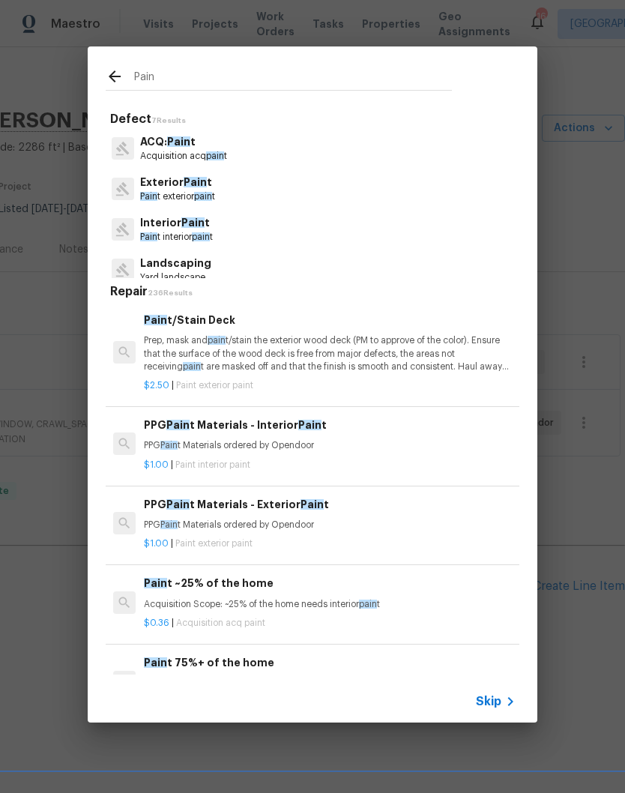
click at [199, 227] on span "Pain" at bounding box center [192, 222] width 23 height 10
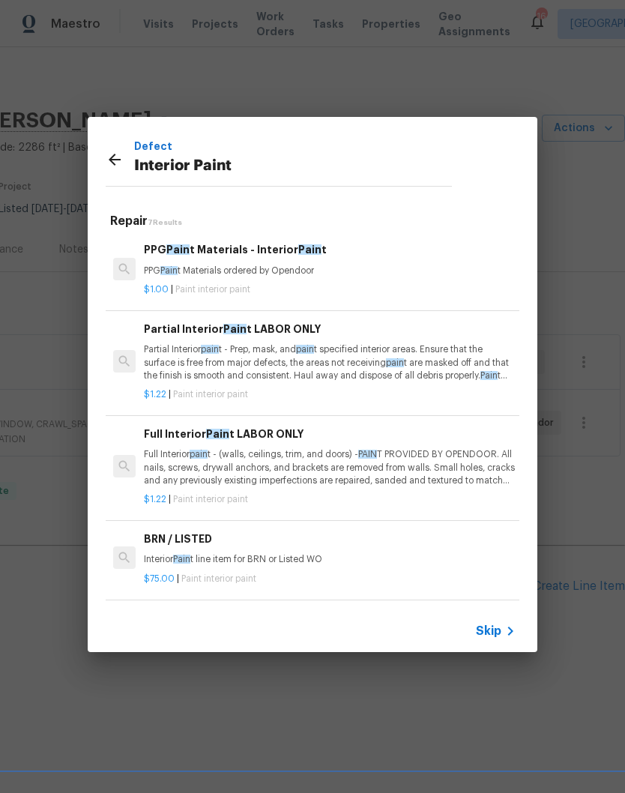
click at [271, 350] on p "Partial Interior pain t - Prep, mask, and pain t specified interior areas. Ensu…" at bounding box center [330, 362] width 372 height 38
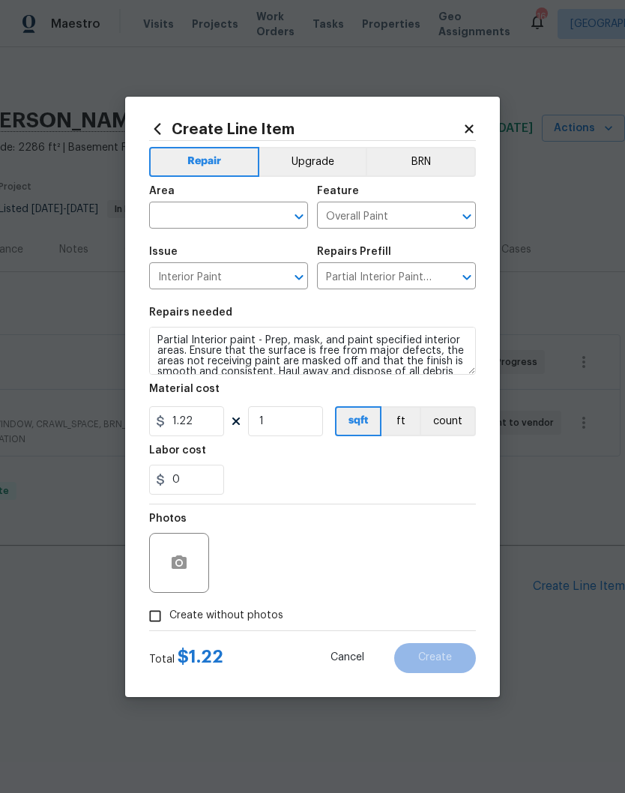
click at [469, 127] on icon at bounding box center [469, 128] width 8 height 8
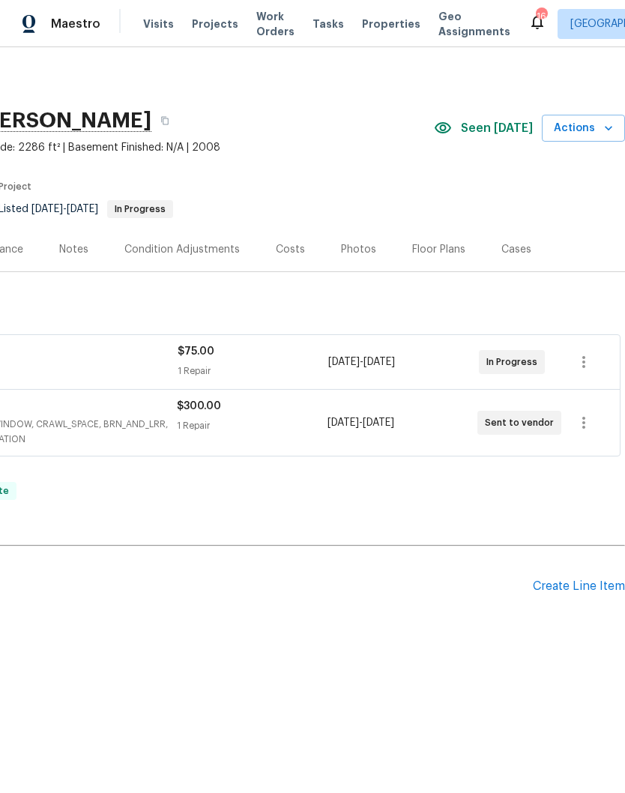
click at [581, 588] on div "Create Line Item" at bounding box center [579, 586] width 92 height 14
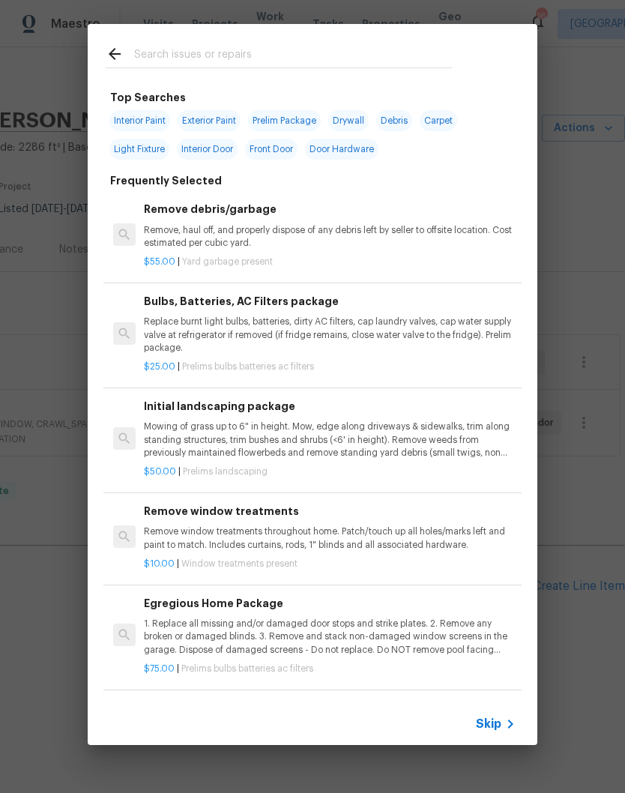
click at [264, 52] on input "text" at bounding box center [293, 56] width 318 height 22
type input "Paint"
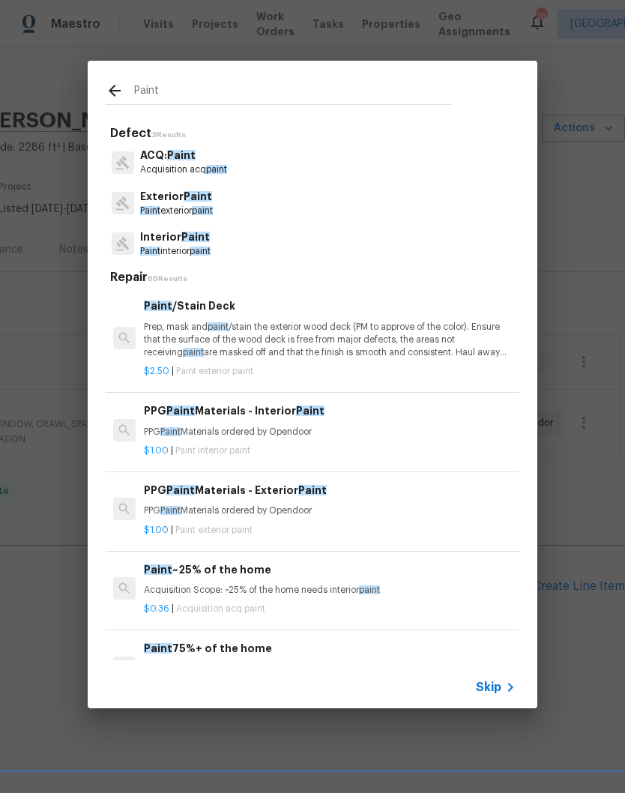
click at [187, 246] on p "Paint interior paint" at bounding box center [175, 251] width 70 height 13
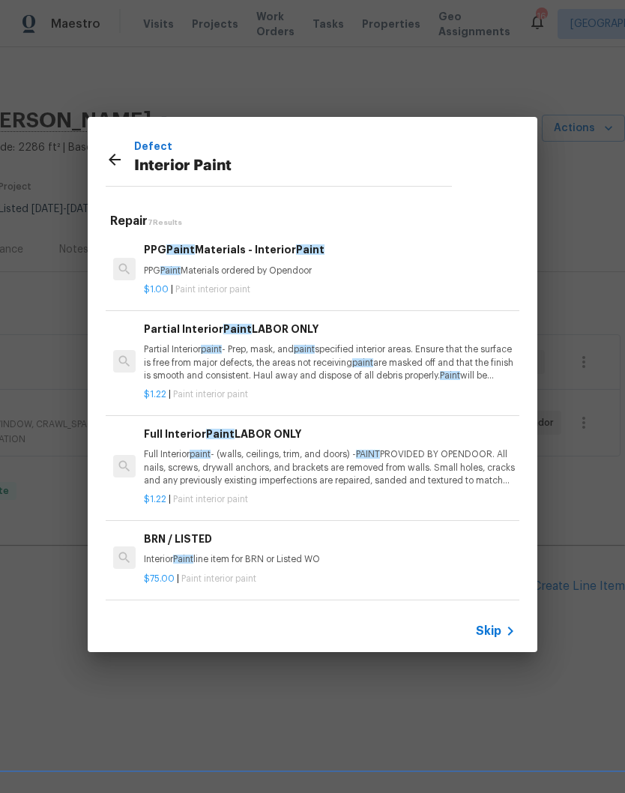
click at [315, 465] on p "Full Interior paint - (walls, ceilings, trim, and doors) - PAINT PROVIDED BY OP…" at bounding box center [330, 467] width 372 height 38
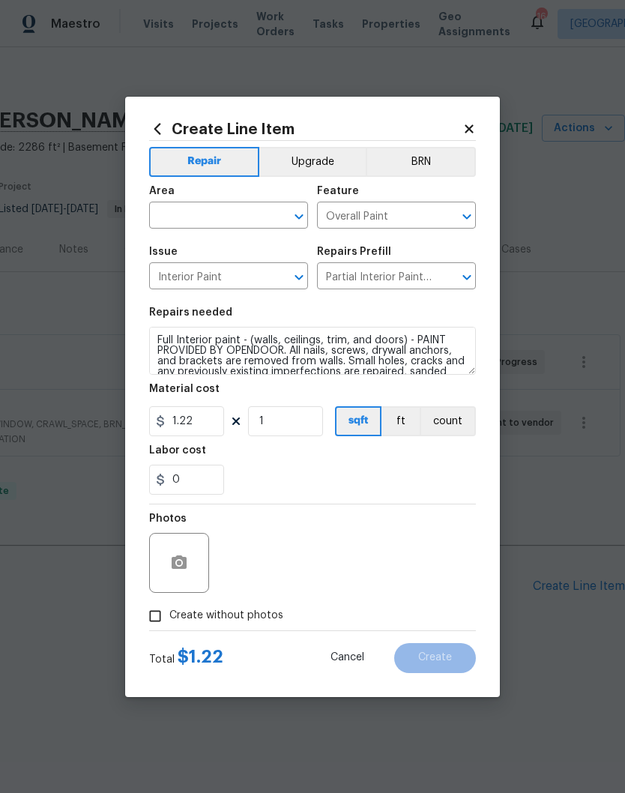
type input "Full Interior Paint LABOR ONLY $1.22"
click at [256, 215] on input "text" at bounding box center [207, 216] width 117 height 23
click at [219, 280] on li "Interior Overall" at bounding box center [228, 274] width 159 height 25
type input "Interior Overall"
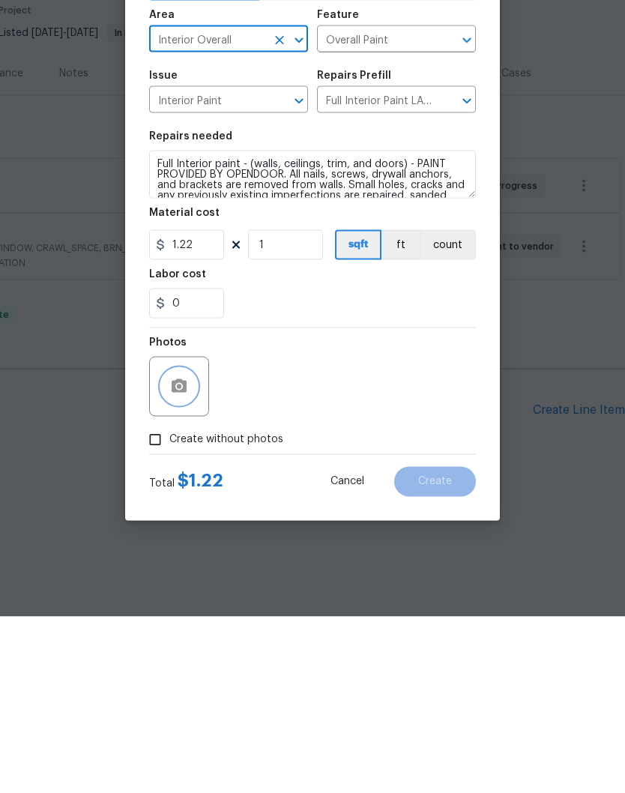
click at [180, 555] on icon "button" at bounding box center [179, 561] width 15 height 13
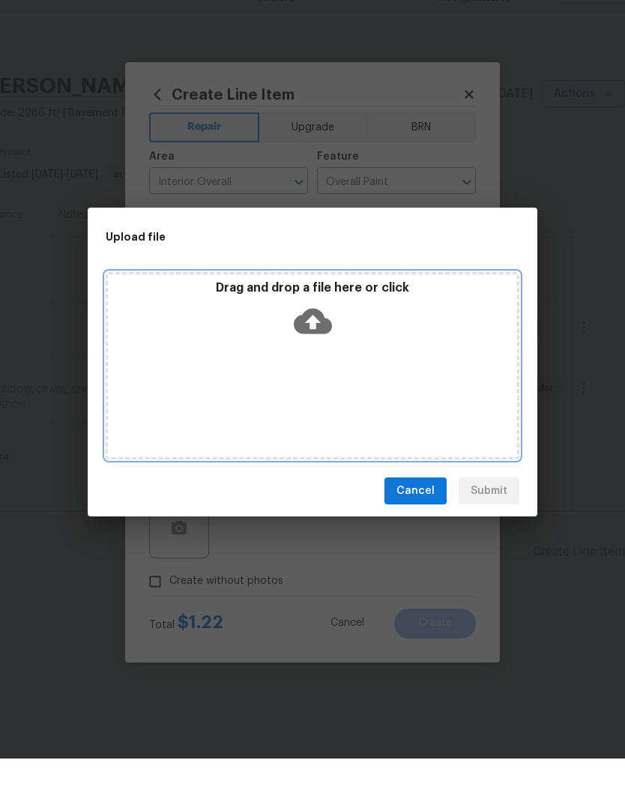
click at [381, 337] on div "Drag and drop a file here or click" at bounding box center [312, 347] width 409 height 64
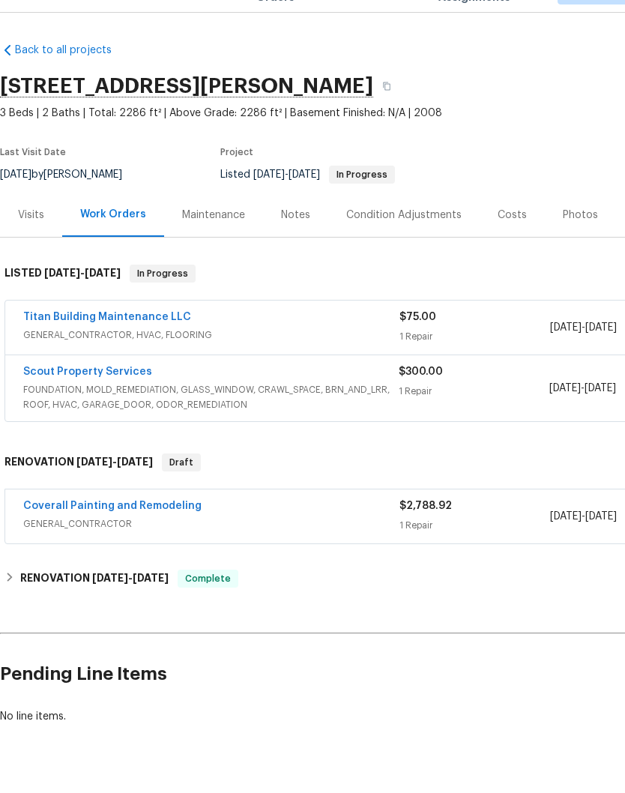
click at [163, 535] on link "Coverall Painting and Remodeling" at bounding box center [112, 540] width 178 height 10
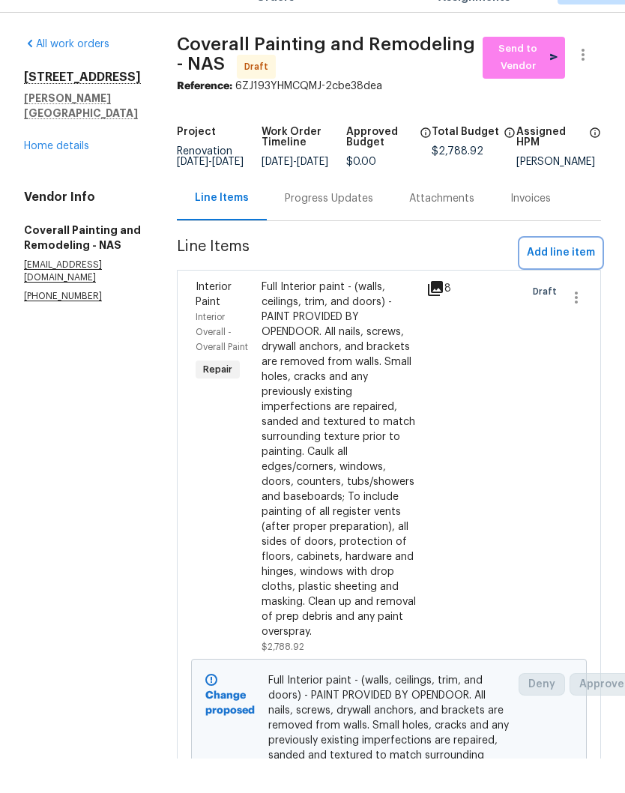
click at [541, 278] on span "Add line item" at bounding box center [561, 287] width 68 height 19
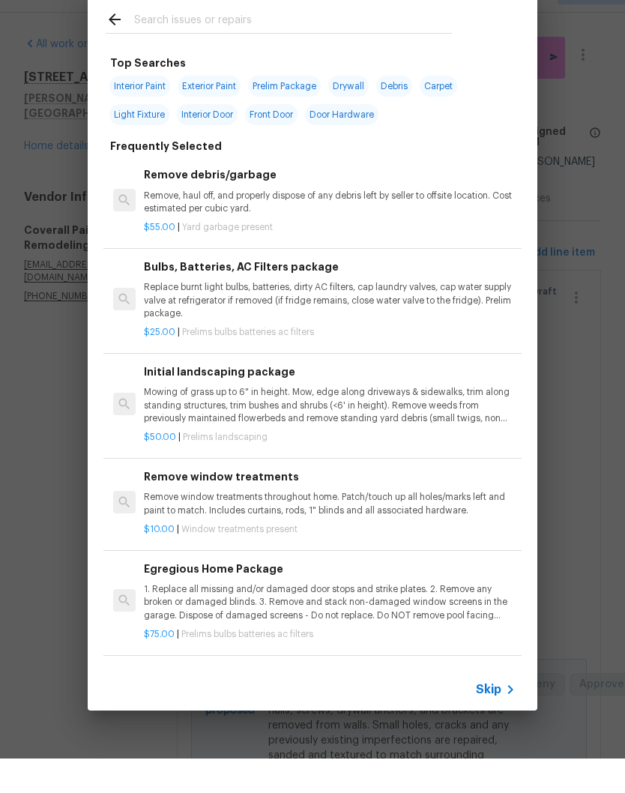
click at [250, 45] on input "text" at bounding box center [293, 56] width 318 height 22
type input "Primer"
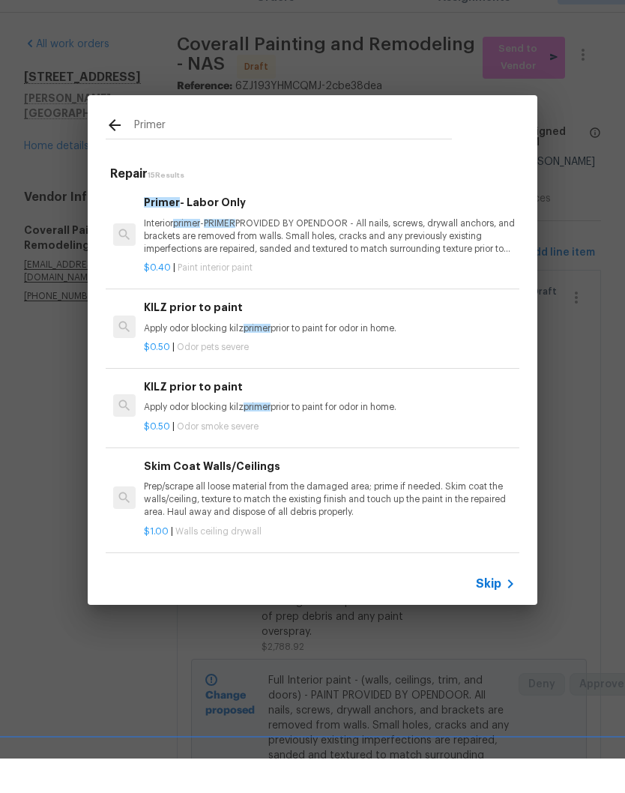
click at [360, 252] on p "Interior primer - PRIMER PROVIDED BY OPENDOOR - All nails, screws, drywall anch…" at bounding box center [330, 271] width 372 height 38
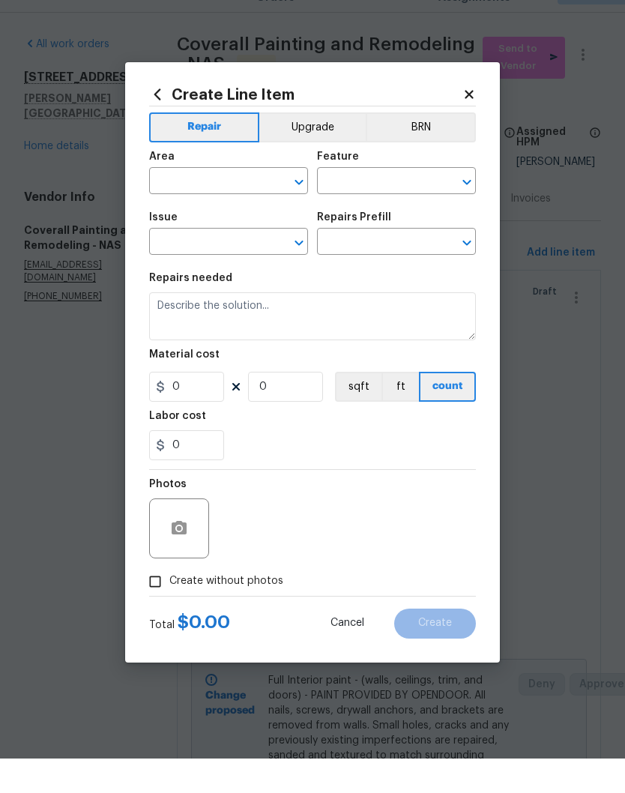
type input "Overall Paint"
type input "Interior Paint"
type textarea "Interior primer - PRIMER PROVIDED BY OPENDOOR - All nails, screws, drywall anch…"
type input "1"
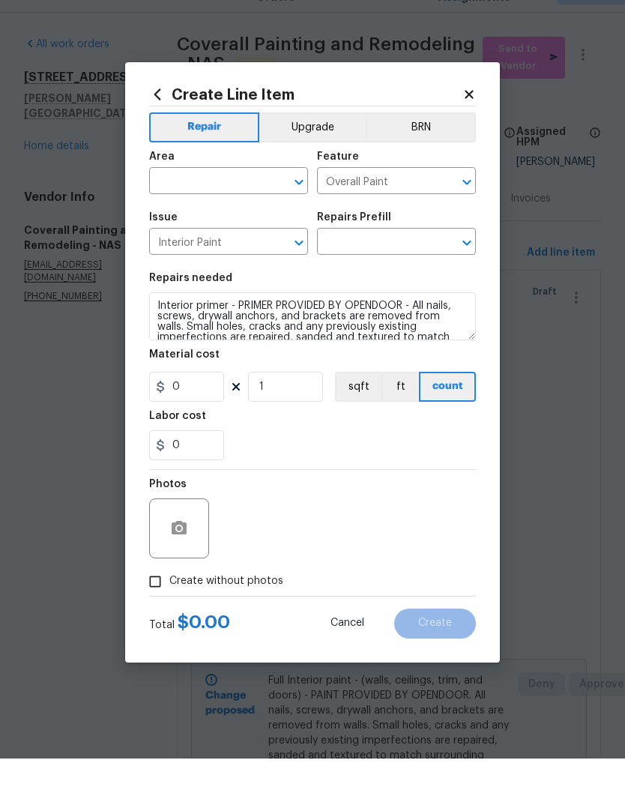
type input "Primer - Labor Only $0.40"
type input "0.4"
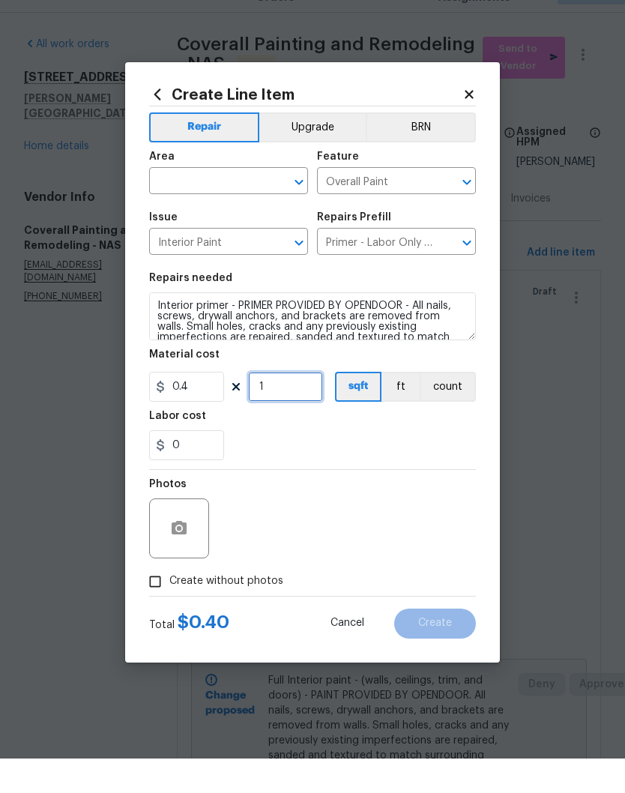
click at [296, 406] on input "1" at bounding box center [285, 421] width 75 height 30
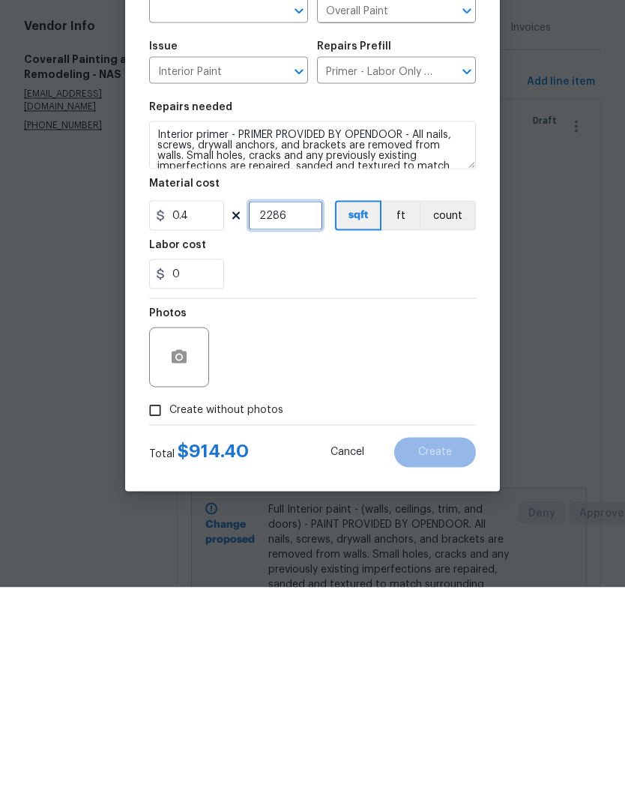
type input "2286"
click at [196, 545] on button "button" at bounding box center [179, 563] width 36 height 36
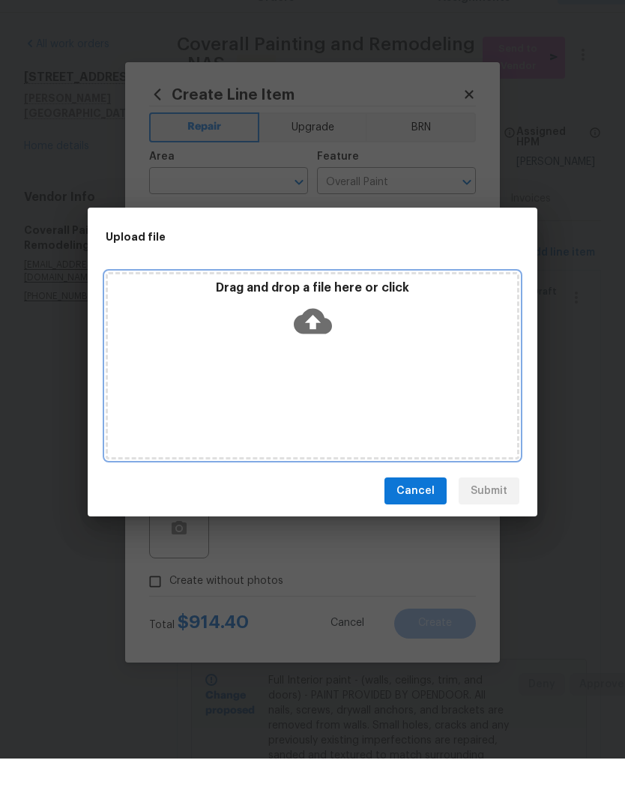
click at [251, 360] on div "Drag and drop a file here or click" at bounding box center [313, 399] width 414 height 187
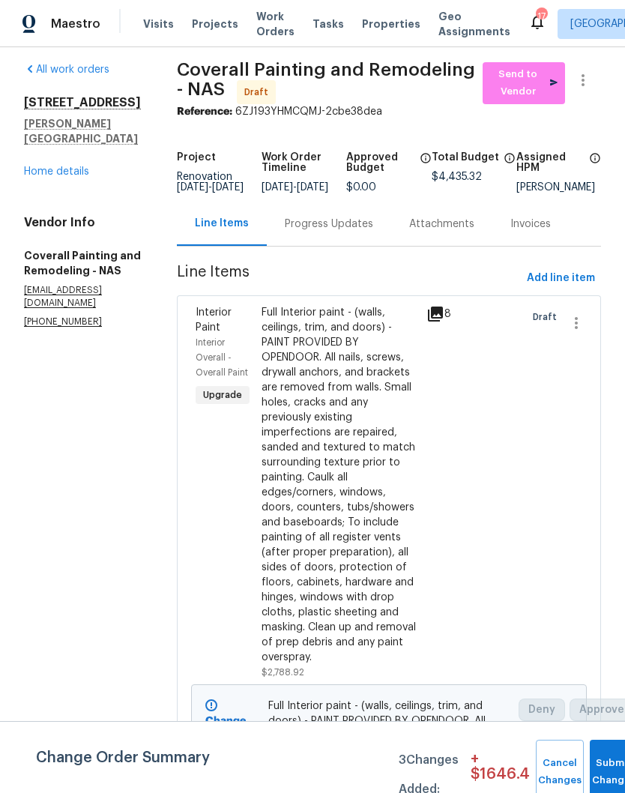
scroll to position [8, 0]
click at [393, 326] on div "Full Interior paint - (walls, ceilings, trim, and doors) - PAINT PROVIDED BY OP…" at bounding box center [340, 486] width 156 height 360
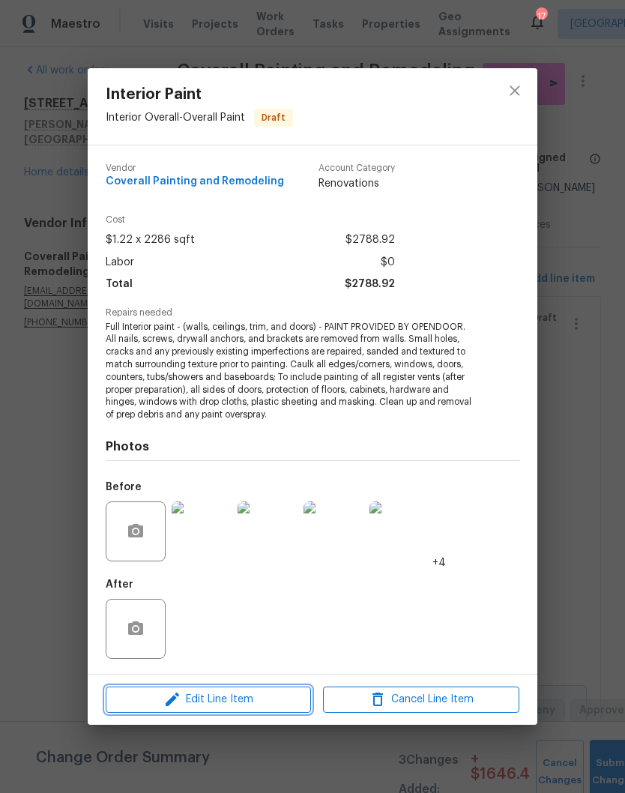
click at [286, 700] on span "Edit Line Item" at bounding box center [208, 699] width 196 height 19
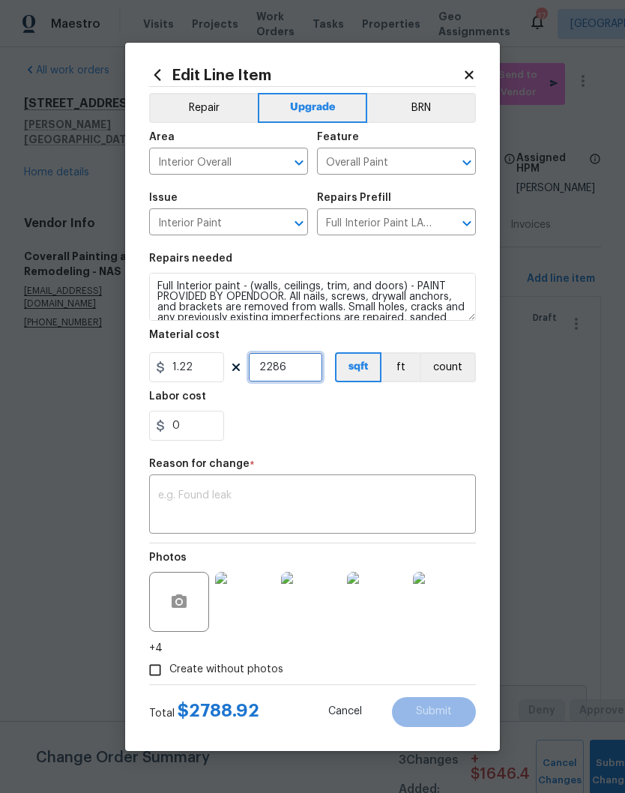
click at [312, 368] on input "2286" at bounding box center [285, 367] width 75 height 30
type input "2486"
click at [359, 491] on textarea at bounding box center [312, 505] width 309 height 31
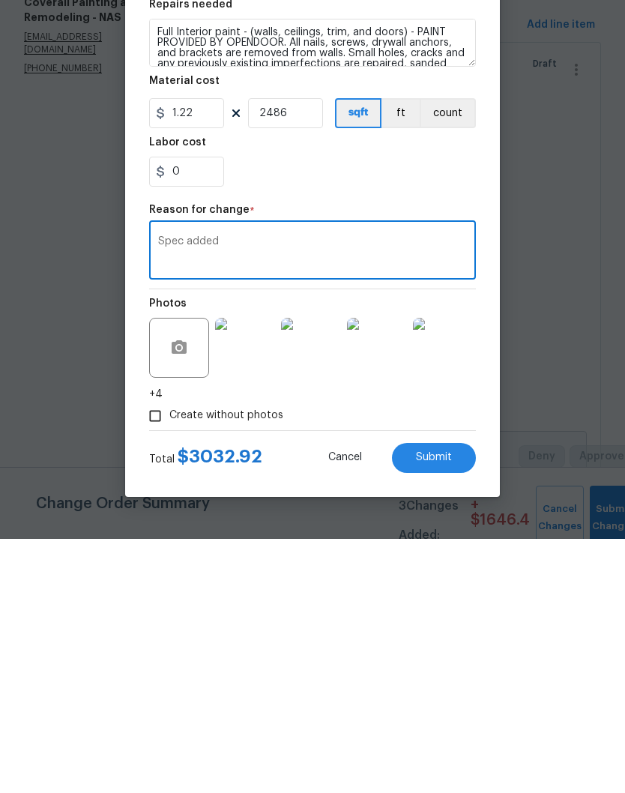
type textarea "Spec added"
click at [443, 706] on span "Submit" at bounding box center [434, 711] width 36 height 11
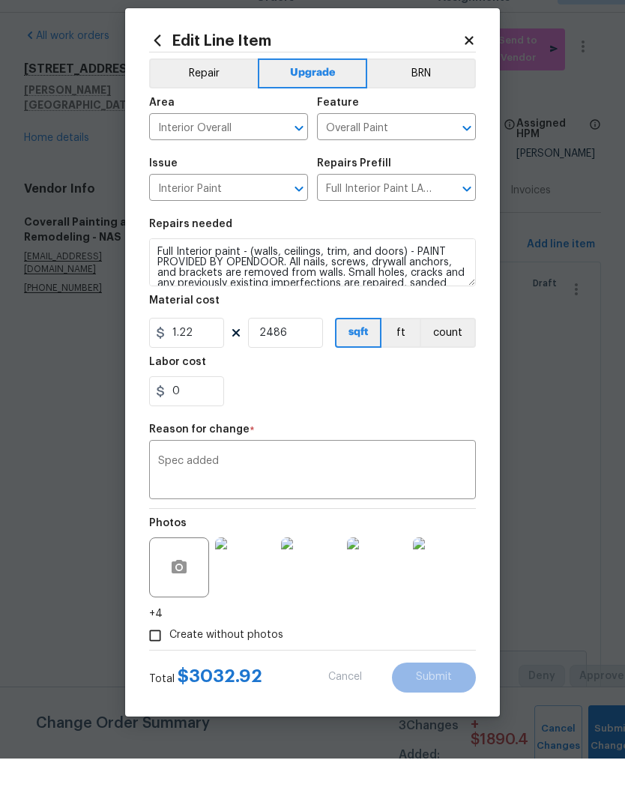
type input "2286"
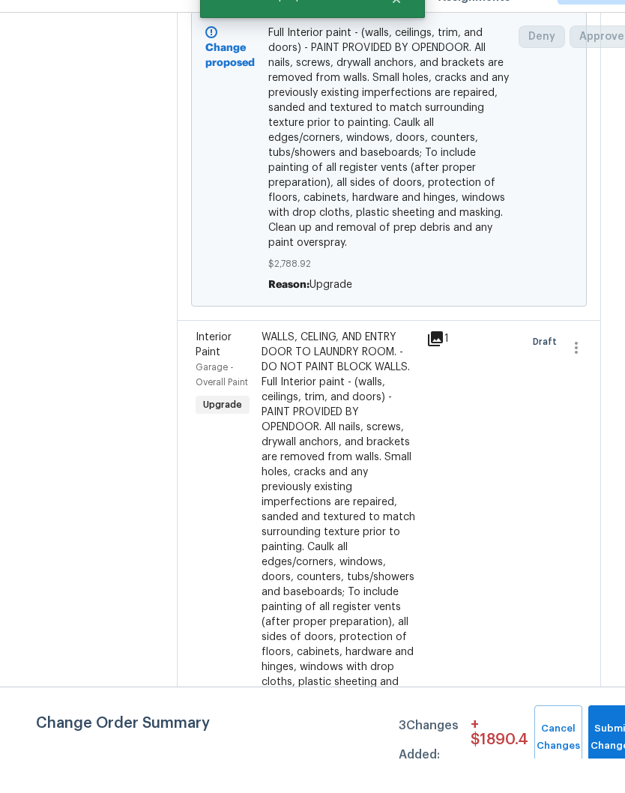
scroll to position [646, 0]
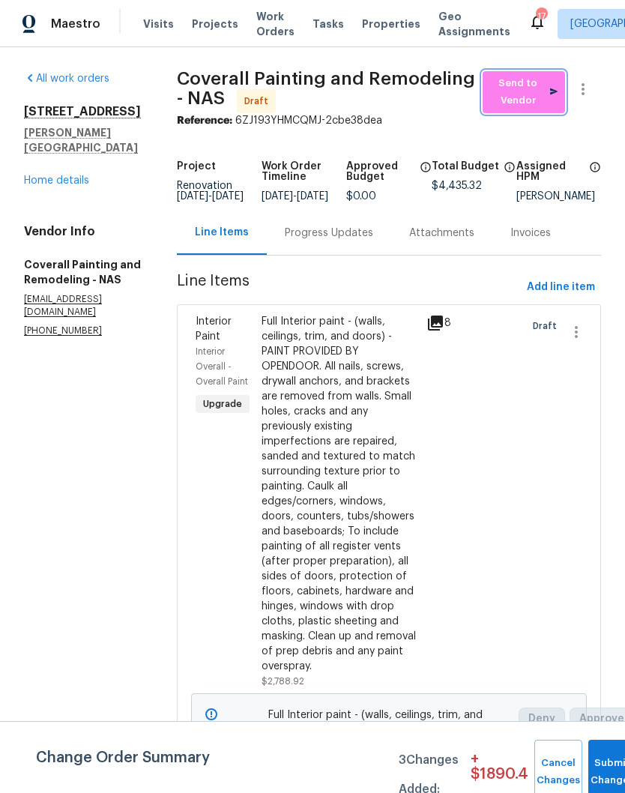
click at [540, 88] on span "Send to Vendor" at bounding box center [523, 92] width 67 height 34
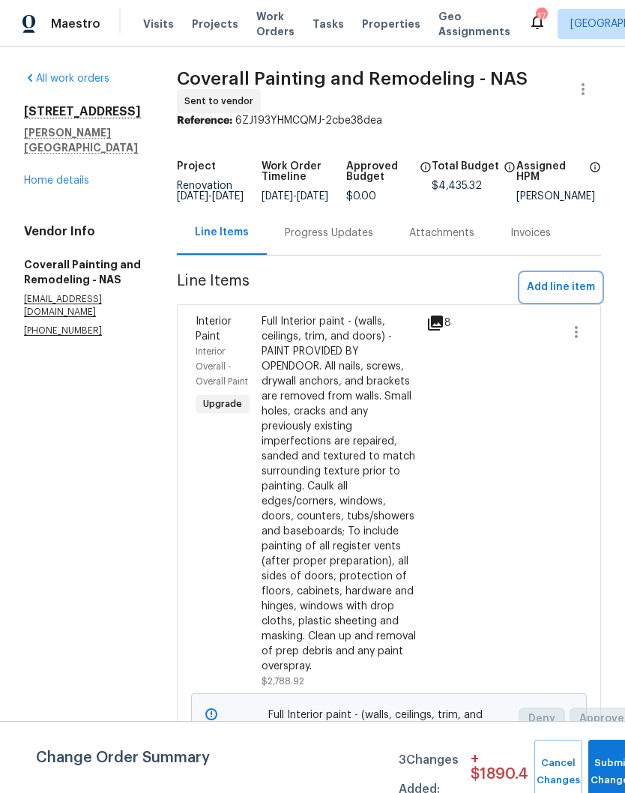
click at [560, 297] on span "Add line item" at bounding box center [561, 287] width 68 height 19
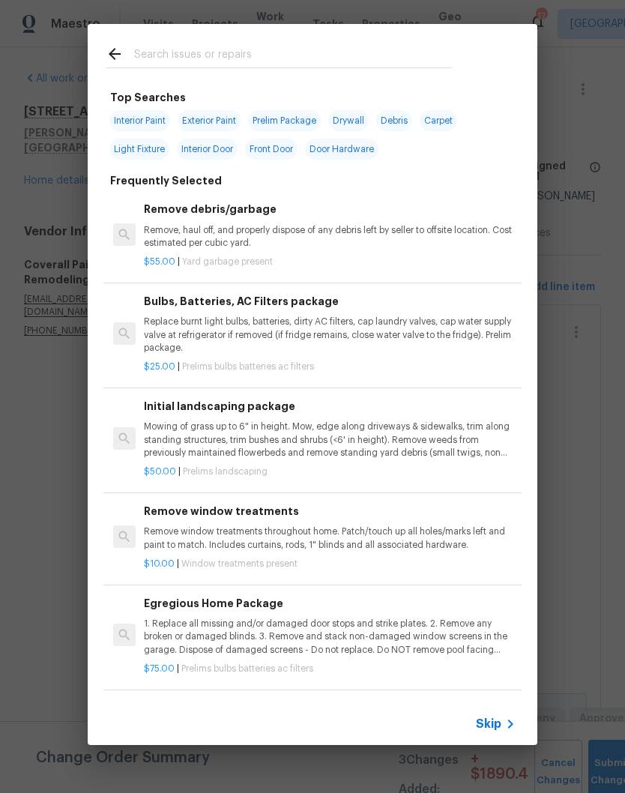
click at [229, 48] on input "text" at bounding box center [293, 56] width 318 height 22
type input "Mask"
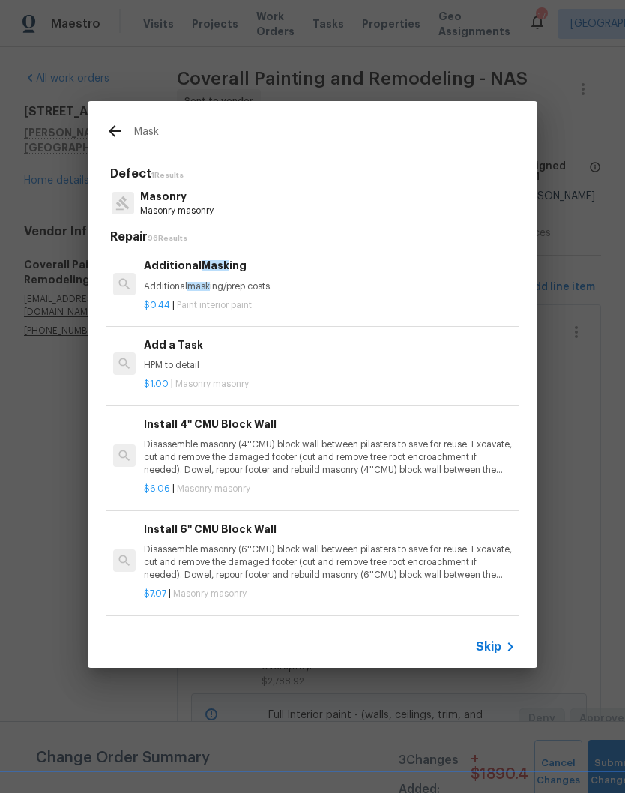
click at [241, 280] on p "Additional mask ing/prep costs." at bounding box center [330, 286] width 372 height 13
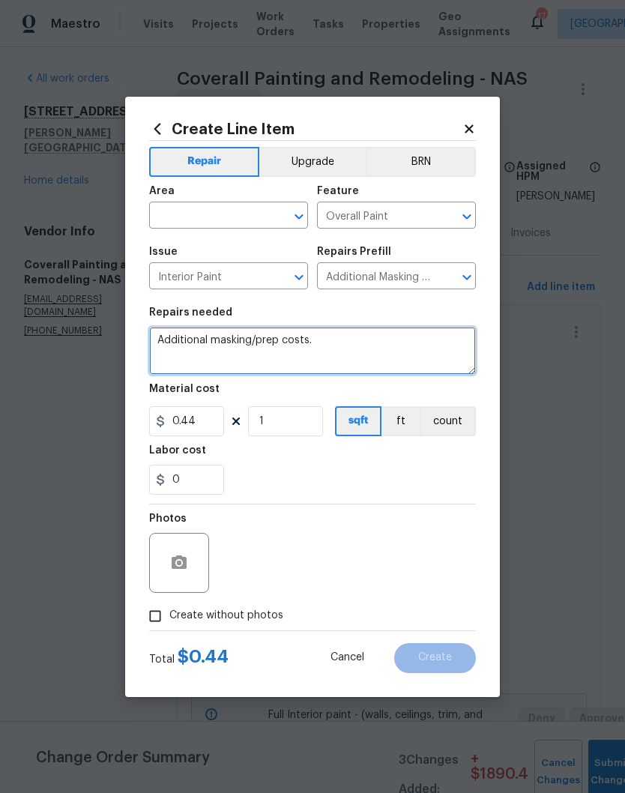
click at [348, 341] on textarea "Additional masking/prep costs." at bounding box center [312, 351] width 327 height 48
type textarea "Additional masking to cover all floors during painting"
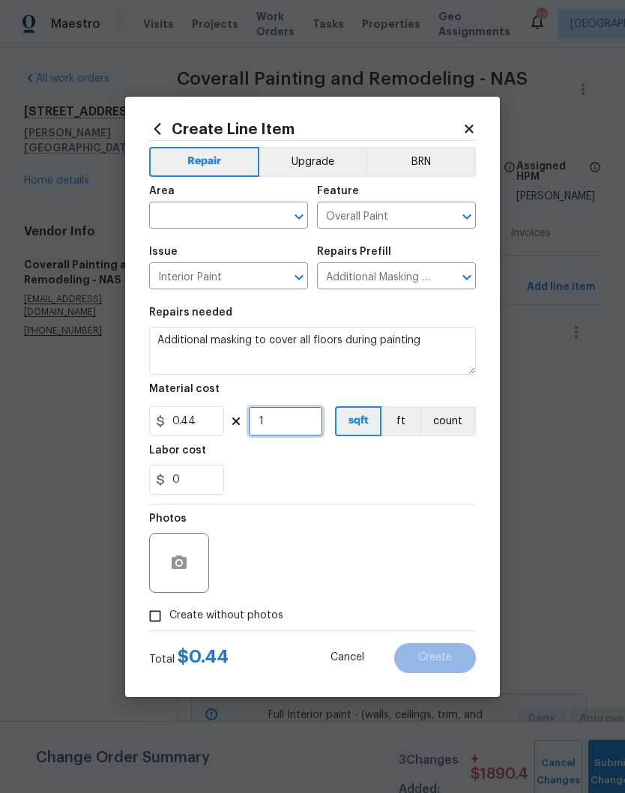
click at [291, 427] on input "1" at bounding box center [285, 421] width 75 height 30
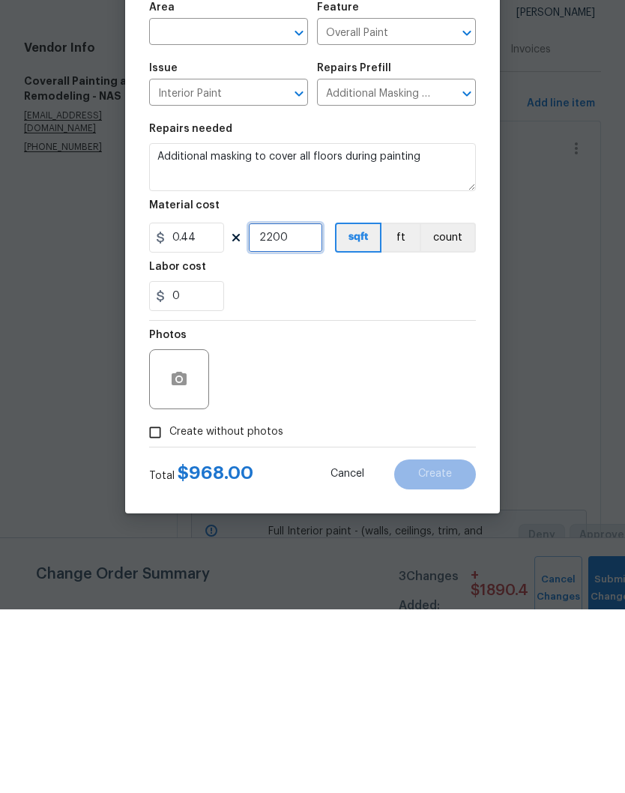
type input "2200"
click at [340, 327] on textarea "Additional masking to cover all floors during painting" at bounding box center [312, 351] width 327 height 48
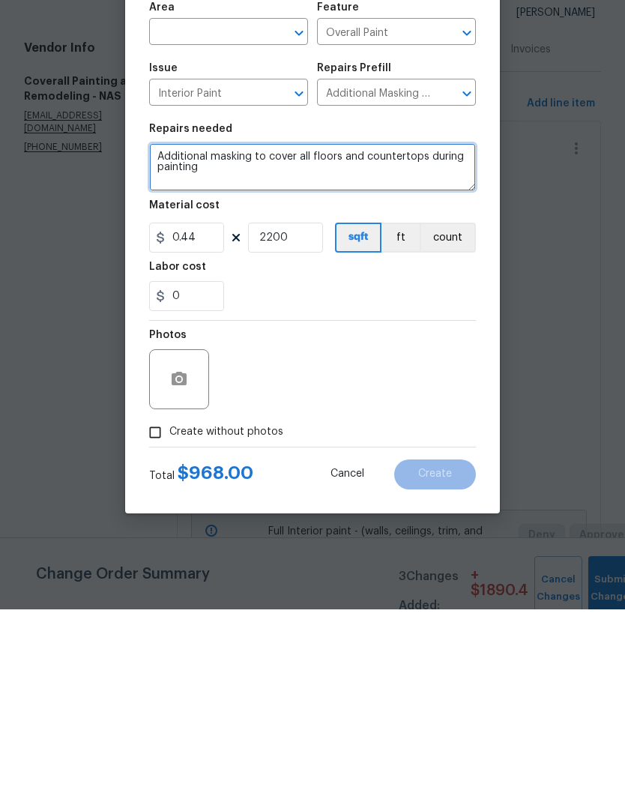
type textarea "Additional masking to cover all floors and countertops during painting"
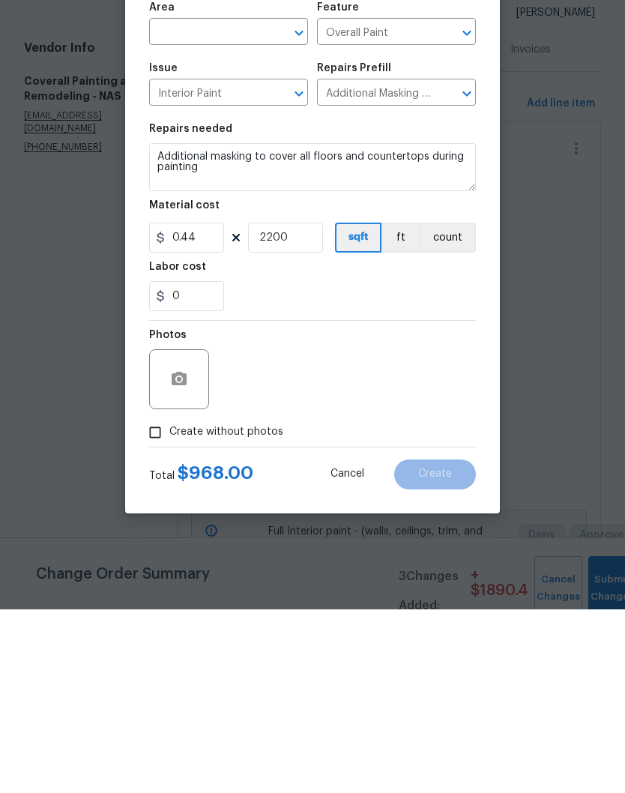
click at [257, 205] on input "text" at bounding box center [207, 216] width 117 height 23
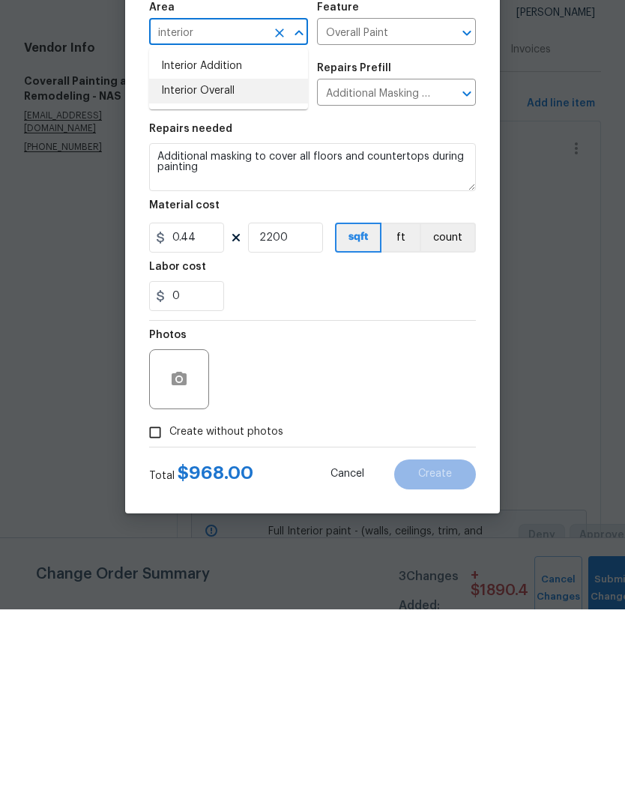
click at [234, 262] on li "Interior Overall" at bounding box center [228, 274] width 159 height 25
type input "Interior Overall"
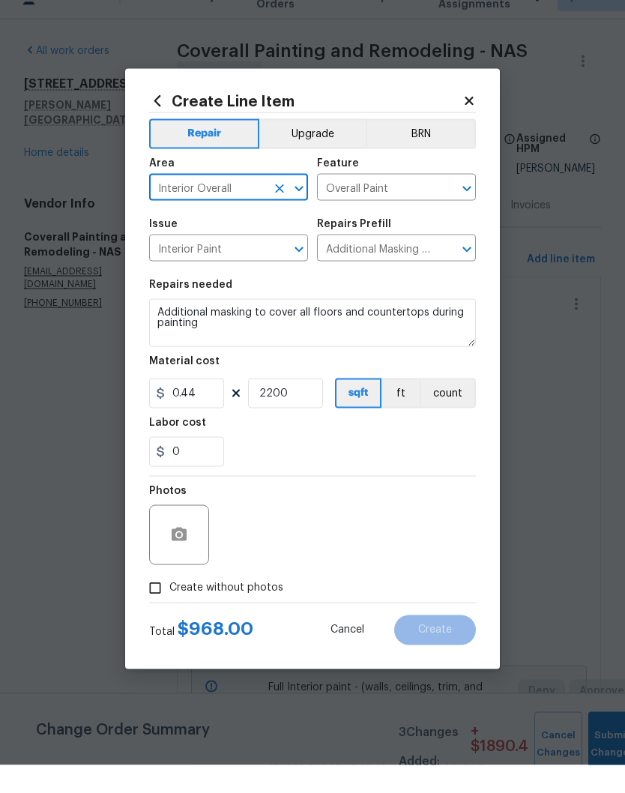
click at [329, 147] on button "Upgrade" at bounding box center [312, 162] width 107 height 30
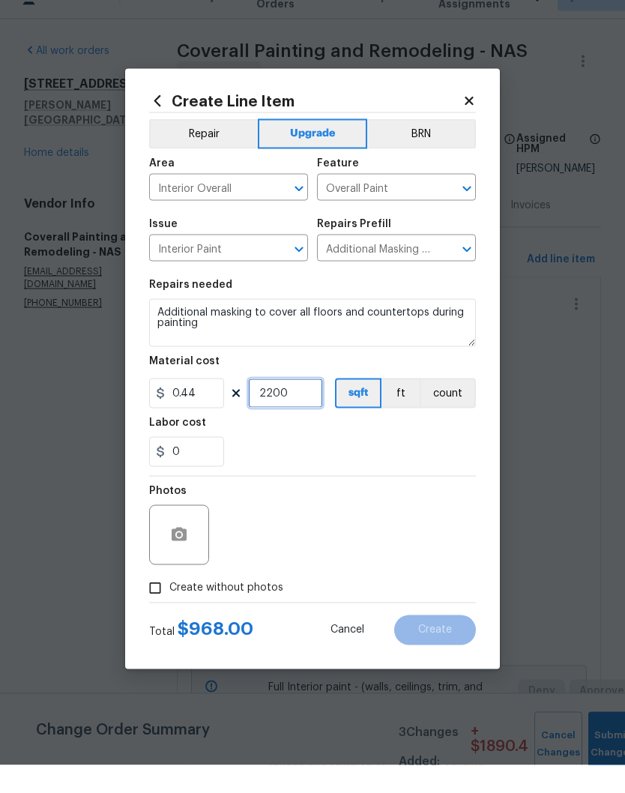
click at [303, 406] on input "2200" at bounding box center [285, 421] width 75 height 30
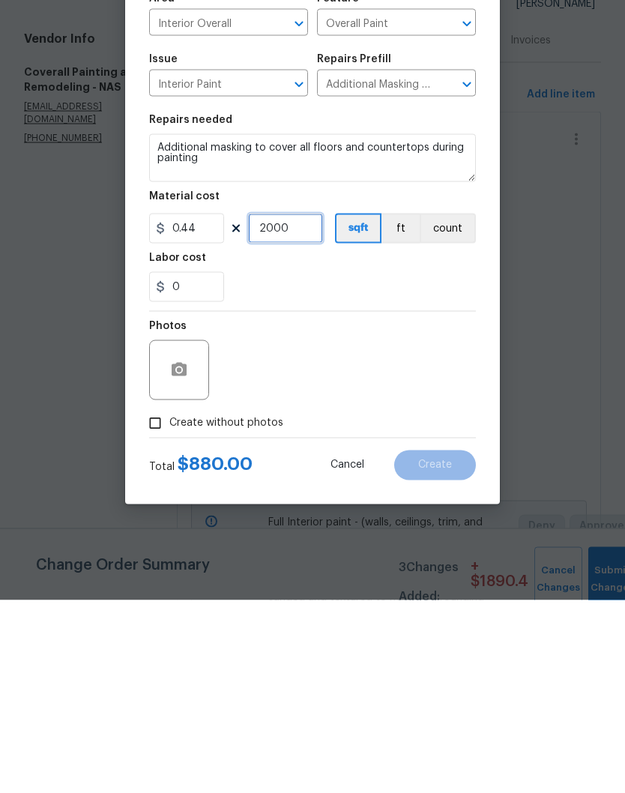
type input "2000"
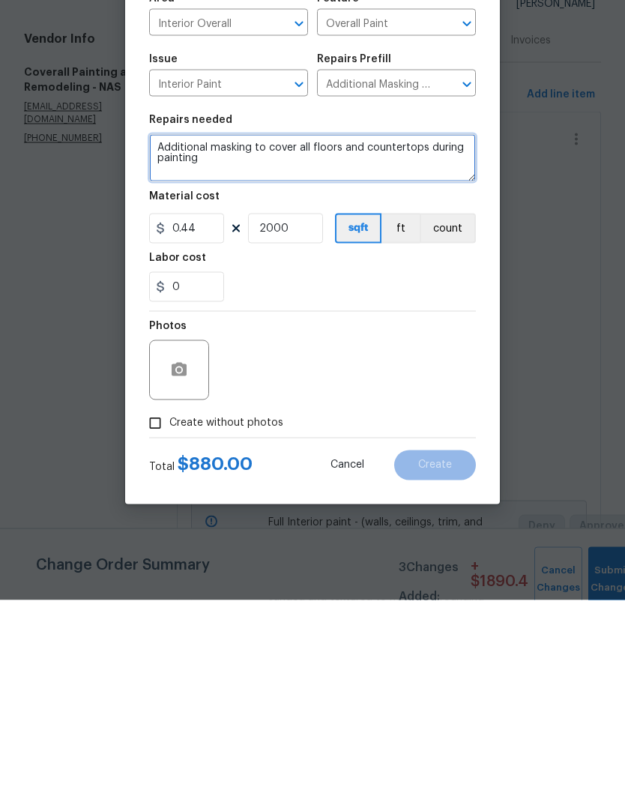
click at [253, 327] on textarea "Additional masking to cover all floors and countertops during painting" at bounding box center [312, 351] width 327 height 48
type textarea "Additional masking to cover all floors and countertops during painting - high c…"
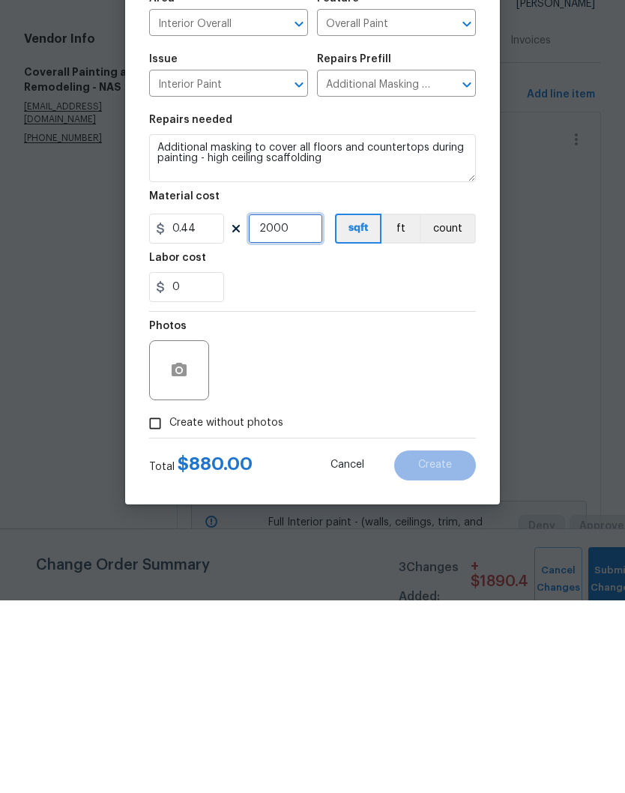
click at [301, 406] on input "2000" at bounding box center [285, 421] width 75 height 30
type input "0"
click at [214, 406] on input "0.44" at bounding box center [186, 421] width 75 height 30
type input "300"
click at [287, 406] on input "0" at bounding box center [285, 421] width 75 height 30
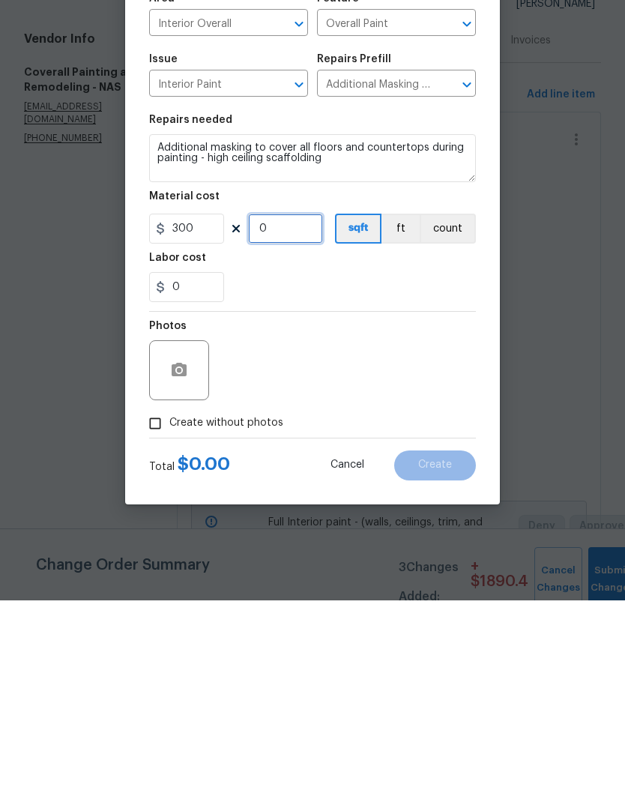
type input "1"
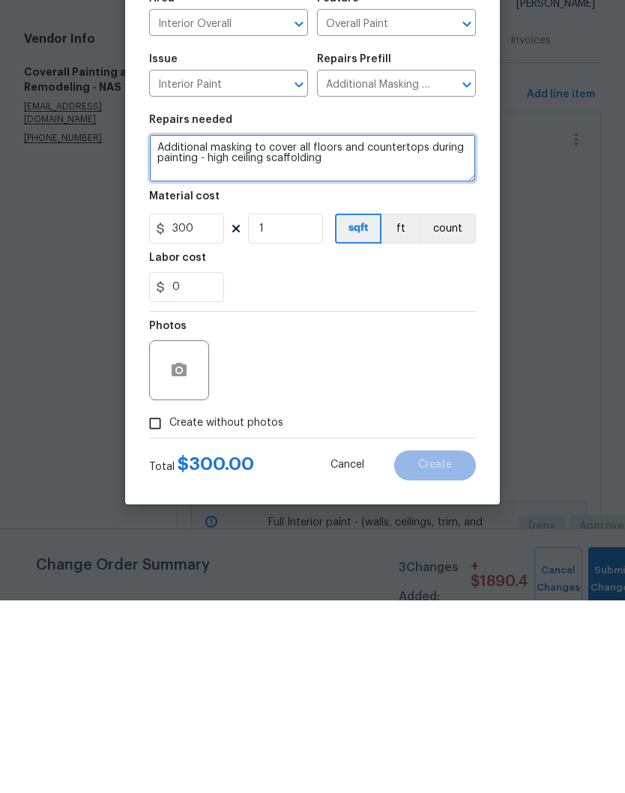
click at [346, 327] on textarea "Additional masking to cover all floors and countertops during painting - high c…" at bounding box center [312, 351] width 327 height 48
type textarea "Additional masking to cover all floors and countertops during painting"
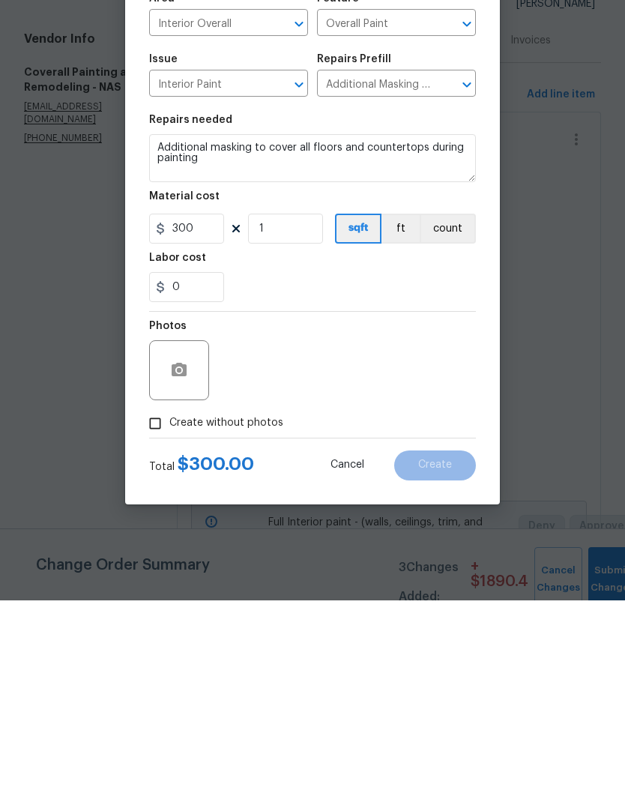
click at [404, 504] on div "Photos" at bounding box center [312, 552] width 327 height 97
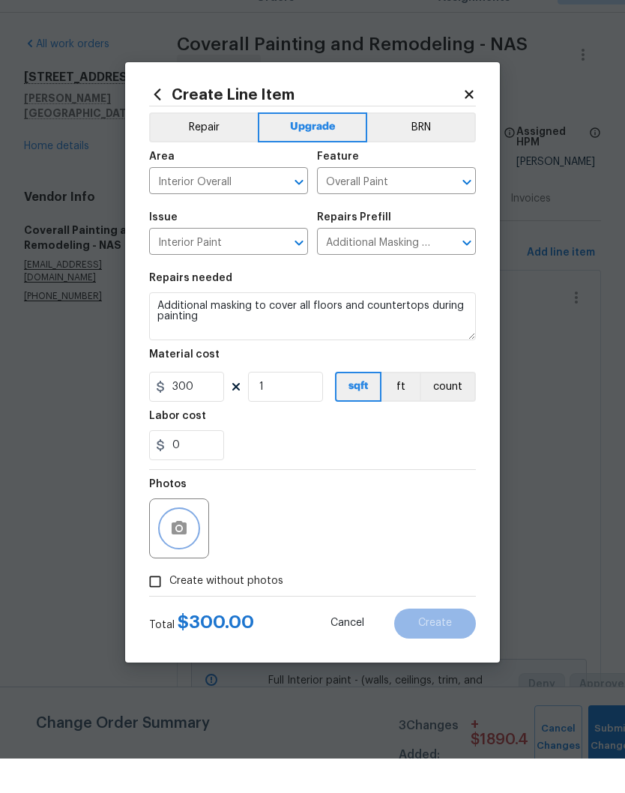
click at [188, 545] on button "button" at bounding box center [179, 563] width 36 height 36
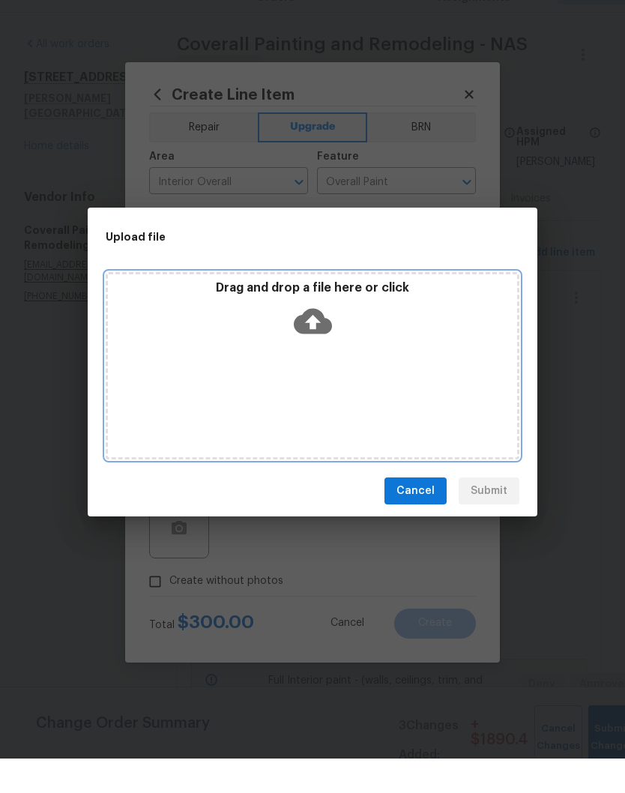
click at [380, 348] on div "Drag and drop a file here or click" at bounding box center [313, 399] width 414 height 187
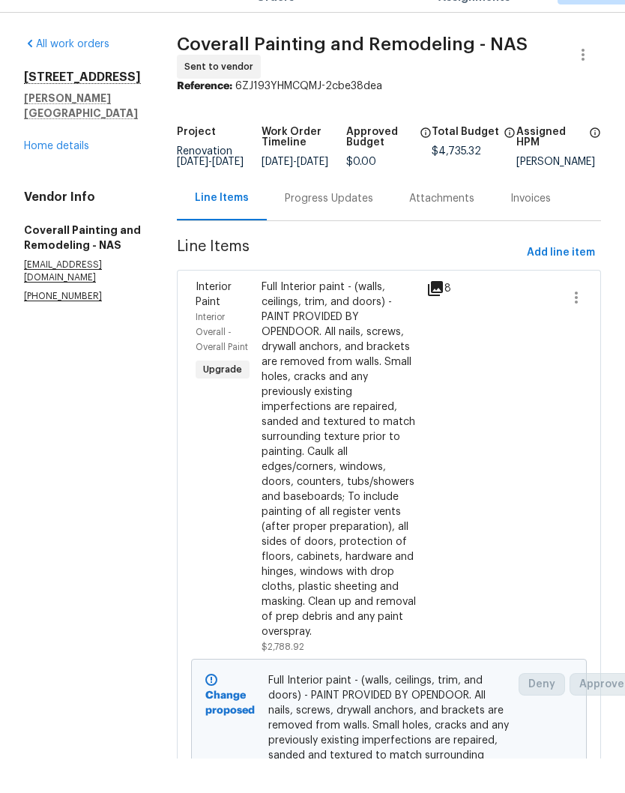
click at [369, 226] on div "Progress Updates" at bounding box center [329, 233] width 88 height 15
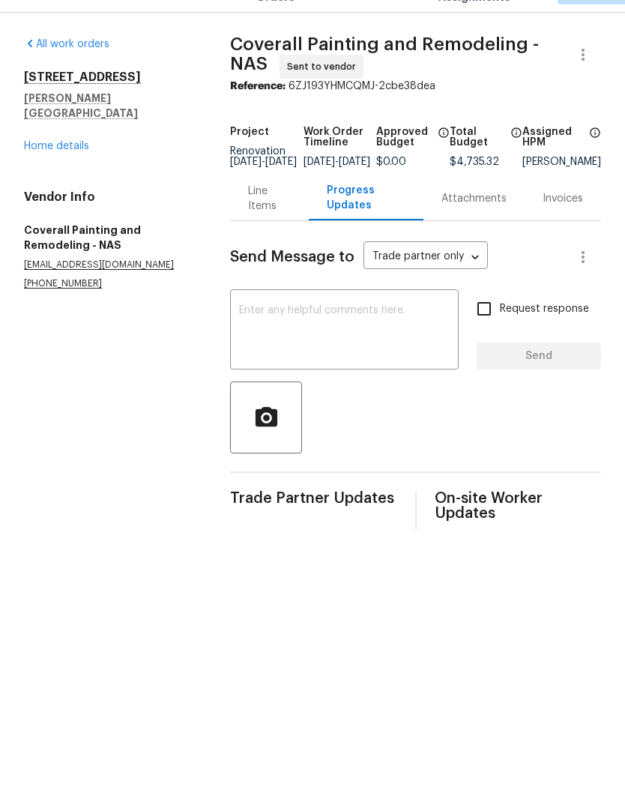
click at [365, 339] on textarea at bounding box center [344, 365] width 211 height 52
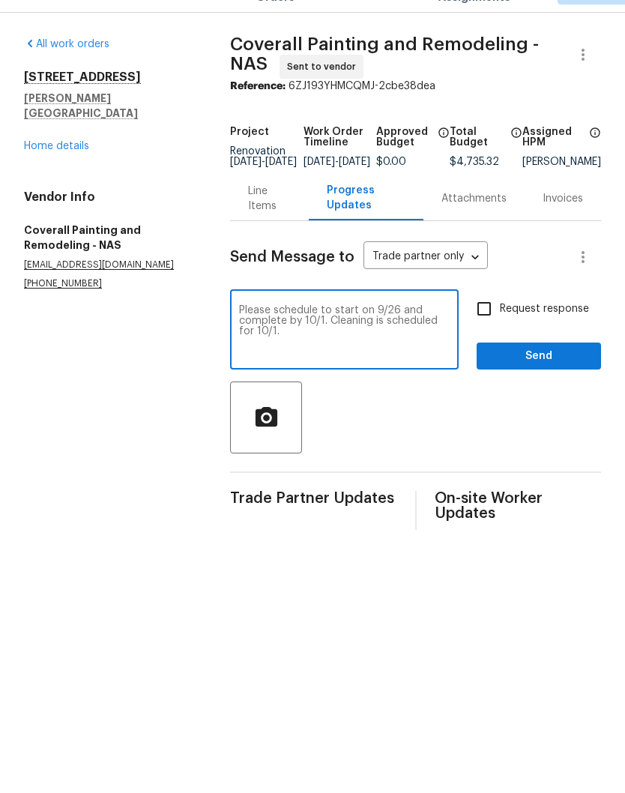
type textarea "Please schedule to start on 9/26 and complete by 10/1. Cleaning is scheduled fo…"
click at [546, 381] on span "Send" at bounding box center [539, 390] width 100 height 19
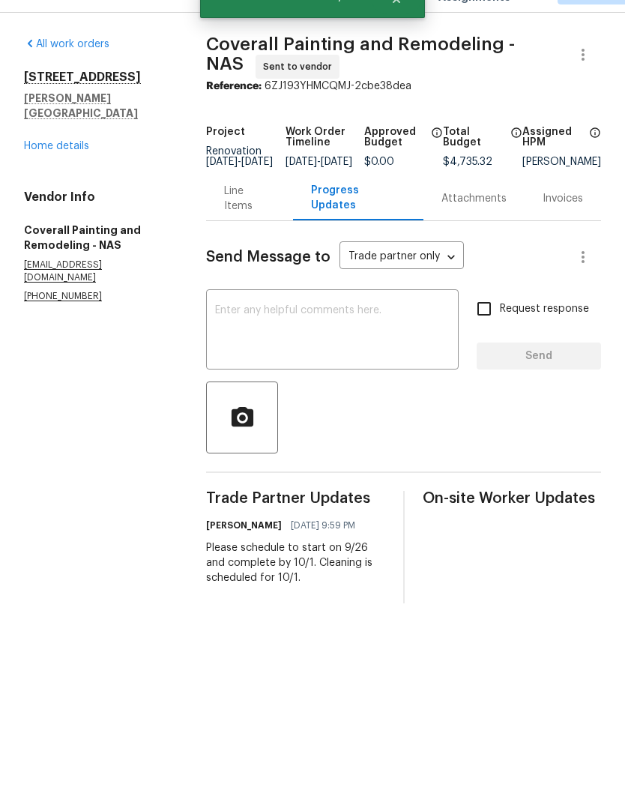
click at [73, 175] on link "Home details" at bounding box center [56, 180] width 65 height 10
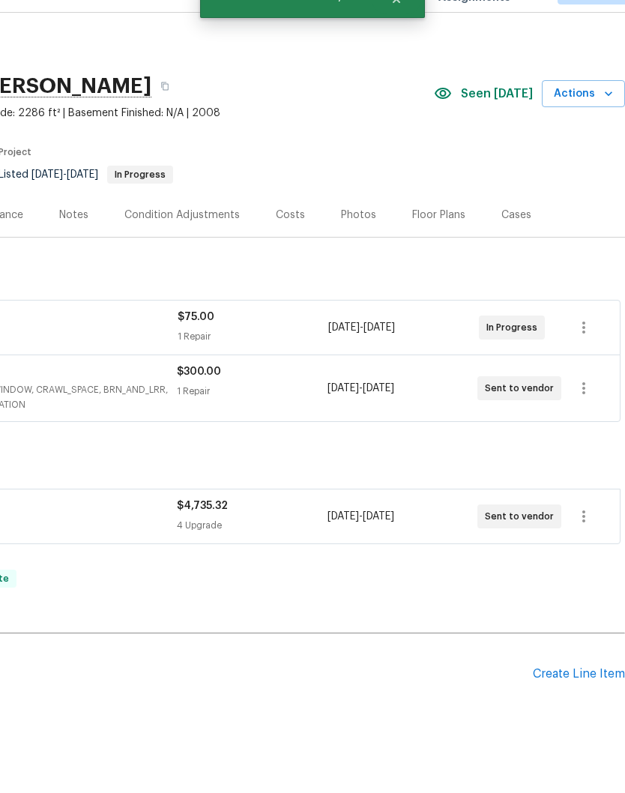
scroll to position [0, 222]
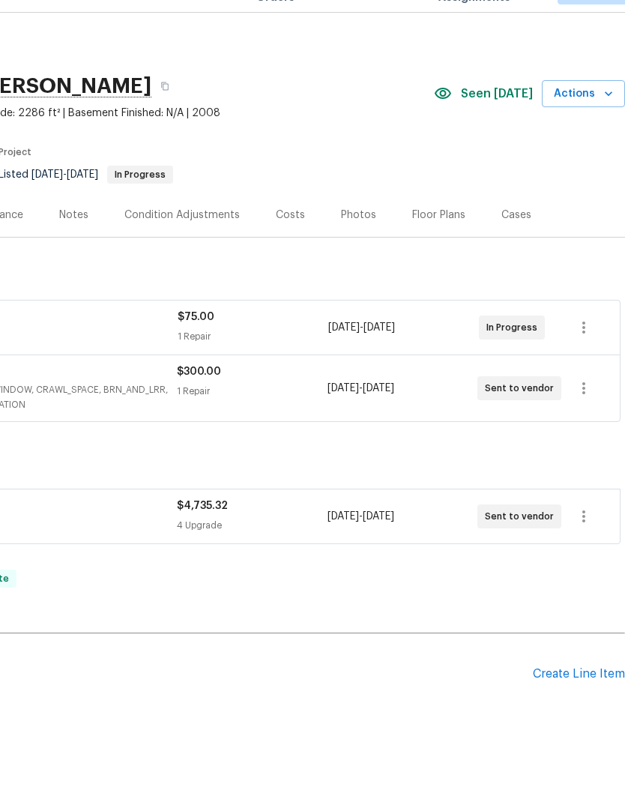
click at [588, 701] on div "Create Line Item" at bounding box center [579, 708] width 92 height 14
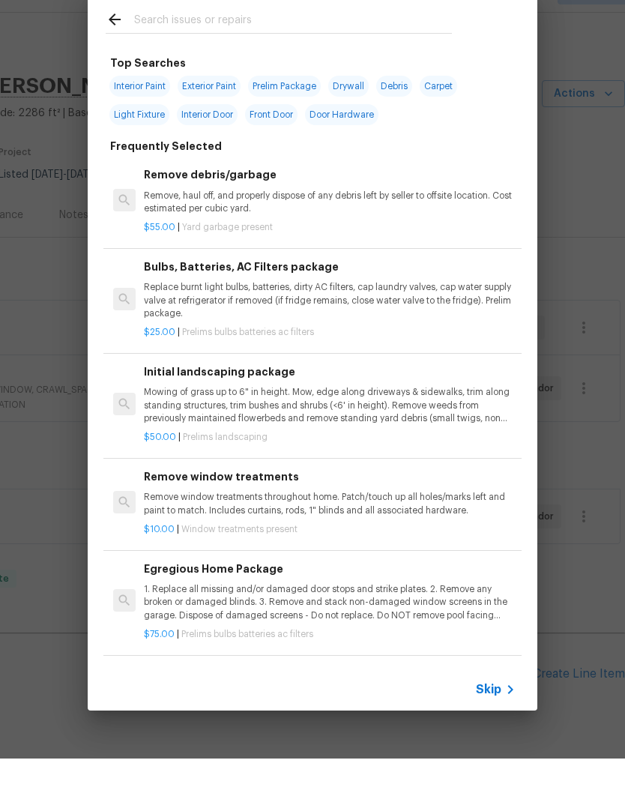
click at [242, 45] on input "text" at bounding box center [293, 56] width 318 height 22
type input "Cleaning"
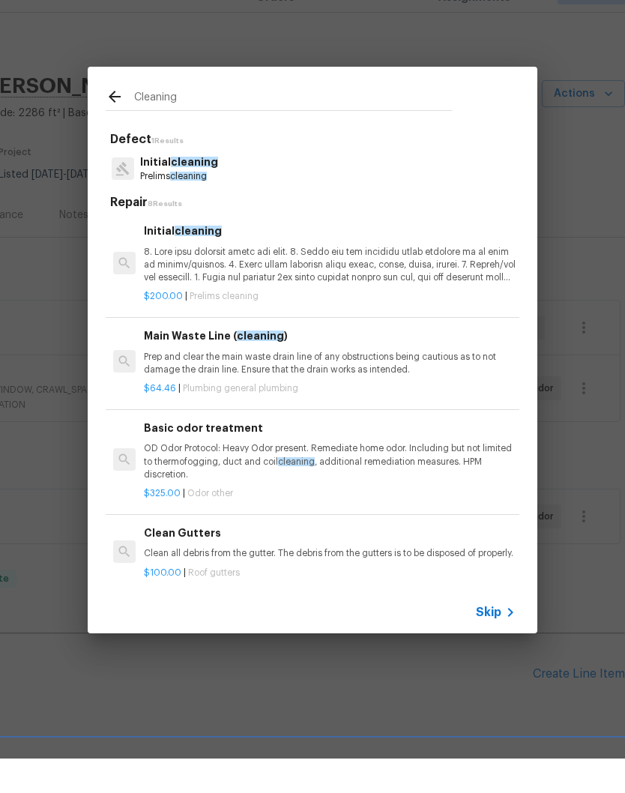
click at [199, 191] on span "cleaning" at bounding box center [194, 196] width 47 height 10
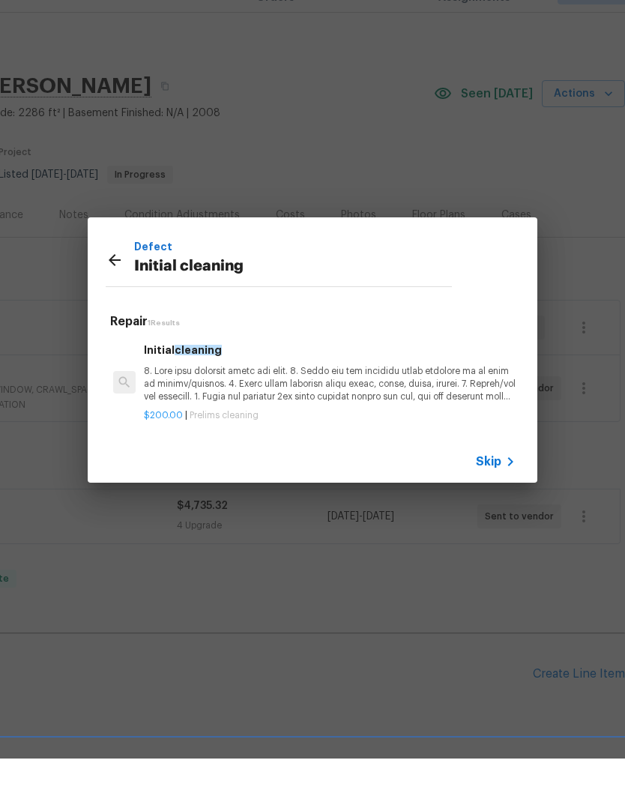
click at [221, 399] on p at bounding box center [330, 418] width 372 height 38
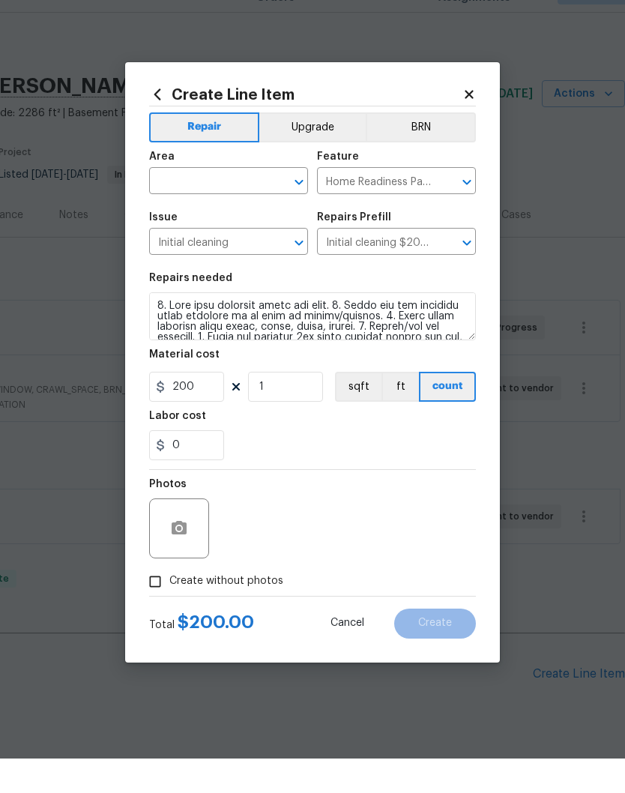
click at [236, 406] on div "200 1 sqft ft count" at bounding box center [312, 421] width 327 height 30
click at [195, 545] on button "button" at bounding box center [179, 563] width 36 height 36
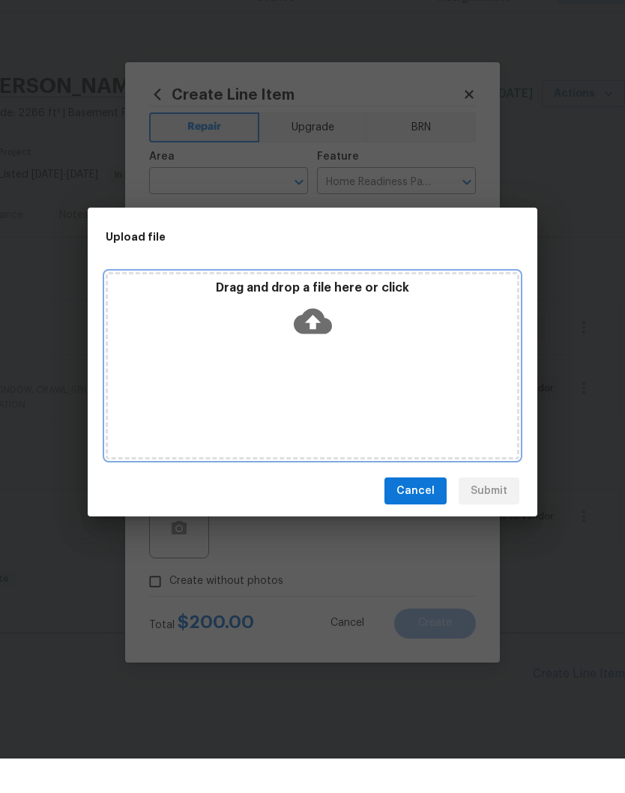
click at [386, 334] on div "Drag and drop a file here or click" at bounding box center [312, 347] width 409 height 64
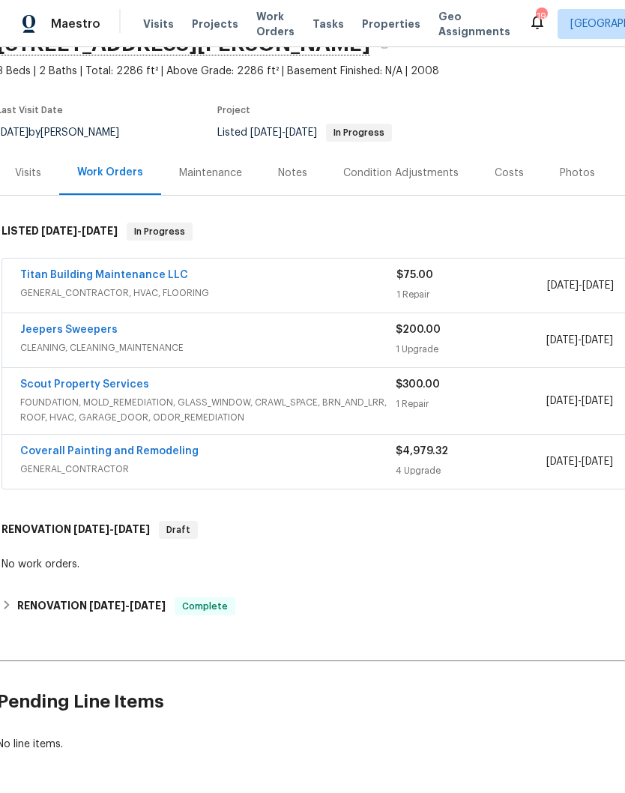
scroll to position [75, 4]
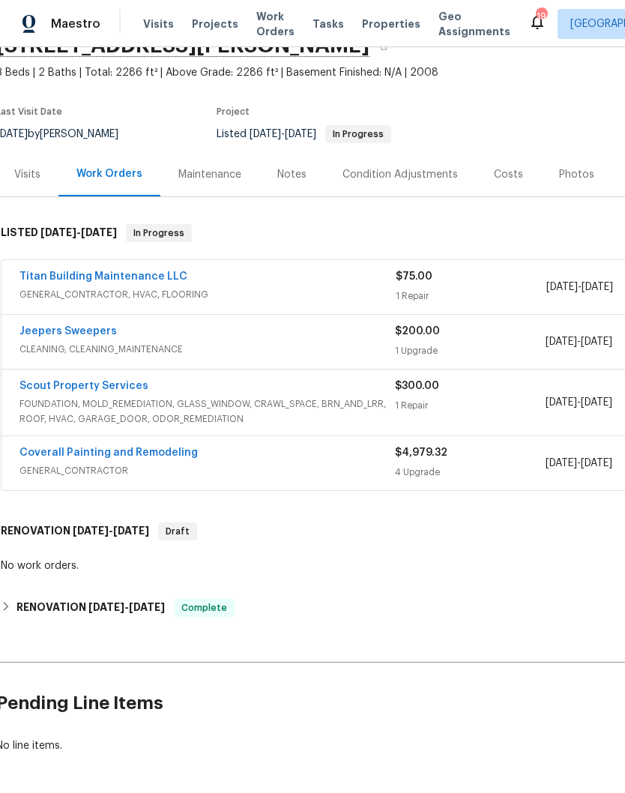
click at [305, 170] on div "Notes" at bounding box center [291, 174] width 65 height 44
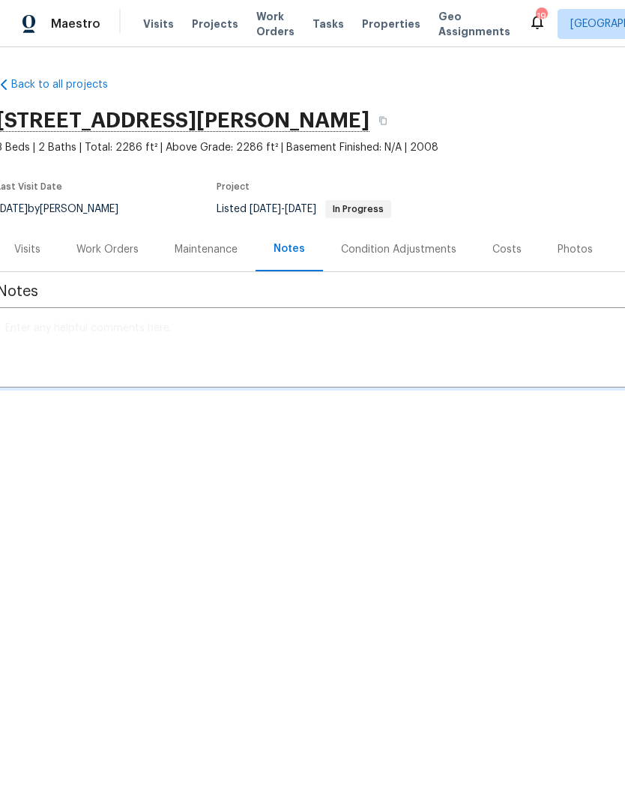
scroll to position [0, 4]
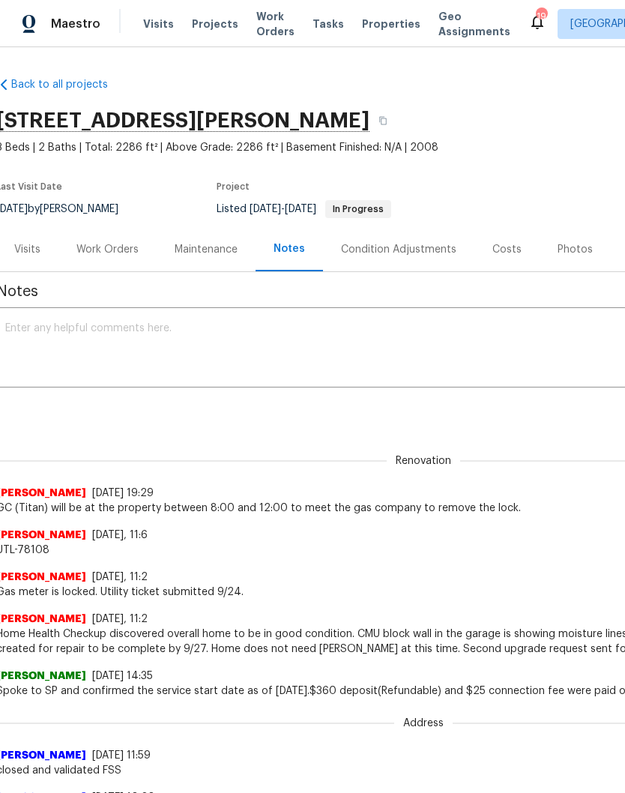
click at [184, 342] on textarea at bounding box center [419, 349] width 829 height 52
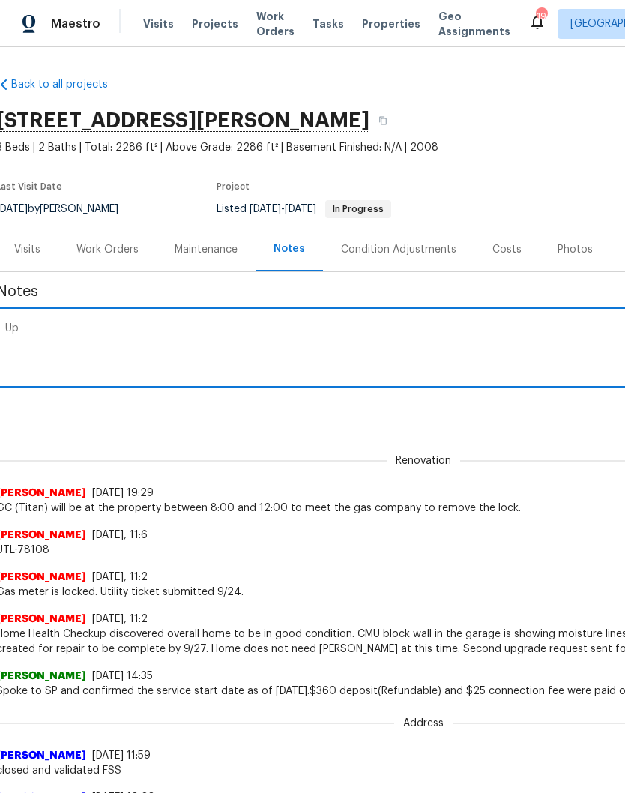
type textarea "U"
click at [295, 327] on textarea "Full paint upgrade has been approved. The property will go [PERSON_NAME] until …" at bounding box center [419, 349] width 829 height 52
click at [444, 331] on textarea "Full paint upgrade has been approved. The property will be TOM until 10/2." at bounding box center [419, 349] width 829 height 52
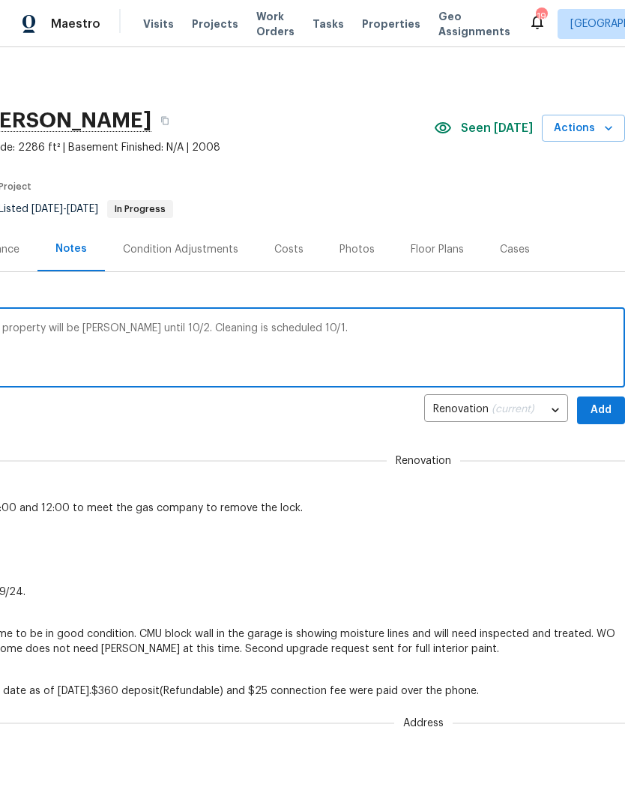
scroll to position [0, 222]
type textarea "Full paint upgrade has been approved. The property will be TOM until 10/2. Clea…"
click at [603, 406] on span "Add" at bounding box center [601, 410] width 24 height 19
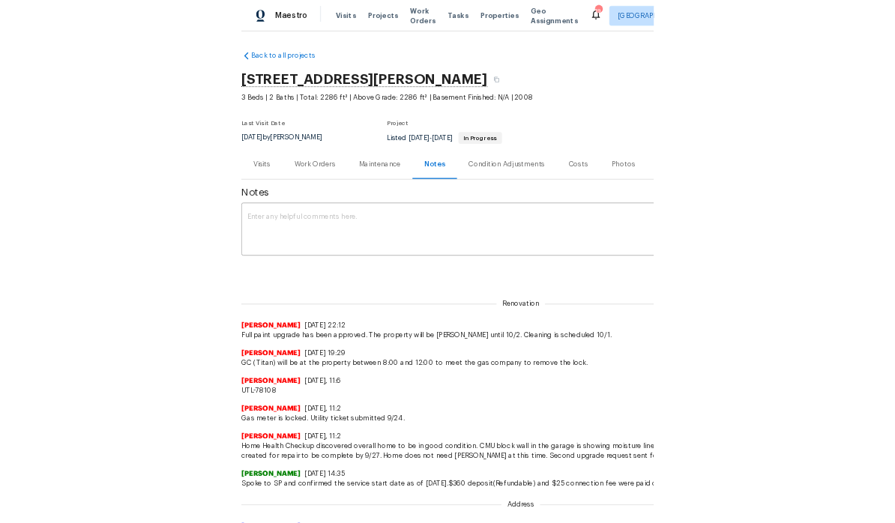
scroll to position [0, 0]
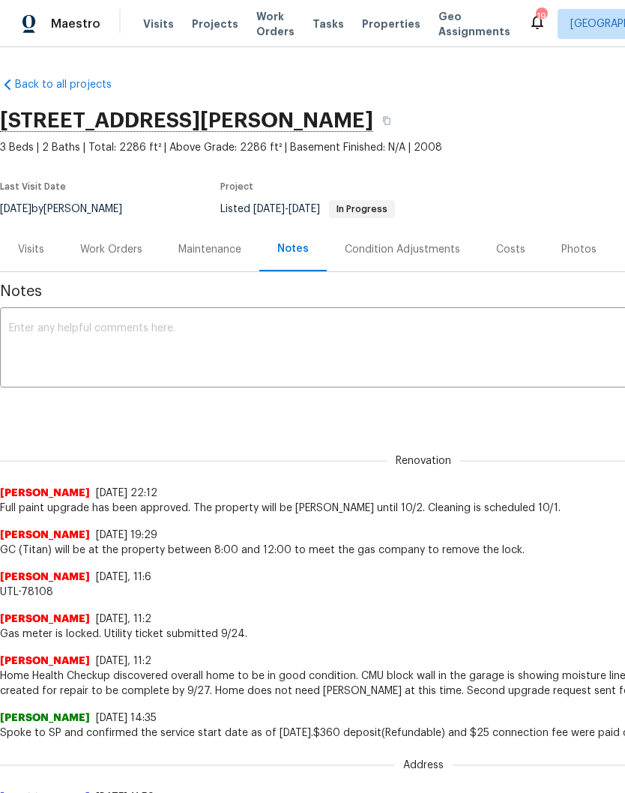
click at [122, 250] on div "Work Orders" at bounding box center [111, 249] width 62 height 15
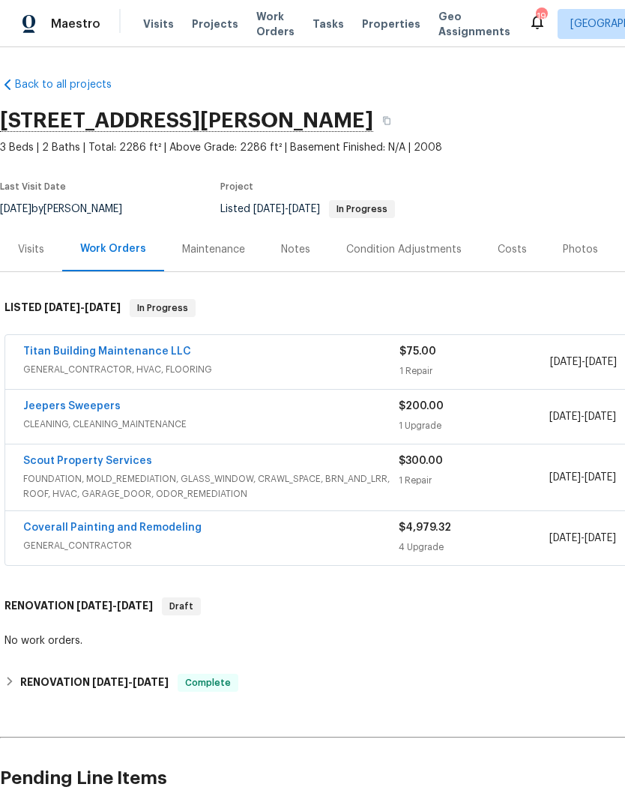
click at [270, 27] on span "Work Orders" at bounding box center [275, 24] width 38 height 30
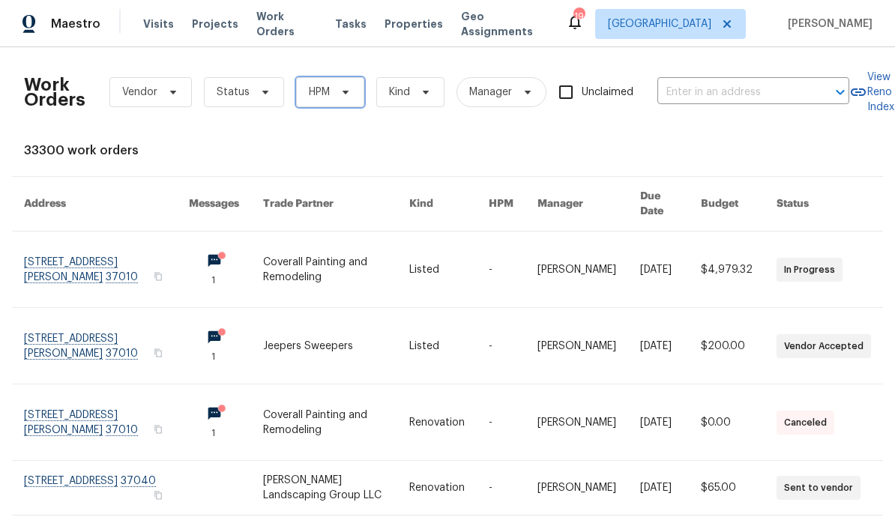
click at [342, 94] on icon at bounding box center [345, 92] width 12 height 12
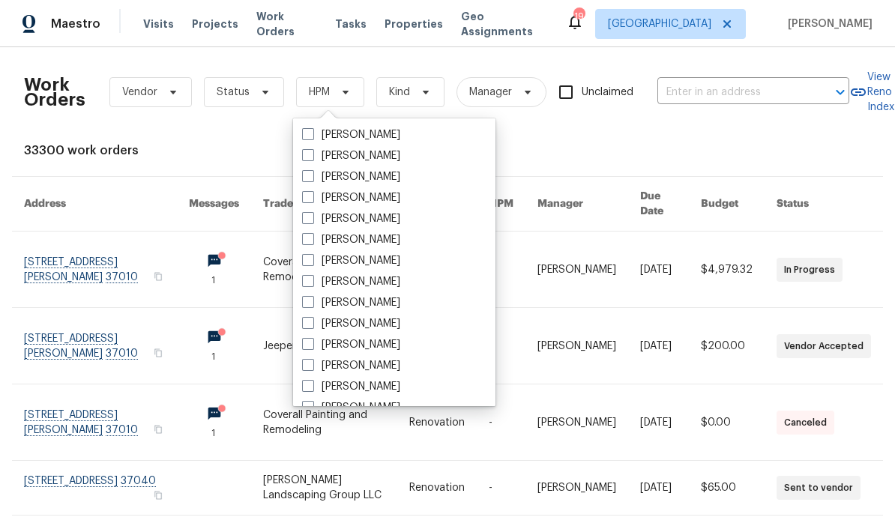
click at [384, 301] on label "[PERSON_NAME]" at bounding box center [351, 302] width 98 height 15
click at [312, 301] on input "[PERSON_NAME]" at bounding box center [307, 300] width 10 height 10
checkbox input "true"
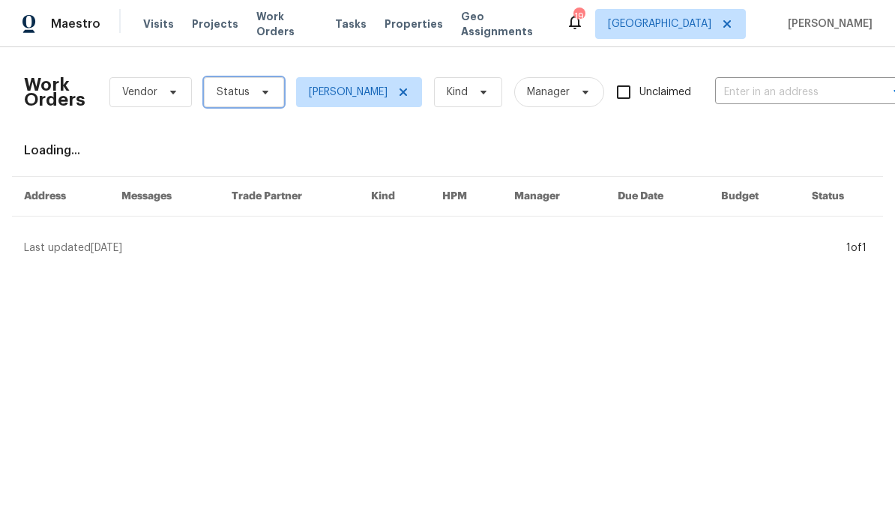
click at [268, 94] on span "Status" at bounding box center [244, 92] width 80 height 30
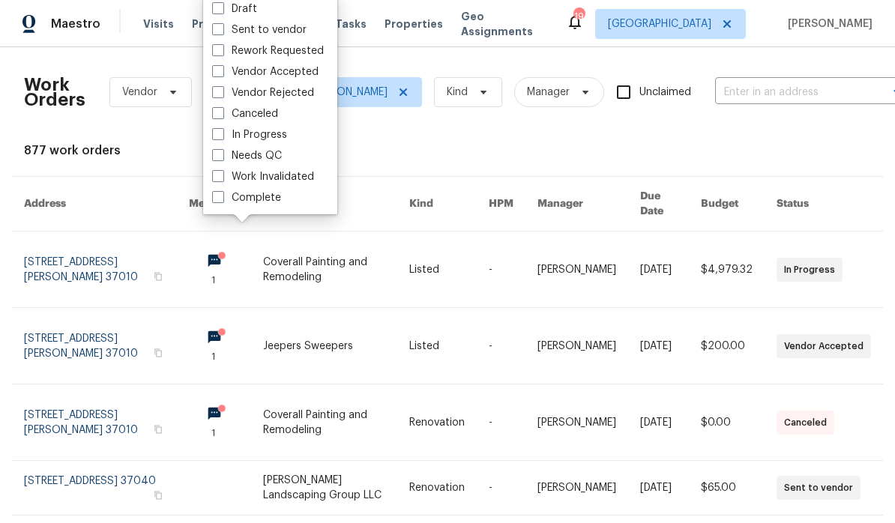
click at [281, 157] on label "Needs QC" at bounding box center [247, 155] width 70 height 15
click at [222, 157] on input "Needs QC" at bounding box center [217, 153] width 10 height 10
checkbox input "true"
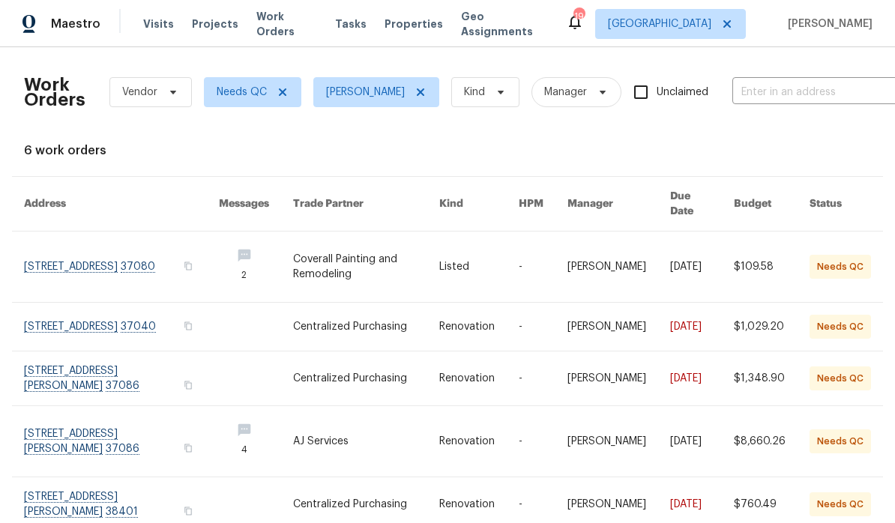
click at [125, 249] on link at bounding box center [121, 267] width 195 height 70
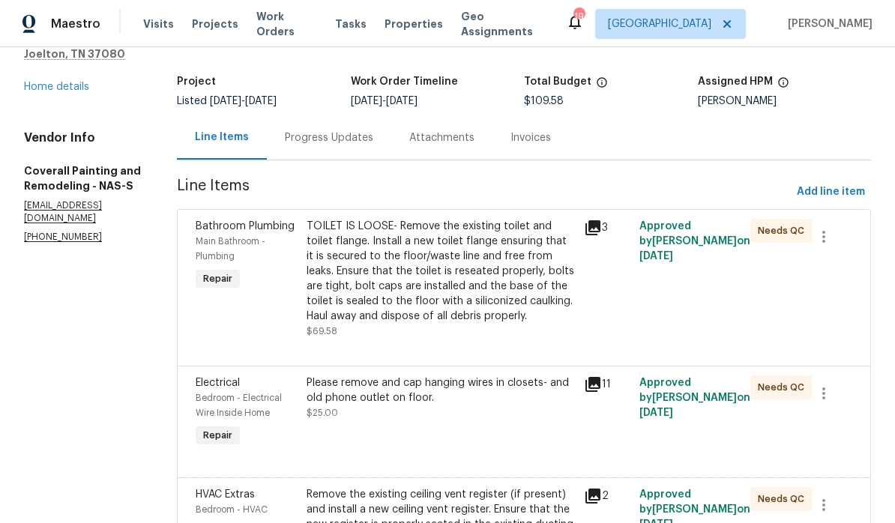
scroll to position [79, 0]
click at [373, 139] on div "Progress Updates" at bounding box center [329, 137] width 88 height 15
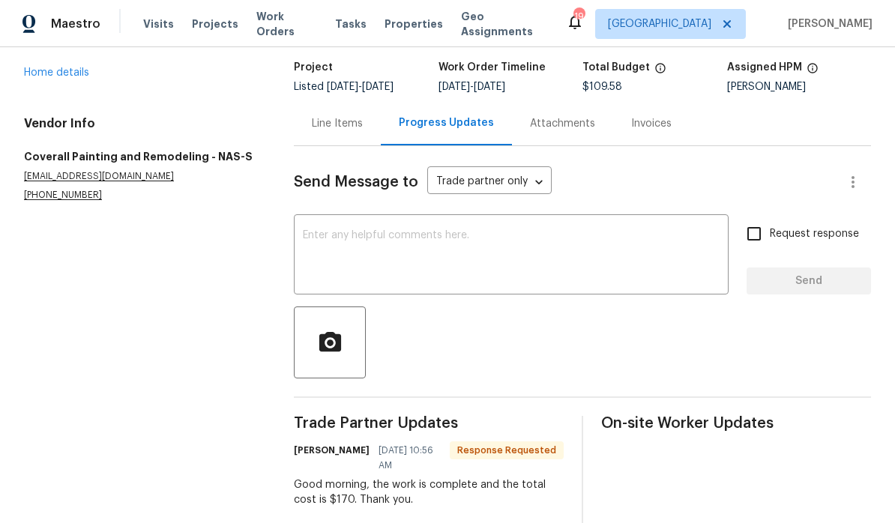
scroll to position [50, 0]
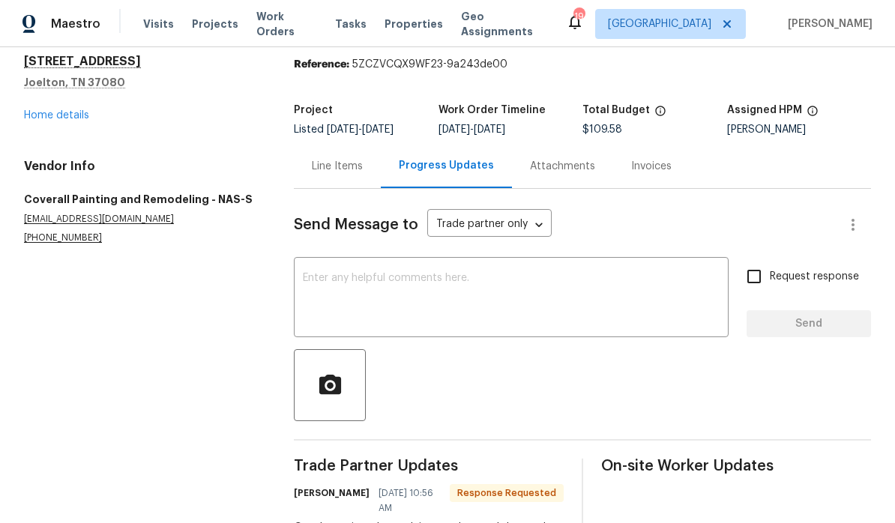
click at [354, 171] on div "Line Items" at bounding box center [337, 166] width 51 height 15
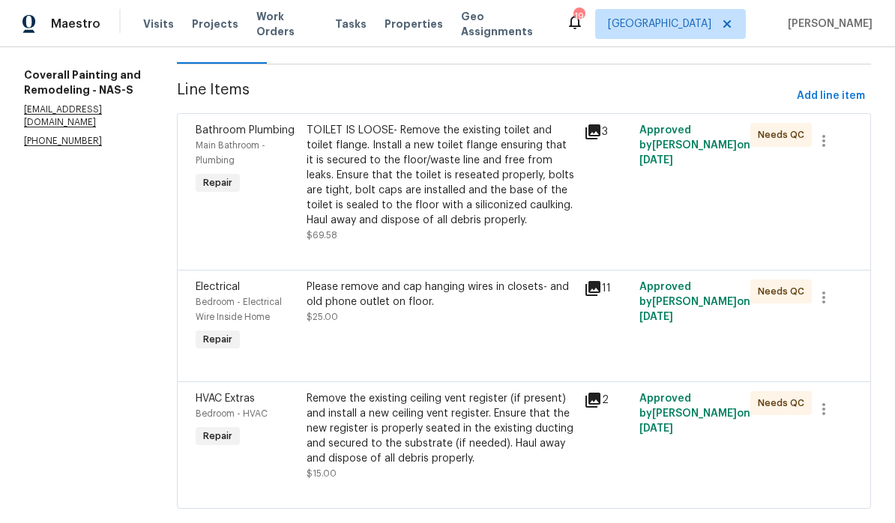
scroll to position [174, 0]
click at [447, 148] on div "TOILET IS LOOSE- Remove the existing toilet and toilet flange. Install a new to…" at bounding box center [440, 176] width 268 height 105
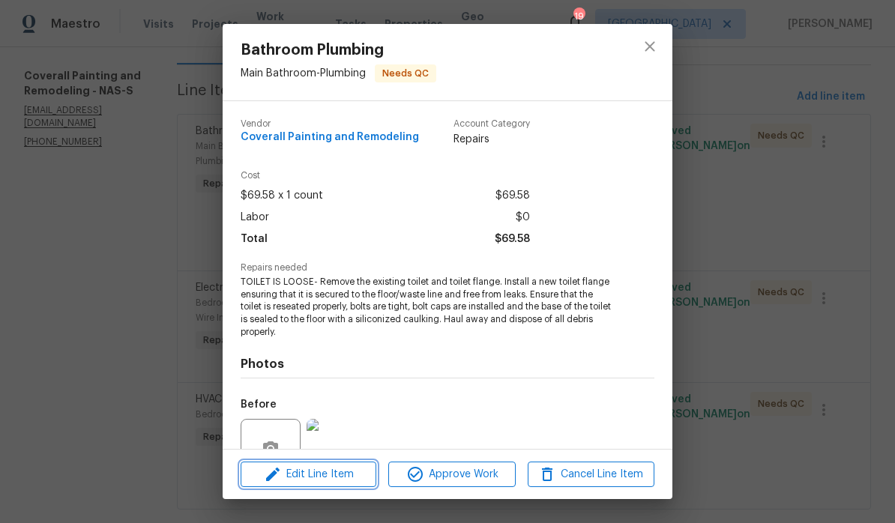
click at [349, 476] on span "Edit Line Item" at bounding box center [308, 474] width 127 height 19
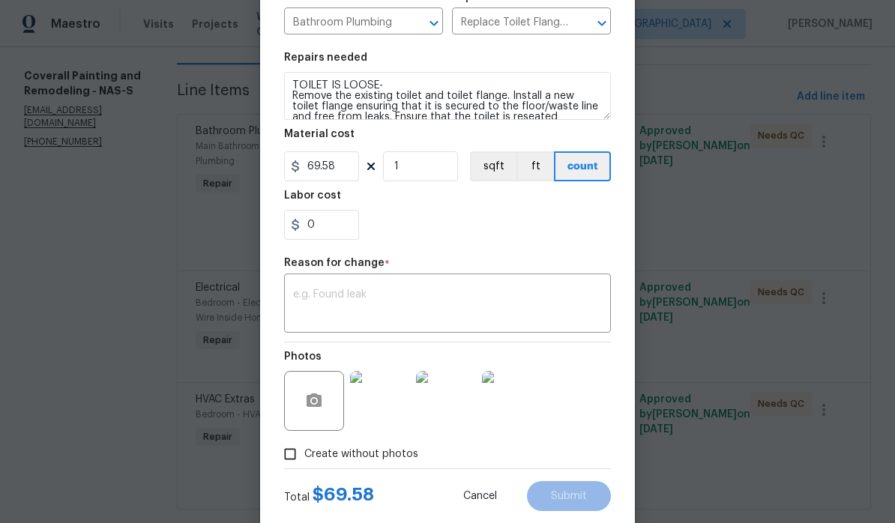
scroll to position [183, 0]
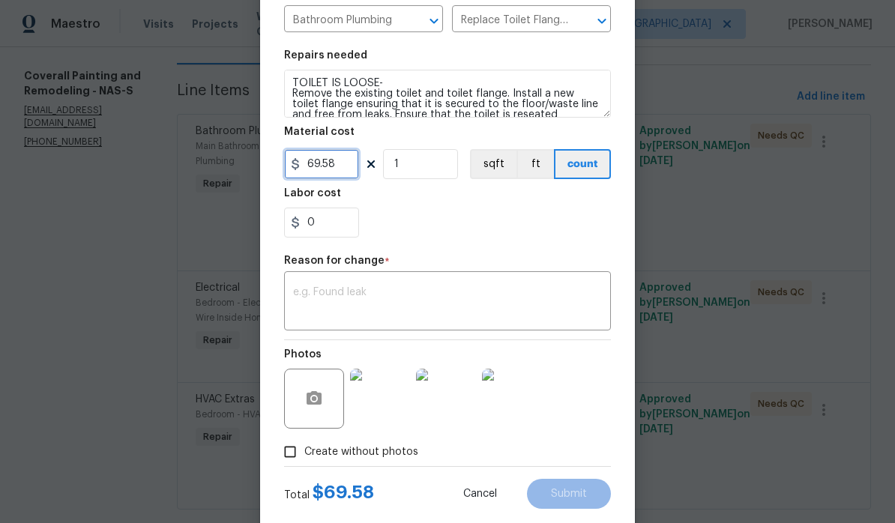
click at [350, 167] on input "69.58" at bounding box center [321, 164] width 75 height 30
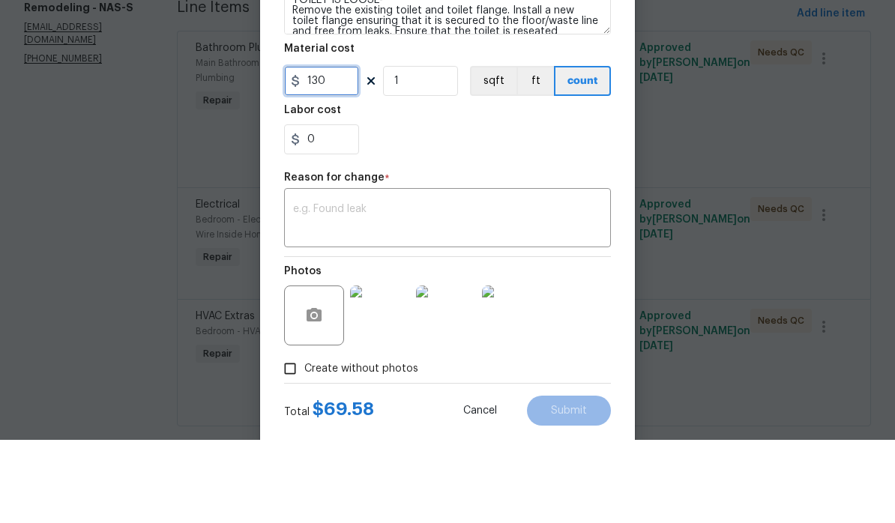
type input "130"
click at [510, 208] on div "0" at bounding box center [447, 223] width 327 height 30
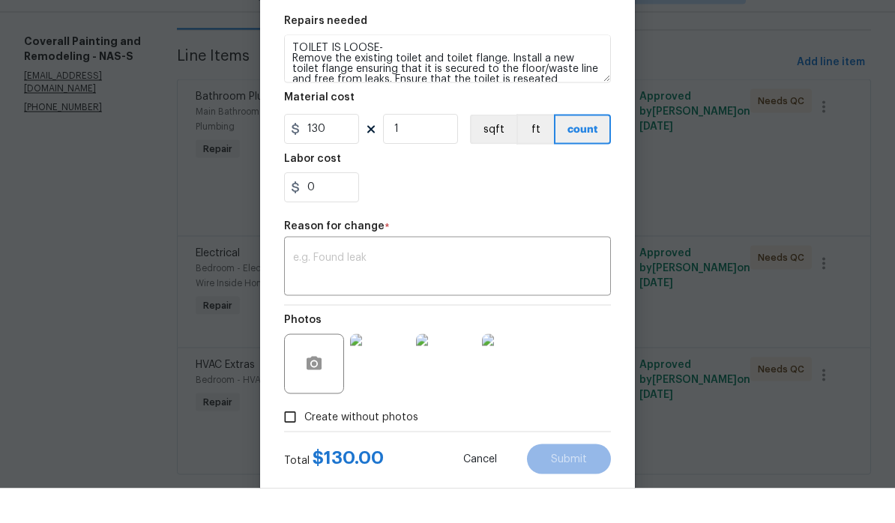
click at [422, 287] on textarea at bounding box center [447, 302] width 309 height 31
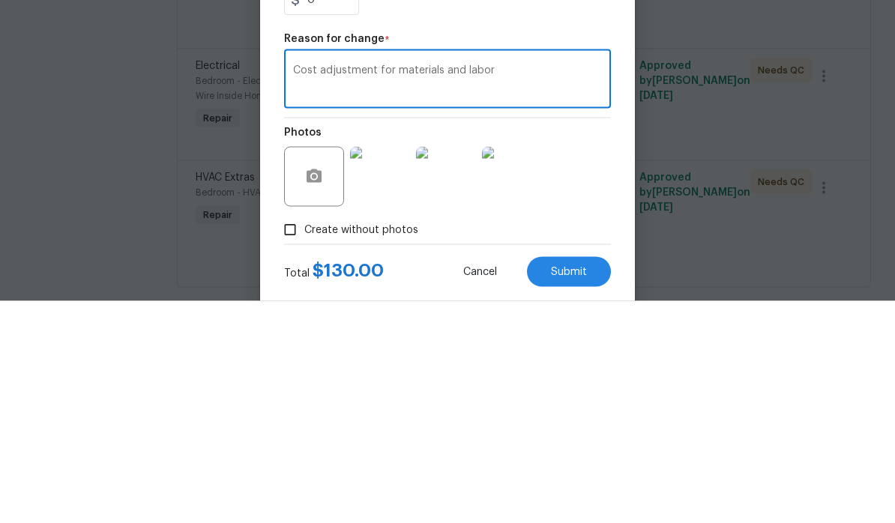
type textarea "Cost adjustment for materials and labor"
click at [202, 99] on body "Maestro Visits Projects Work Orders Tasks Properties Geo Assignments 19 Nashvil…" at bounding box center [447, 261] width 895 height 523
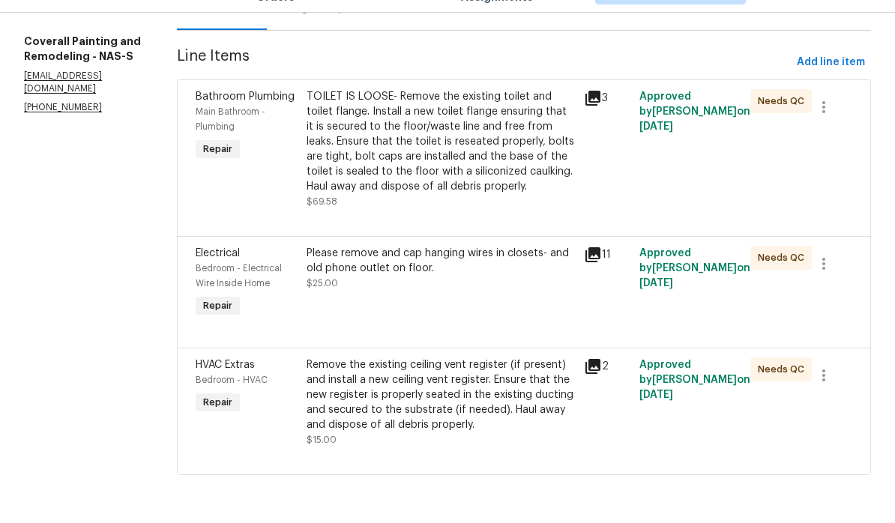
scroll to position [0, 0]
click at [474, 124] on div "TOILET IS LOOSE- Remove the existing toilet and toilet flange. Install a new to…" at bounding box center [440, 176] width 268 height 105
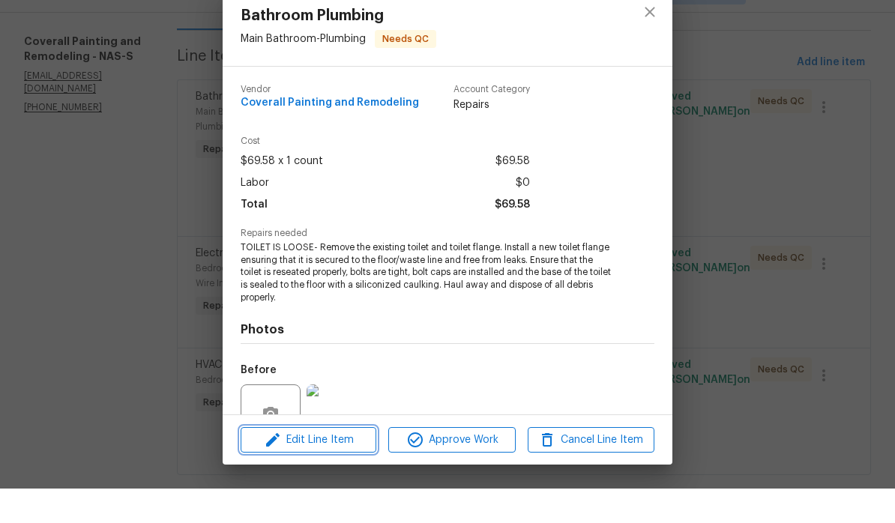
click at [352, 465] on span "Edit Line Item" at bounding box center [308, 474] width 127 height 19
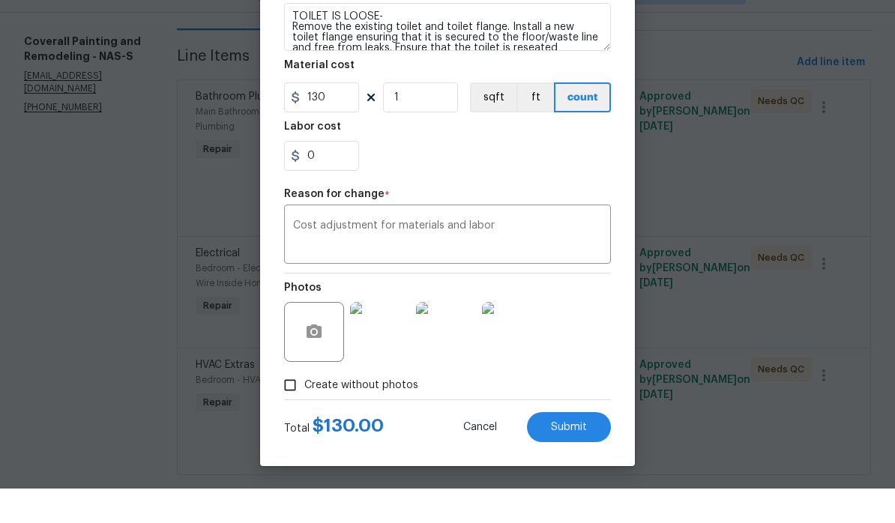
scroll to position [218, 0]
click at [577, 447] on button "Submit" at bounding box center [569, 462] width 84 height 30
type input "69.58"
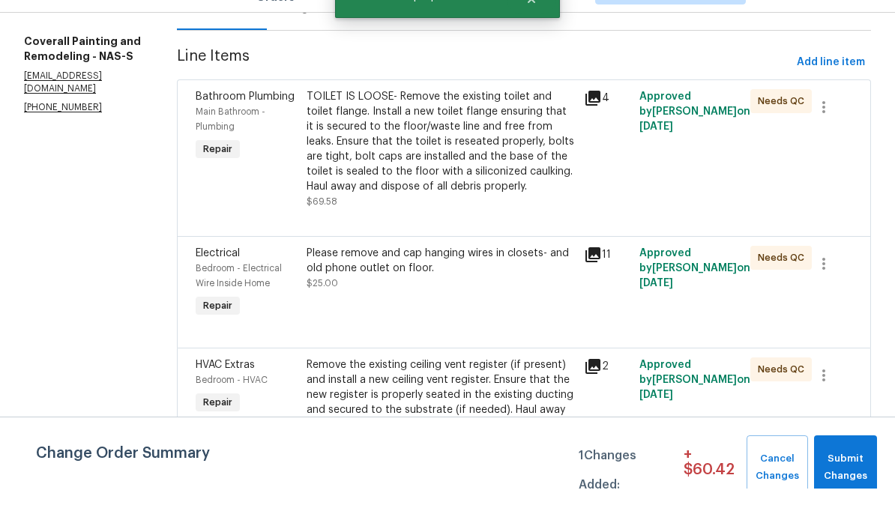
scroll to position [0, 0]
click at [624, 485] on span "Submit Changes" at bounding box center [845, 502] width 48 height 34
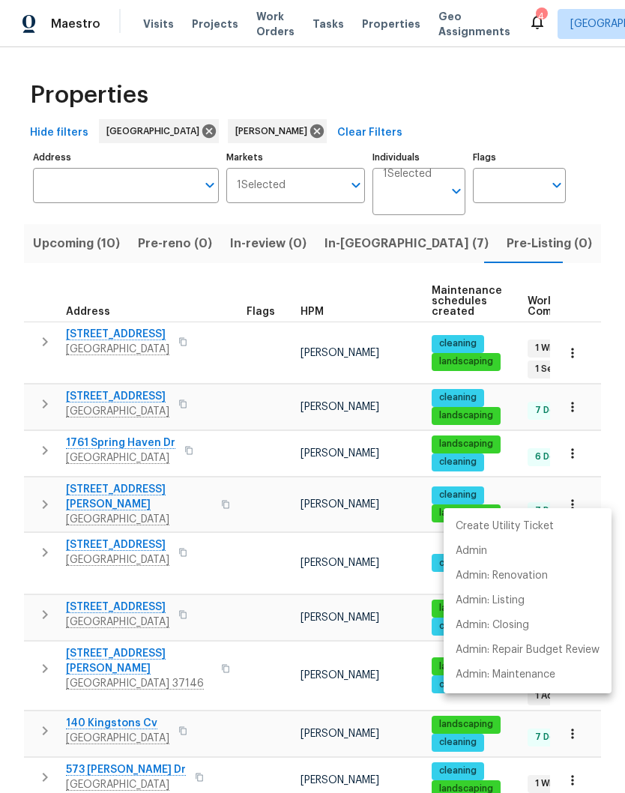
scroll to position [341, 0]
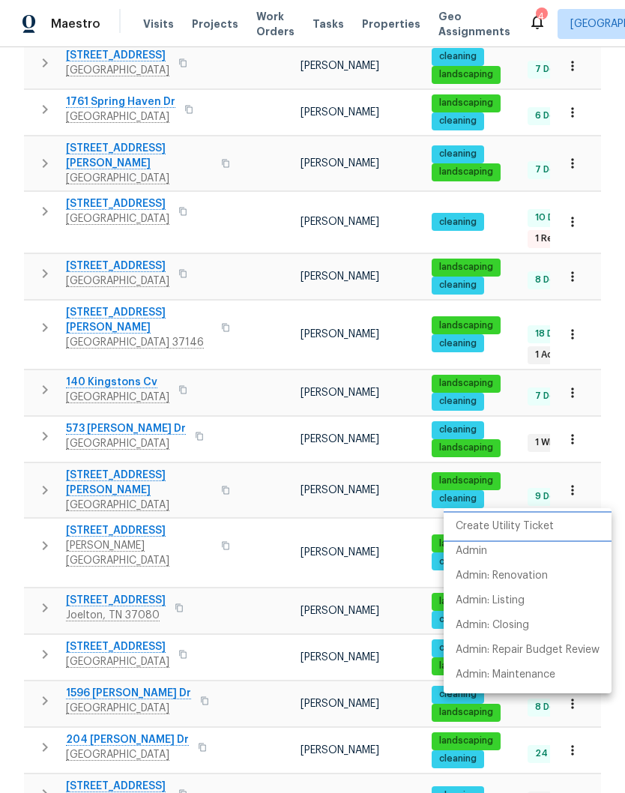
click at [539, 526] on p "Create Utility Ticket" at bounding box center [505, 527] width 98 height 16
click at [480, 549] on p "Admin" at bounding box center [471, 551] width 31 height 16
click at [144, 29] on div at bounding box center [312, 396] width 625 height 793
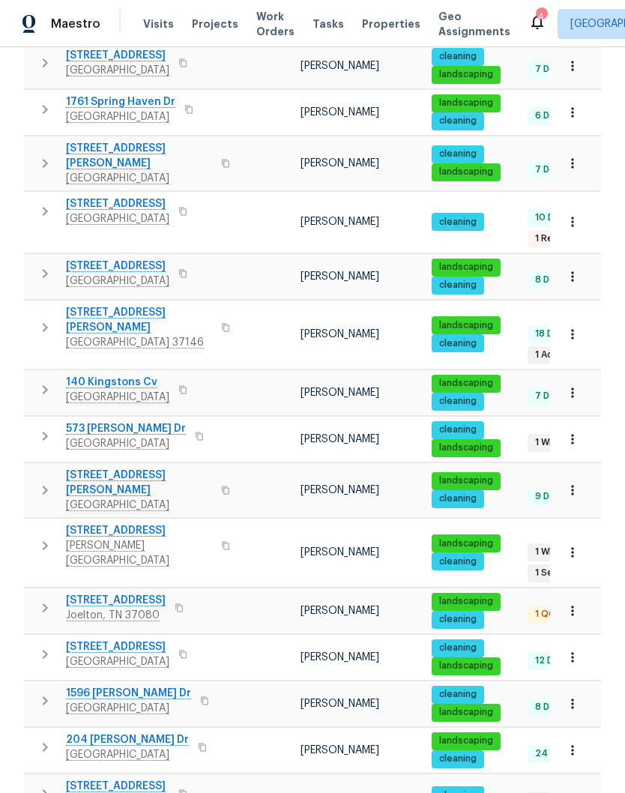
click at [137, 48] on span "[STREET_ADDRESS]" at bounding box center [117, 55] width 103 height 15
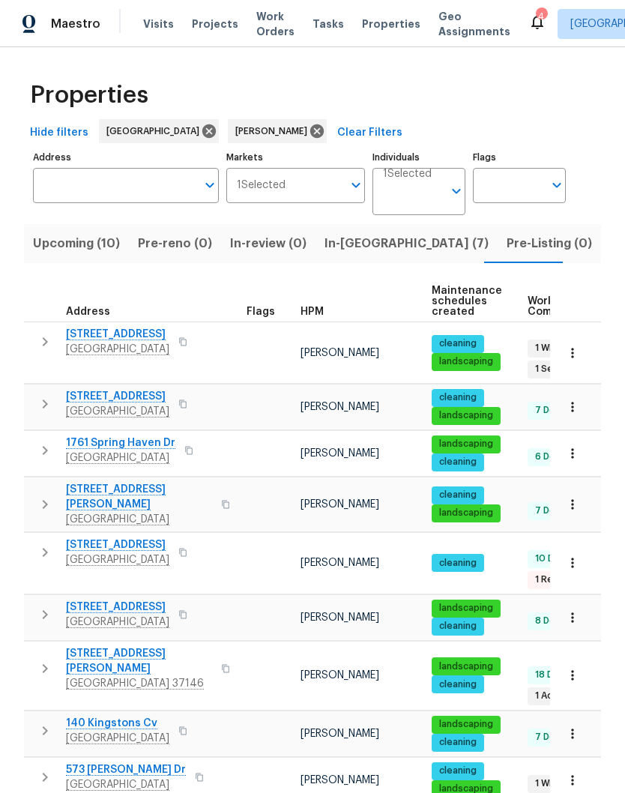
scroll to position [0, 0]
click at [338, 233] on span "In-[GEOGRAPHIC_DATA] (7)" at bounding box center [406, 243] width 164 height 21
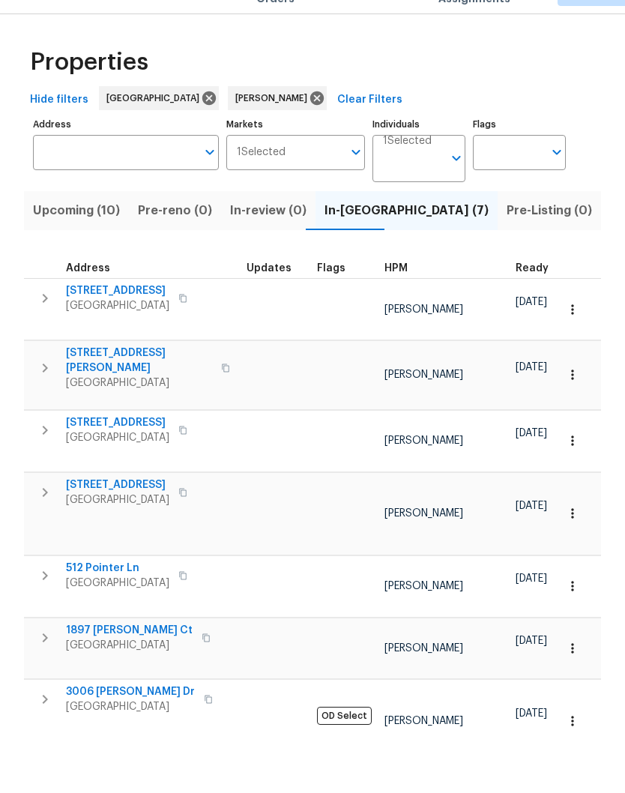
scroll to position [33, 0]
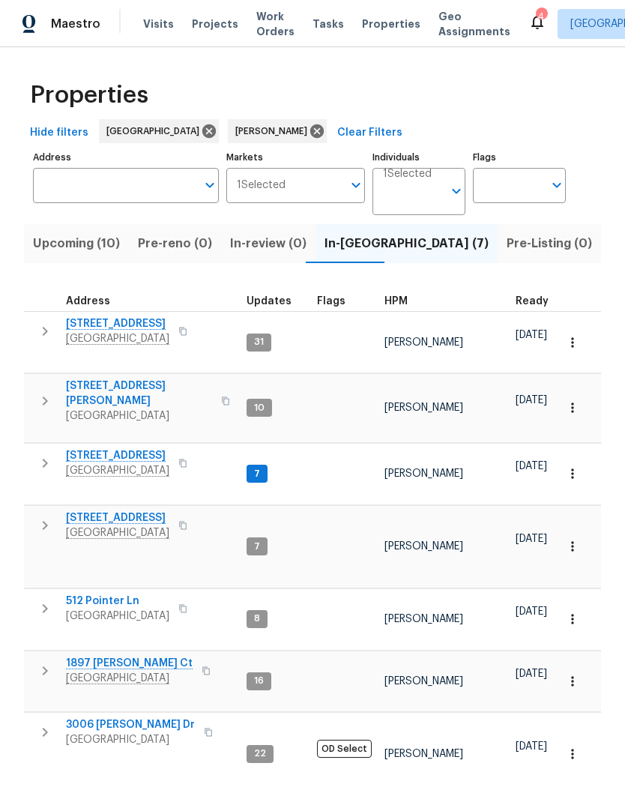
click at [126, 717] on span "3006 [PERSON_NAME] Dr" at bounding box center [130, 724] width 129 height 15
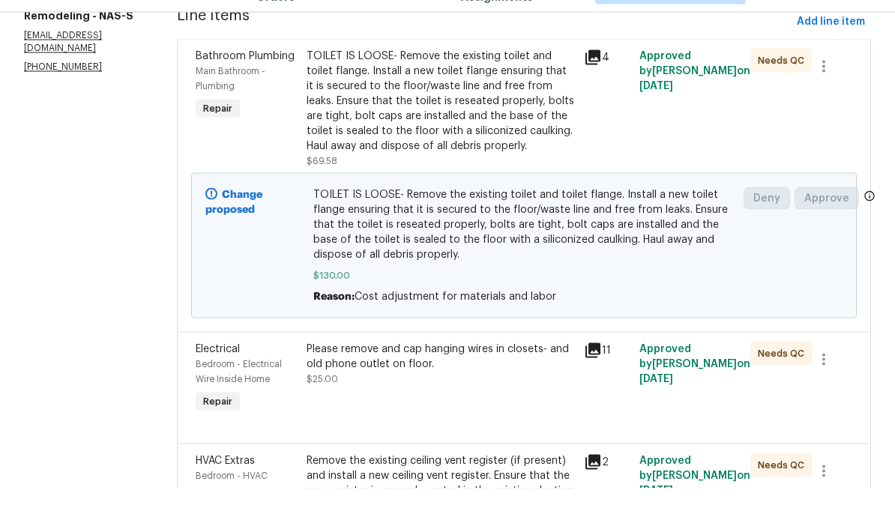
scroll to position [280, 0]
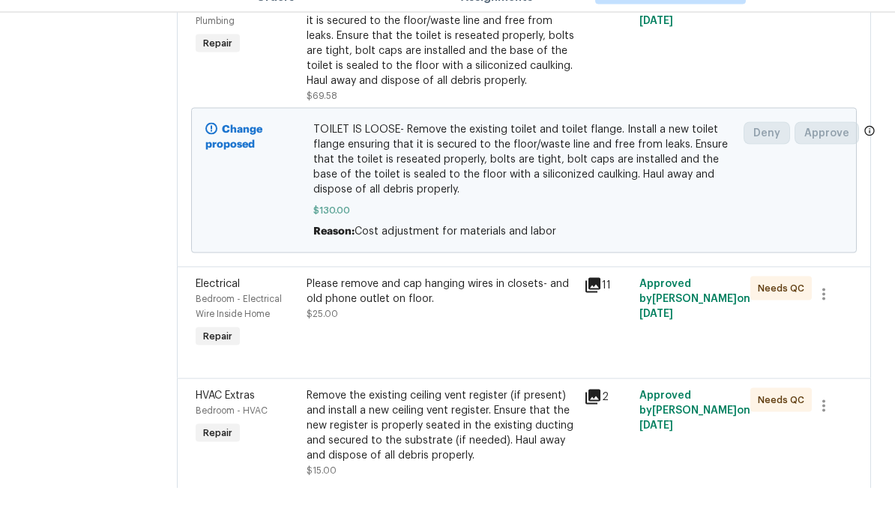
click at [469, 313] on div "Please remove and cap hanging wires in closets- and old phone outlet on floor." at bounding box center [440, 326] width 268 height 30
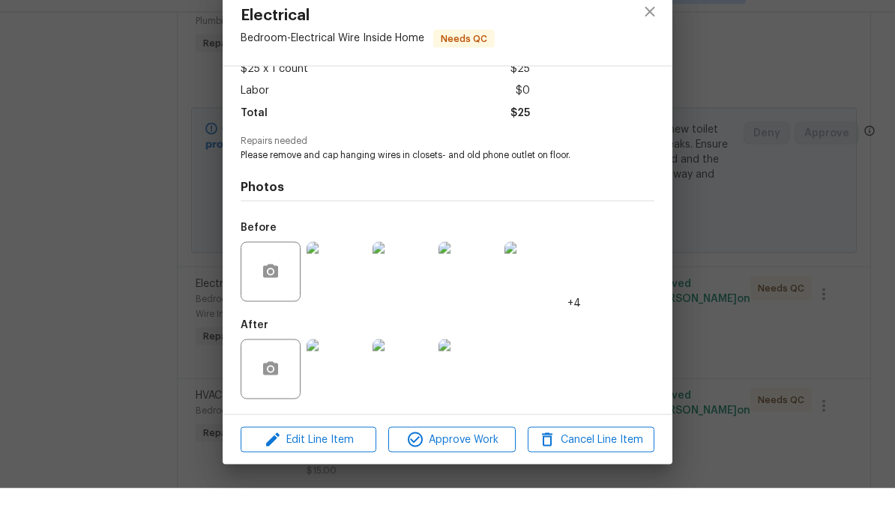
scroll to position [96, 0]
click at [345, 384] on img at bounding box center [336, 404] width 60 height 60
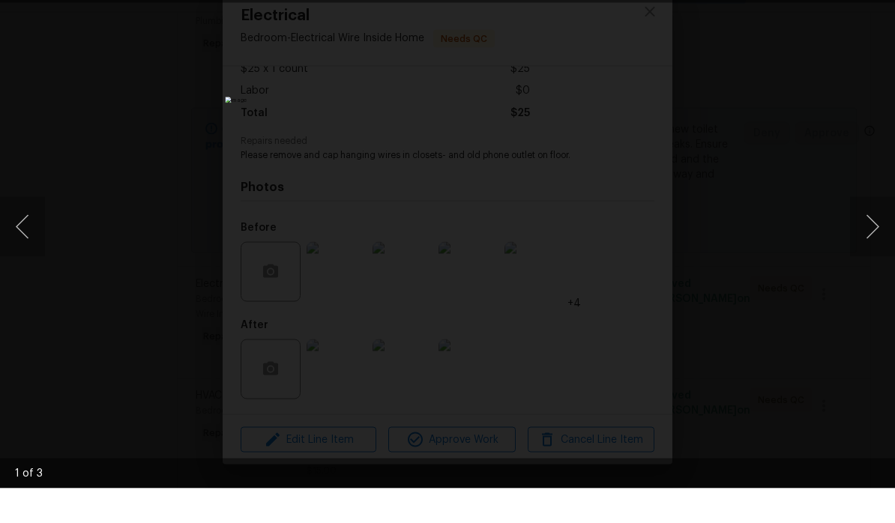
click at [871, 232] on button "Next image" at bounding box center [872, 262] width 45 height 60
click at [869, 232] on button "Next image" at bounding box center [872, 262] width 45 height 60
click at [759, 6] on div "Lightbox" at bounding box center [447, 261] width 895 height 523
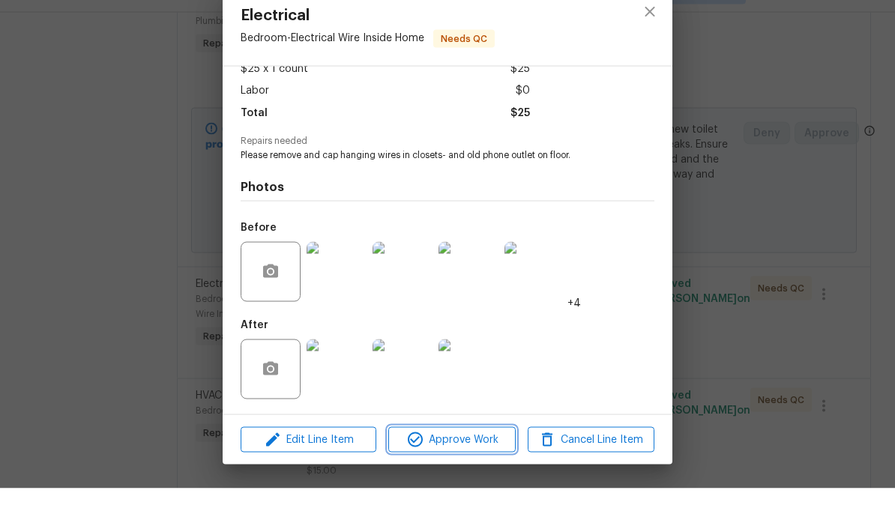
click at [474, 465] on span "Approve Work" at bounding box center [452, 474] width 118 height 19
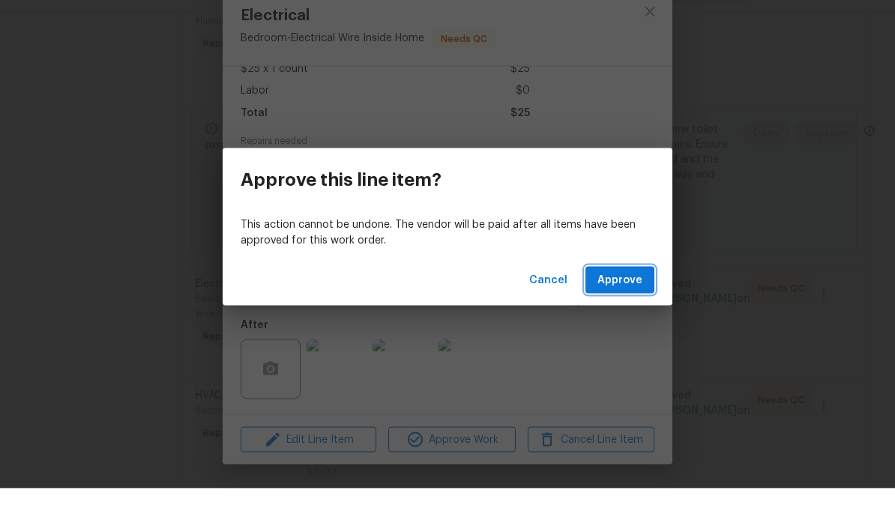
click at [618, 306] on span "Approve" at bounding box center [619, 315] width 45 height 19
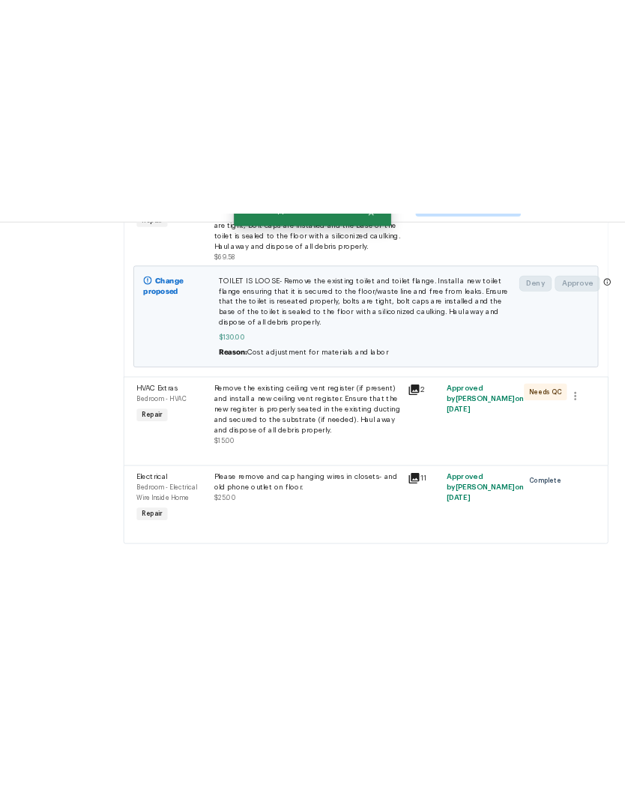
scroll to position [311, 0]
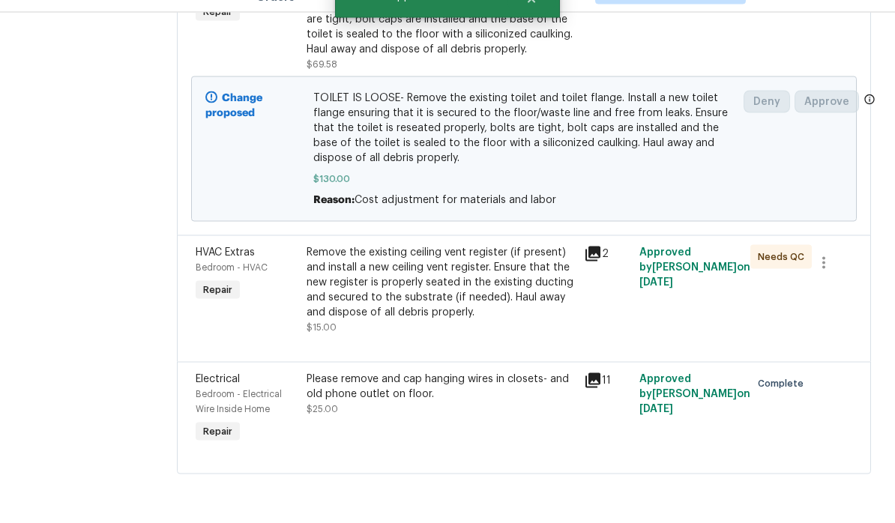
click at [536, 280] on div "Remove the existing ceiling vent register (if present) and install a new ceilin…" at bounding box center [440, 317] width 268 height 75
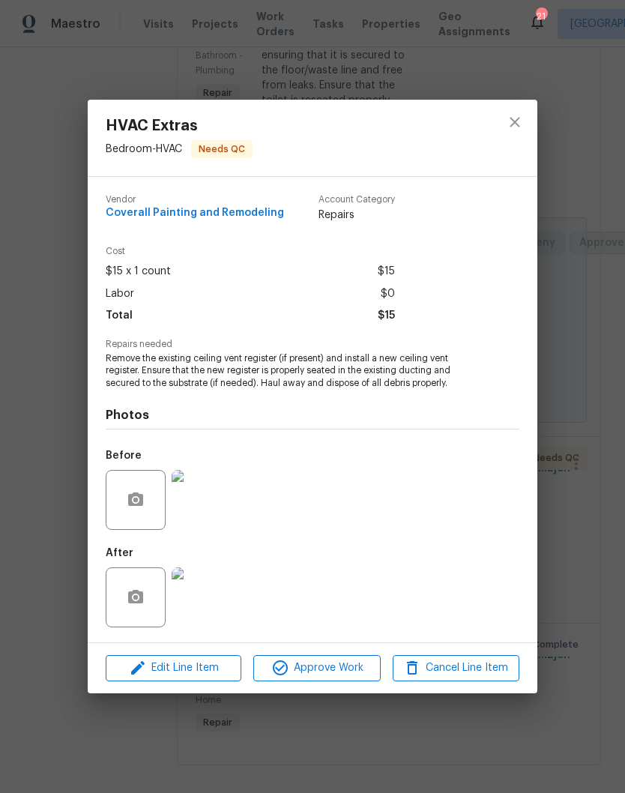
click at [207, 522] on img at bounding box center [202, 597] width 60 height 60
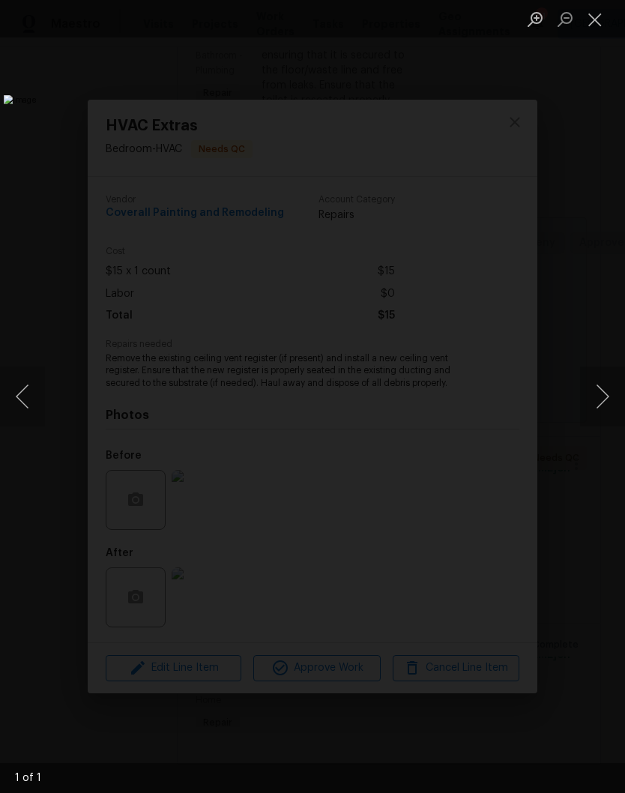
click at [599, 24] on button "Close lightbox" at bounding box center [595, 19] width 30 height 26
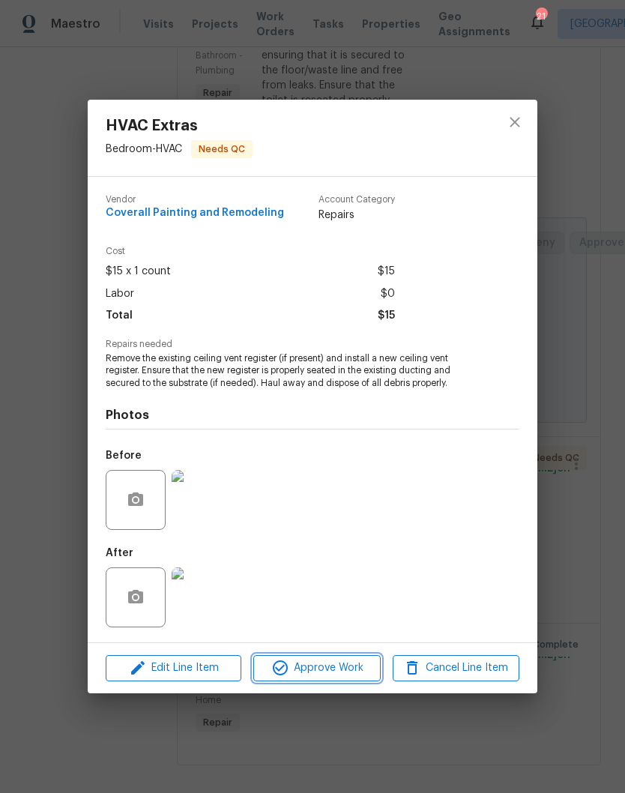
click at [345, 522] on span "Approve Work" at bounding box center [317, 668] width 118 height 19
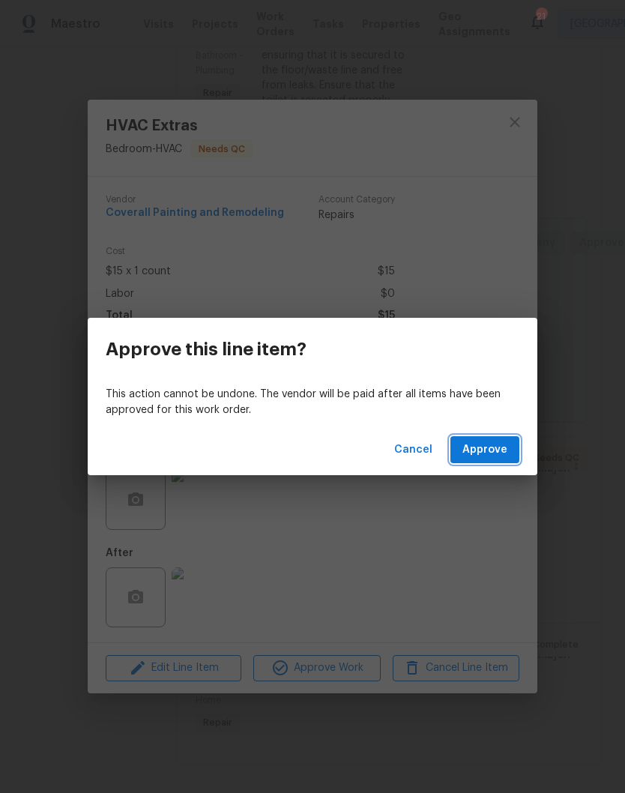
click at [495, 456] on span "Approve" at bounding box center [484, 450] width 45 height 19
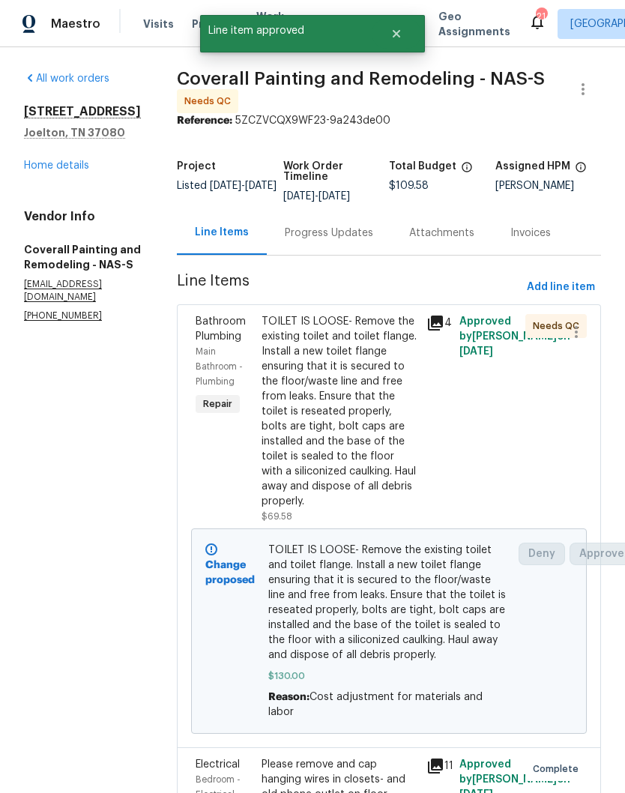
scroll to position [0, 0]
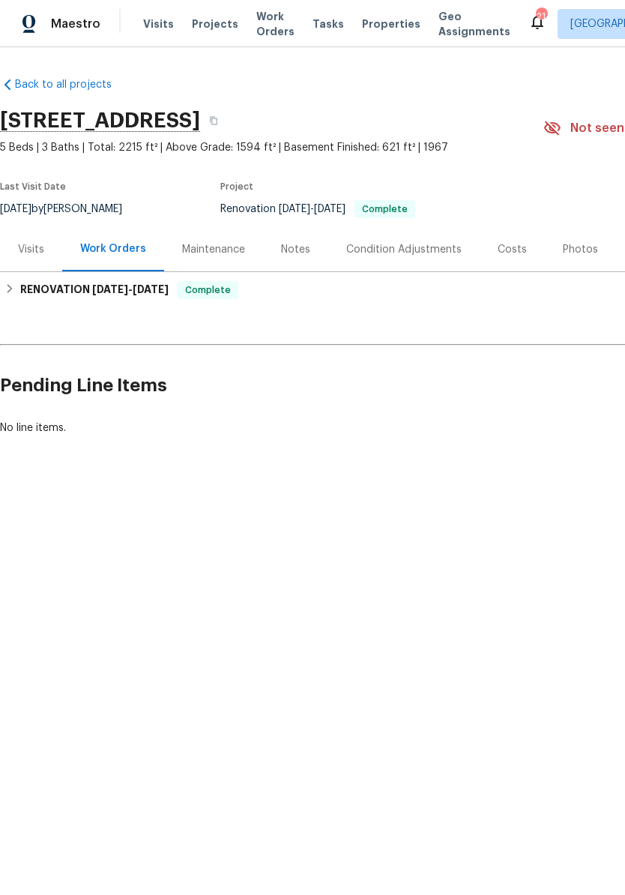
click at [270, 26] on span "Work Orders" at bounding box center [275, 24] width 38 height 30
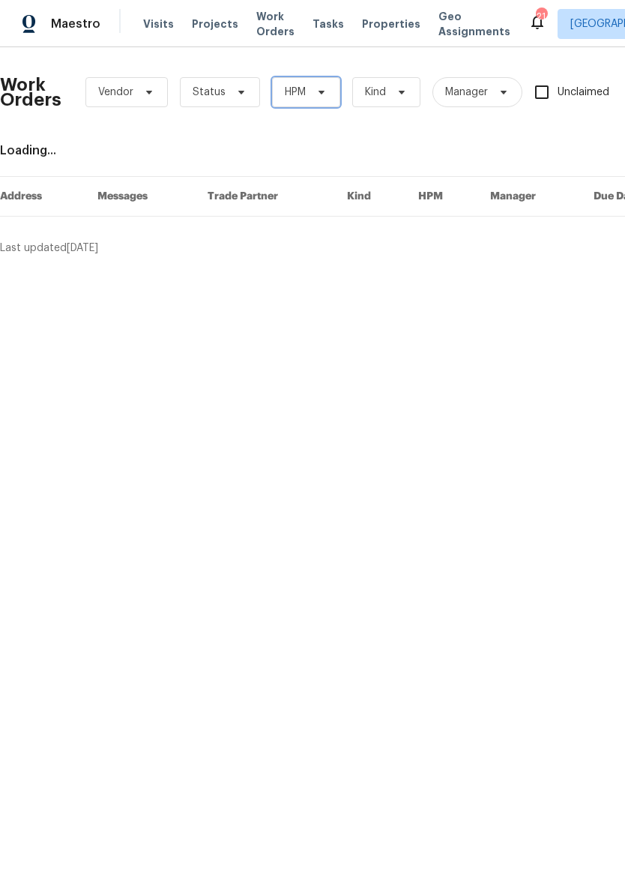
click at [317, 89] on icon at bounding box center [321, 92] width 12 height 12
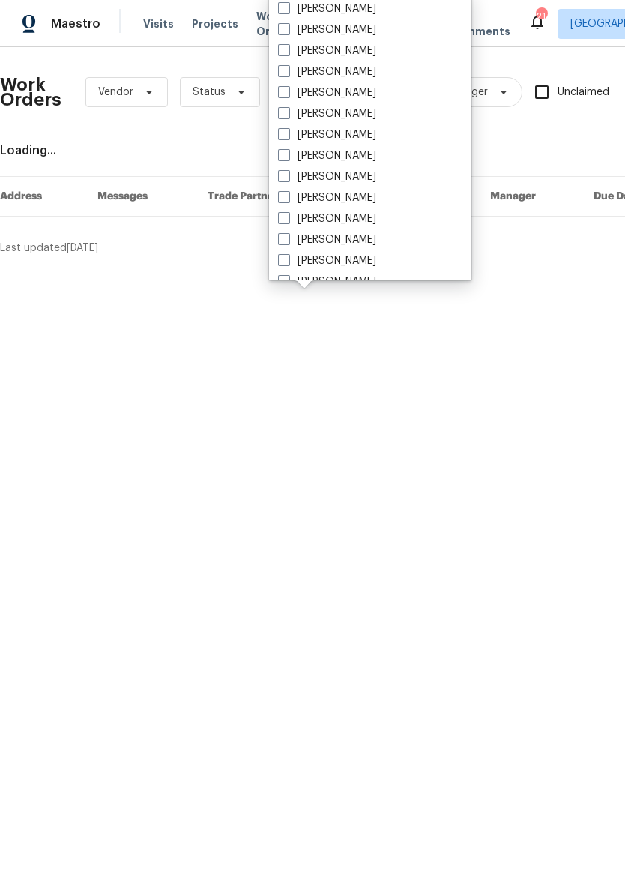
click at [366, 181] on label "[PERSON_NAME]" at bounding box center [327, 176] width 98 height 15
click at [288, 179] on input "[PERSON_NAME]" at bounding box center [283, 174] width 10 height 10
checkbox input "true"
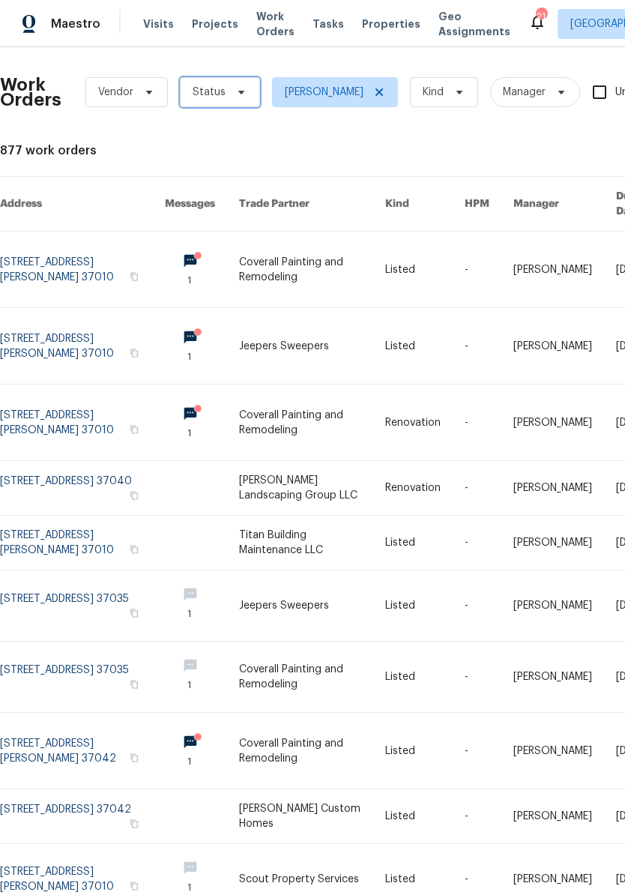
click at [238, 91] on icon at bounding box center [241, 93] width 6 height 4
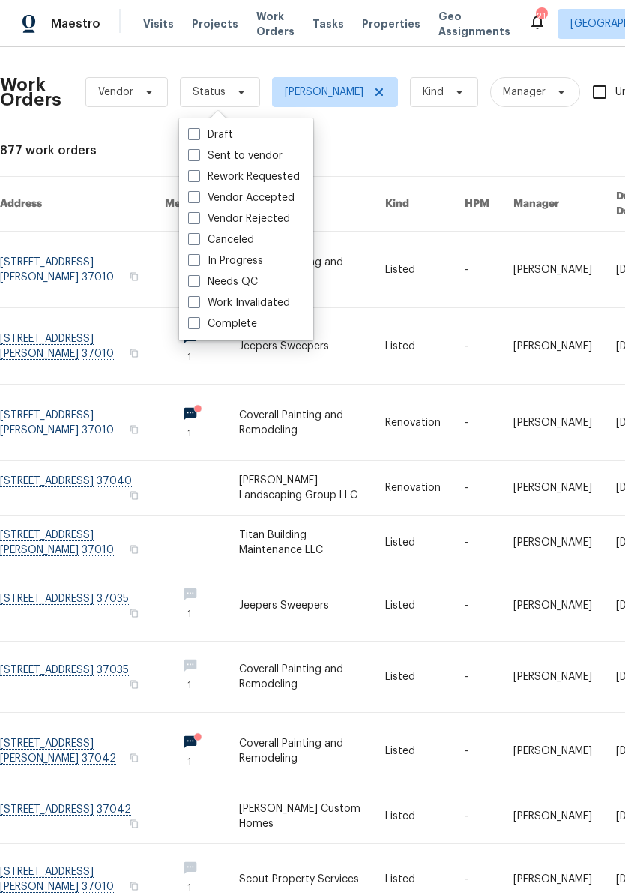
click at [255, 281] on label "Needs QC" at bounding box center [223, 281] width 70 height 15
click at [198, 281] on input "Needs QC" at bounding box center [193, 279] width 10 height 10
checkbox input "true"
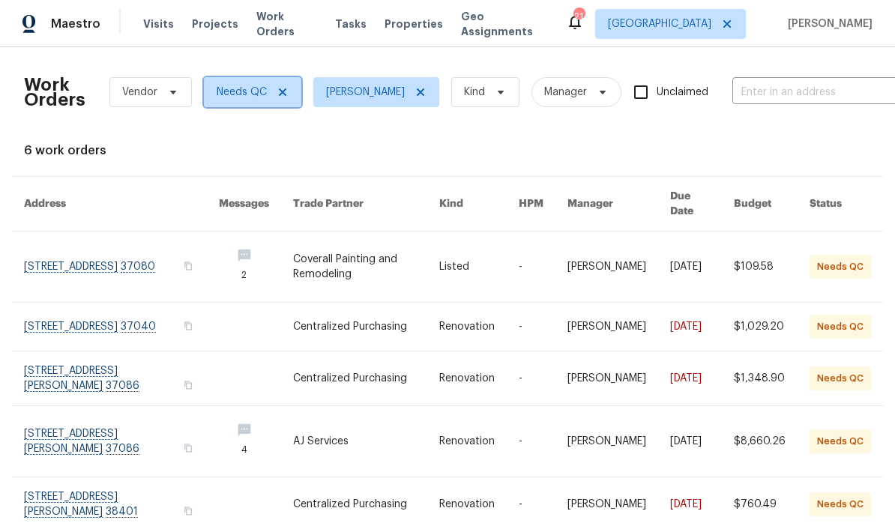
click at [284, 94] on icon at bounding box center [282, 91] width 7 height 7
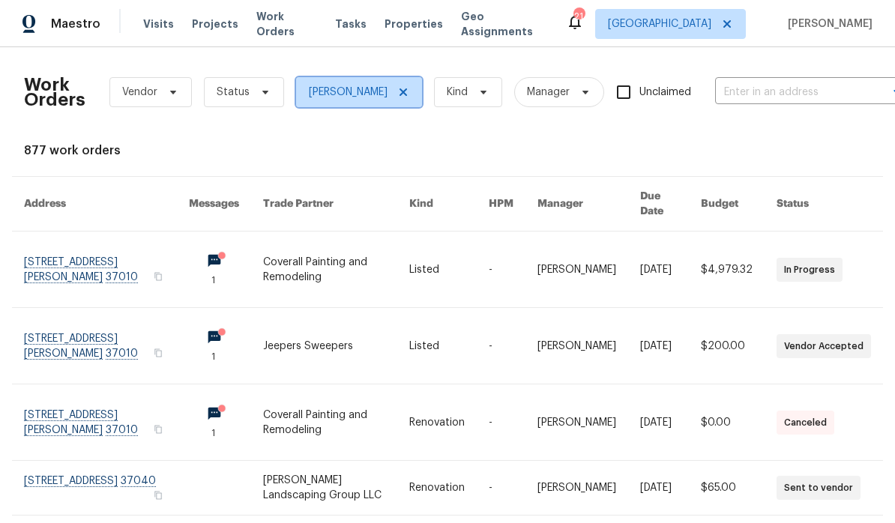
click at [403, 96] on icon at bounding box center [403, 92] width 12 height 12
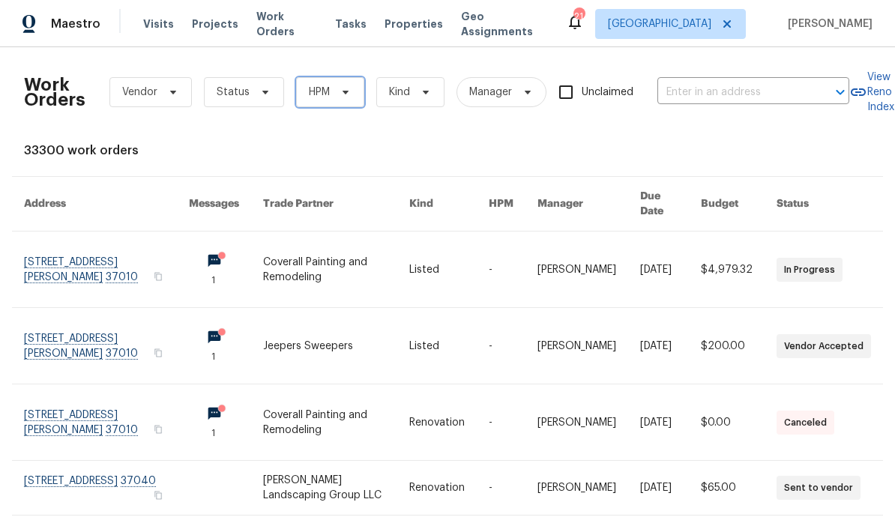
click at [345, 97] on icon at bounding box center [345, 92] width 12 height 12
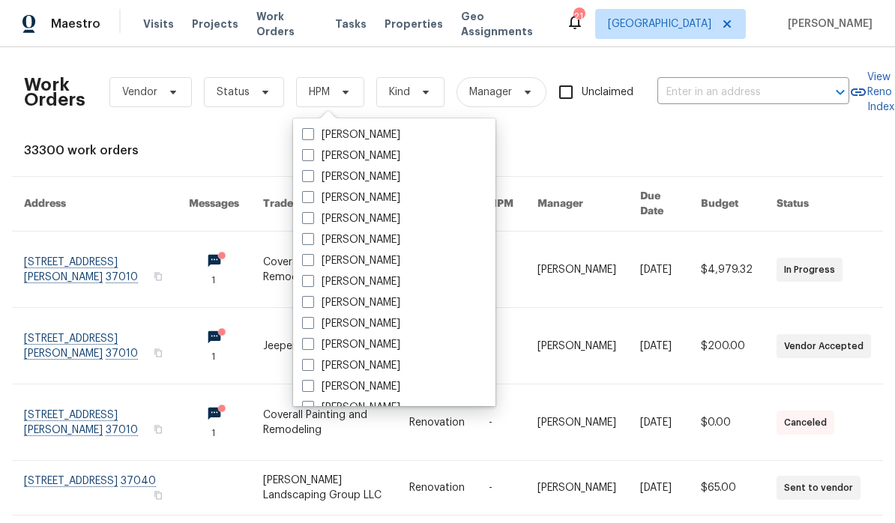
click at [516, 145] on div "33300 work orders" at bounding box center [447, 150] width 847 height 15
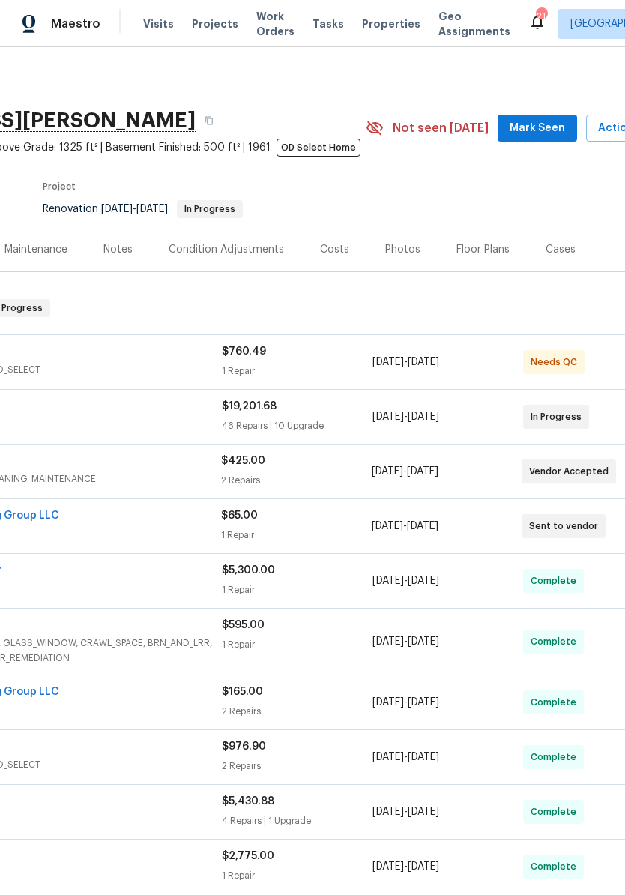
scroll to position [0, 178]
click at [537, 125] on span "Mark Seen" at bounding box center [536, 128] width 55 height 19
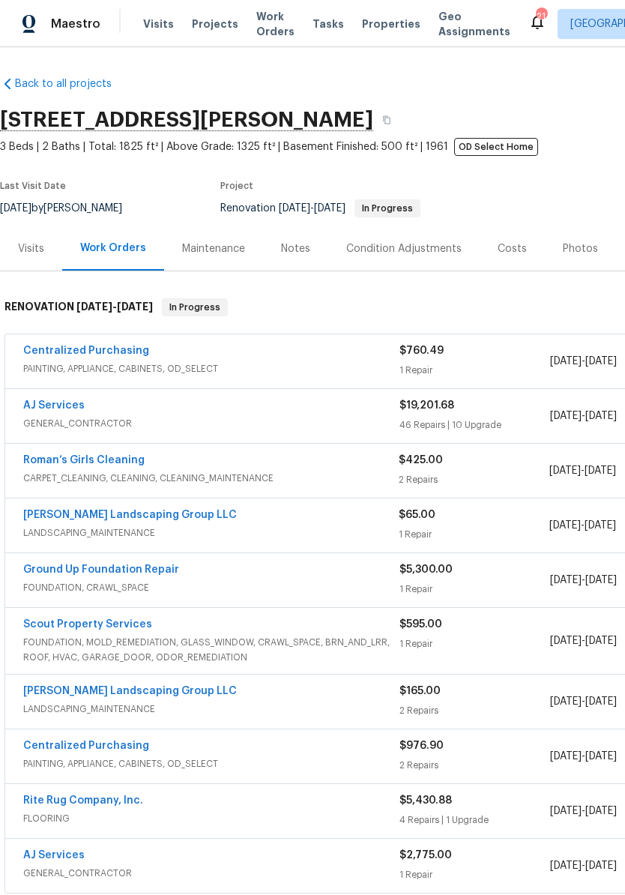
scroll to position [1, 0]
click at [74, 402] on link "AJ Services" at bounding box center [53, 405] width 61 height 10
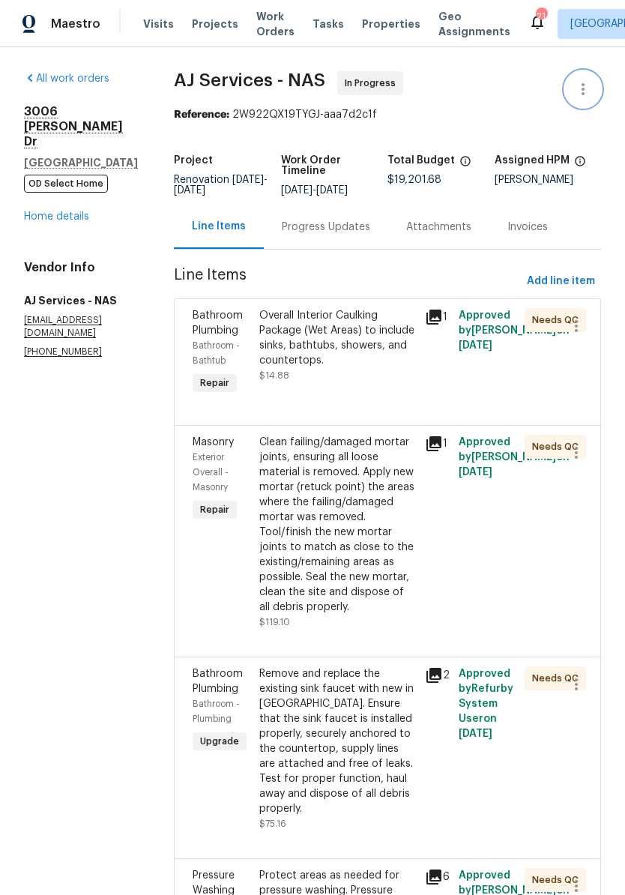
click at [583, 96] on icon "button" at bounding box center [583, 89] width 18 height 18
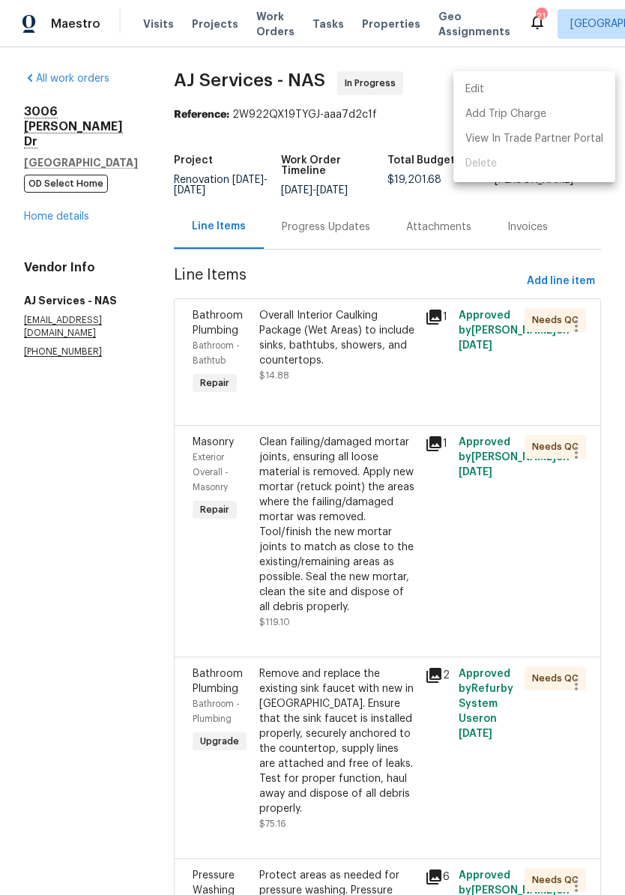
click at [499, 89] on li "Edit" at bounding box center [534, 89] width 162 height 25
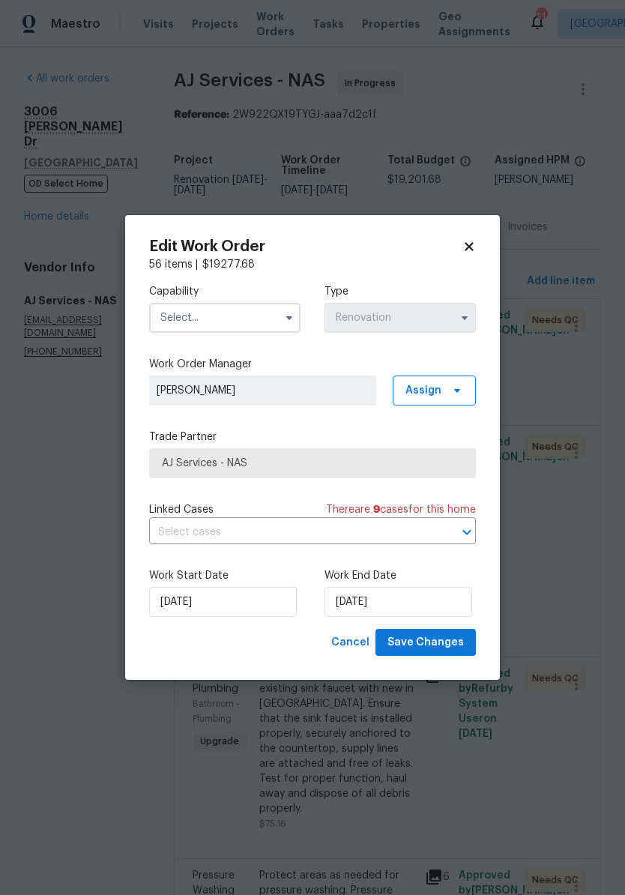
click at [255, 315] on input "text" at bounding box center [224, 318] width 151 height 30
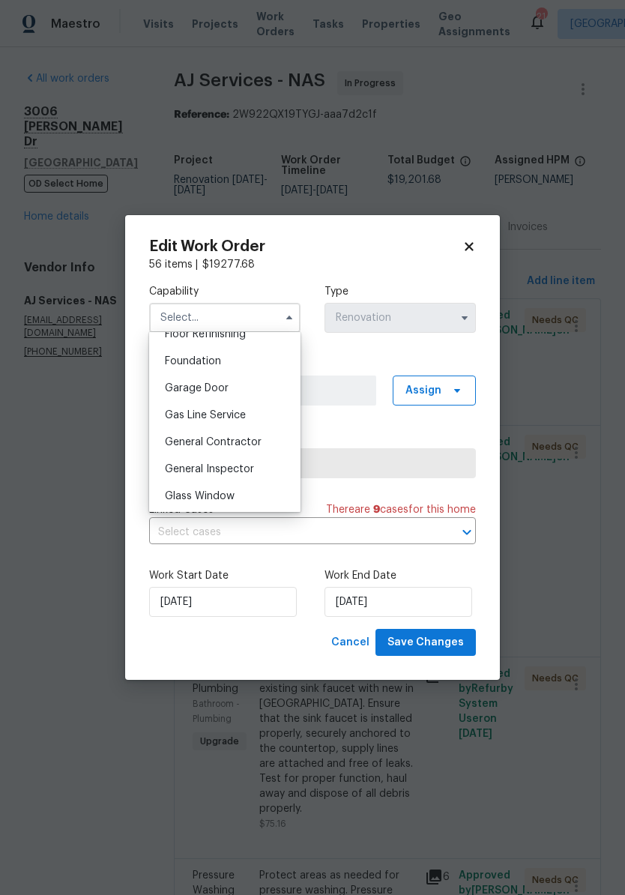
scroll to position [630, 0]
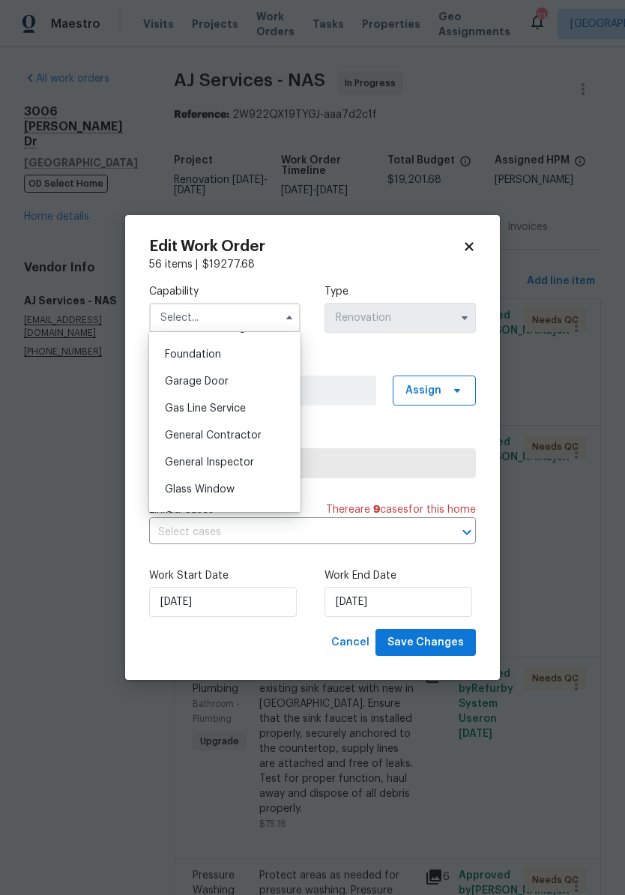
click at [241, 436] on span "General Contractor" at bounding box center [213, 435] width 97 height 10
type input "General Contractor"
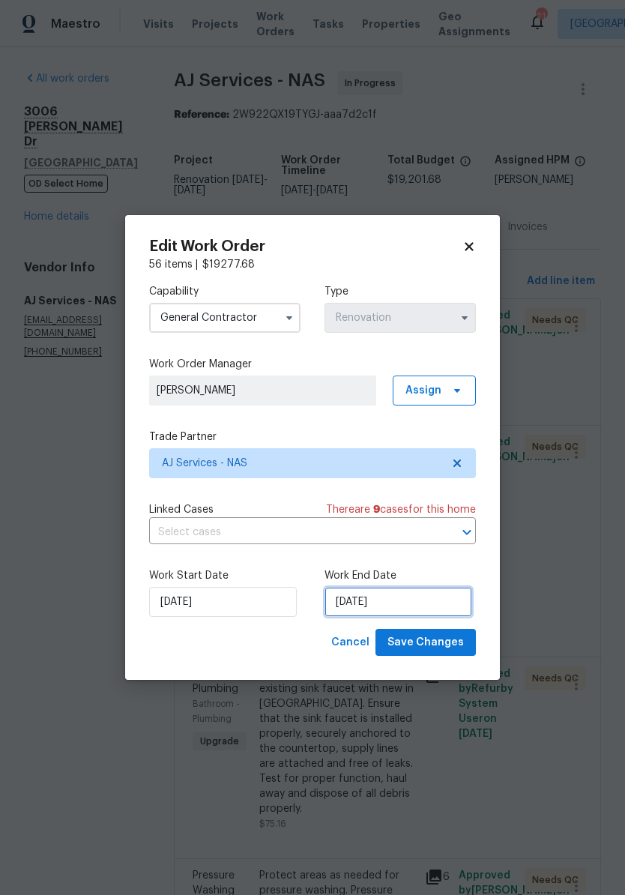
click at [400, 602] on input "[DATE]" at bounding box center [398, 602] width 148 height 30
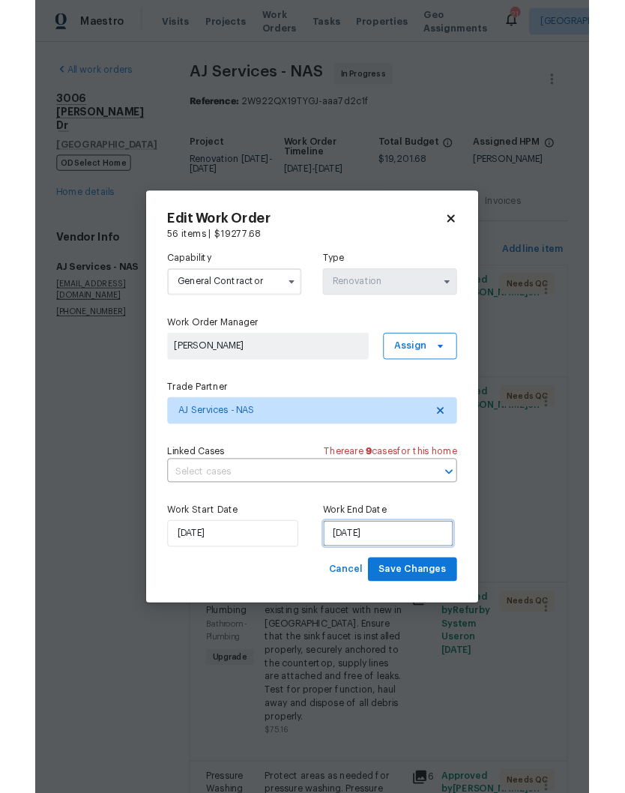
scroll to position [62, 0]
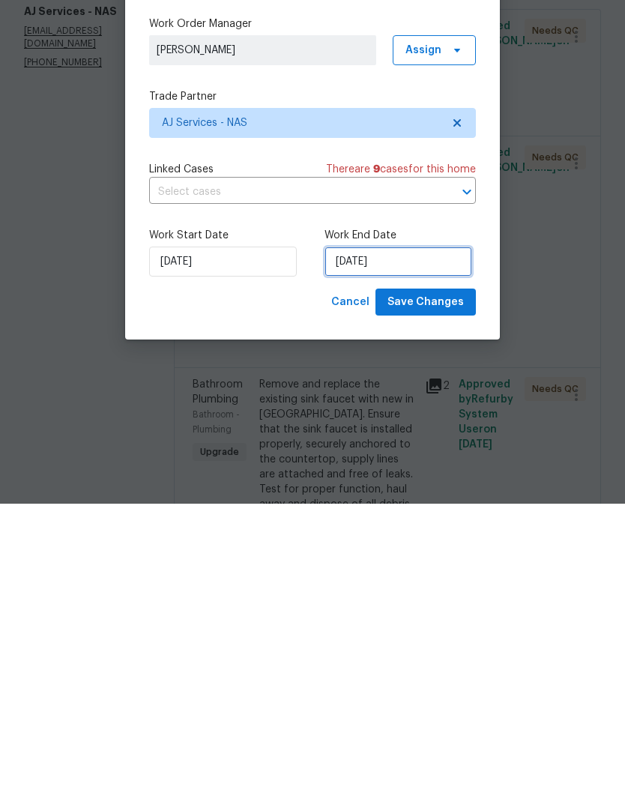
select select "8"
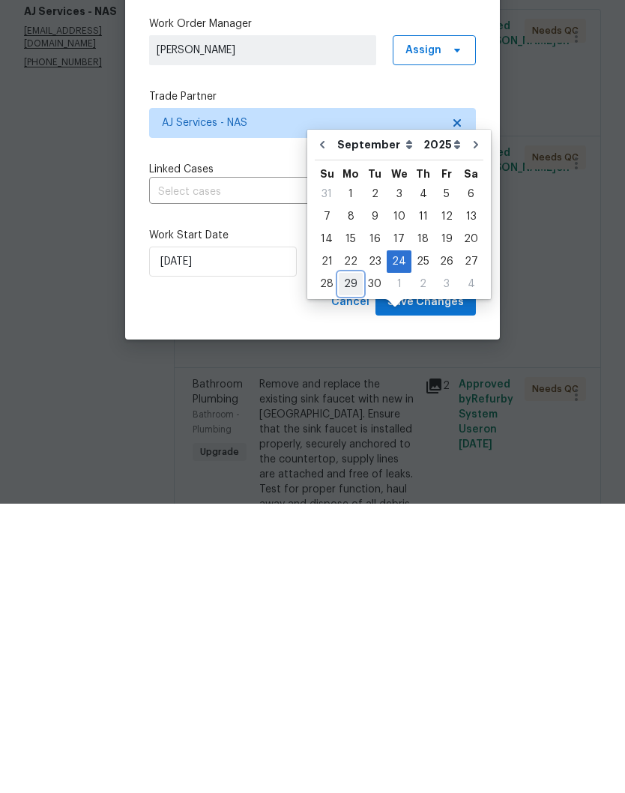
click at [351, 563] on div "29" at bounding box center [351, 573] width 24 height 21
type input "9/29/2025"
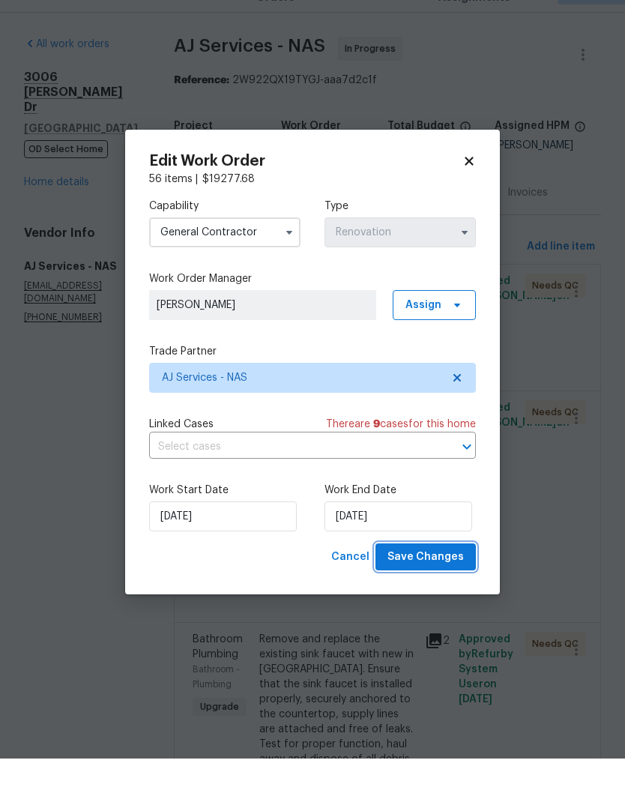
click at [439, 582] on span "Save Changes" at bounding box center [425, 591] width 76 height 19
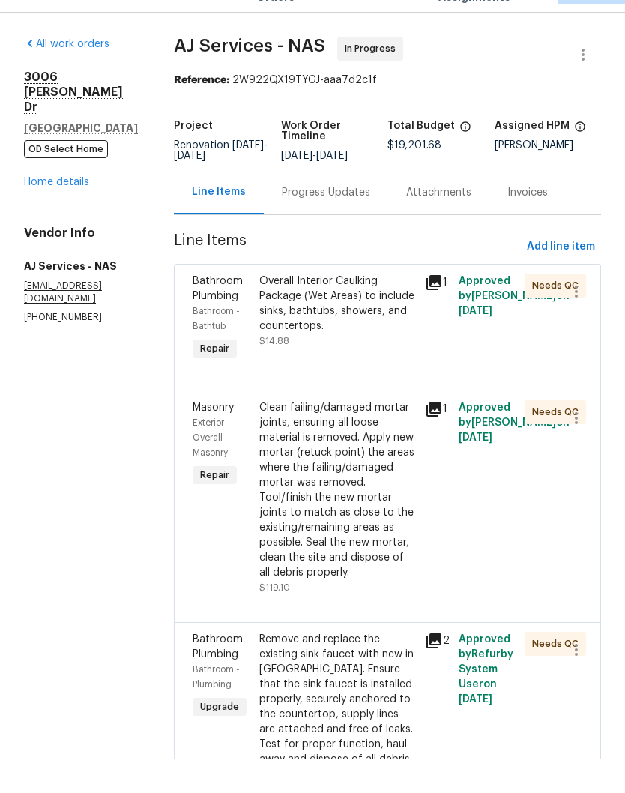
click at [370, 308] on div "Overall Interior Caulking Package (Wet Areas) to include sinks, bathtubs, showe…" at bounding box center [337, 338] width 157 height 60
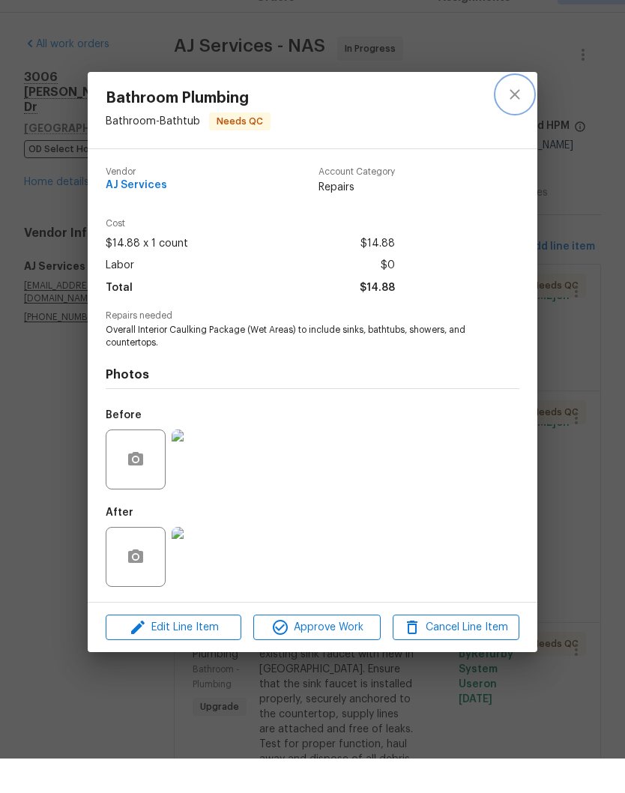
click at [515, 120] on icon "close" at bounding box center [515, 129] width 18 height 18
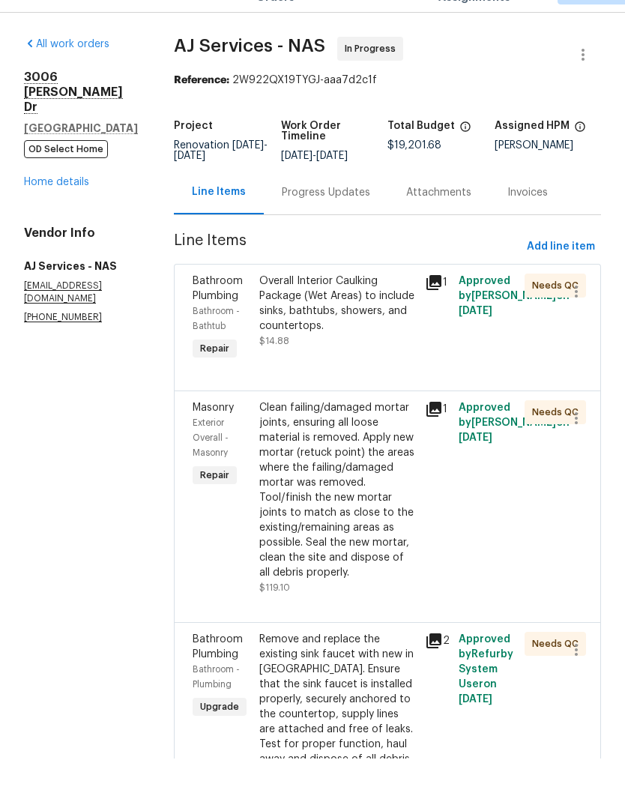
click at [82, 211] on link "Home details" at bounding box center [56, 216] width 65 height 10
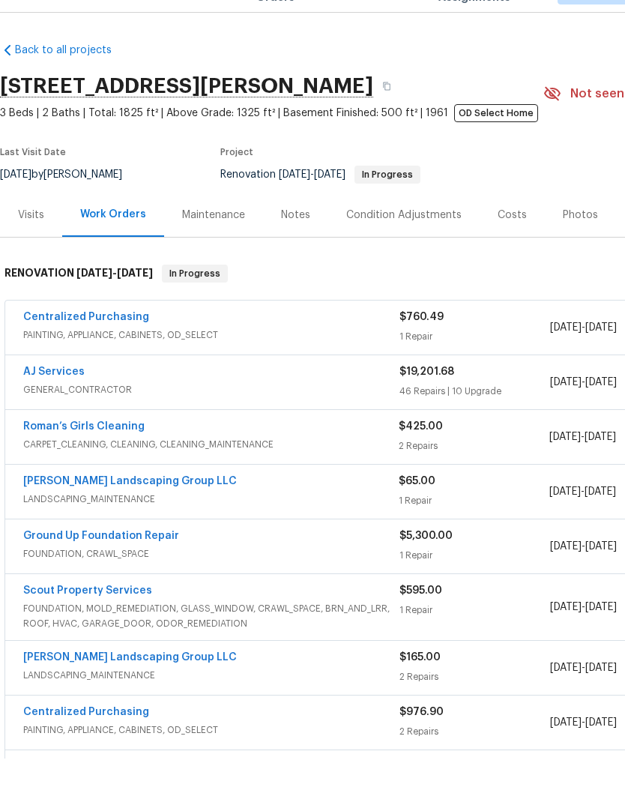
click at [295, 242] on div "Notes" at bounding box center [295, 249] width 29 height 15
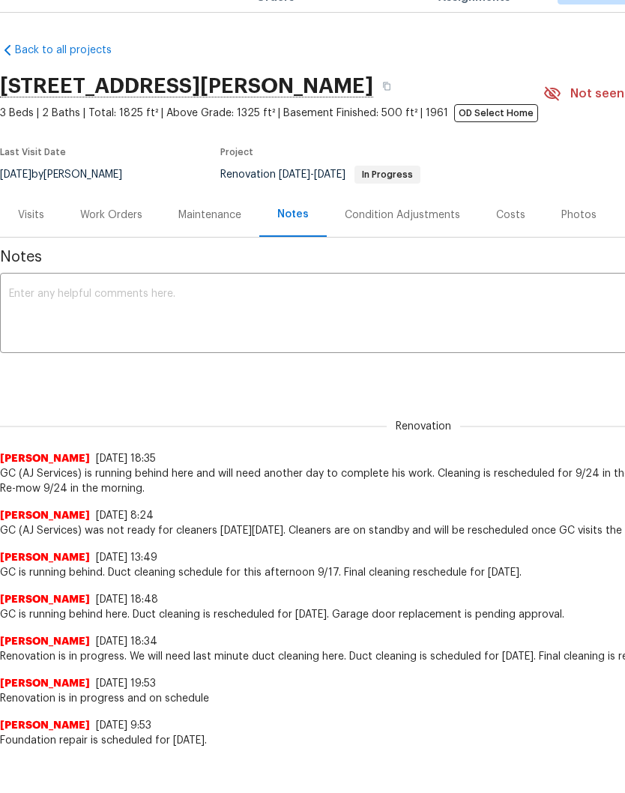
click at [235, 323] on textarea at bounding box center [423, 349] width 829 height 52
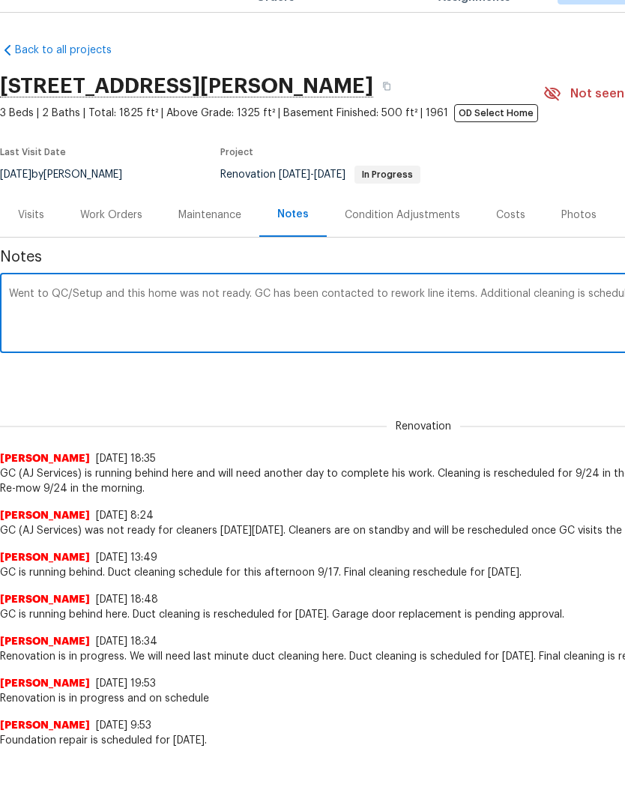
scroll to position [0, 222]
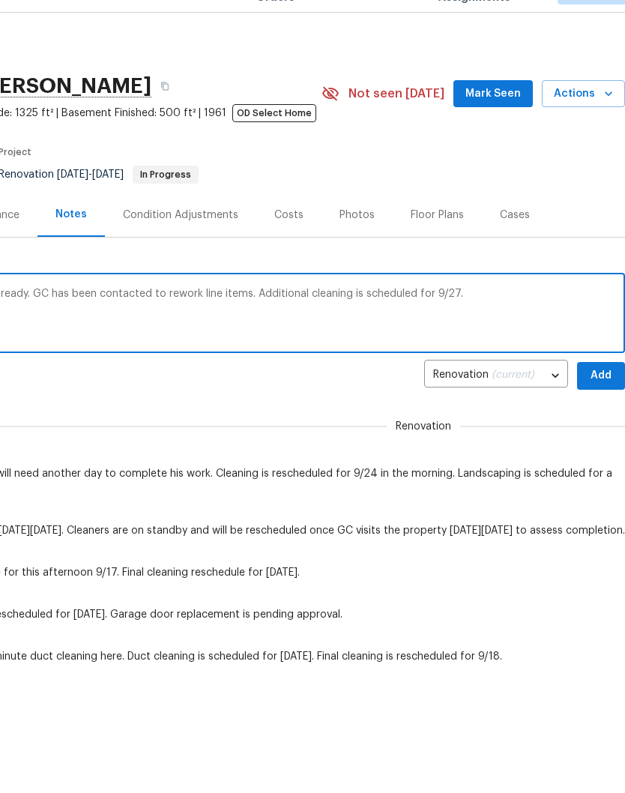
click at [301, 323] on textarea "Went to QC/Setup and this home was not ready. GC has been contacted to rework l…" at bounding box center [201, 349] width 829 height 52
click at [503, 323] on textarea "Went to QC/Setup and this home was not ready. GC has been contacted to rework l…" at bounding box center [201, 349] width 829 height 52
type textarea "Went to QC/Setup and this home was not ready. GC has been contacted to rework l…"
click at [600, 401] on span "Add" at bounding box center [601, 410] width 24 height 19
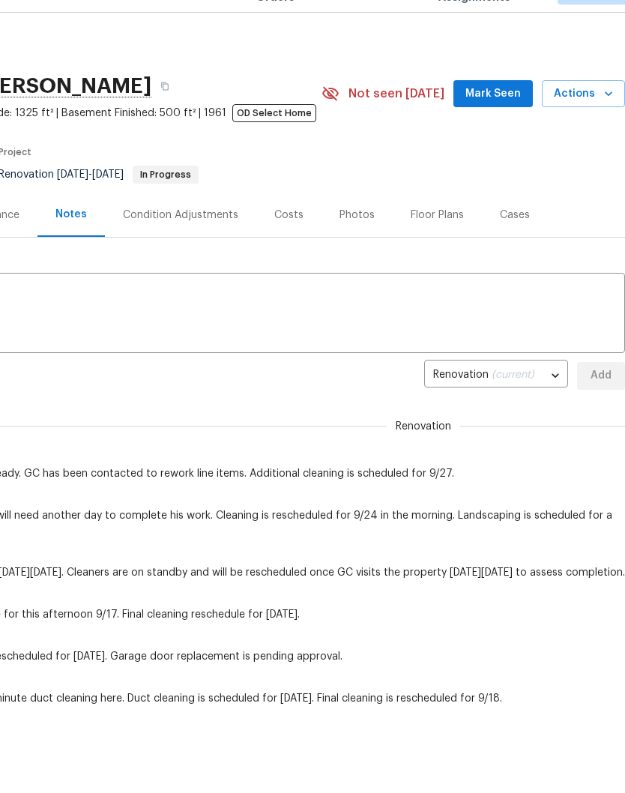
click at [503, 119] on span "Mark Seen" at bounding box center [492, 128] width 55 height 19
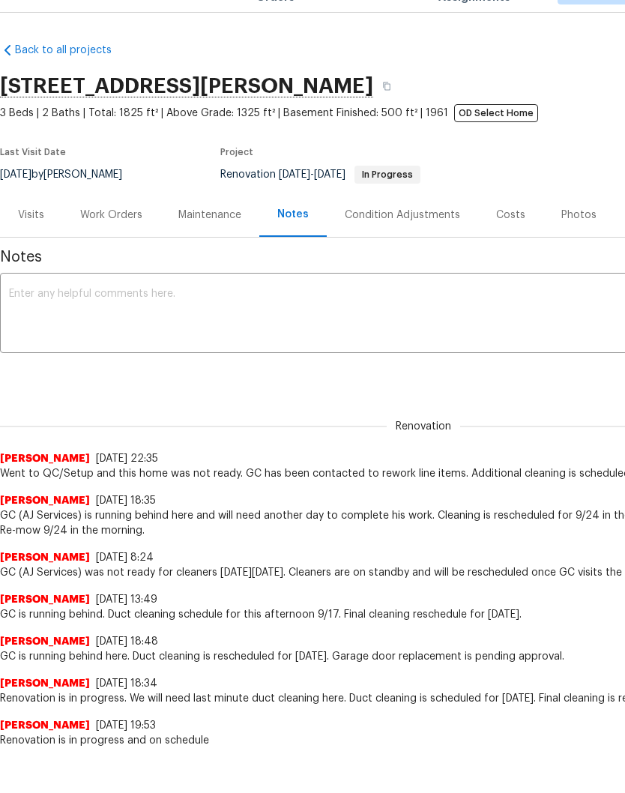
scroll to position [0, 0]
click at [117, 242] on div "Work Orders" at bounding box center [111, 249] width 62 height 15
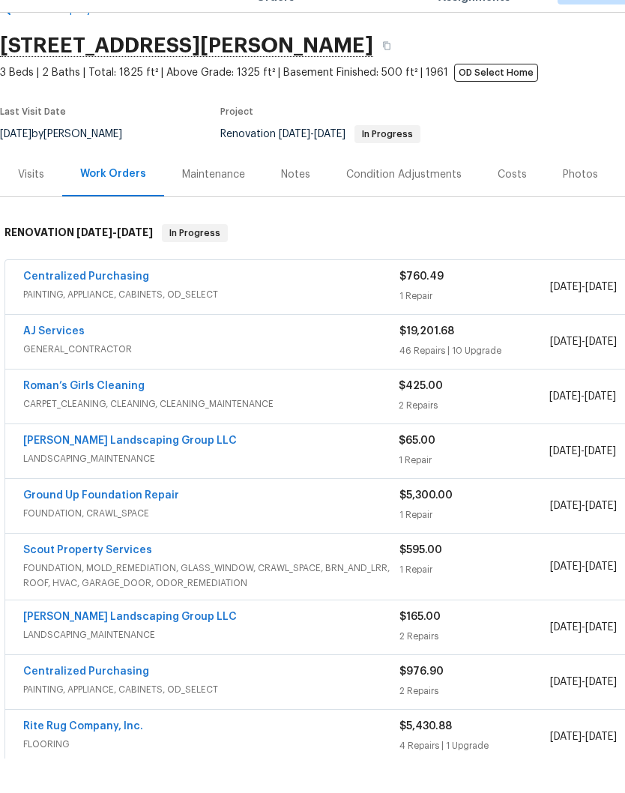
scroll to position [40, 0]
click at [117, 415] on link "Roman’s Girls Cleaning" at bounding box center [83, 420] width 121 height 10
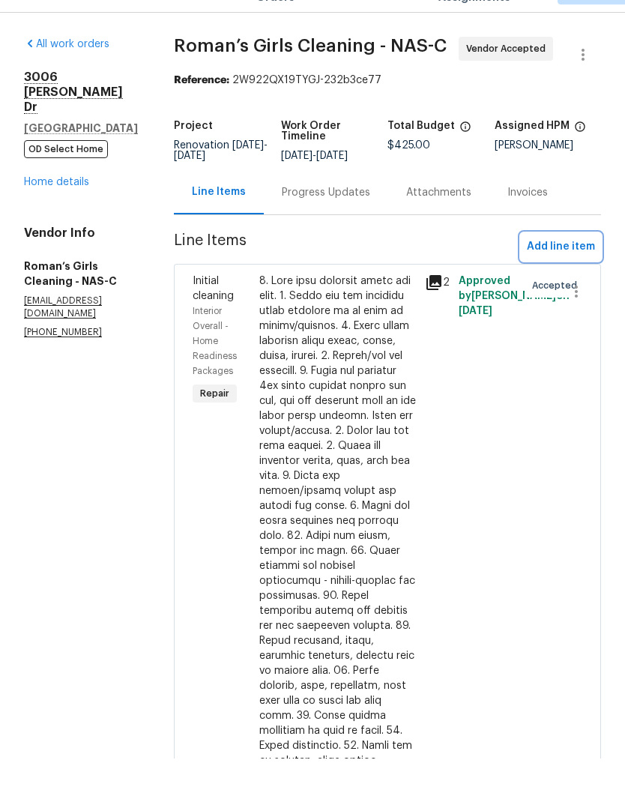
click at [579, 272] on span "Add line item" at bounding box center [561, 281] width 68 height 19
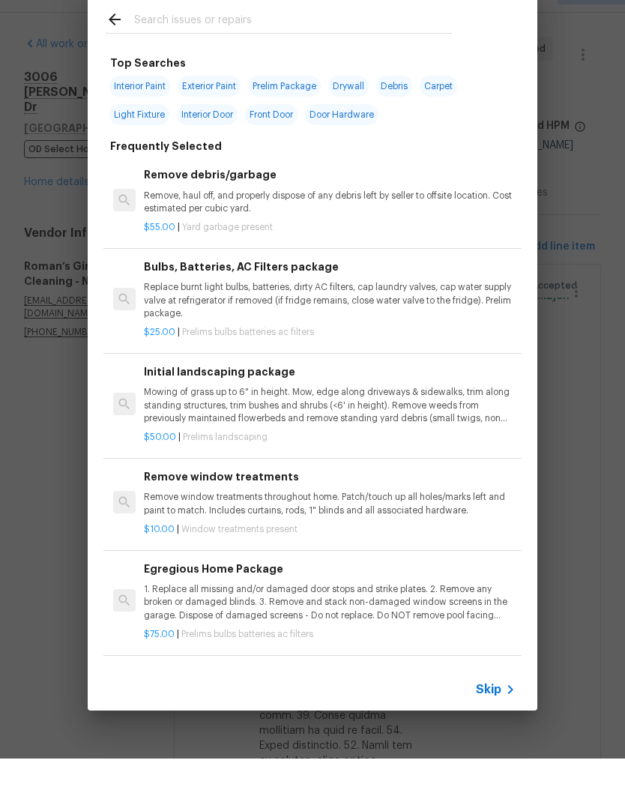
click at [280, 45] on input "text" at bounding box center [293, 56] width 318 height 22
type input "Cleaning"
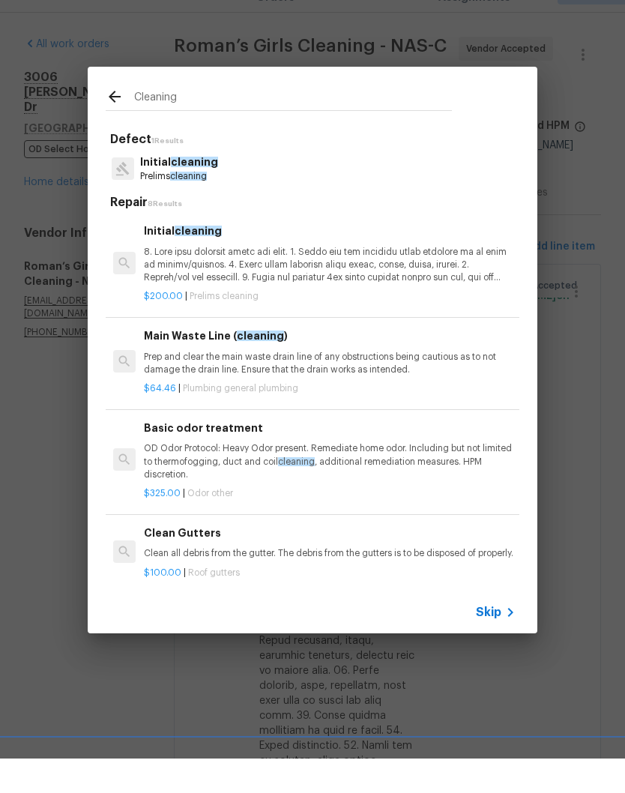
click at [206, 260] on span "cleaning" at bounding box center [198, 265] width 47 height 10
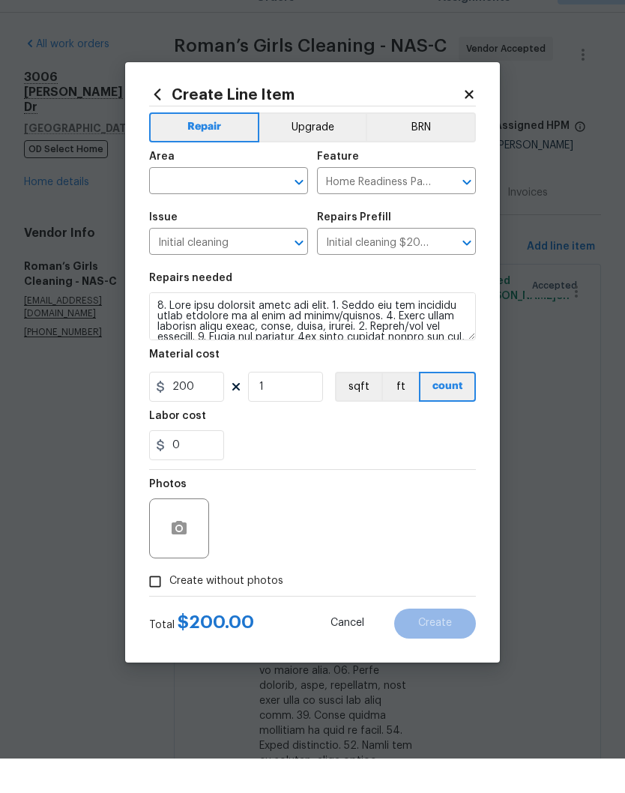
click at [251, 205] on input "text" at bounding box center [207, 216] width 117 height 23
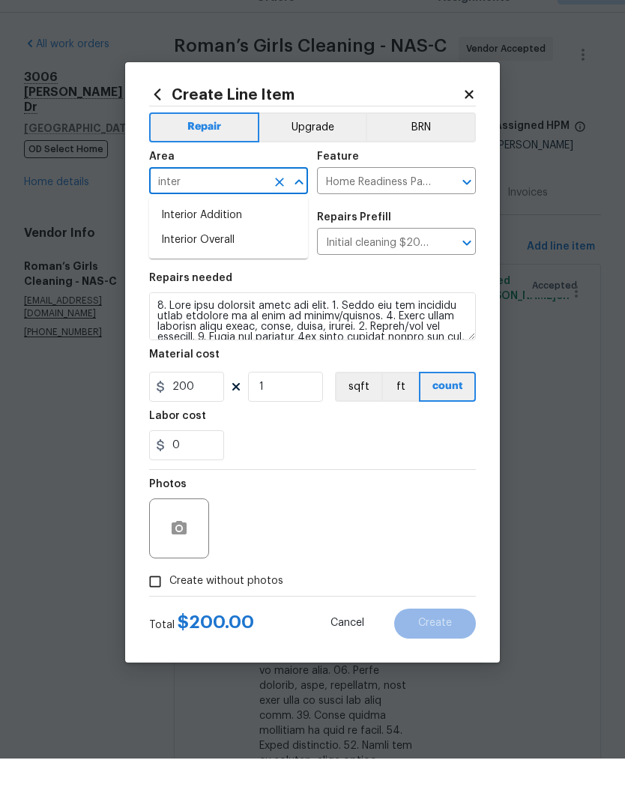
click at [223, 262] on li "Interior Overall" at bounding box center [228, 274] width 159 height 25
type input "Interior Overall"
click at [163, 327] on textarea at bounding box center [312, 351] width 327 height 48
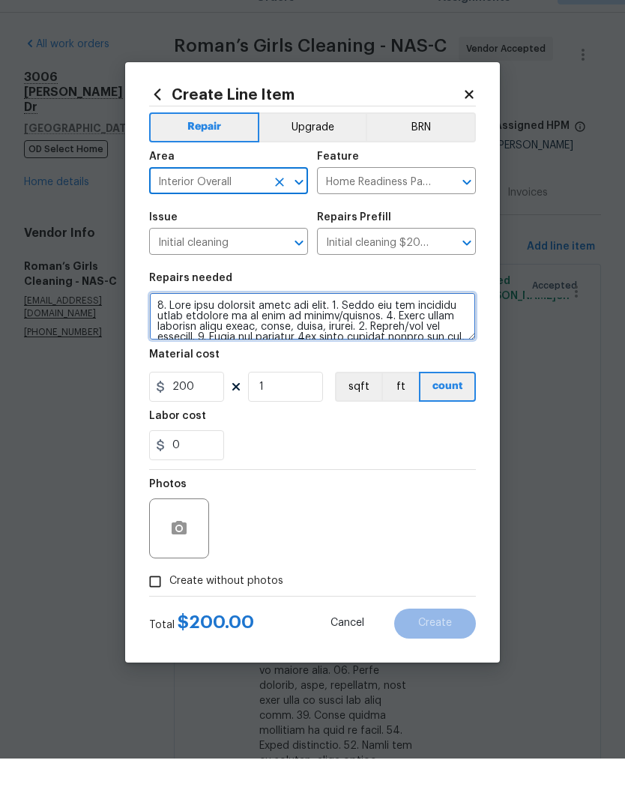
click at [163, 327] on textarea at bounding box center [312, 351] width 327 height 48
click at [160, 327] on textarea at bounding box center [312, 351] width 327 height 48
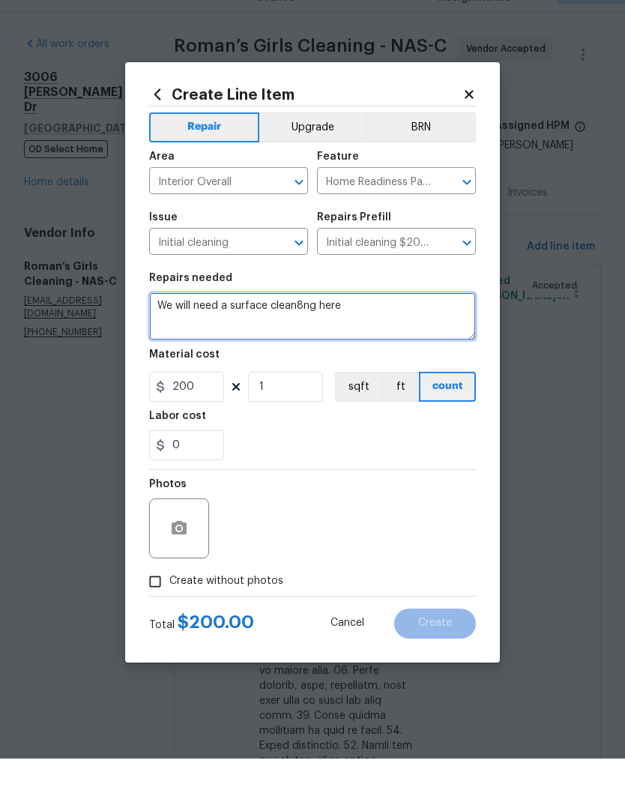
click at [300, 327] on textarea "We will need a surface clean8ng here" at bounding box center [312, 351] width 327 height 48
click at [359, 327] on textarea "We will need a surface cleaning here" at bounding box center [312, 351] width 327 height 48
click at [163, 327] on textarea "We will need a surface cleaning here" at bounding box center [312, 351] width 327 height 48
click at [453, 327] on textarea "Additional repairs were made after cleaning. We will need a surface cleaning he…" at bounding box center [312, 351] width 327 height 48
click at [280, 327] on textarea "Additional repairs were made after cleaning. We will need a surface cleaning he…" at bounding box center [312, 351] width 327 height 48
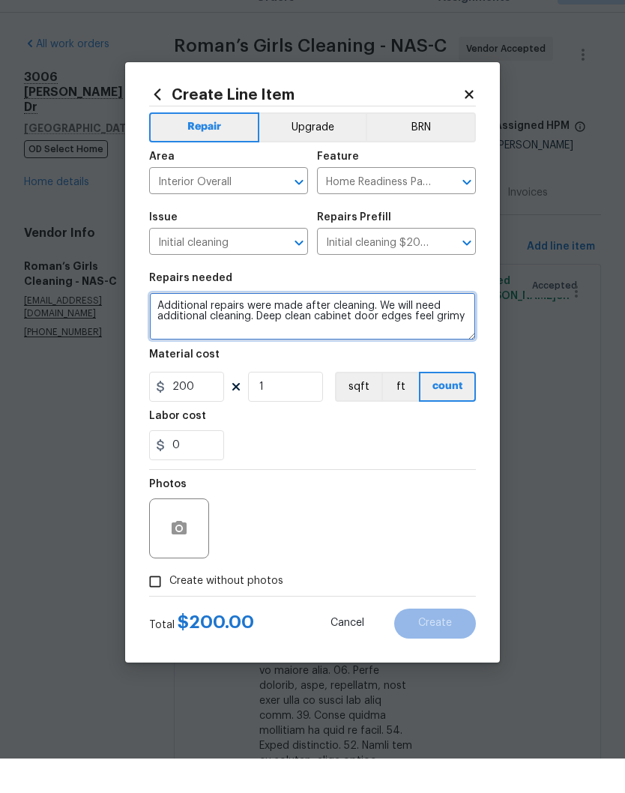
click at [410, 327] on textarea "Additional repairs were made after cleaning. We will need additional cleaning. …" at bounding box center [312, 351] width 327 height 48
click at [373, 327] on textarea "Additional repairs were made after cleaning. We will need additional cleaning. …" at bounding box center [312, 351] width 327 height 48
click at [465, 327] on textarea "Additional repairs were made after cleaning. We will need additional cleaning. …" at bounding box center [312, 351] width 327 height 48
click at [241, 333] on textarea "Additional repairs were made after cleaning. We will need additional cleaning. …" at bounding box center [312, 351] width 327 height 48
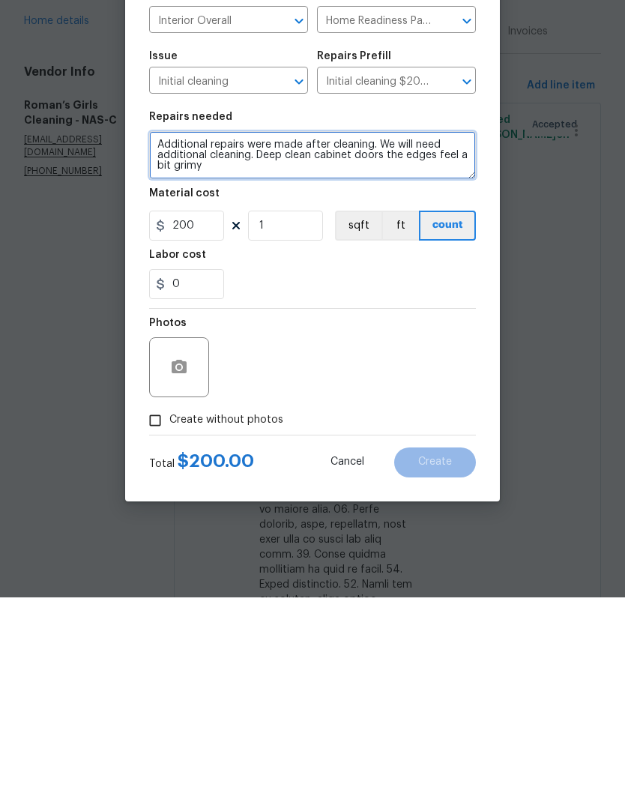
type textarea "Additional repairs were made after cleaning. We will need additional cleaning. …"
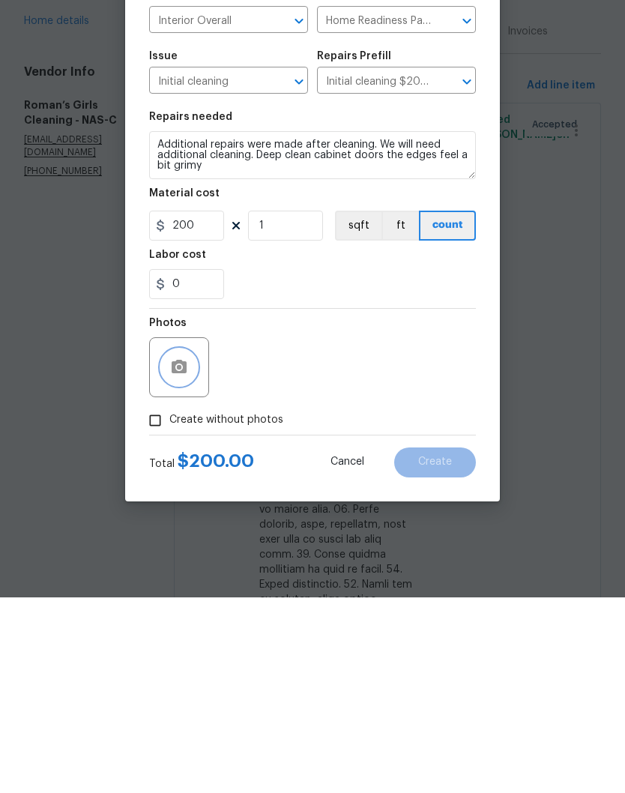
click at [190, 545] on button "button" at bounding box center [179, 563] width 36 height 36
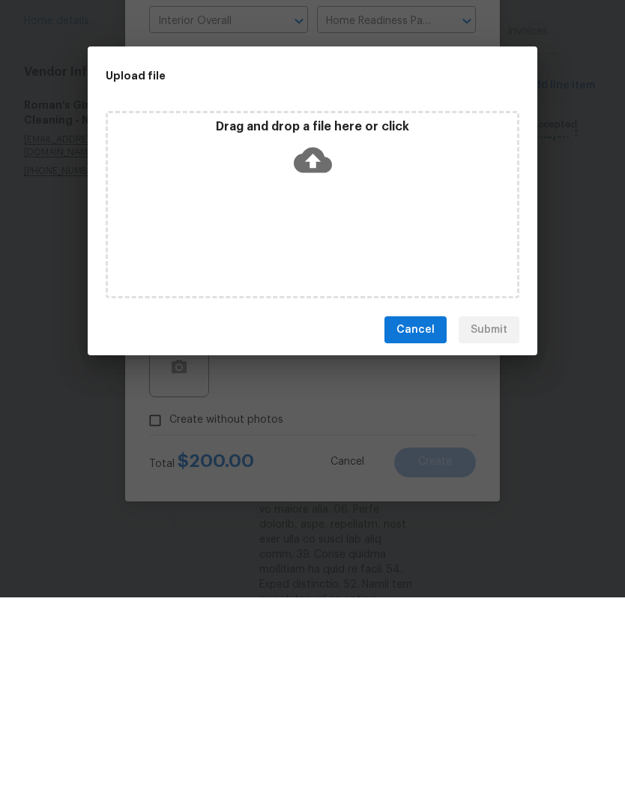
scroll to position [62, 0]
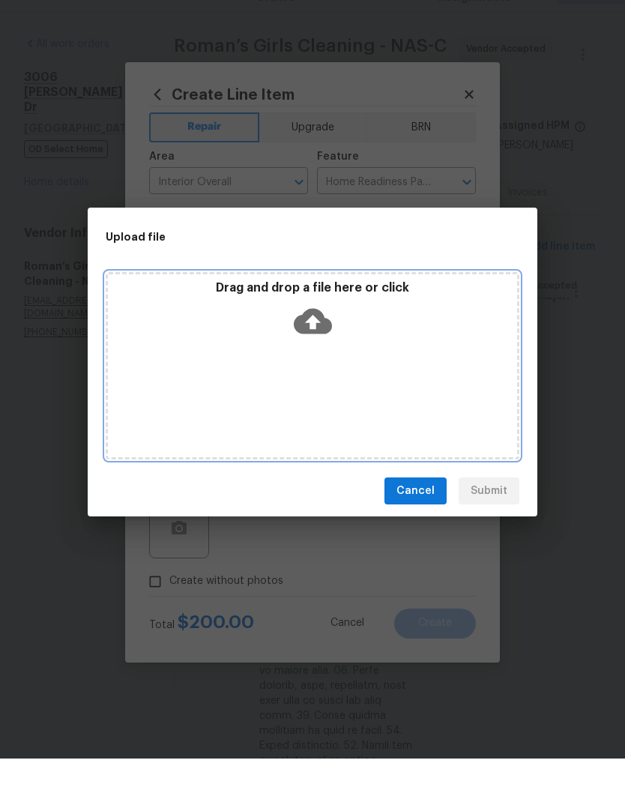
click at [378, 360] on div "Drag and drop a file here or click" at bounding box center [313, 399] width 414 height 187
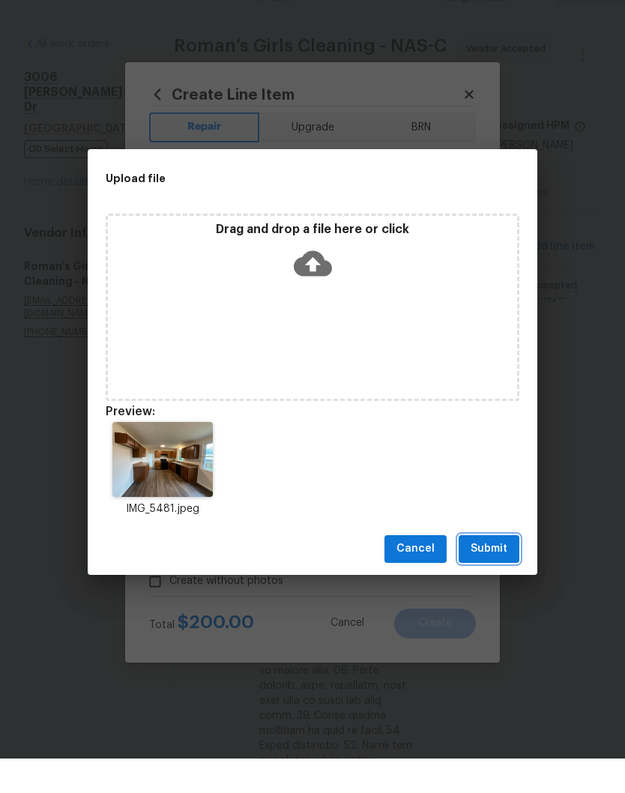
click at [498, 574] on span "Submit" at bounding box center [489, 583] width 37 height 19
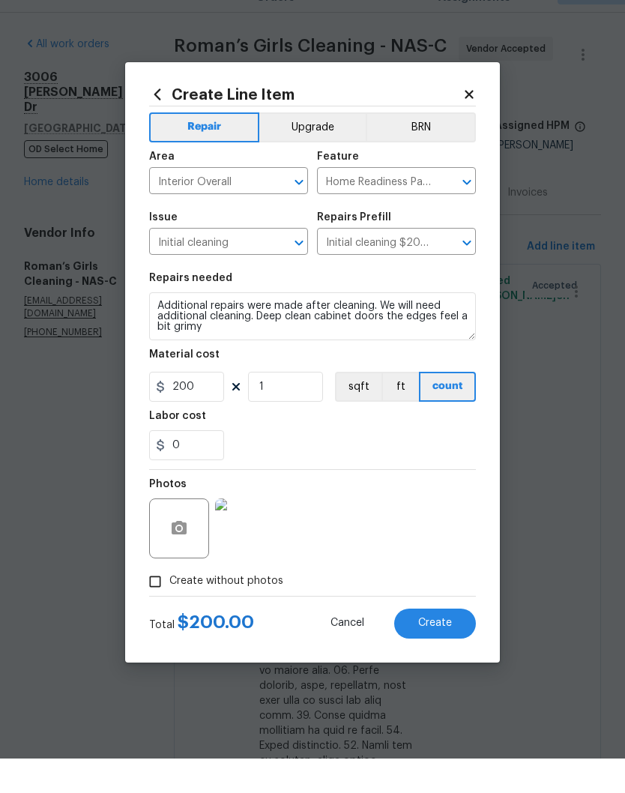
click at [438, 652] on span "Create" at bounding box center [435, 657] width 34 height 11
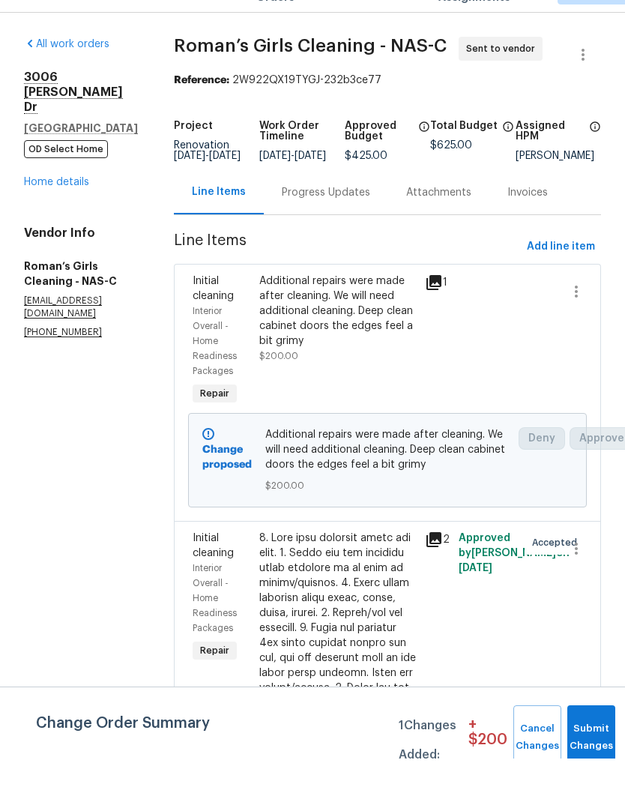
click at [339, 308] on div "Additional repairs were made after cleaning. We will need additional cleaning. …" at bounding box center [337, 345] width 157 height 75
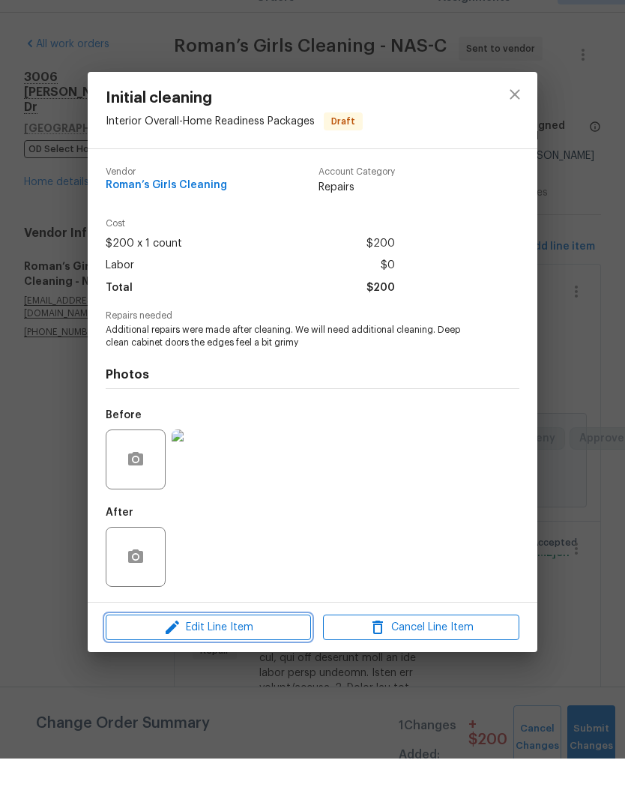
click at [267, 653] on span "Edit Line Item" at bounding box center [208, 662] width 196 height 19
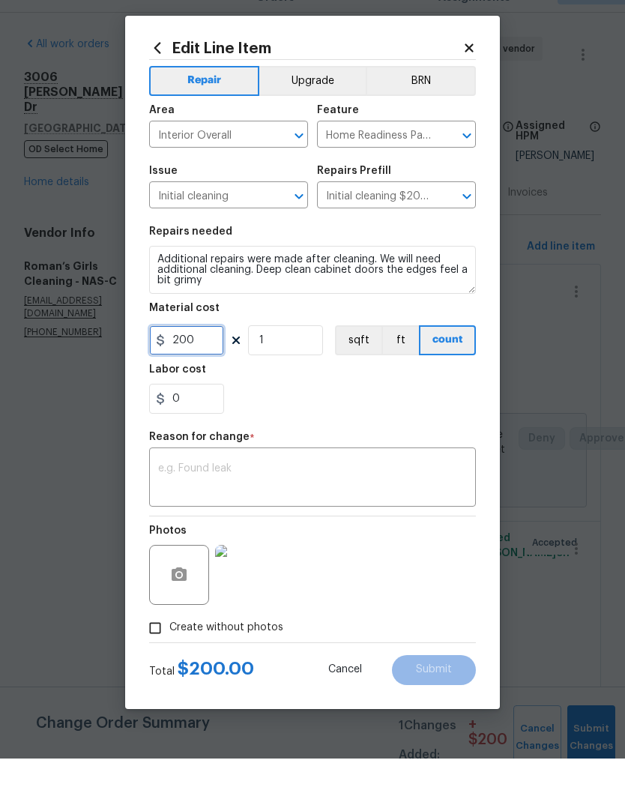
click at [205, 360] on input "200" at bounding box center [186, 375] width 75 height 30
type input "125"
click at [315, 498] on textarea at bounding box center [312, 513] width 309 height 31
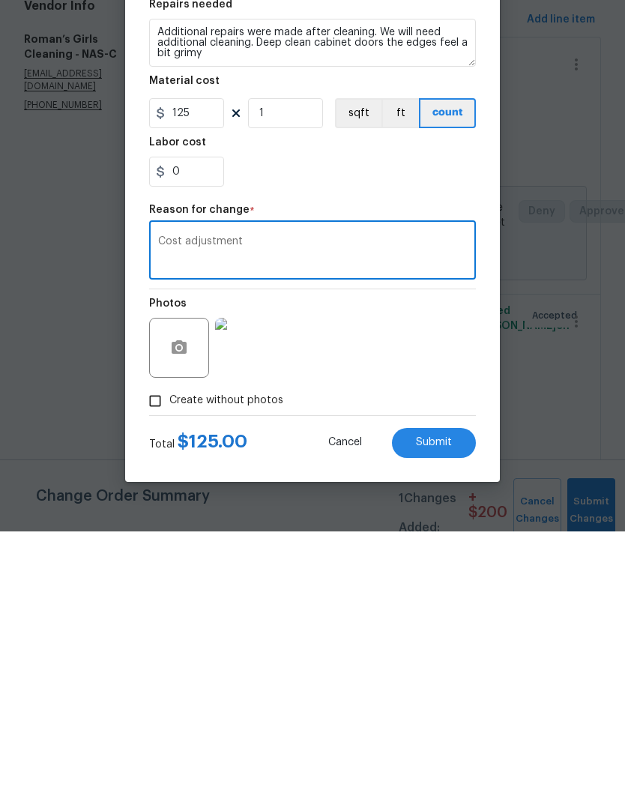
type textarea "Cost adjustment"
click at [439, 698] on span "Submit" at bounding box center [434, 703] width 36 height 11
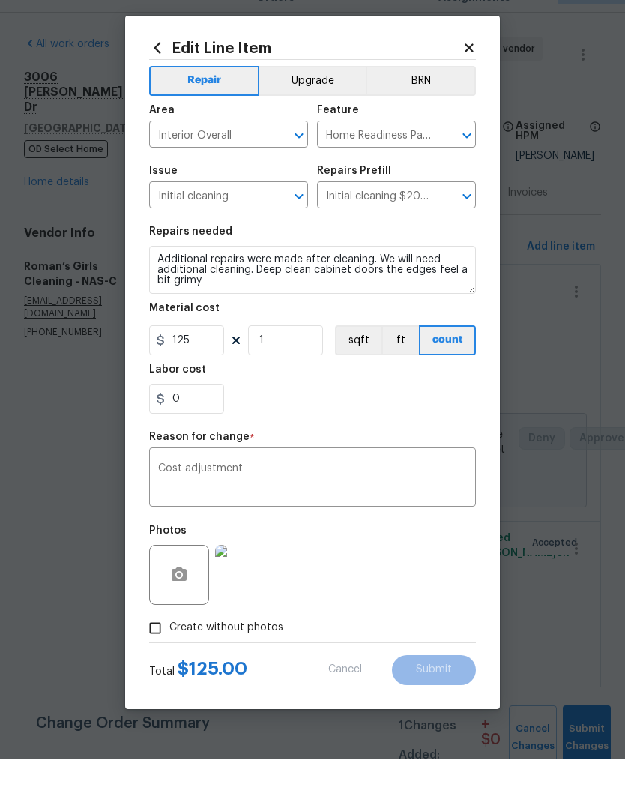
type input "200"
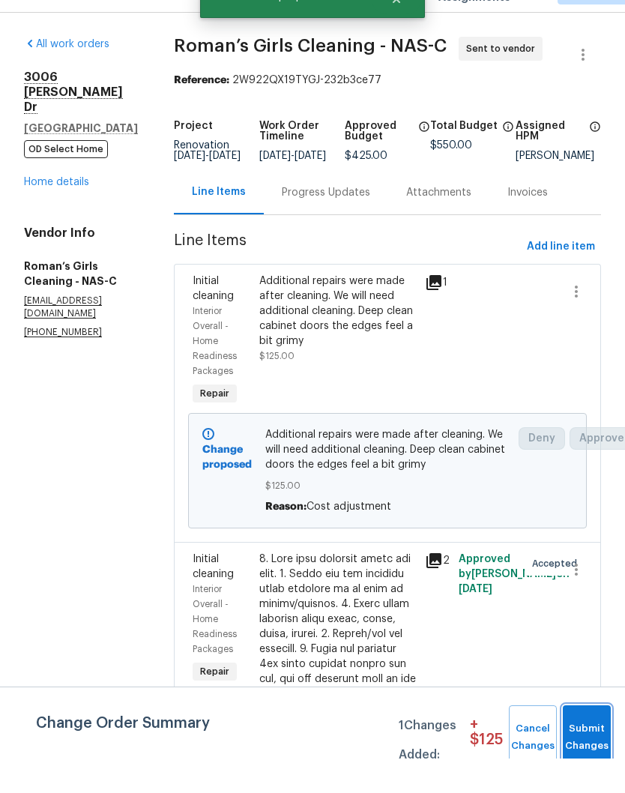
click at [588, 755] on span "Submit Changes" at bounding box center [586, 772] width 33 height 34
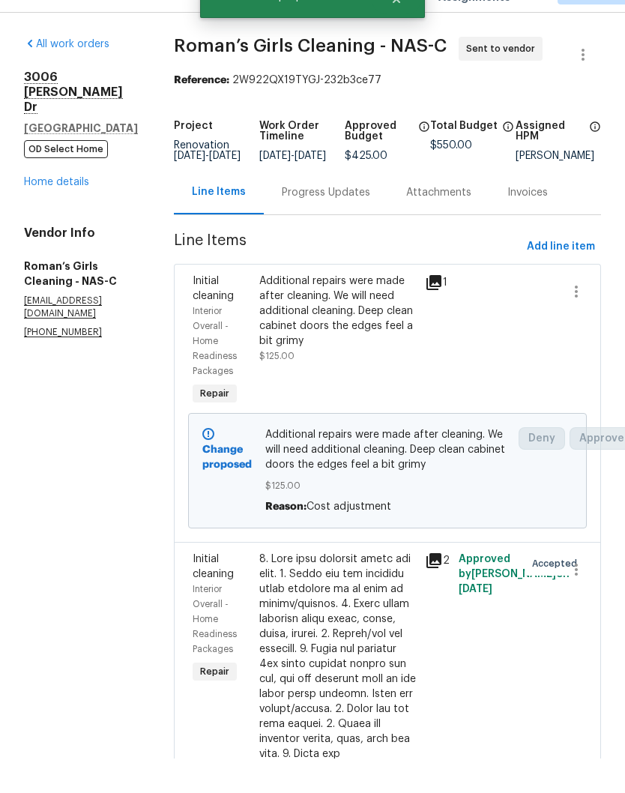
scroll to position [0, 0]
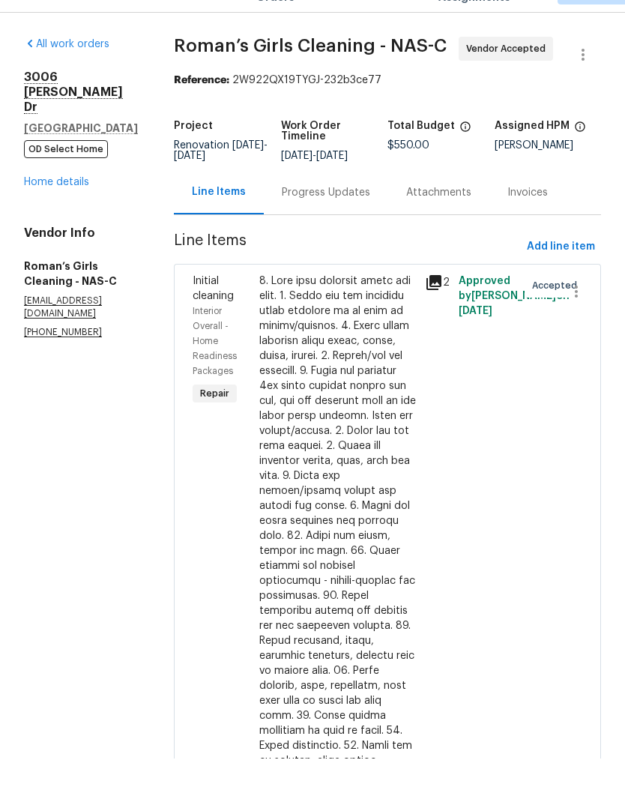
click at [370, 220] on div "Progress Updates" at bounding box center [326, 227] width 88 height 15
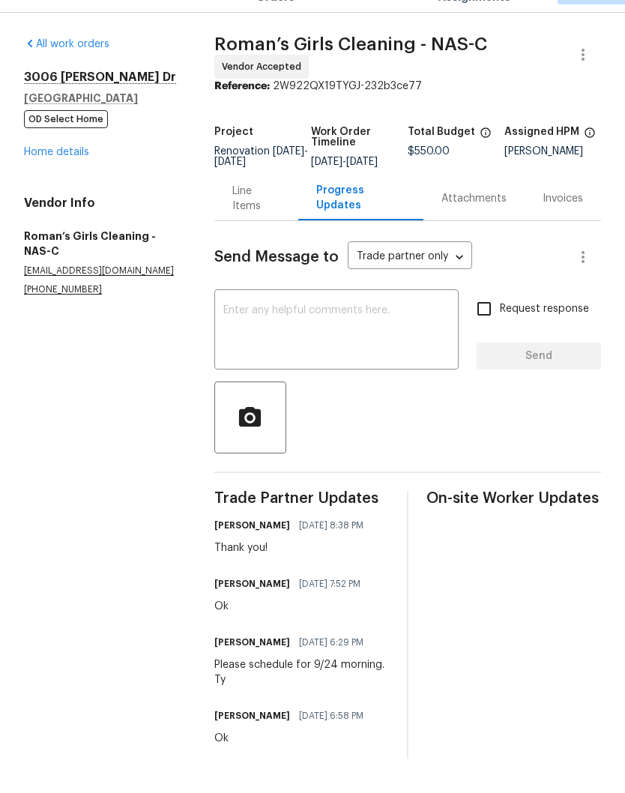
click at [366, 339] on textarea at bounding box center [336, 365] width 226 height 52
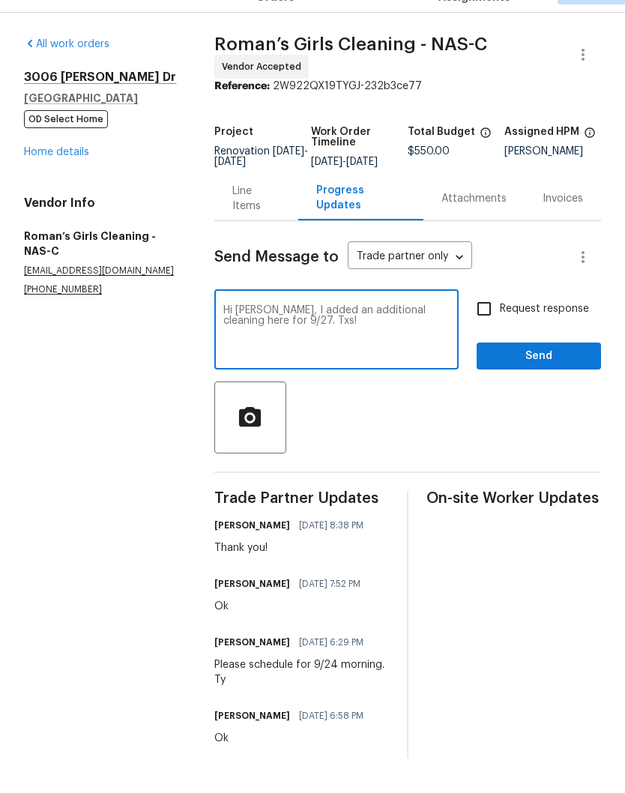
type textarea "Hi Alex, I added an additional cleaning here for 9/27. Txs!"
click at [546, 381] on span "Send" at bounding box center [539, 390] width 100 height 19
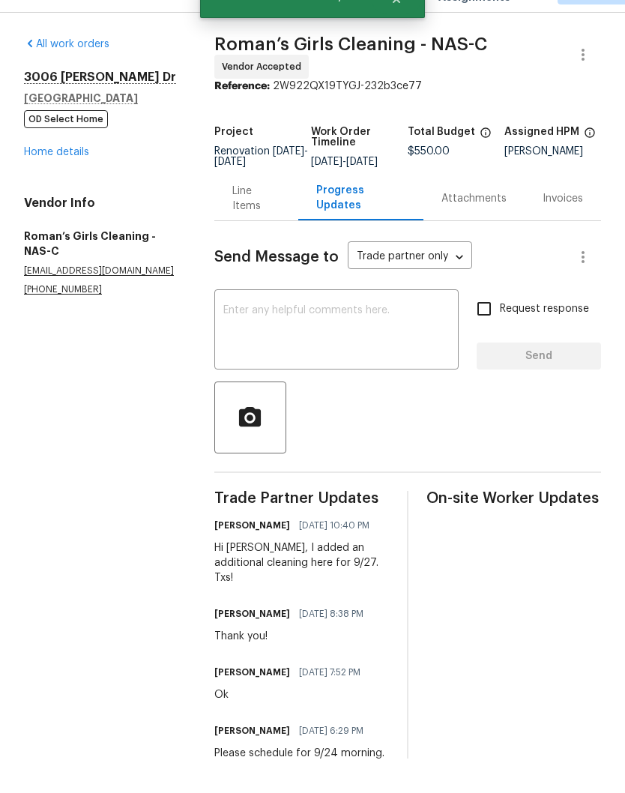
click at [85, 181] on link "Home details" at bounding box center [56, 186] width 65 height 10
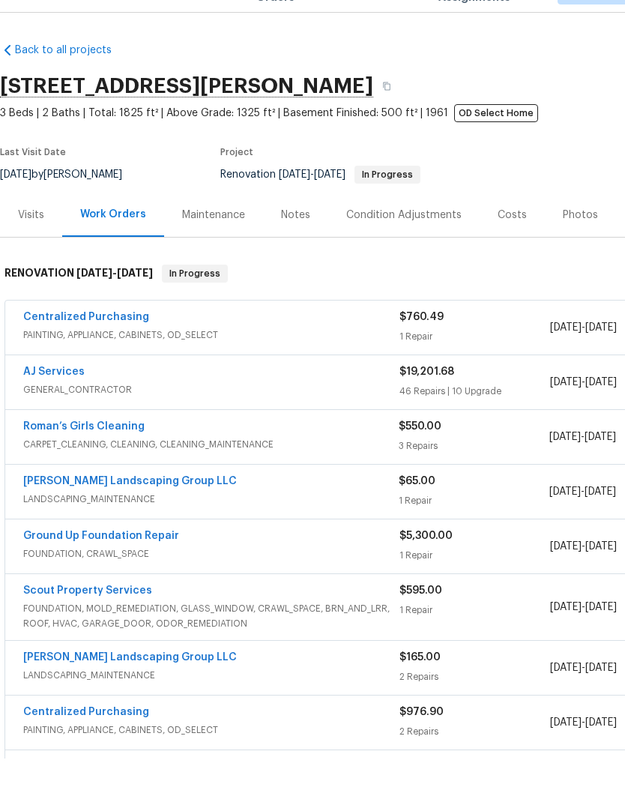
click at [73, 401] on link "AJ Services" at bounding box center [53, 406] width 61 height 10
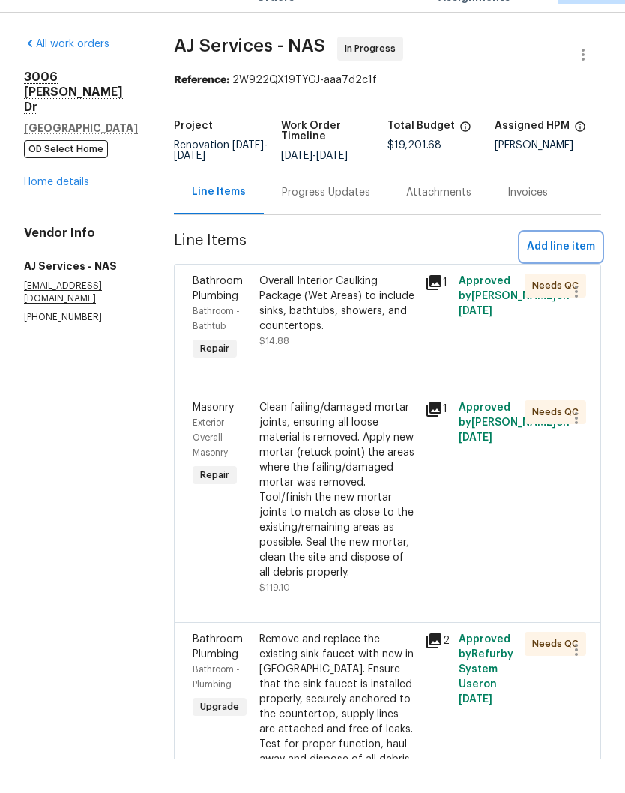
click at [576, 272] on span "Add line item" at bounding box center [561, 281] width 68 height 19
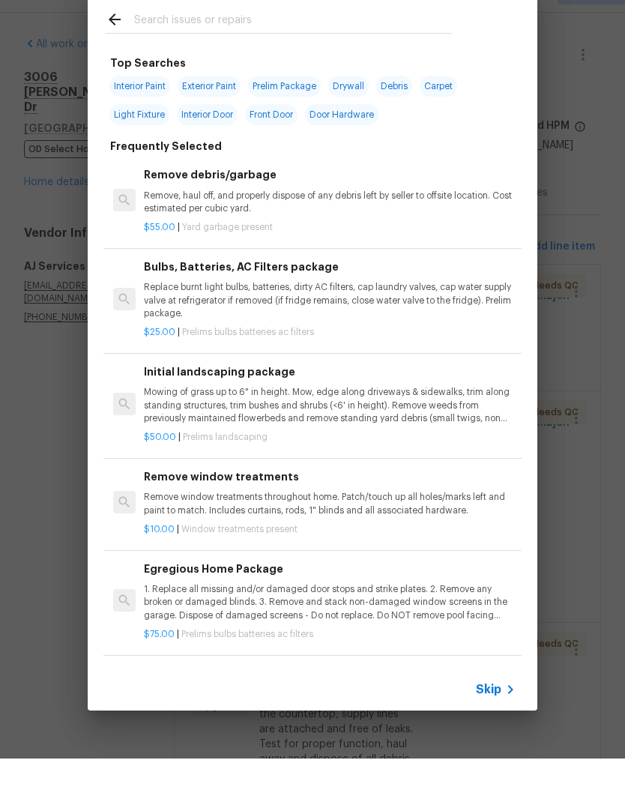
click at [287, 45] on input "text" at bounding box center [293, 56] width 318 height 22
type input "Register"
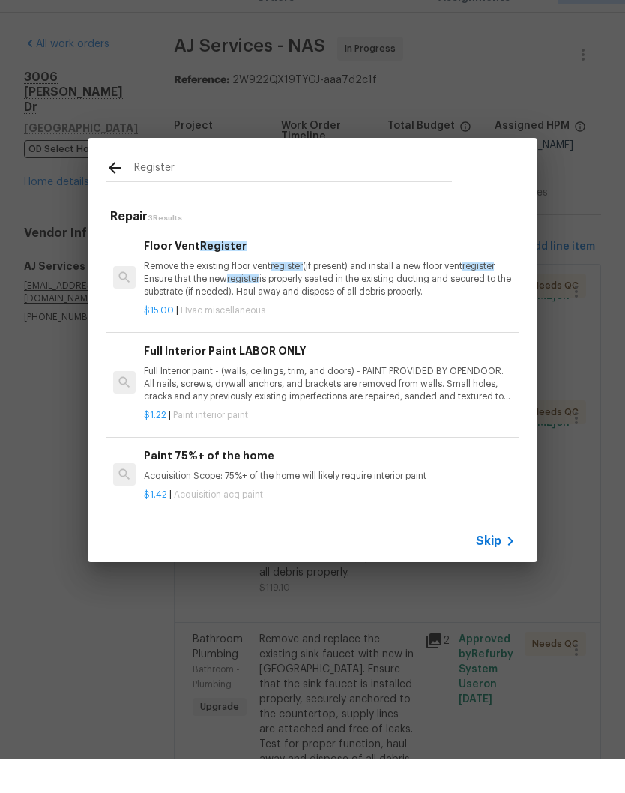
click at [216, 272] on h6 "Floor Vent Register" at bounding box center [330, 280] width 372 height 16
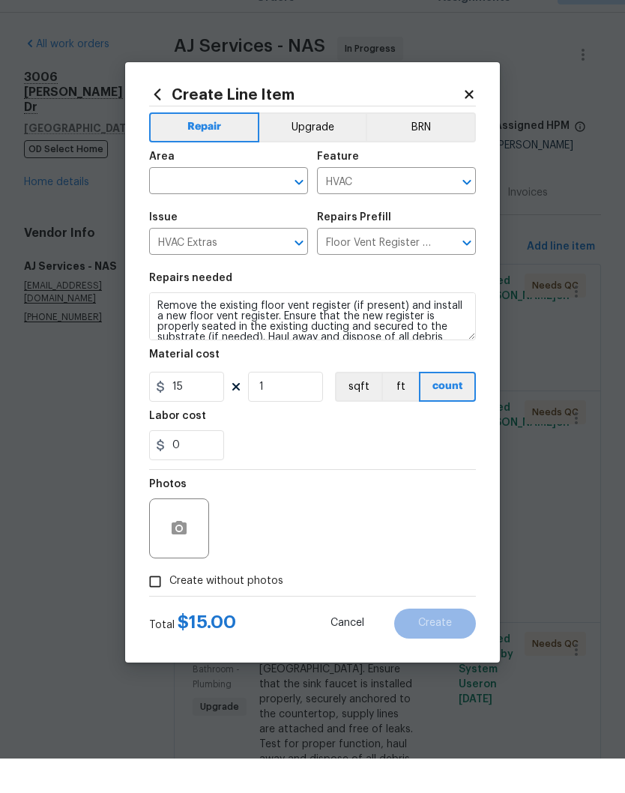
click at [278, 209] on icon "Clear" at bounding box center [279, 216] width 15 height 15
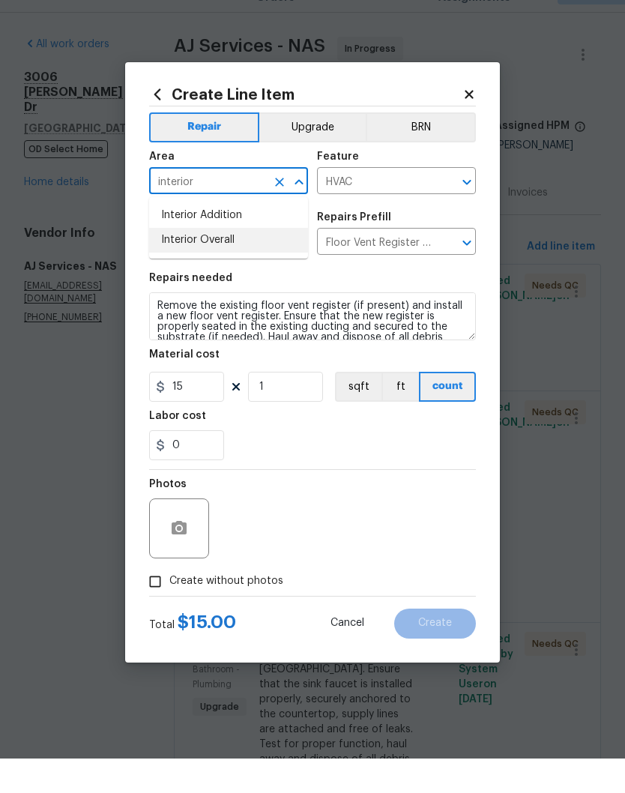
click at [222, 262] on li "Interior Overall" at bounding box center [228, 274] width 159 height 25
type input "Interior Overall"
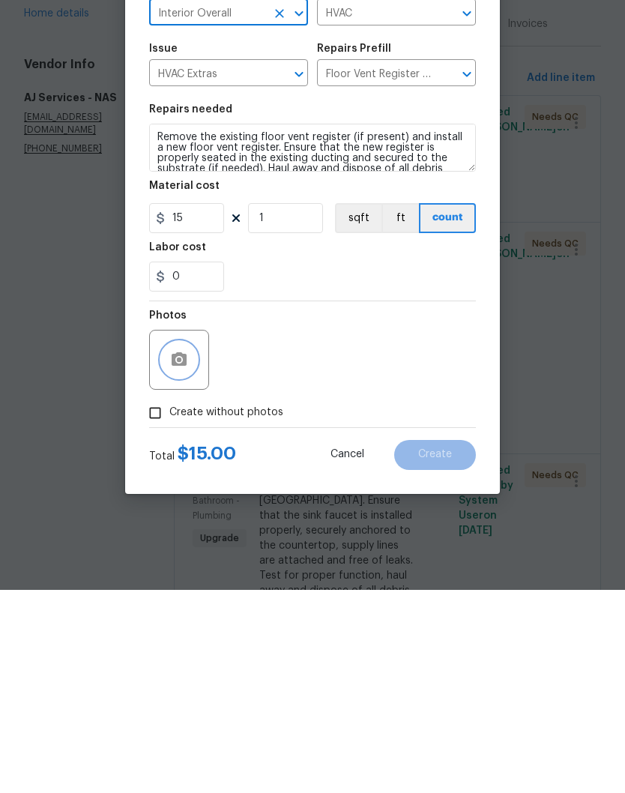
click at [187, 554] on icon "button" at bounding box center [179, 563] width 18 height 18
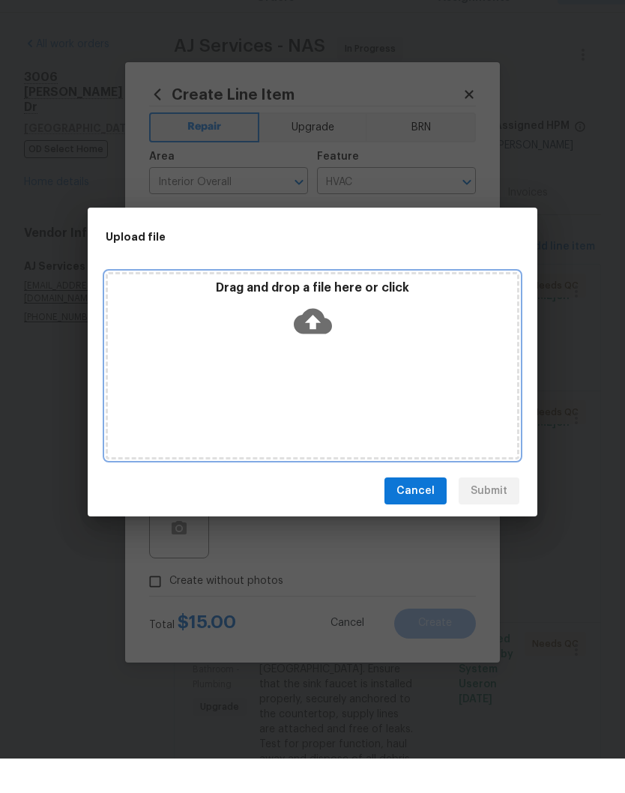
click at [384, 342] on div "Drag and drop a file here or click" at bounding box center [312, 347] width 409 height 64
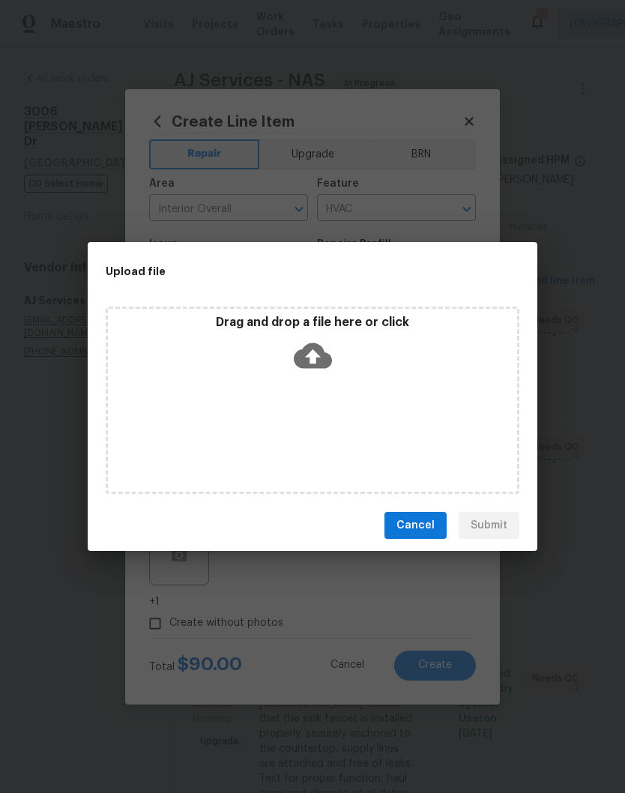
scroll to position [97, 0]
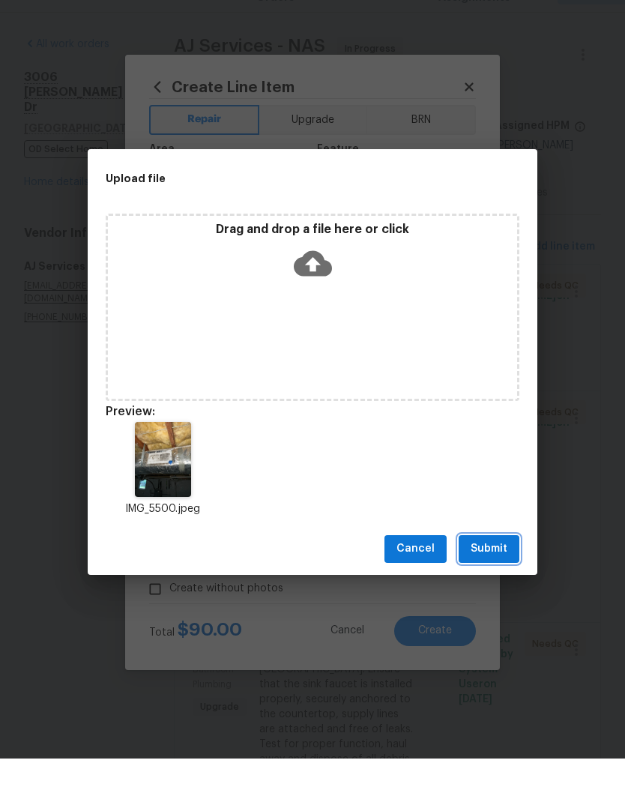
click at [505, 574] on span "Submit" at bounding box center [489, 583] width 37 height 19
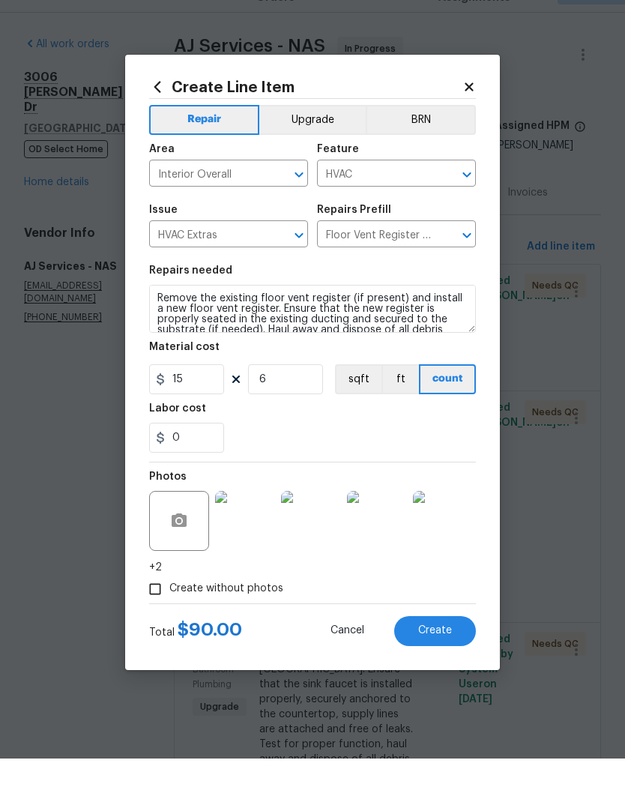
click at [442, 659] on span "Create" at bounding box center [435, 664] width 34 height 11
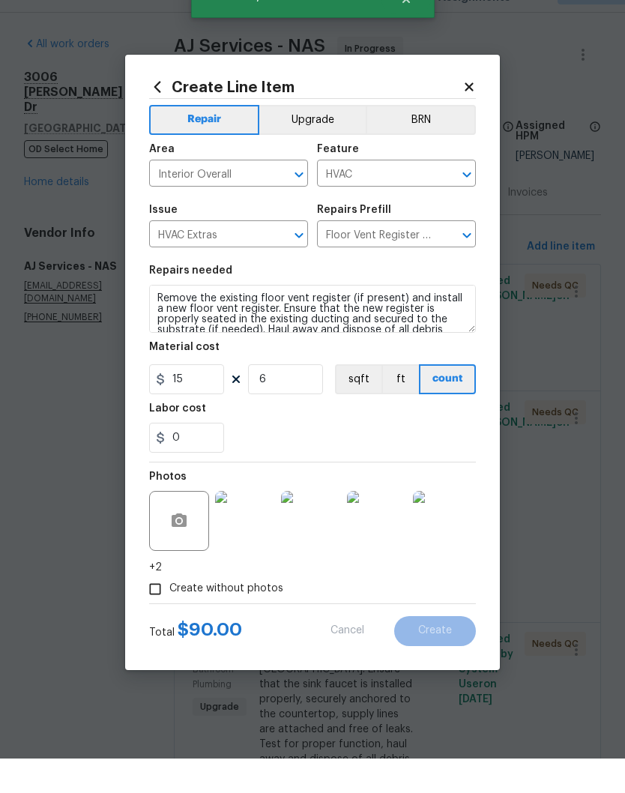
scroll to position [0, 0]
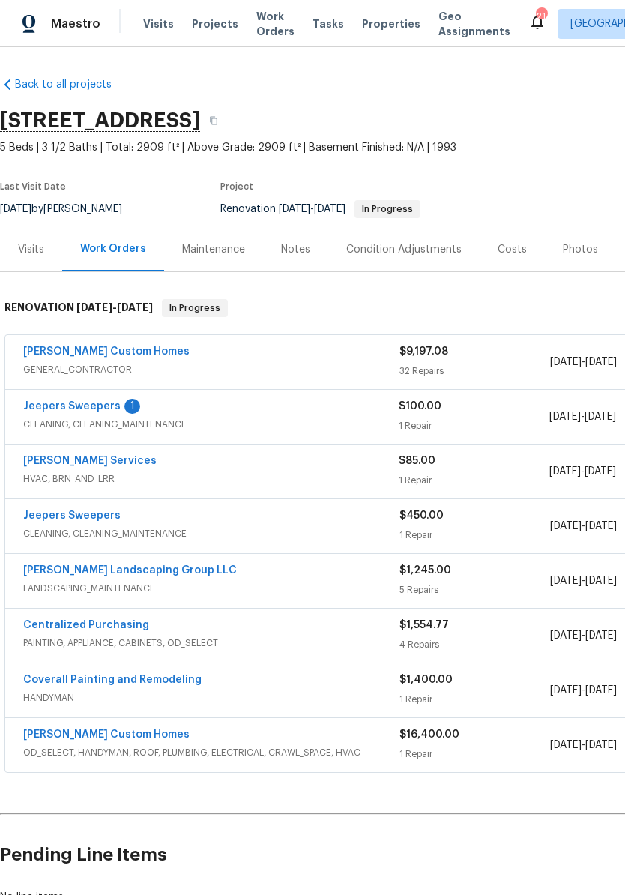
click at [104, 408] on link "Jeepers Sweepers" at bounding box center [71, 406] width 97 height 10
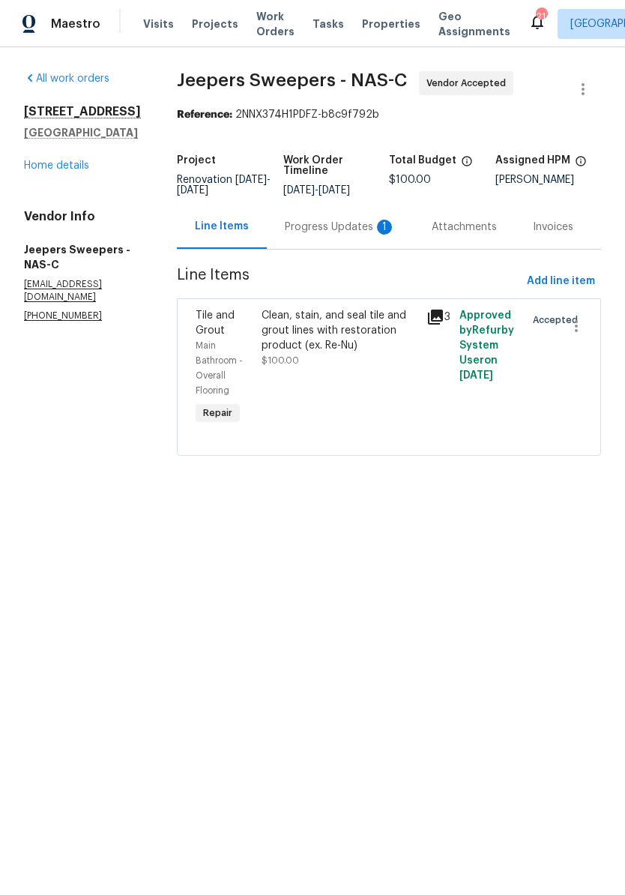
click at [337, 235] on div "Progress Updates 1" at bounding box center [340, 227] width 111 height 15
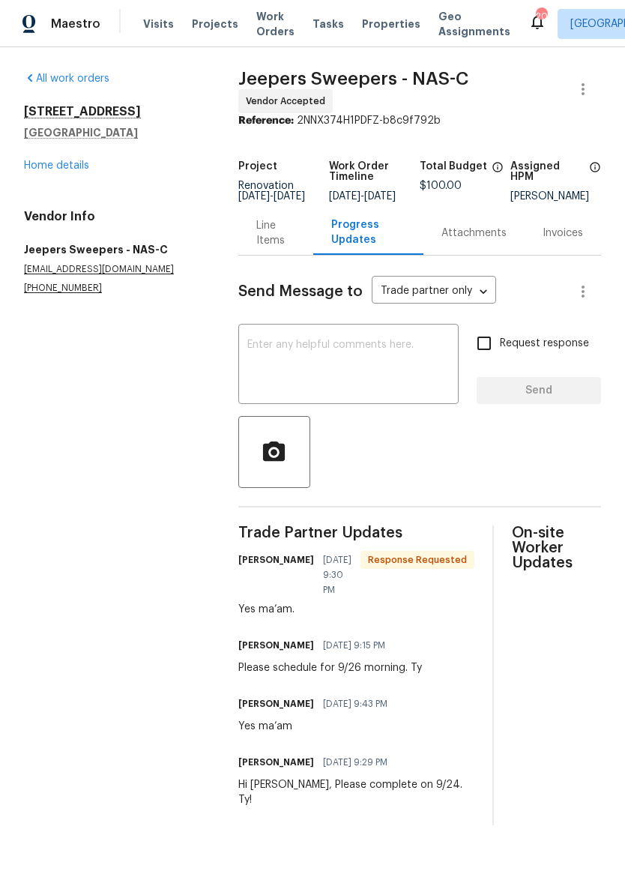
click at [82, 166] on link "Home details" at bounding box center [56, 165] width 65 height 10
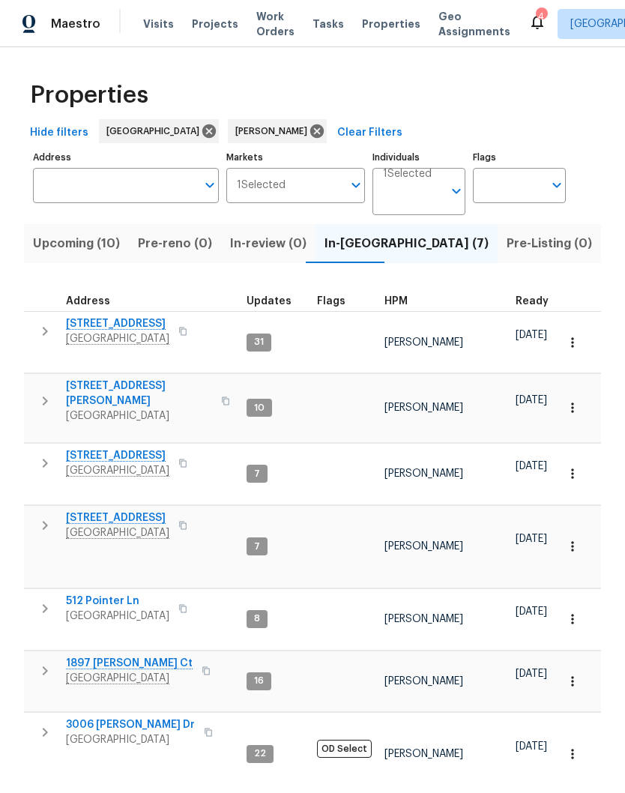
scroll to position [33, 0]
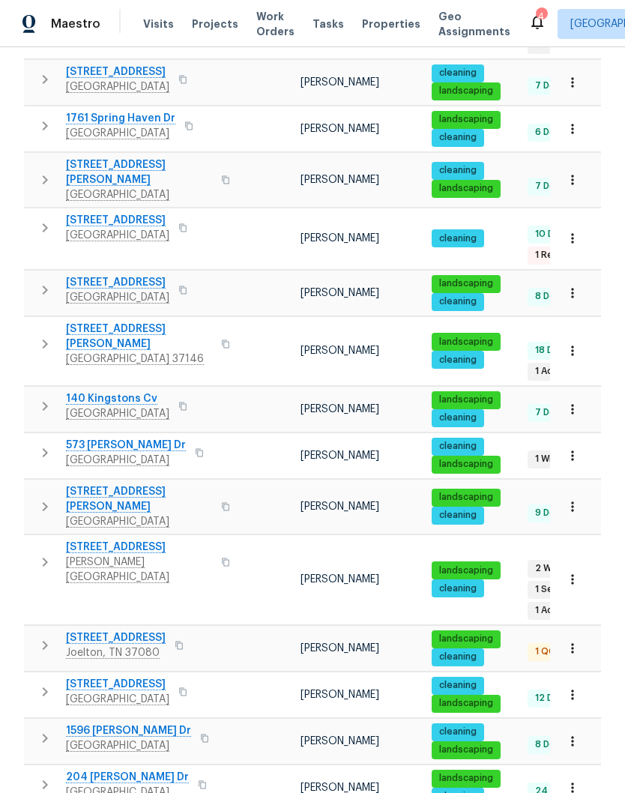
scroll to position [323, 0]
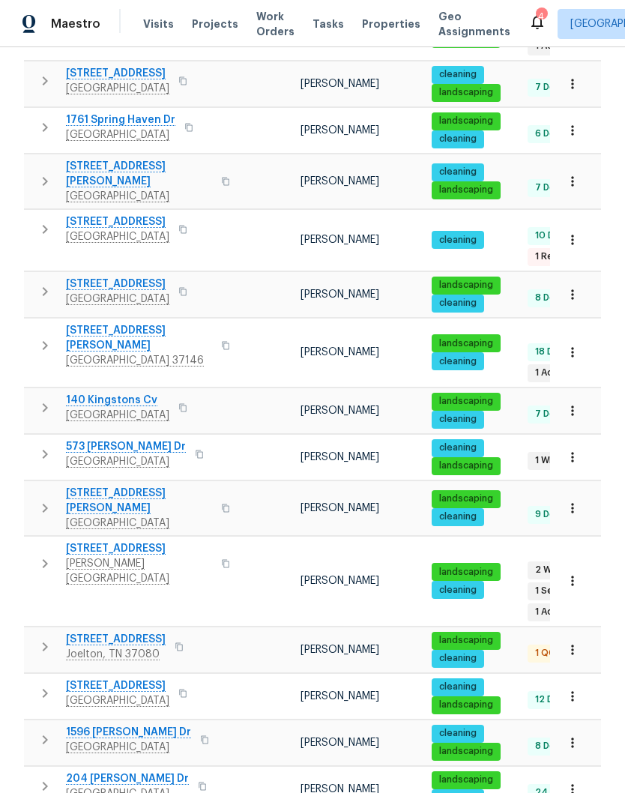
click at [126, 323] on span "[STREET_ADDRESS][PERSON_NAME]" at bounding box center [139, 338] width 146 height 30
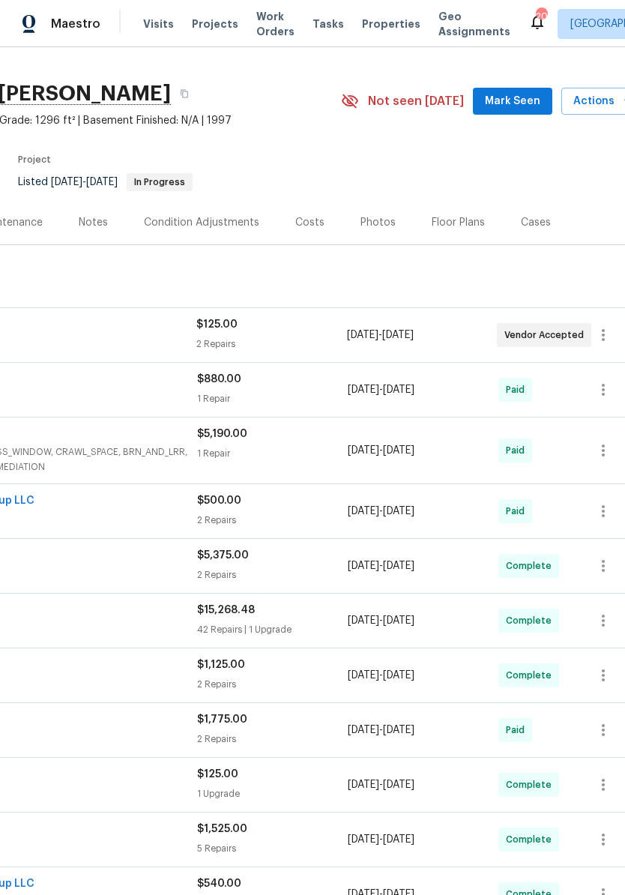
scroll to position [26, 209]
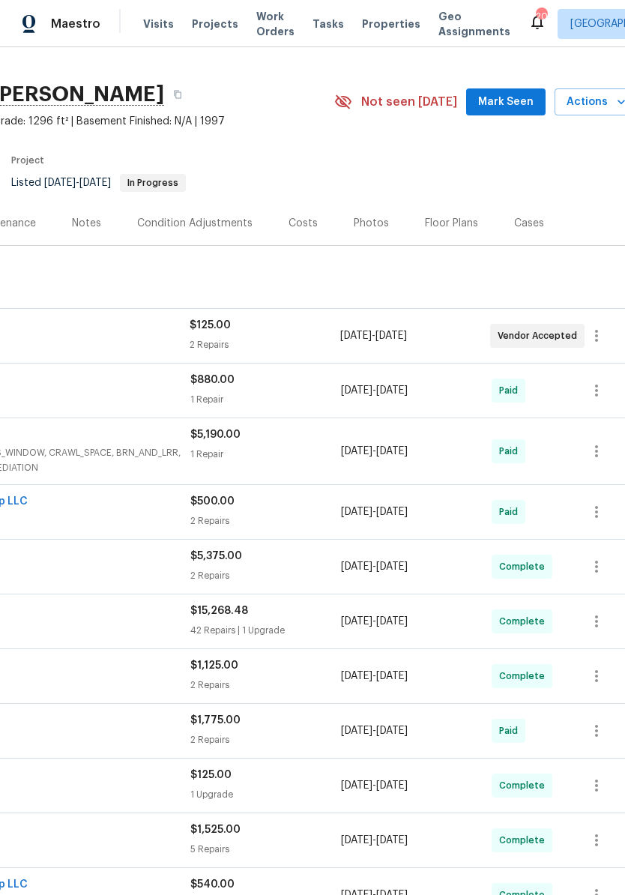
click at [510, 98] on span "Mark Seen" at bounding box center [505, 102] width 55 height 19
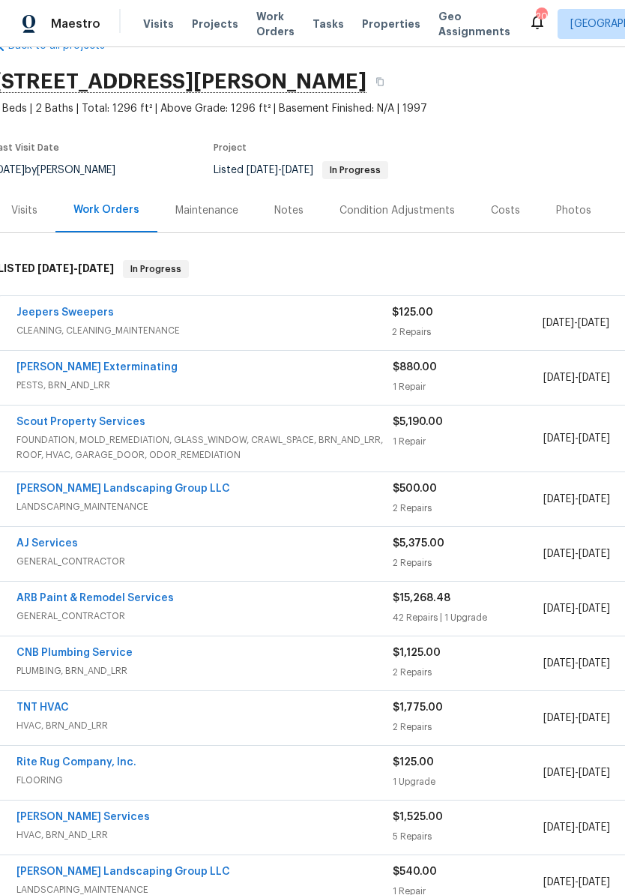
scroll to position [40, 4]
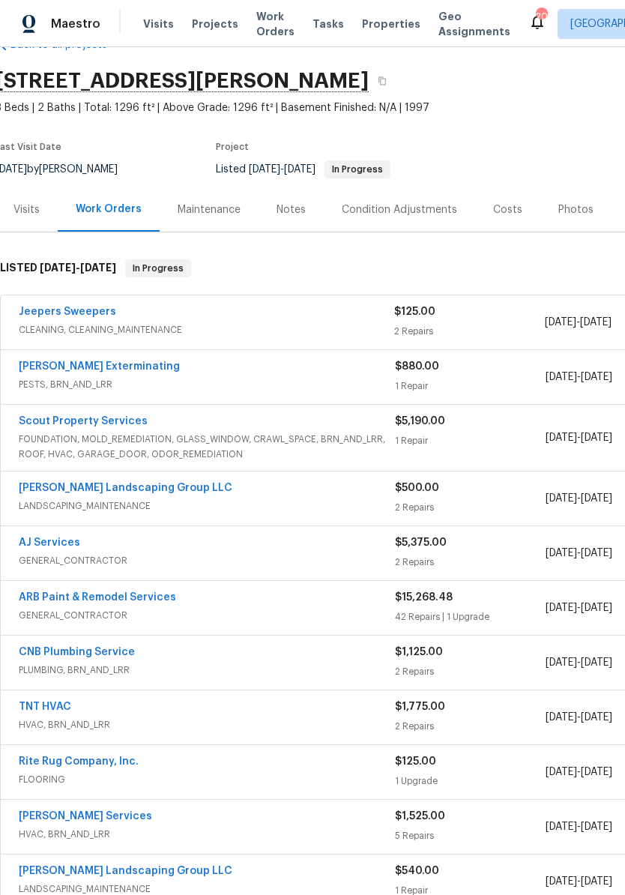
click at [292, 208] on div "Notes" at bounding box center [291, 209] width 29 height 15
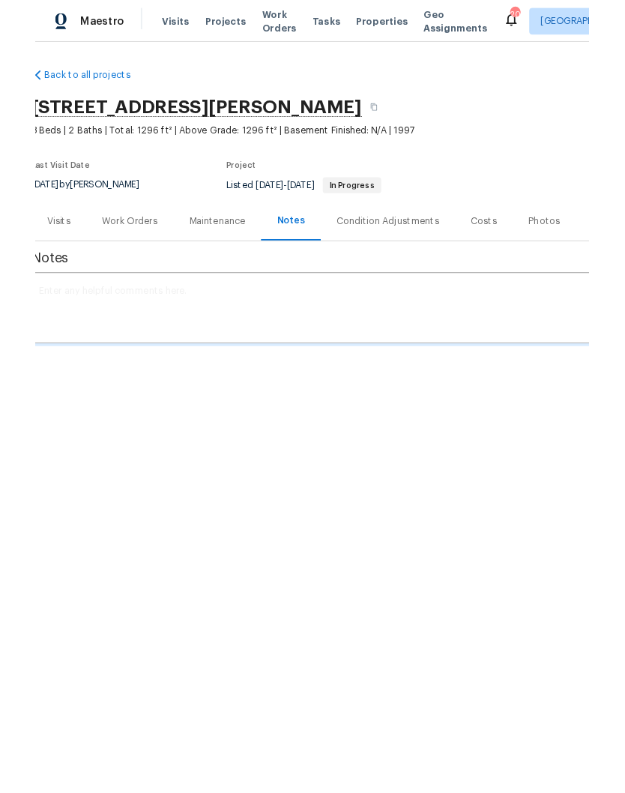
scroll to position [0, 4]
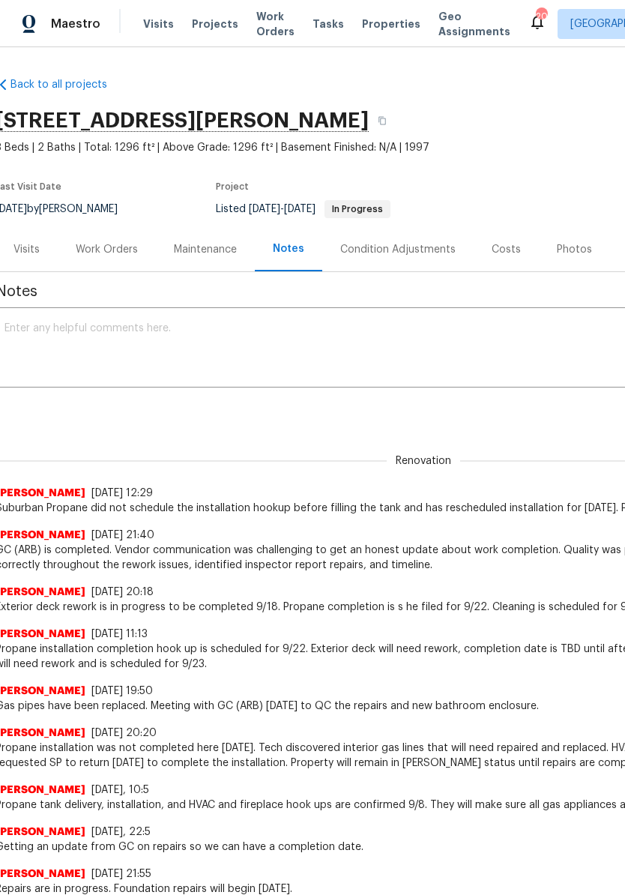
click at [207, 332] on textarea at bounding box center [418, 349] width 829 height 52
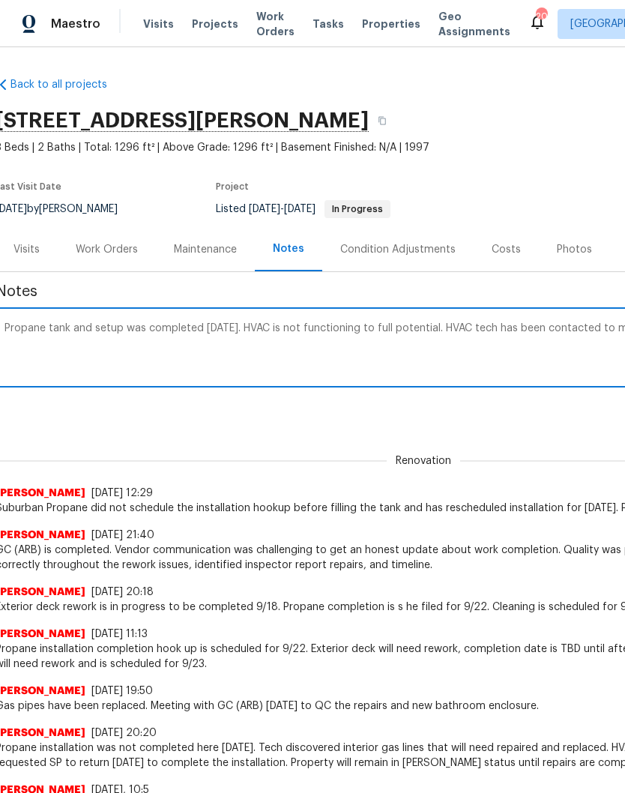
scroll to position [0, 222]
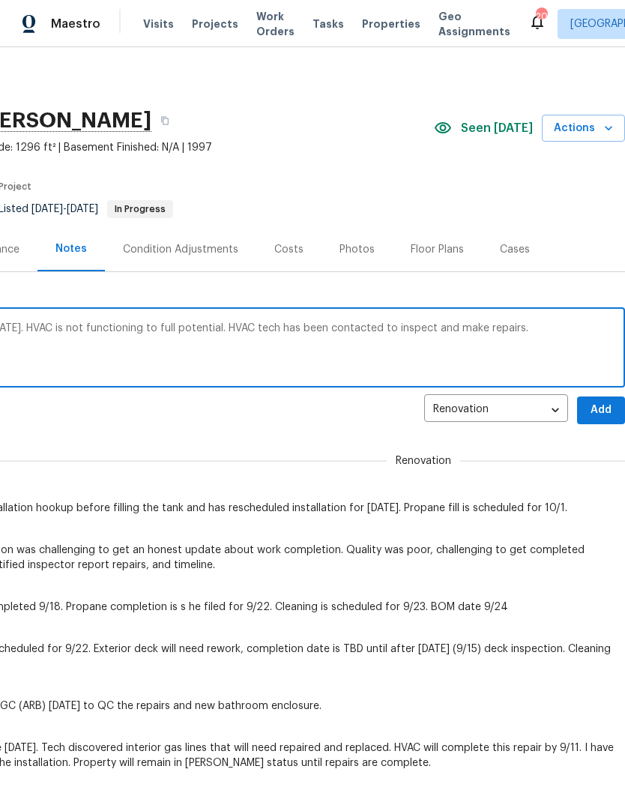
type textarea "Propane tank and setup was completed [DATE]. HVAC is not functioning to full po…"
click at [598, 402] on span "Add" at bounding box center [601, 410] width 24 height 19
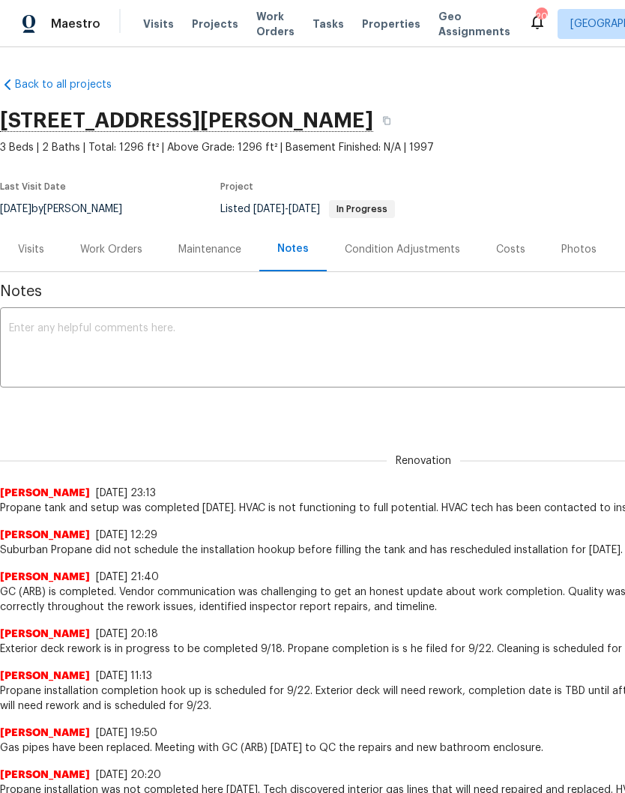
scroll to position [0, 0]
click at [127, 256] on div "Work Orders" at bounding box center [111, 249] width 62 height 15
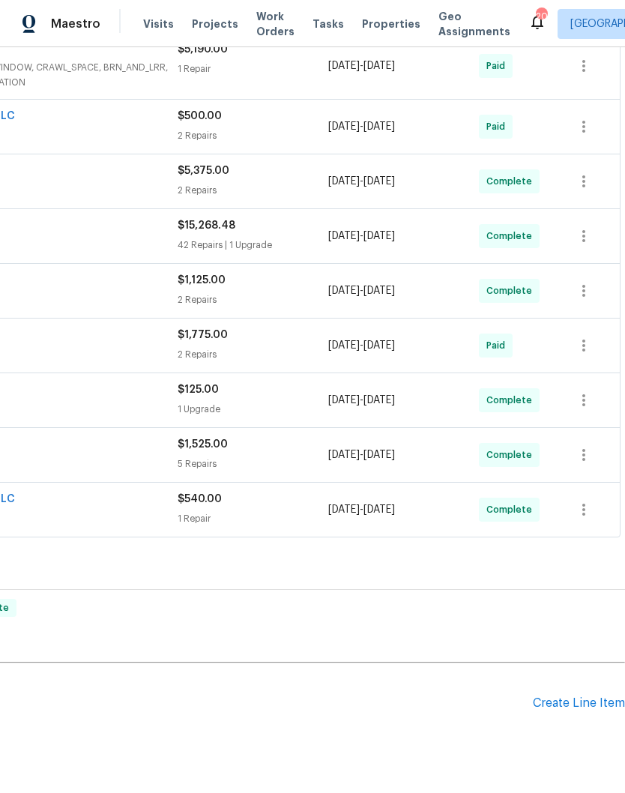
scroll to position [411, 222]
click at [581, 703] on div "Create Line Item" at bounding box center [579, 703] width 92 height 14
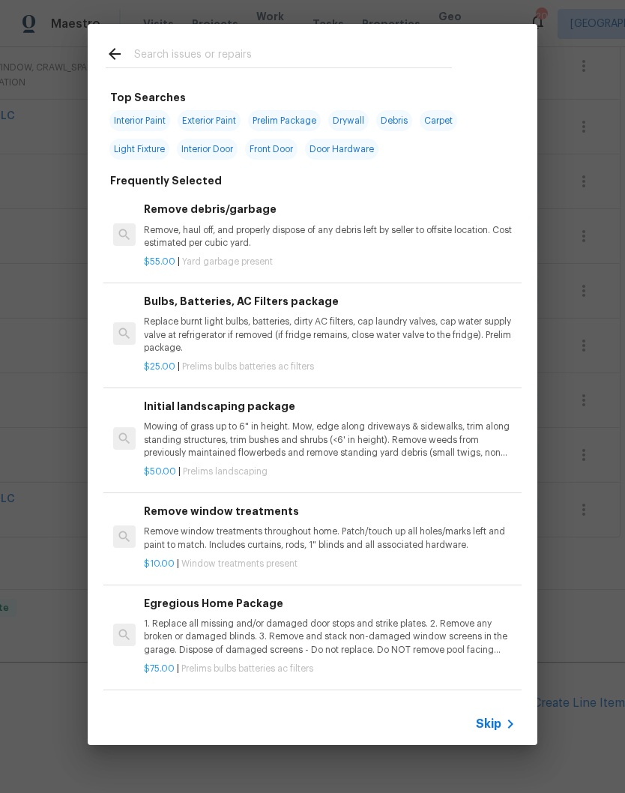
click at [269, 46] on input "text" at bounding box center [293, 56] width 318 height 22
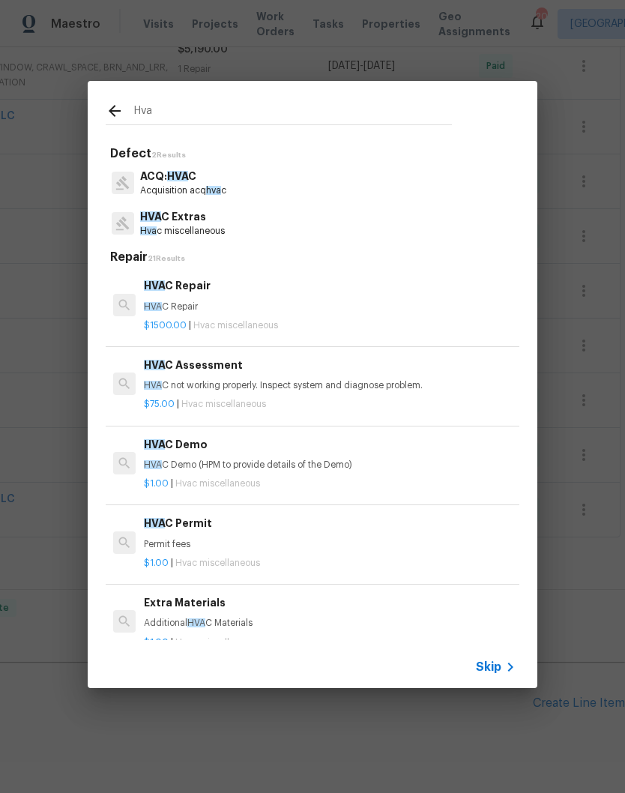
type input "Hvac"
click at [375, 385] on p "HVAC not working properly. Inspect system and diagnose problem." at bounding box center [330, 385] width 372 height 13
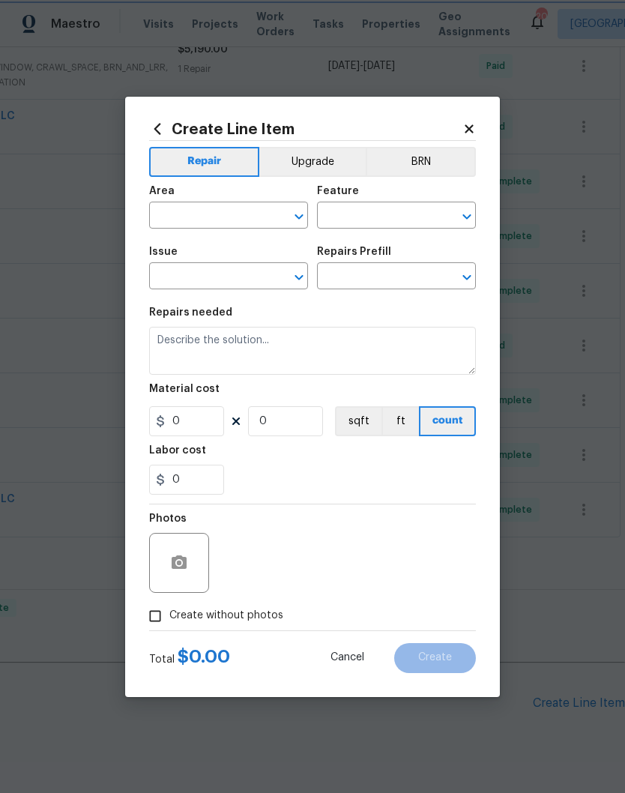
type input "HVAC"
type input "HVAC Extras"
type input "HVAC Assessment $75.00"
type textarea "HVAC not working properly. Inspect system and diagnose problem."
type input "75"
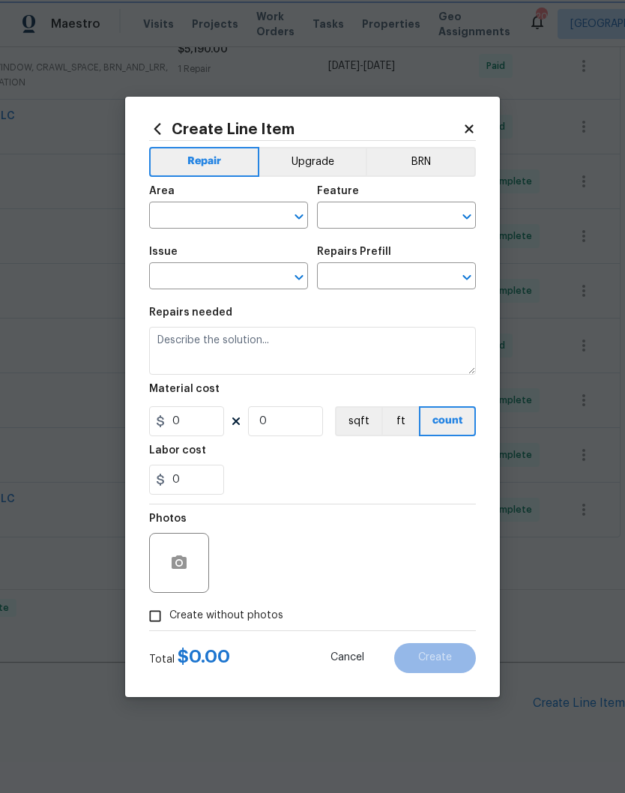
type input "1"
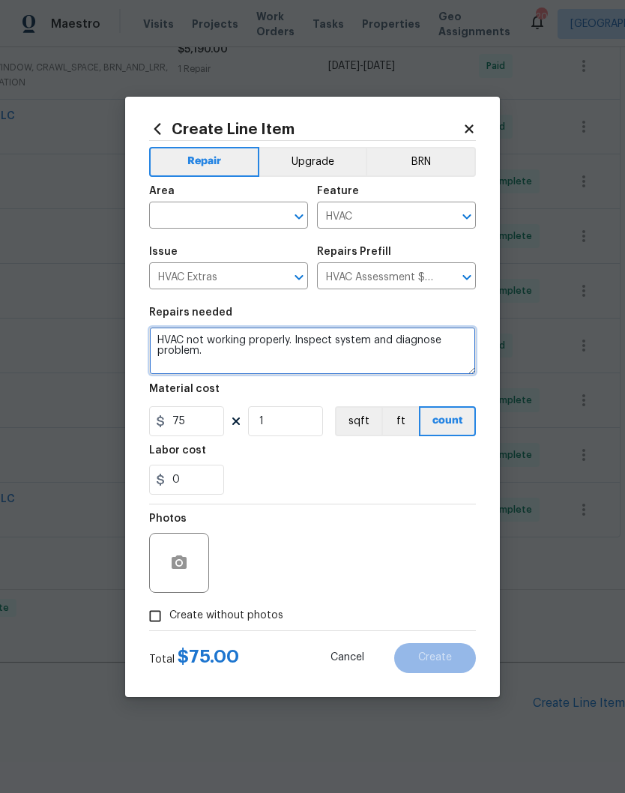
click at [256, 353] on textarea "HVAC not working properly. Inspect system and diagnose problem." at bounding box center [312, 351] width 327 height 48
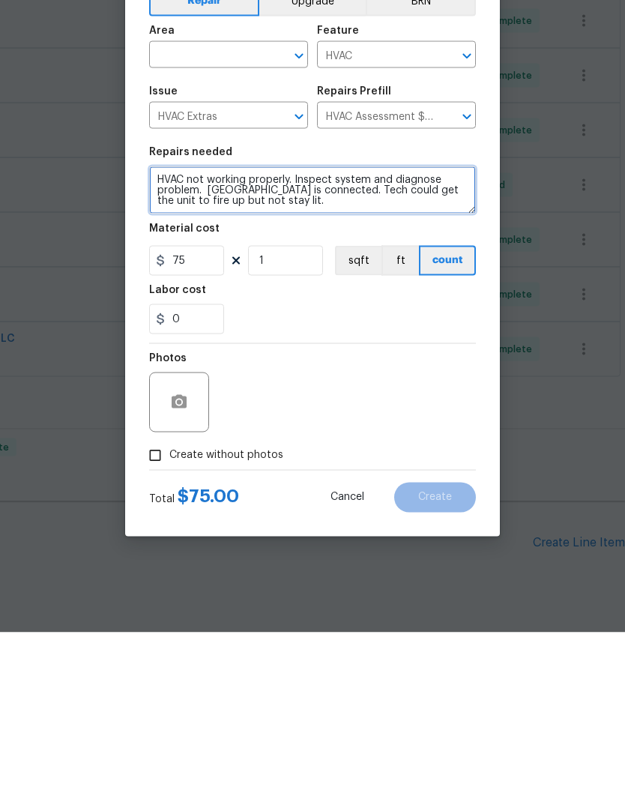
type textarea "HVAC not working properly. Inspect system and diagnose problem. [GEOGRAPHIC_DAT…"
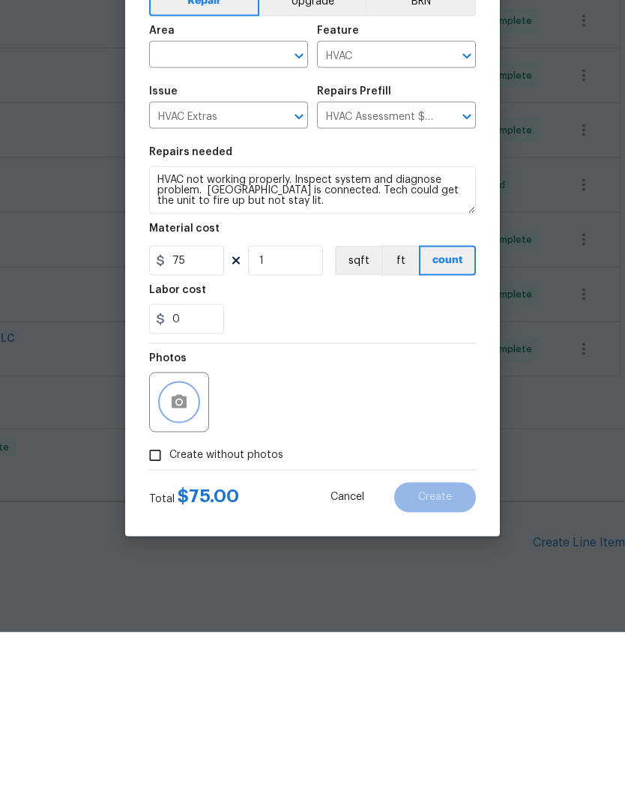
click at [193, 545] on button "button" at bounding box center [179, 563] width 36 height 36
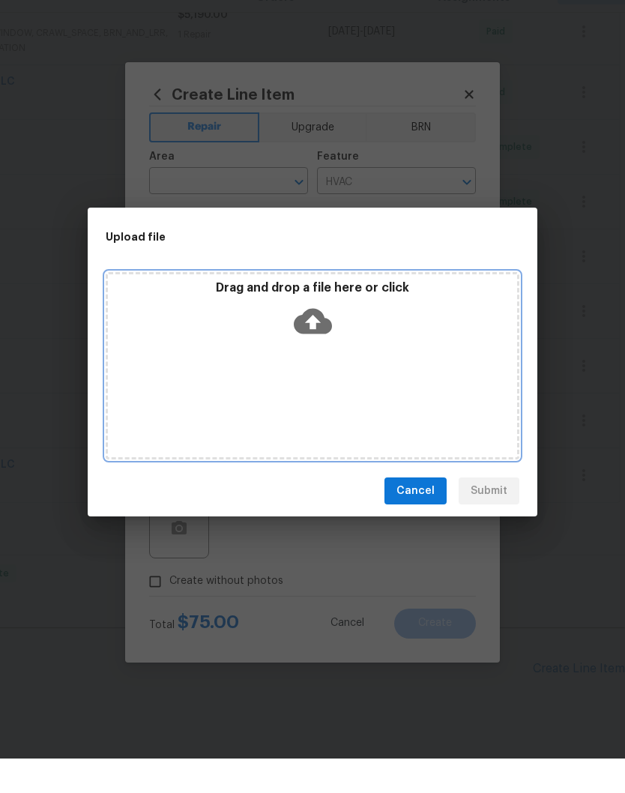
click at [340, 376] on div "Drag and drop a file here or click" at bounding box center [313, 399] width 414 height 187
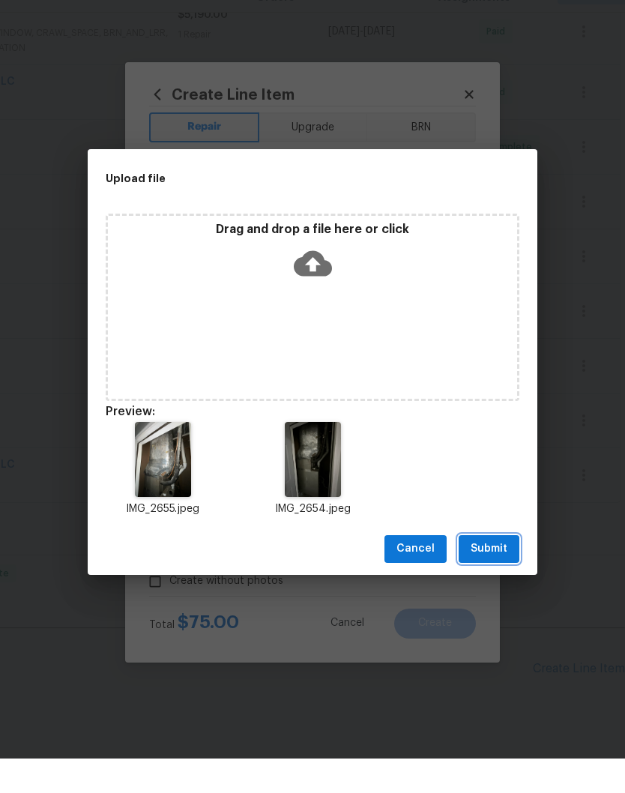
click at [502, 574] on span "Submit" at bounding box center [489, 583] width 37 height 19
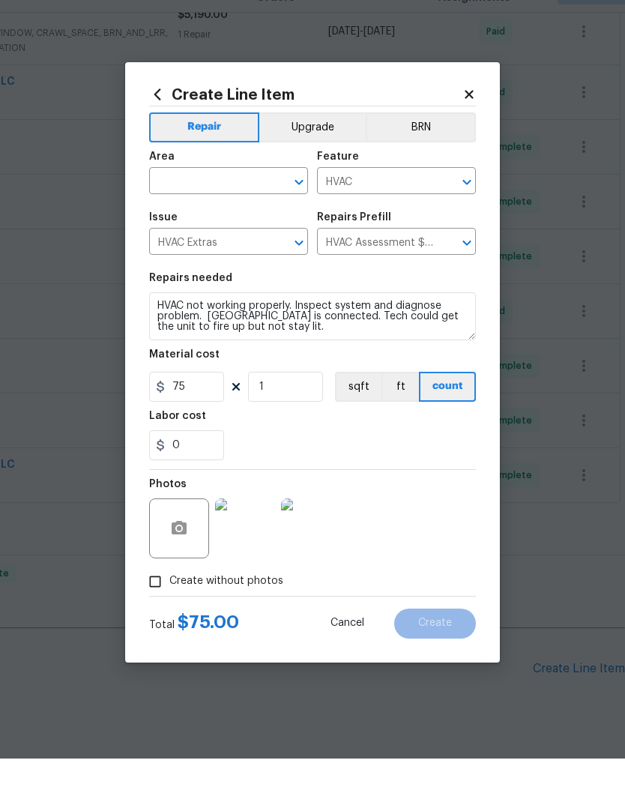
click at [252, 205] on input "text" at bounding box center [207, 216] width 117 height 23
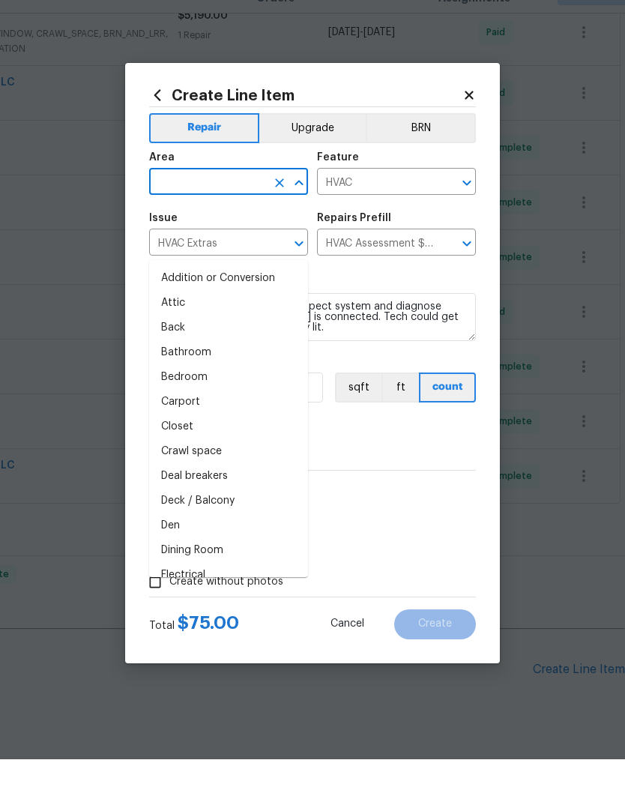
scroll to position [61, 0]
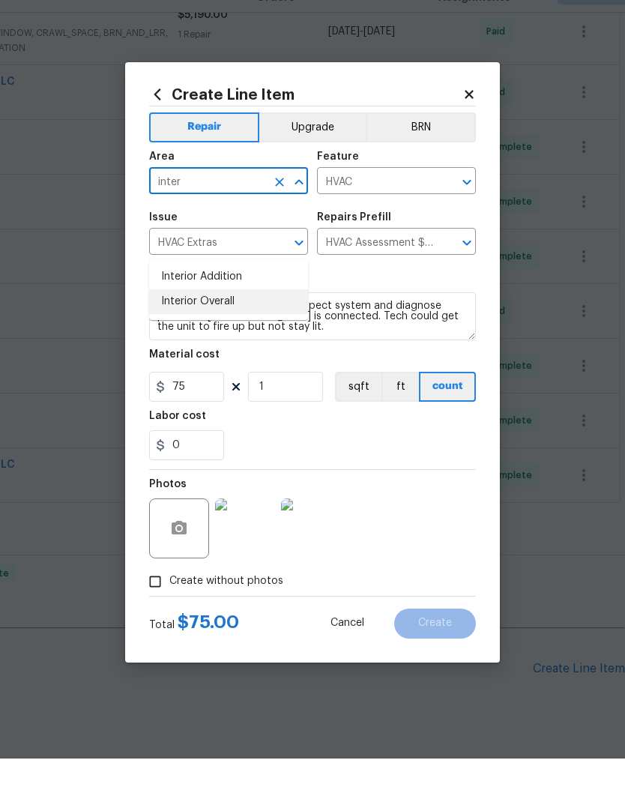
click at [228, 324] on li "Interior Overall" at bounding box center [228, 336] width 159 height 25
type input "Interior Overall"
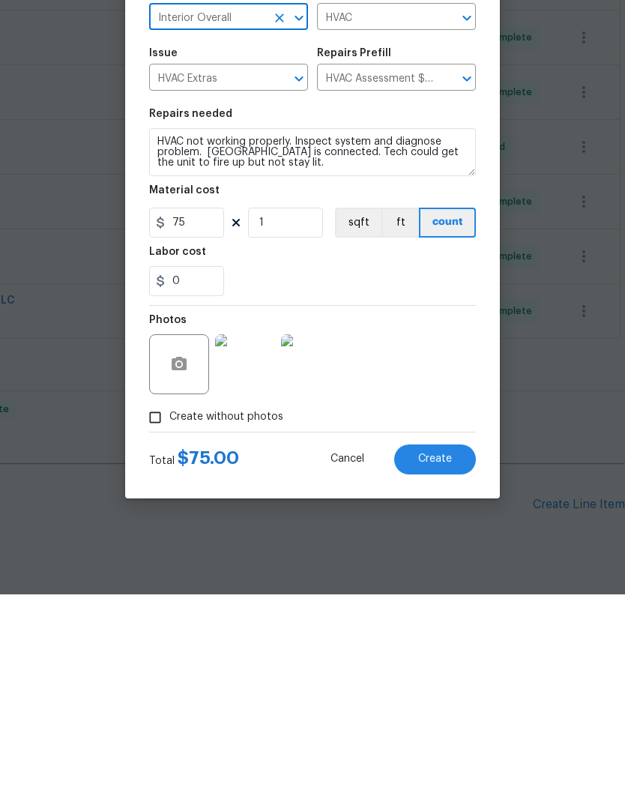
click at [435, 643] on button "Create" at bounding box center [435, 658] width 82 height 30
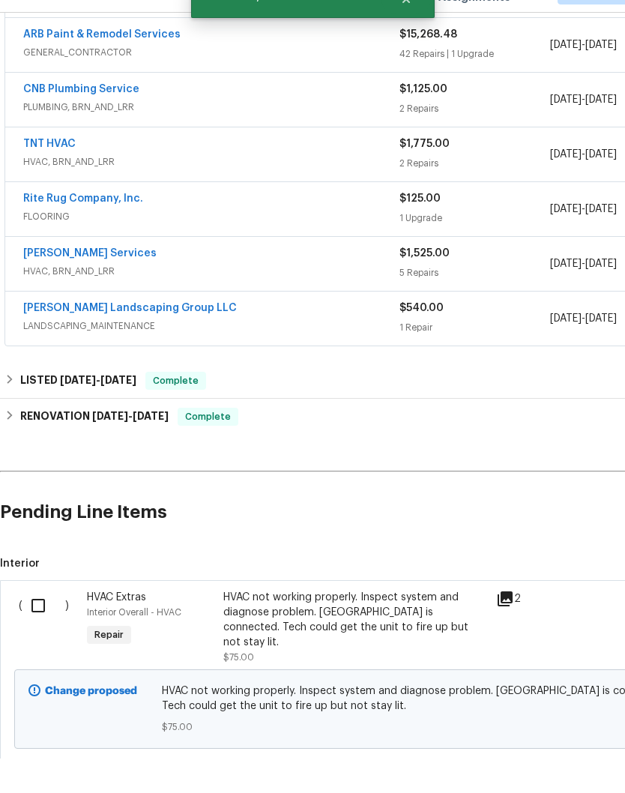
scroll to position [570, 0]
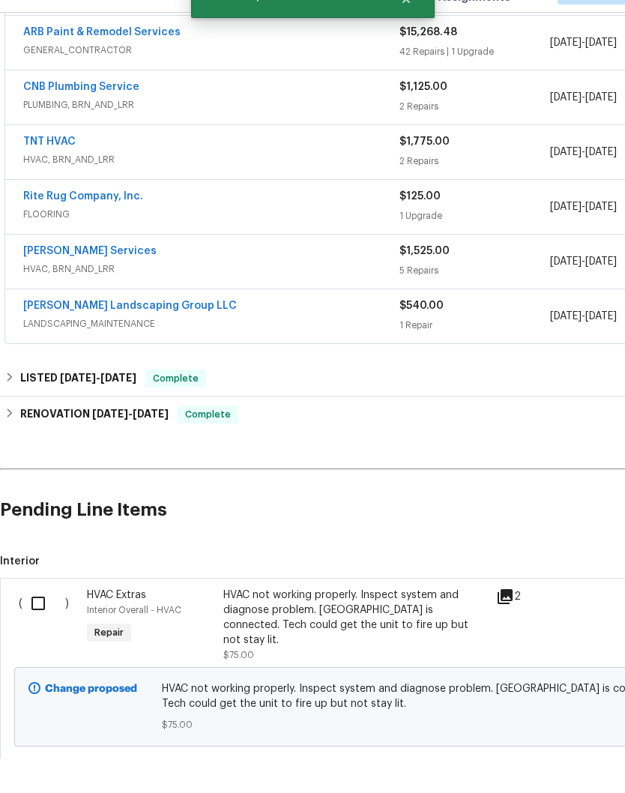
click at [44, 622] on input "checkbox" at bounding box center [43, 637] width 43 height 31
checkbox input "true"
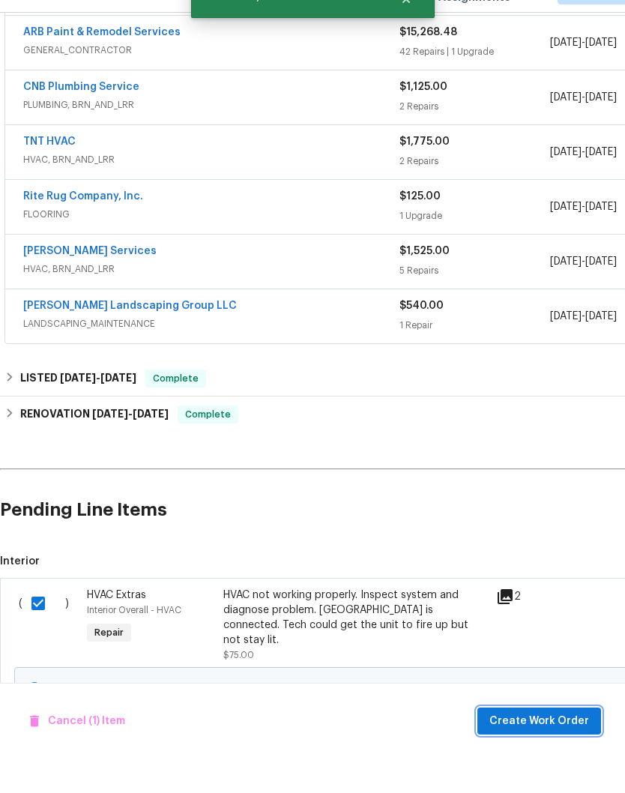
click at [569, 746] on span "Create Work Order" at bounding box center [539, 755] width 100 height 19
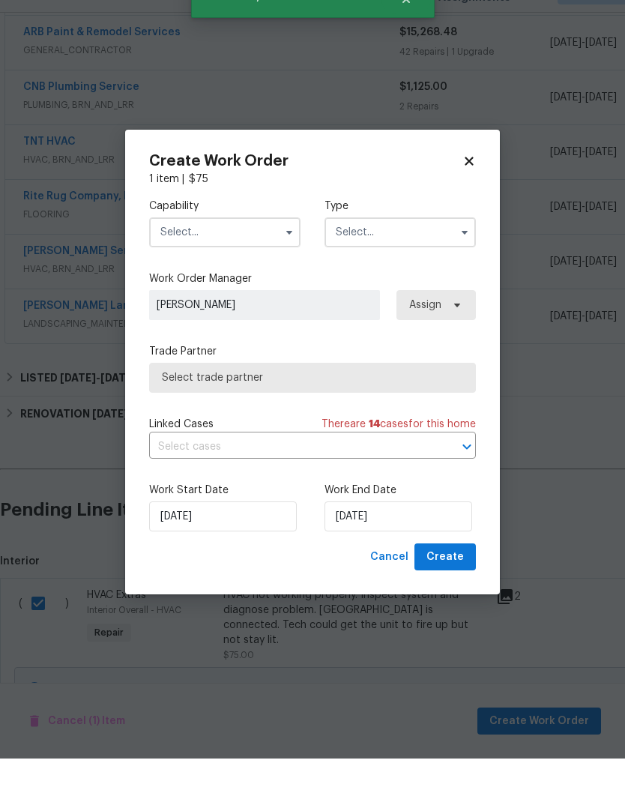
click at [266, 252] on input "text" at bounding box center [224, 267] width 151 height 30
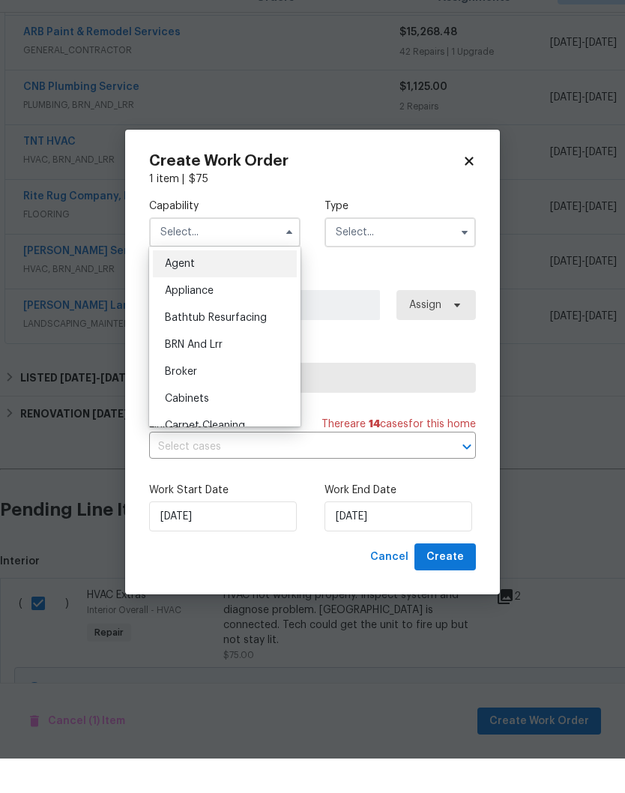
click at [256, 252] on input "text" at bounding box center [224, 267] width 151 height 30
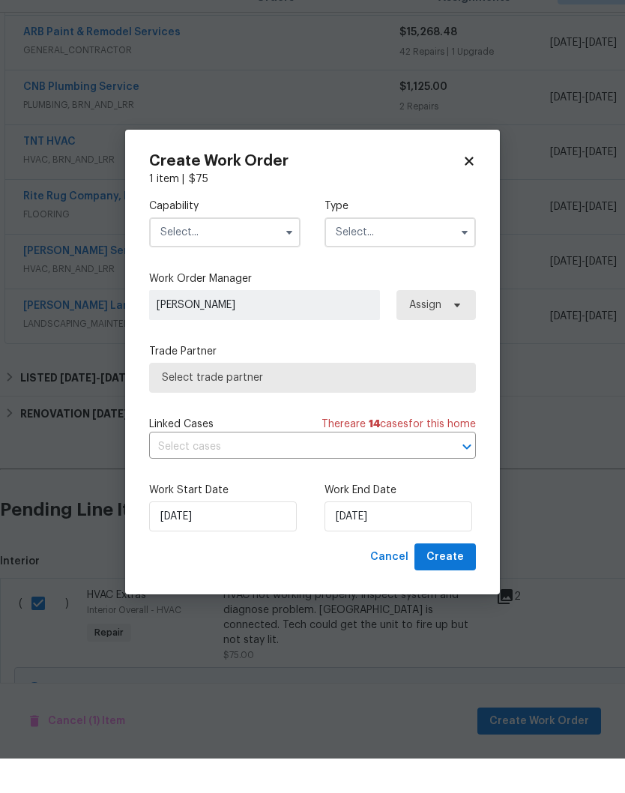
click at [253, 252] on input "text" at bounding box center [224, 267] width 151 height 30
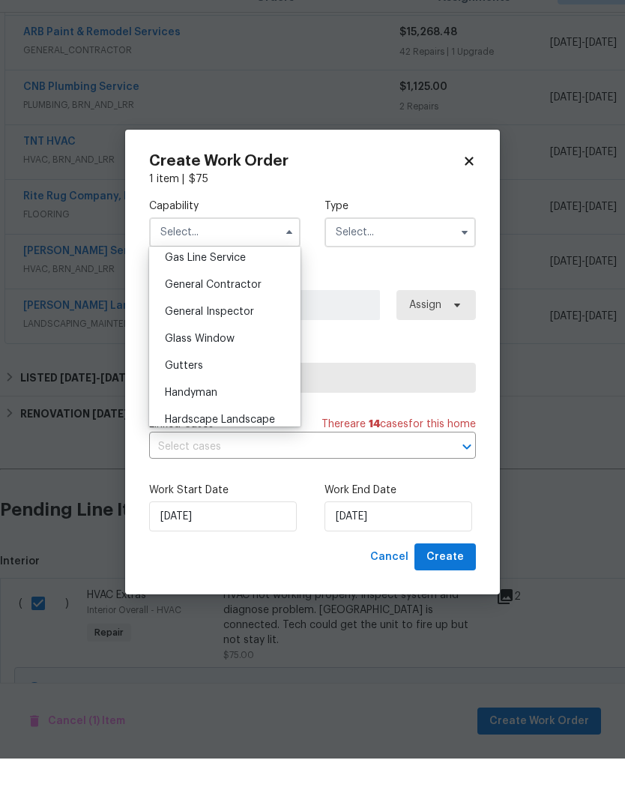
scroll to position [782, 0]
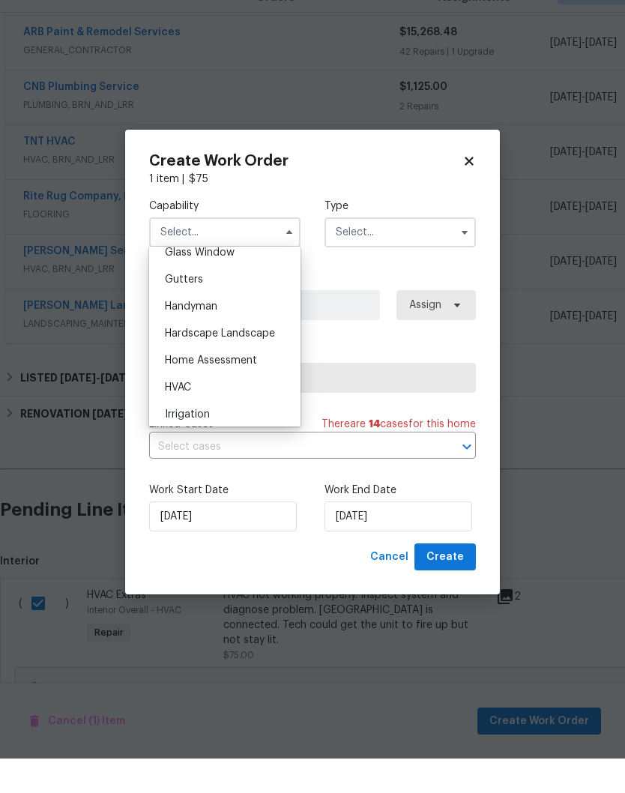
click at [187, 417] on span "HVAC" at bounding box center [178, 422] width 26 height 10
type input "HVAC"
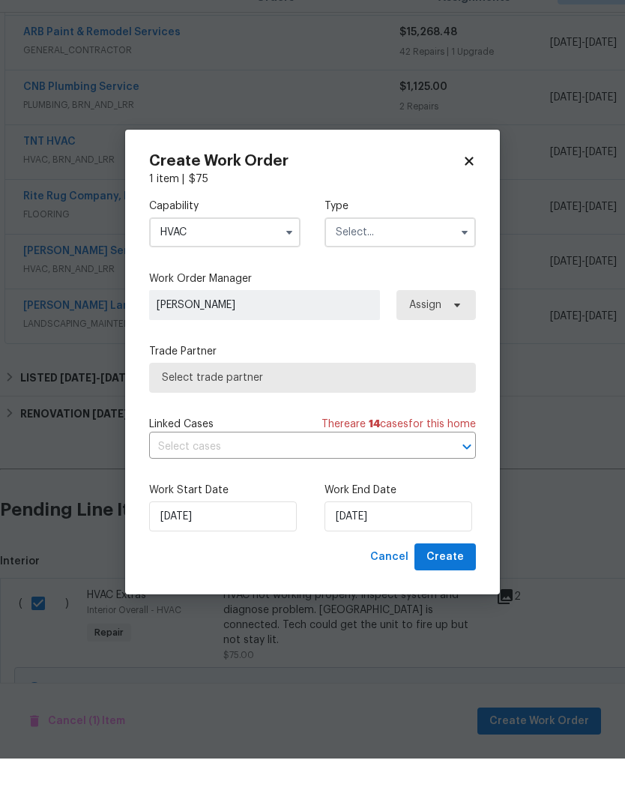
click at [412, 252] on input "text" at bounding box center [399, 267] width 151 height 30
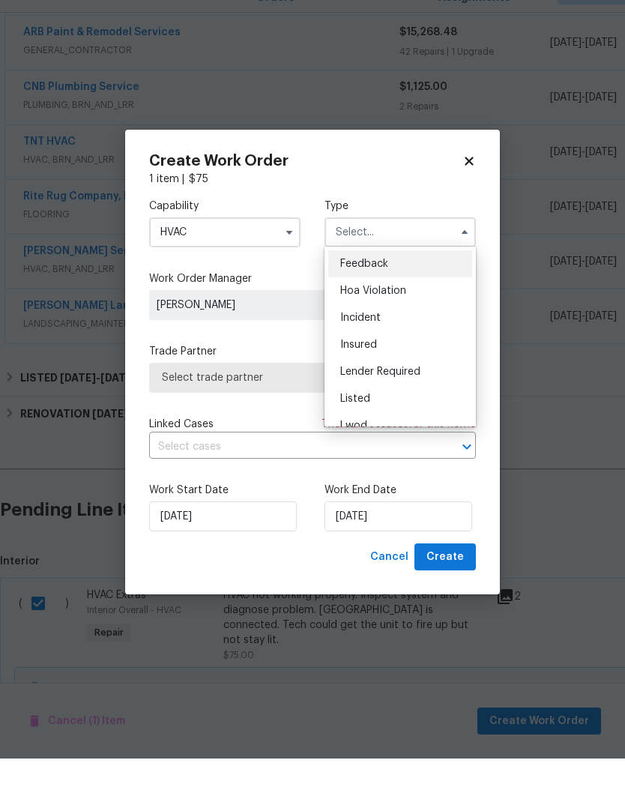
click at [363, 428] on span "Listed" at bounding box center [355, 433] width 30 height 10
type input "Listed"
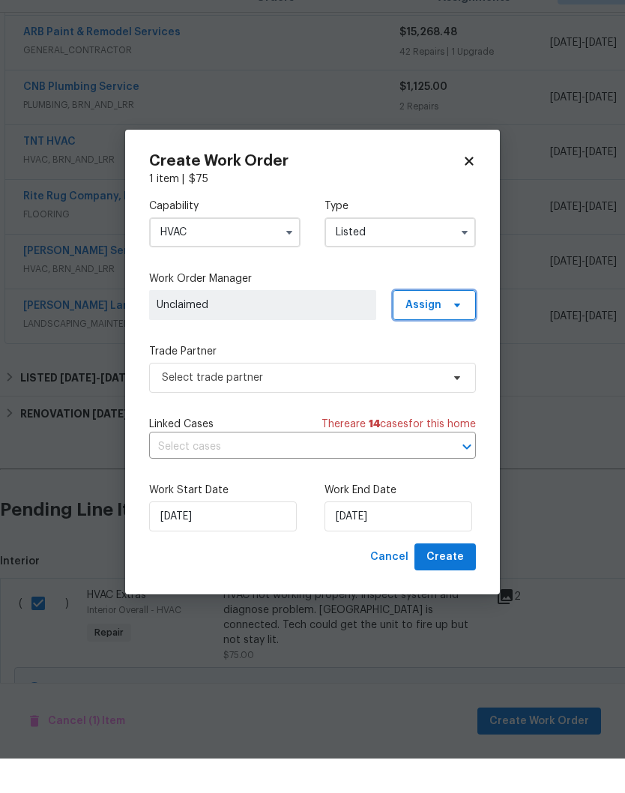
click at [453, 333] on icon at bounding box center [457, 339] width 12 height 12
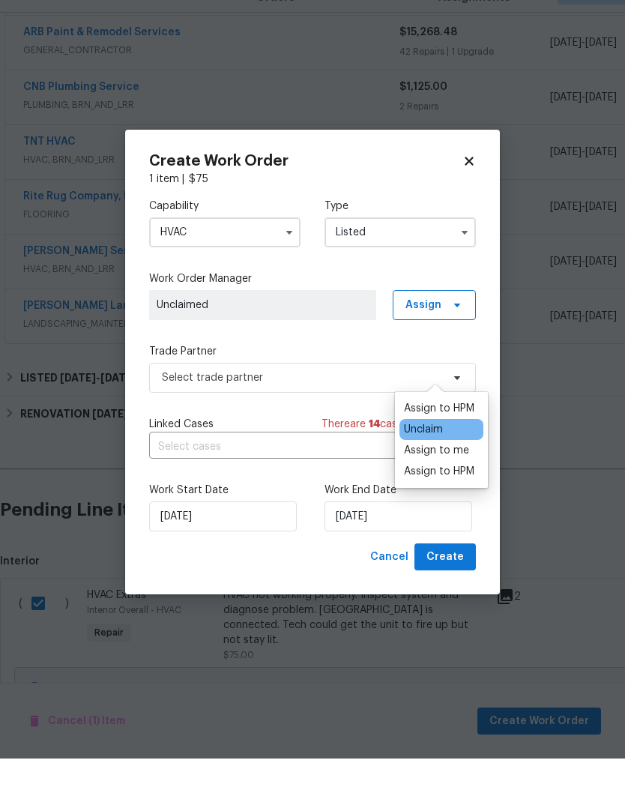
click at [452, 477] on div "Assign to me" at bounding box center [436, 484] width 65 height 15
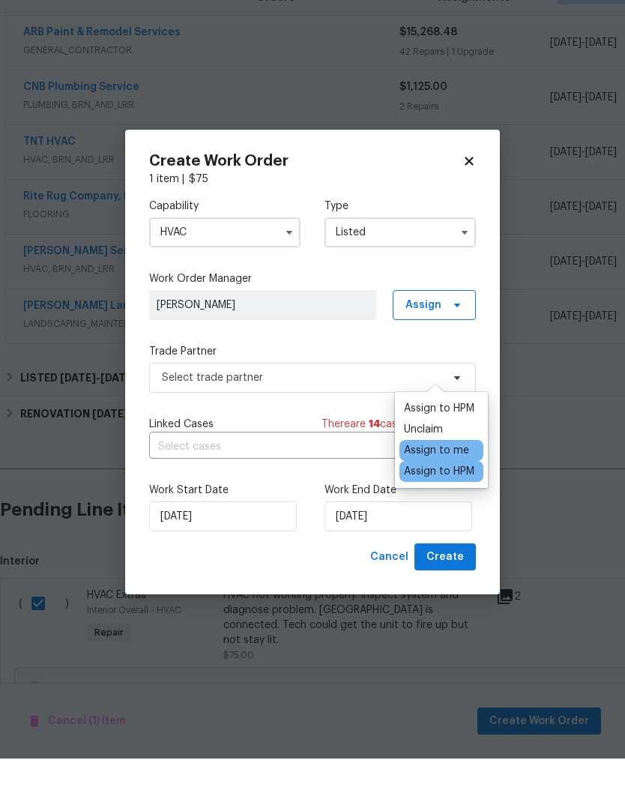
click at [283, 332] on span "[PERSON_NAME]" at bounding box center [263, 339] width 212 height 15
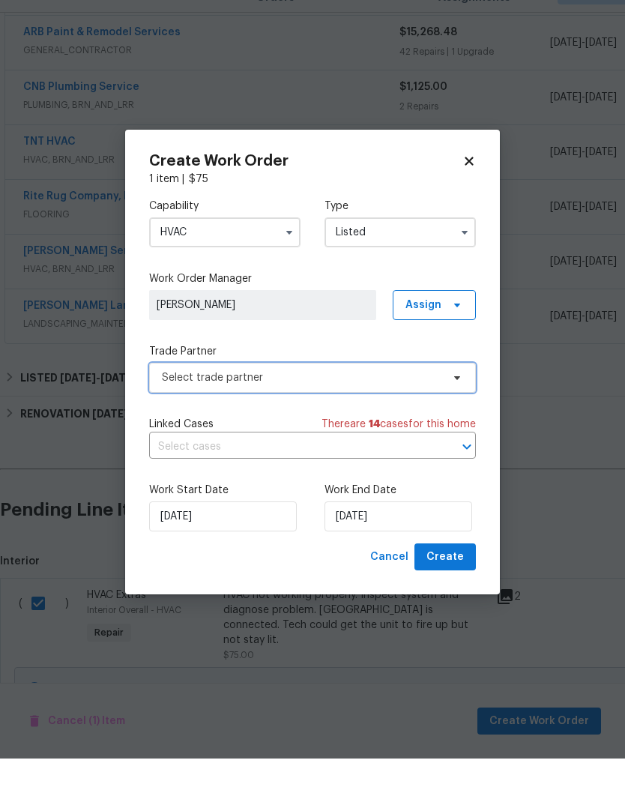
click at [458, 406] on icon at bounding box center [457, 412] width 12 height 12
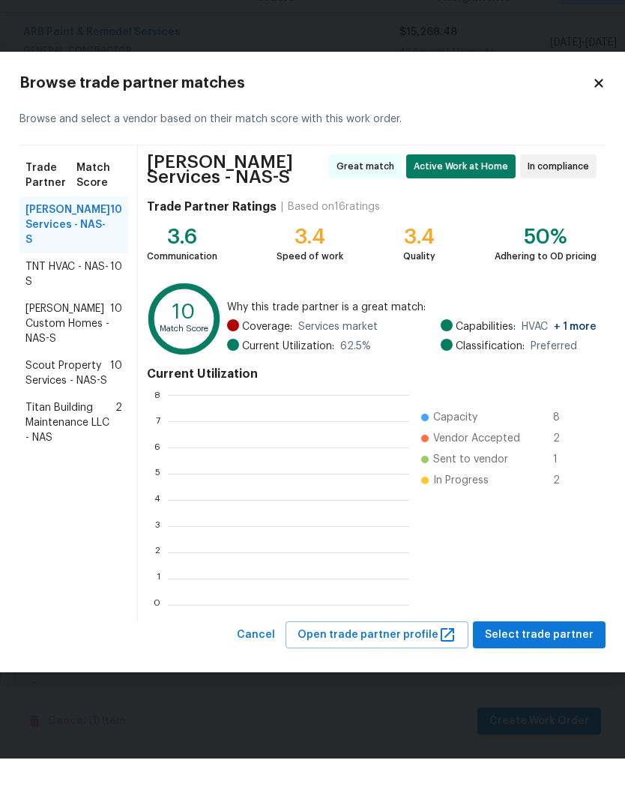
scroll to position [210, 241]
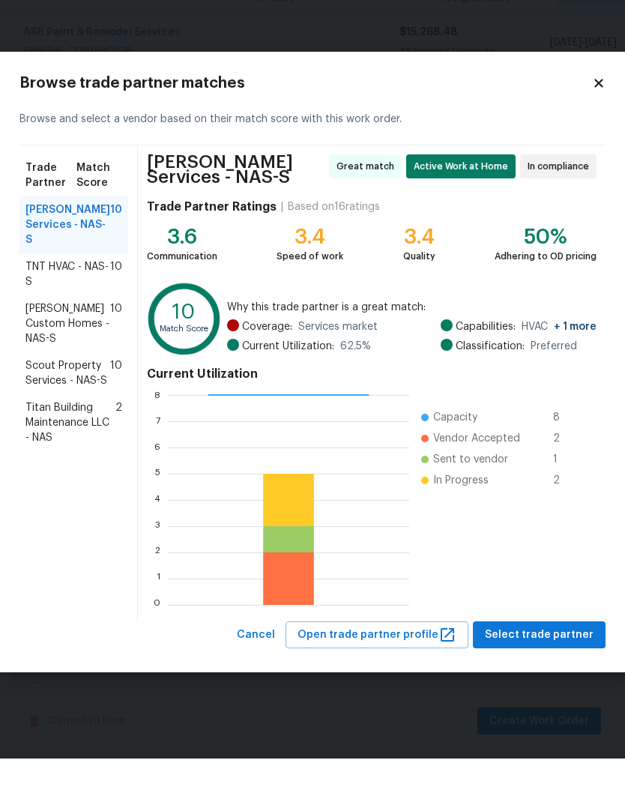
click at [68, 294] on span "TNT HVAC - NAS-S" at bounding box center [67, 309] width 85 height 30
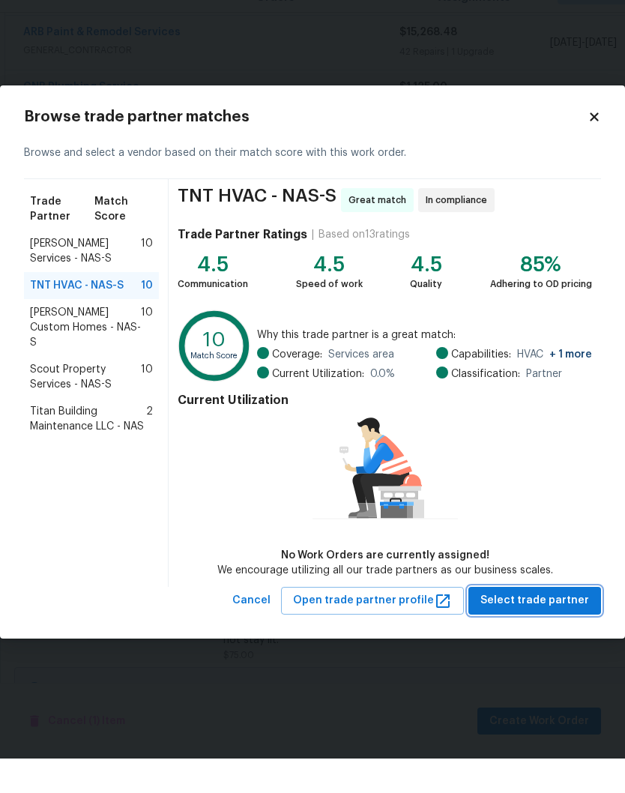
click at [546, 626] on span "Select trade partner" at bounding box center [534, 635] width 109 height 19
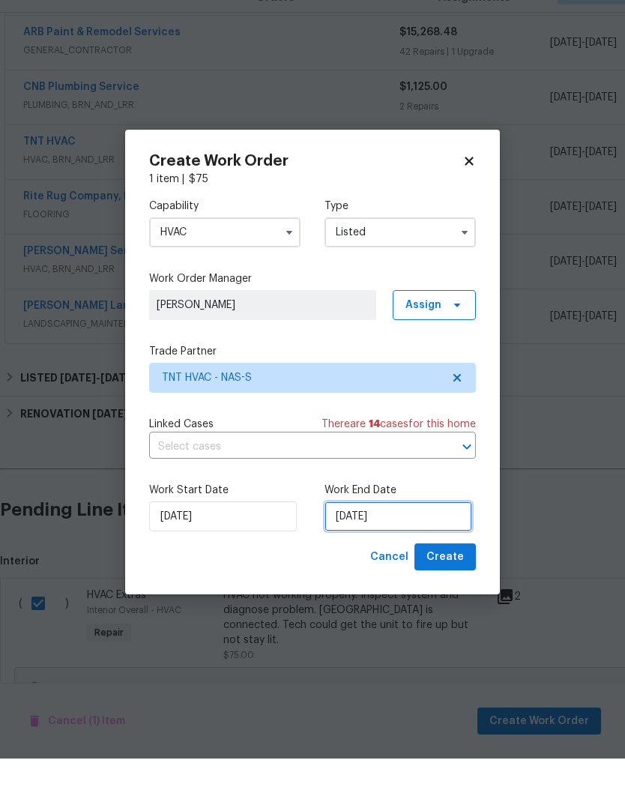
click at [419, 536] on input "[DATE]" at bounding box center [398, 551] width 148 height 30
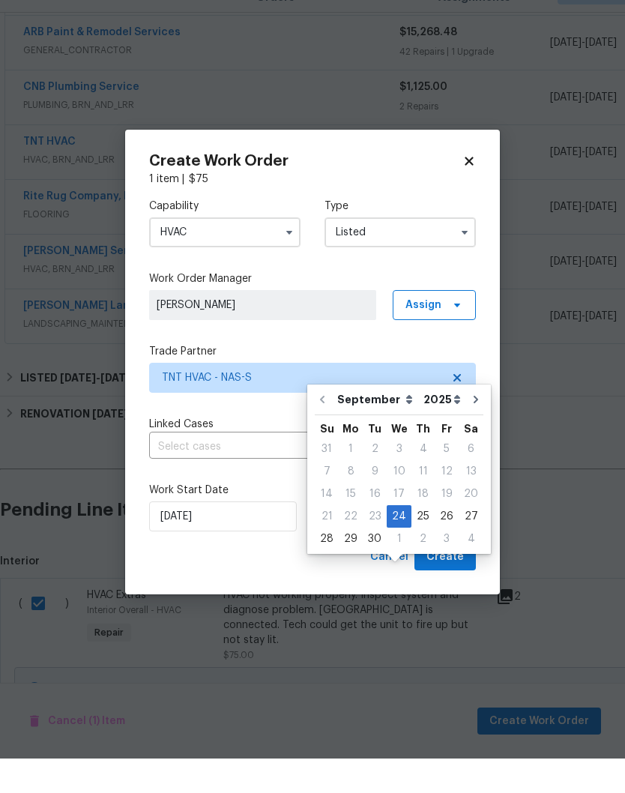
scroll to position [62, 0]
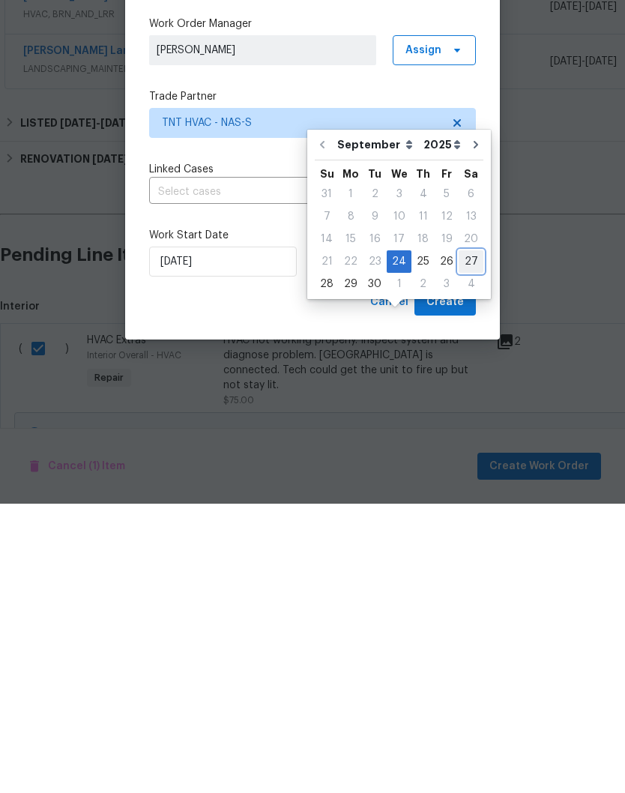
click at [468, 540] on div "27" at bounding box center [471, 550] width 25 height 21
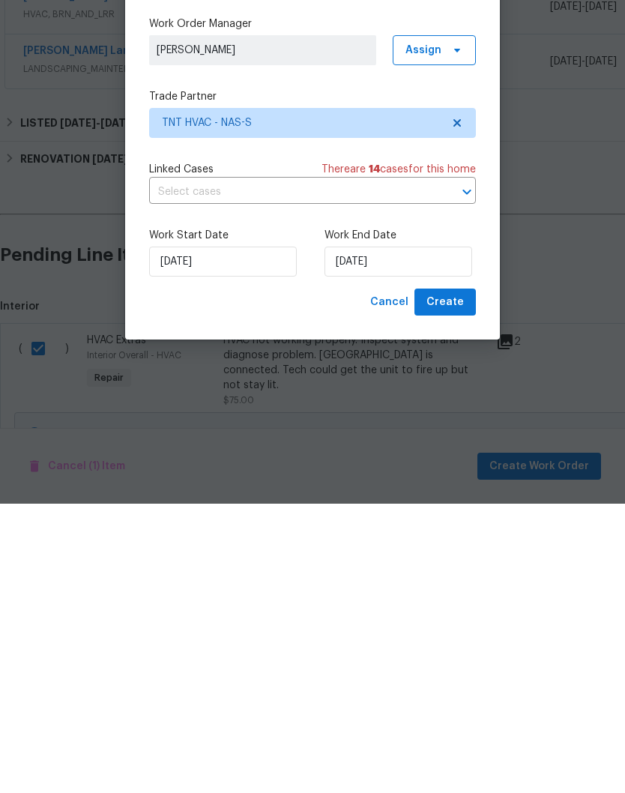
type input "[DATE]"
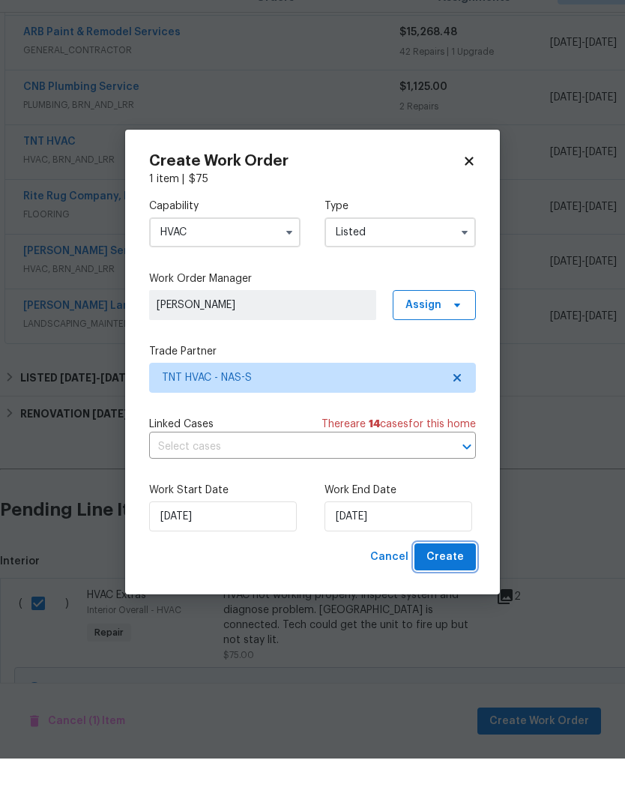
click at [455, 582] on span "Create" at bounding box center [444, 591] width 37 height 19
checkbox input "false"
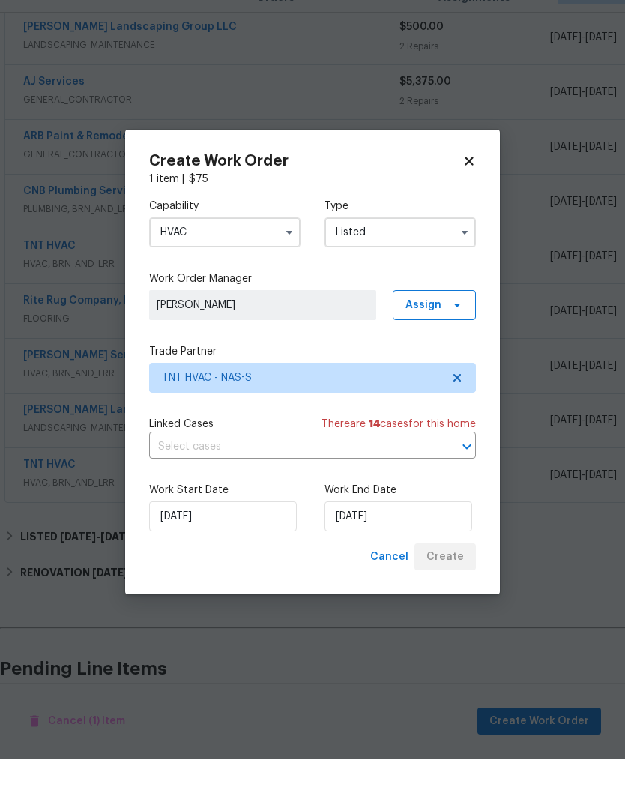
scroll to position [61, 0]
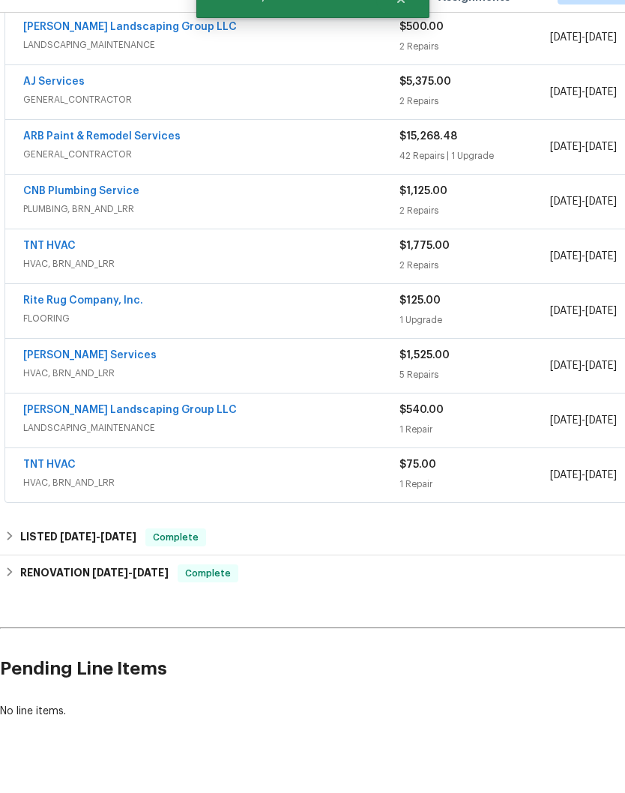
click at [62, 494] on link "TNT HVAC" at bounding box center [49, 499] width 52 height 10
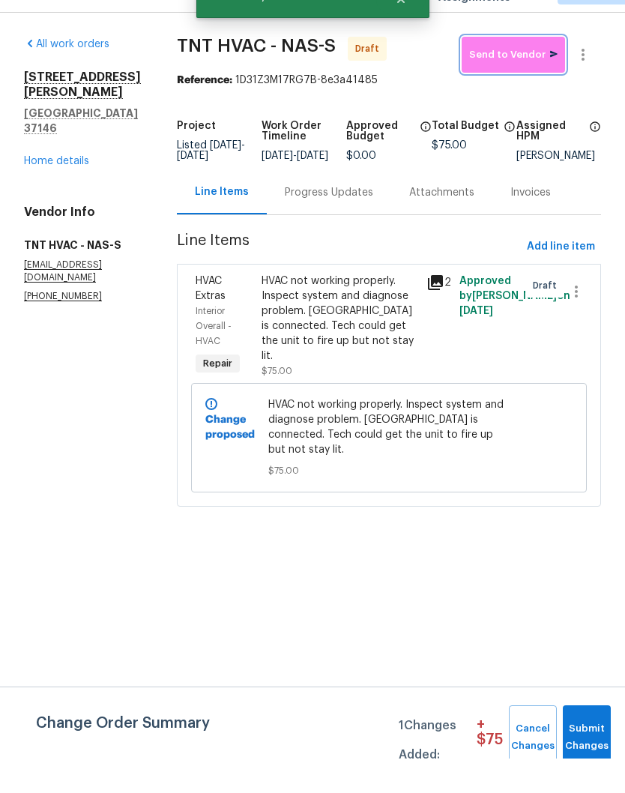
click at [515, 81] on span "Send to Vendor" at bounding box center [513, 89] width 88 height 17
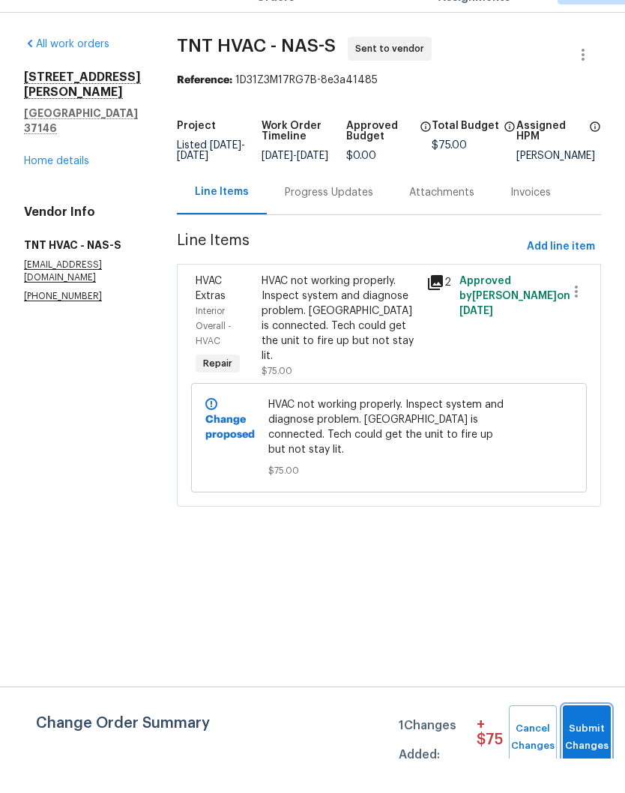
click at [593, 755] on span "Submit Changes" at bounding box center [586, 772] width 33 height 34
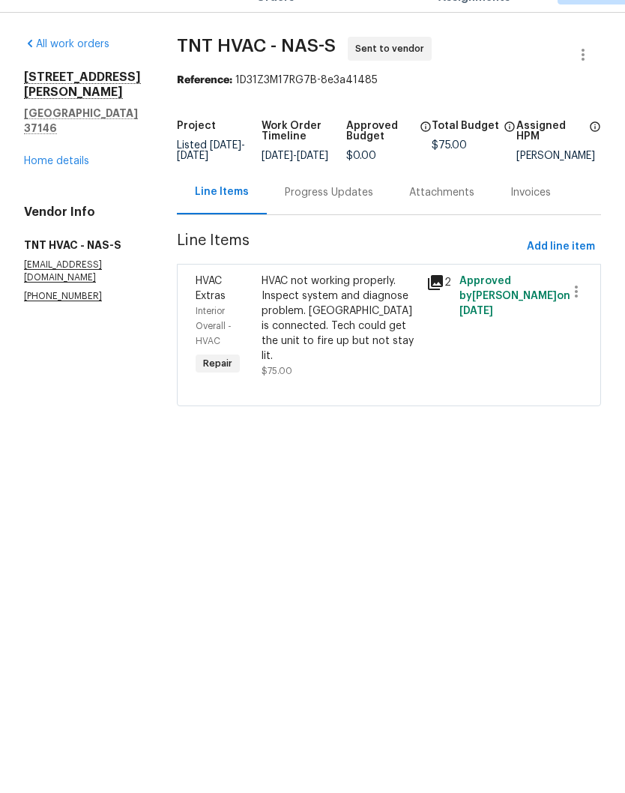
click at [325, 220] on div "Progress Updates" at bounding box center [329, 227] width 88 height 15
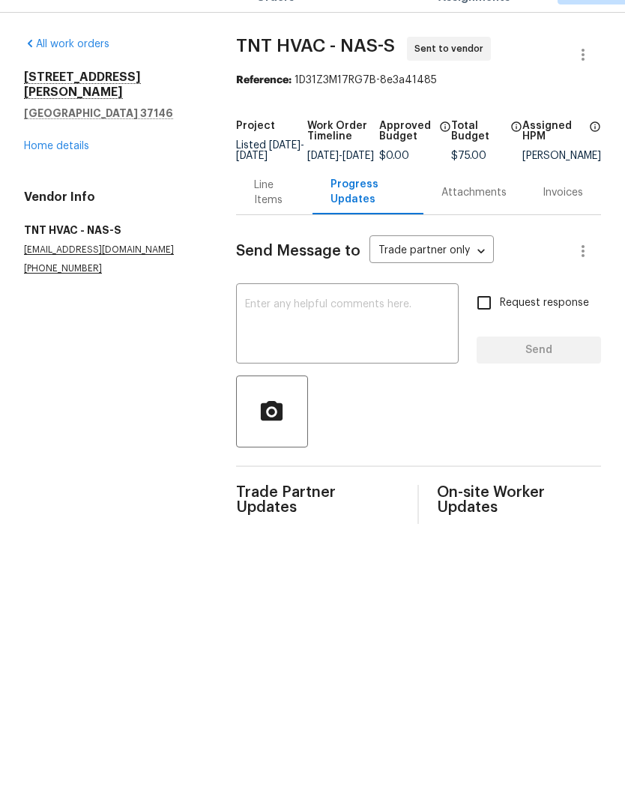
click at [340, 333] on textarea at bounding box center [347, 359] width 205 height 52
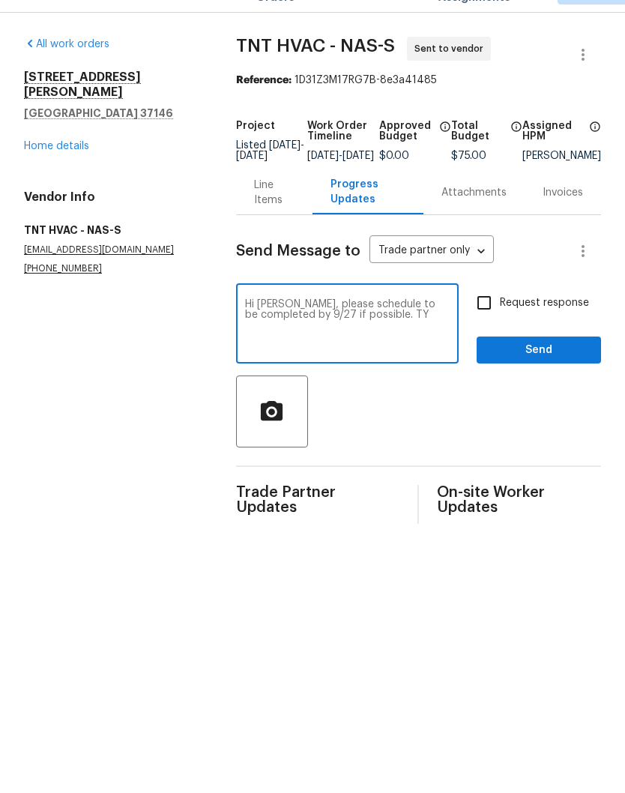
type textarea "Hi [PERSON_NAME], please schedule to be completed by 9/27 if possible. TY"
click at [548, 375] on span "Send" at bounding box center [539, 384] width 100 height 19
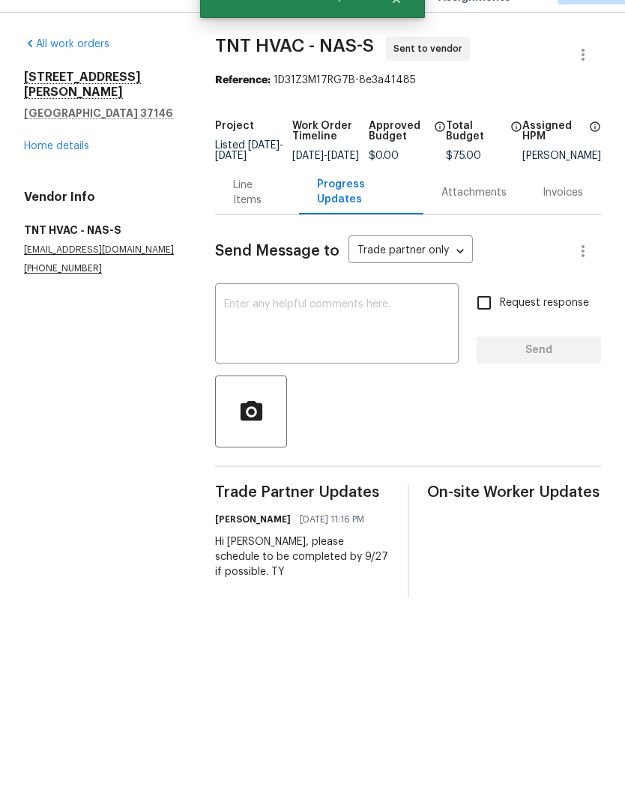
click at [75, 175] on link "Home details" at bounding box center [56, 180] width 65 height 10
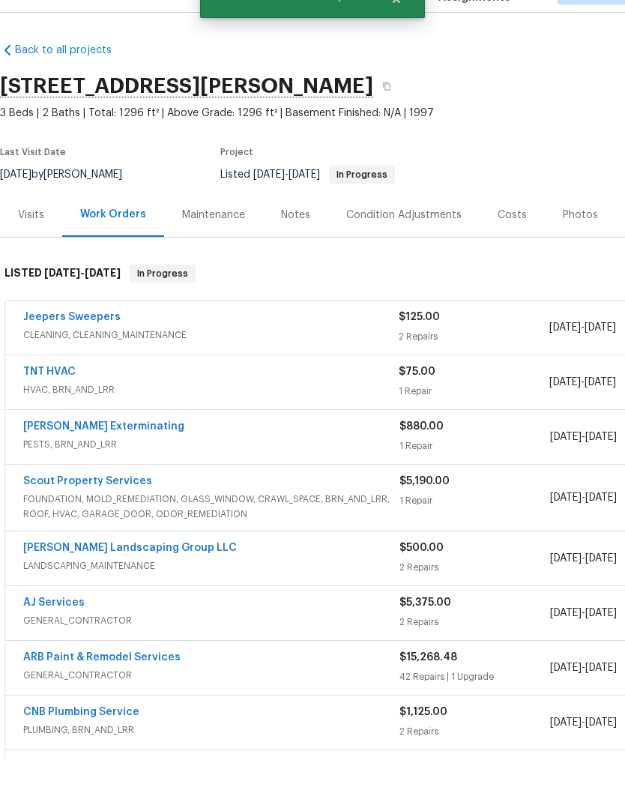
click at [301, 242] on div "Notes" at bounding box center [295, 249] width 29 height 15
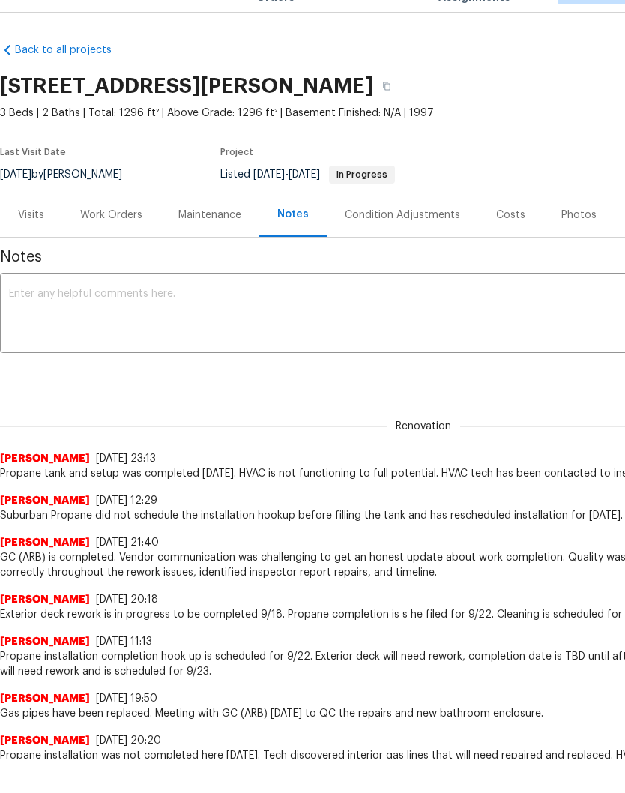
click at [124, 323] on textarea at bounding box center [423, 349] width 829 height 52
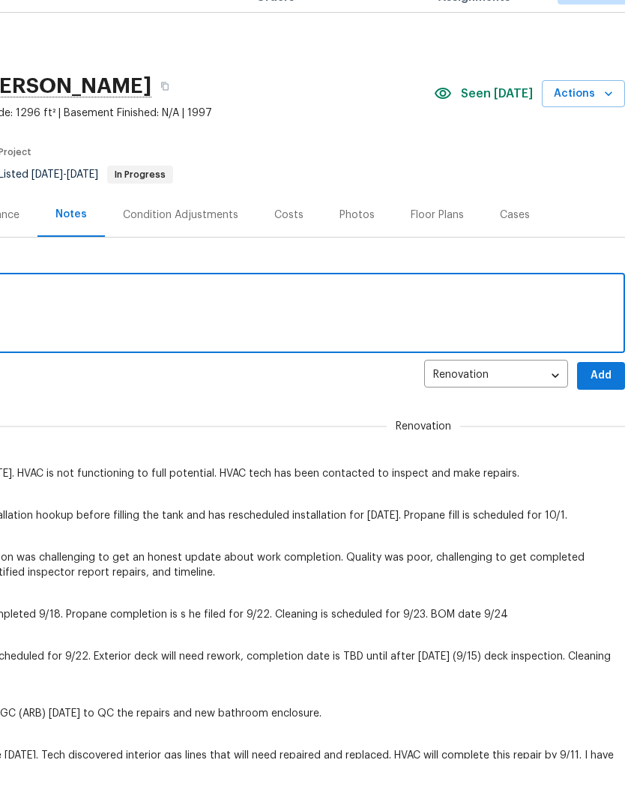
scroll to position [0, 222]
type textarea "[PERSON_NAME] is extended until 10/2"
click at [602, 401] on span "Add" at bounding box center [601, 410] width 24 height 19
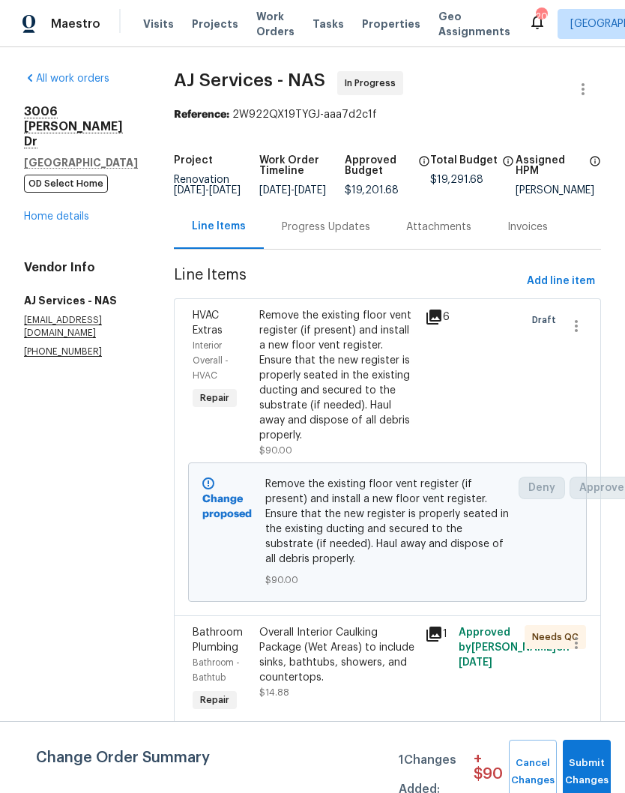
scroll to position [34, 0]
click at [591, 756] on span "Submit Changes" at bounding box center [586, 772] width 33 height 34
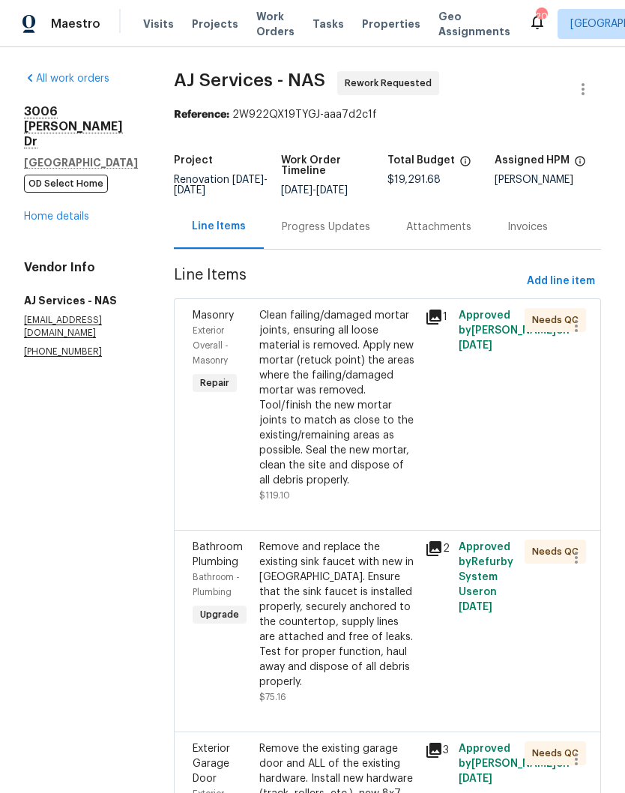
click at [349, 308] on div "Clean failing/damaged mortar joints, ensuring all loose material is removed. Ap…" at bounding box center [337, 398] width 157 height 180
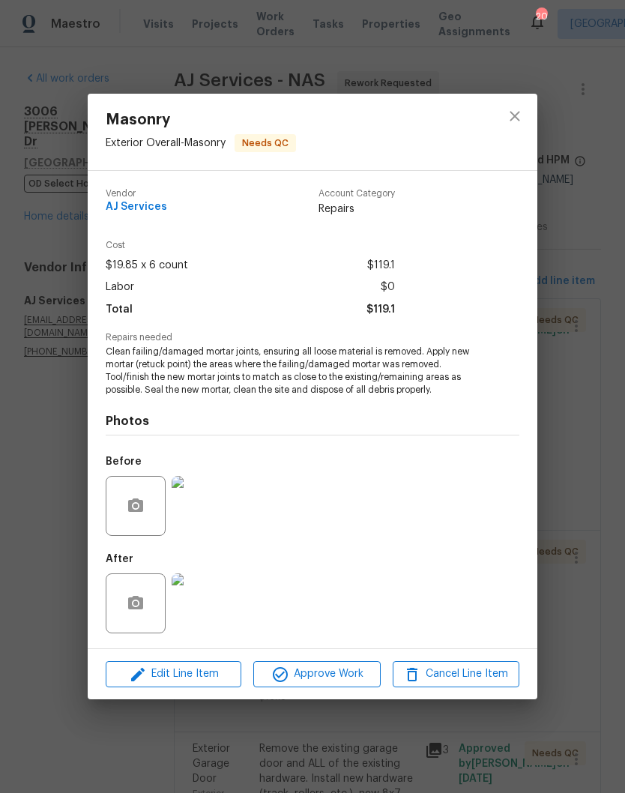
click at [217, 608] on img at bounding box center [202, 603] width 60 height 60
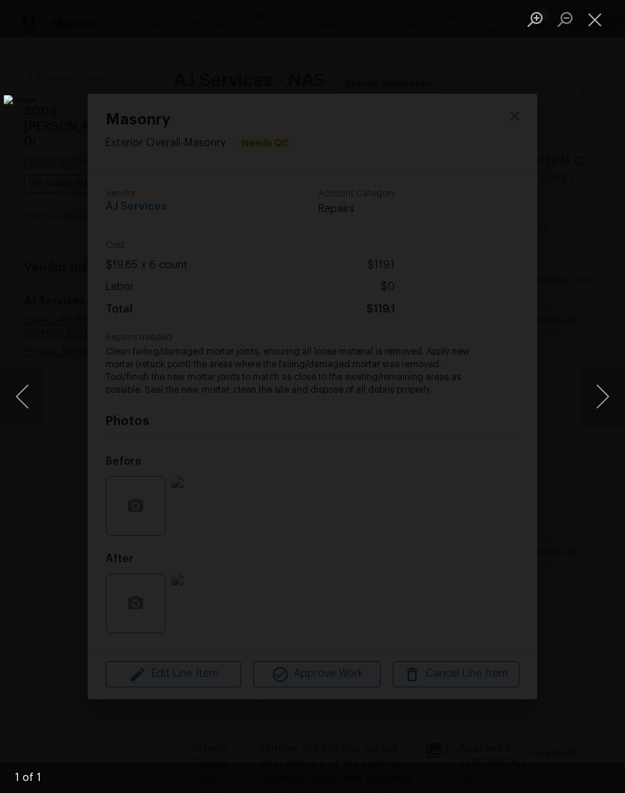
click at [596, 22] on button "Close lightbox" at bounding box center [595, 19] width 30 height 26
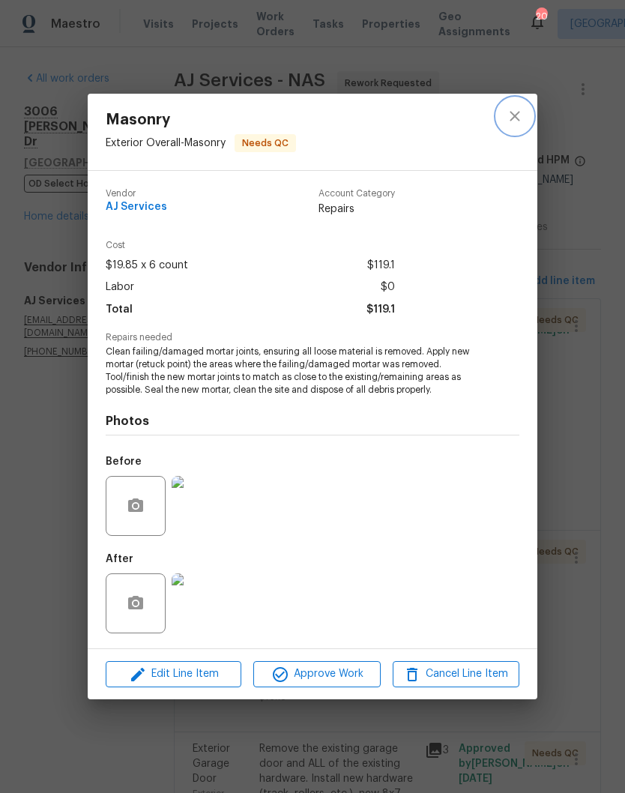
click at [519, 121] on icon "close" at bounding box center [515, 116] width 18 height 18
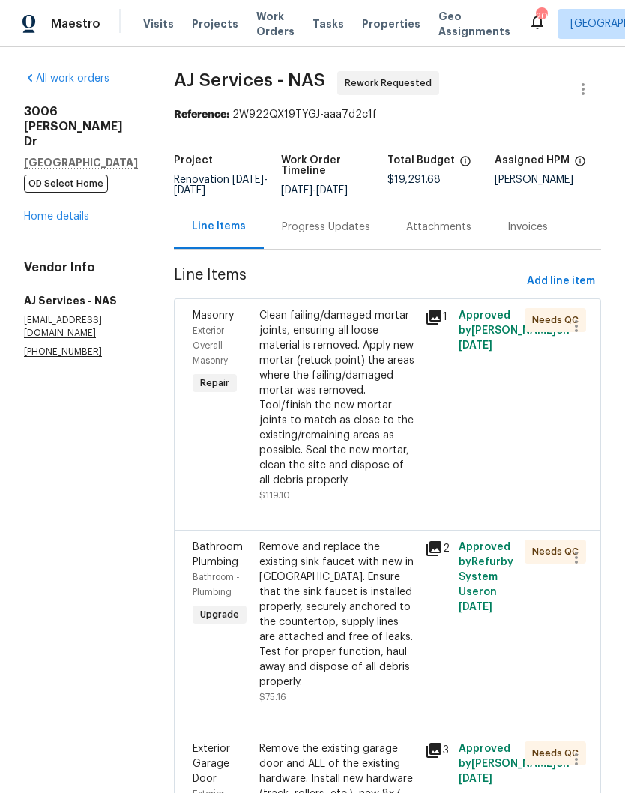
scroll to position [0, 0]
click at [584, 272] on span "Add line item" at bounding box center [561, 281] width 68 height 19
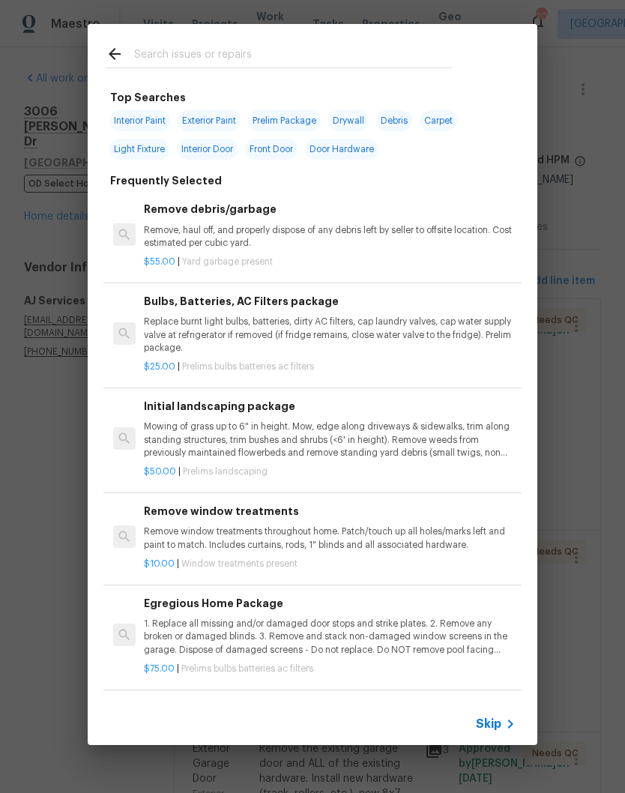
click at [321, 47] on input "text" at bounding box center [293, 56] width 318 height 22
type input "Paint"
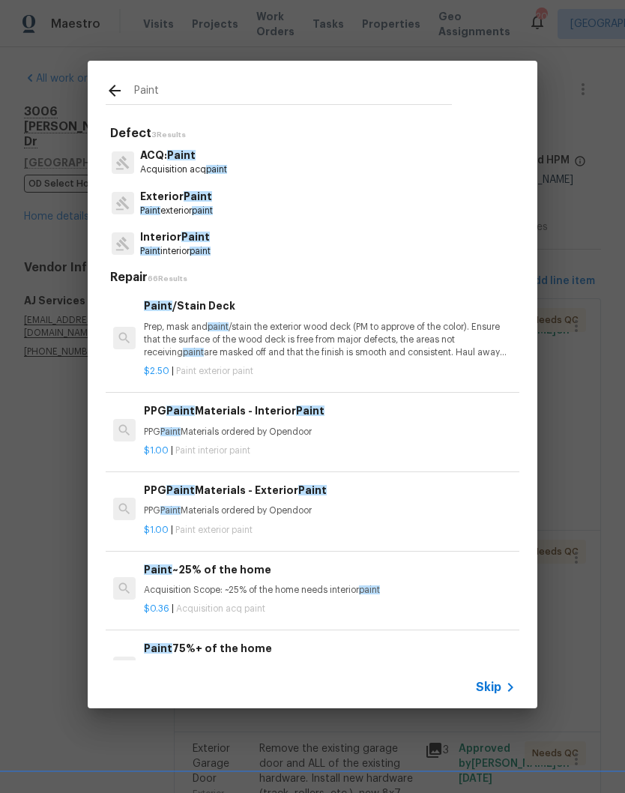
click at [197, 208] on p "Paint exterior paint" at bounding box center [176, 211] width 73 height 13
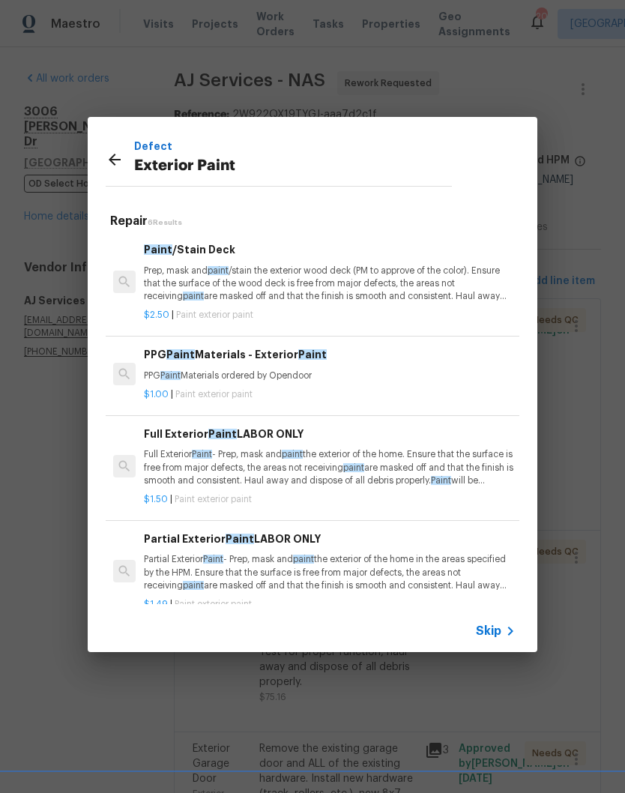
click at [269, 562] on p "Partial Exterior Paint - Prep, mask and paint the exterior of the home in the a…" at bounding box center [330, 572] width 372 height 38
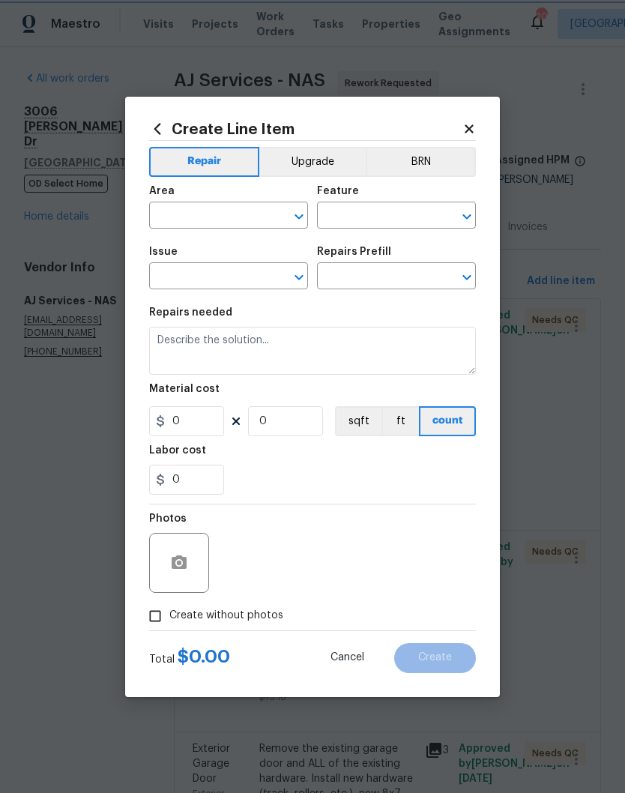
type input "Overall Paint"
type input "Exterior Paint"
type input "Partial Exterior Paint LABOR ONLY $1.49"
type textarea "Partial Exterior Paint - Prep, mask and paint the exterior of the home in the a…"
type input "1.49"
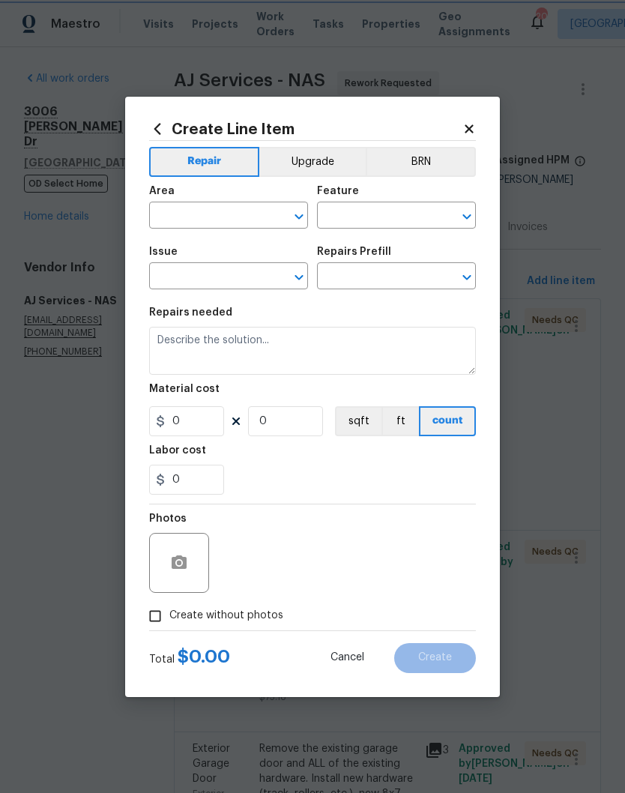
type input "1"
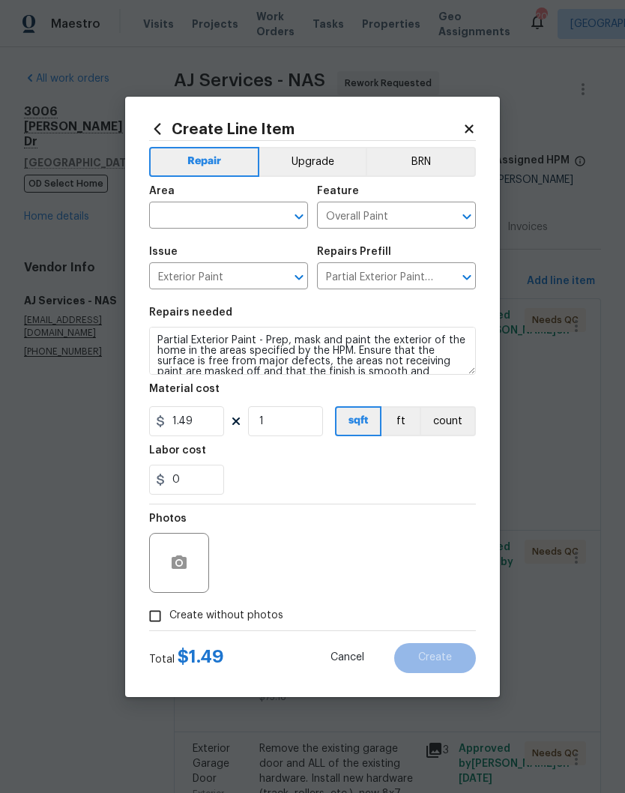
click at [259, 213] on input "text" at bounding box center [207, 216] width 117 height 23
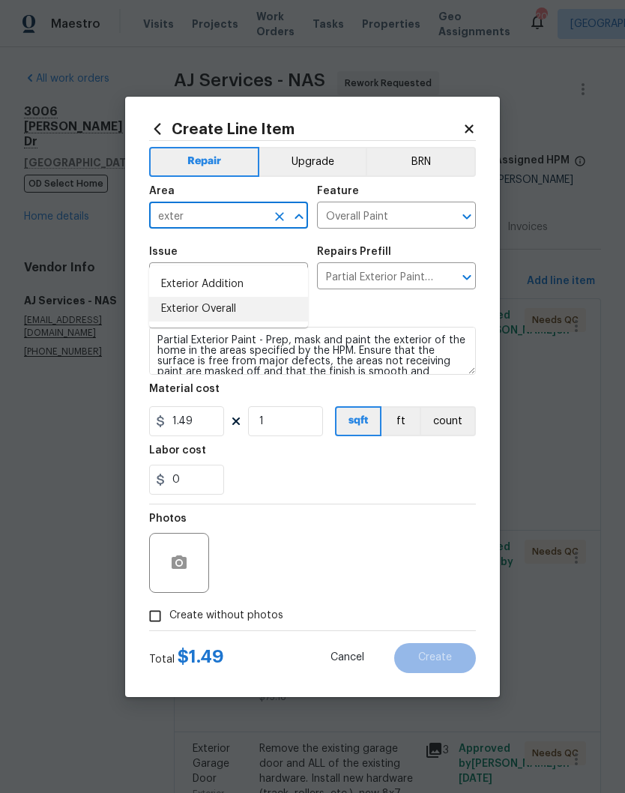
click at [235, 297] on li "Exterior Overall" at bounding box center [228, 309] width 159 height 25
type input "Exterior Overall"
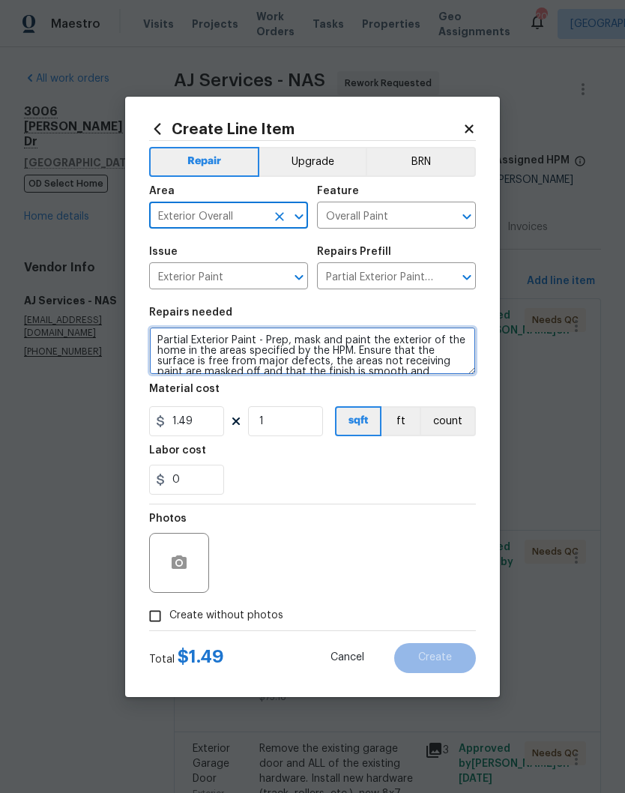
click at [163, 339] on textarea "Partial Exterior Paint - Prep, mask and paint the exterior of the home in the a…" at bounding box center [312, 351] width 327 height 48
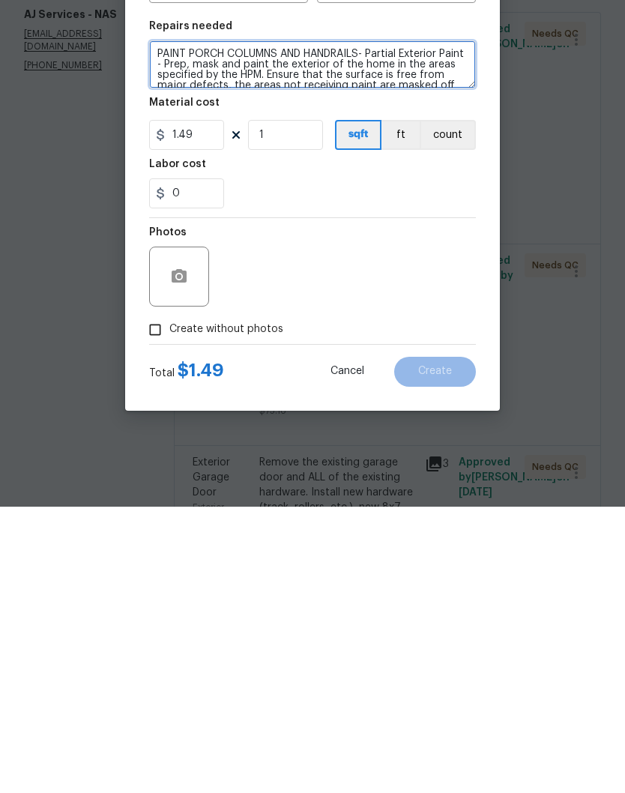
type textarea "PAINT PORCH COLUMNS AND HANDRAILS- Partial Exterior Paint - Prep, mask and pain…"
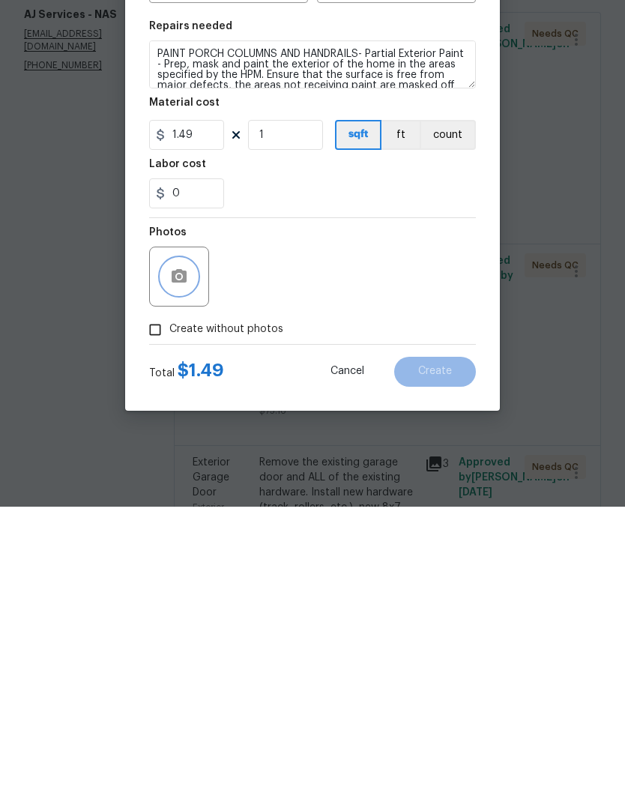
click at [193, 545] on button "button" at bounding box center [179, 563] width 36 height 36
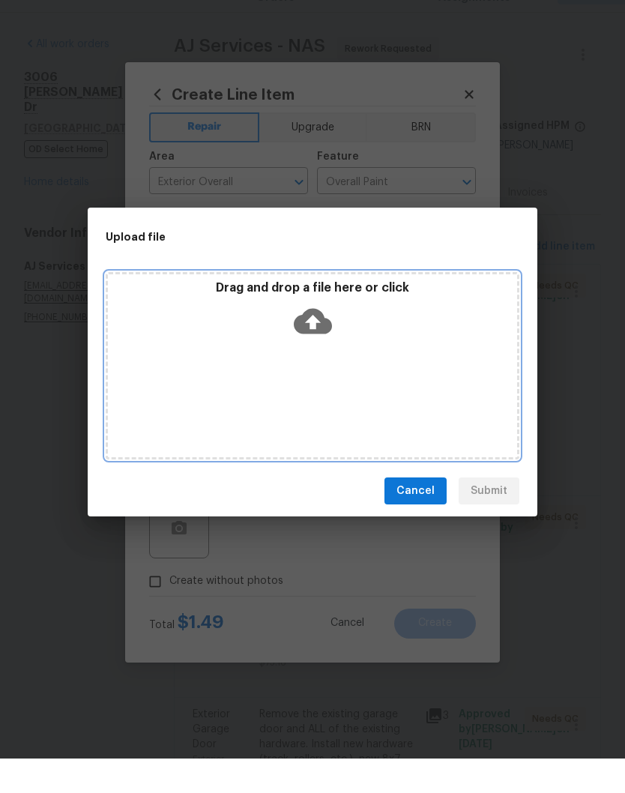
click at [368, 350] on div "Drag and drop a file here or click" at bounding box center [313, 399] width 414 height 187
